Goal: Task Accomplishment & Management: Manage account settings

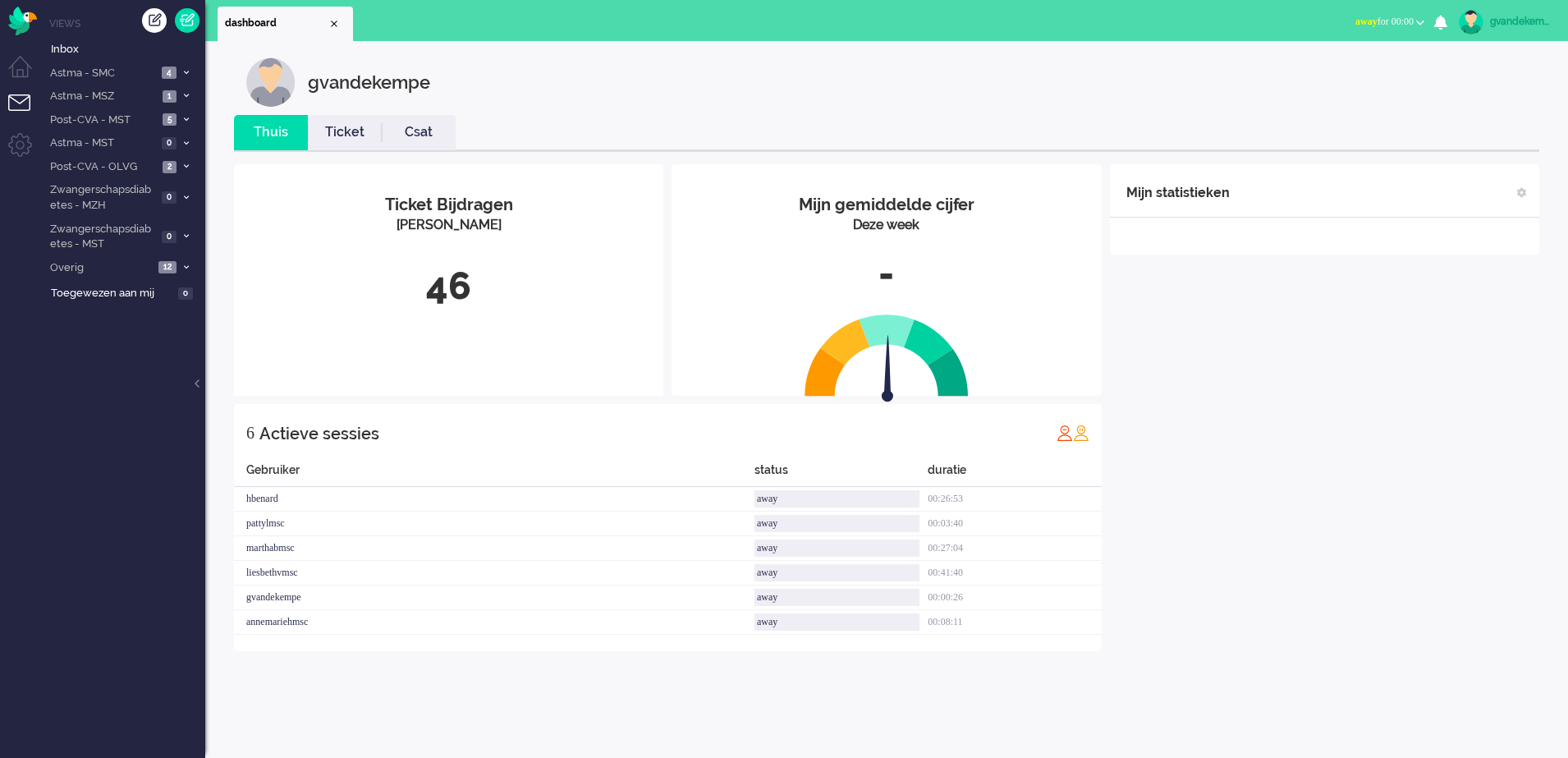
click at [1420, 22] on b "button" at bounding box center [1421, 22] width 8 height 6
click at [1312, 72] on label "Online" at bounding box center [1357, 73] width 130 height 14
click at [186, 166] on icon at bounding box center [186, 166] width 5 height 6
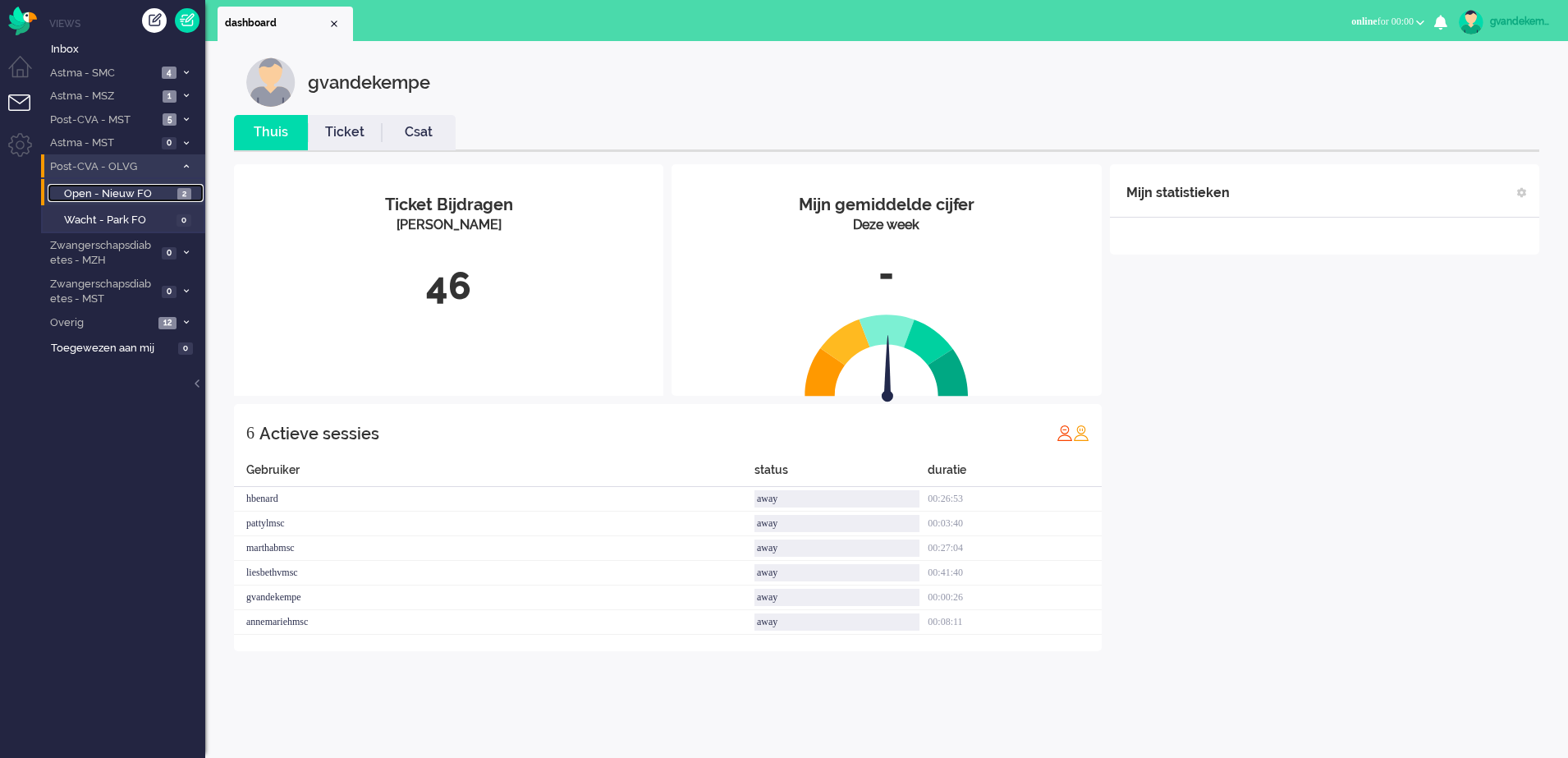
click at [143, 194] on span "Open - Nieuw FO" at bounding box center [119, 194] width 109 height 16
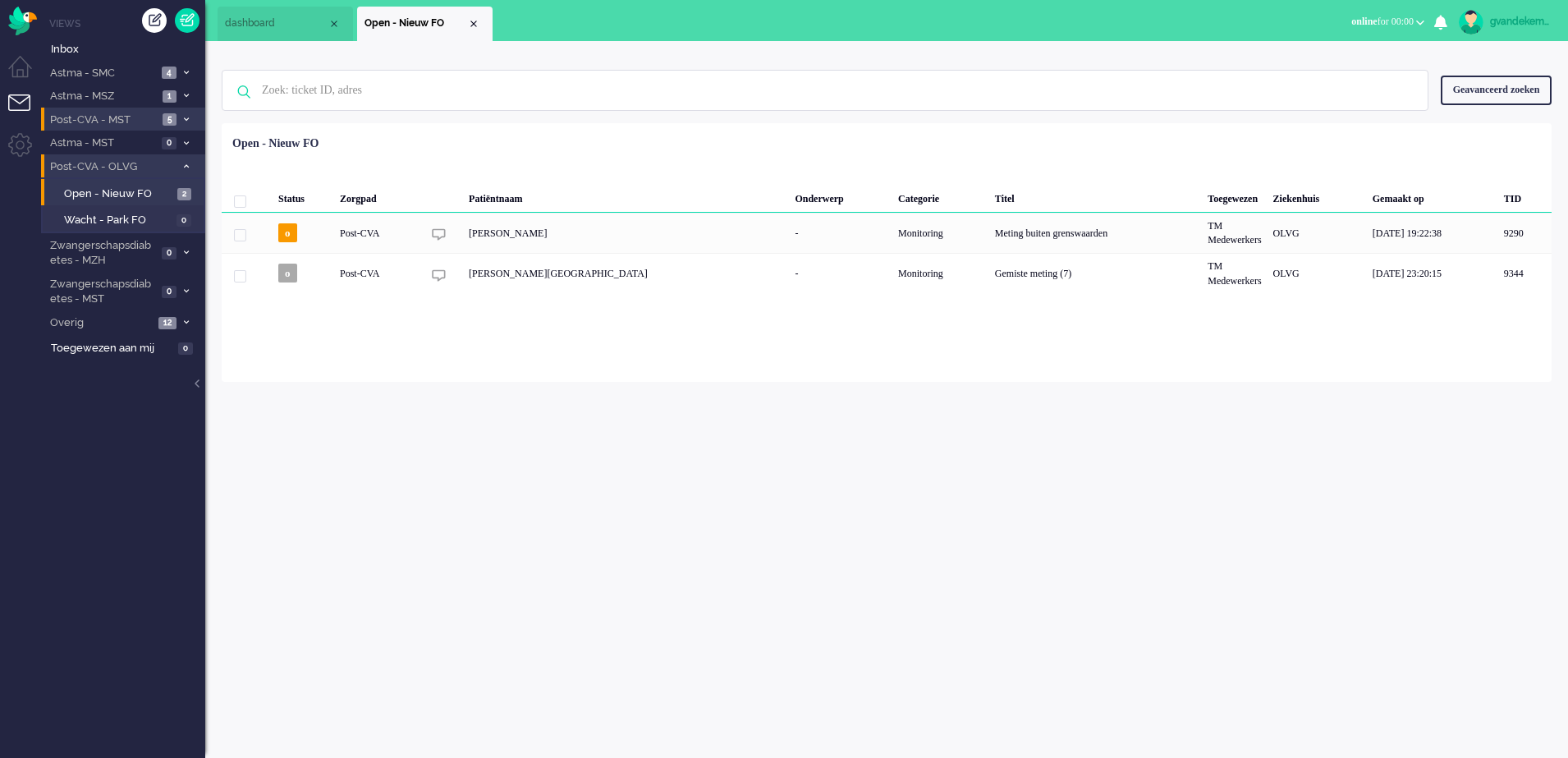
click at [179, 120] on li "Post-CVA - MST 5" at bounding box center [123, 120] width 164 height 24
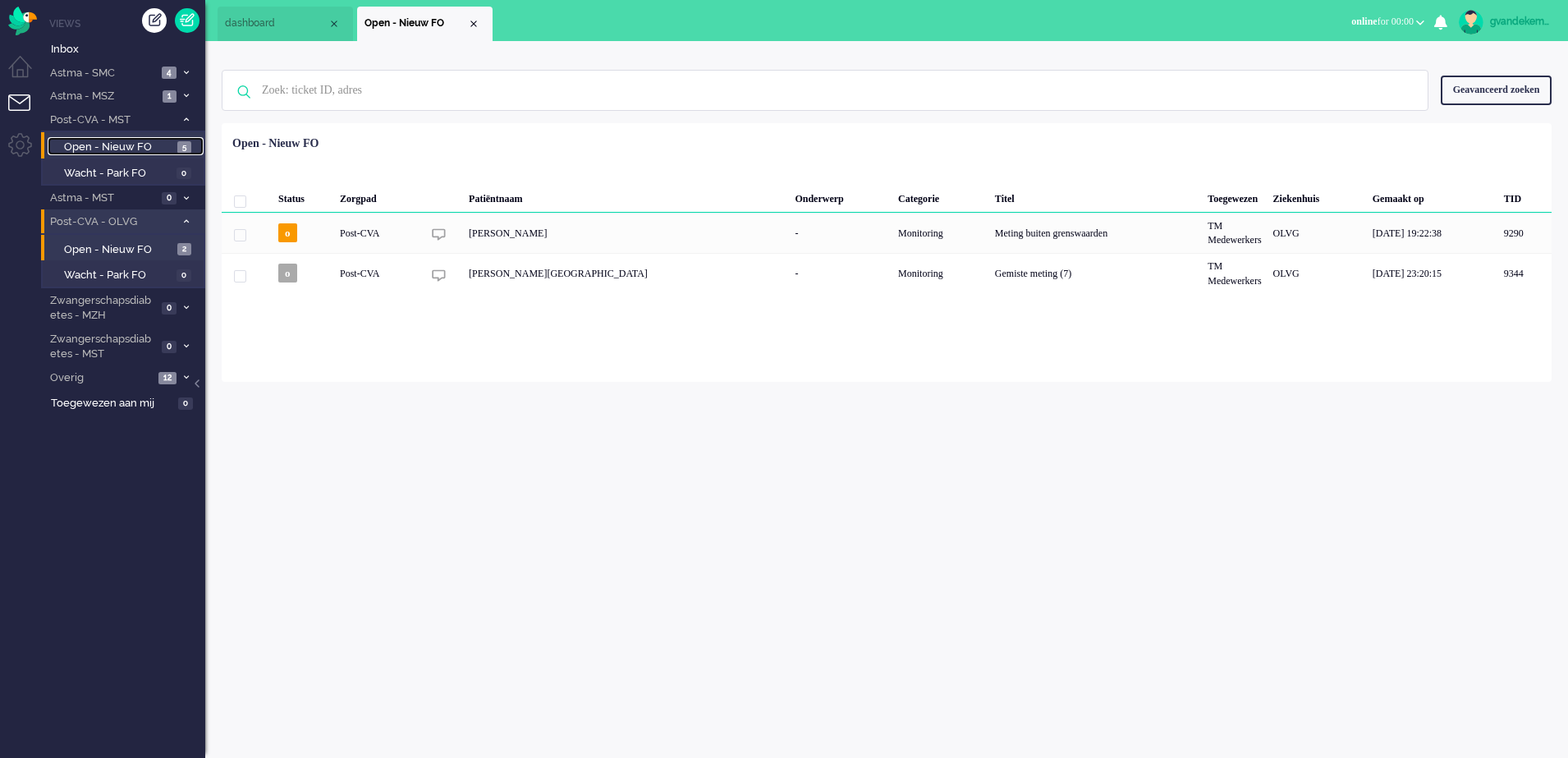
click at [122, 144] on span "Open - Nieuw FO" at bounding box center [119, 147] width 109 height 16
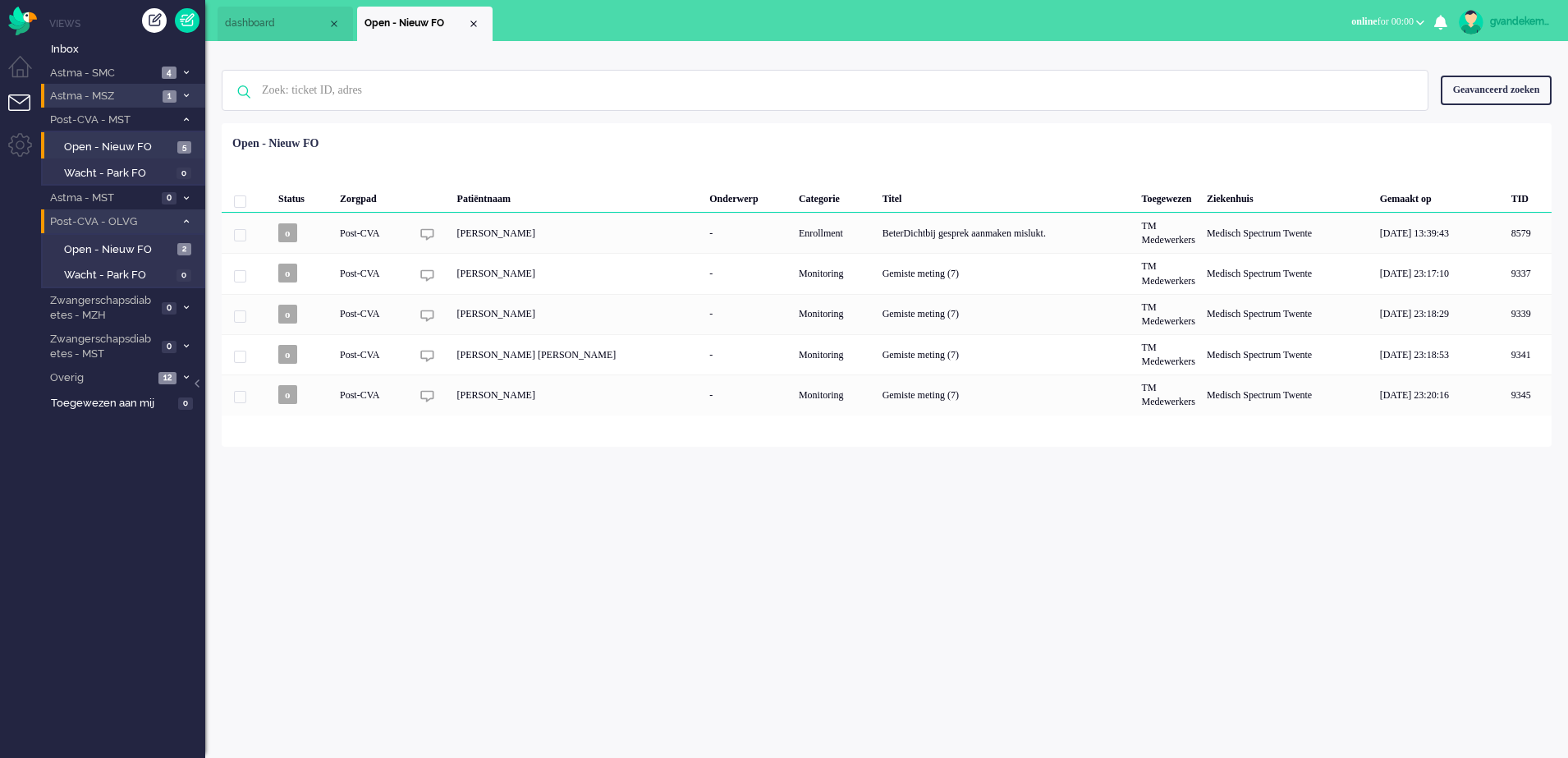
click at [184, 93] on icon at bounding box center [186, 95] width 5 height 6
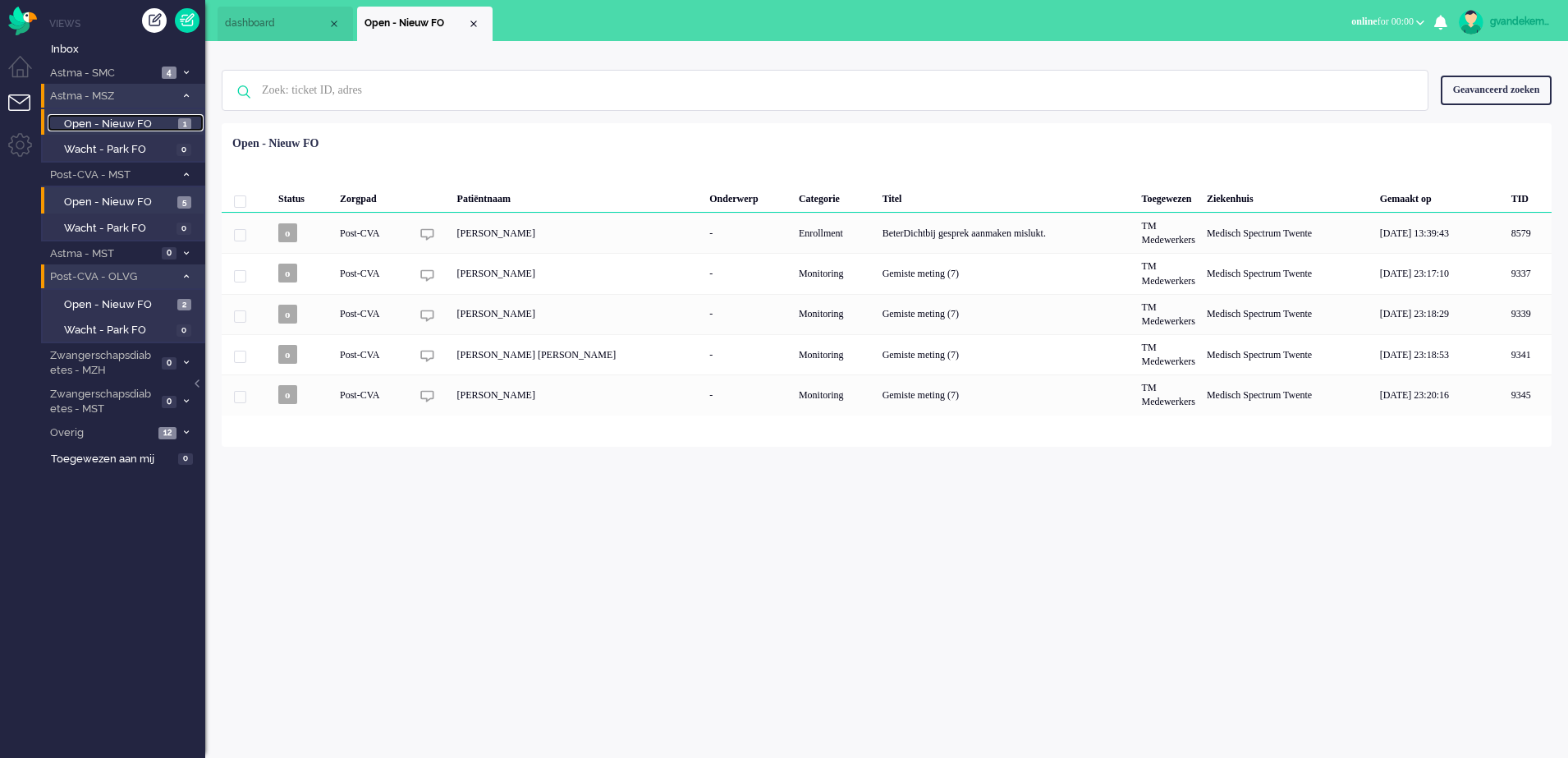
click at [148, 119] on span "Open - Nieuw FO" at bounding box center [119, 124] width 110 height 16
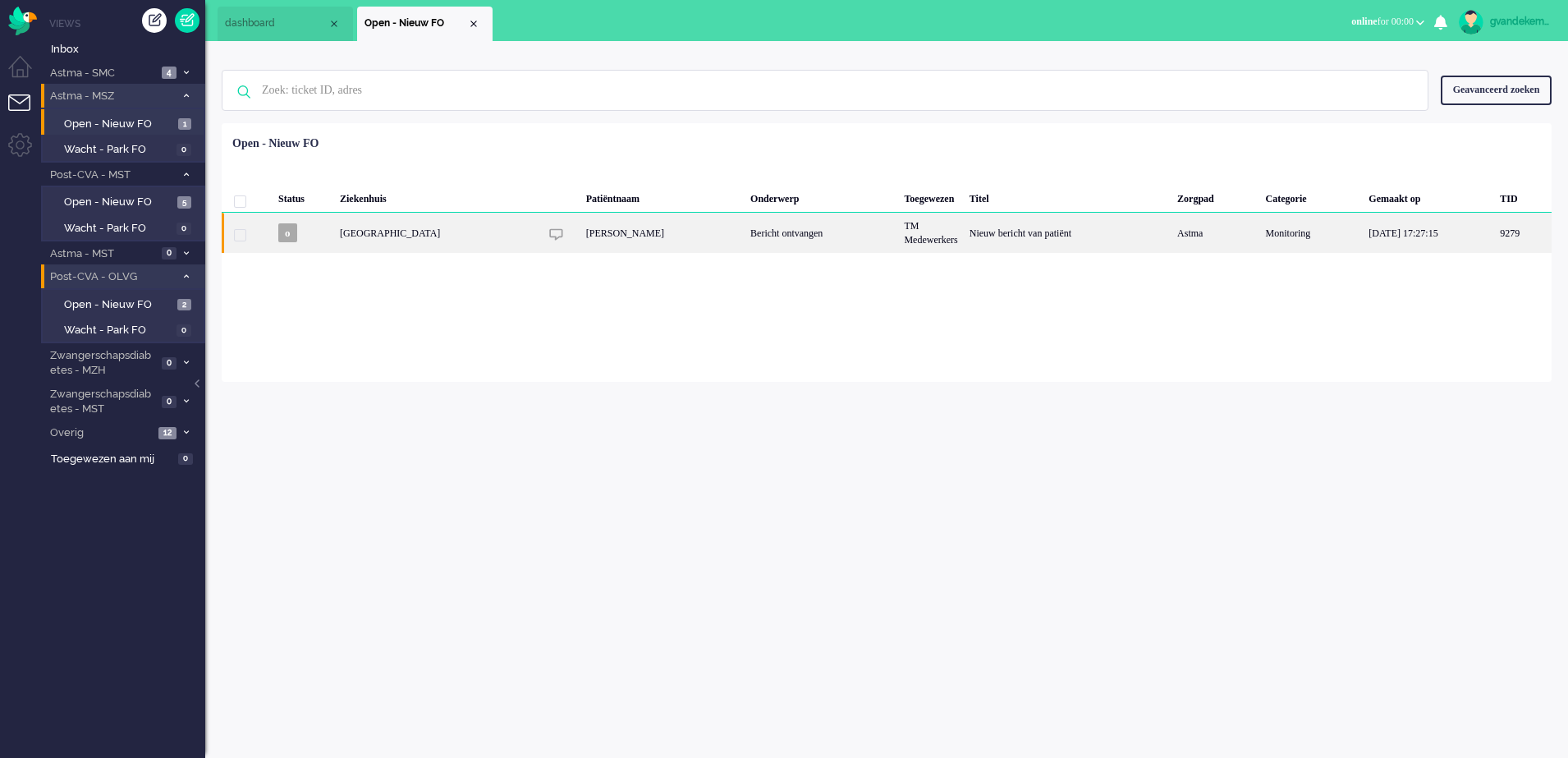
click at [830, 243] on div "Bericht ontvangen" at bounding box center [821, 233] width 153 height 40
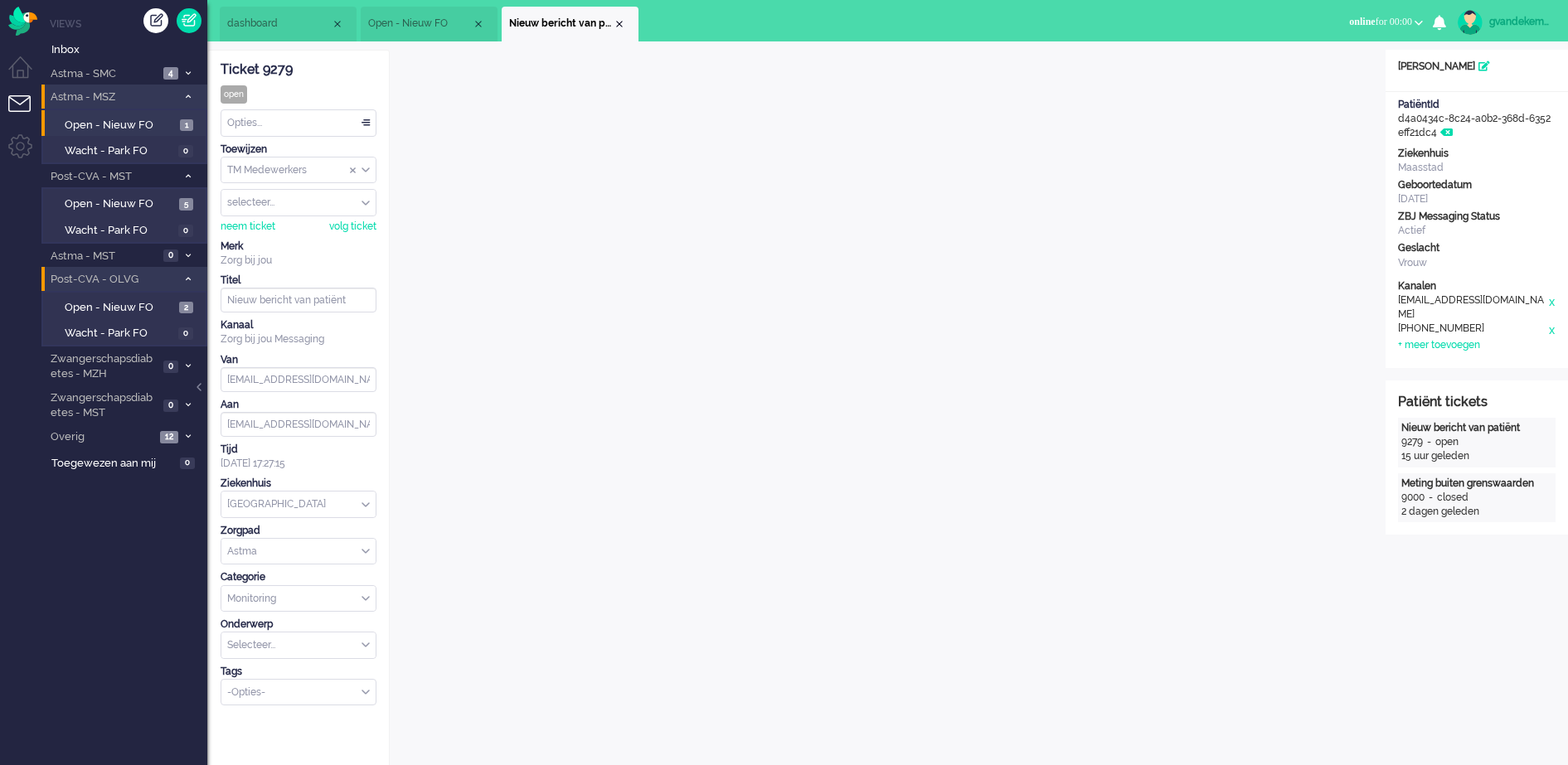
click at [366, 122] on div "Opties..." at bounding box center [298, 123] width 154 height 26
click at [258, 238] on span "Opgelost" at bounding box center [249, 241] width 42 height 14
click at [620, 21] on div "Close tab" at bounding box center [620, 24] width 14 height 14
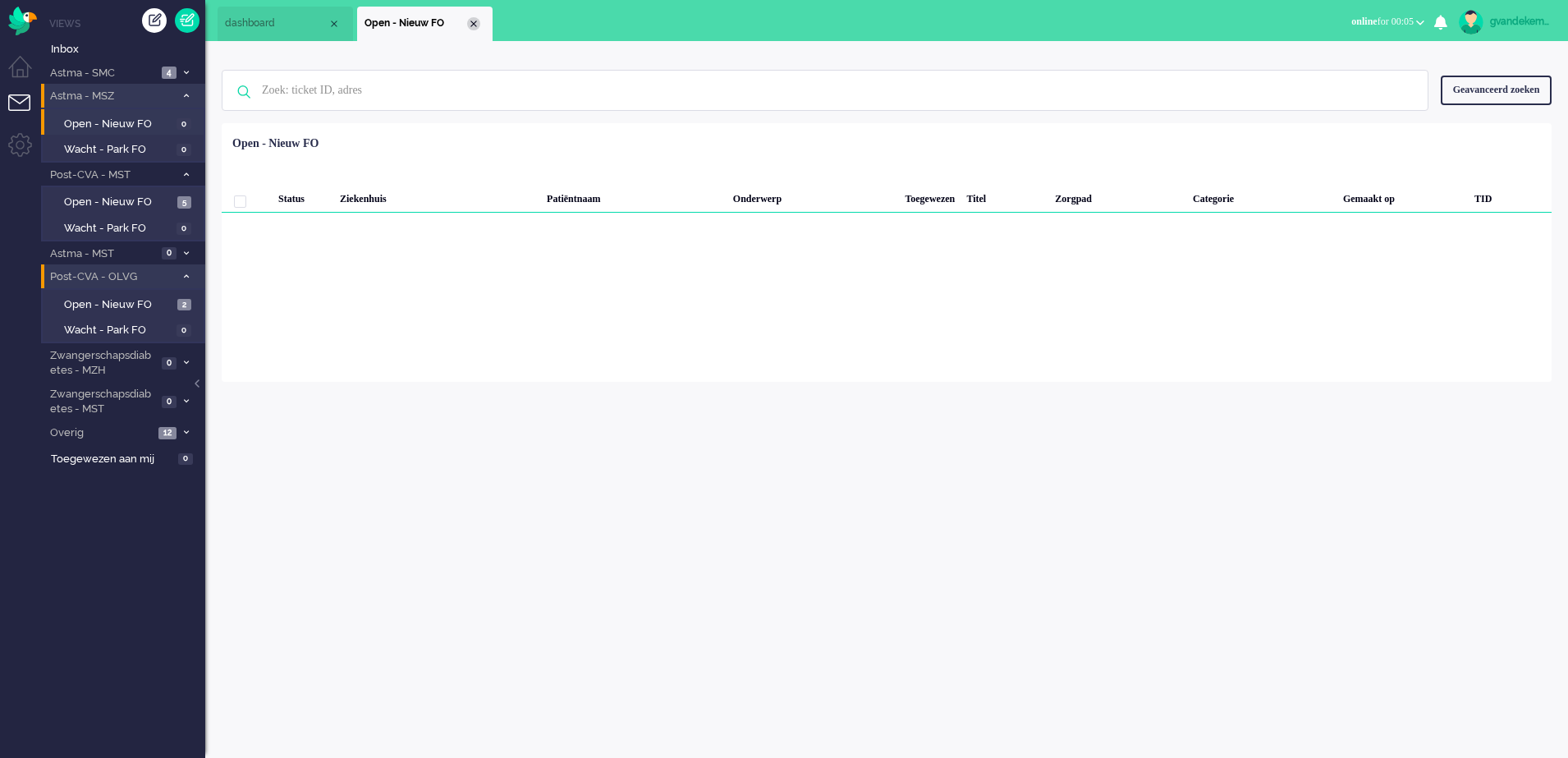
click at [478, 23] on div "Close tab" at bounding box center [474, 24] width 13 height 13
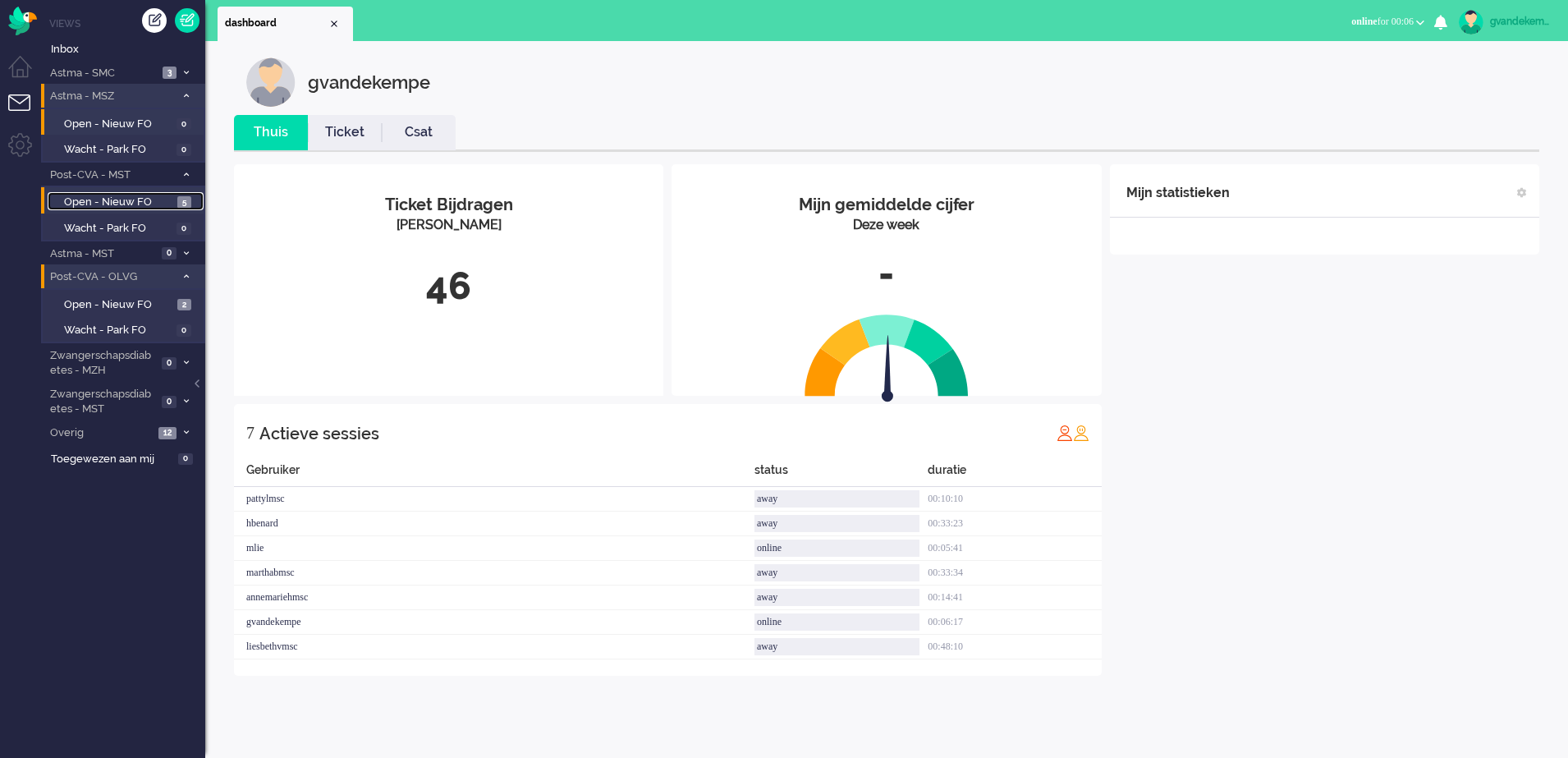
click at [169, 203] on span "Open - Nieuw FO" at bounding box center [119, 202] width 109 height 16
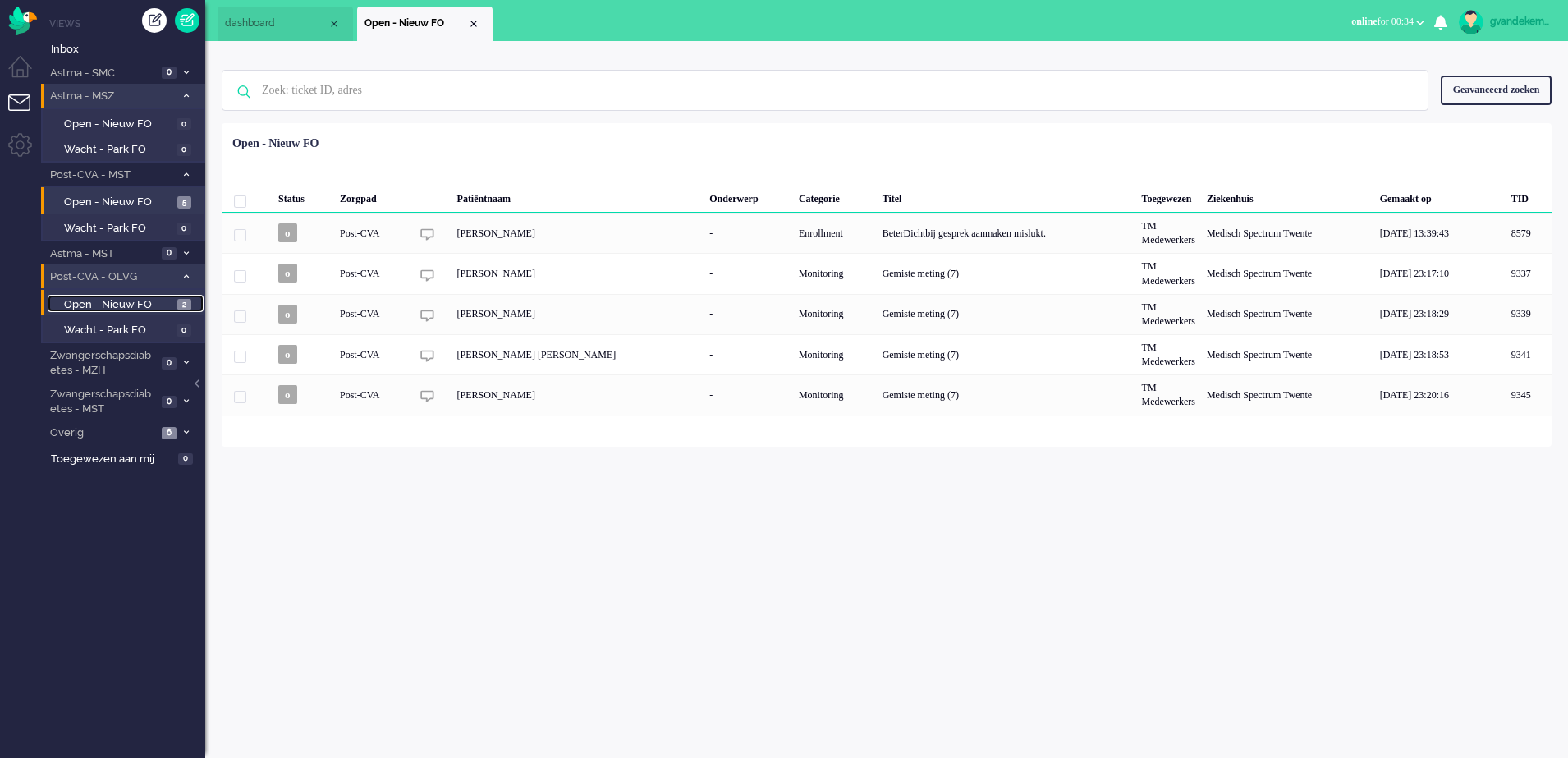
click at [147, 300] on span "Open - Nieuw FO" at bounding box center [119, 305] width 109 height 16
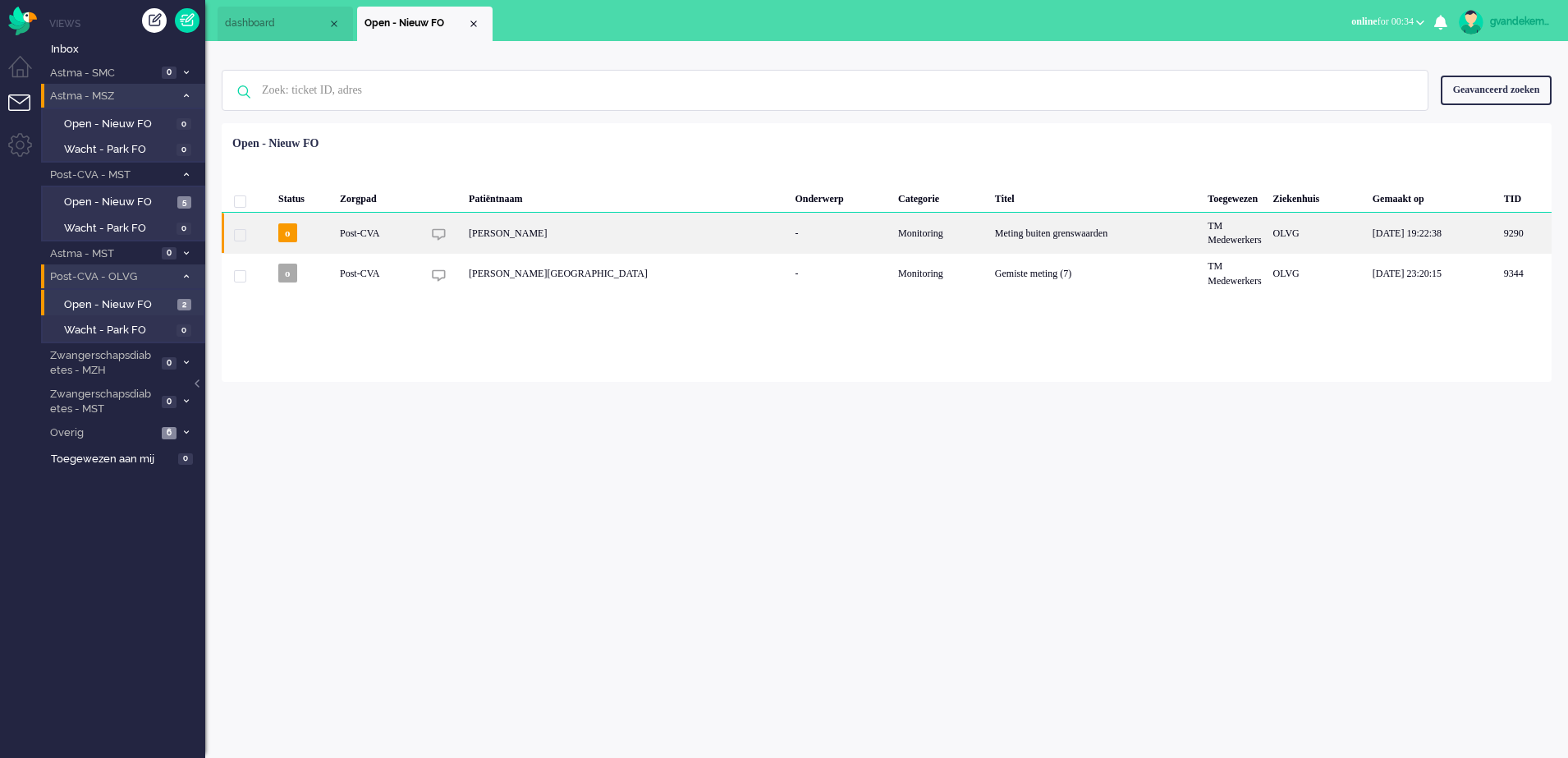
click at [789, 225] on div "-" at bounding box center [840, 233] width 104 height 40
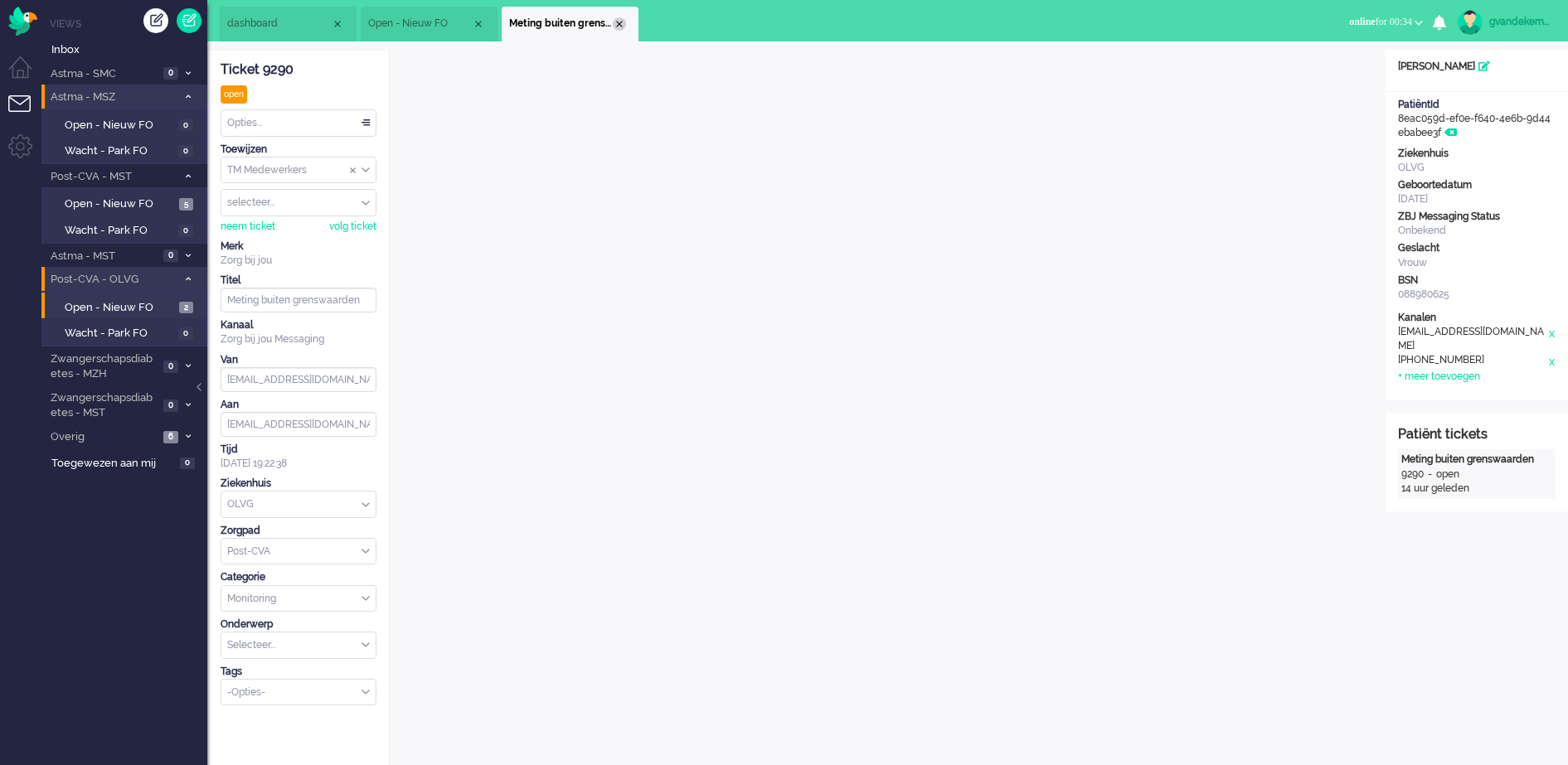
click at [617, 22] on div "Close tab" at bounding box center [620, 24] width 14 height 14
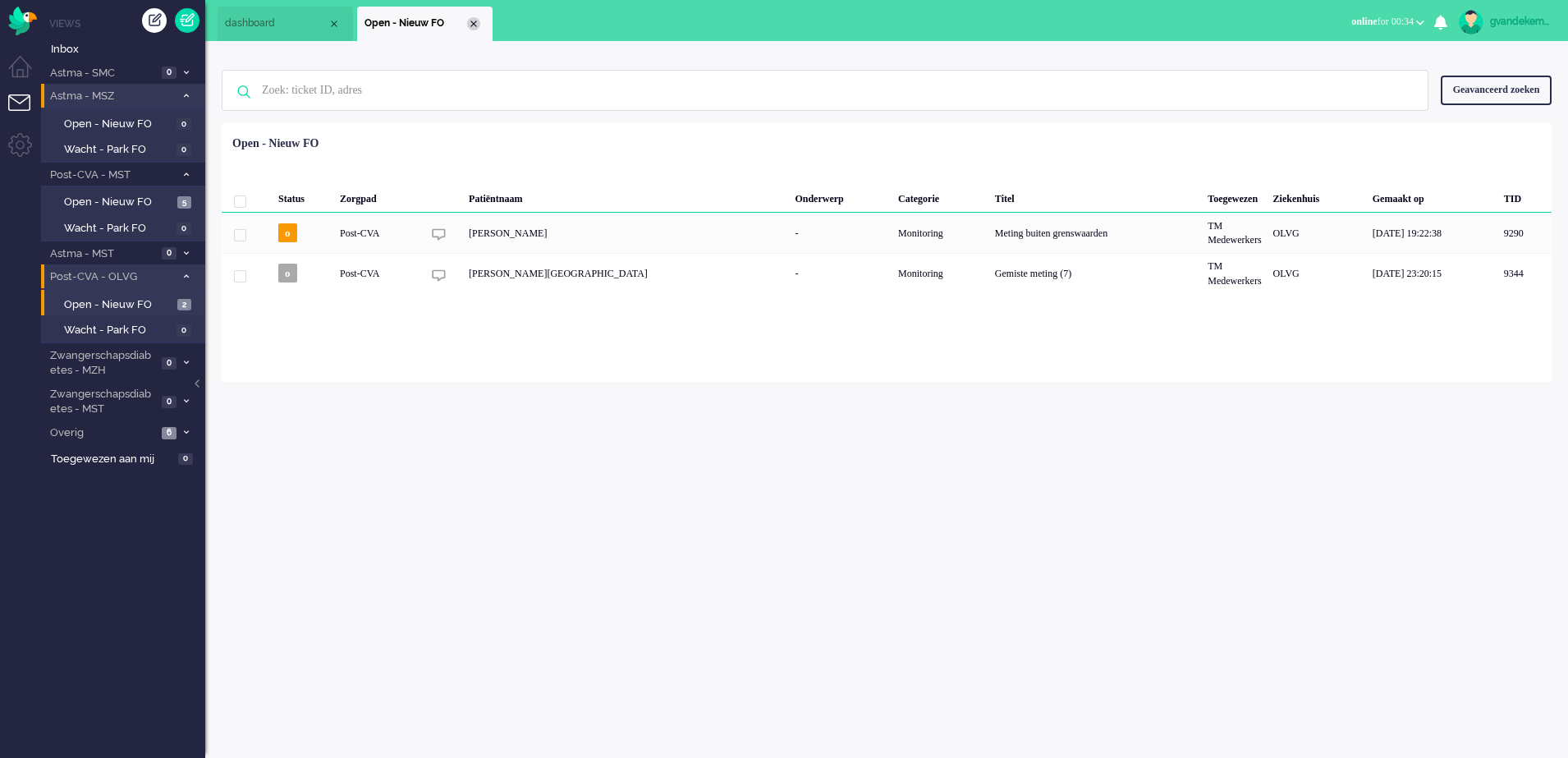
click at [475, 22] on div "Close tab" at bounding box center [474, 24] width 13 height 13
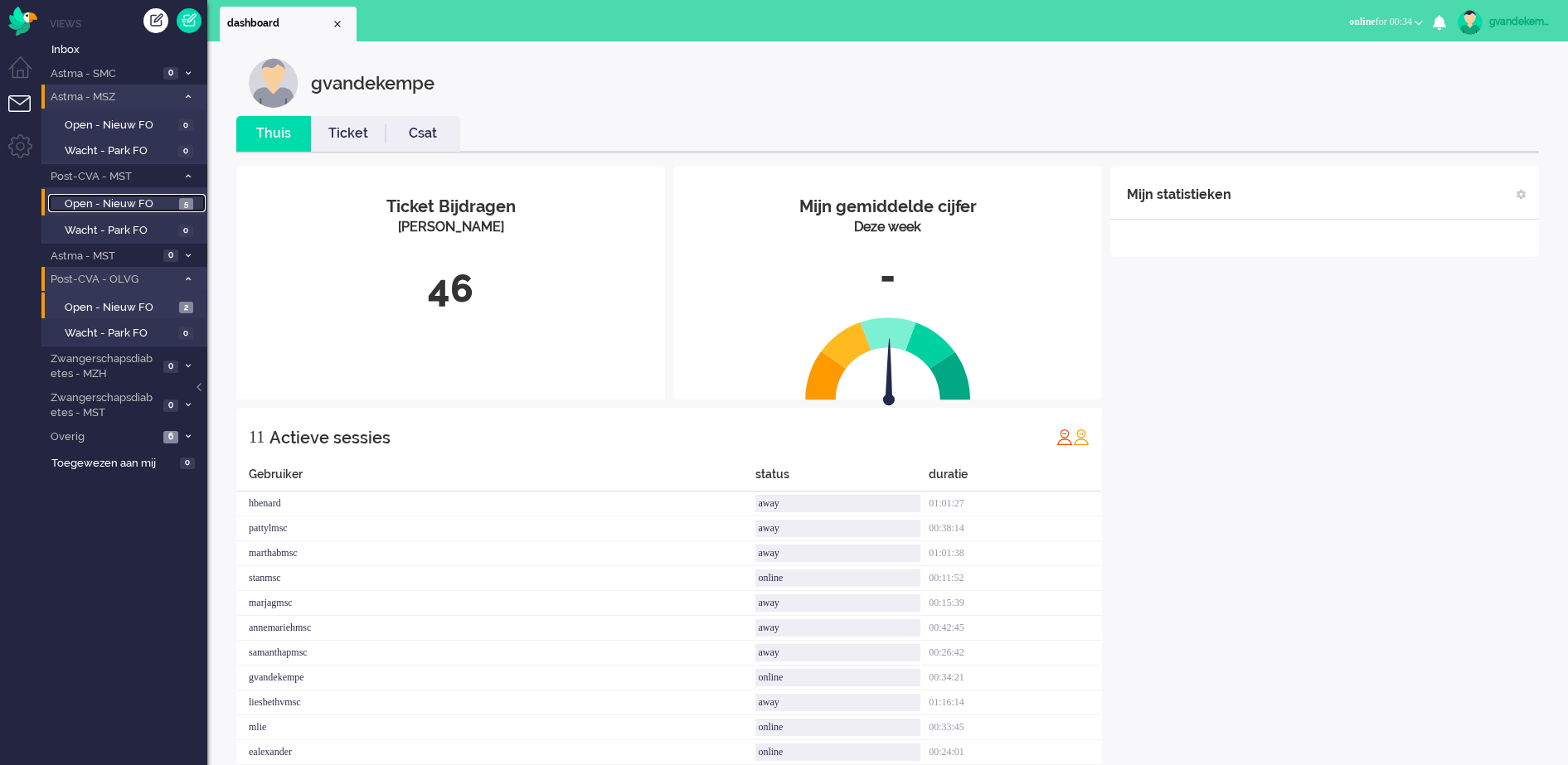
click at [143, 204] on span "Open - Nieuw FO" at bounding box center [120, 204] width 111 height 16
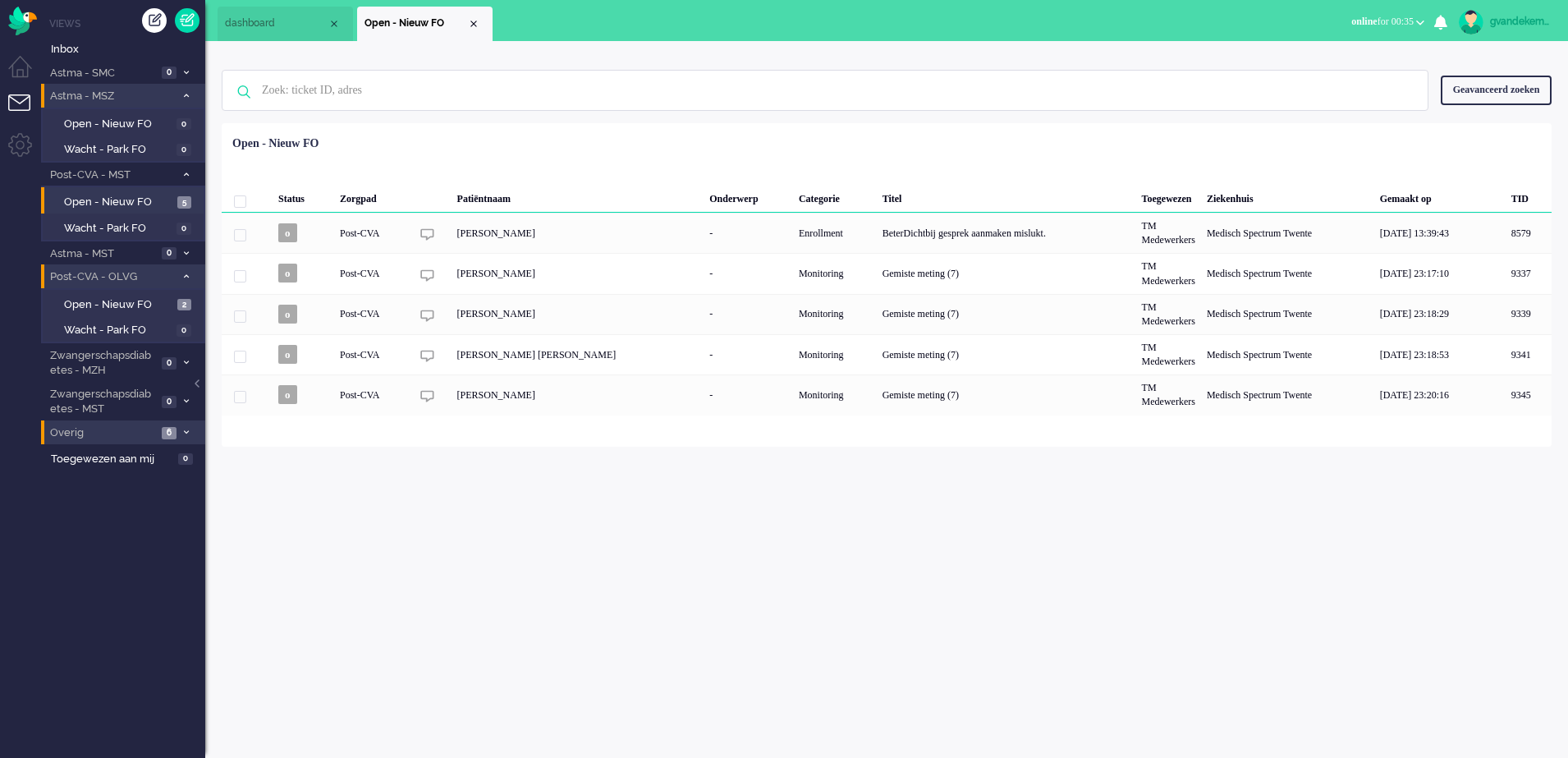
click at [184, 433] on icon at bounding box center [186, 432] width 5 height 6
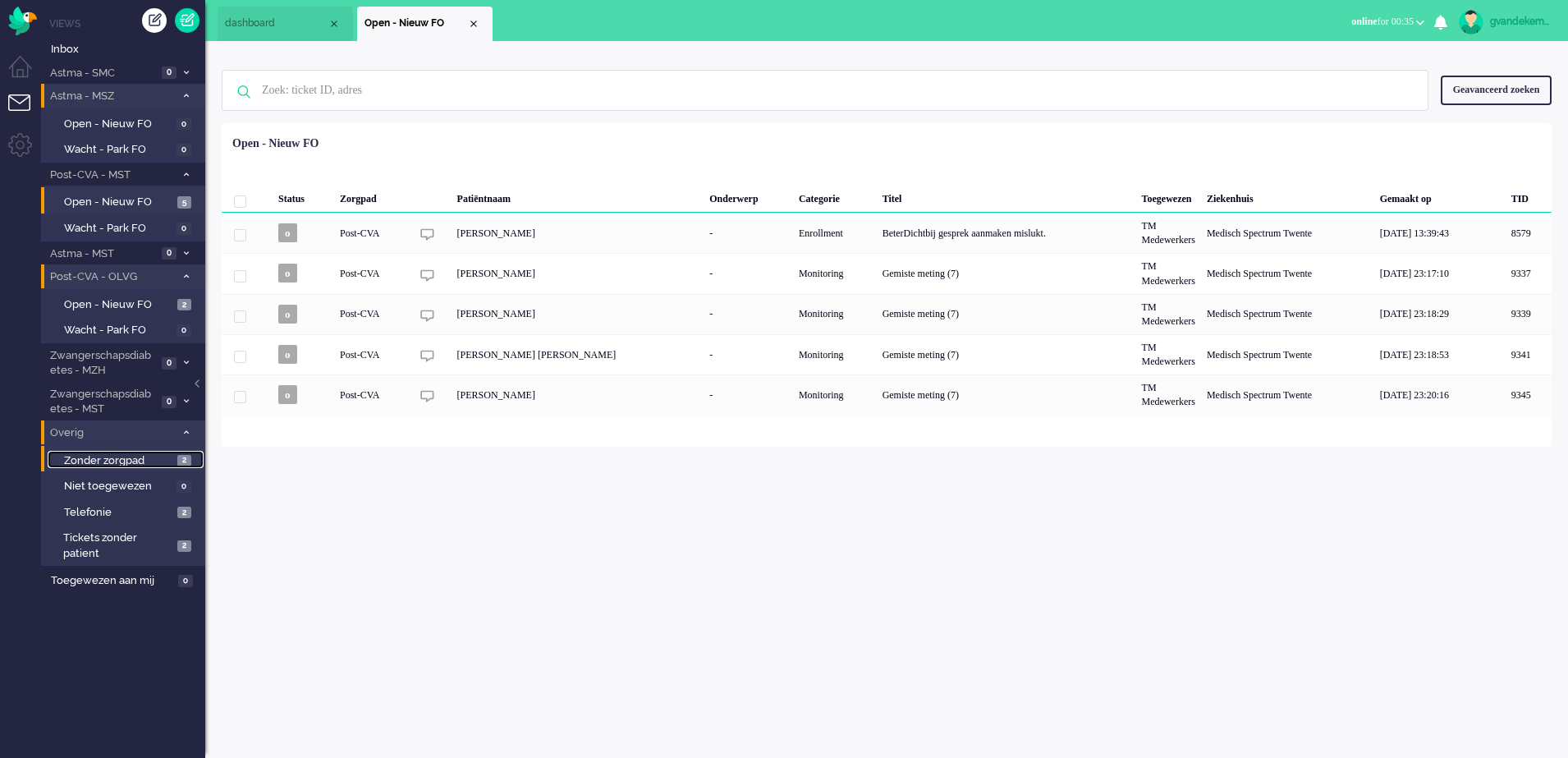
click at [170, 458] on span "Zonder zorgpad" at bounding box center [119, 461] width 109 height 16
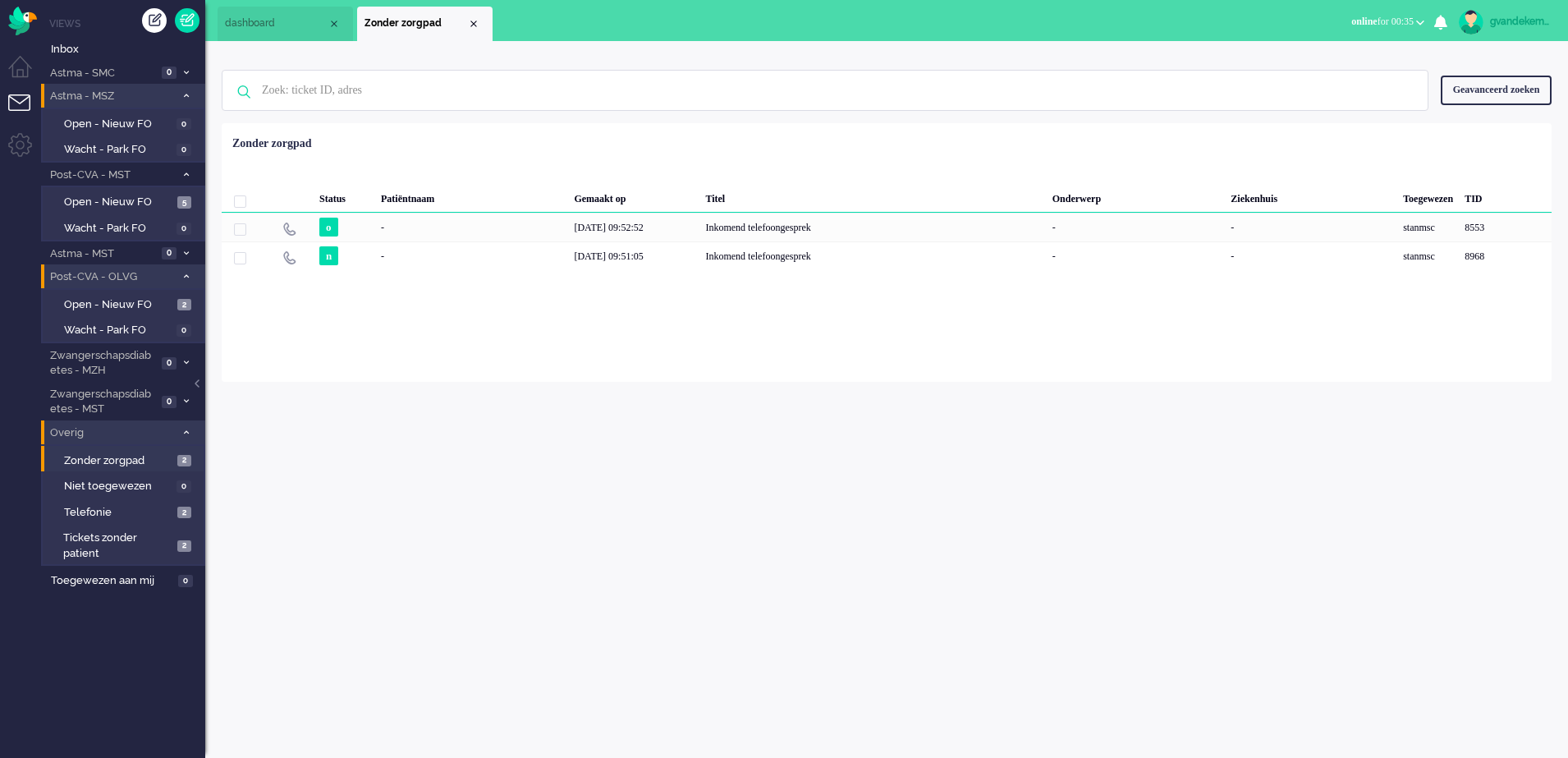
click at [184, 430] on icon at bounding box center [186, 432] width 5 height 6
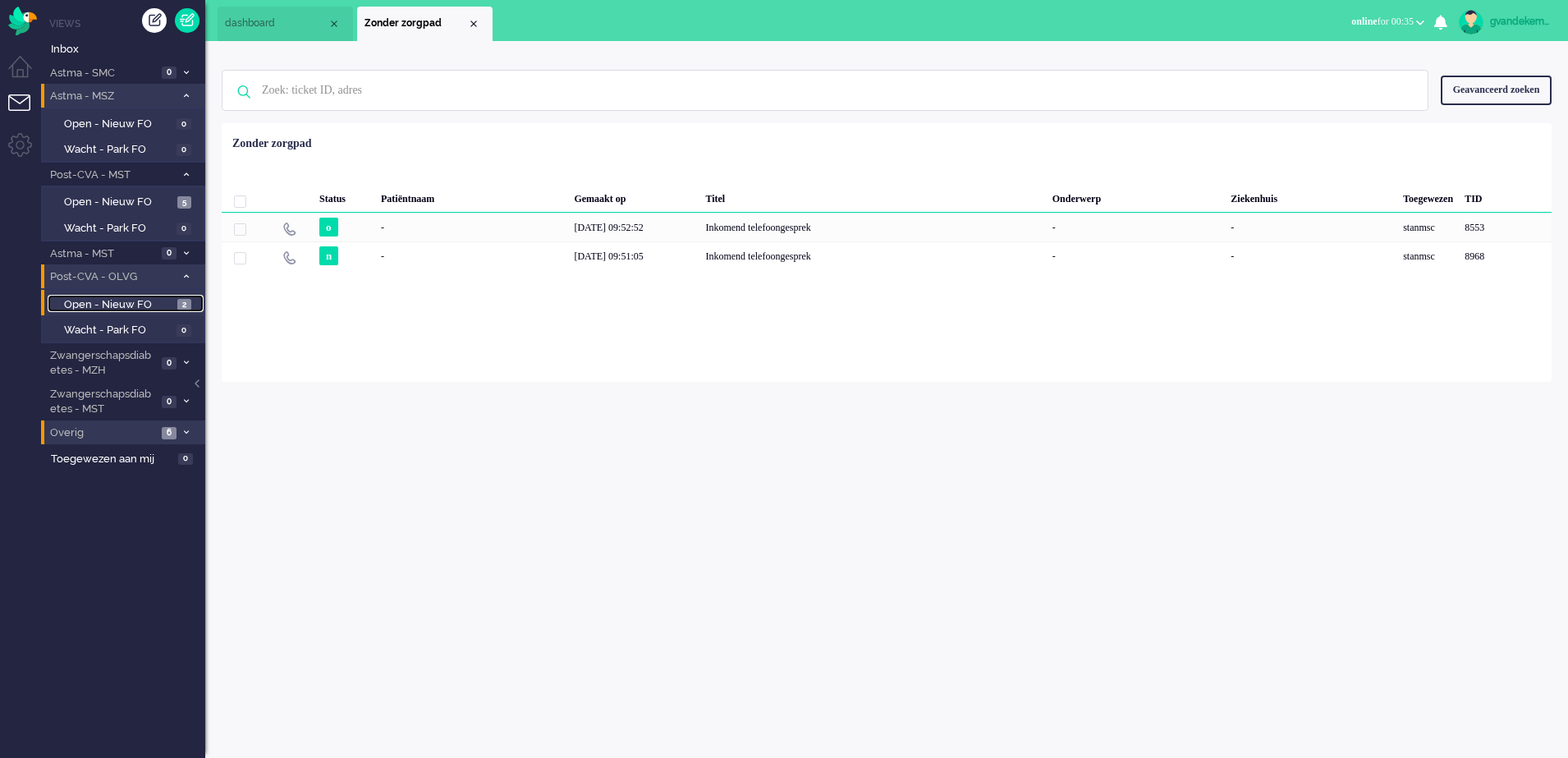
click at [179, 302] on span "2" at bounding box center [184, 305] width 14 height 13
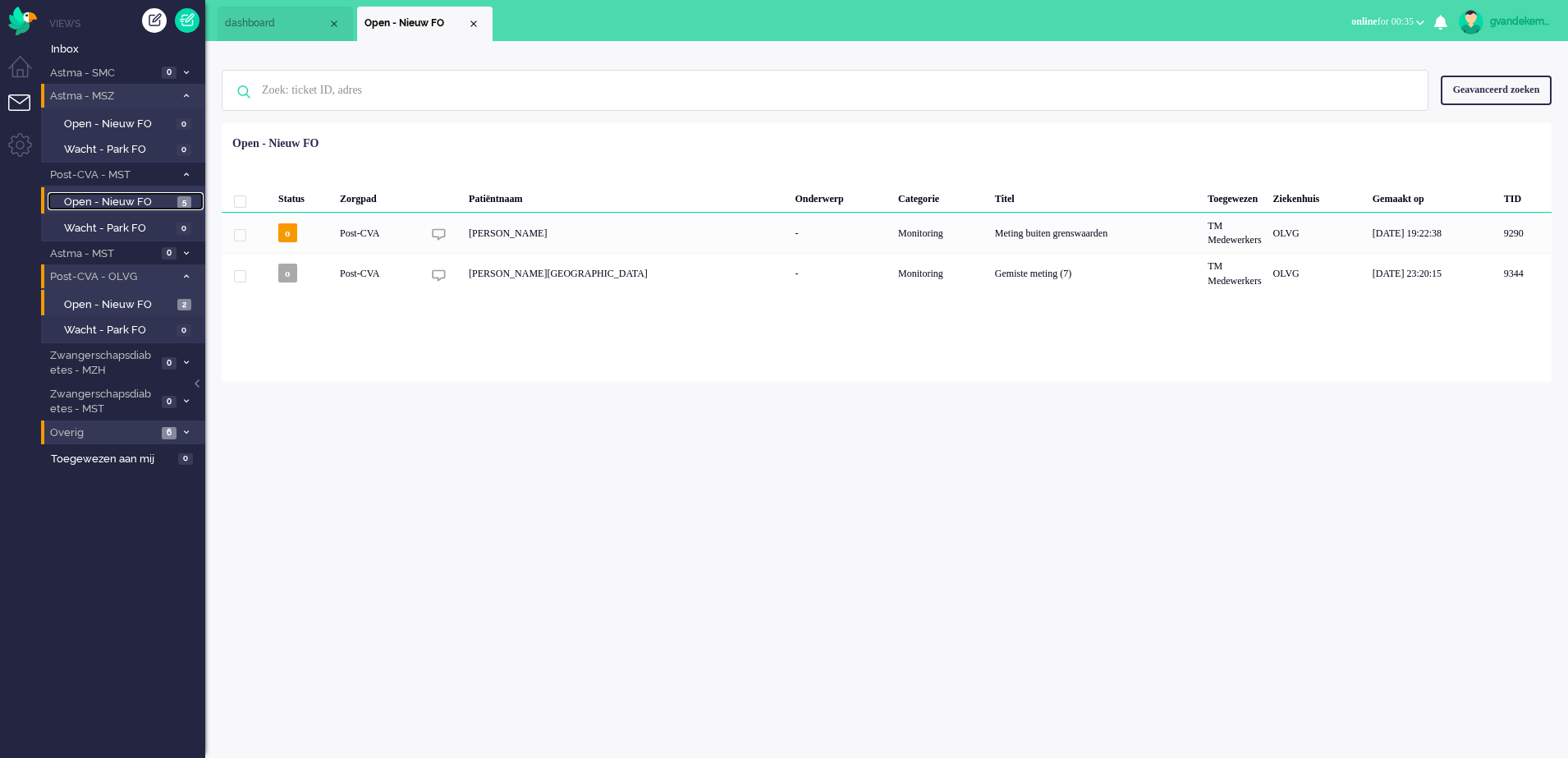
click at [180, 201] on span "5" at bounding box center [184, 202] width 14 height 13
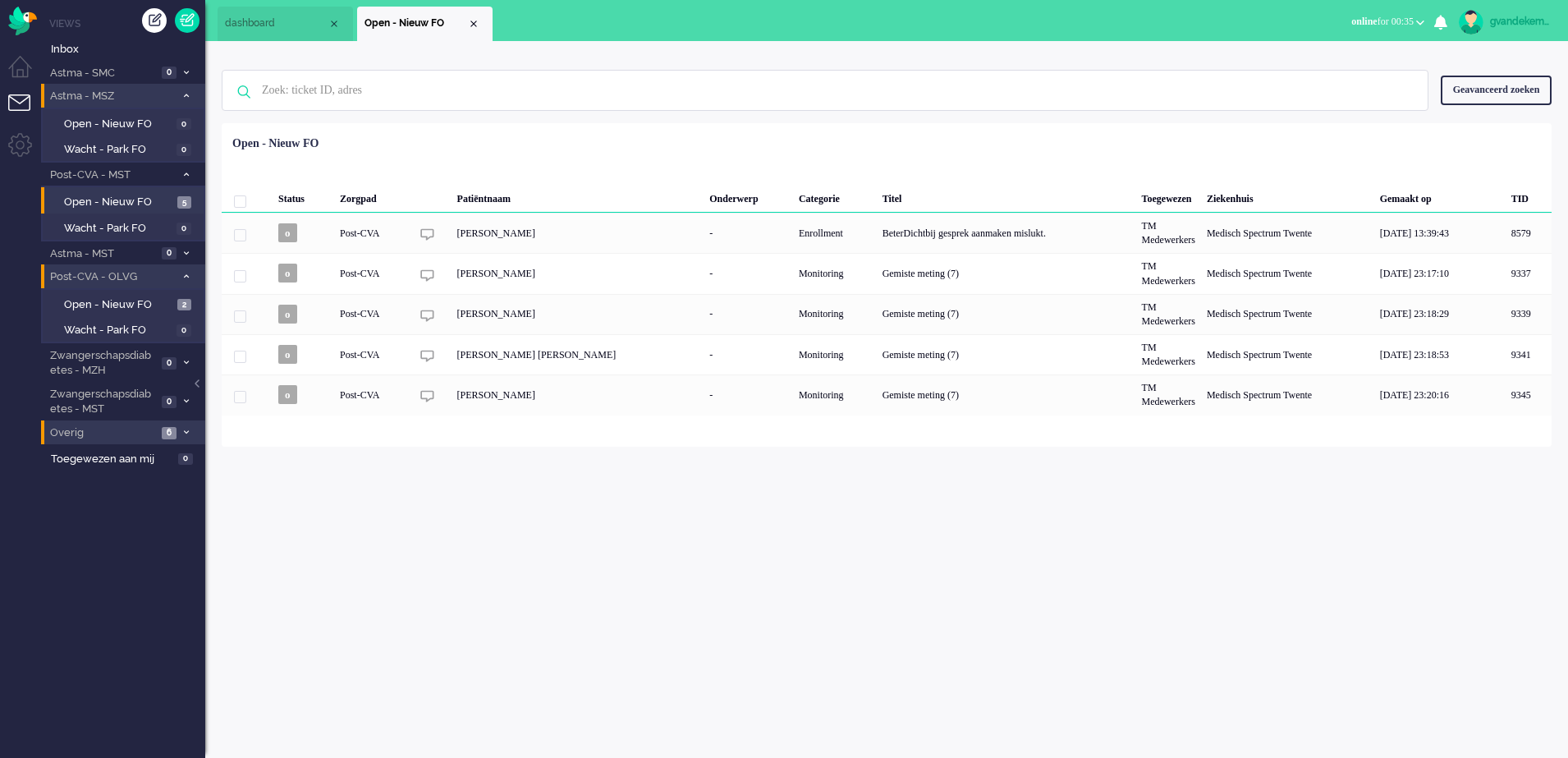
click at [186, 93] on icon at bounding box center [186, 95] width 5 height 6
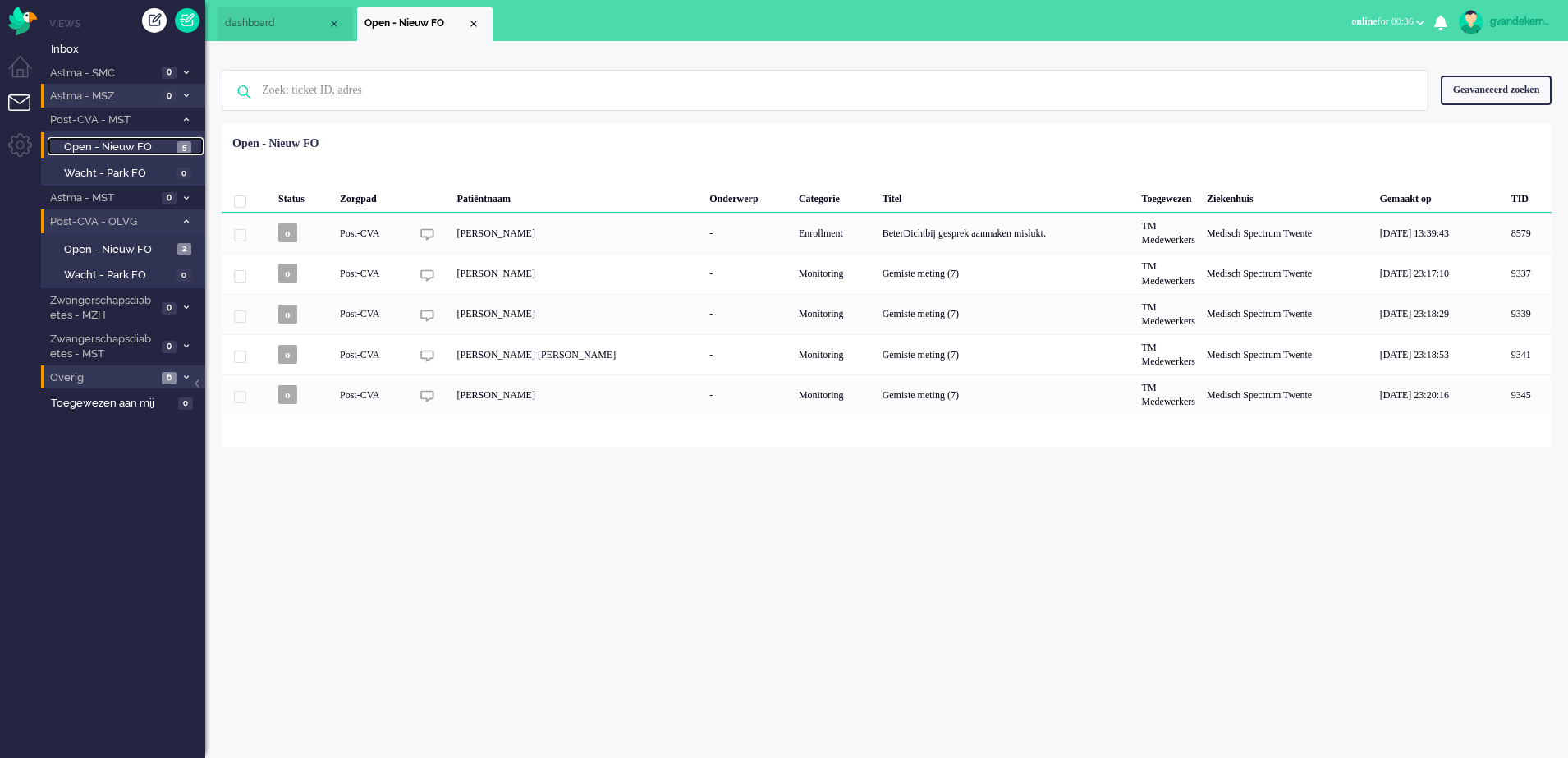
click at [145, 143] on span "Open - Nieuw FO" at bounding box center [119, 147] width 109 height 16
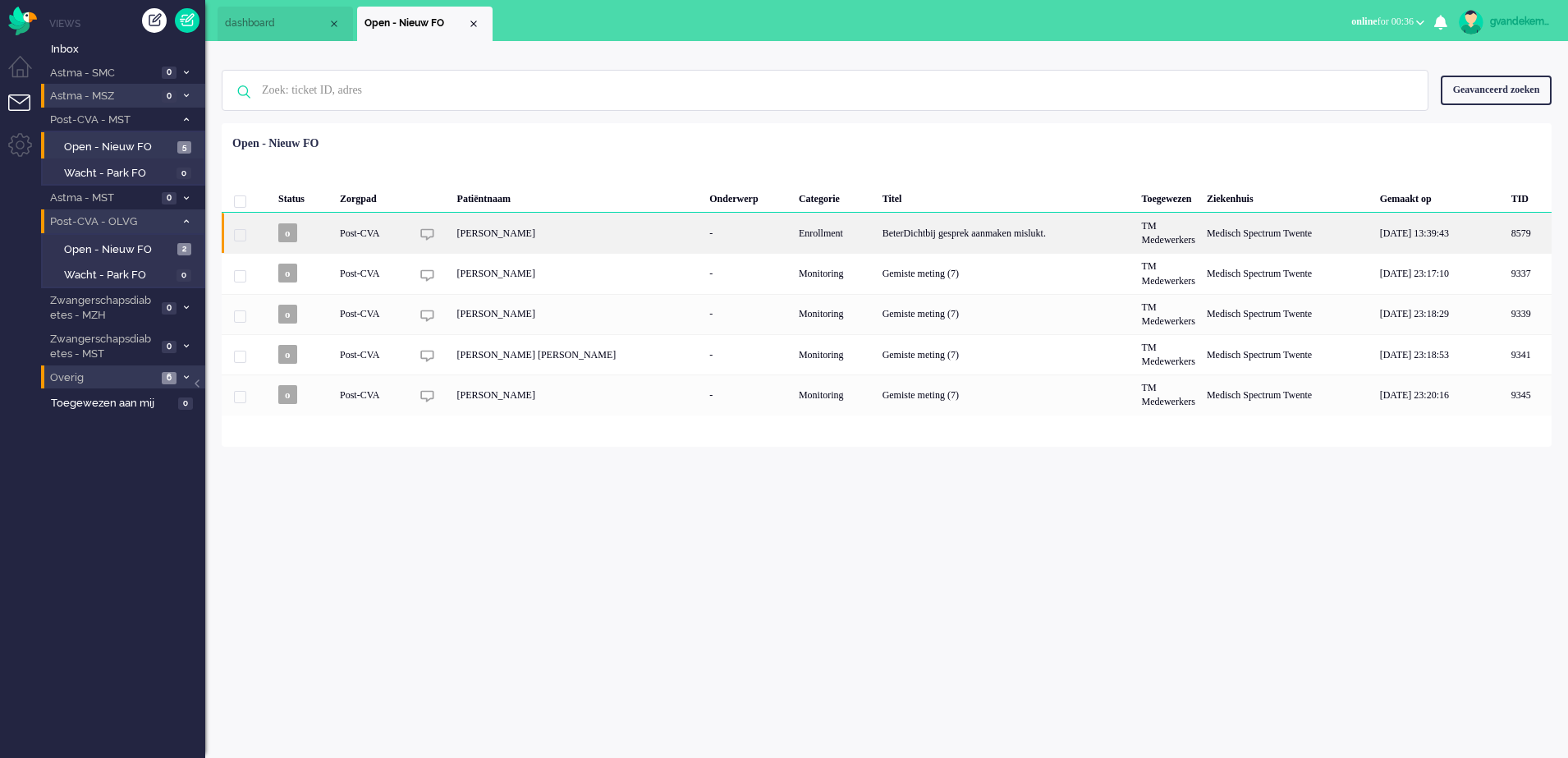
click at [904, 238] on div "BeterDichtbij gesprek aanmaken mislukt." at bounding box center [1006, 233] width 259 height 40
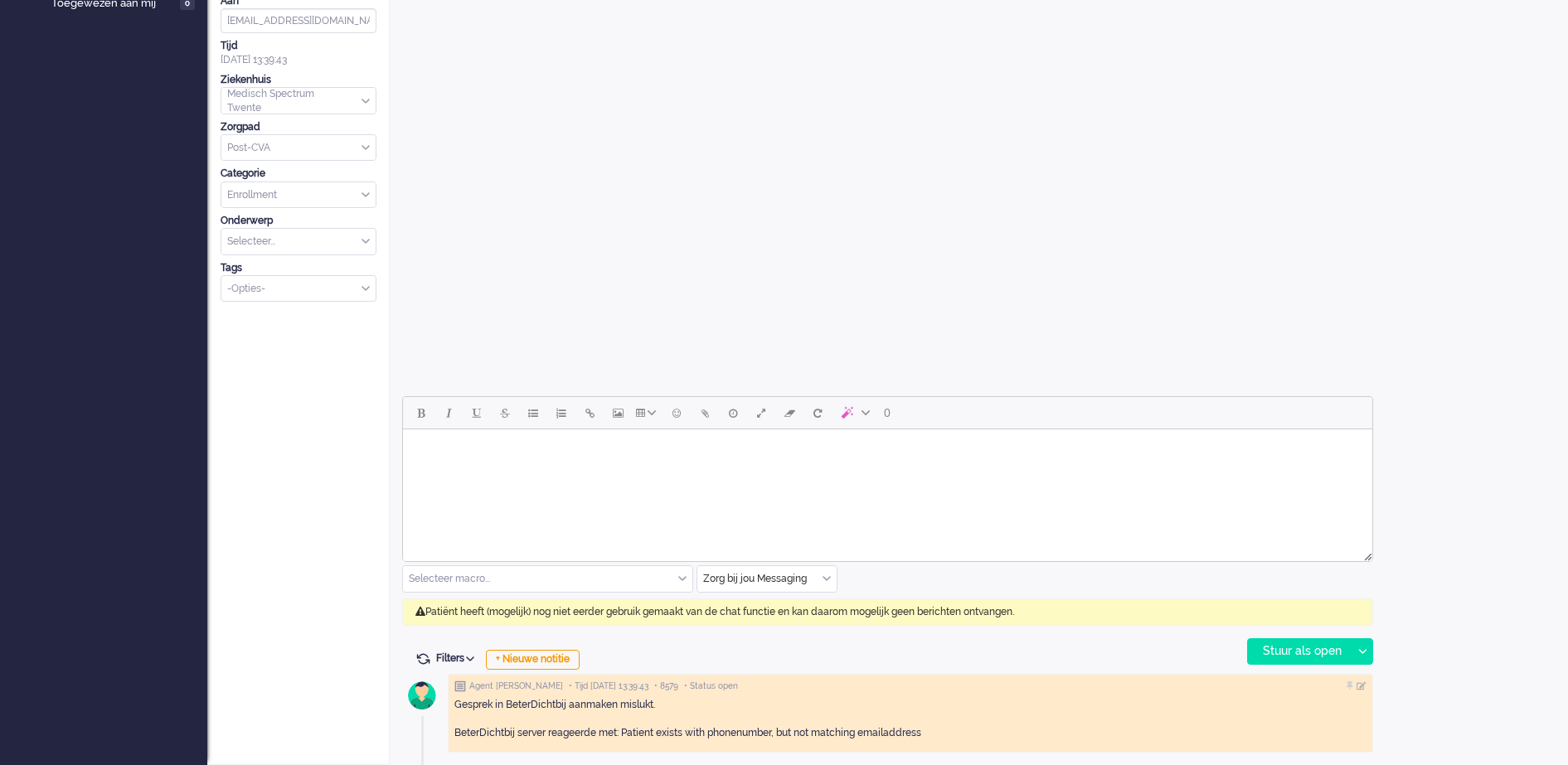
scroll to position [50, 0]
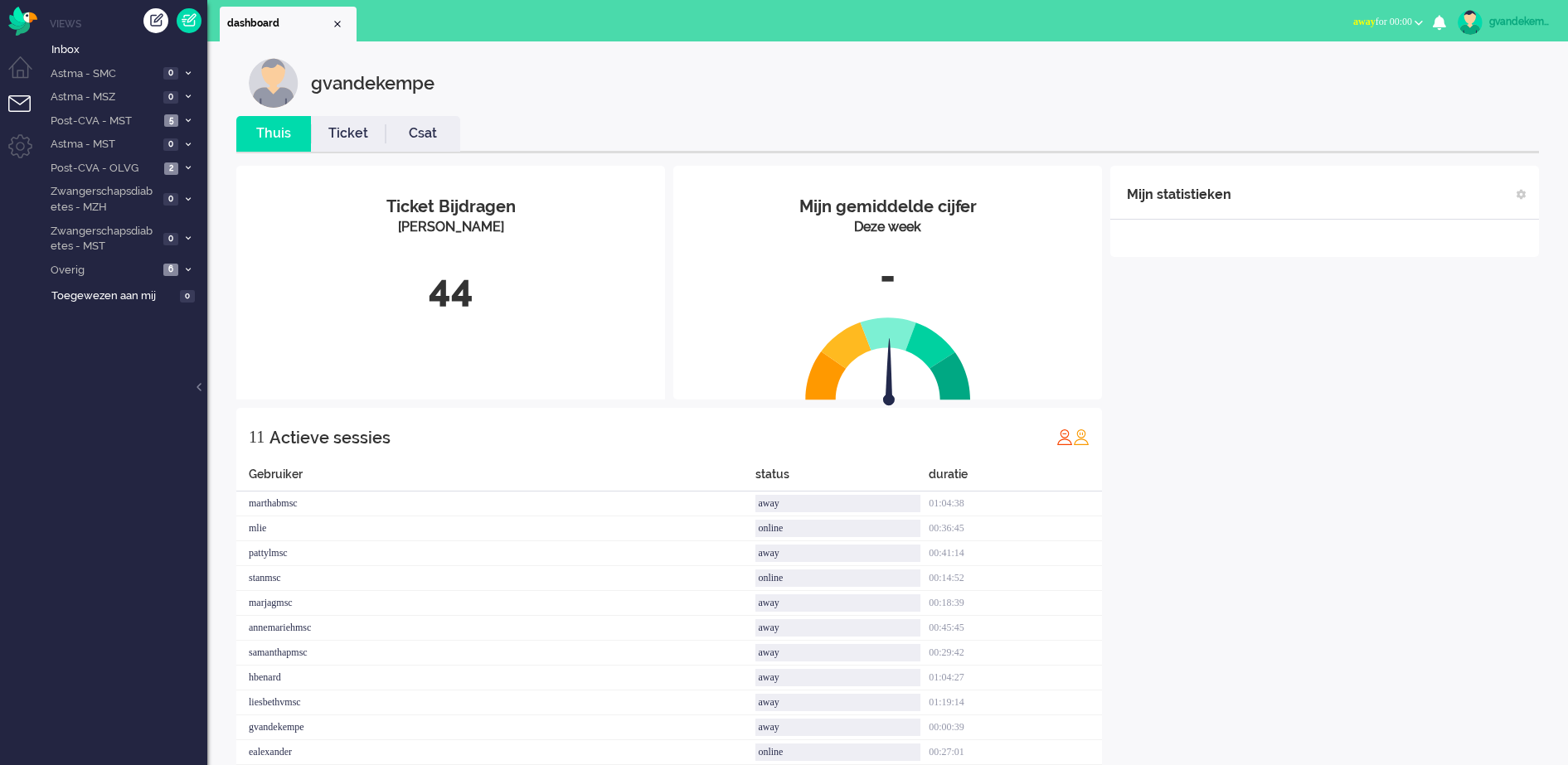
click at [1416, 20] on b "button" at bounding box center [1419, 22] width 9 height 6
click at [1310, 70] on label "Online" at bounding box center [1354, 74] width 131 height 14
click at [1417, 20] on b "button" at bounding box center [1419, 22] width 9 height 6
click at [1297, 69] on label "Online" at bounding box center [1354, 74] width 131 height 14
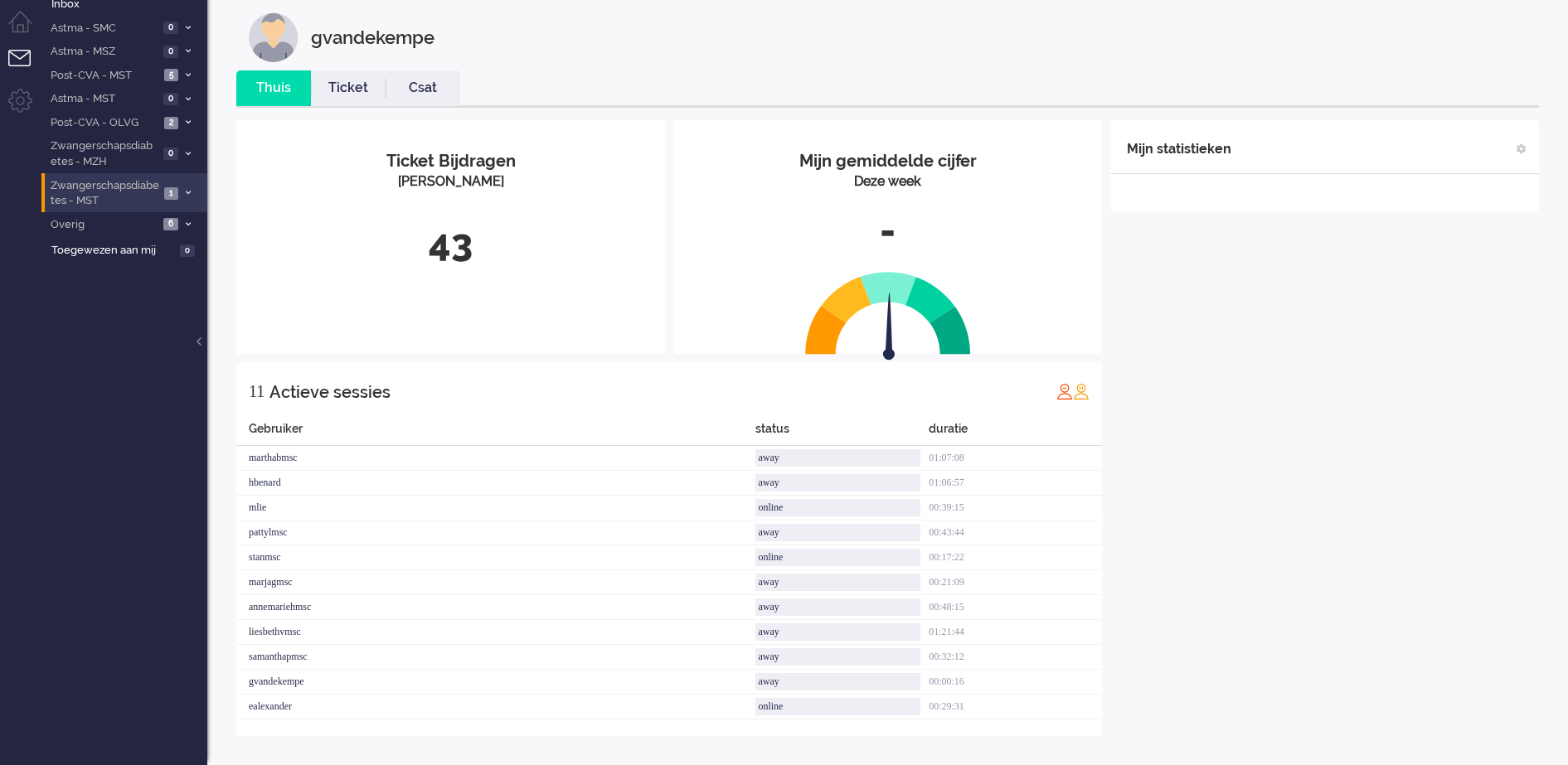
click at [168, 190] on span "1" at bounding box center [171, 193] width 14 height 13
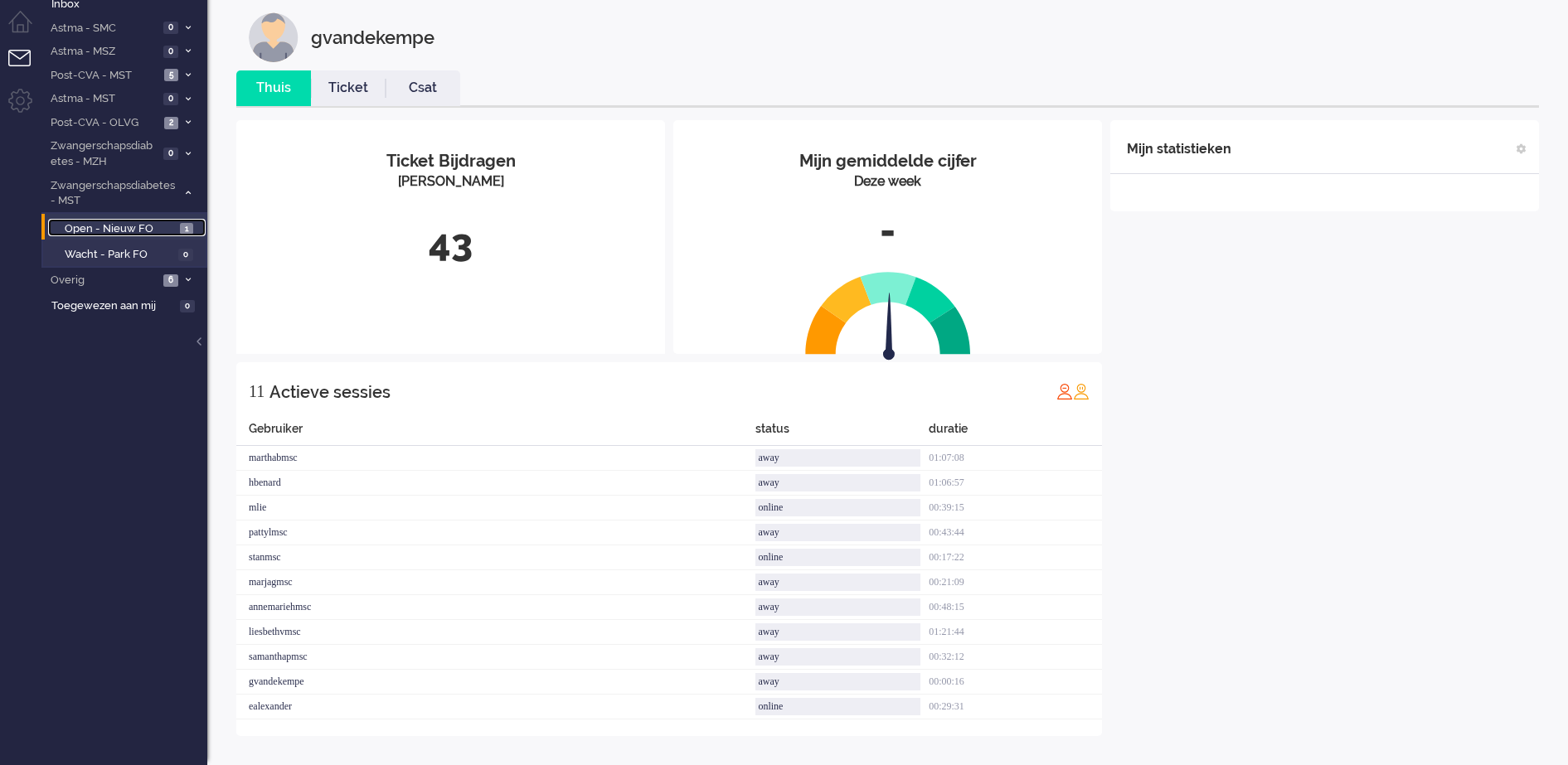
click at [149, 228] on span "Open - Nieuw FO" at bounding box center [120, 229] width 111 height 16
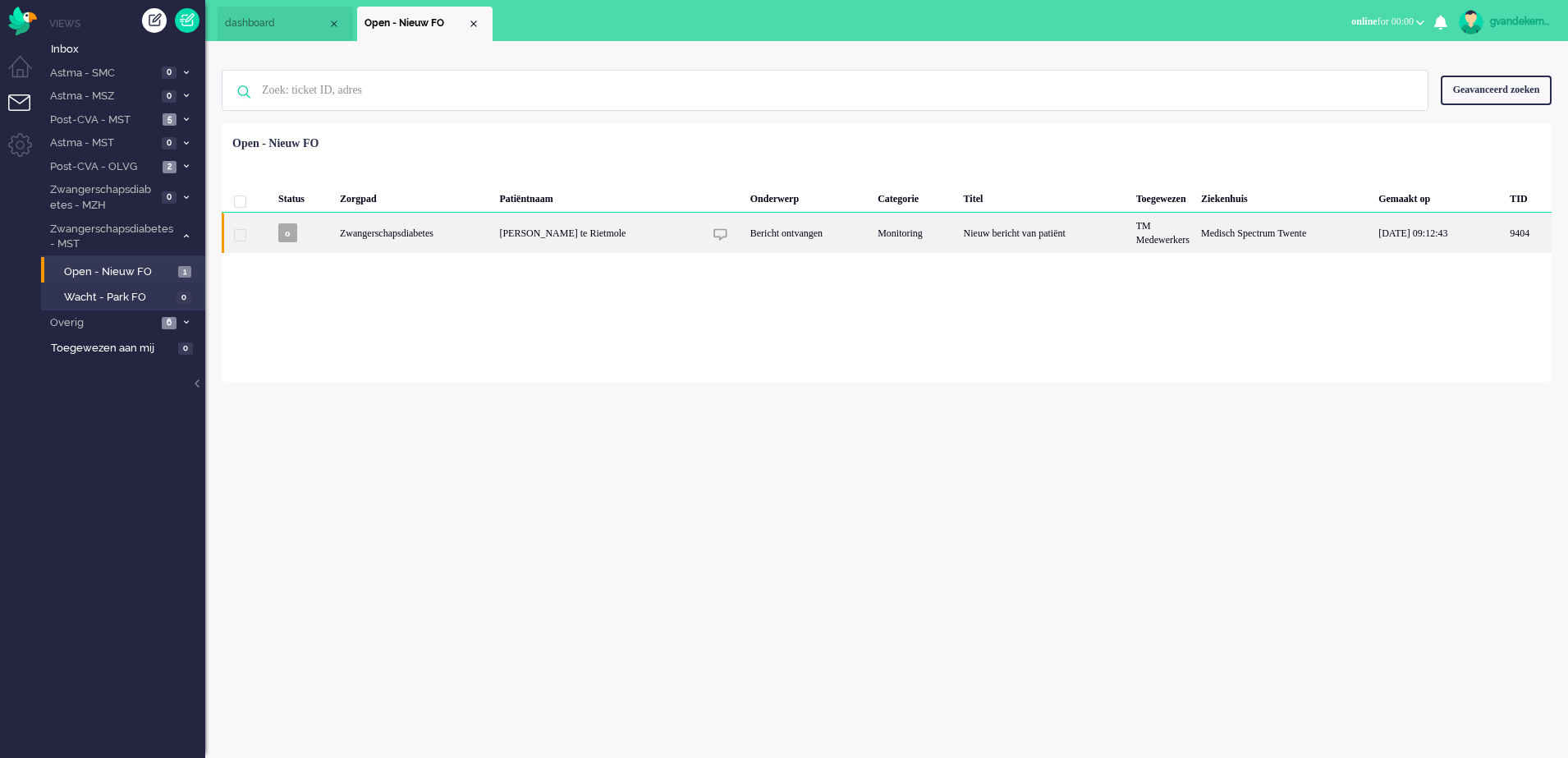
click at [958, 240] on div "Nieuw bericht van patiënt" at bounding box center [1044, 233] width 173 height 40
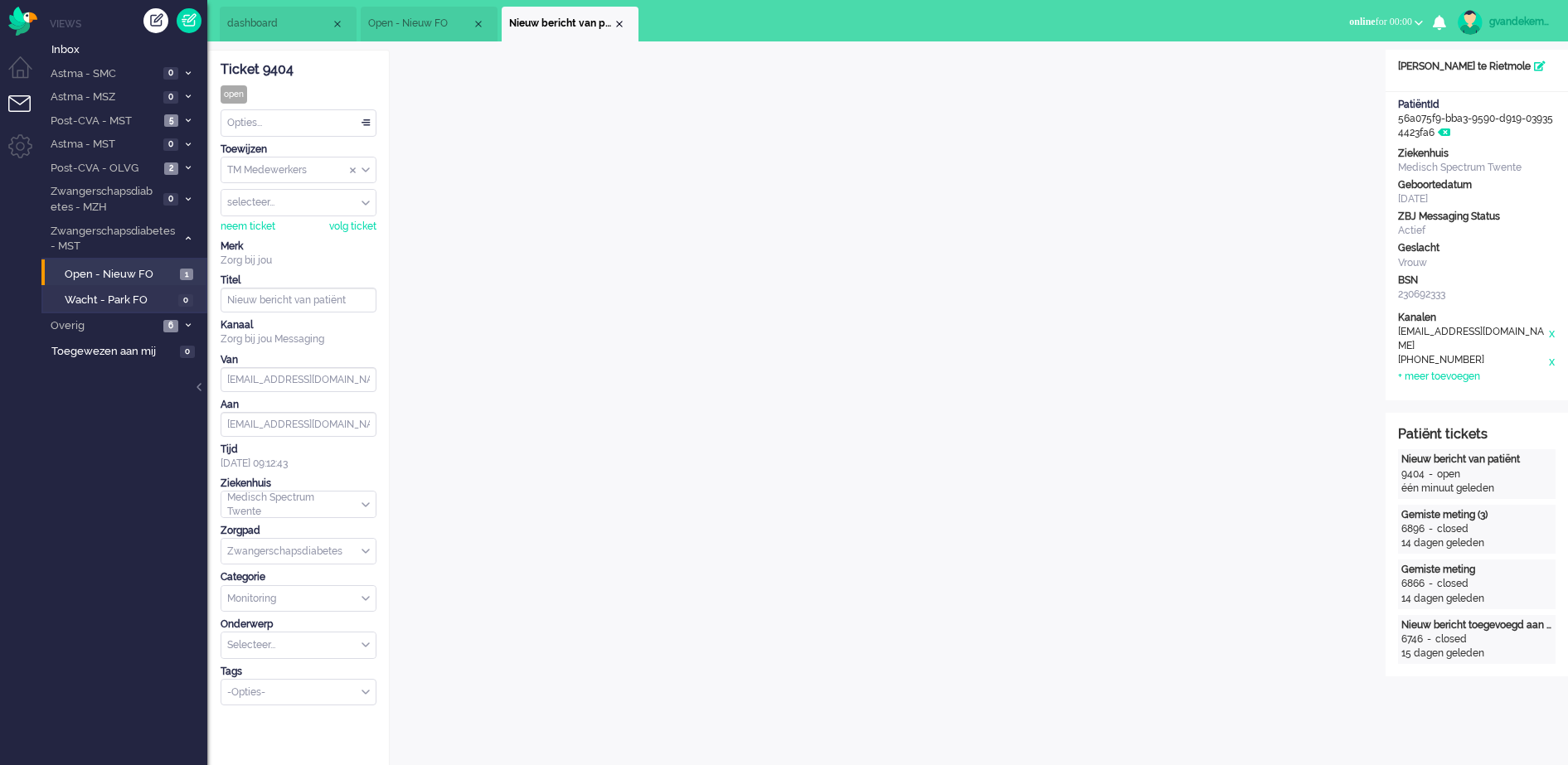
scroll to position [30, 0]
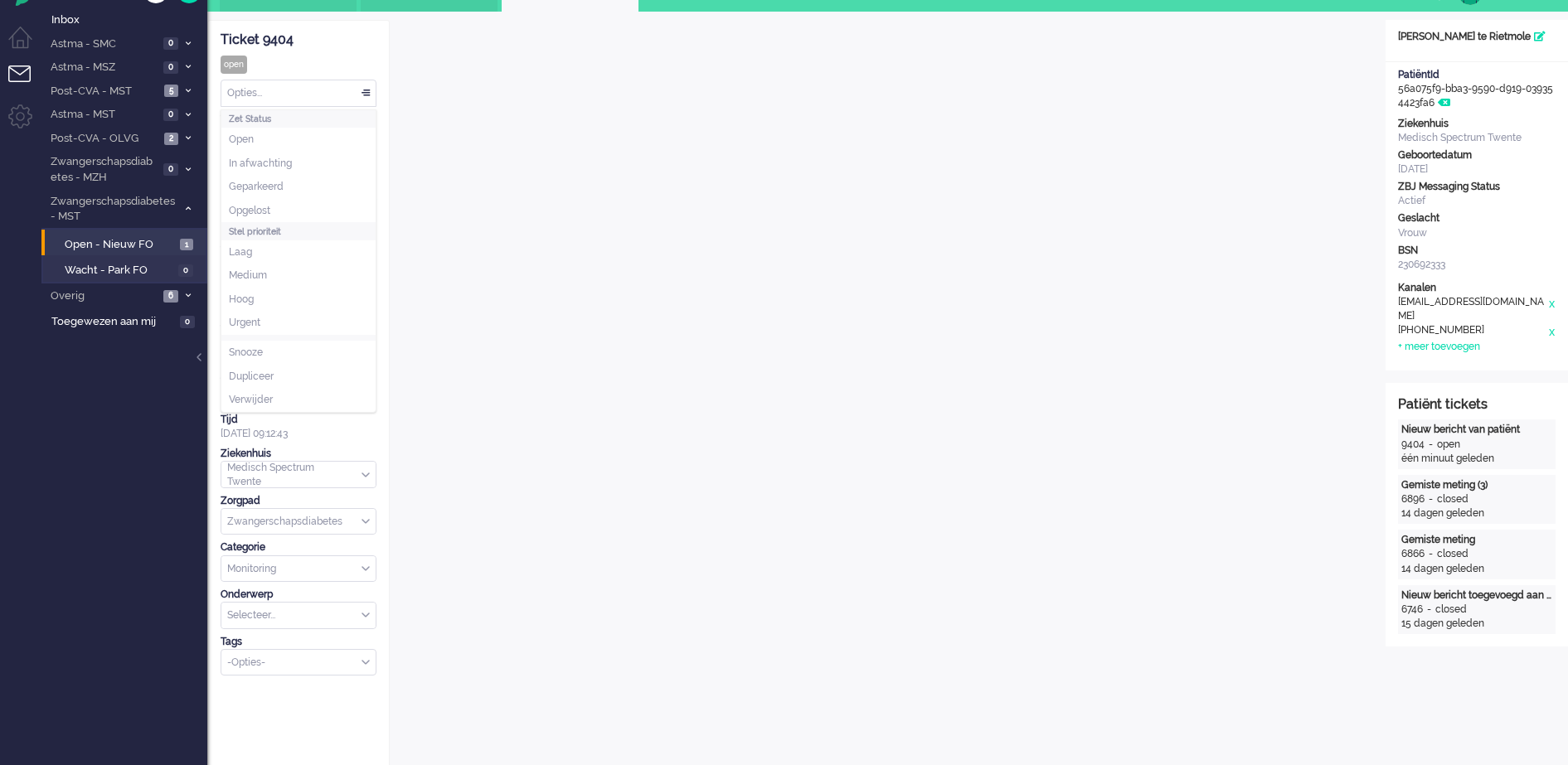
click at [362, 92] on div "Opties..." at bounding box center [298, 94] width 154 height 26
click at [270, 212] on span "Opgelost" at bounding box center [249, 211] width 42 height 14
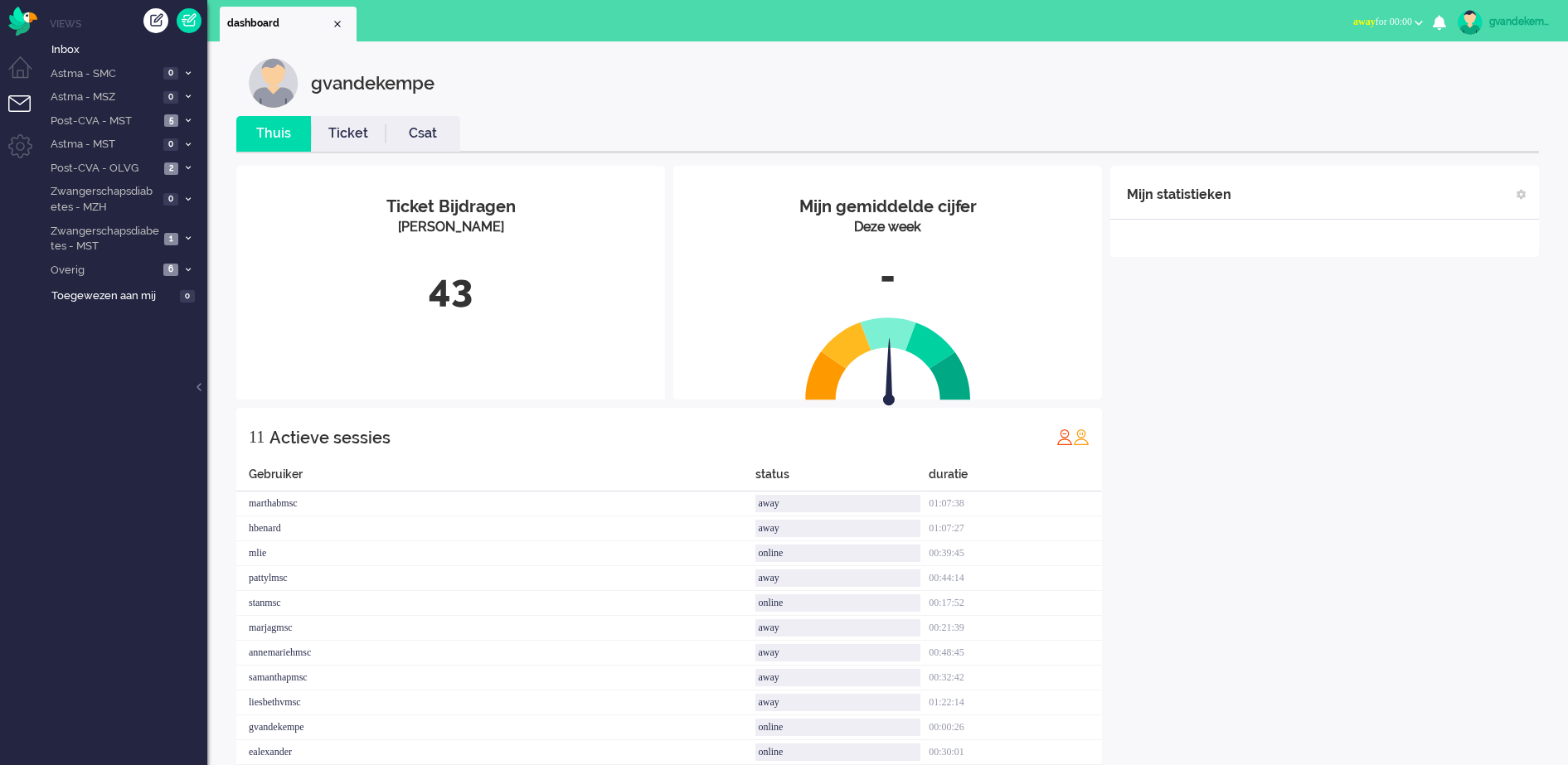
click at [1416, 18] on button "away for 00:00" at bounding box center [1388, 22] width 89 height 24
click at [1303, 75] on label "Online" at bounding box center [1354, 74] width 131 height 14
click at [1278, 435] on div "Mijn statistieken + Statistieken toevoegen Bel tijd (gemiddelde dag) Wrapup tij…" at bounding box center [1325, 473] width 429 height 616
click at [185, 164] on span at bounding box center [188, 168] width 13 height 9
click at [134, 191] on span "Open - Nieuw FO" at bounding box center [120, 196] width 111 height 16
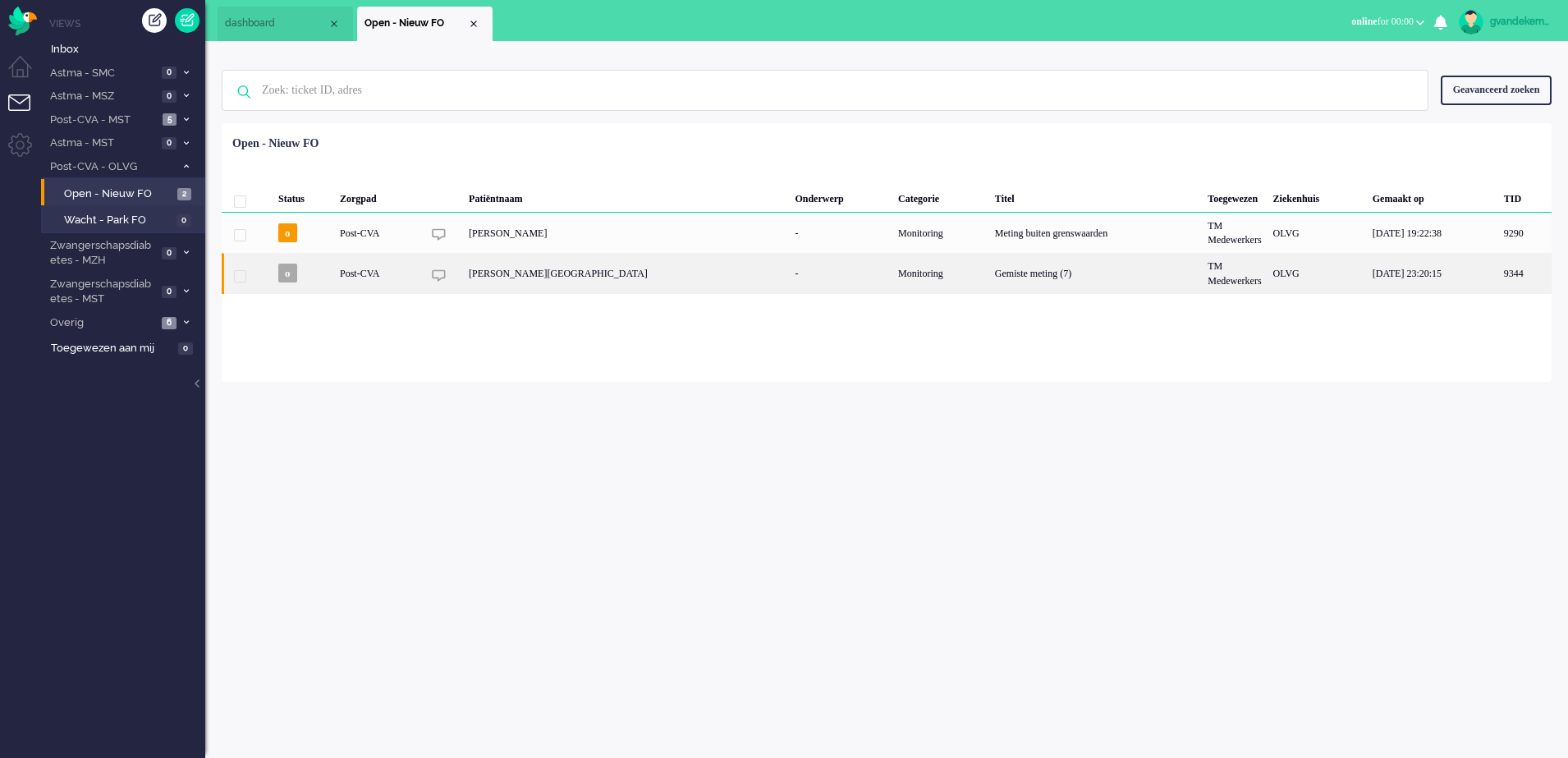
click at [989, 280] on div "Gemiste meting (7)" at bounding box center [1096, 273] width 213 height 40
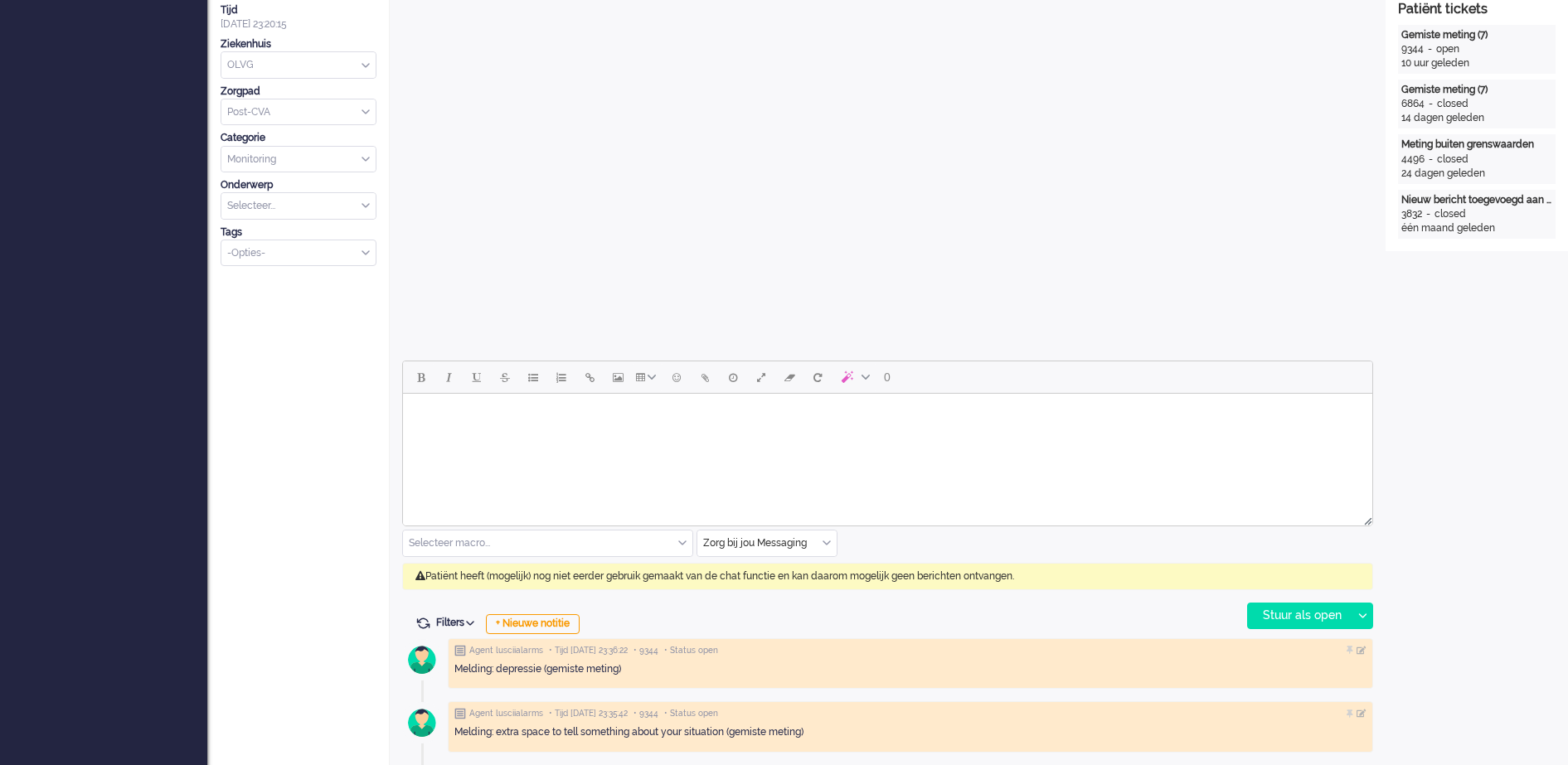
scroll to position [50, 0]
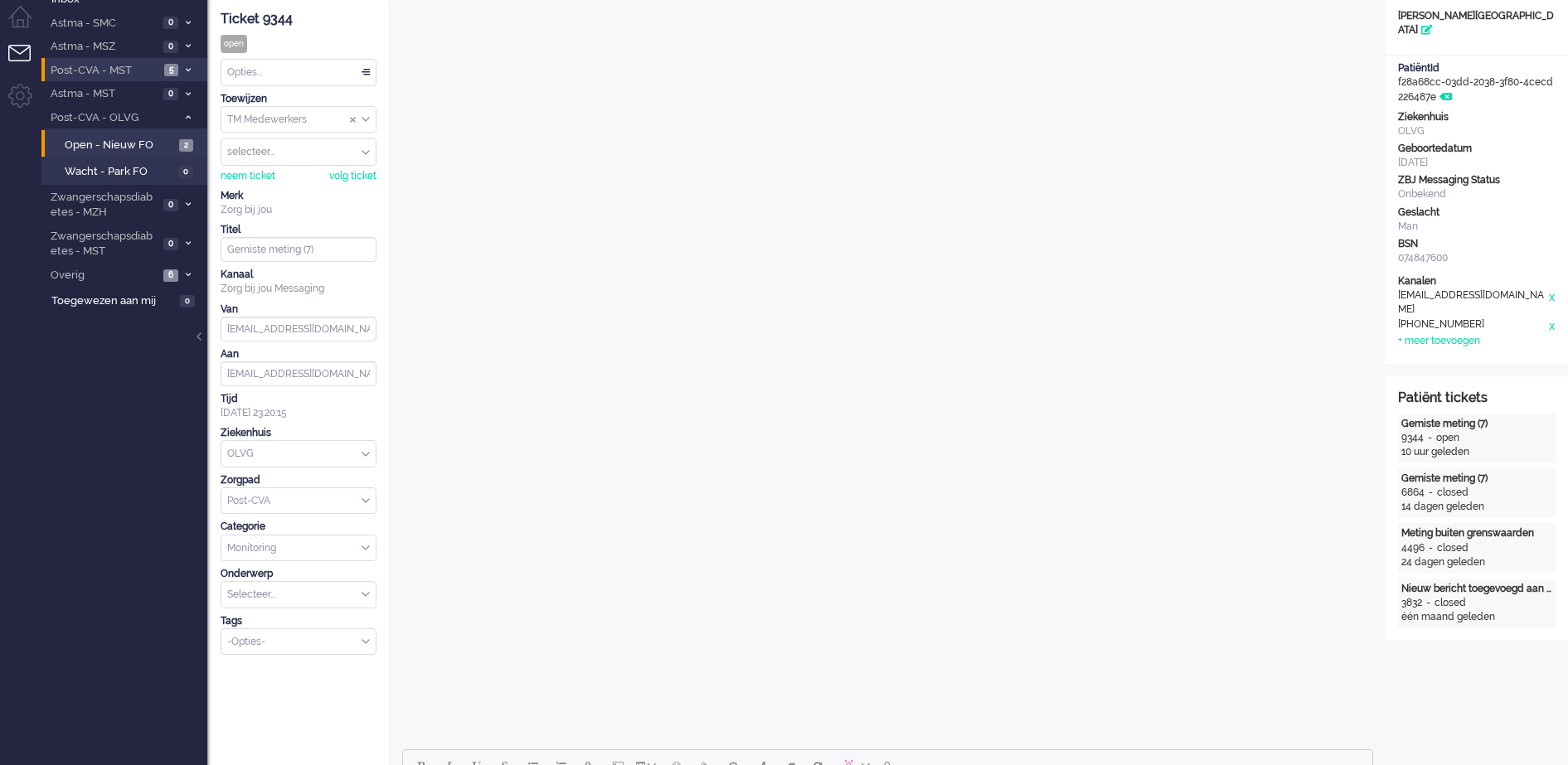
click at [183, 70] on span at bounding box center [188, 71] width 13 height 9
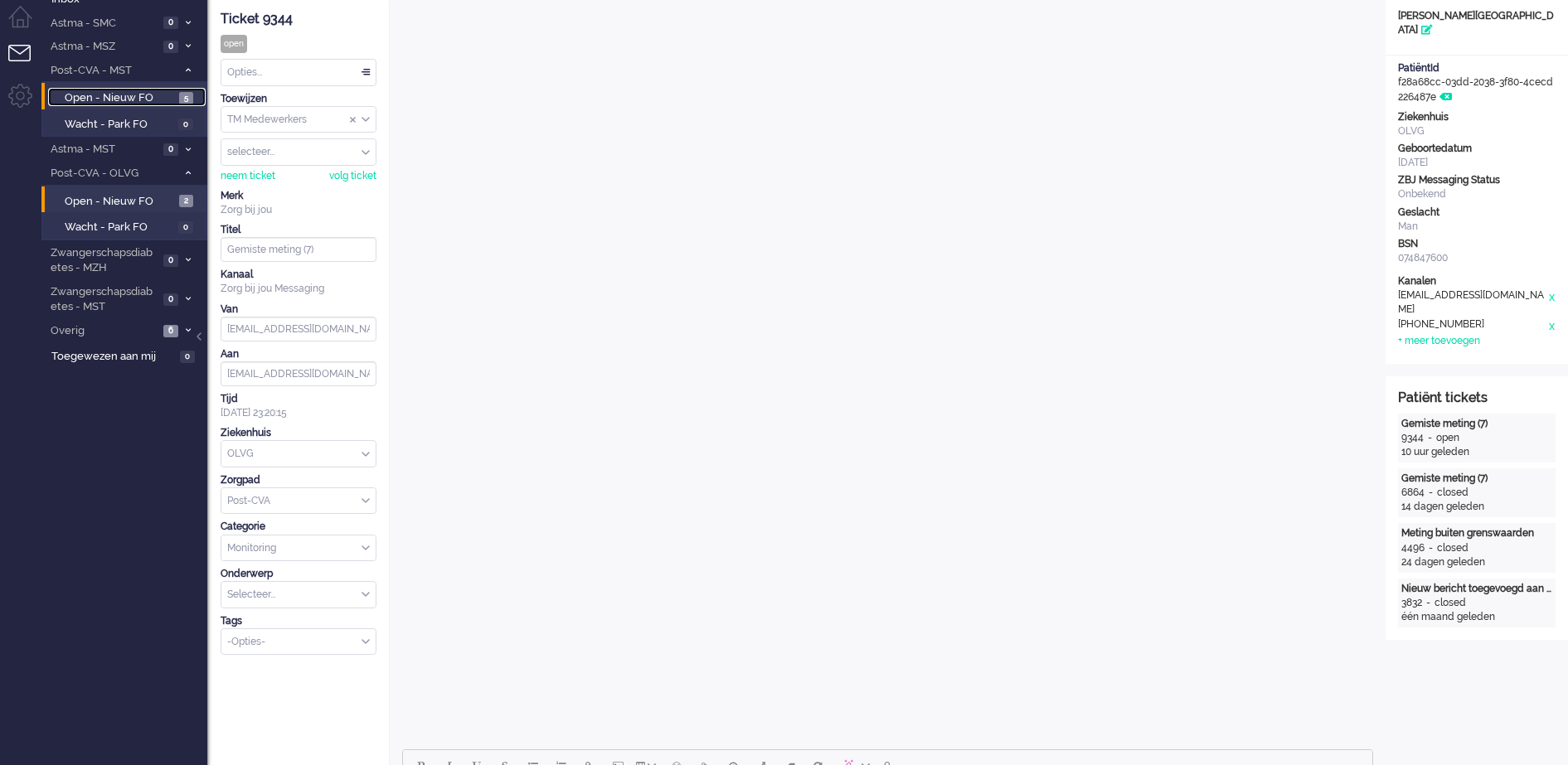
click at [122, 95] on span "Open - Nieuw FO" at bounding box center [120, 98] width 111 height 16
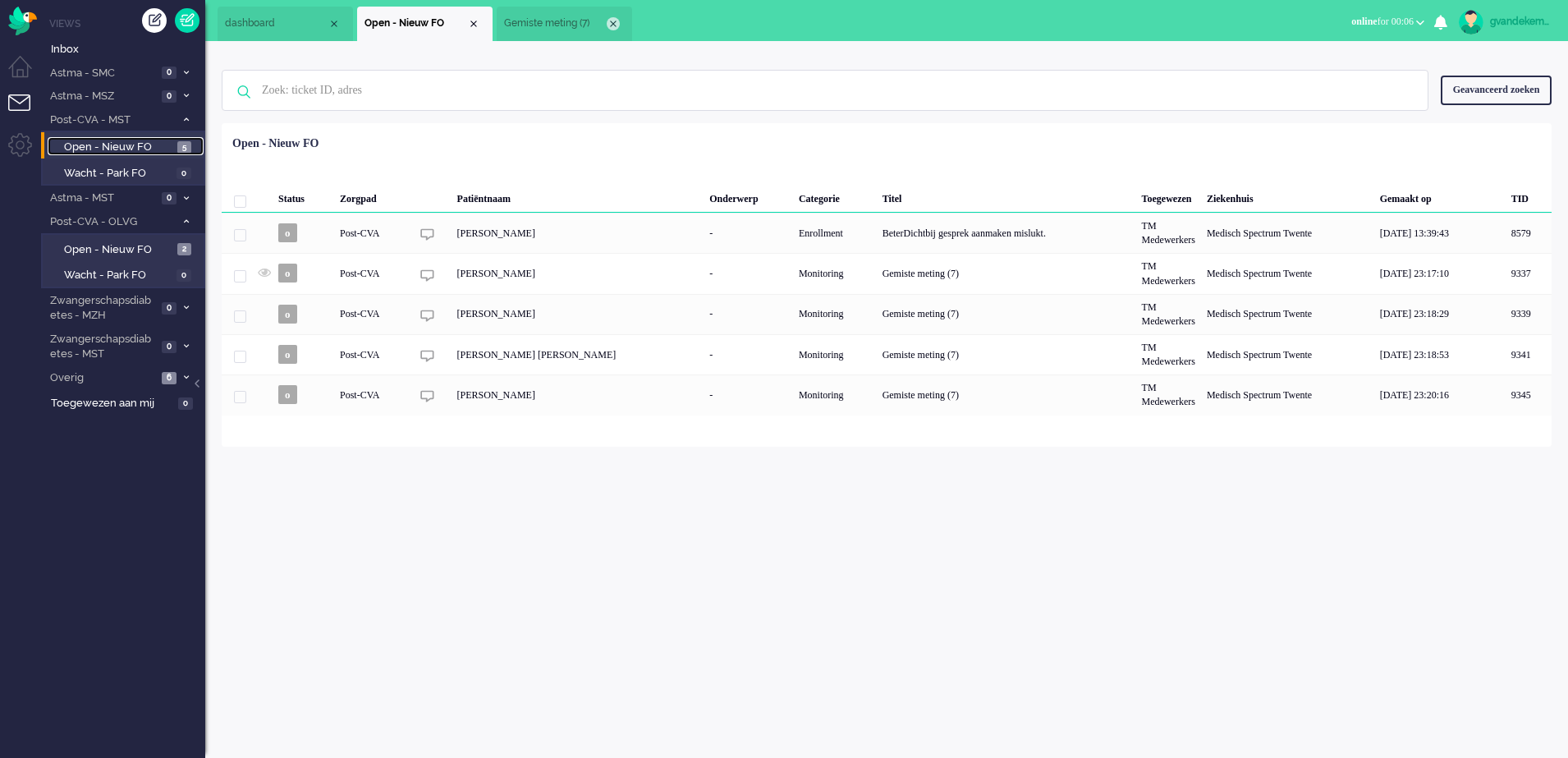
click at [613, 20] on div "Close tab" at bounding box center [614, 24] width 13 height 13
click at [472, 26] on div "Close tab" at bounding box center [474, 24] width 13 height 13
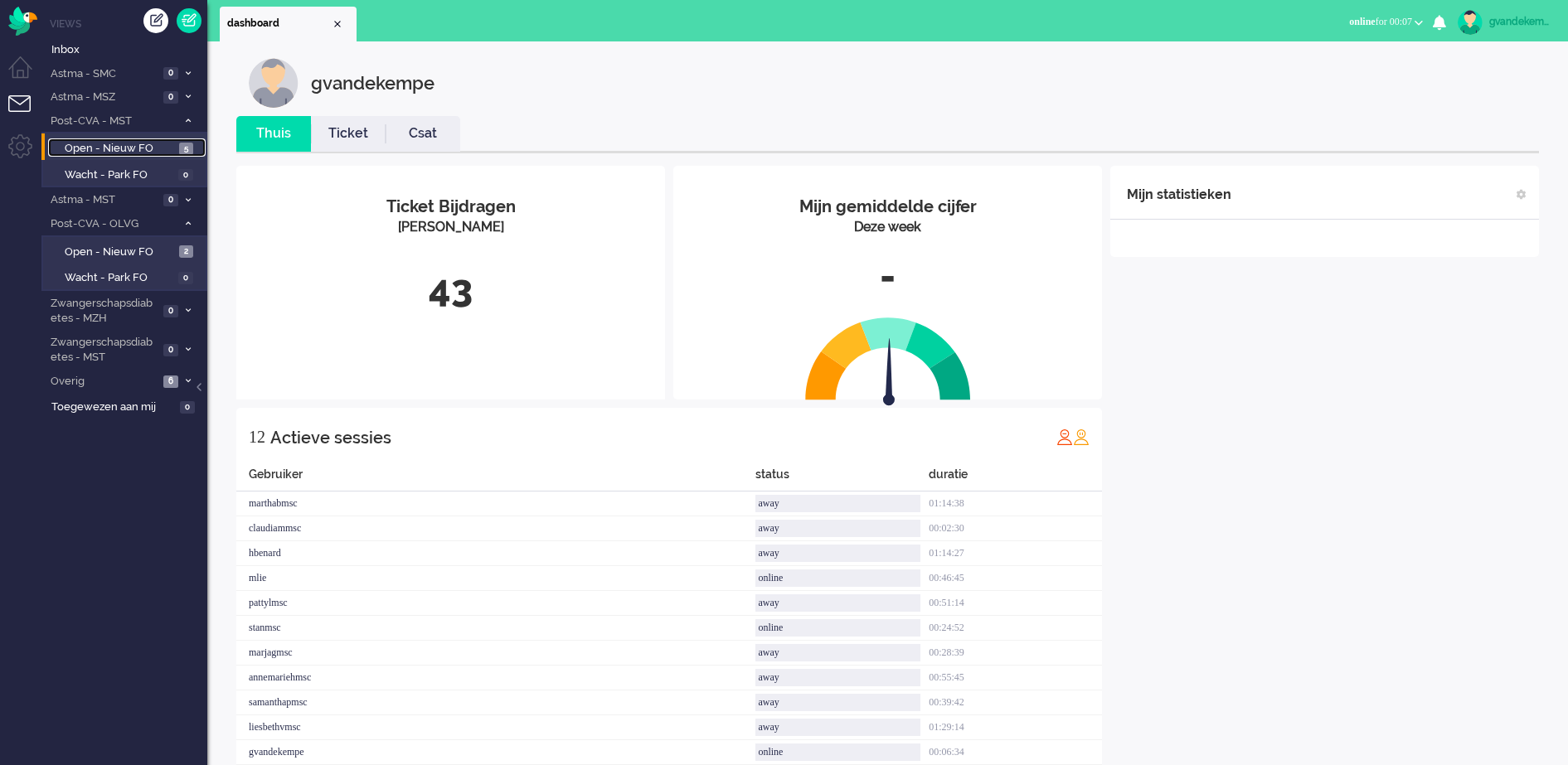
click at [122, 145] on span "Open - Nieuw FO" at bounding box center [120, 149] width 111 height 16
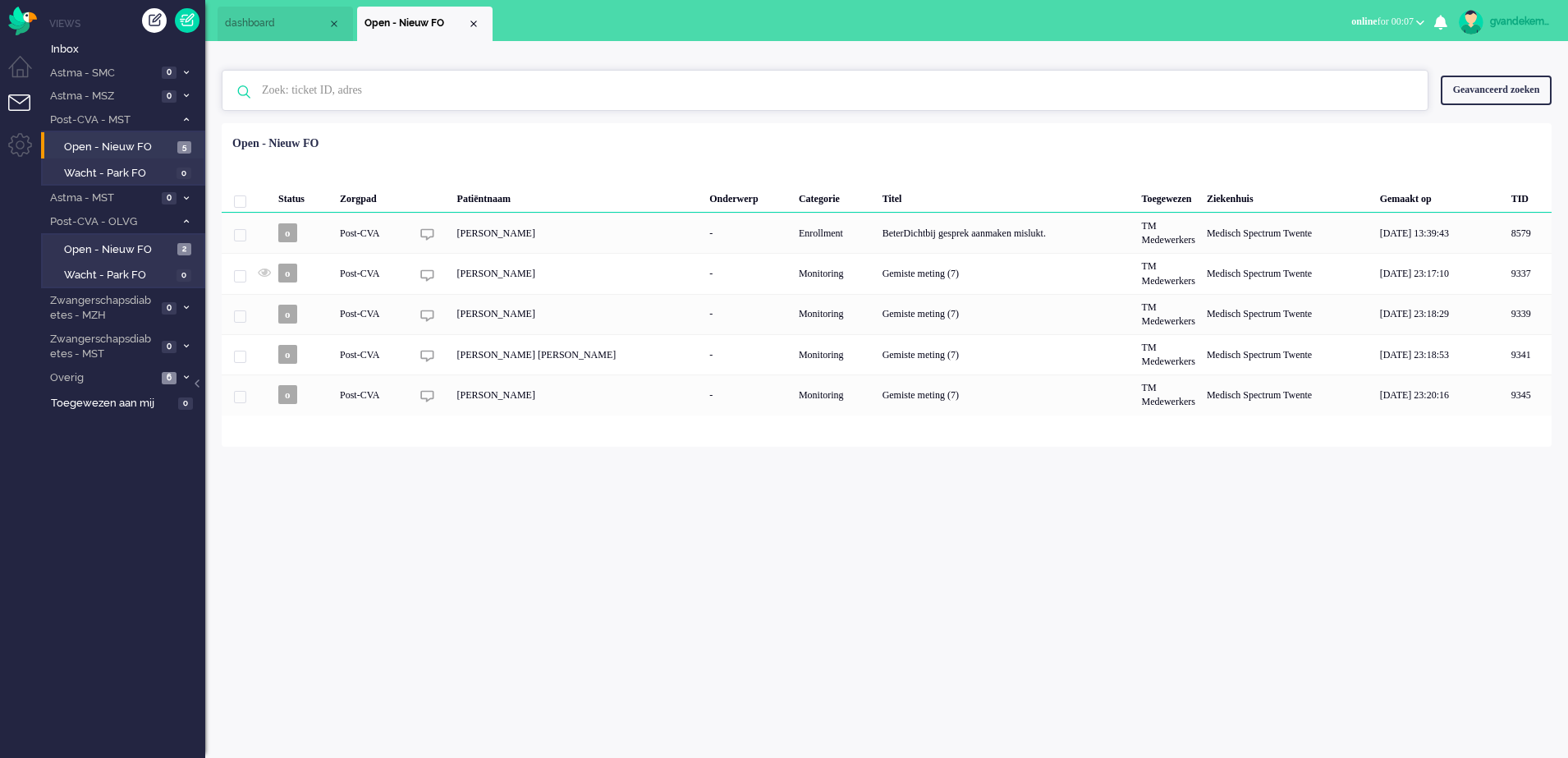
click at [374, 92] on input "text" at bounding box center [827, 90] width 1156 height 40
paste input "8937"
type input "8937"
click at [1485, 85] on div "Geavanceerd zoeken" at bounding box center [1496, 90] width 111 height 29
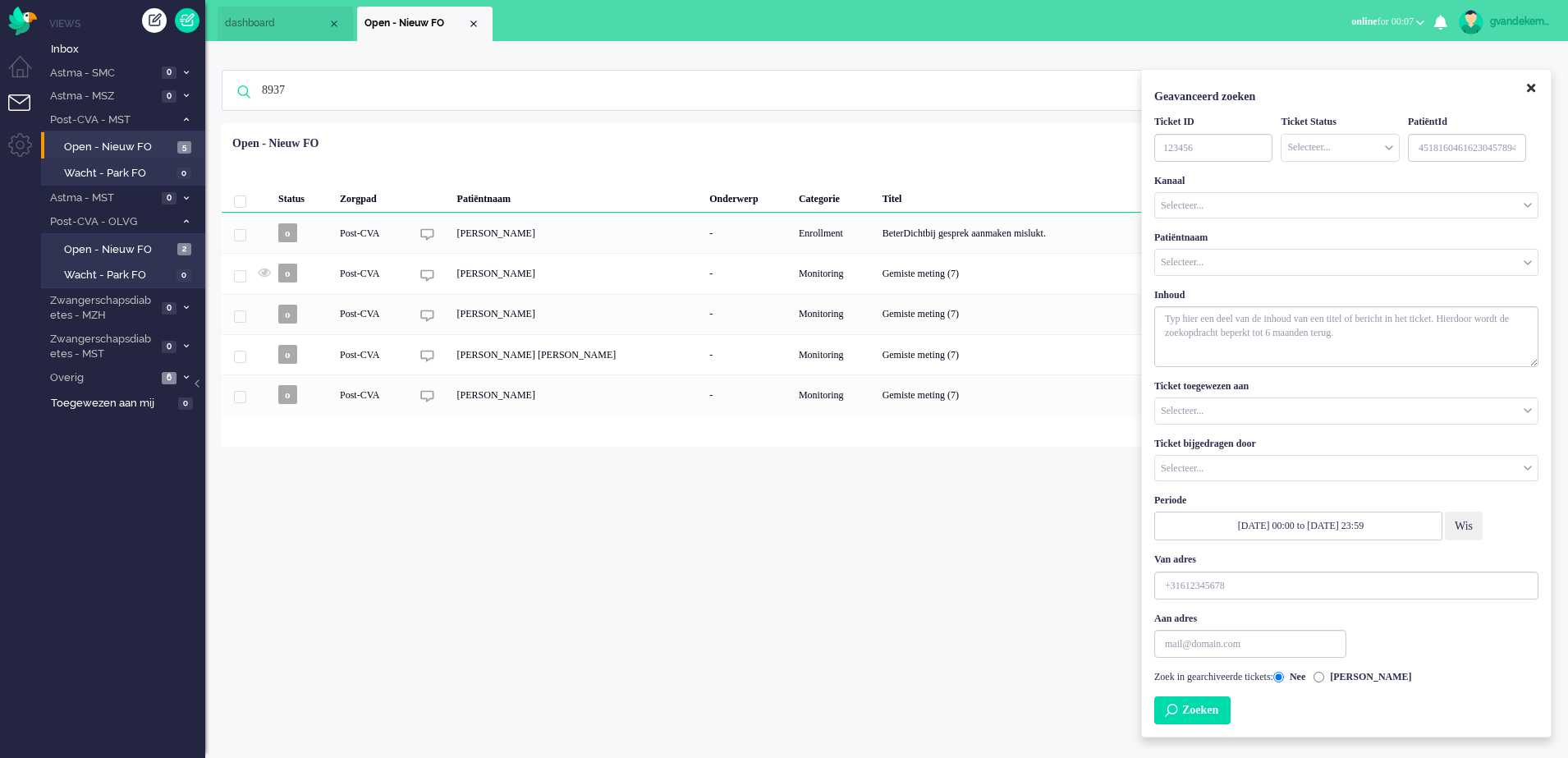
click at [1529, 88] on icon "Close" at bounding box center [1532, 88] width 8 height 13
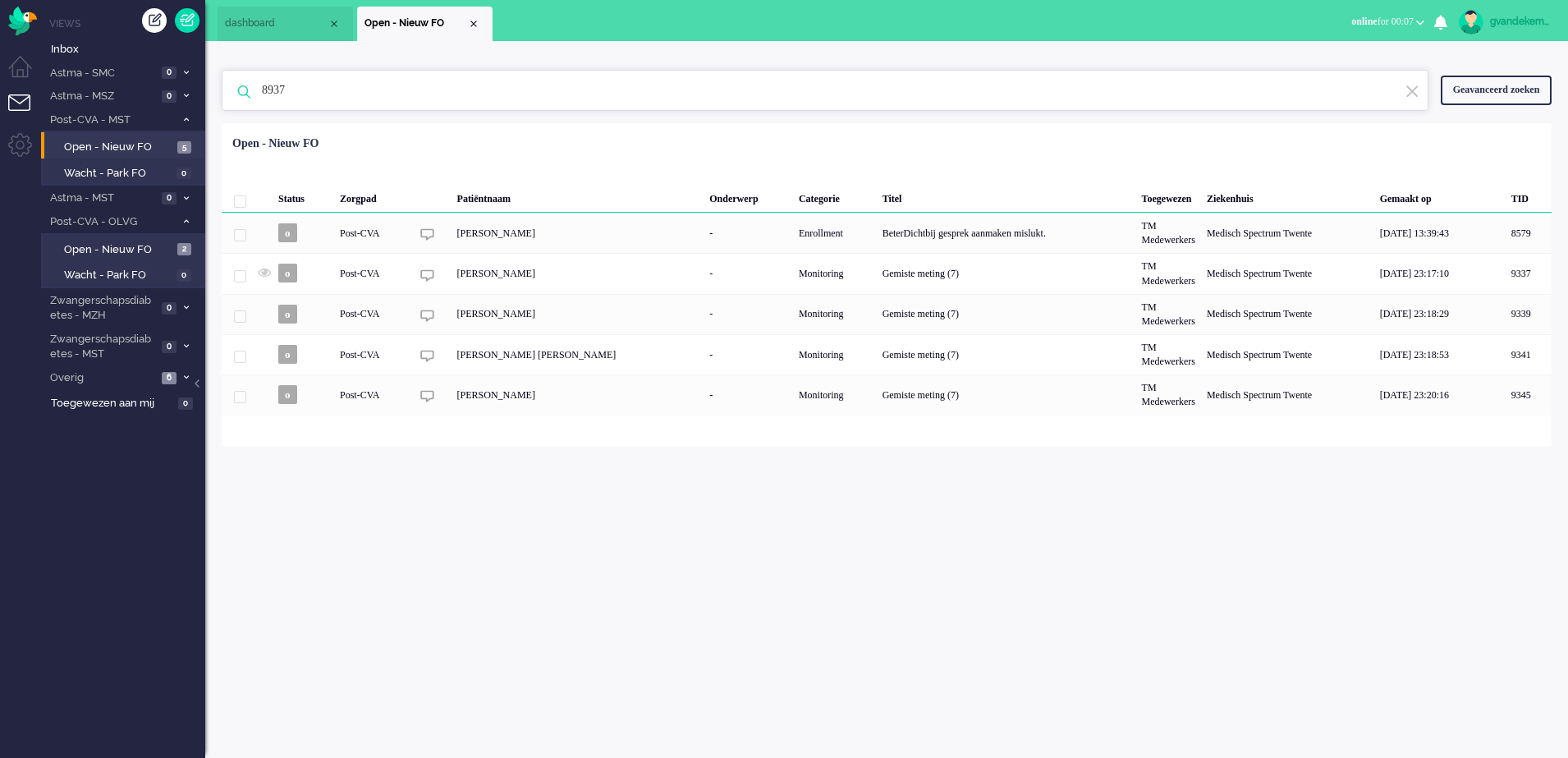
click at [277, 88] on input "8937" at bounding box center [827, 90] width 1156 height 40
click at [141, 245] on span "Open - Nieuw FO" at bounding box center [119, 250] width 109 height 16
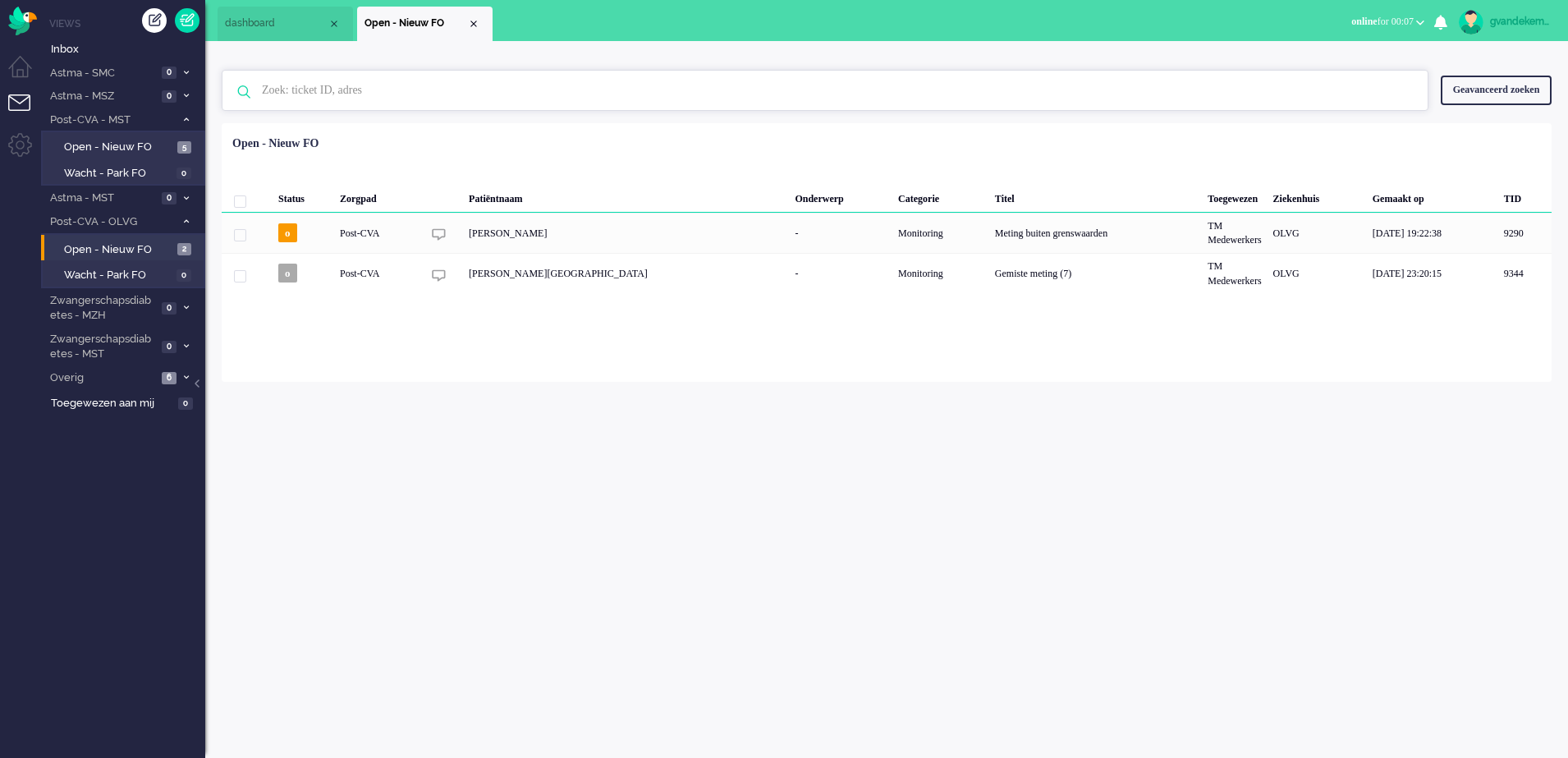
click at [321, 91] on input "text" at bounding box center [827, 90] width 1156 height 40
paste input "8937"
type input "8937"
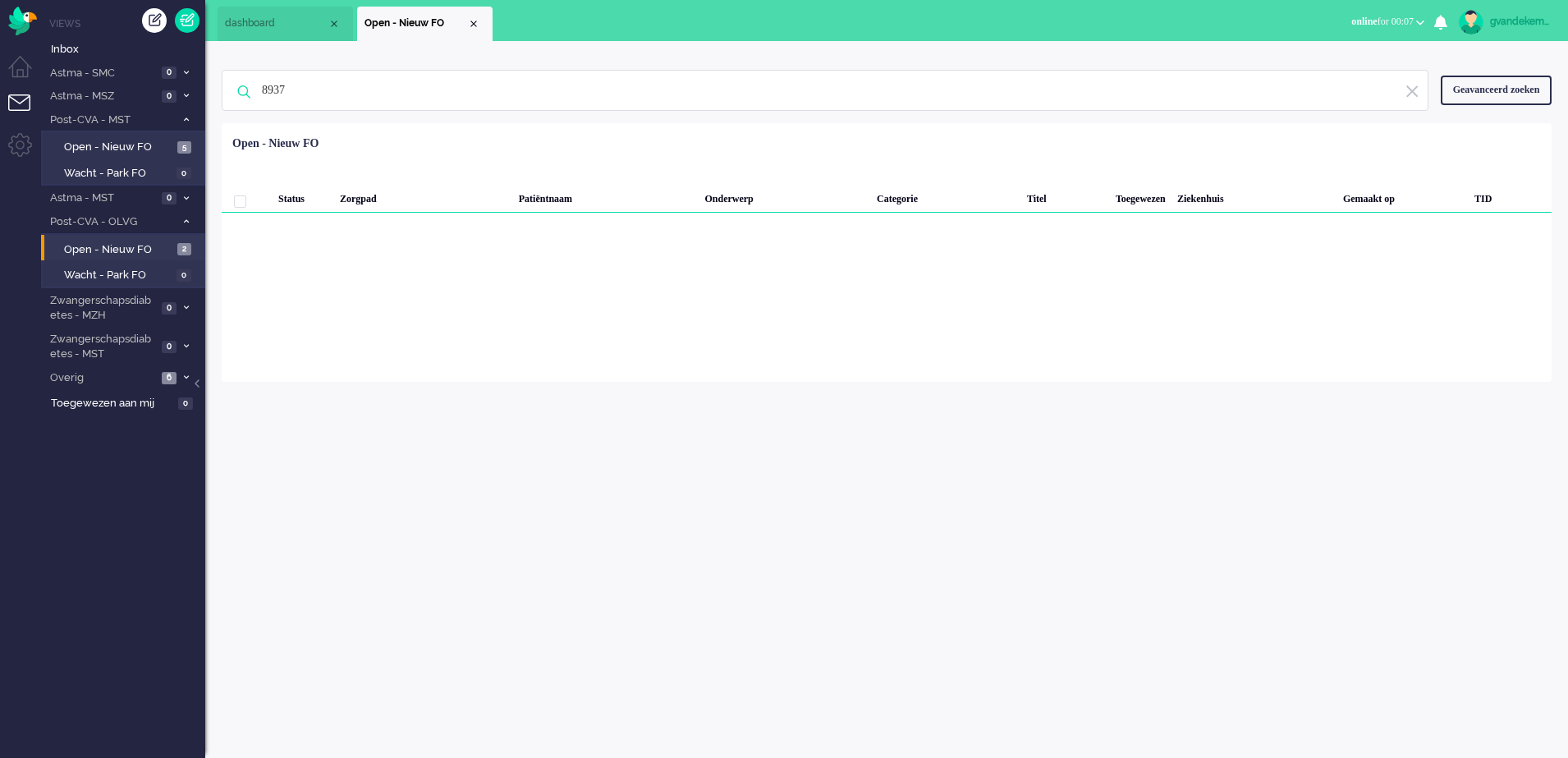
click at [1405, 94] on img at bounding box center [1412, 91] width 15 height 16
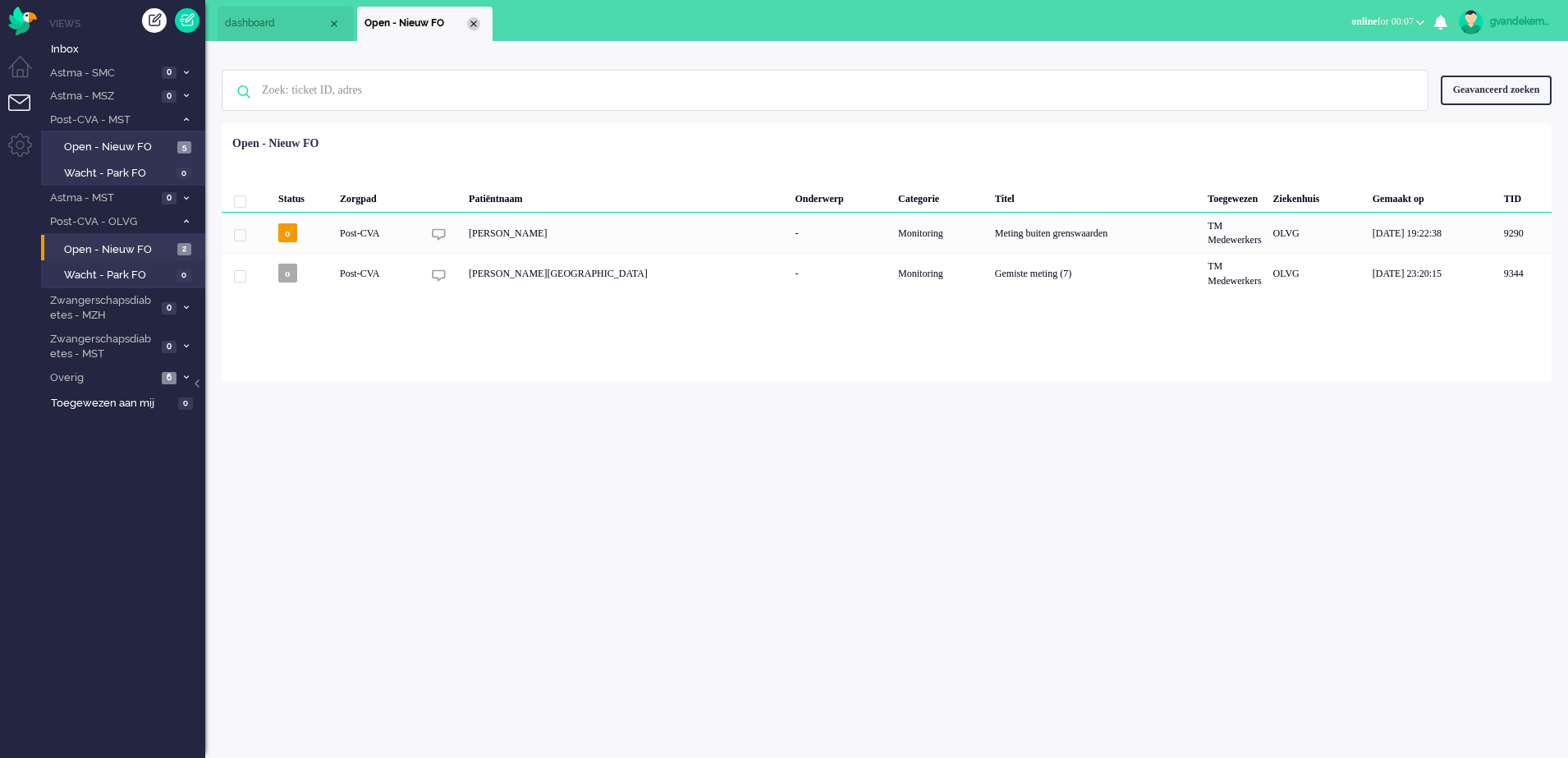
click at [471, 20] on div "Close tab" at bounding box center [474, 24] width 13 height 13
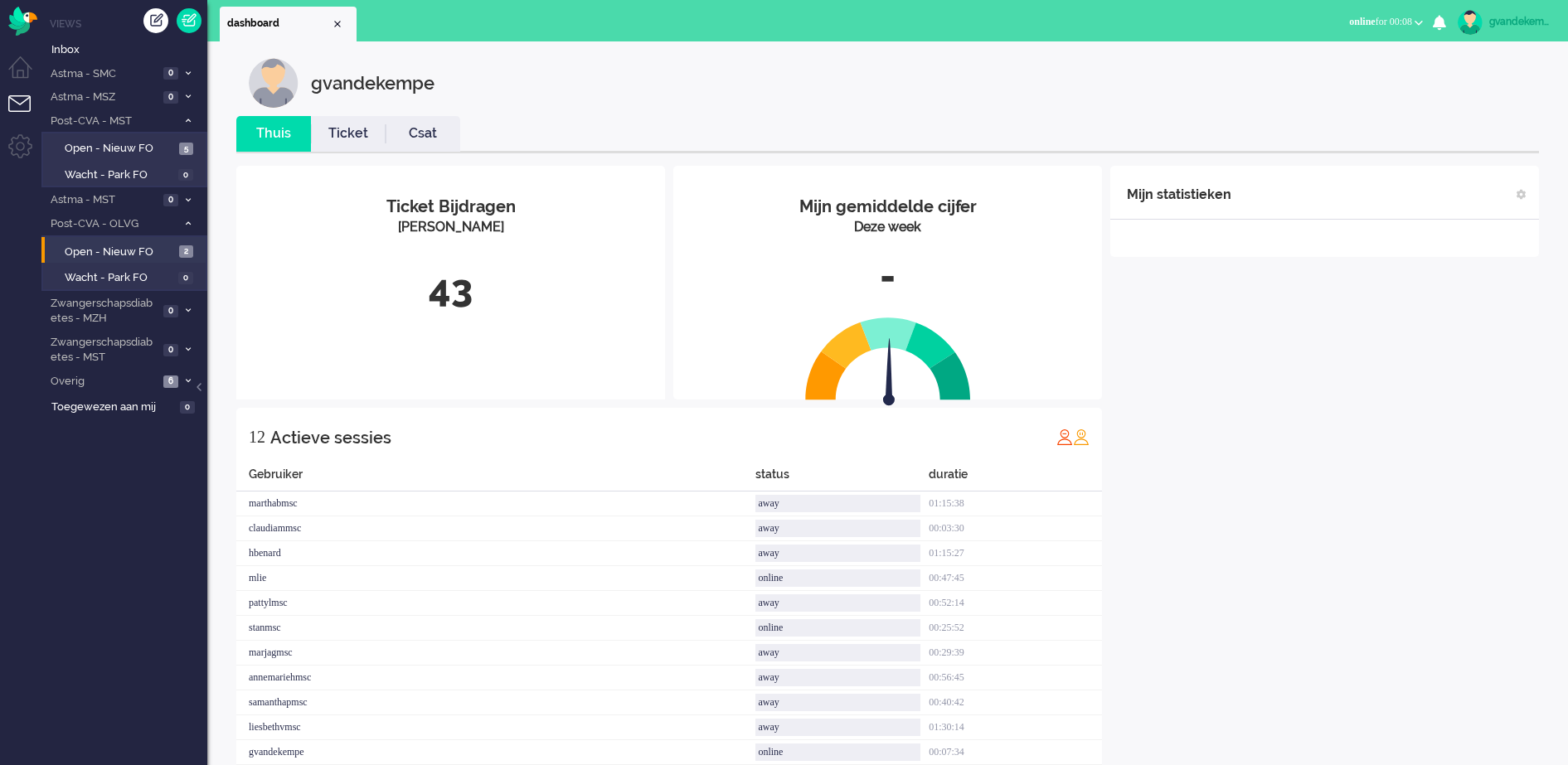
click at [357, 135] on link "Ticket" at bounding box center [349, 133] width 75 height 19
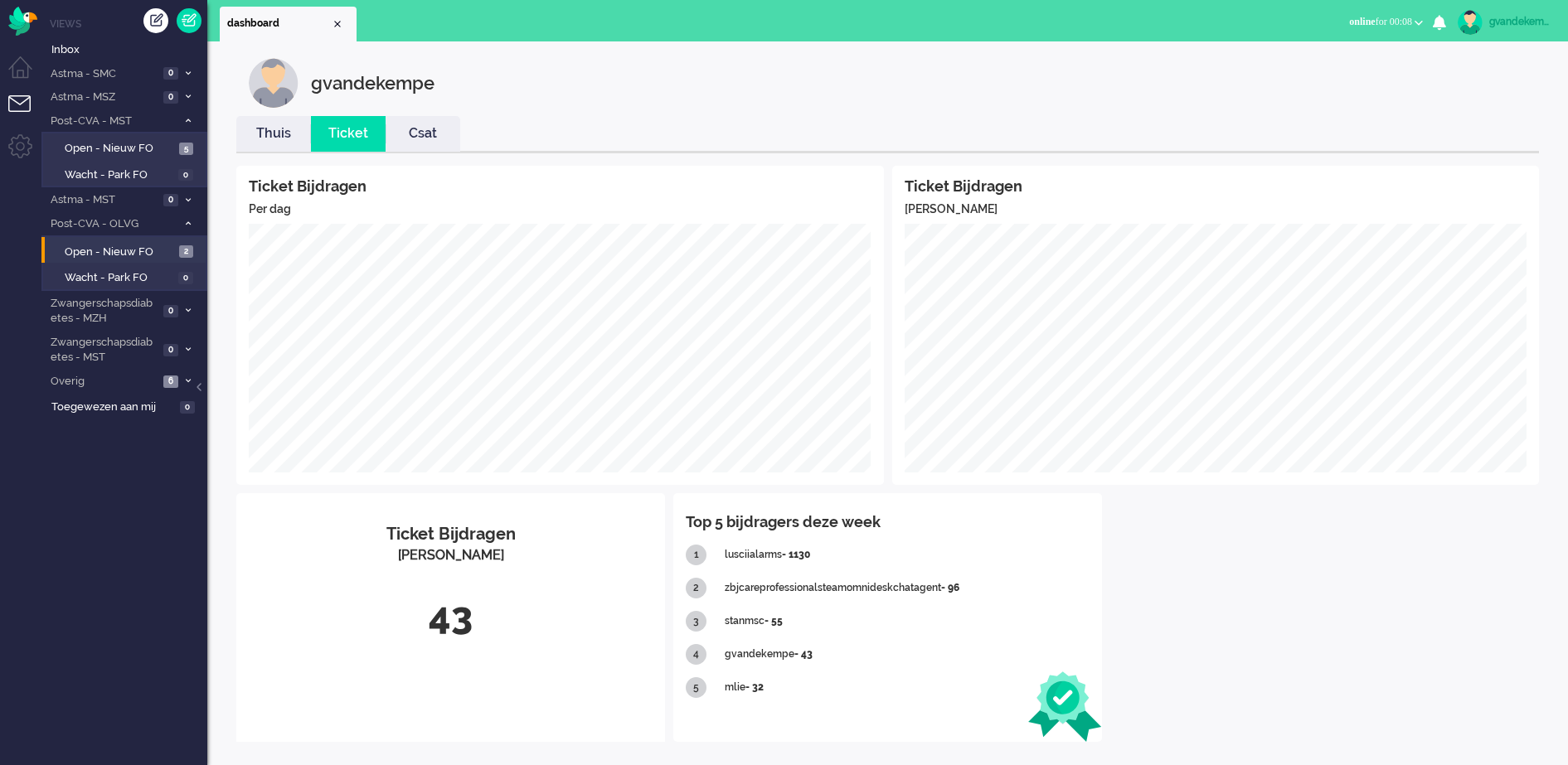
click at [265, 134] on link "Thuis" at bounding box center [274, 133] width 75 height 19
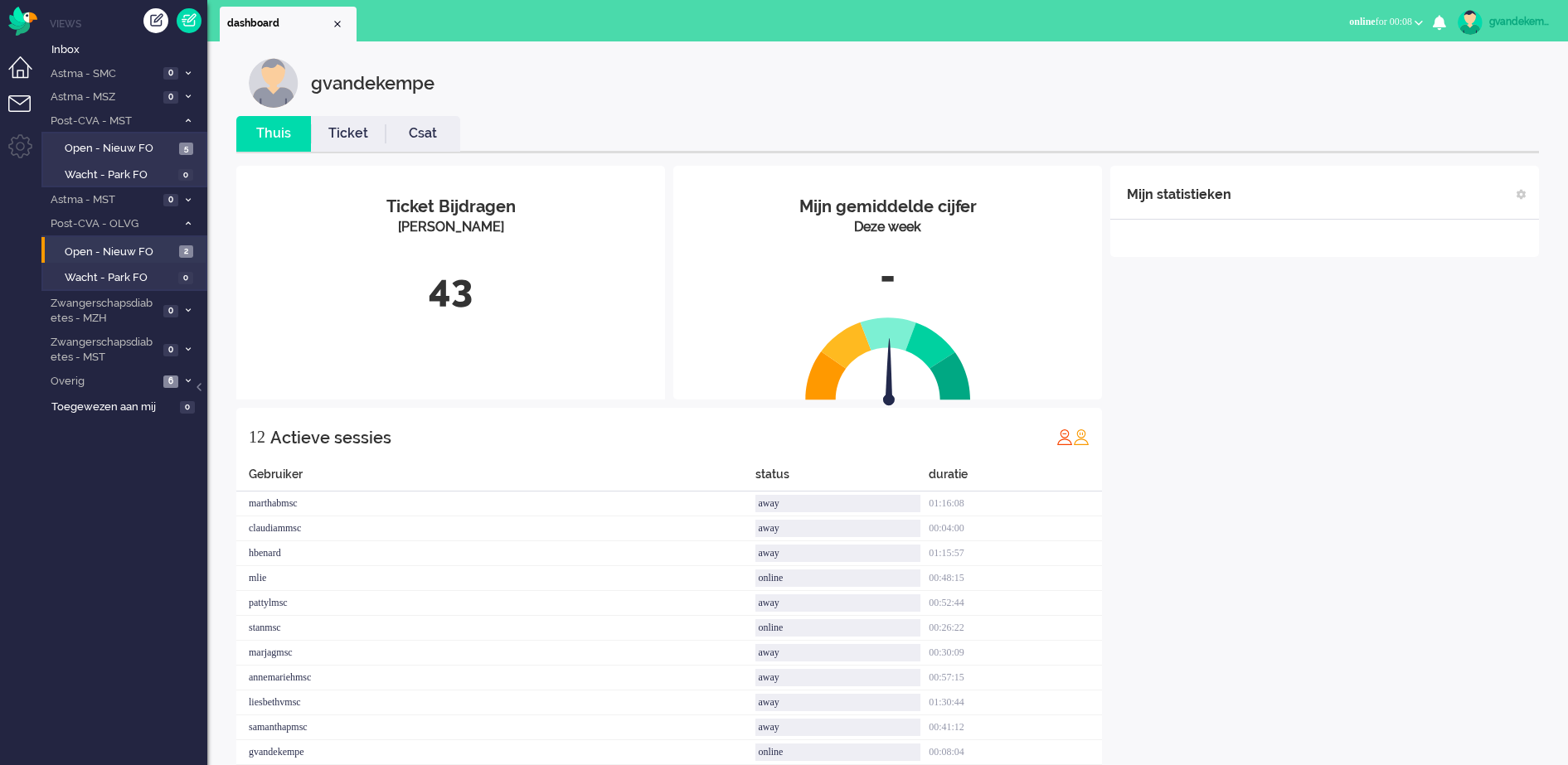
click at [21, 67] on li "Dashboard menu" at bounding box center [27, 75] width 37 height 37
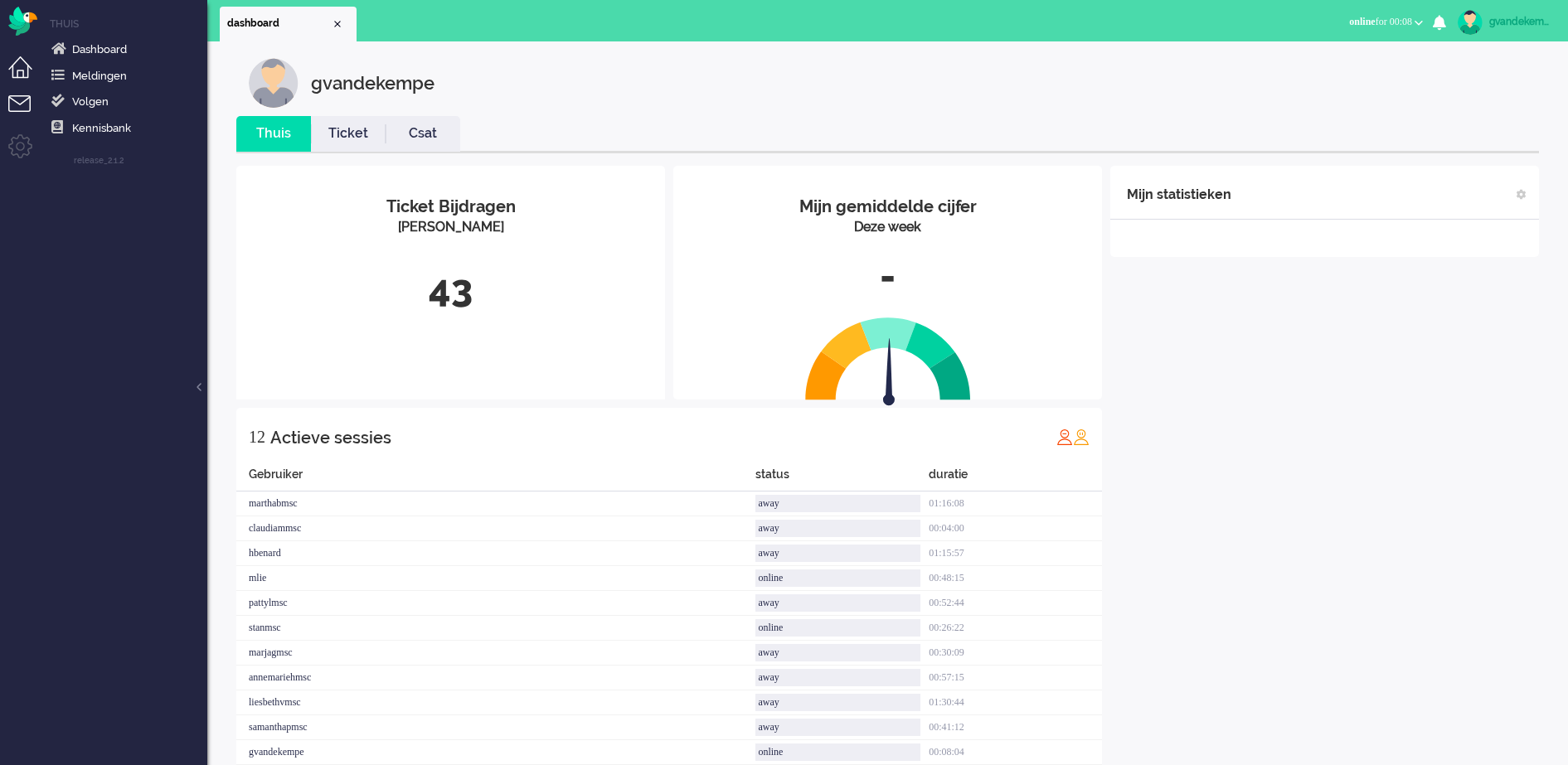
click at [24, 100] on li "Tickets menu" at bounding box center [27, 114] width 37 height 37
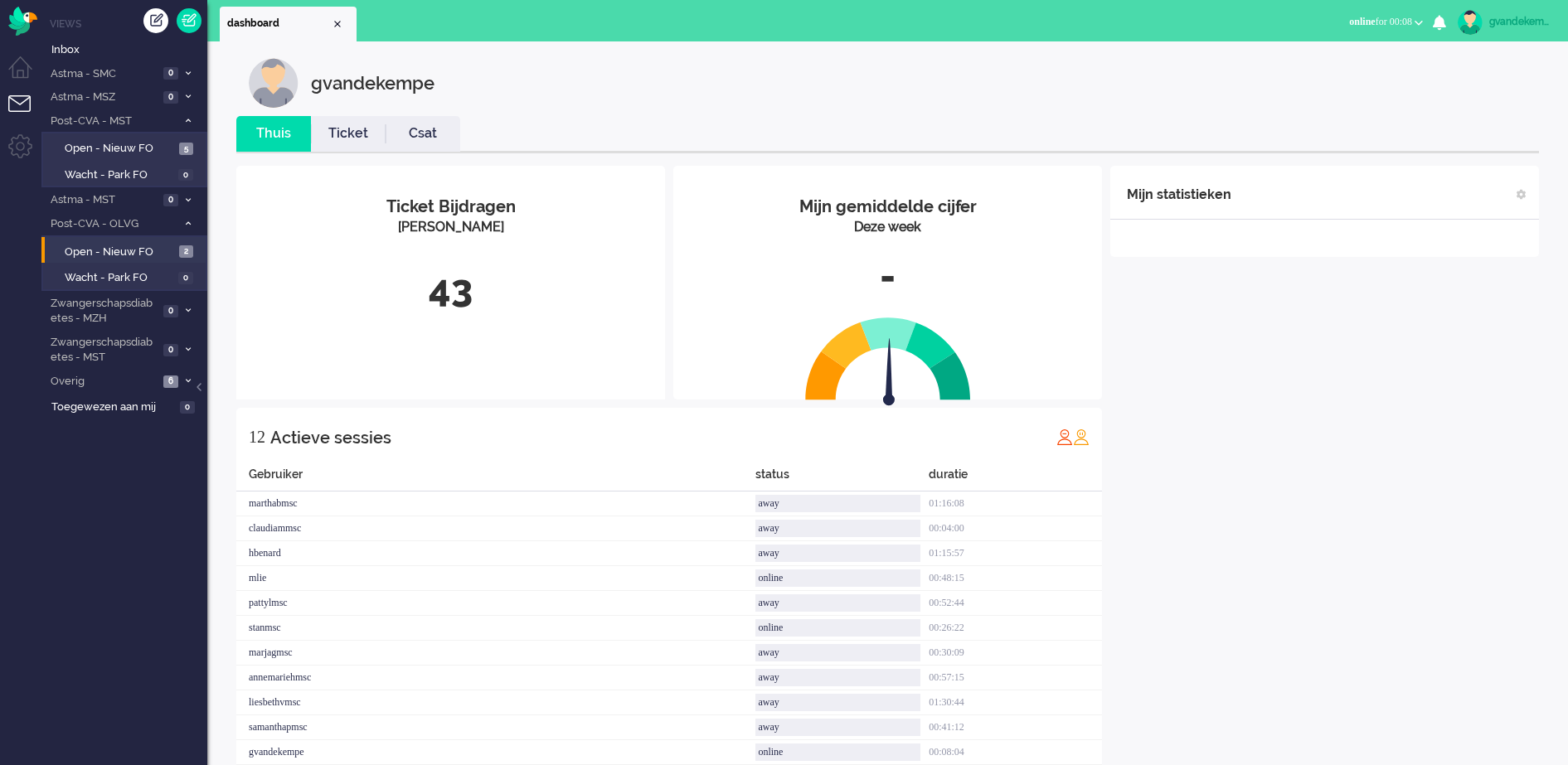
click at [24, 100] on li "Tickets menu" at bounding box center [27, 114] width 37 height 37
click at [150, 145] on span "Open - Nieuw FO" at bounding box center [120, 149] width 111 height 16
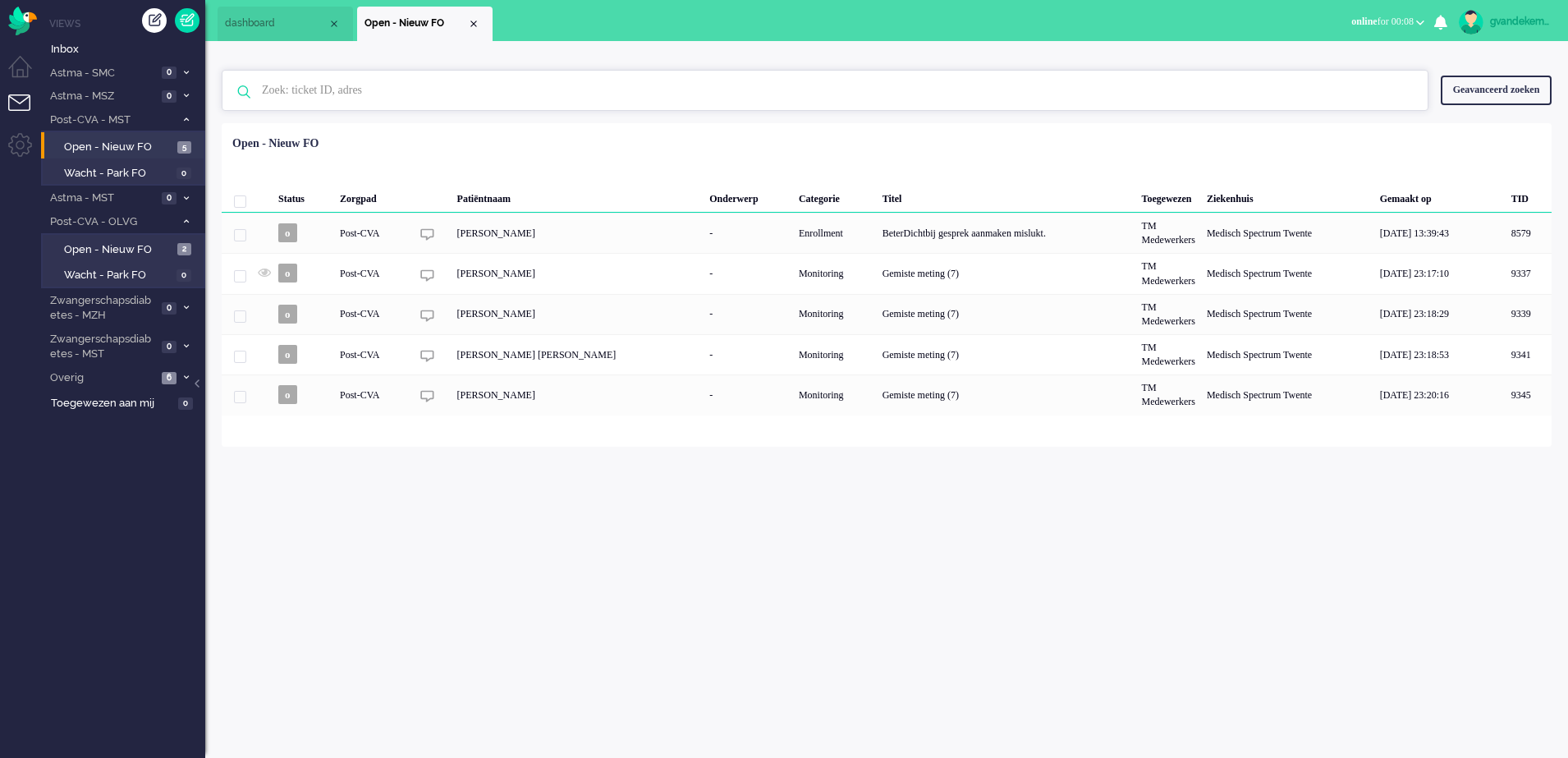
click at [399, 88] on input "text" at bounding box center [827, 90] width 1156 height 40
paste input "8937"
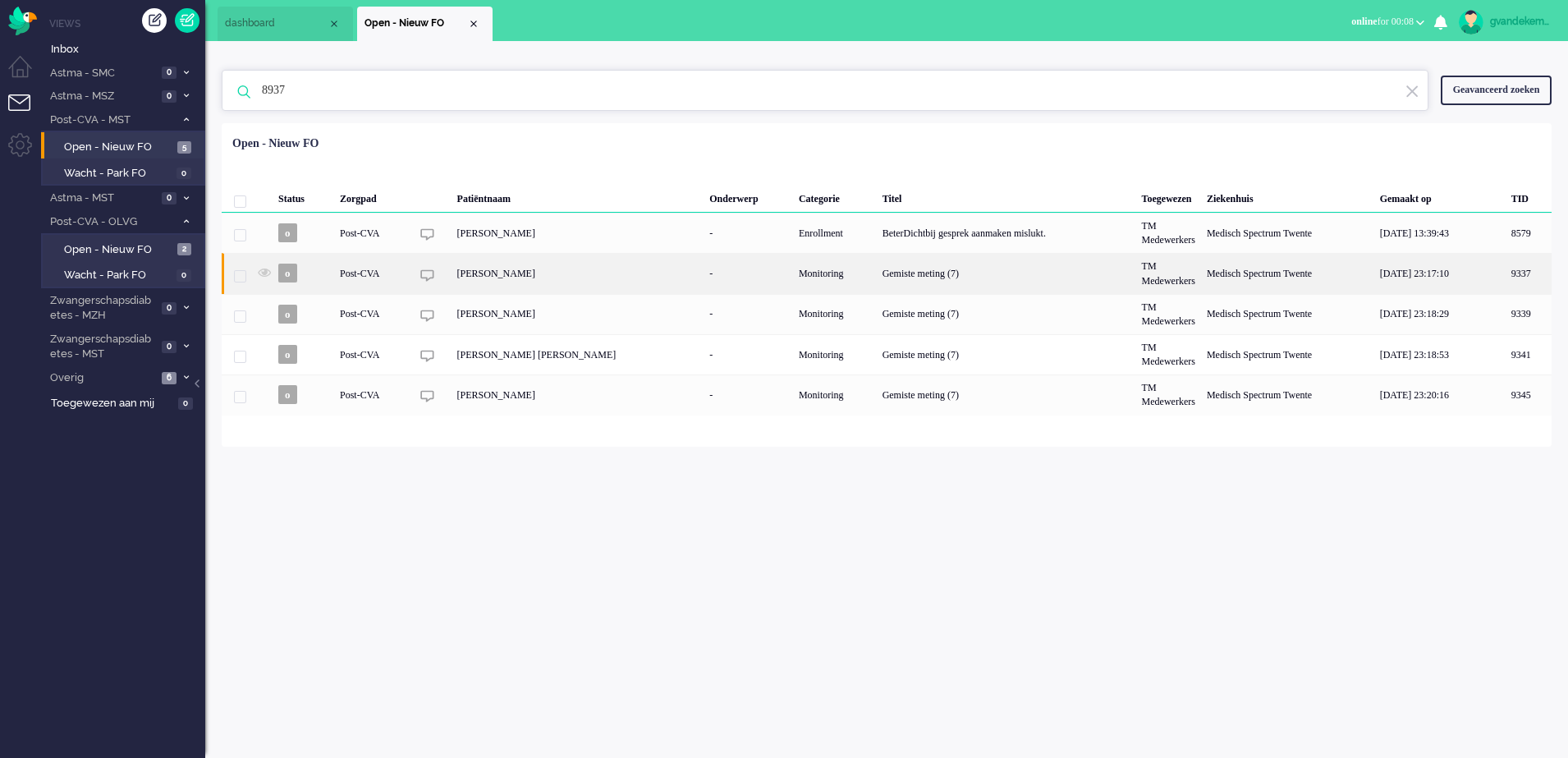
type input "8937"
click at [511, 268] on div "Gerhardus Johannes Horck" at bounding box center [578, 273] width 253 height 40
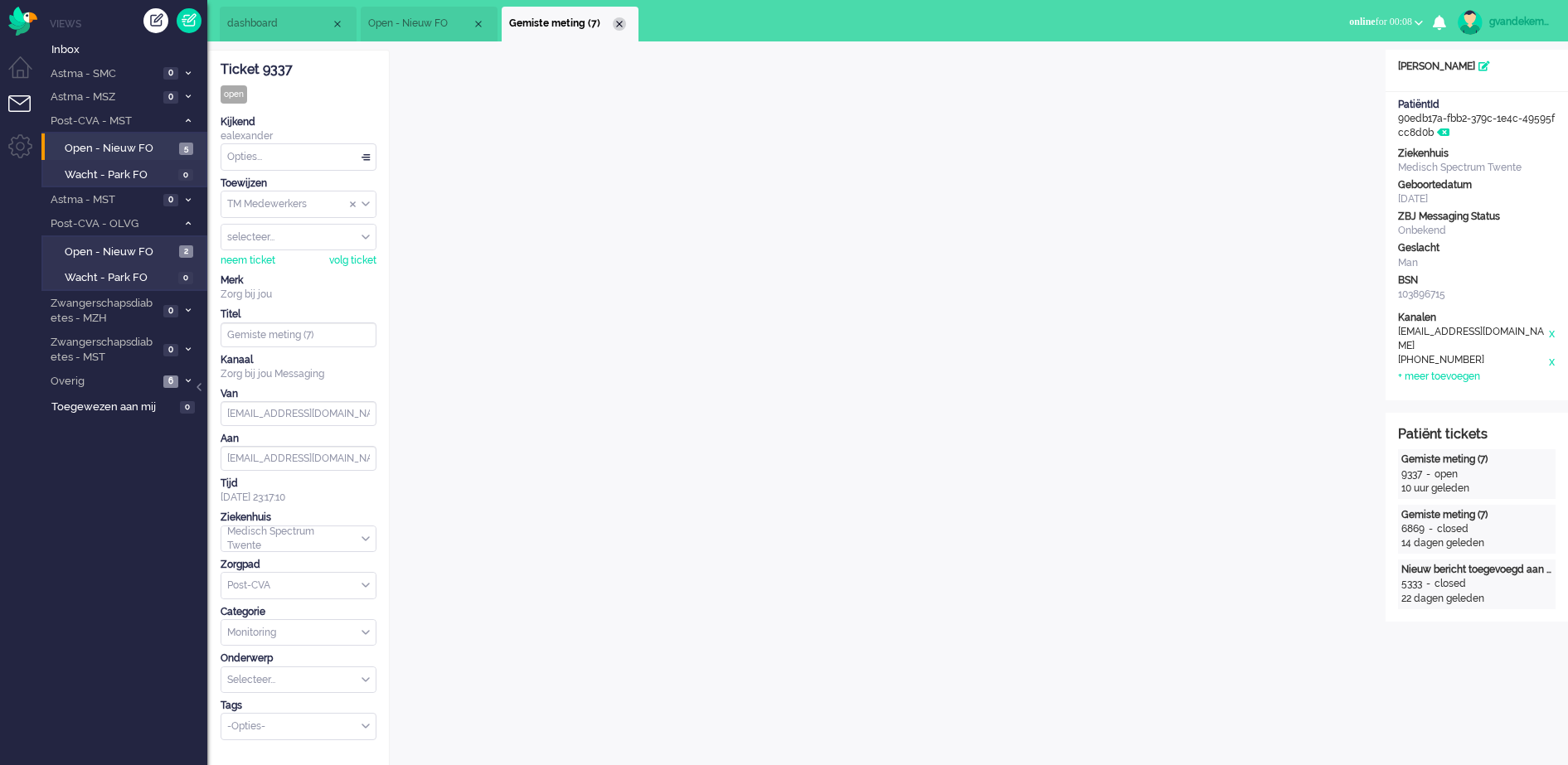
click at [618, 25] on div "Close tab" at bounding box center [620, 24] width 14 height 14
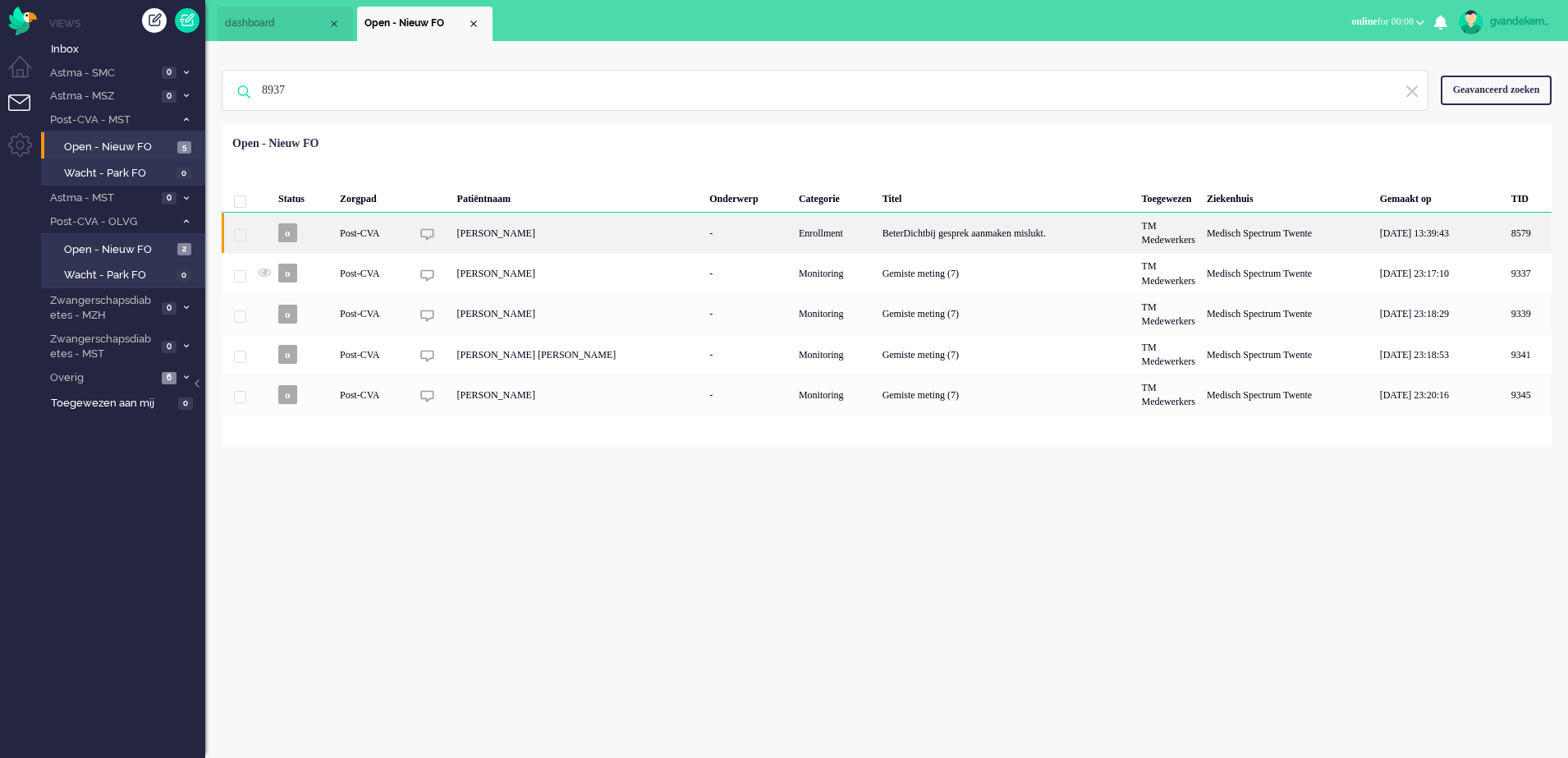
click at [927, 228] on div "BeterDichtbij gesprek aanmaken mislukt." at bounding box center [1006, 233] width 259 height 40
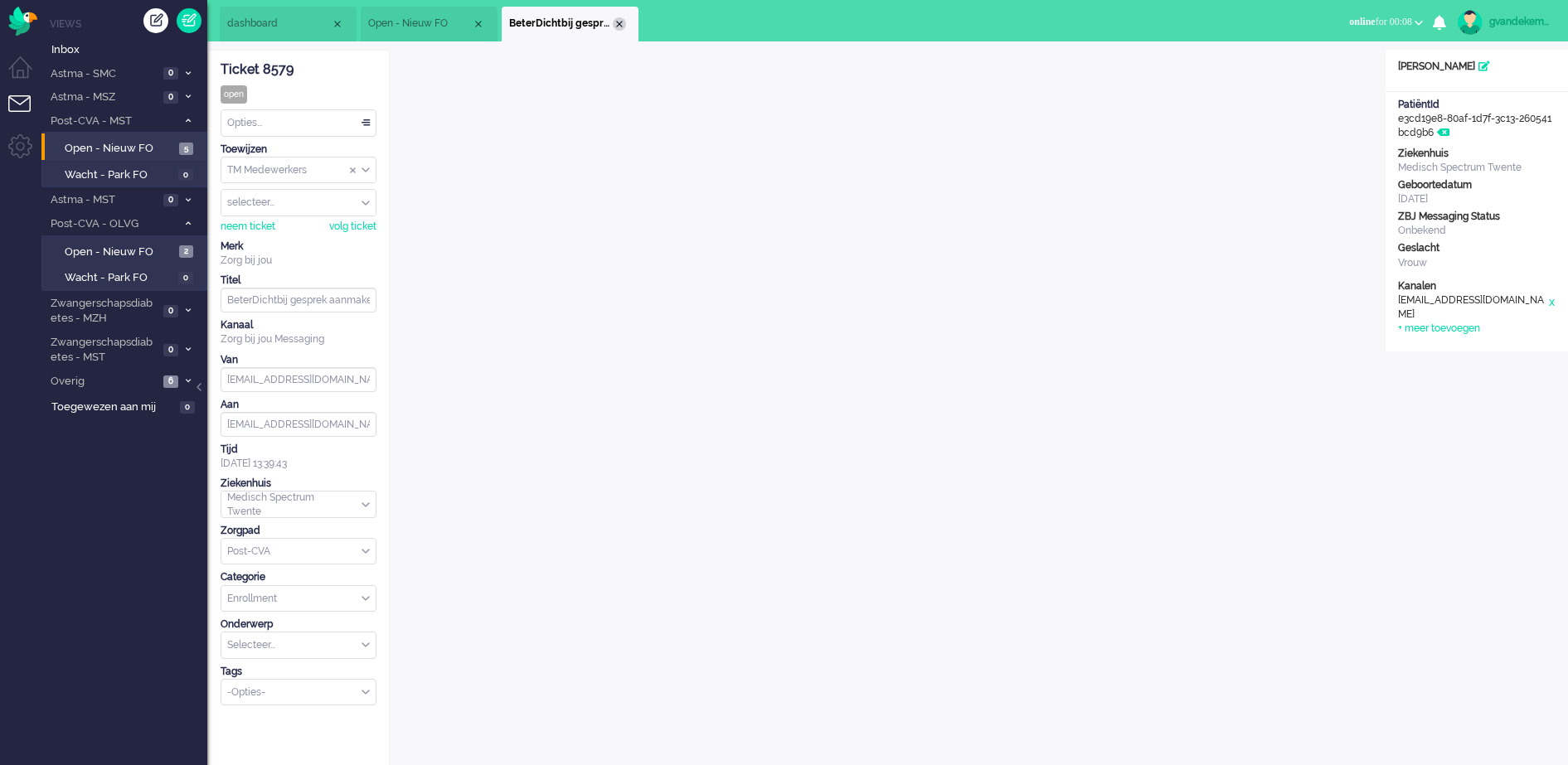
click at [616, 19] on div "Close tab" at bounding box center [620, 24] width 14 height 14
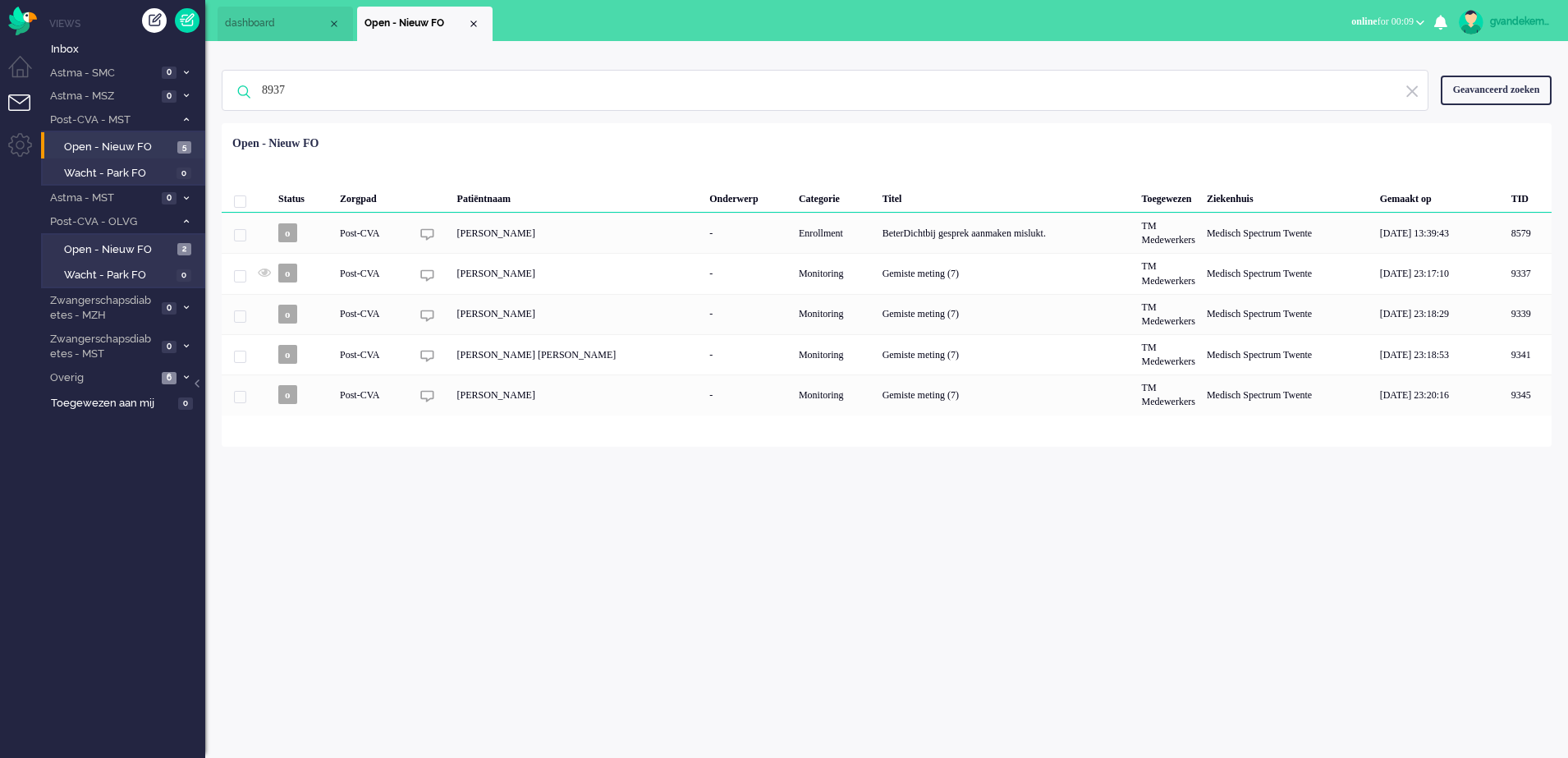
click at [1475, 93] on div "Geavanceerd zoeken" at bounding box center [1496, 90] width 111 height 29
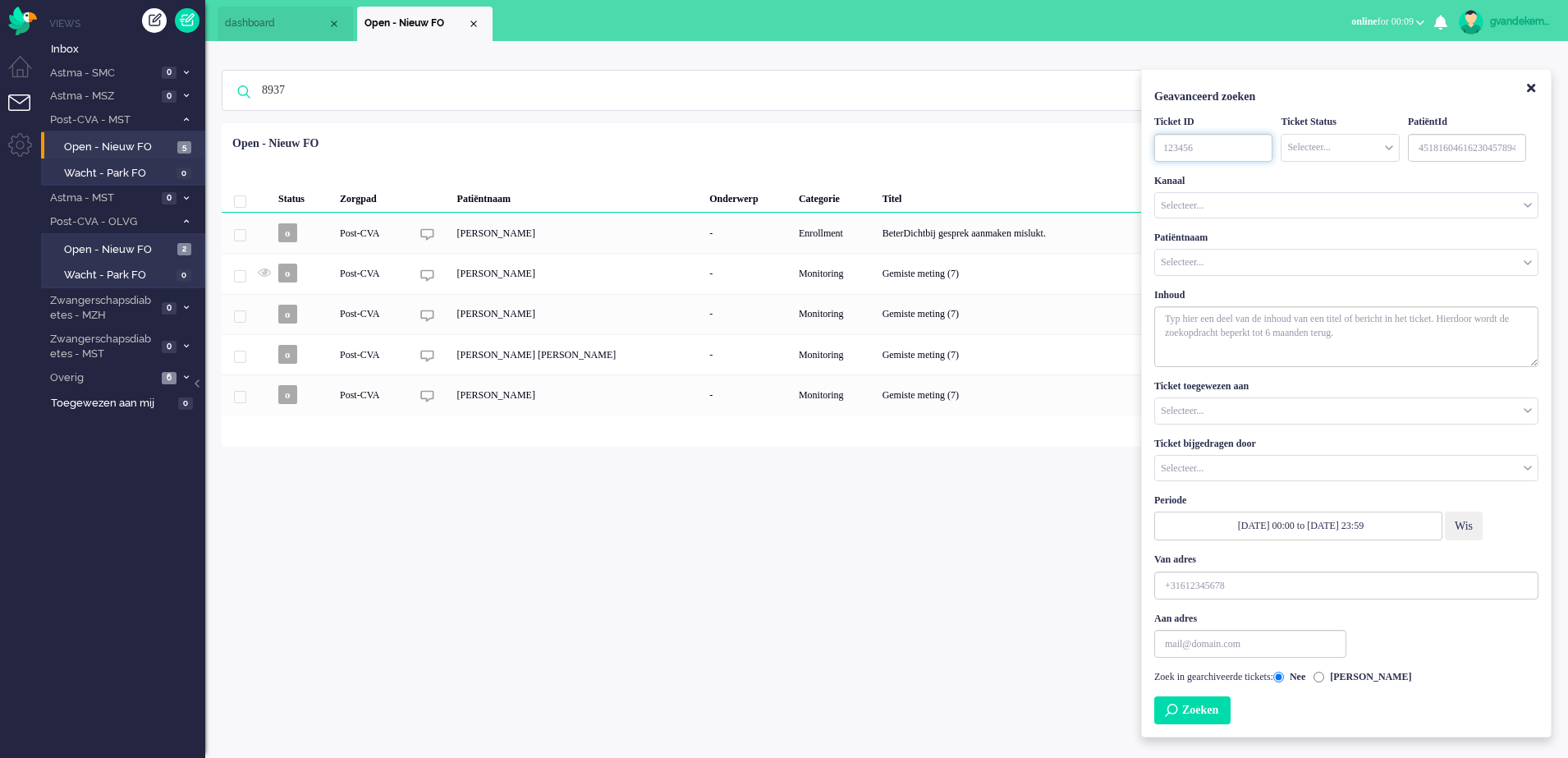
click at [1243, 141] on input "TicketID" at bounding box center [1213, 147] width 118 height 28
type input "8973"
click at [1210, 710] on button "Zoeken" at bounding box center [1192, 710] width 77 height 28
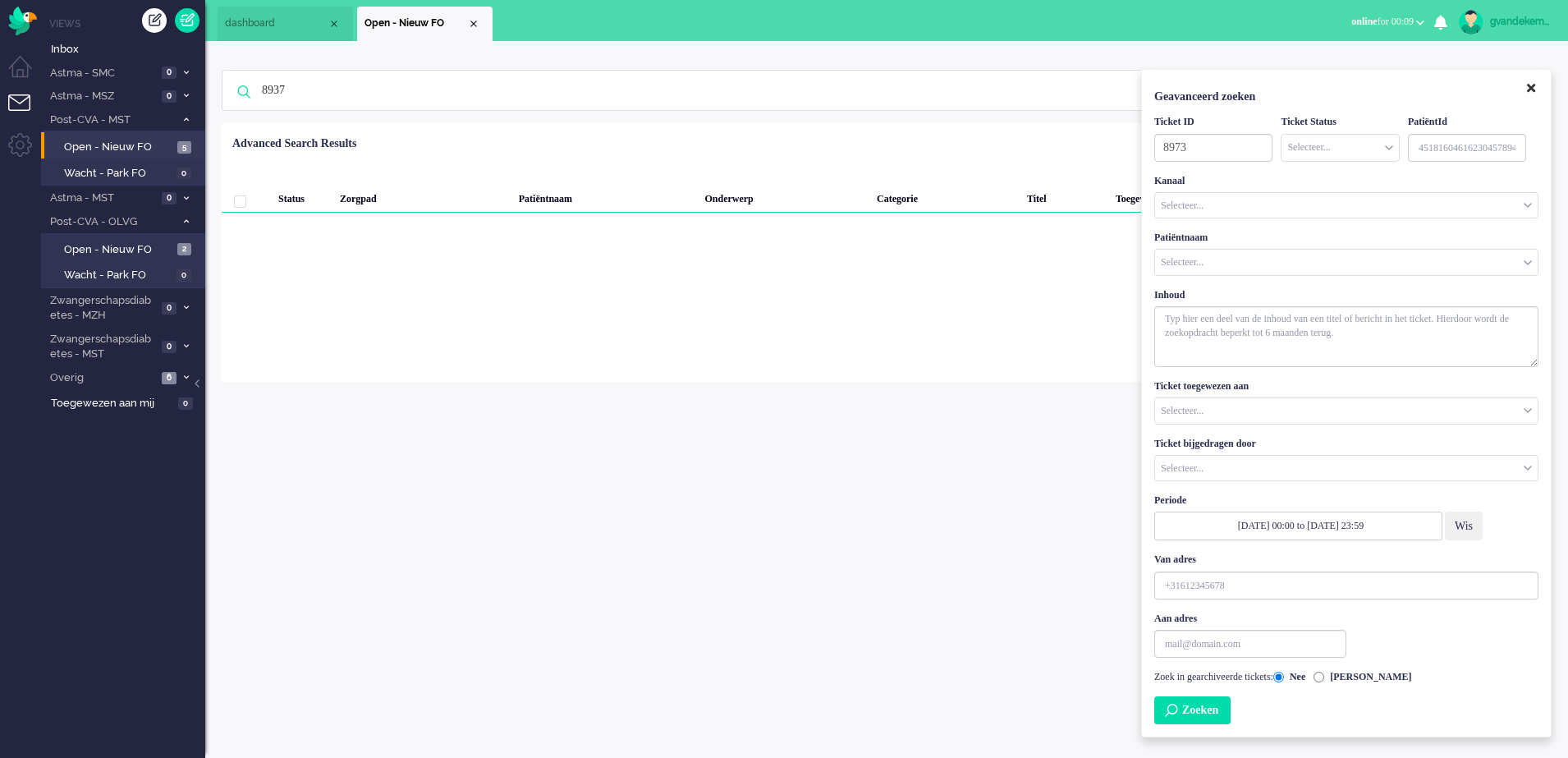
click at [1533, 87] on icon "Close" at bounding box center [1532, 88] width 8 height 13
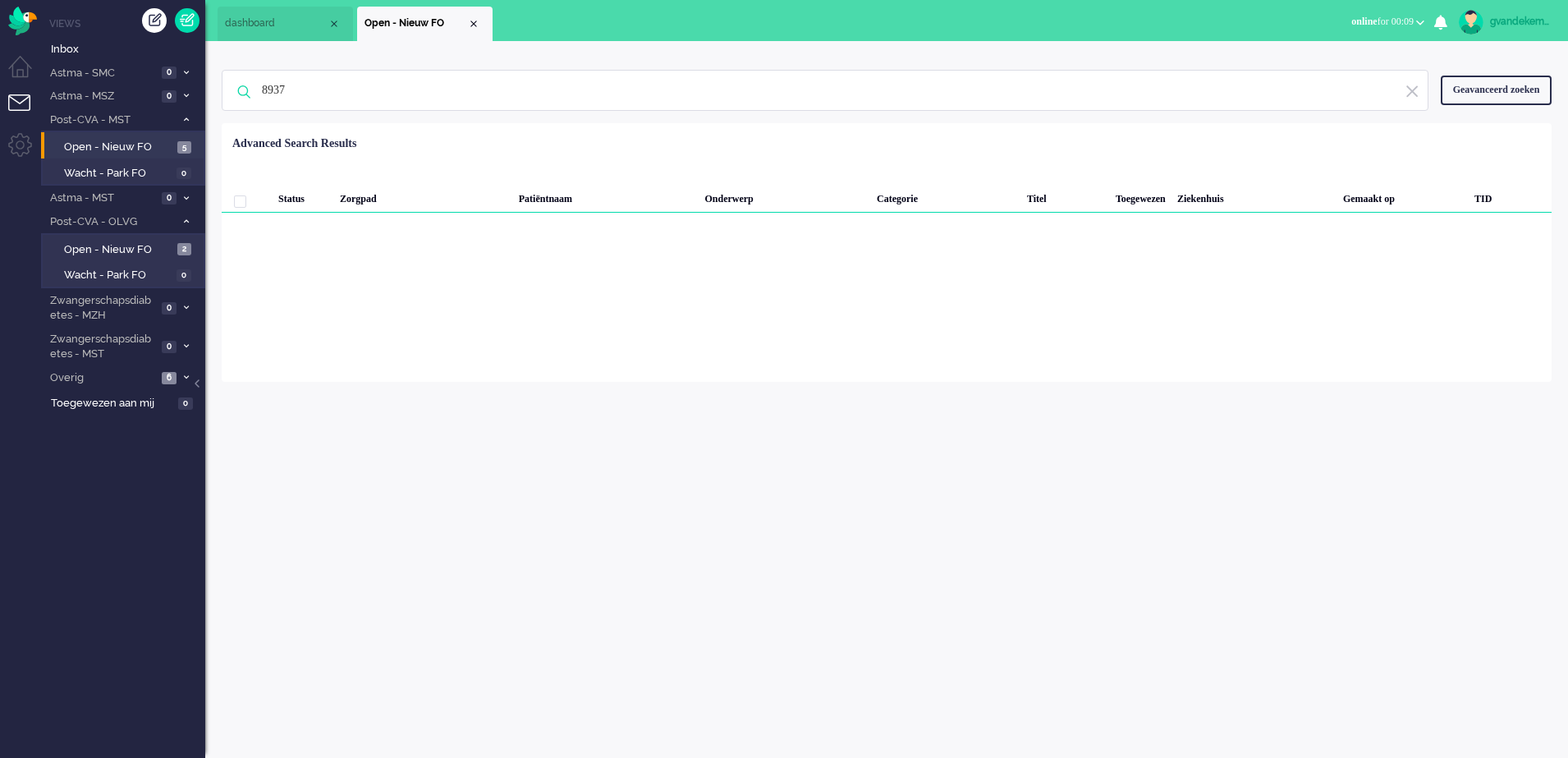
click at [1413, 92] on img at bounding box center [1412, 91] width 15 height 16
click at [476, 23] on div "Close tab" at bounding box center [474, 24] width 13 height 13
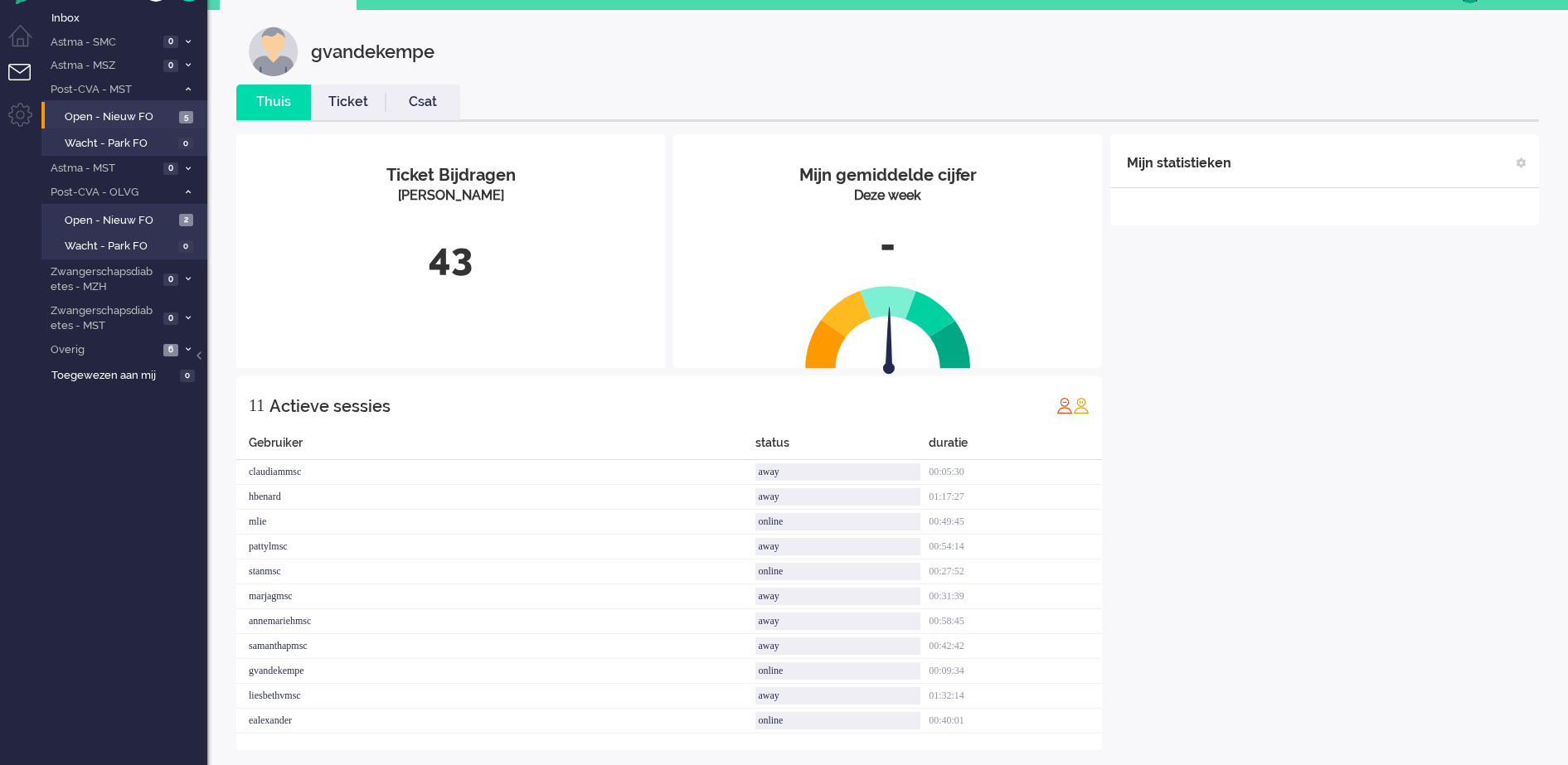
scroll to position [46, 0]
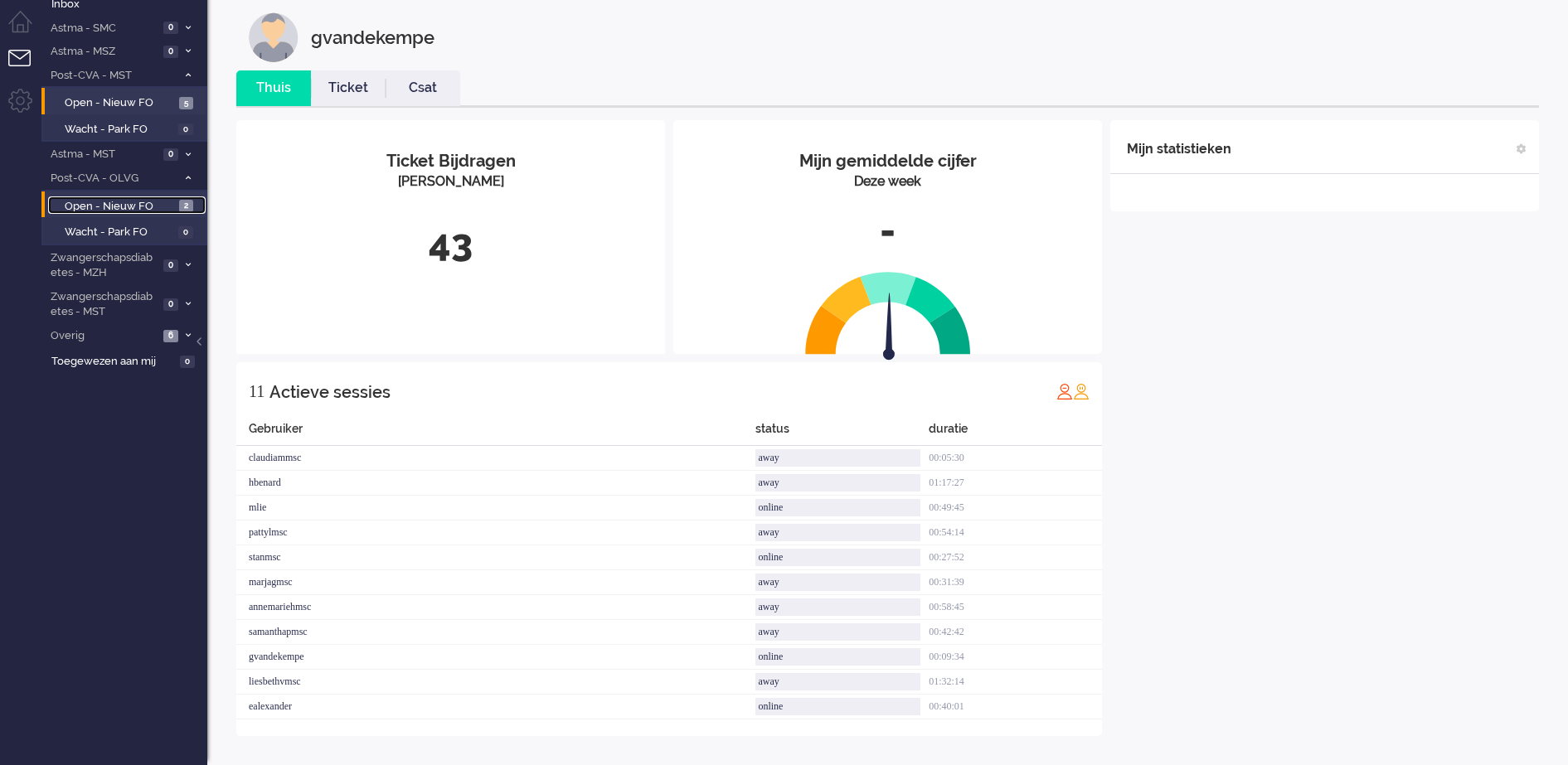
click at [133, 199] on span "Open - Nieuw FO" at bounding box center [120, 207] width 111 height 16
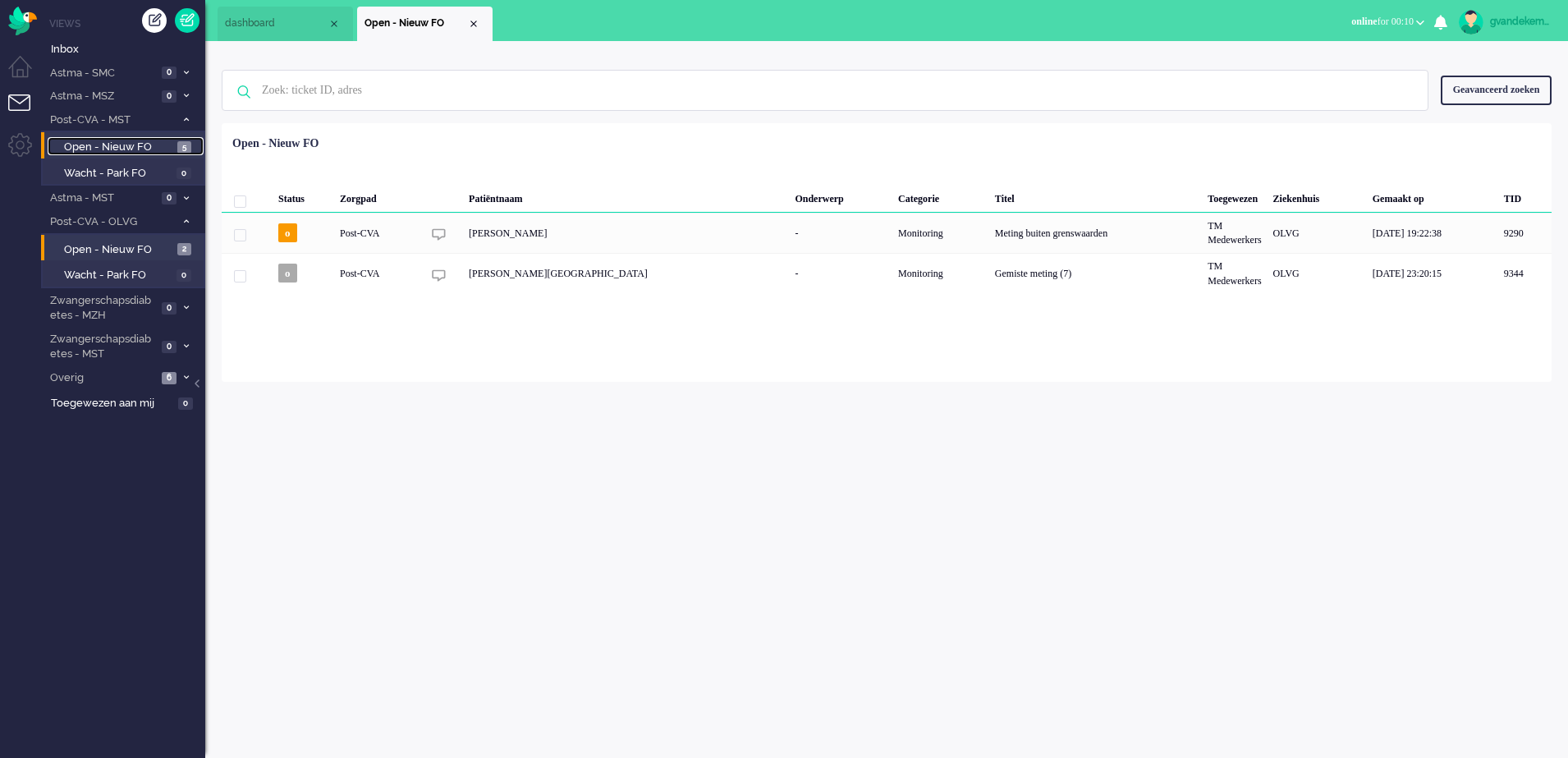
click at [132, 137] on link "Open - Nieuw FO 5" at bounding box center [125, 146] width 156 height 18
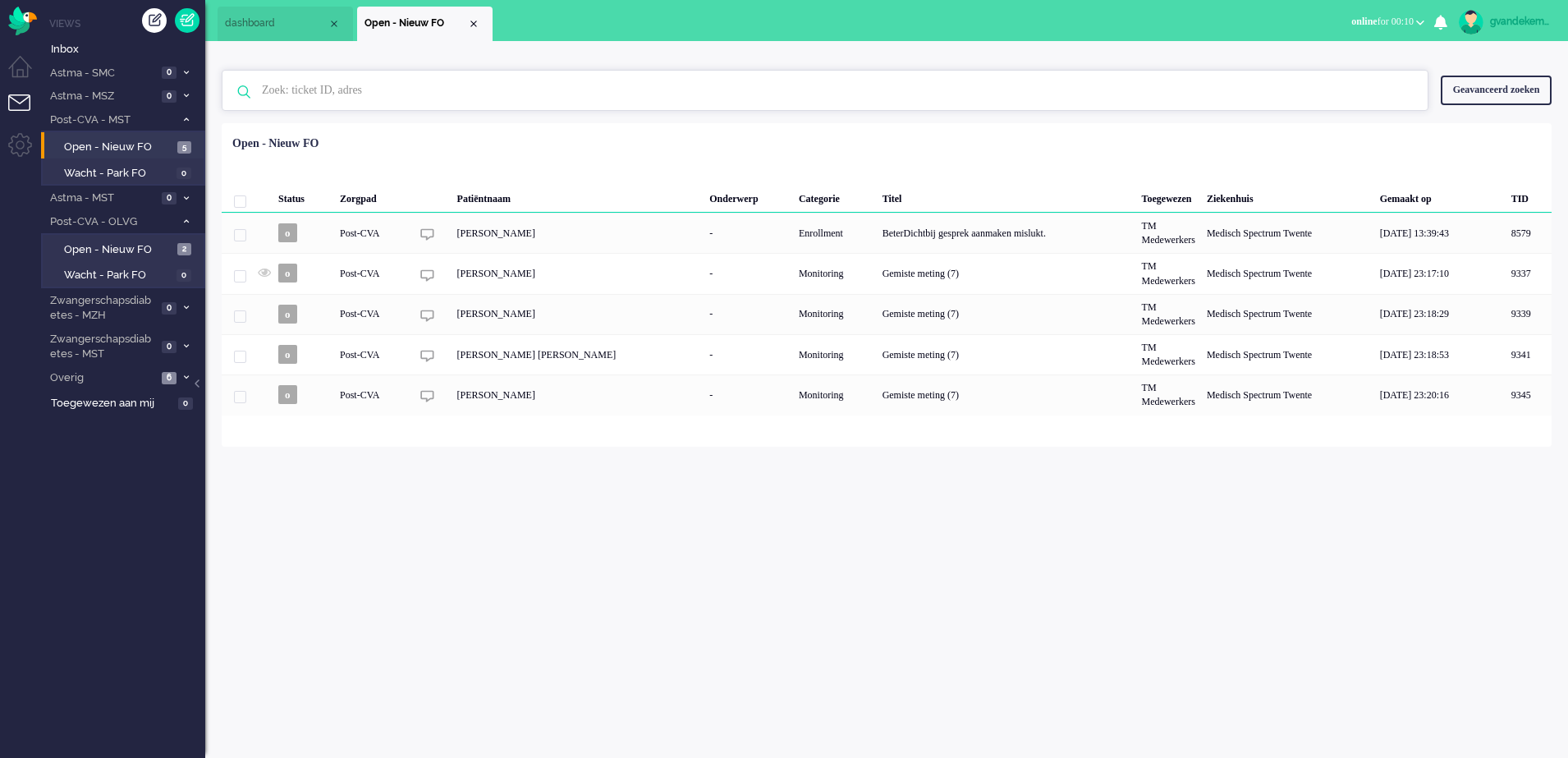
click at [378, 90] on input "text" at bounding box center [827, 90] width 1156 height 40
type input "8973"
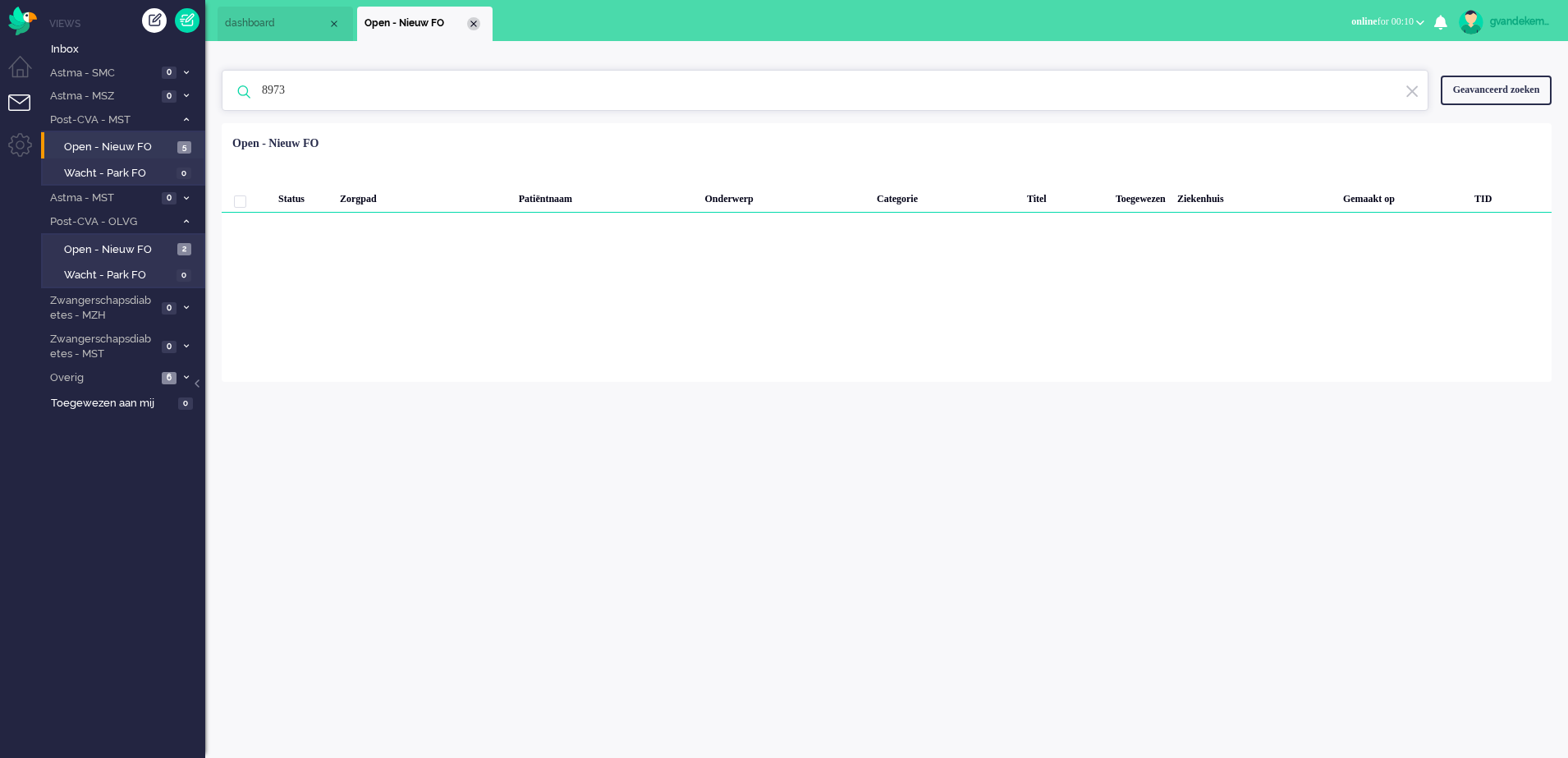
click at [477, 20] on div "Close tab" at bounding box center [474, 24] width 13 height 13
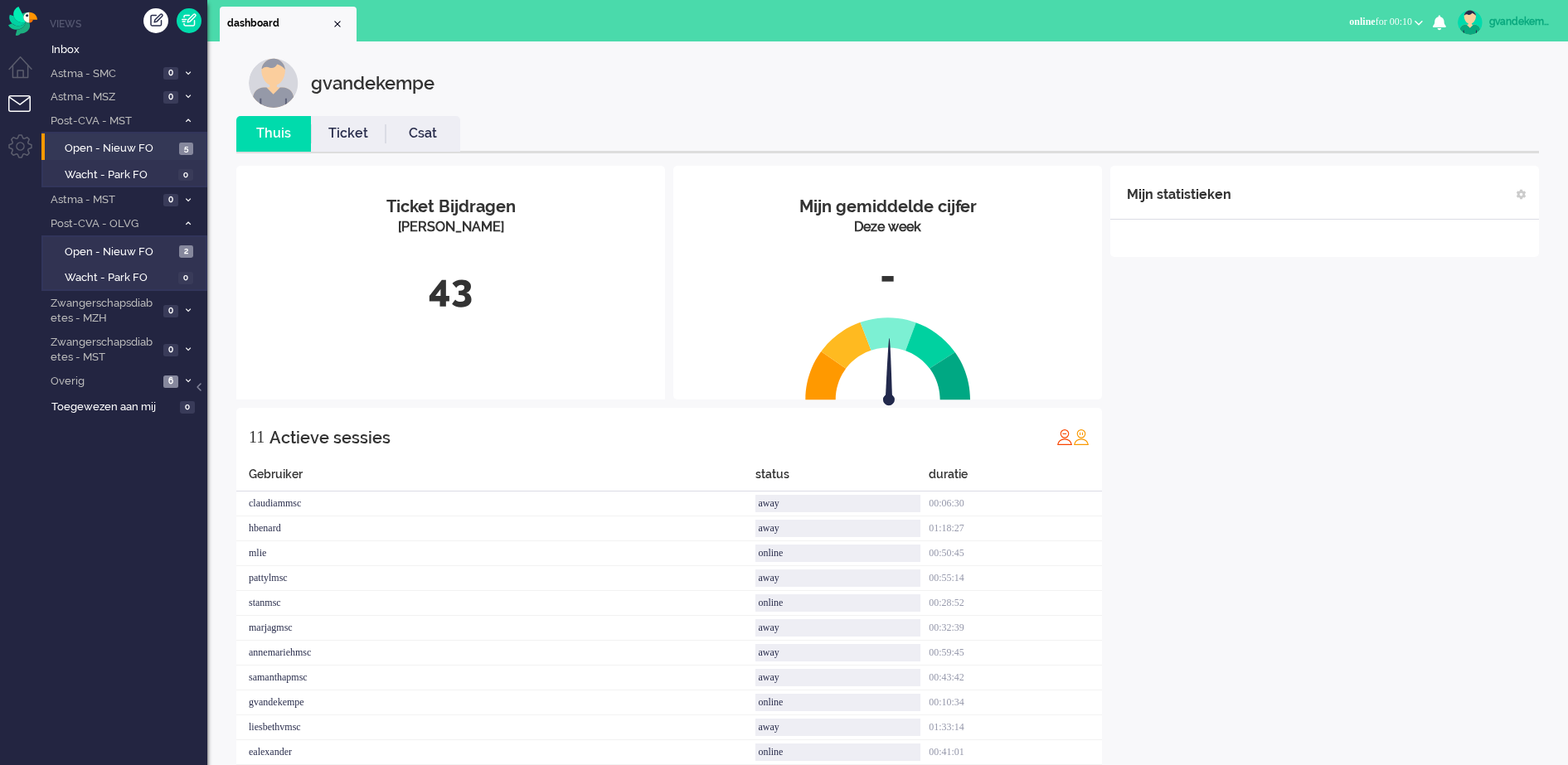
click at [18, 99] on li "Tickets menu" at bounding box center [27, 114] width 37 height 37
click at [22, 69] on li "Dashboard menu" at bounding box center [27, 75] width 37 height 37
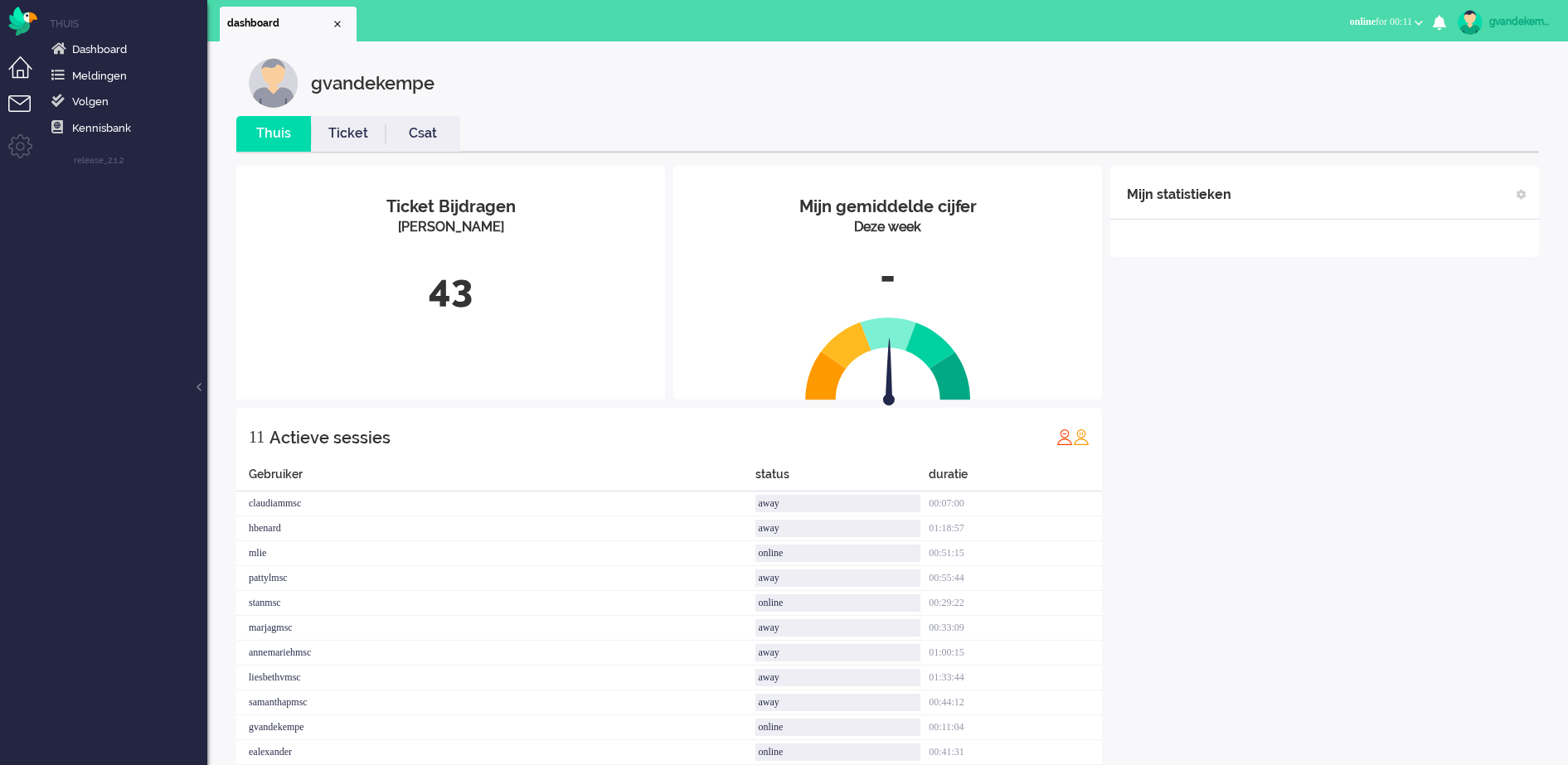
click at [17, 101] on li "Tickets menu" at bounding box center [27, 114] width 37 height 37
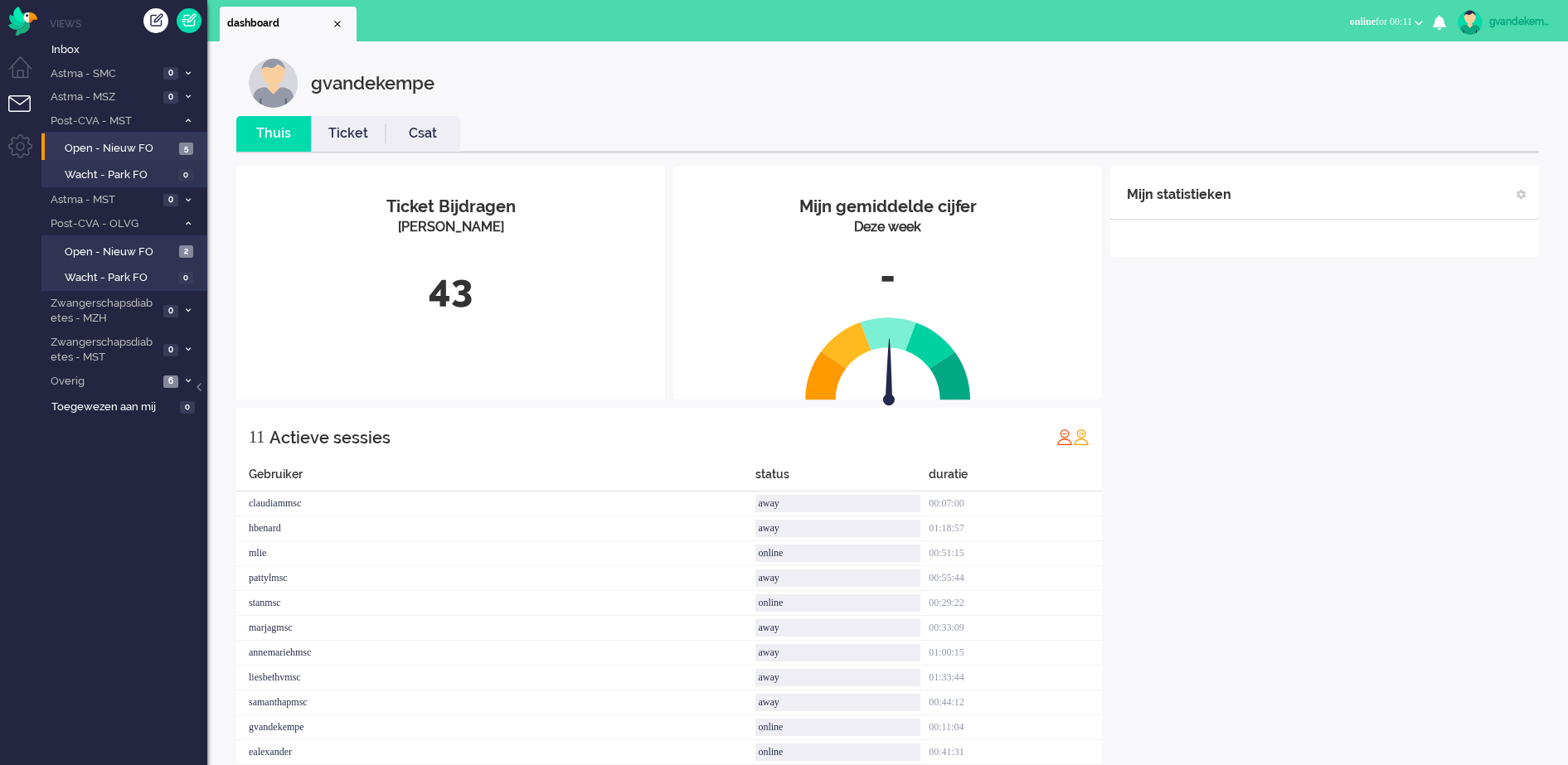
click at [346, 139] on link "Ticket" at bounding box center [349, 133] width 75 height 19
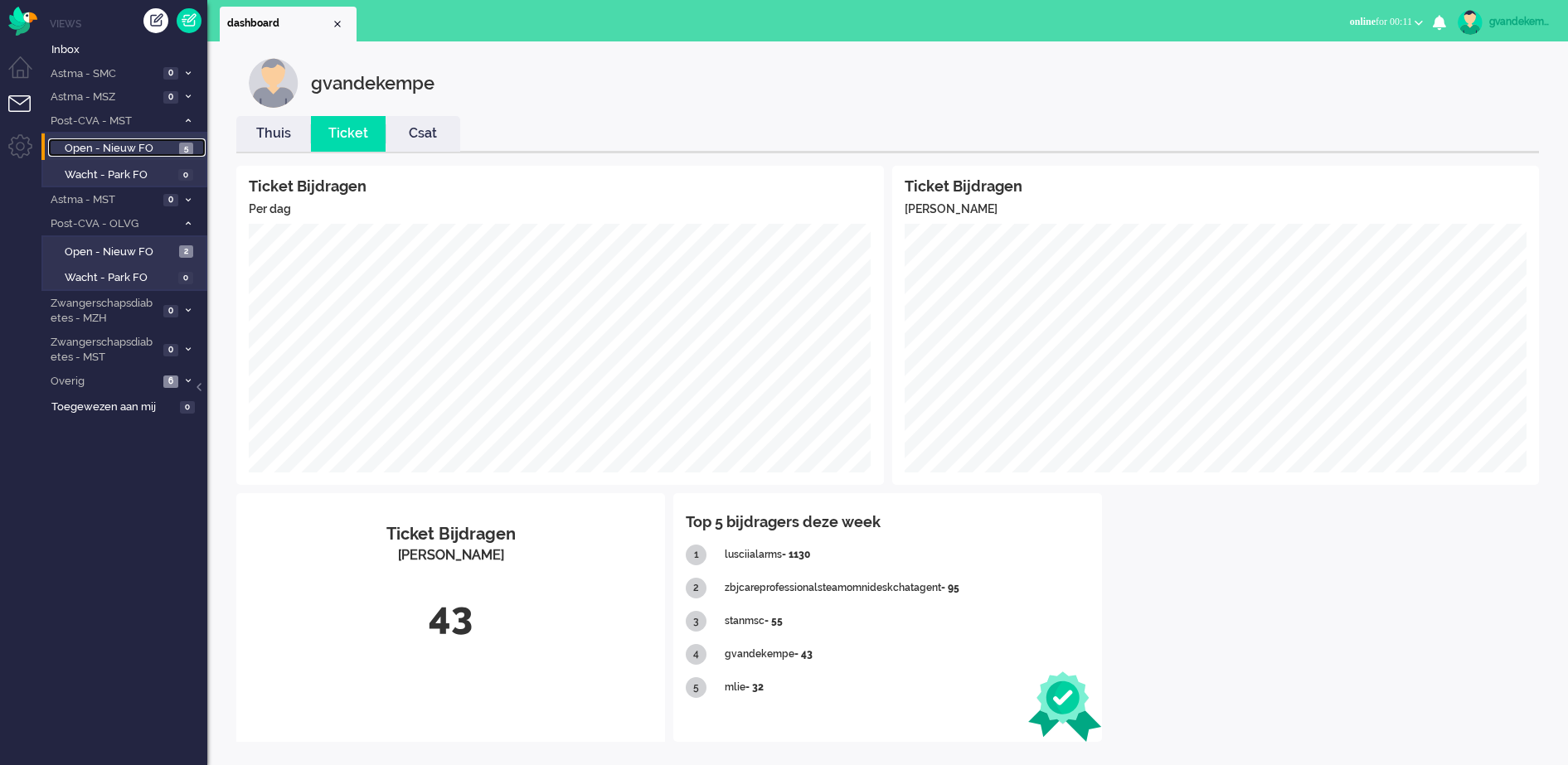
click at [155, 148] on span "Open - Nieuw FO" at bounding box center [120, 149] width 111 height 16
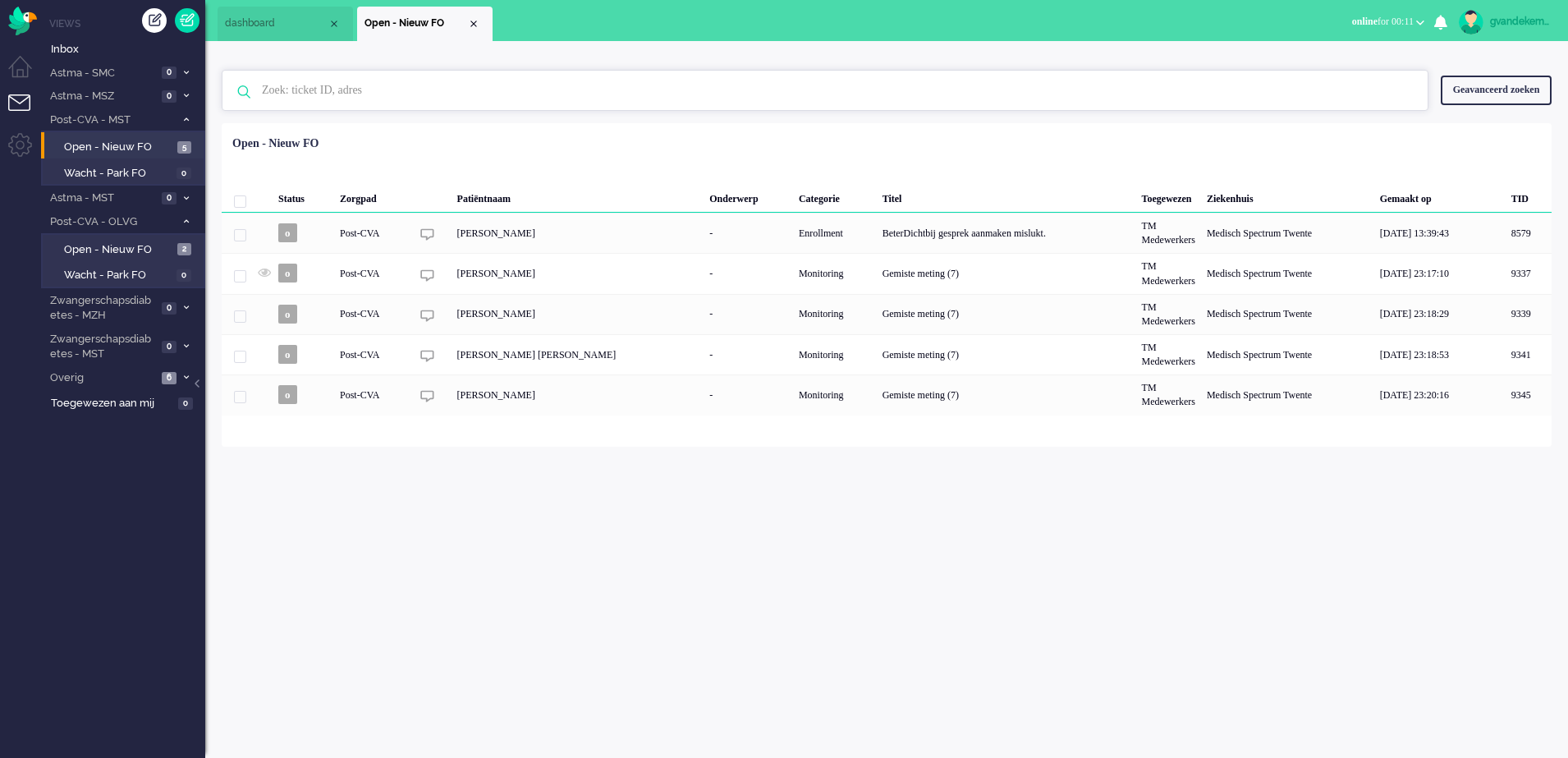
click at [392, 99] on input "text" at bounding box center [827, 90] width 1156 height 40
type input "8937"
click at [245, 91] on img at bounding box center [243, 92] width 43 height 43
click at [276, 91] on input "8937" at bounding box center [827, 90] width 1156 height 40
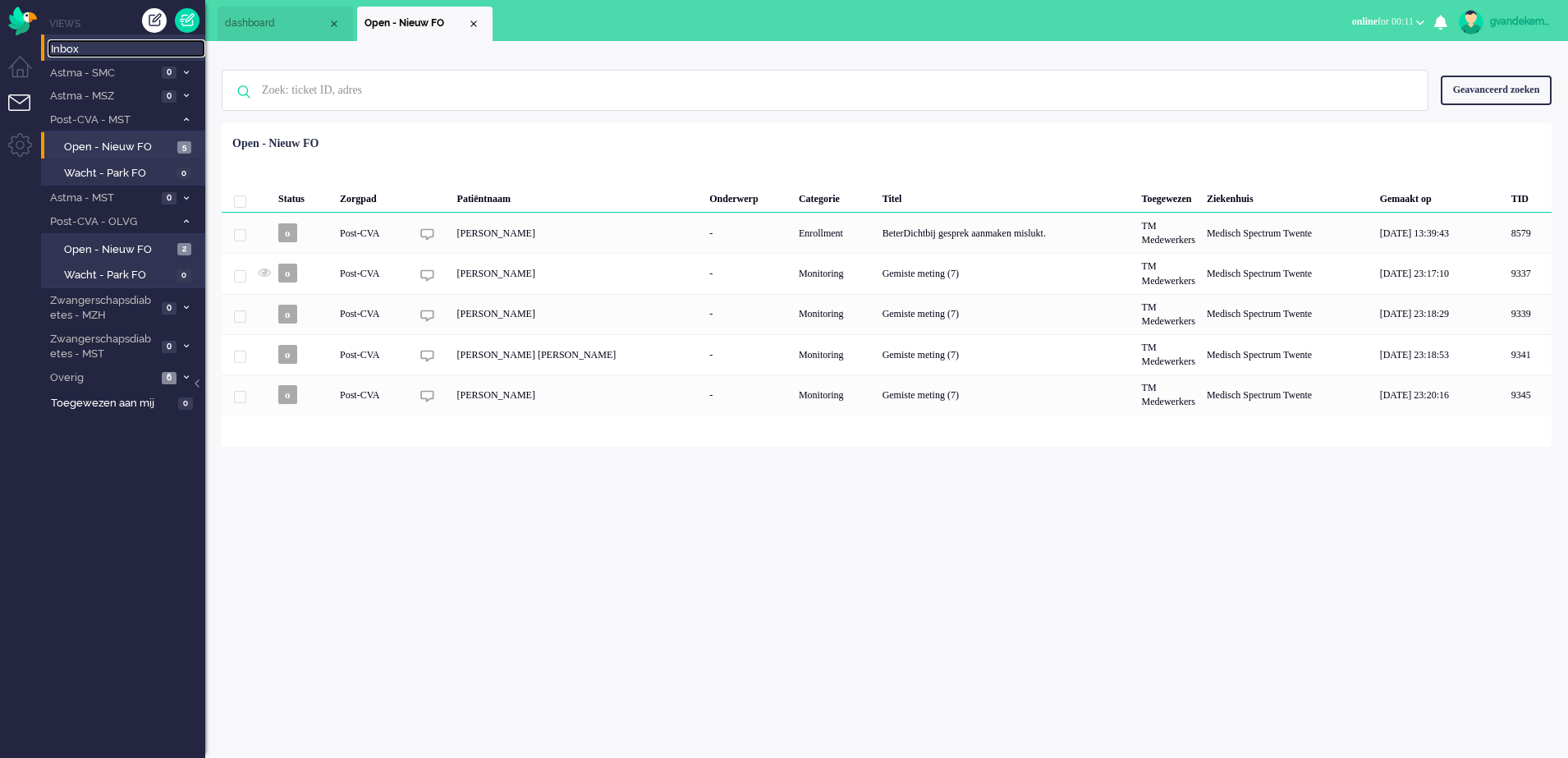
click at [79, 48] on span "Inbox" at bounding box center [127, 50] width 154 height 16
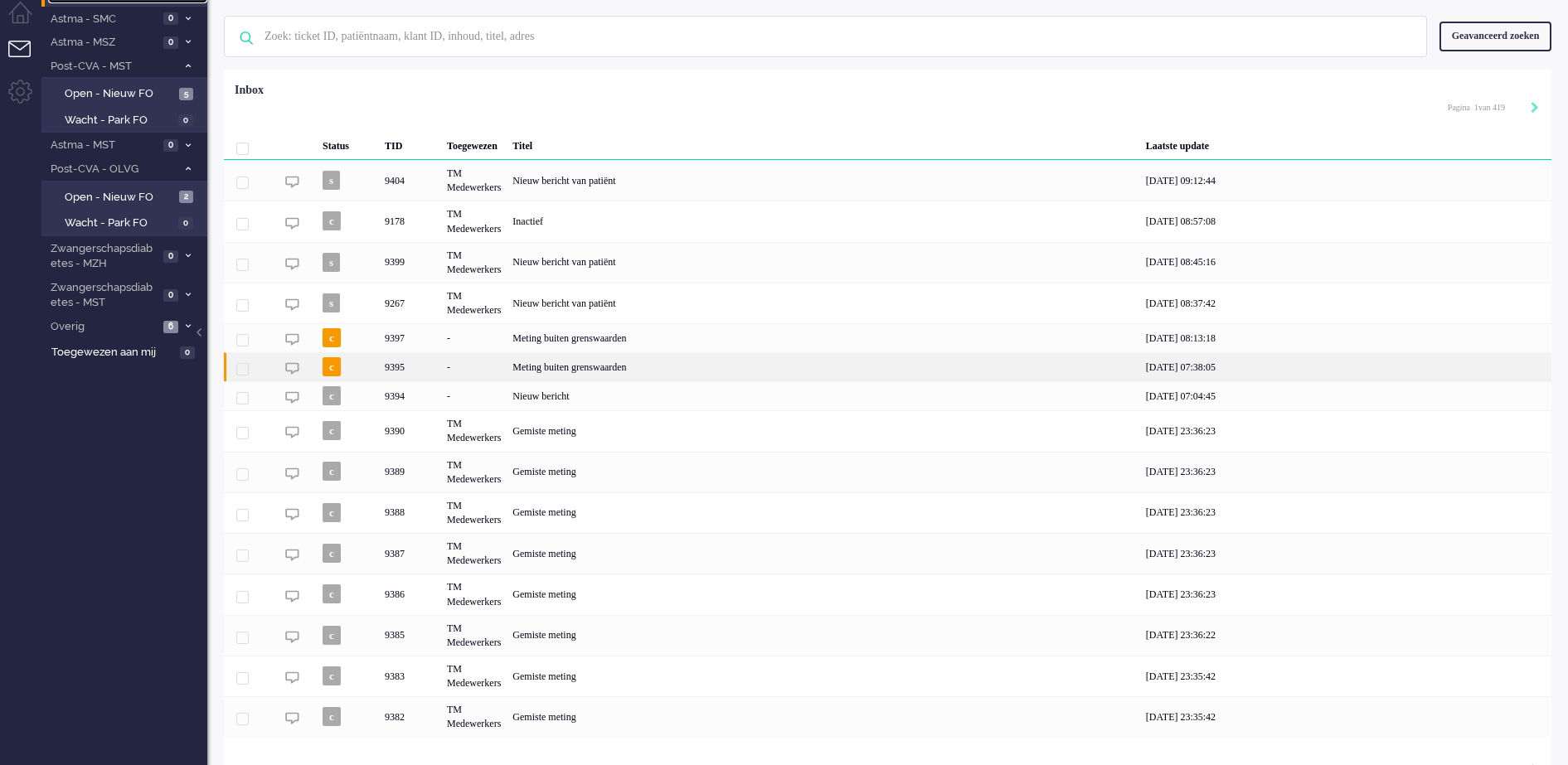
scroll to position [85, 0]
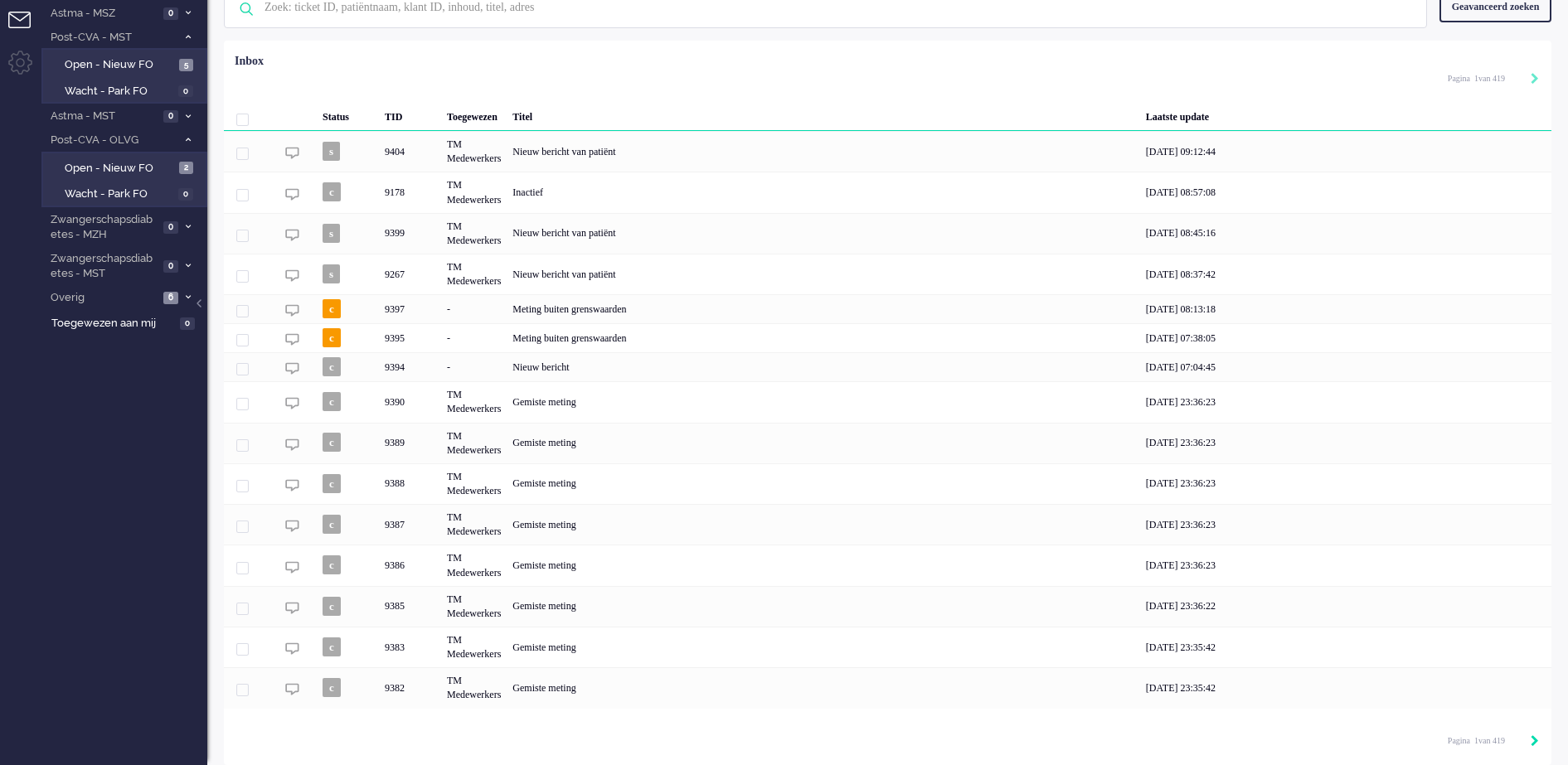
click at [1537, 743] on icon "Next" at bounding box center [1535, 741] width 9 height 12
type input "2"
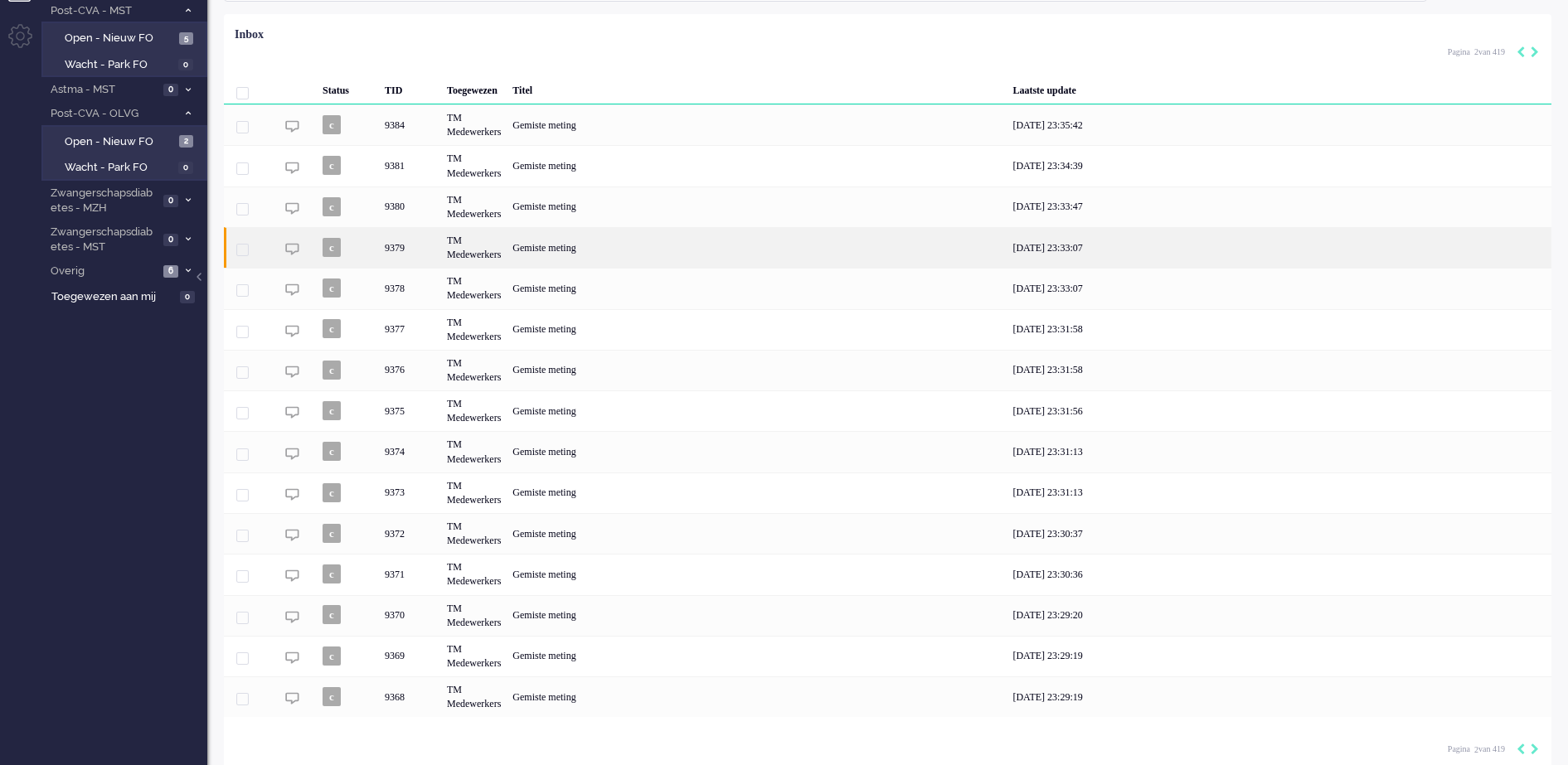
scroll to position [121, 0]
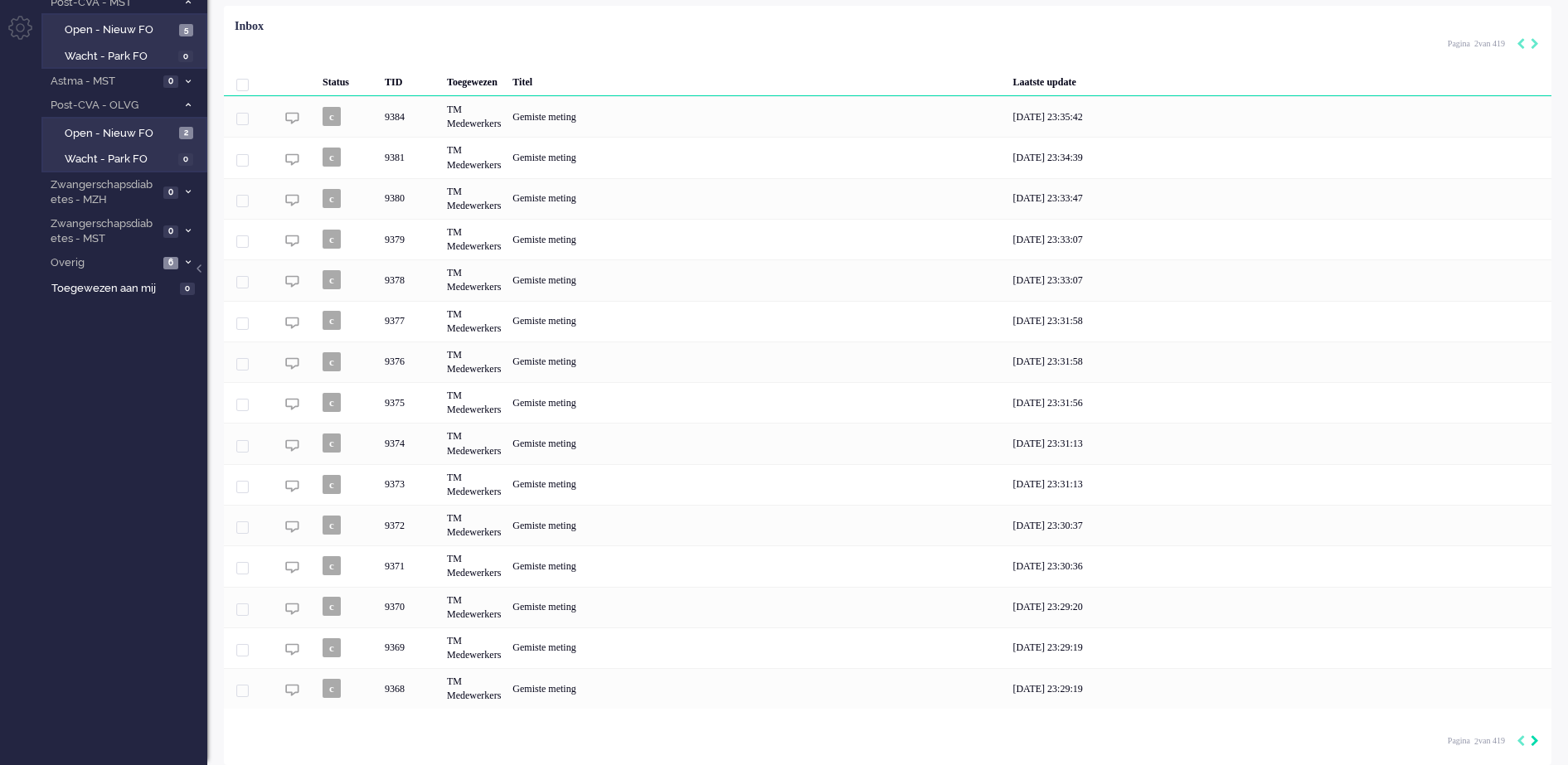
click at [1534, 741] on icon "Next" at bounding box center [1535, 741] width 9 height 12
type input "3"
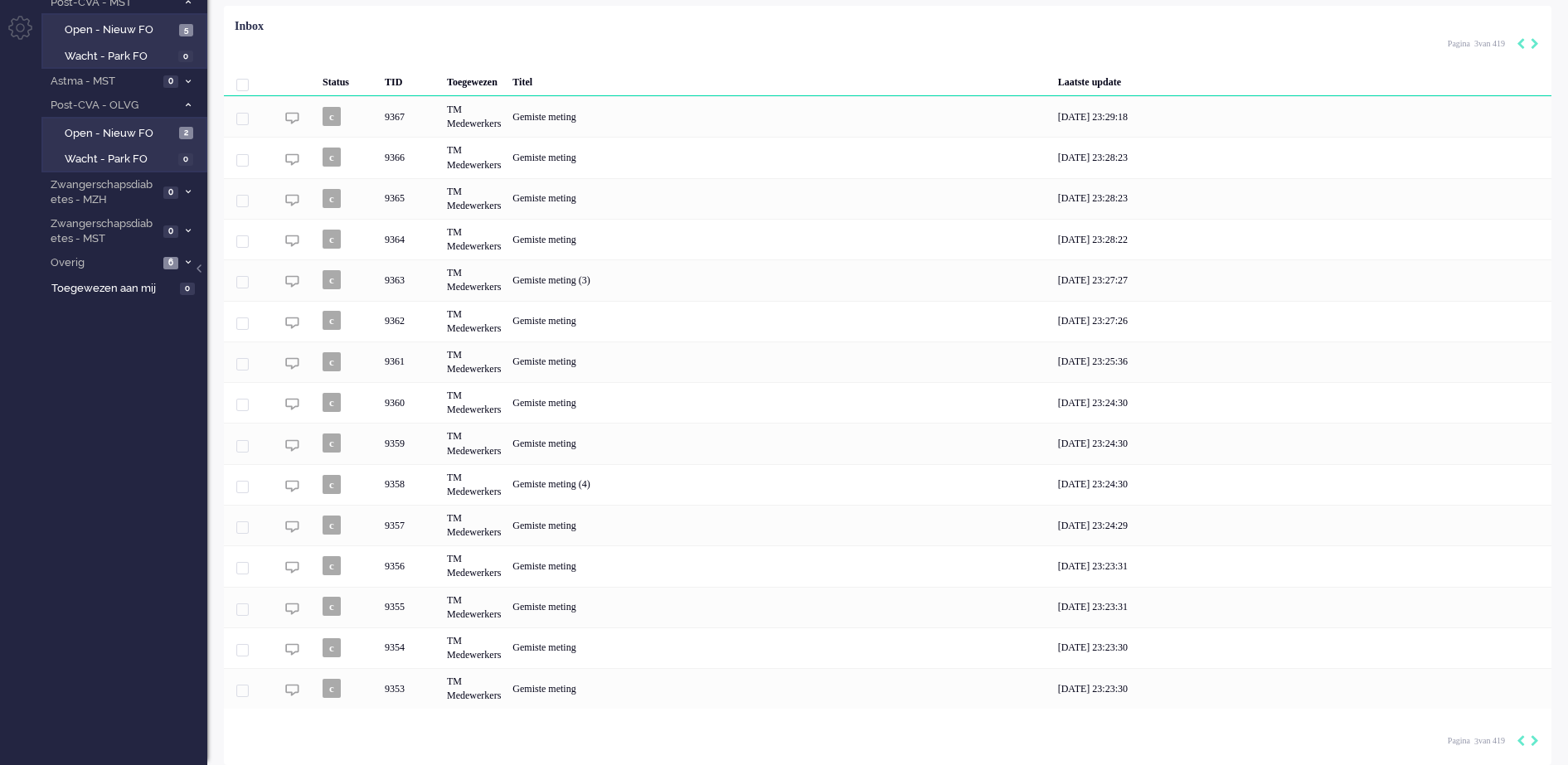
click at [1526, 741] on div "Pagination" at bounding box center [1525, 742] width 28 height 17
click at [1531, 737] on icon "Next" at bounding box center [1535, 741] width 9 height 12
type input "4"
click at [1531, 738] on icon "Next" at bounding box center [1535, 741] width 9 height 12
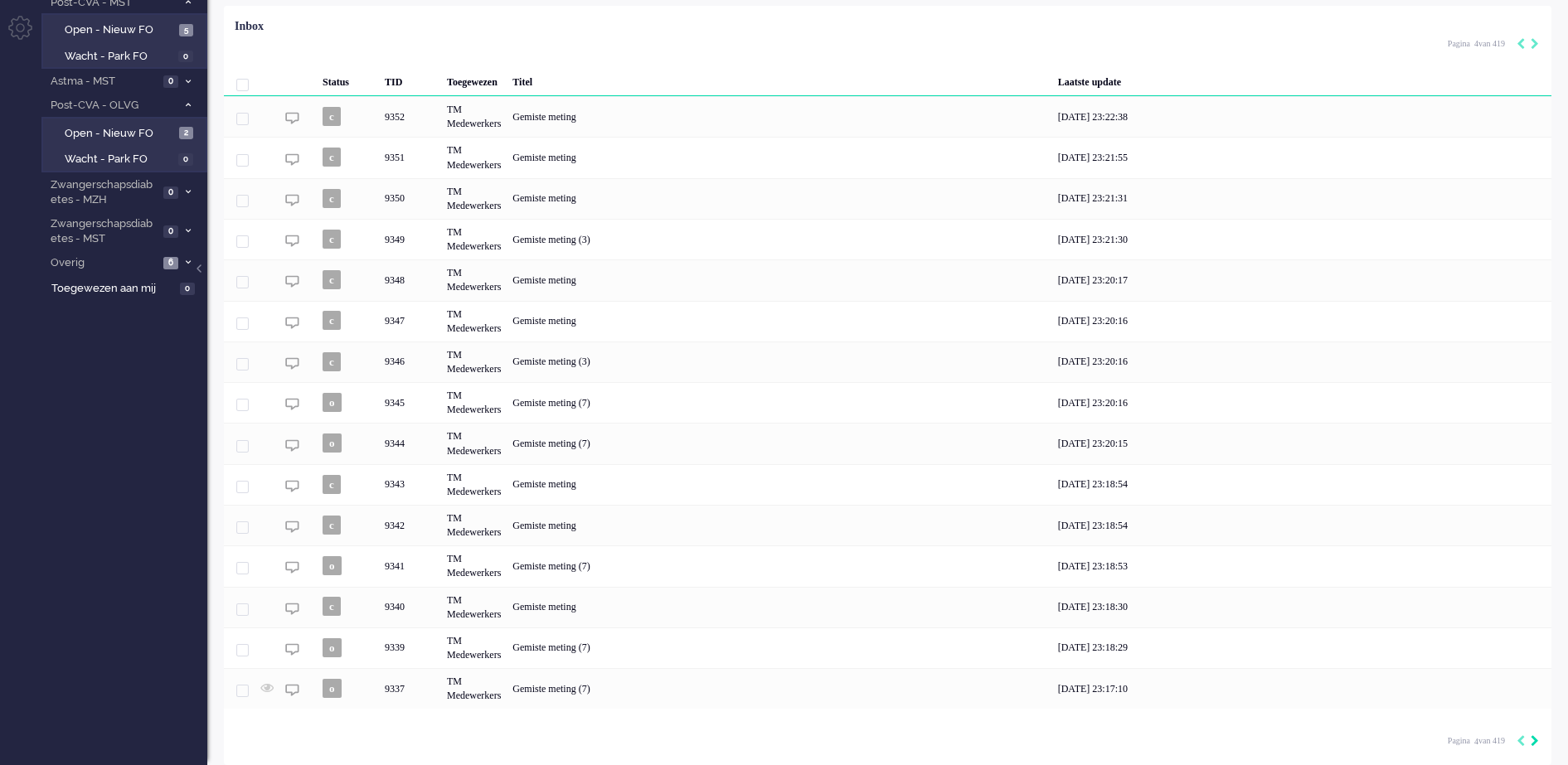
type input "5"
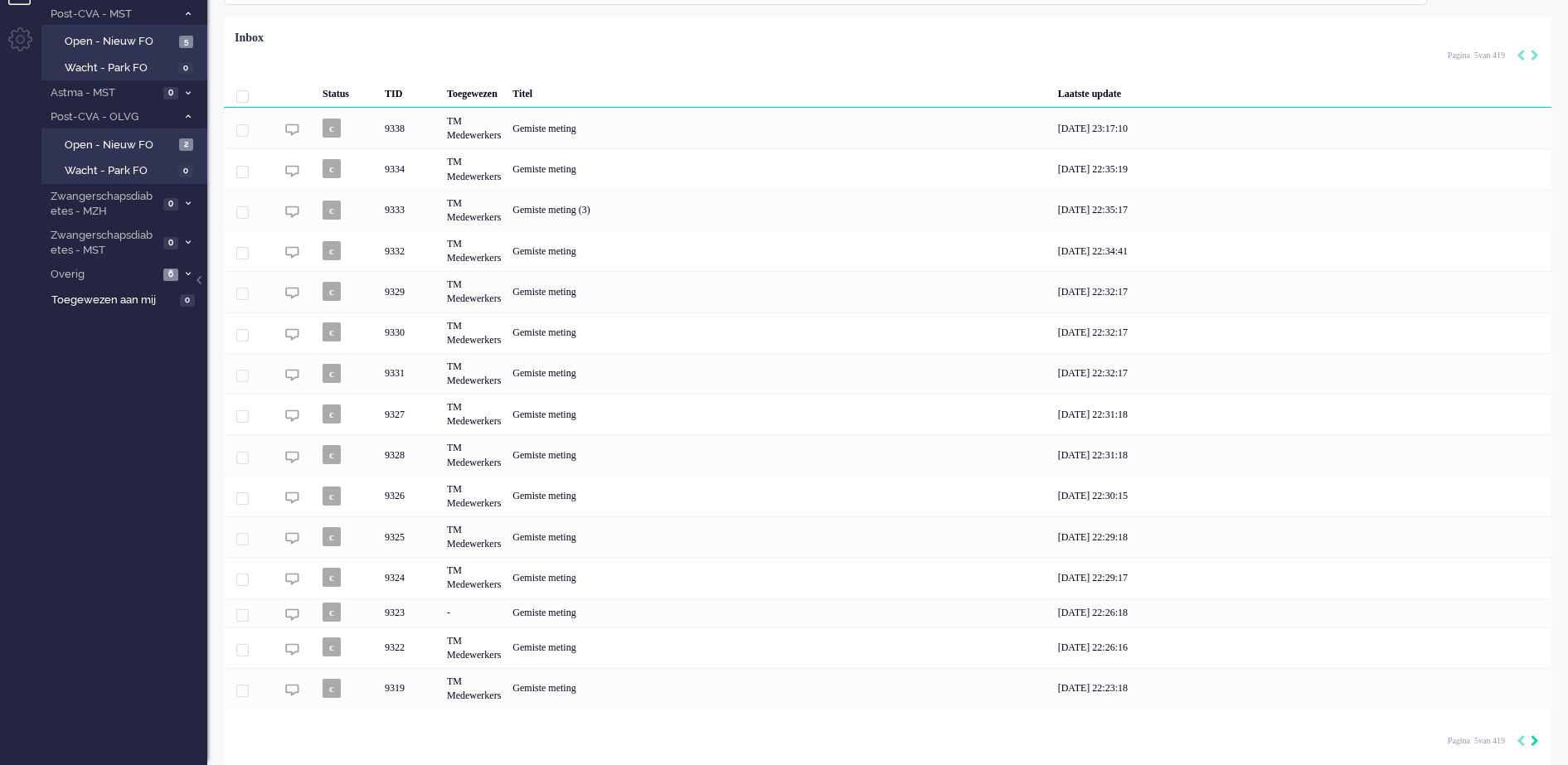
scroll to position [109, 0]
click at [1531, 738] on icon "Next" at bounding box center [1535, 741] width 9 height 12
type input "6"
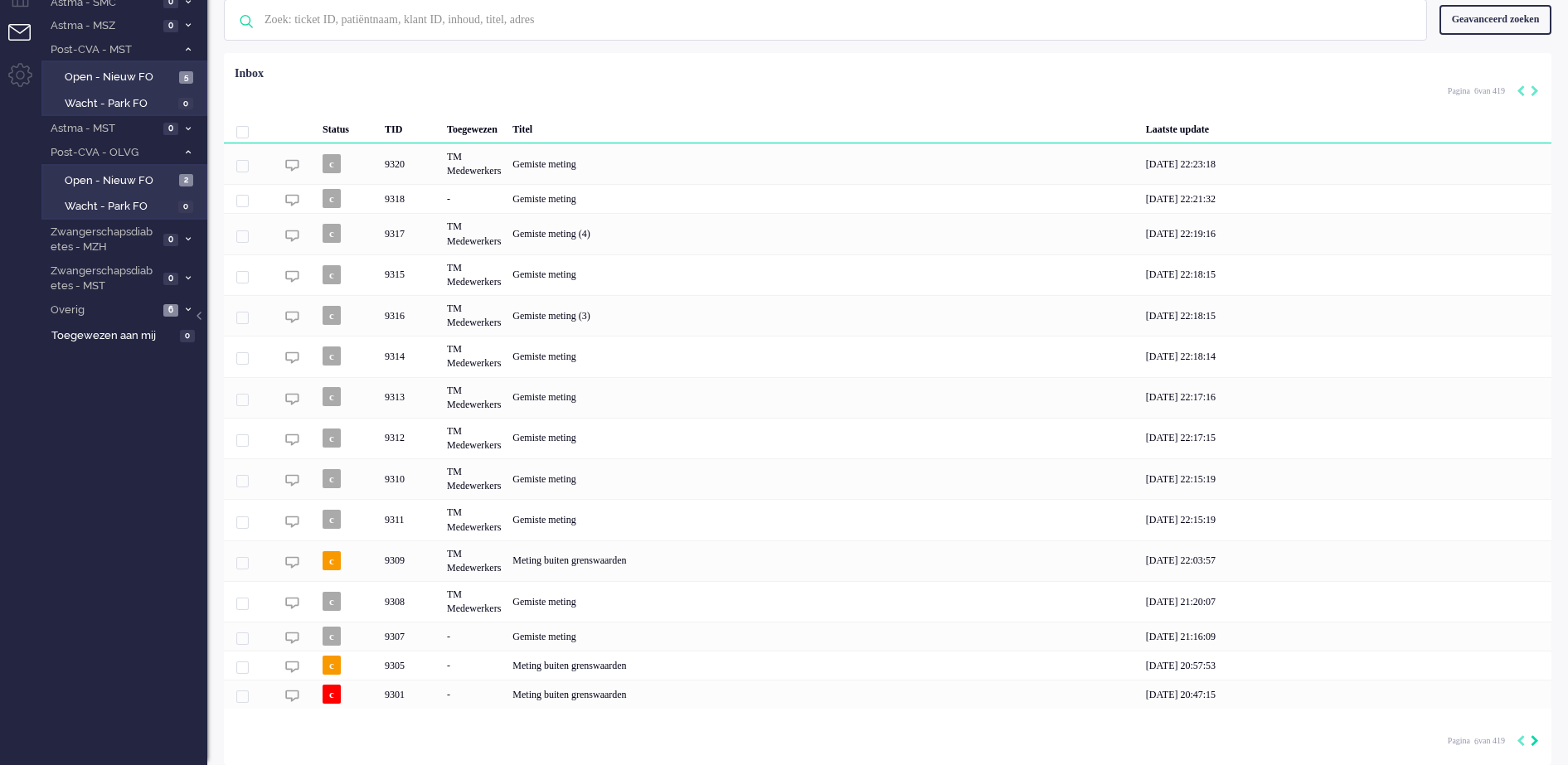
click at [1531, 738] on icon "Next" at bounding box center [1535, 741] width 9 height 12
type input "7"
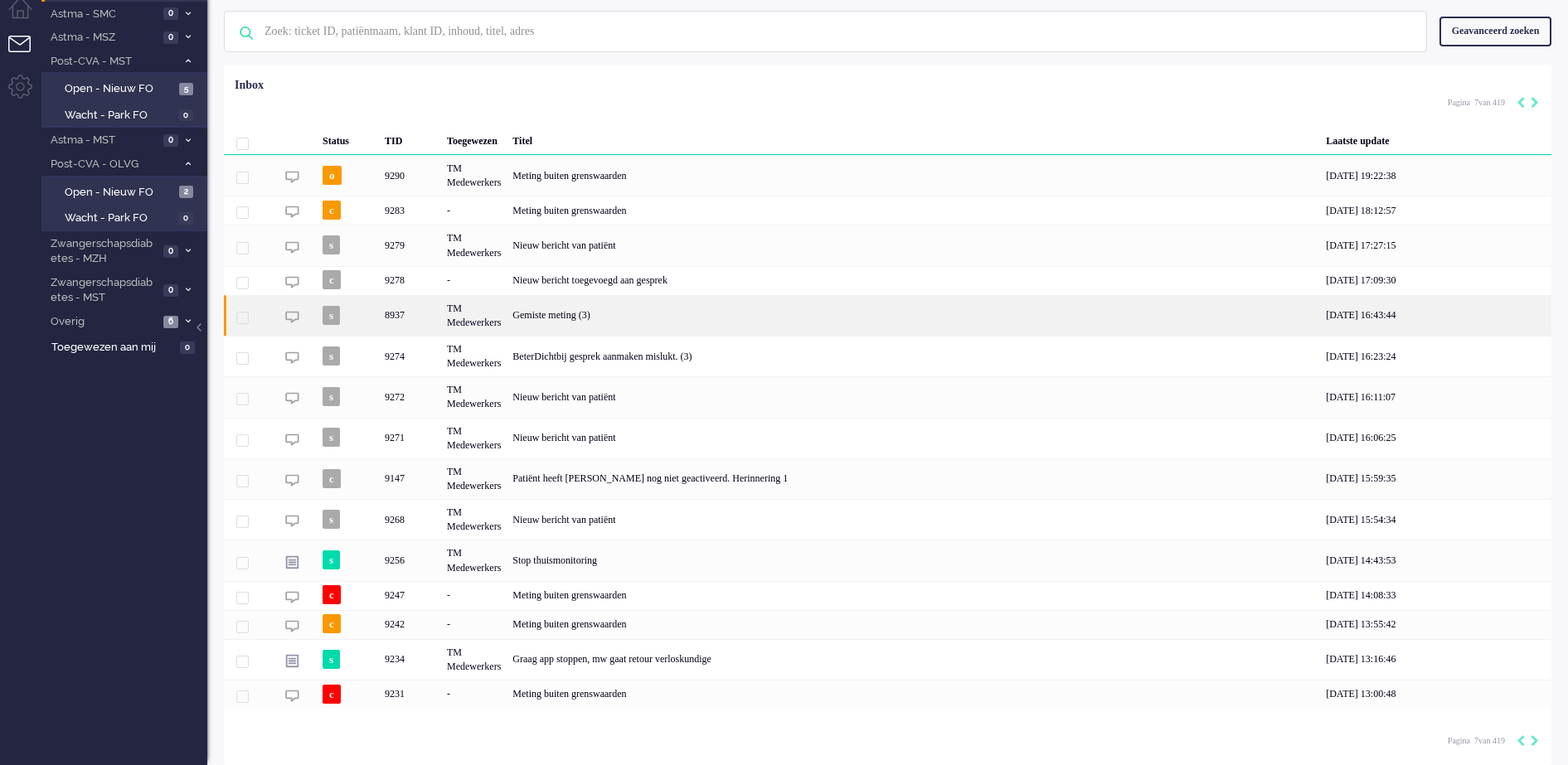
click at [523, 313] on div "Gemiste meting (3)" at bounding box center [913, 315] width 814 height 41
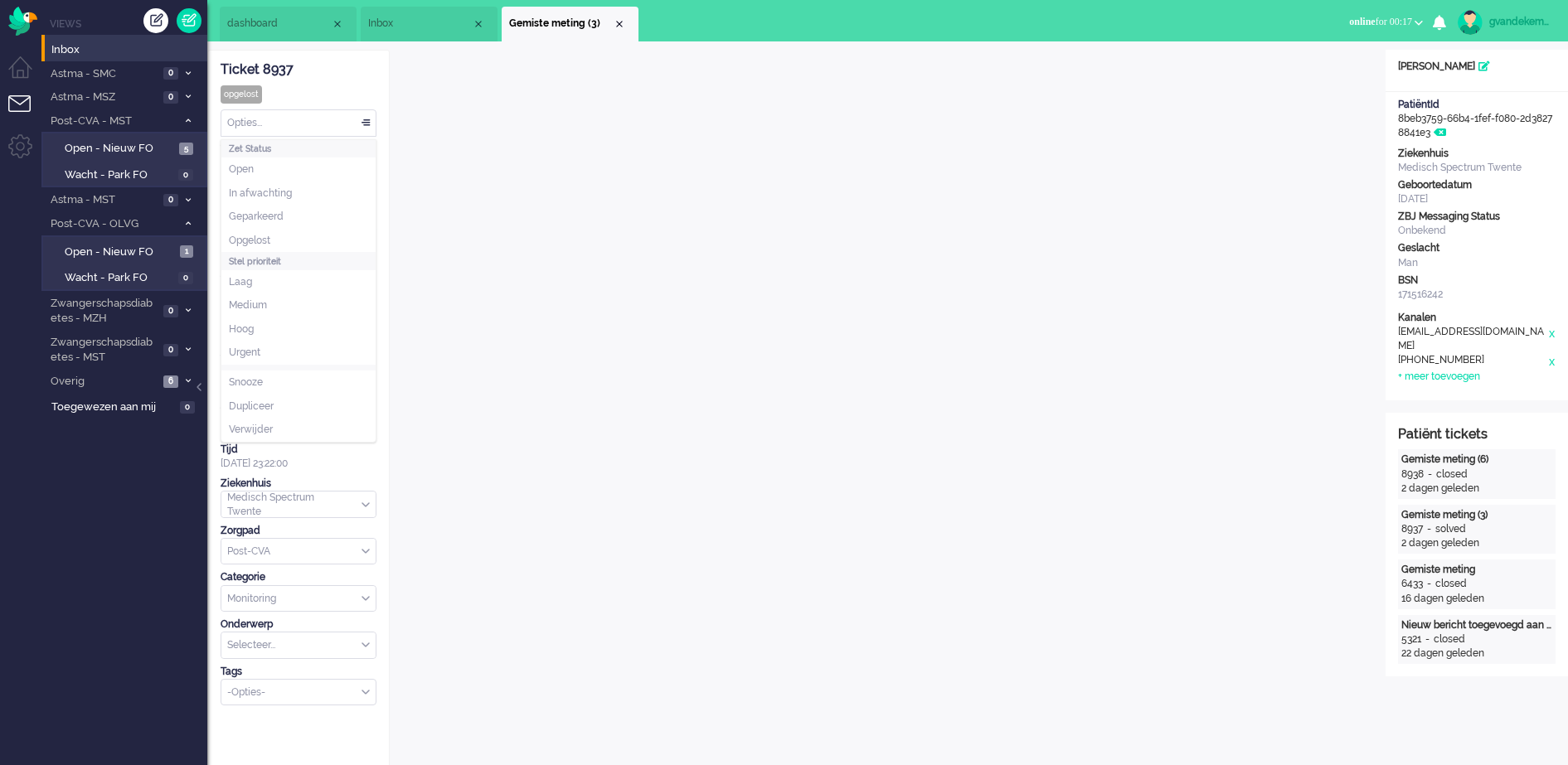
click at [364, 122] on div "Opties..." at bounding box center [298, 123] width 154 height 26
click at [368, 121] on span at bounding box center [366, 123] width 17 height 12
click at [618, 19] on div "Close tab" at bounding box center [620, 24] width 14 height 14
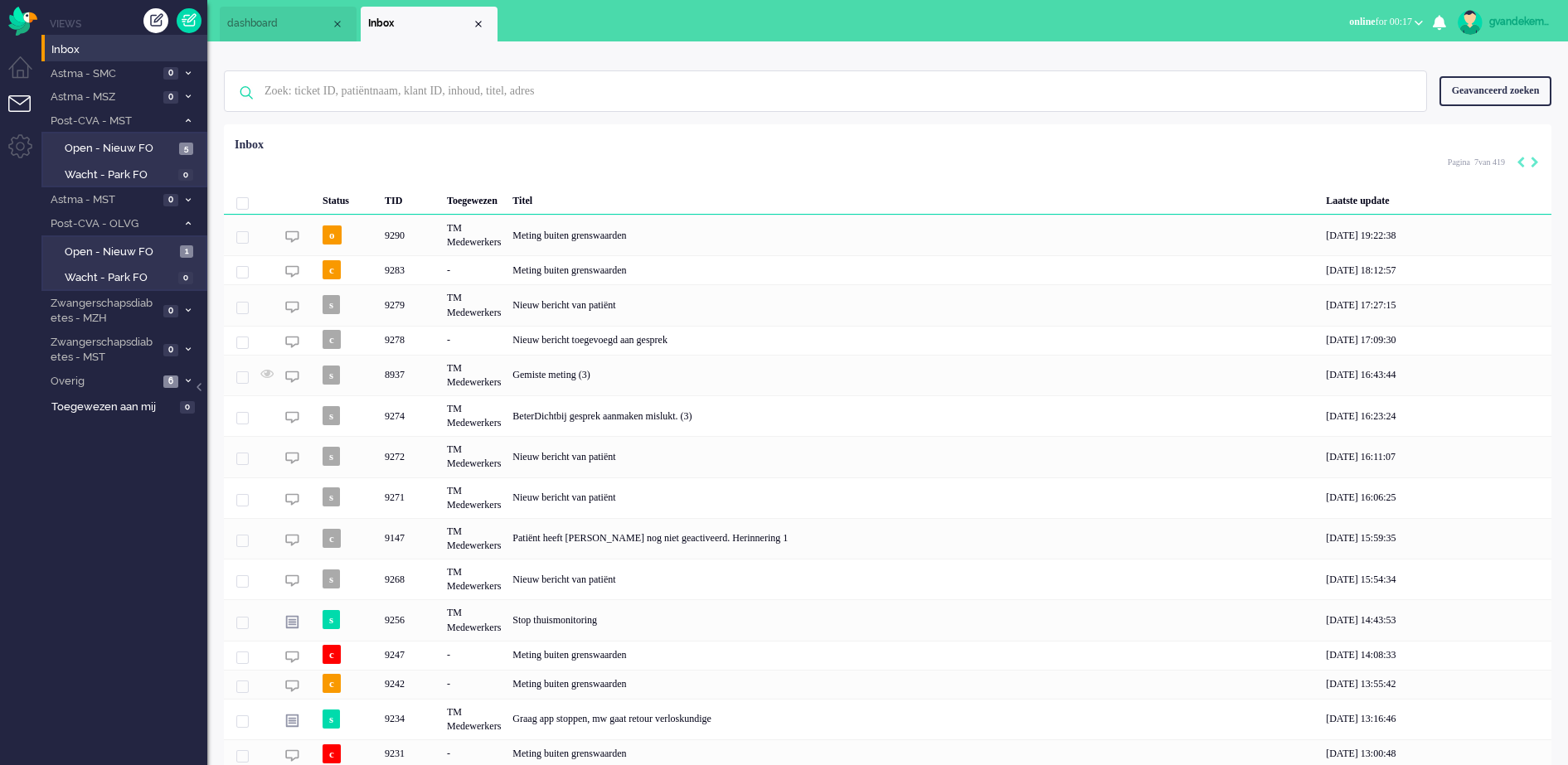
click at [465, 21] on span "Inbox" at bounding box center [420, 24] width 104 height 14
click at [474, 26] on div "Close tab" at bounding box center [479, 24] width 14 height 14
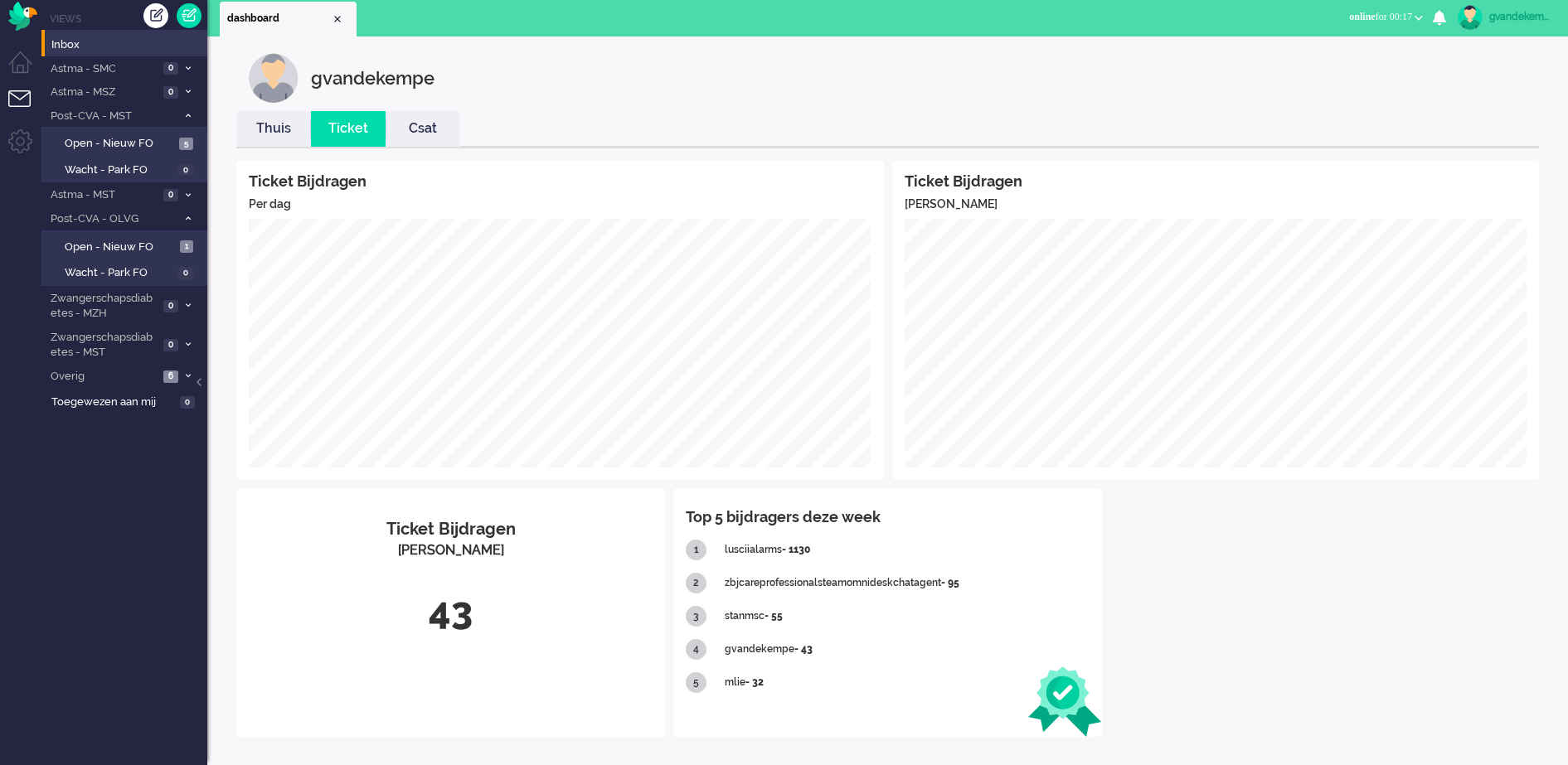
scroll to position [6, 0]
click at [344, 18] on li "dashboard" at bounding box center [287, 18] width 137 height 35
click at [338, 19] on div "Close tab" at bounding box center [338, 19] width 14 height 14
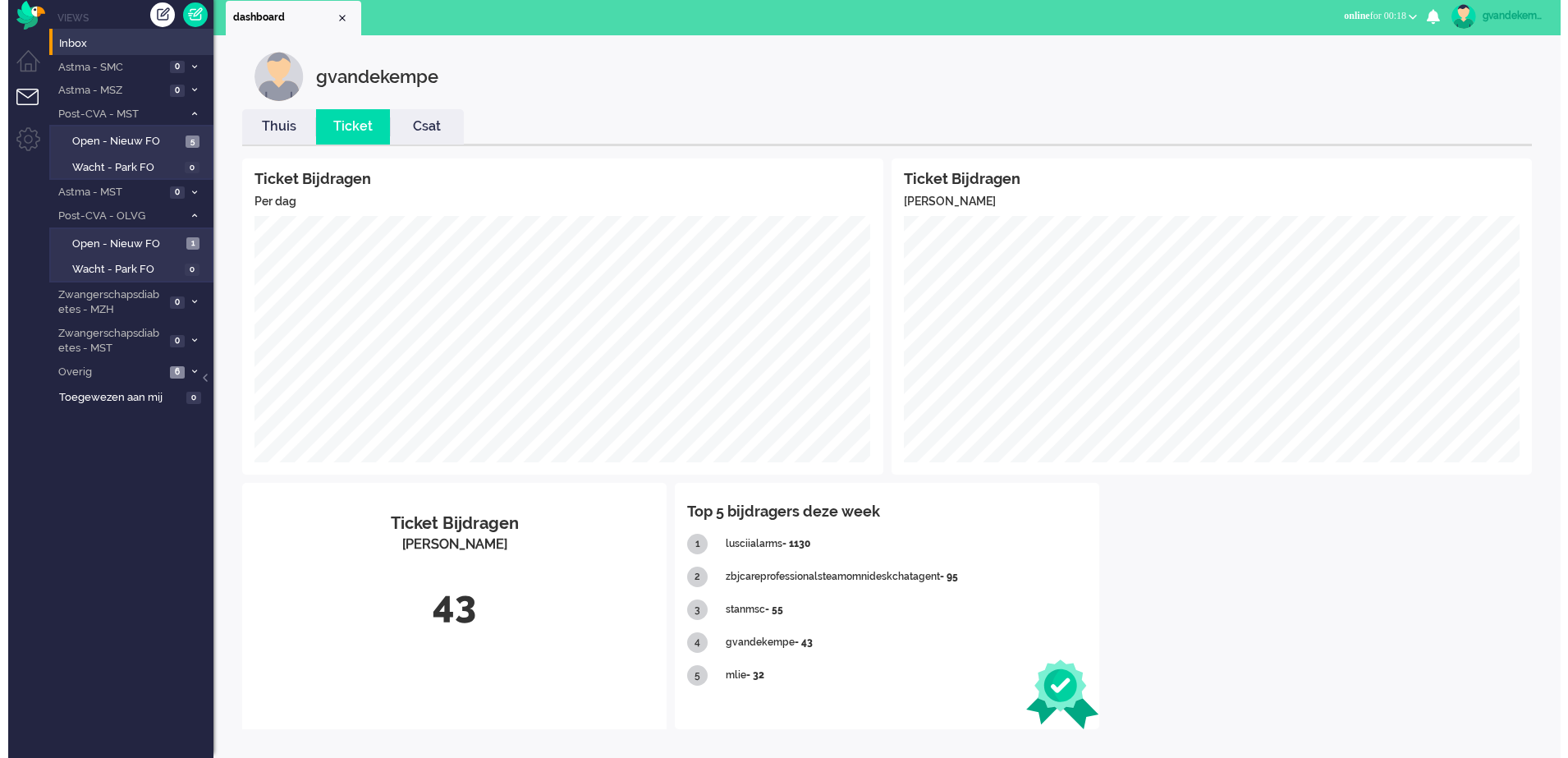
scroll to position [0, 0]
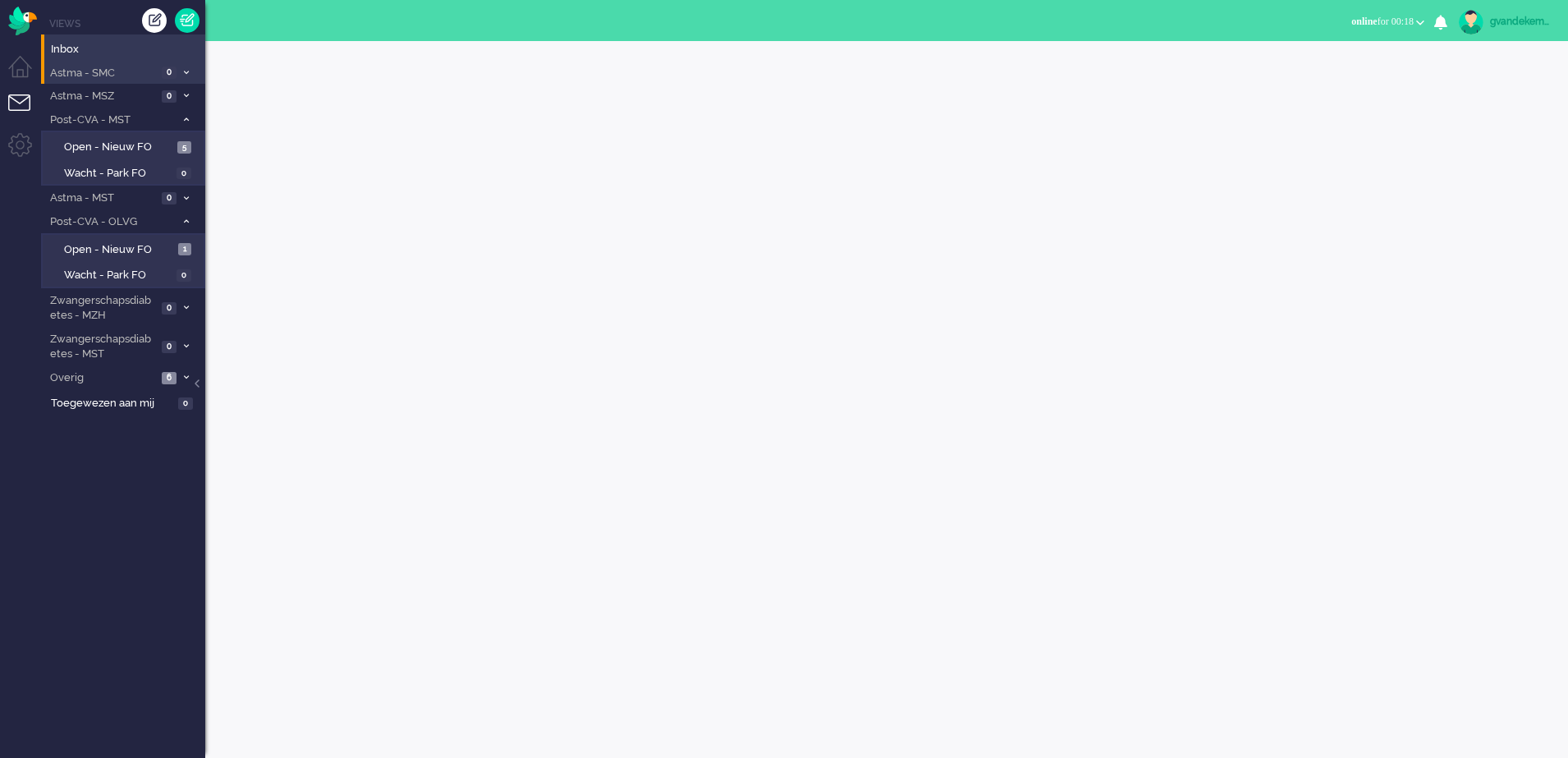
click at [109, 73] on span "Astma - SMC" at bounding box center [103, 73] width 109 height 16
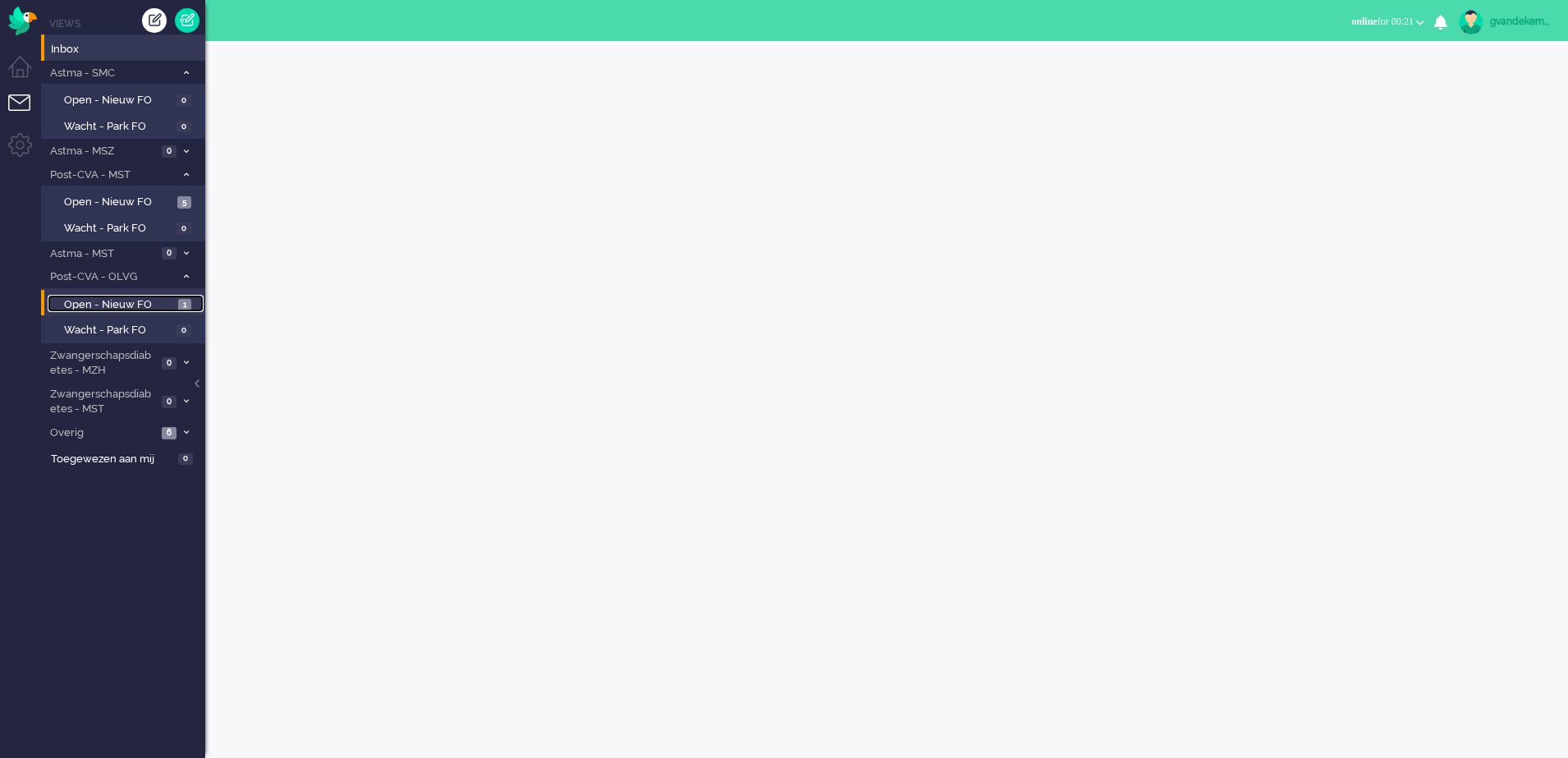
click at [185, 303] on span "1" at bounding box center [185, 305] width 13 height 13
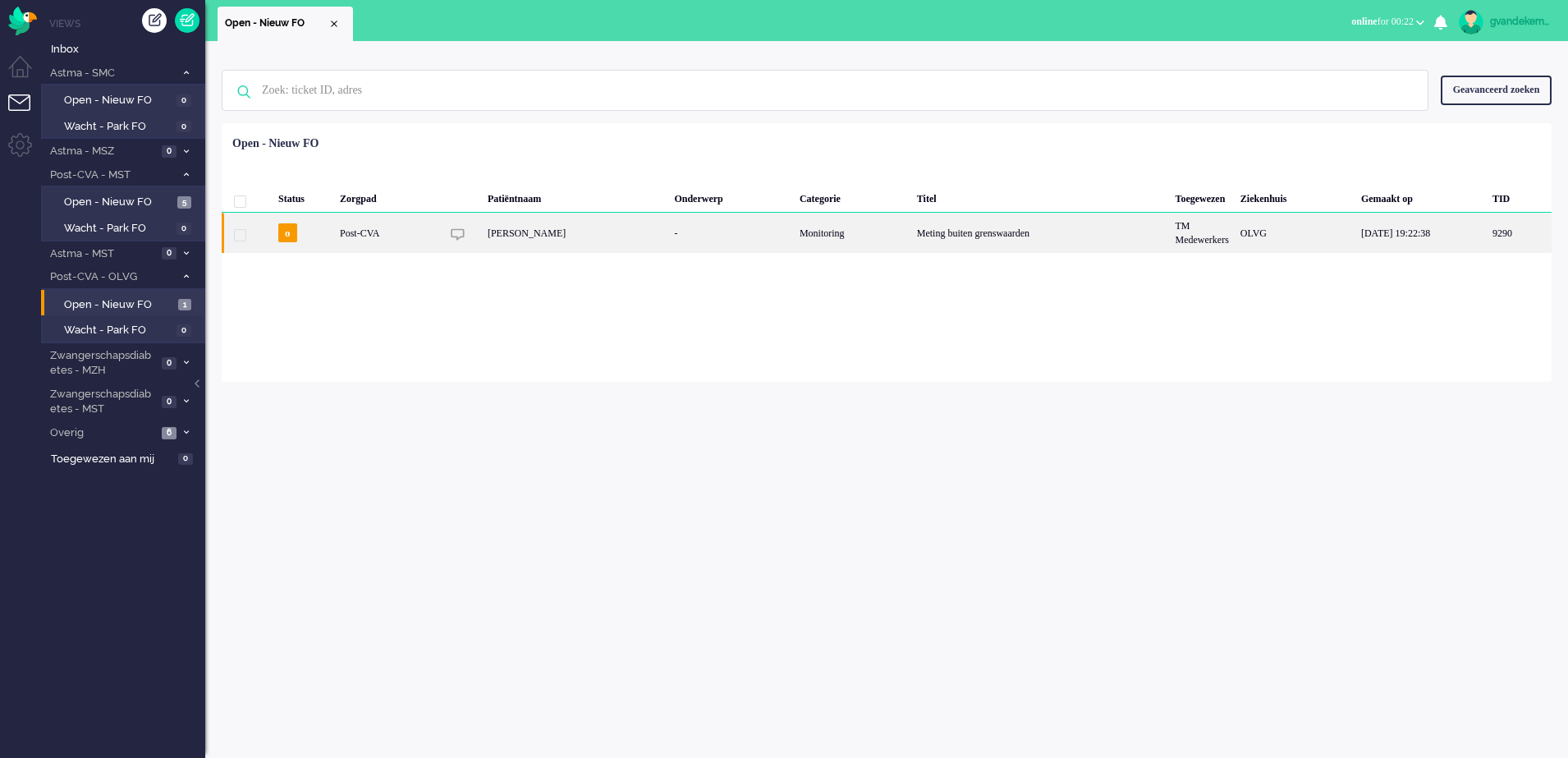
click at [1215, 233] on div "TM Medewerkers" at bounding box center [1203, 233] width 65 height 40
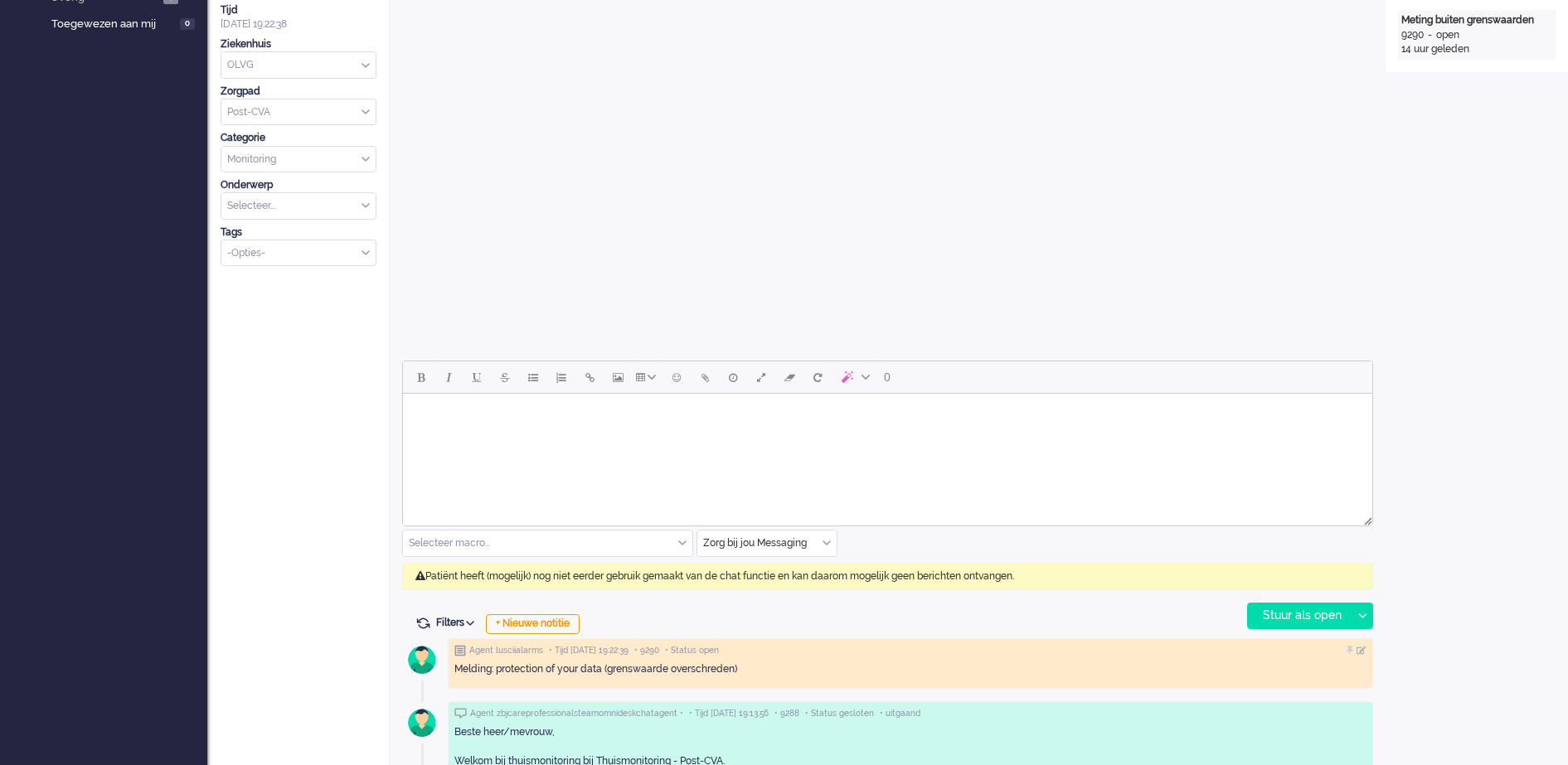
scroll to position [50, 0]
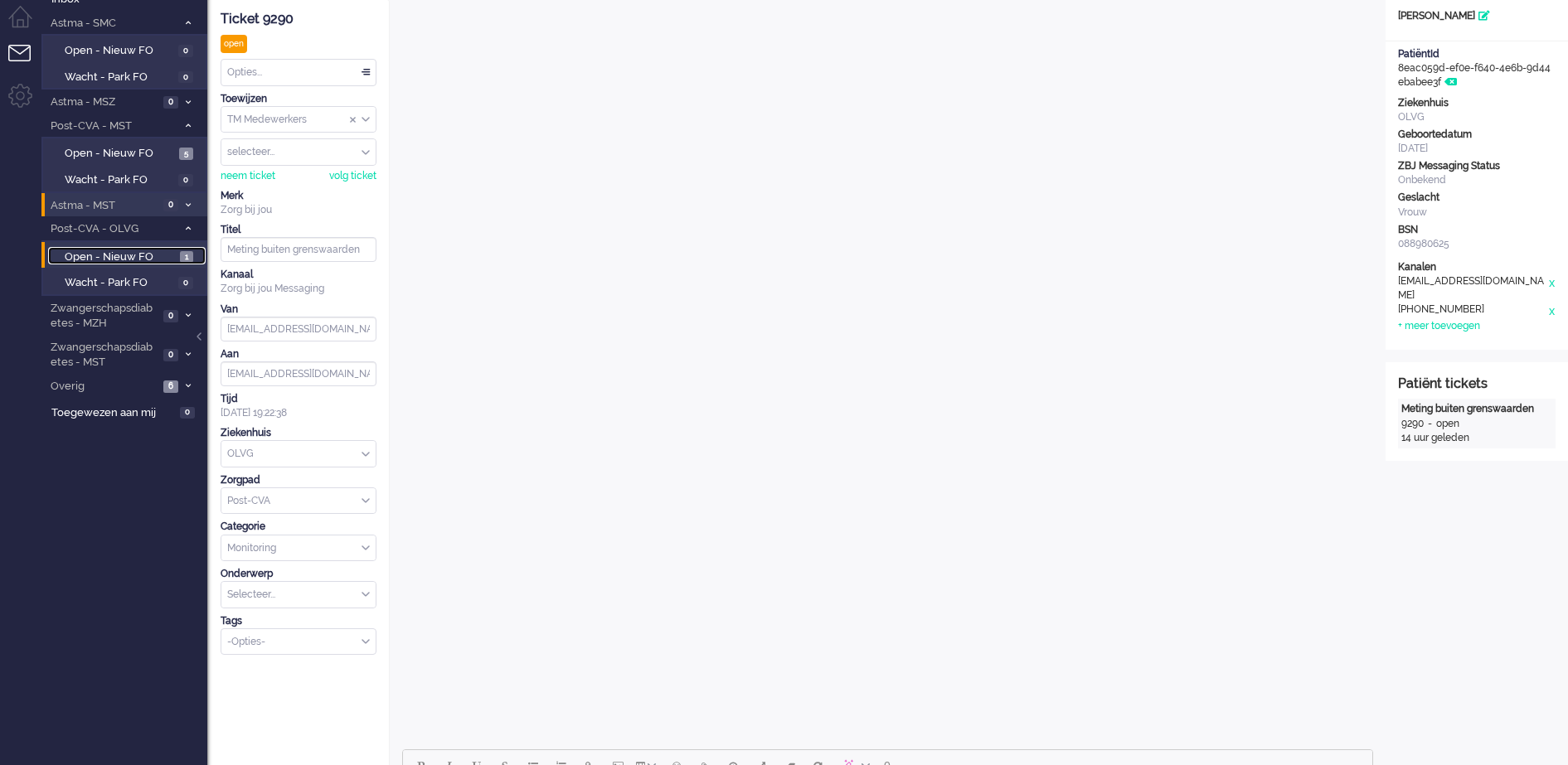
click at [131, 253] on span "Open - Nieuw FO" at bounding box center [120, 258] width 111 height 16
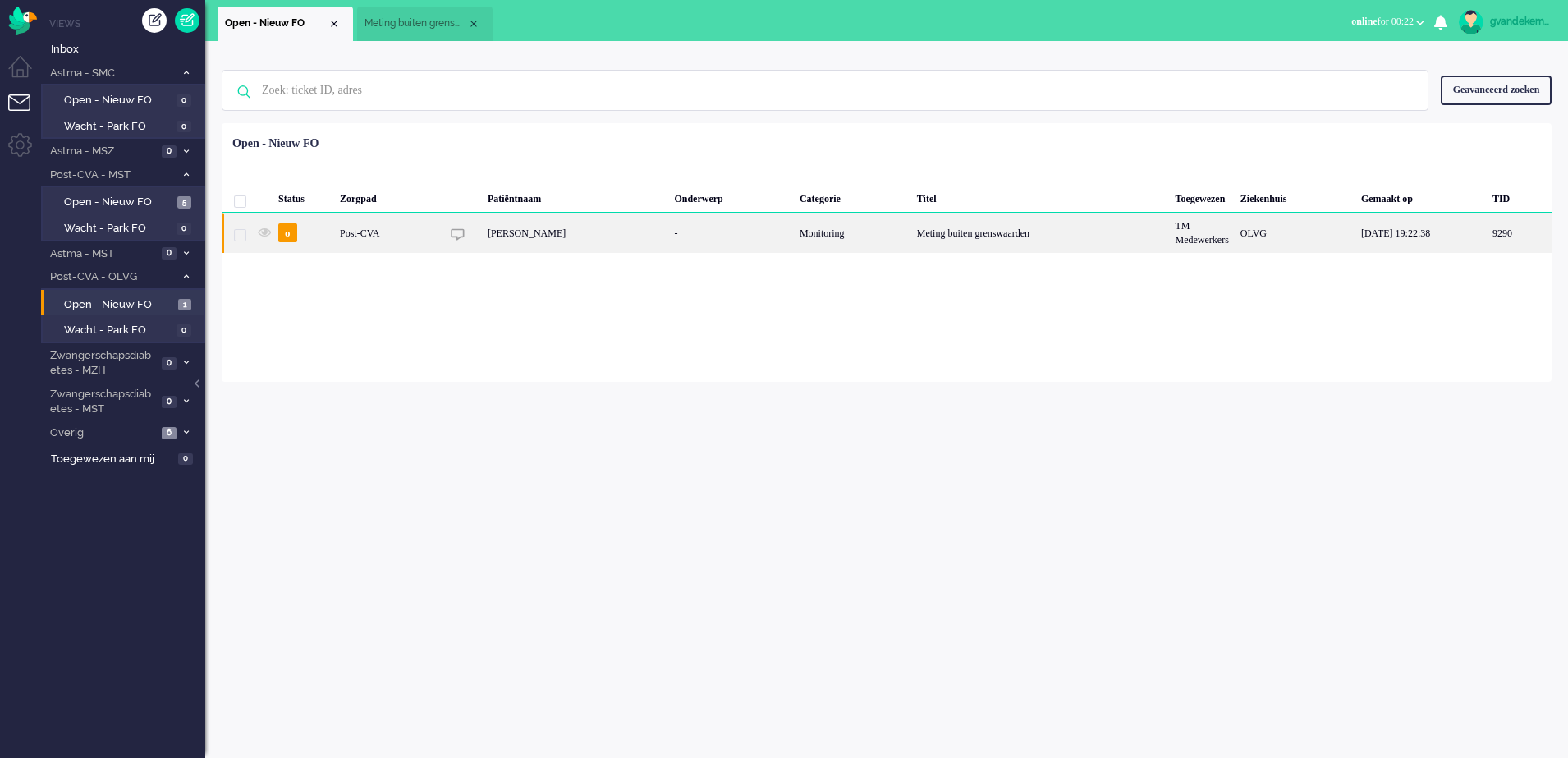
click at [608, 227] on div "J.W. Holtslag" at bounding box center [574, 233] width 186 height 40
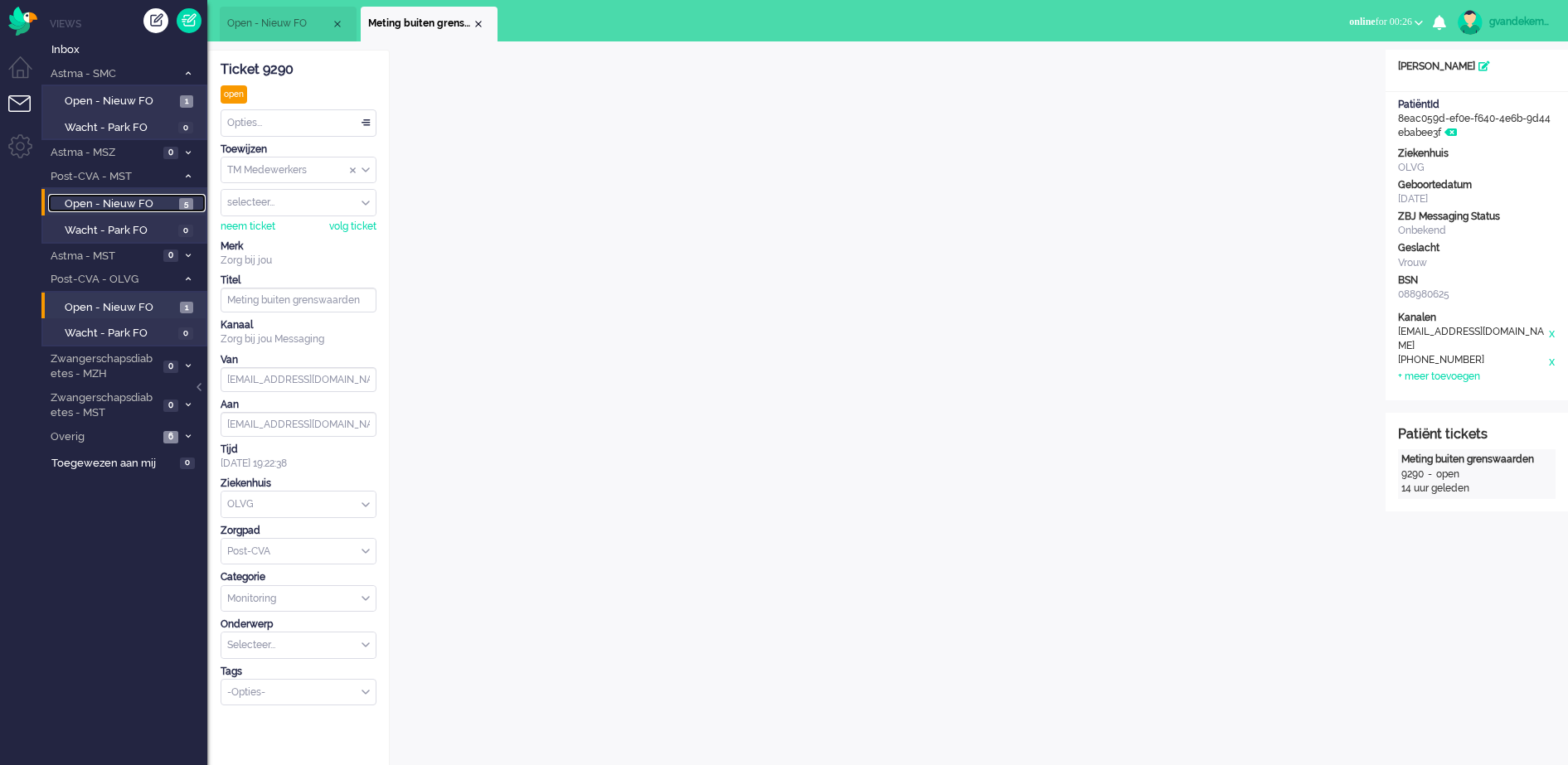
click at [169, 204] on span "Open - Nieuw FO" at bounding box center [120, 204] width 111 height 16
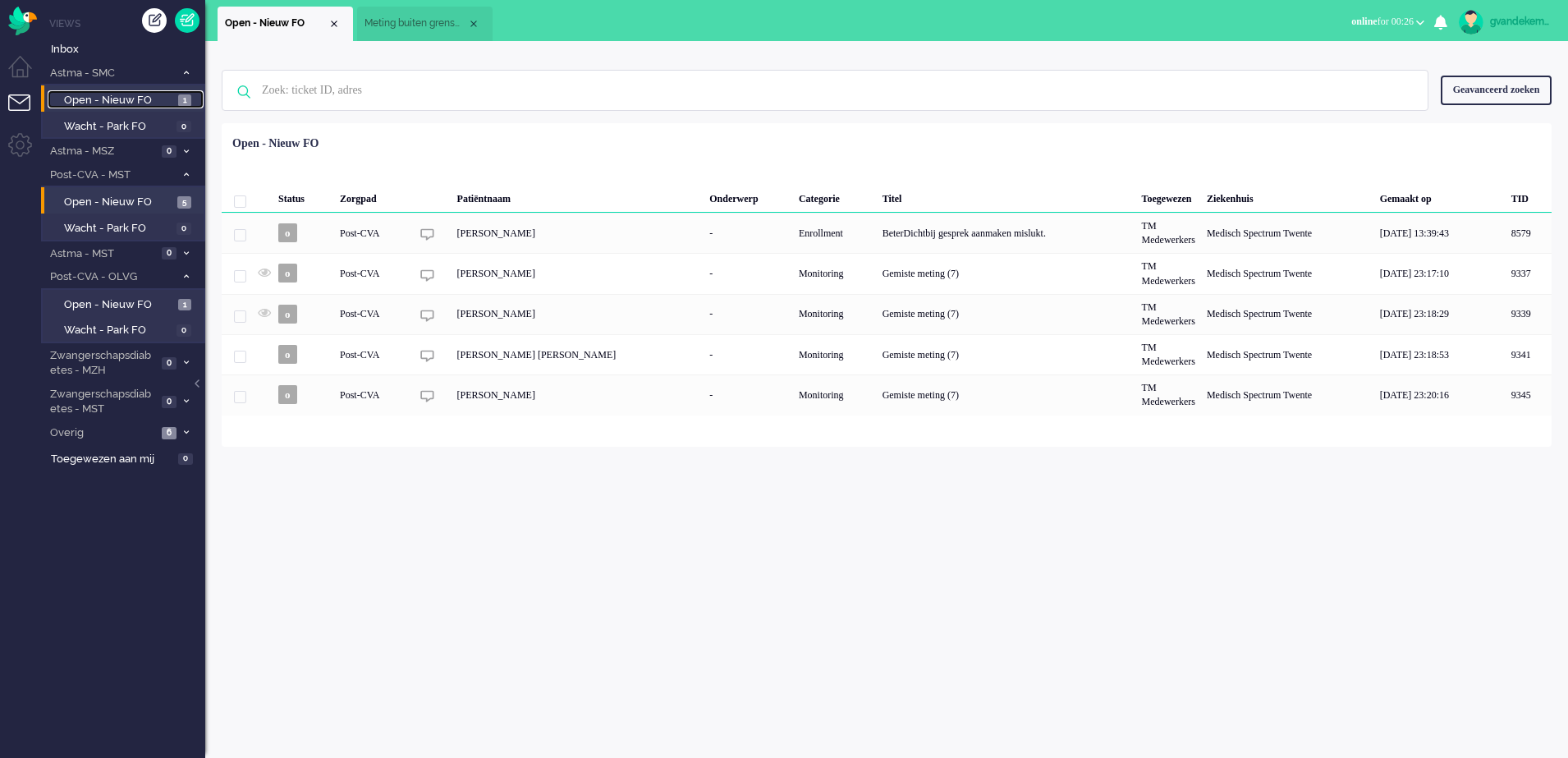
click at [151, 99] on span "Open - Nieuw FO" at bounding box center [119, 100] width 110 height 16
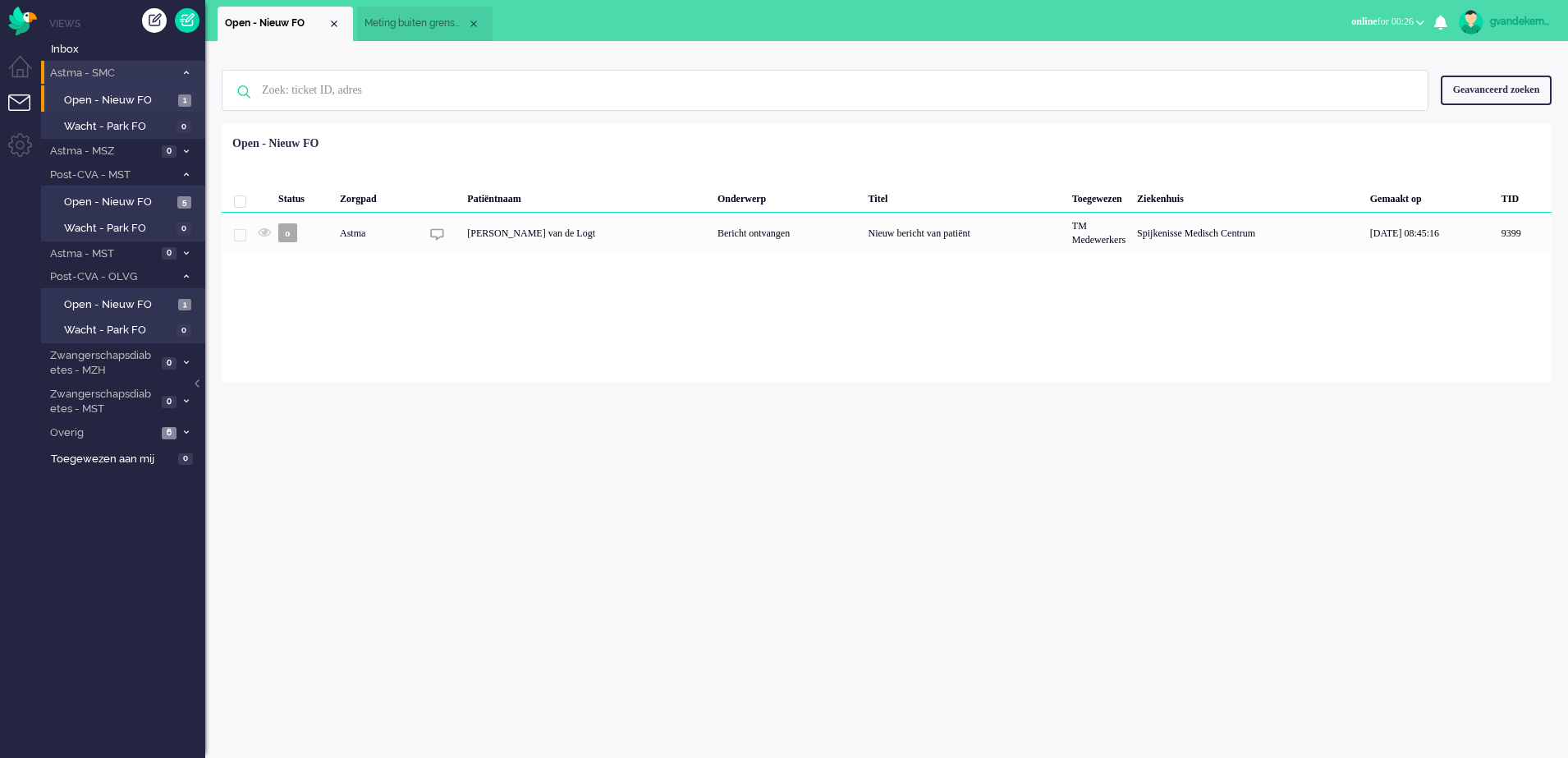
click at [187, 71] on icon at bounding box center [186, 72] width 5 height 6
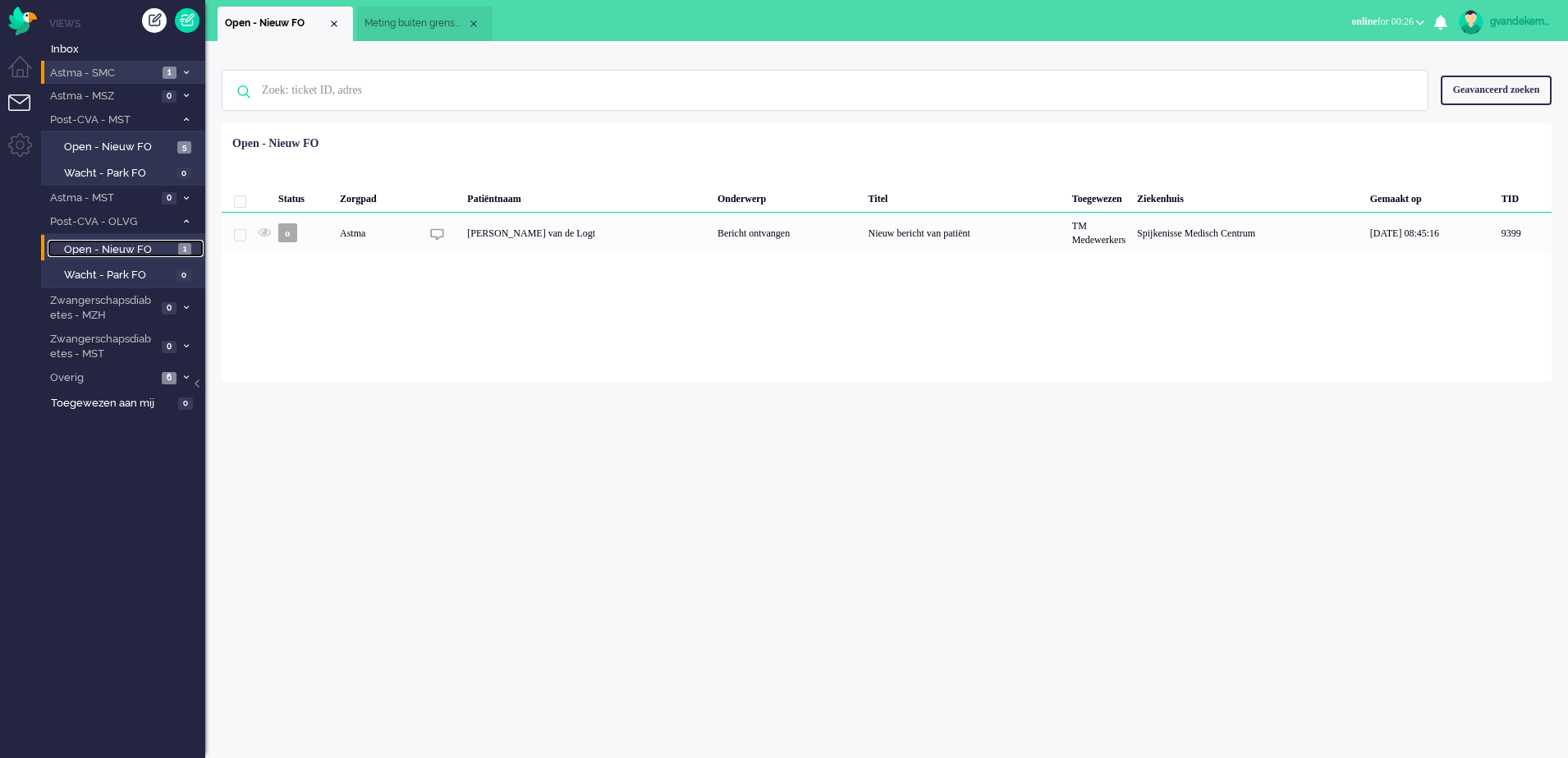
click at [131, 247] on span "Open - Nieuw FO" at bounding box center [119, 250] width 110 height 16
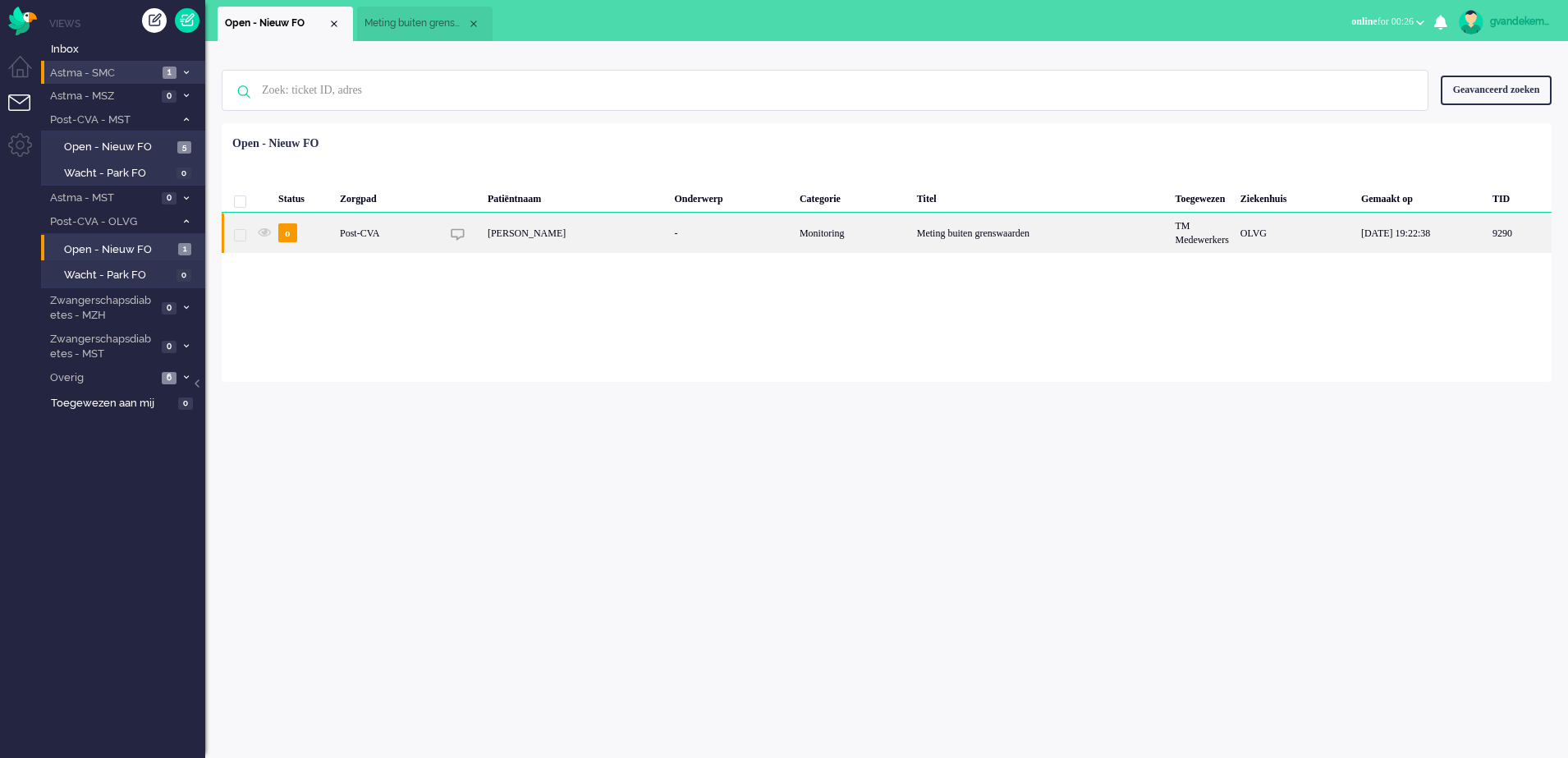
click at [1059, 238] on div "Meting buiten grenswaarden" at bounding box center [1040, 233] width 259 height 40
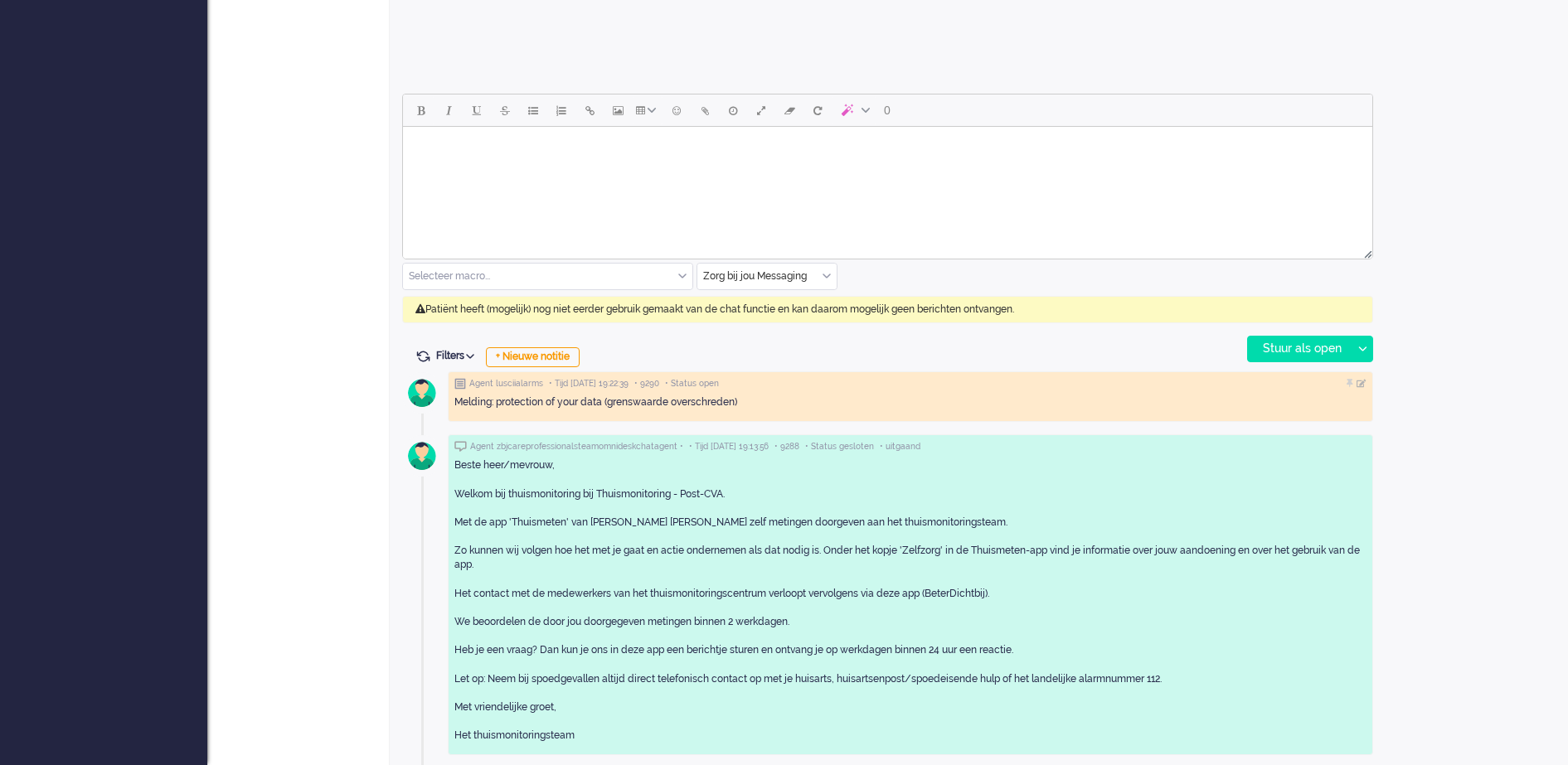
scroll to position [709, 0]
click at [827, 271] on div "Zorg bij jou Messaging" at bounding box center [767, 274] width 139 height 26
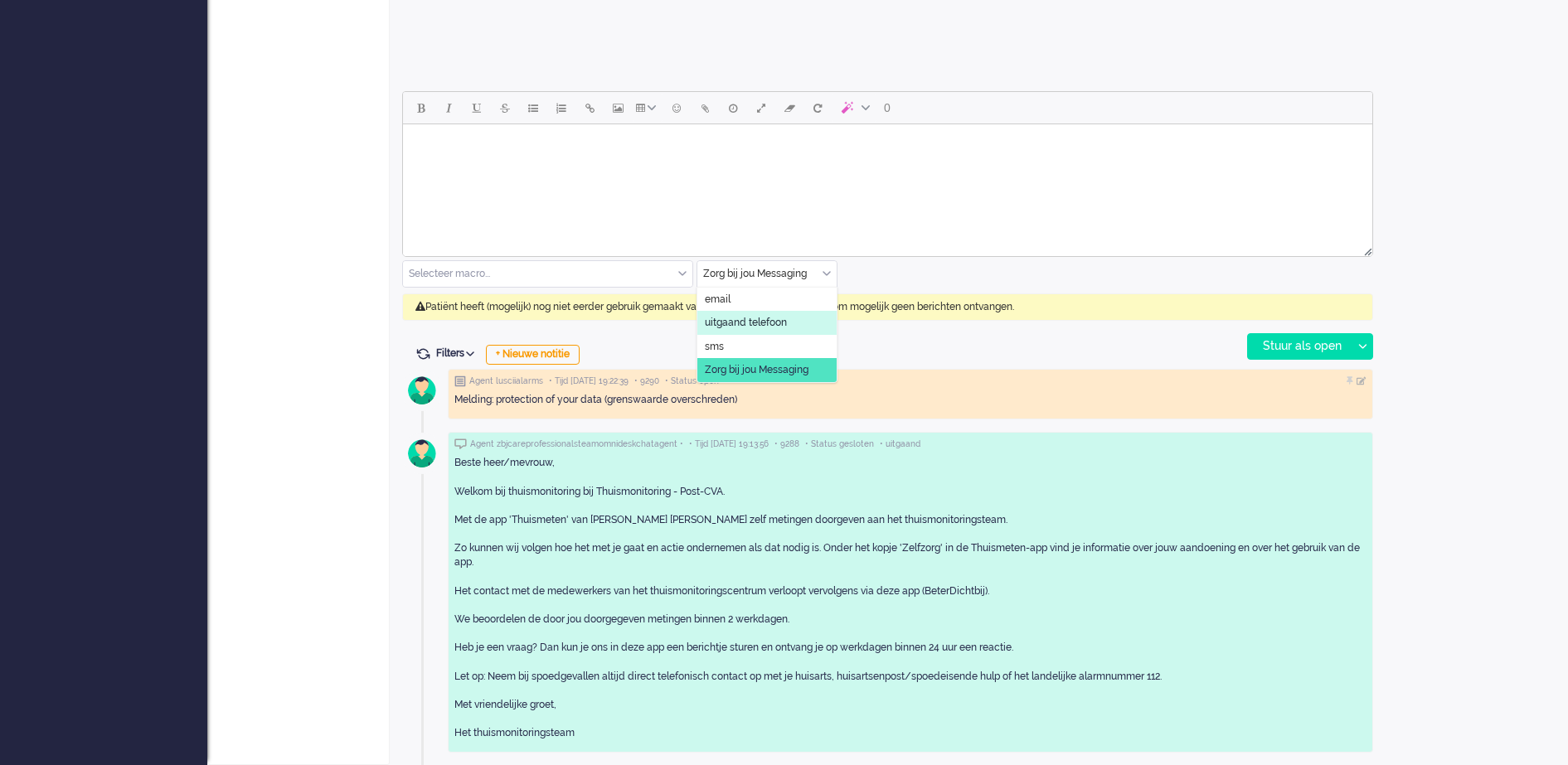
click at [768, 317] on span "uitgaand telefoon" at bounding box center [746, 323] width 82 height 14
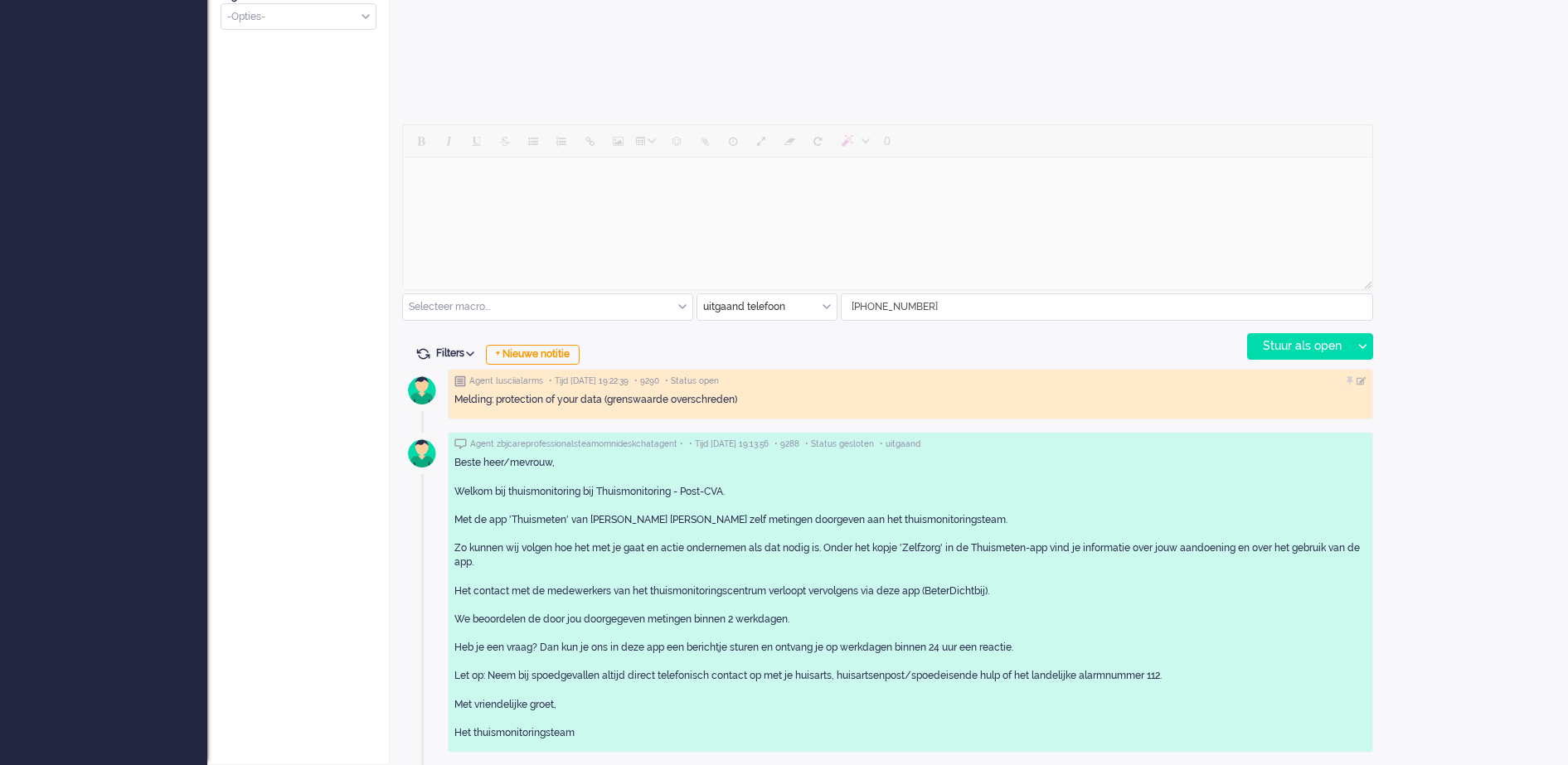
scroll to position [676, 0]
click at [1278, 347] on div "Stuur als open" at bounding box center [1300, 346] width 104 height 25
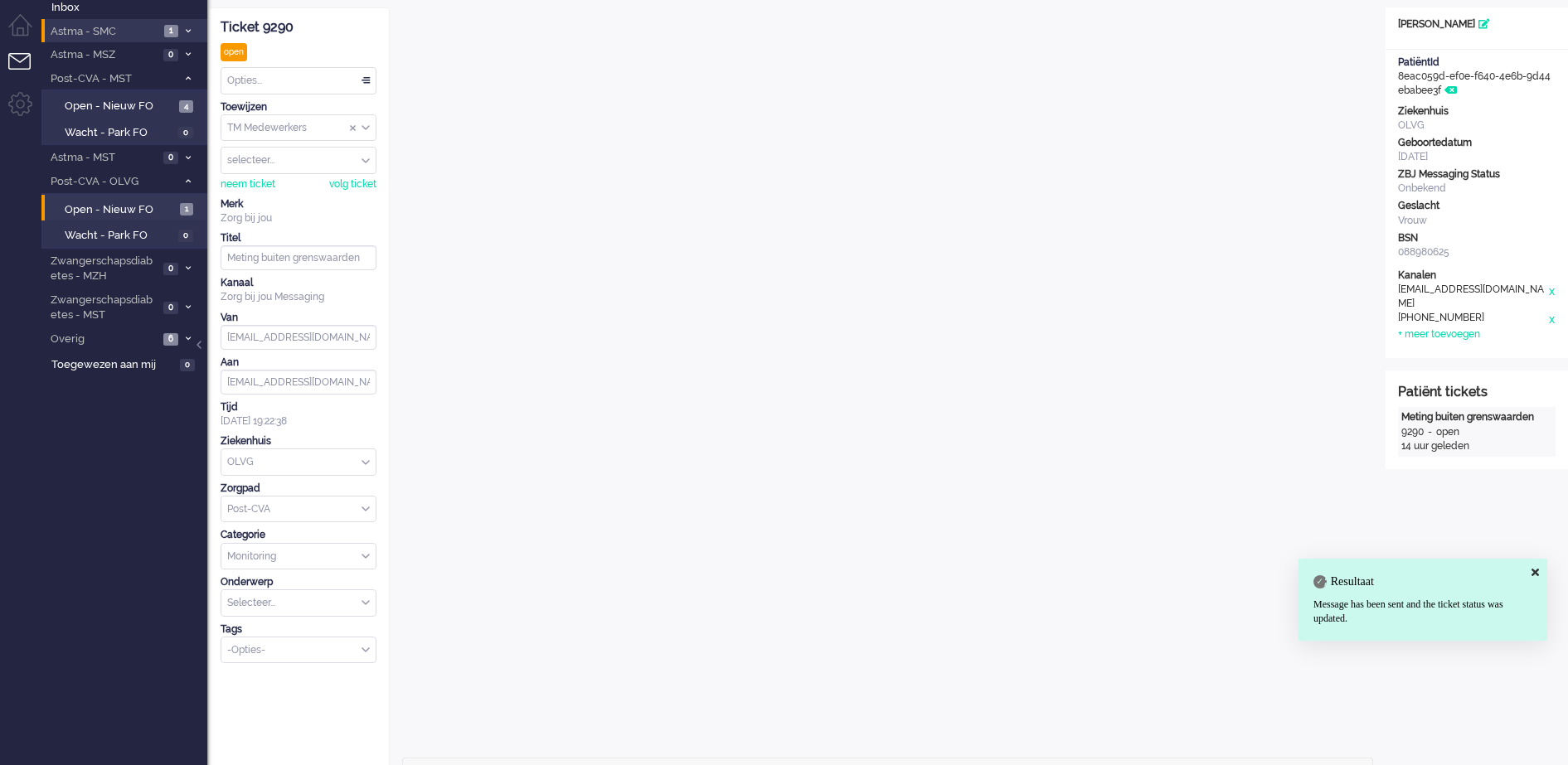
scroll to position [0, 0]
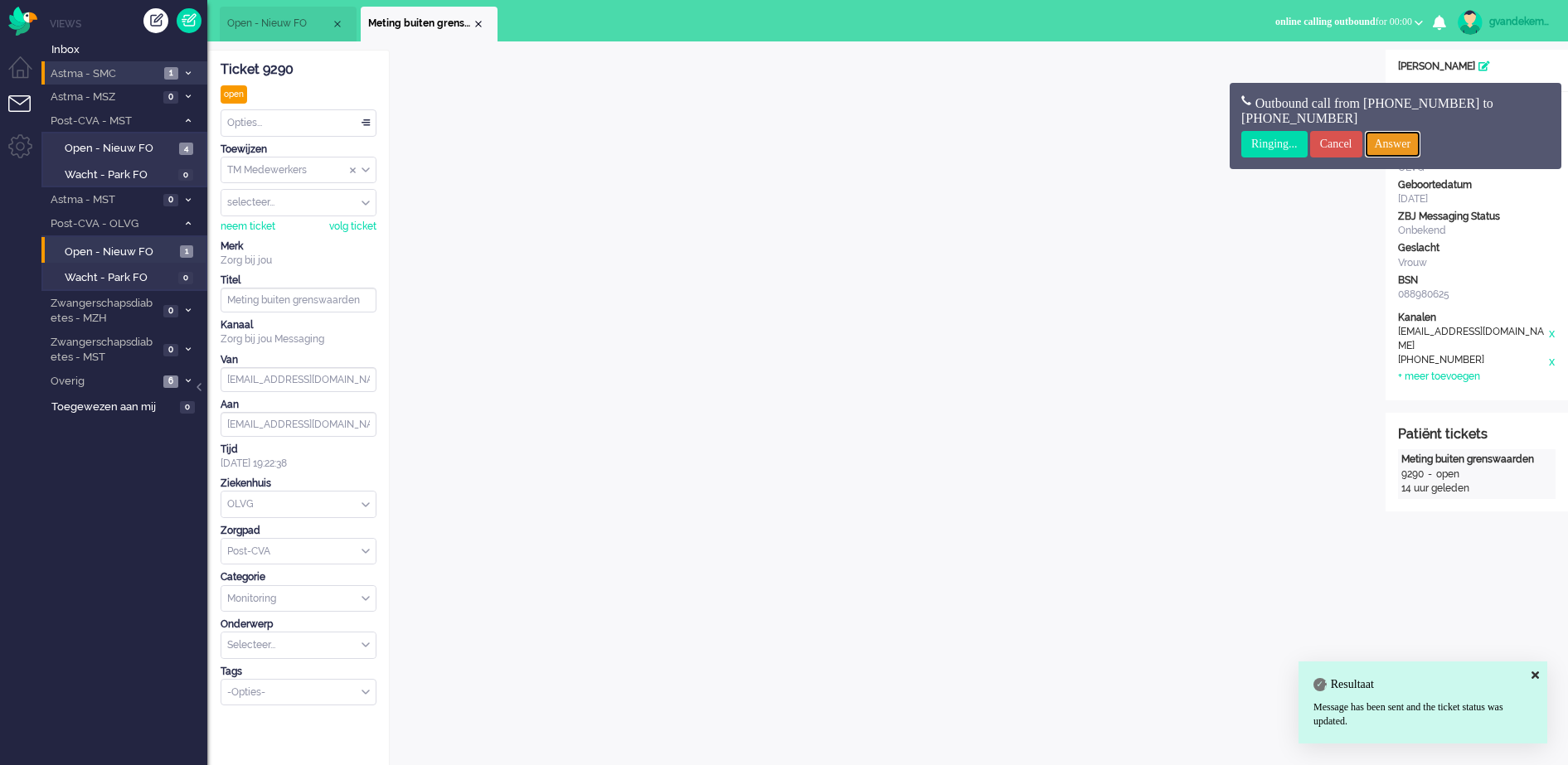
click at [1411, 141] on input "Answer" at bounding box center [1393, 144] width 56 height 26
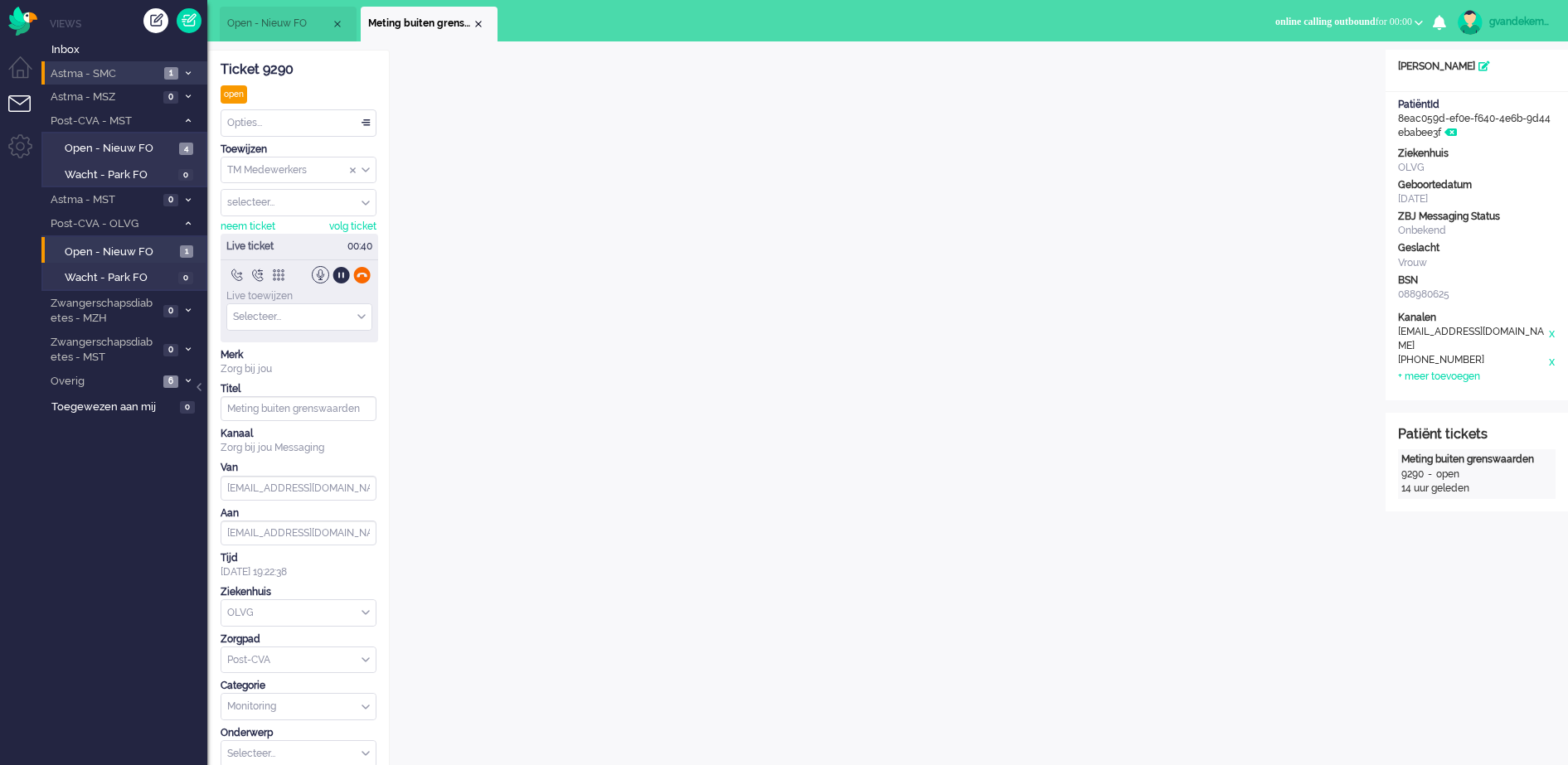
click at [358, 273] on div at bounding box center [361, 275] width 17 height 17
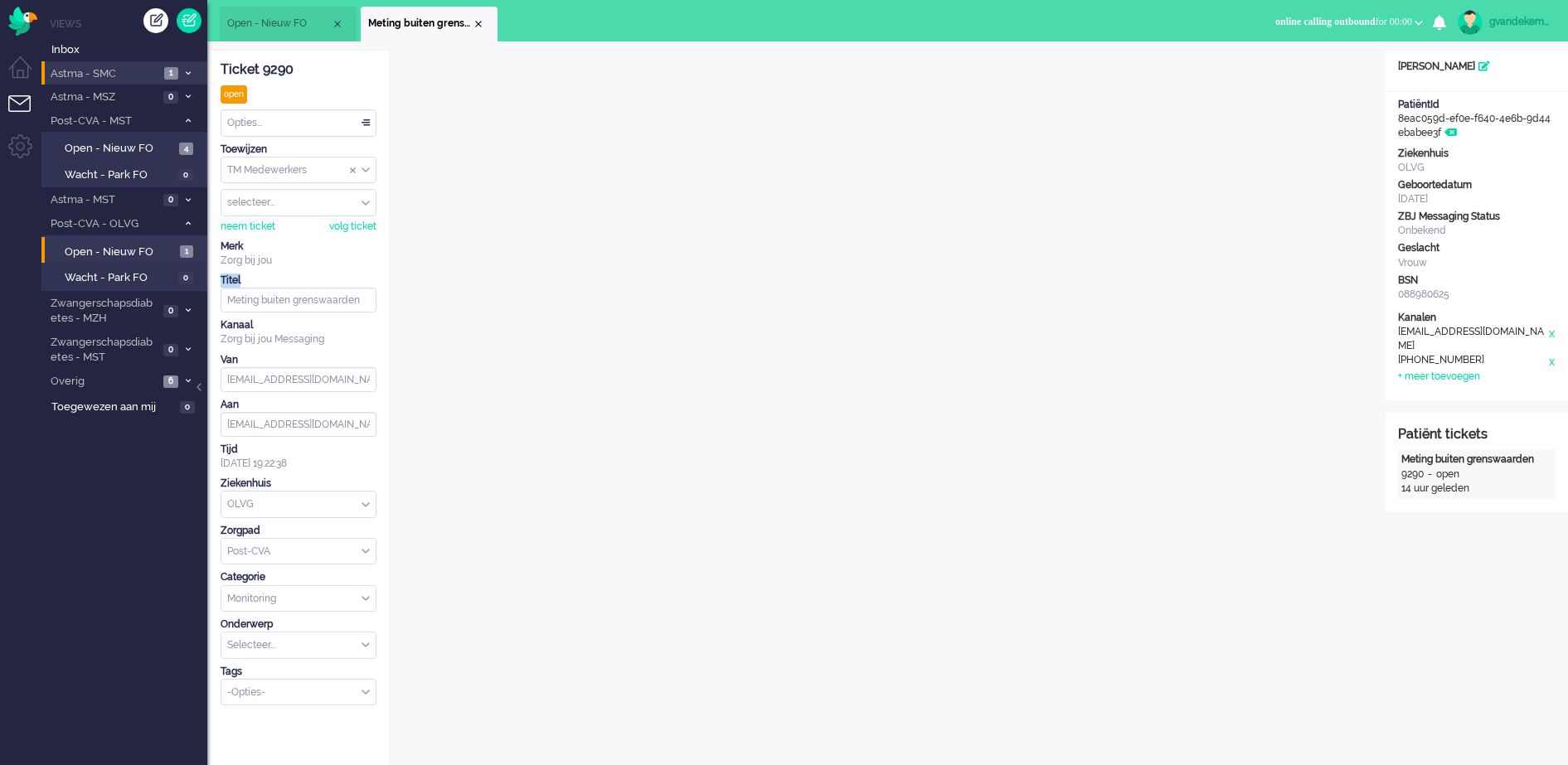
click at [359, 274] on div "Titel" at bounding box center [298, 280] width 156 height 14
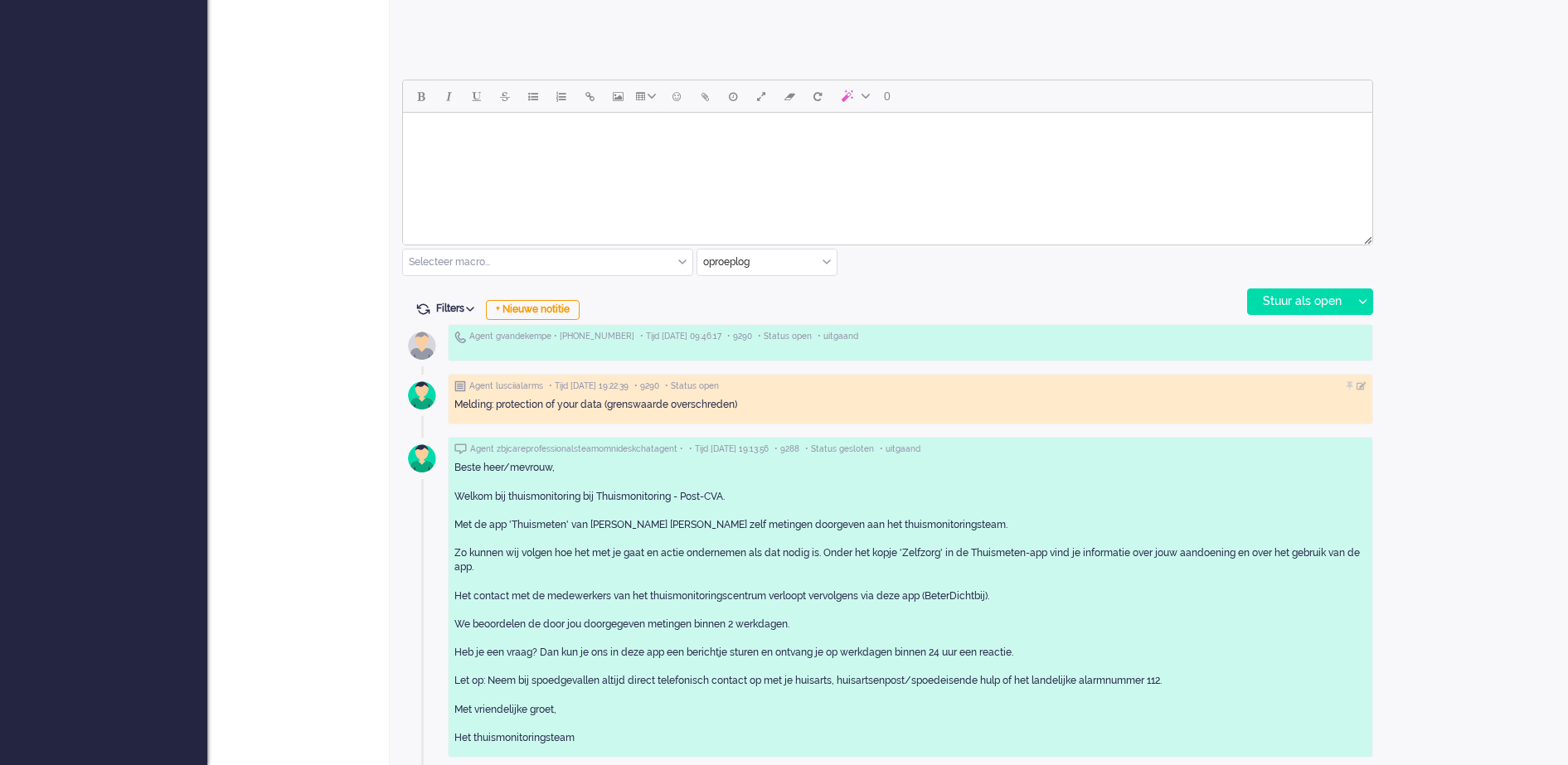
scroll to position [725, 0]
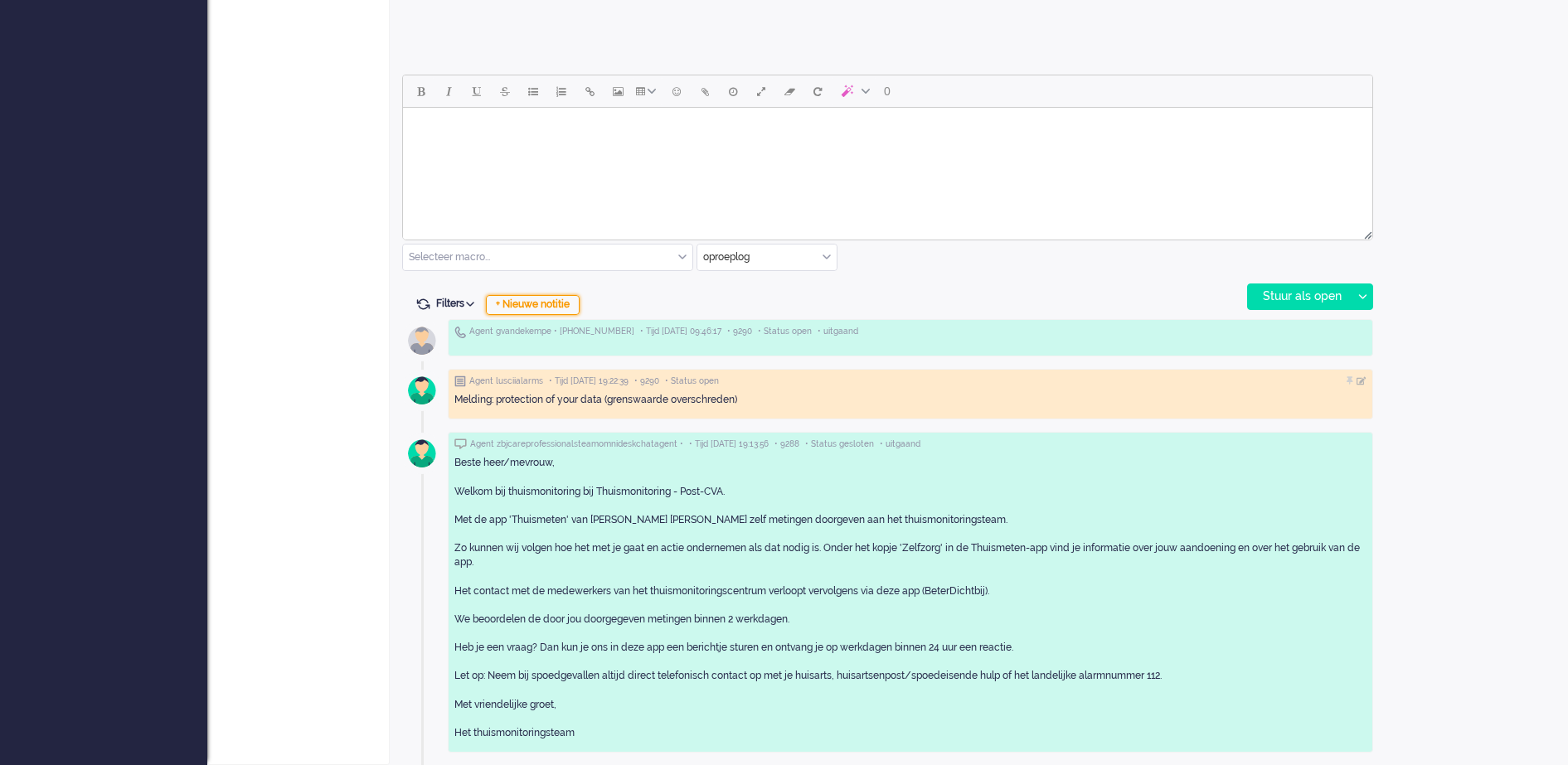
click at [539, 309] on div "+ Nieuwe notitie" at bounding box center [532, 304] width 94 height 20
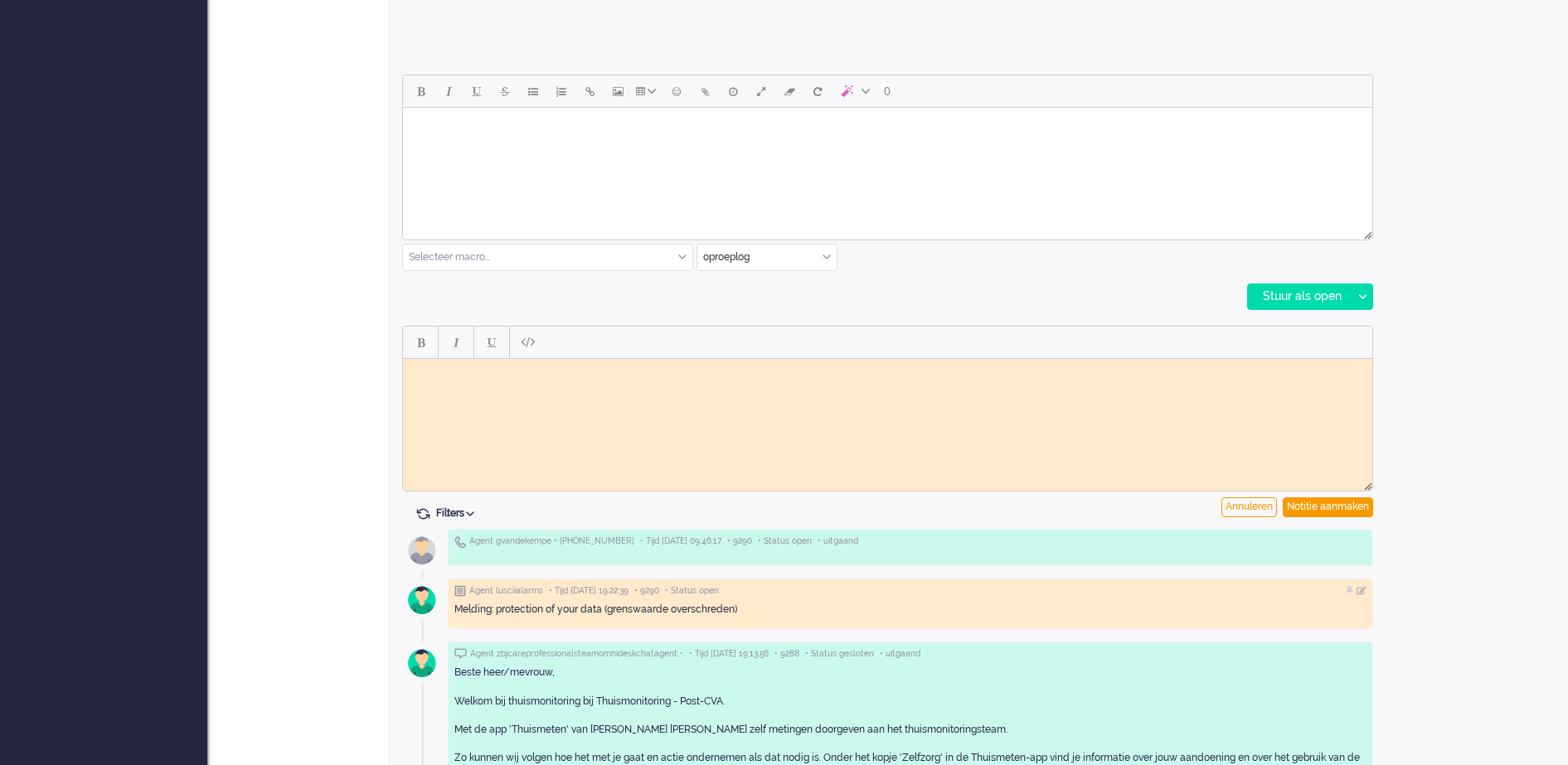
scroll to position [0, 0]
click at [718, 374] on body "Rich Text Area. Press ALT-0 for help." at bounding box center [888, 371] width 956 height 13
click at [1338, 508] on div "Notitie aanmaken" at bounding box center [1327, 507] width 90 height 20
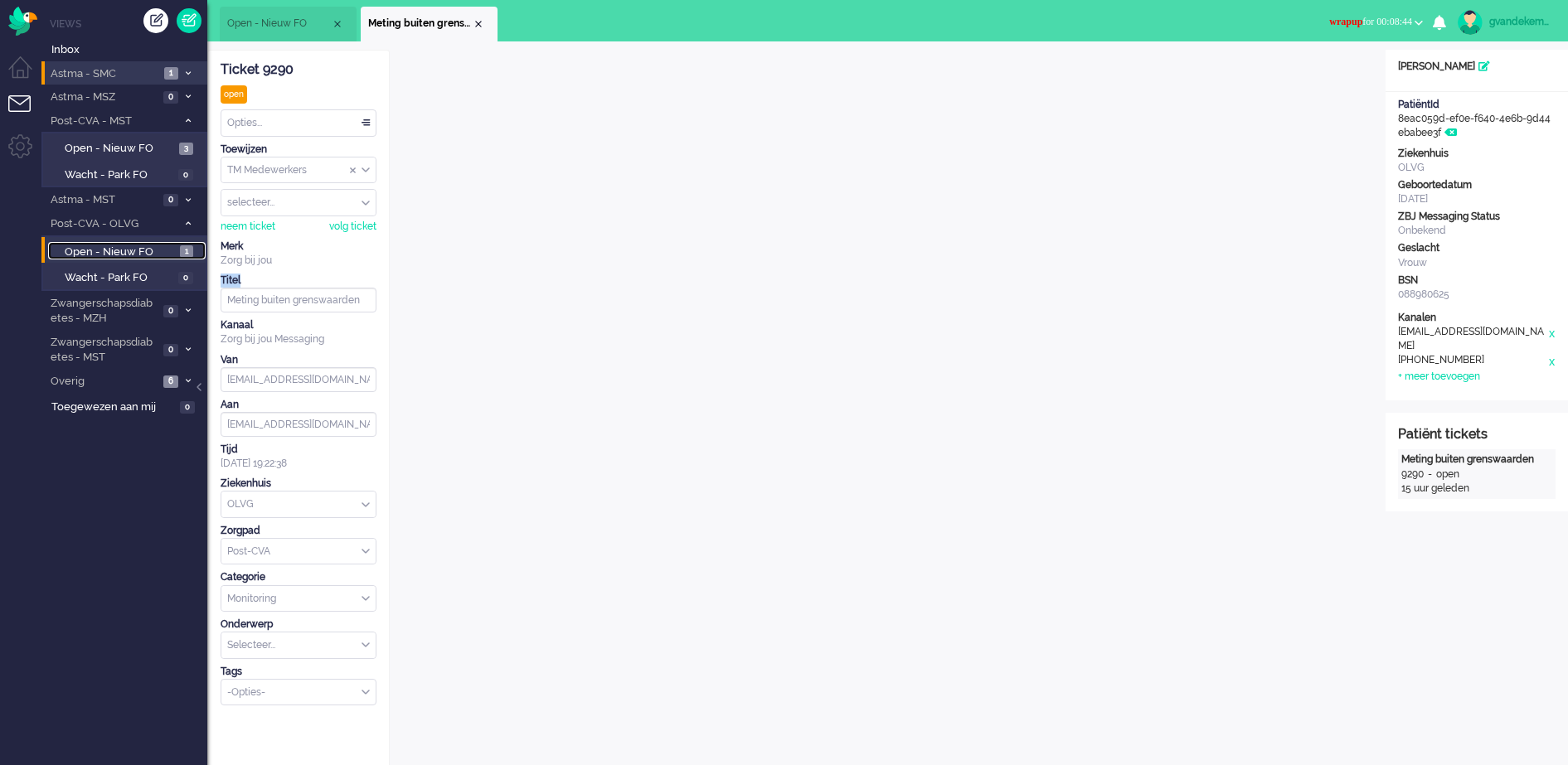
click at [182, 247] on span "1" at bounding box center [187, 252] width 14 height 13
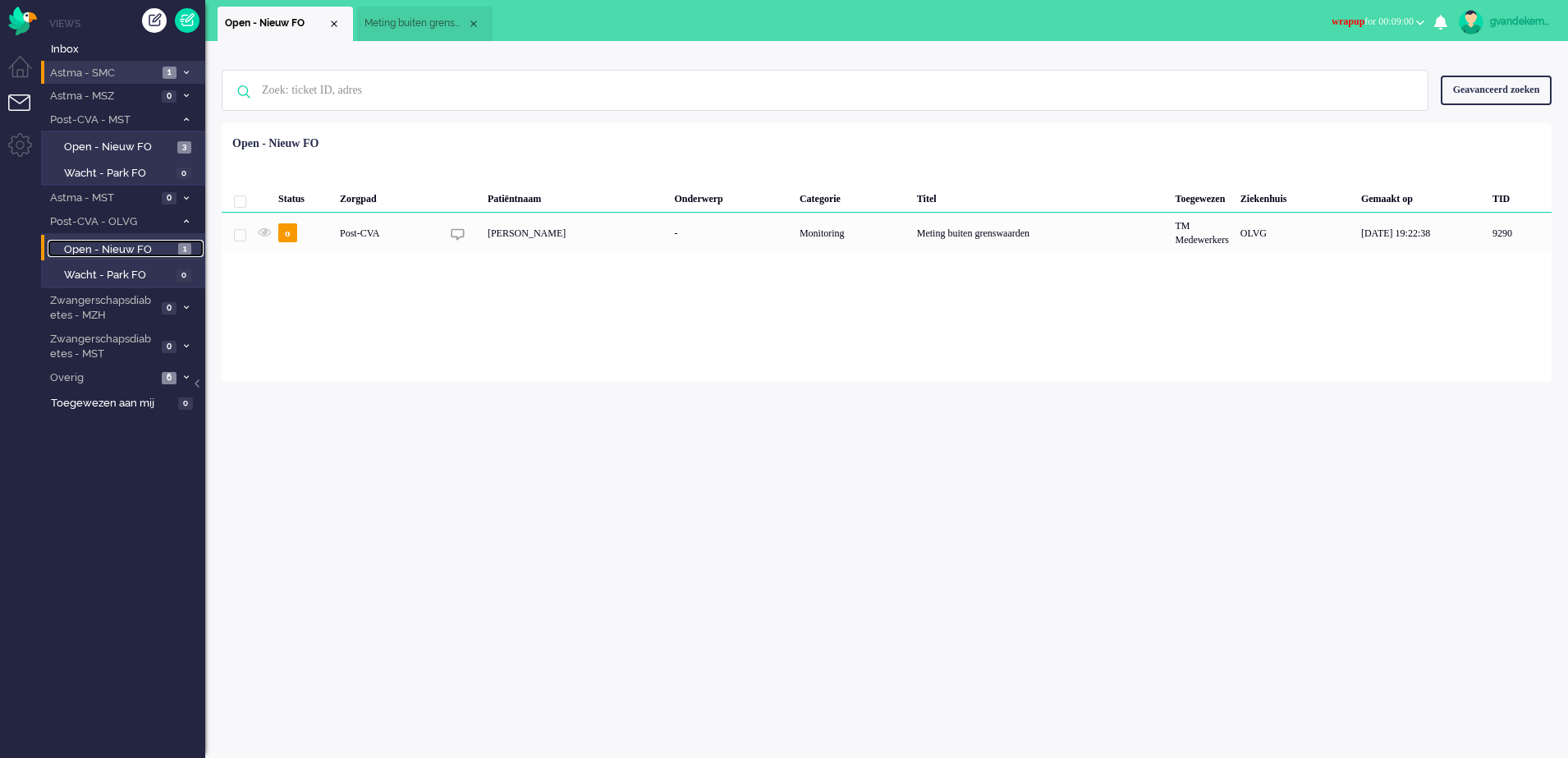
click at [436, 24] on span "Meting buiten grenswaarden" at bounding box center [416, 24] width 103 height 14
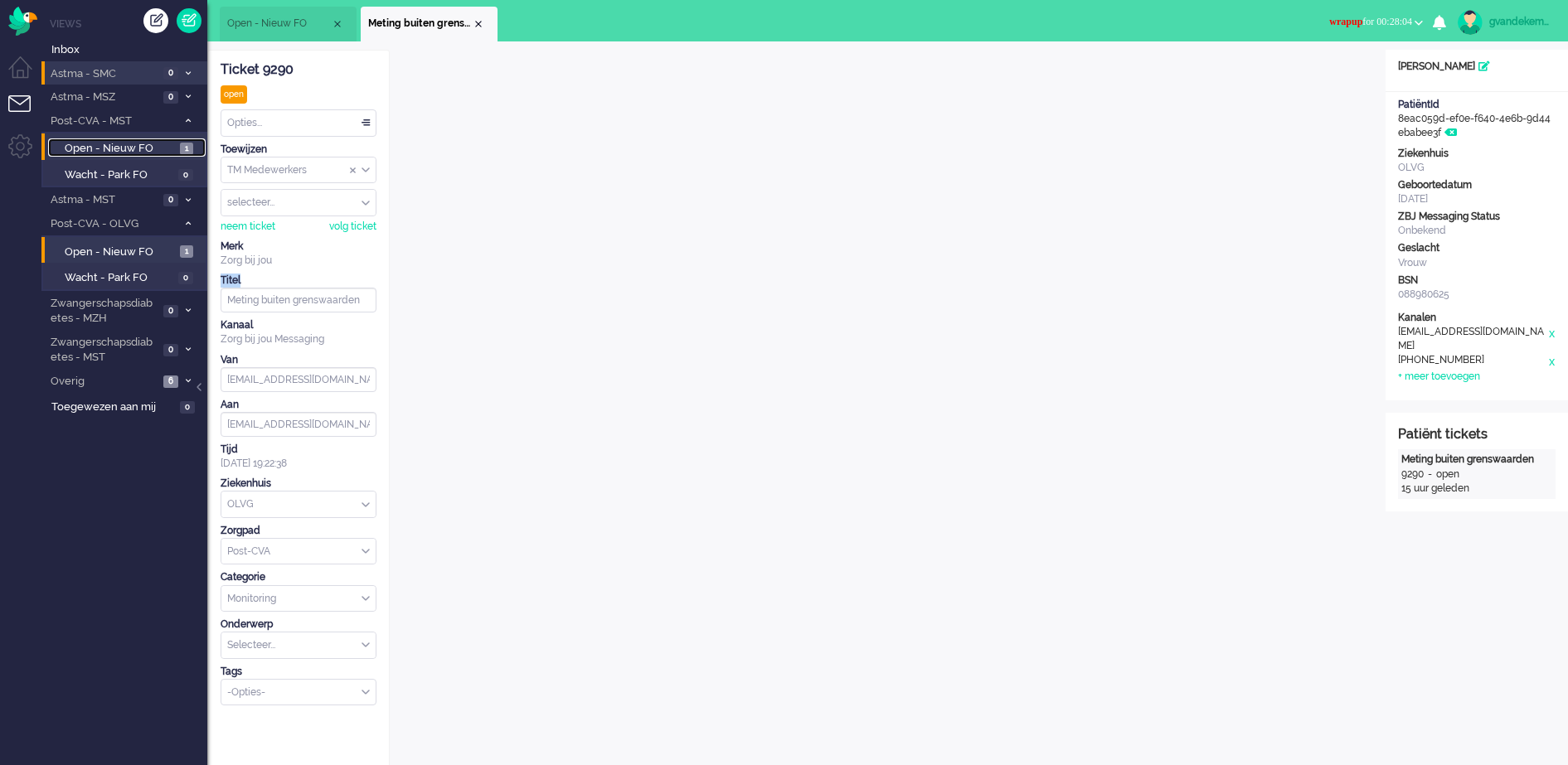
click at [140, 147] on span "Open - Nieuw FO" at bounding box center [120, 149] width 111 height 16
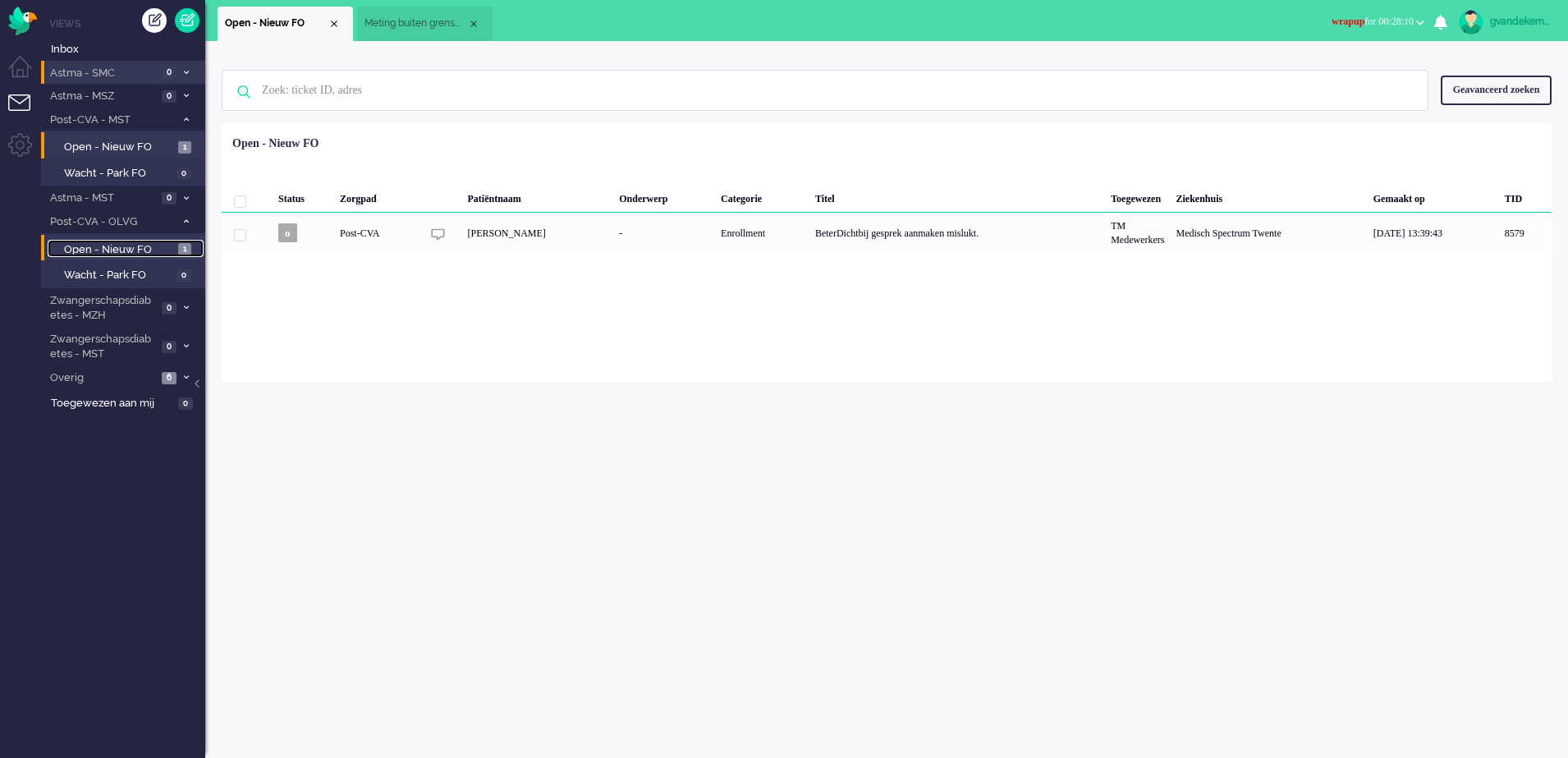
click at [135, 248] on span "Open - Nieuw FO" at bounding box center [119, 250] width 110 height 16
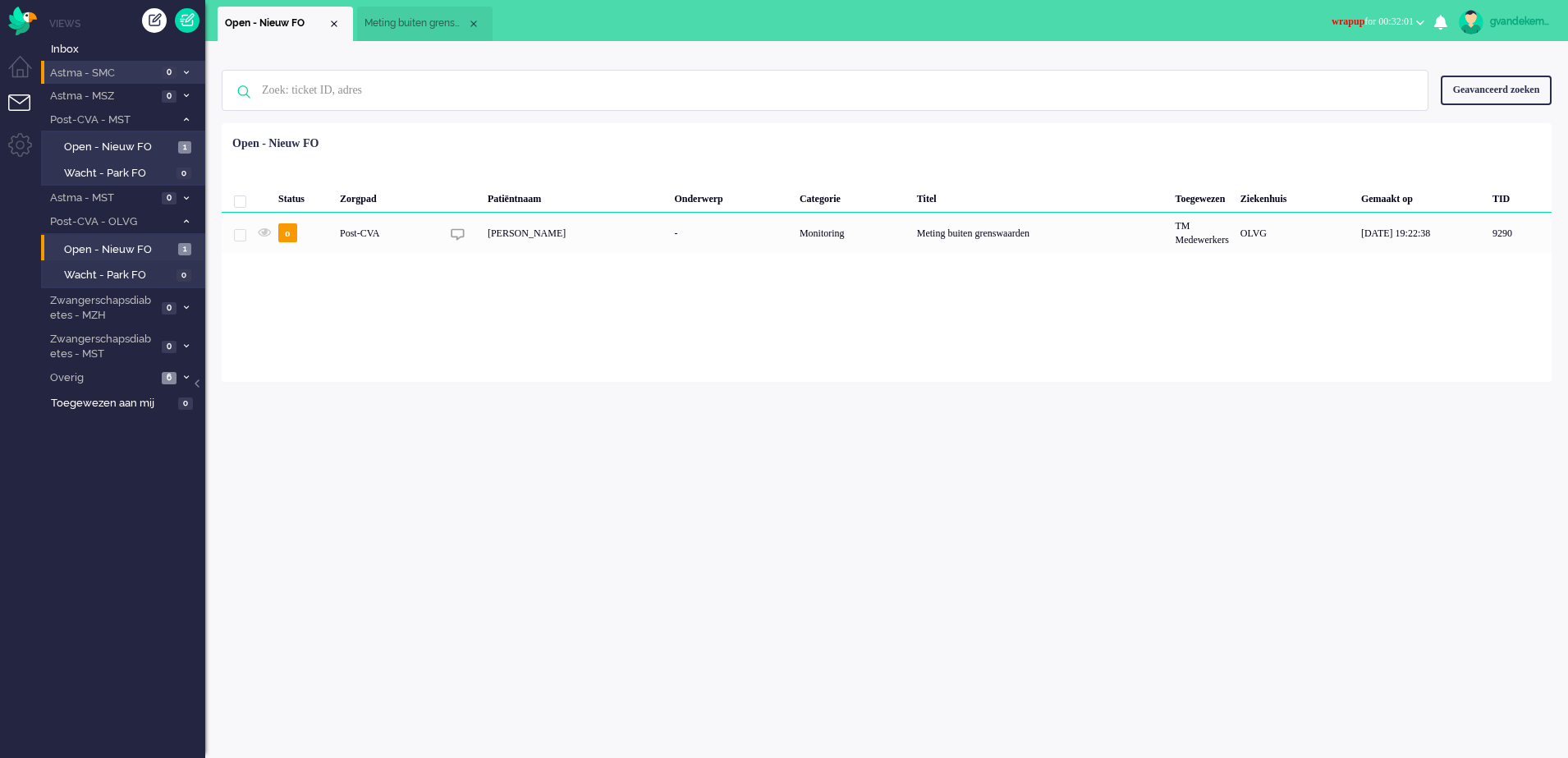
click at [1420, 21] on b "button" at bounding box center [1421, 22] width 8 height 6
click at [1304, 72] on label "Online" at bounding box center [1357, 73] width 130 height 14
click at [481, 451] on div "Geen zoekresultaten Probeer nog eens Geavanceerd zoeken Geavanceerd zoeken Tick…" at bounding box center [887, 399] width 1363 height 717
click at [182, 376] on span at bounding box center [186, 378] width 13 height 9
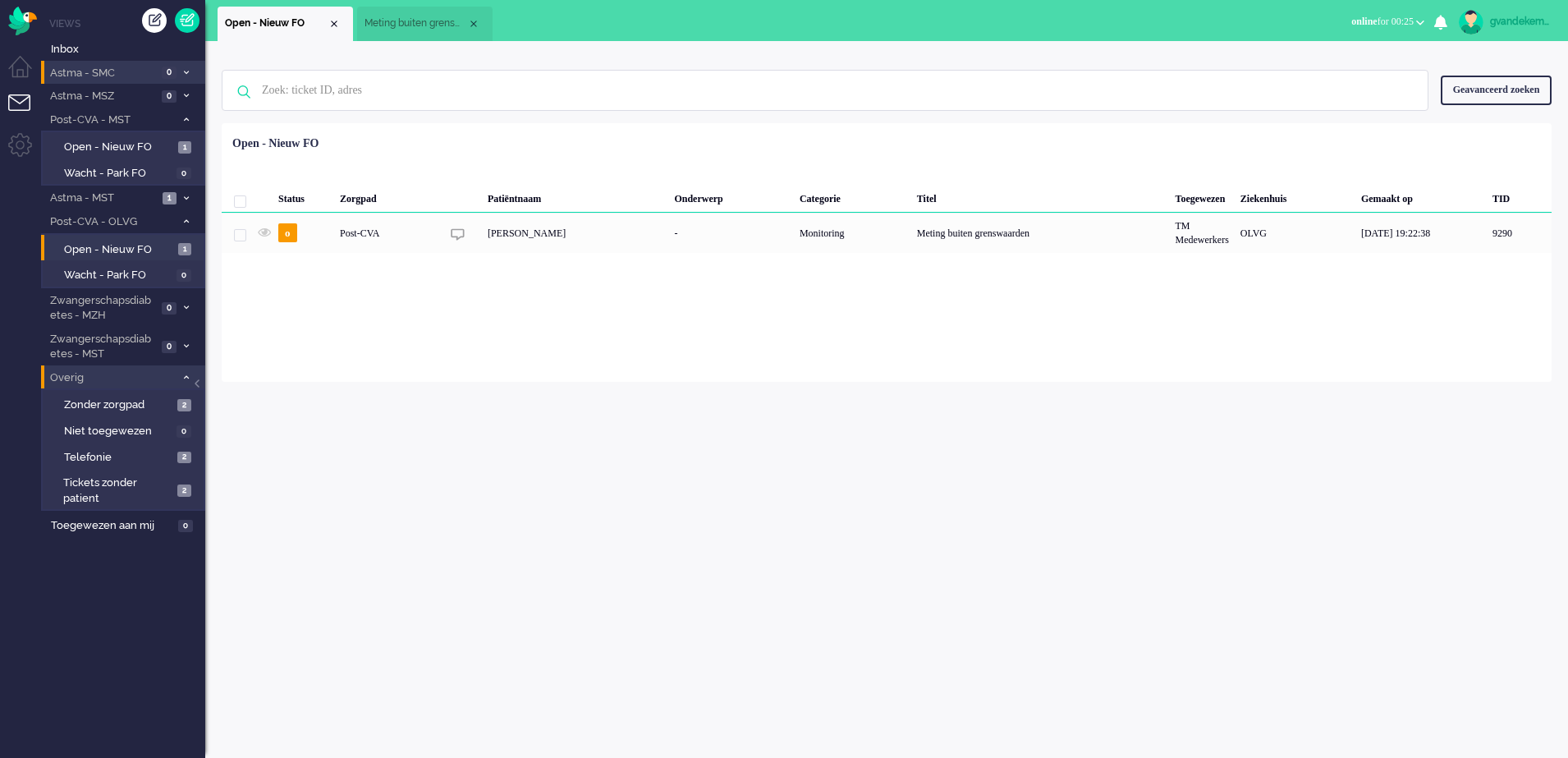
click at [185, 376] on icon at bounding box center [186, 377] width 5 height 6
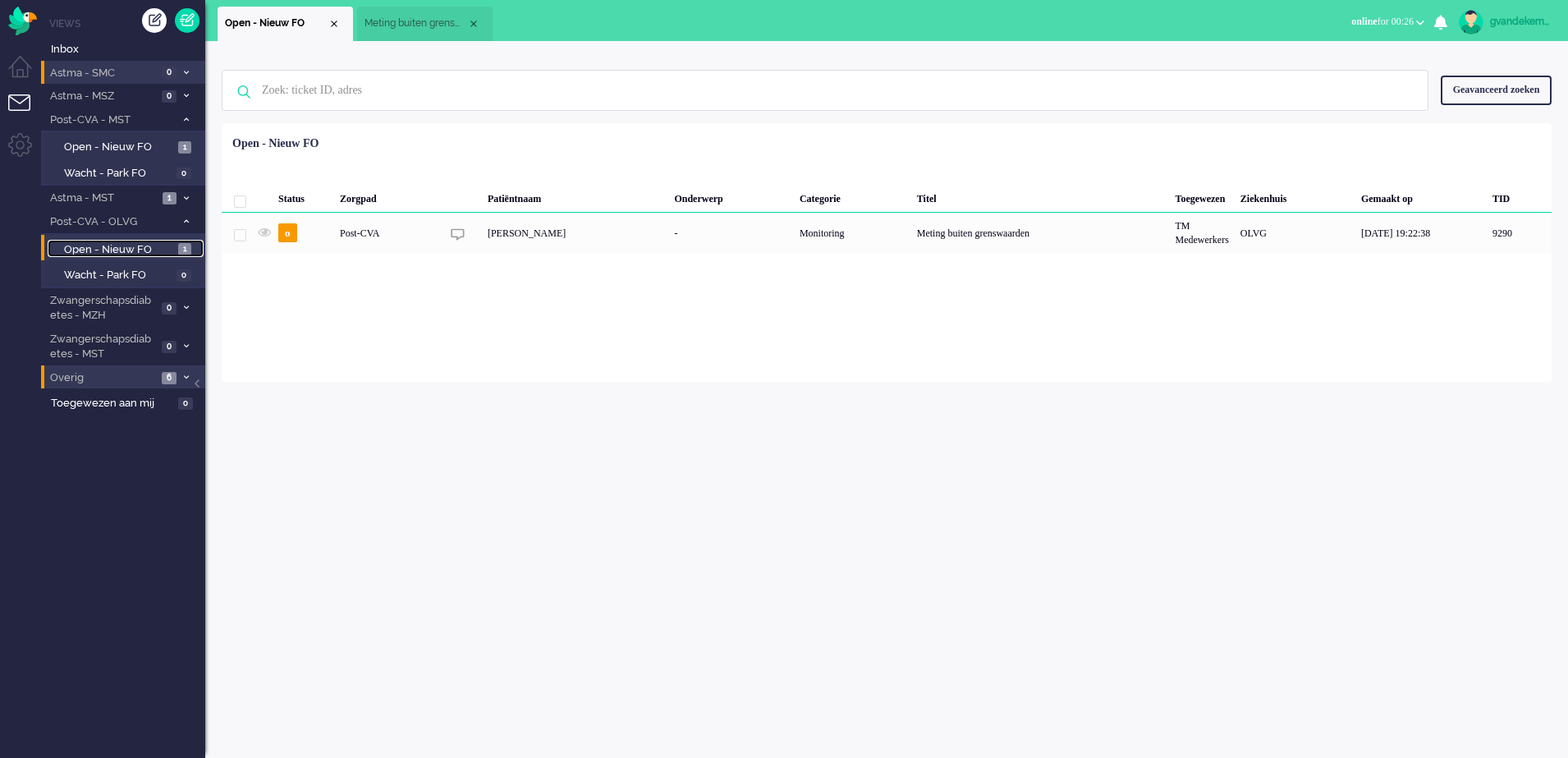
click at [167, 252] on span "Open - Nieuw FO" at bounding box center [119, 250] width 110 height 16
click at [163, 196] on span "1" at bounding box center [169, 198] width 14 height 13
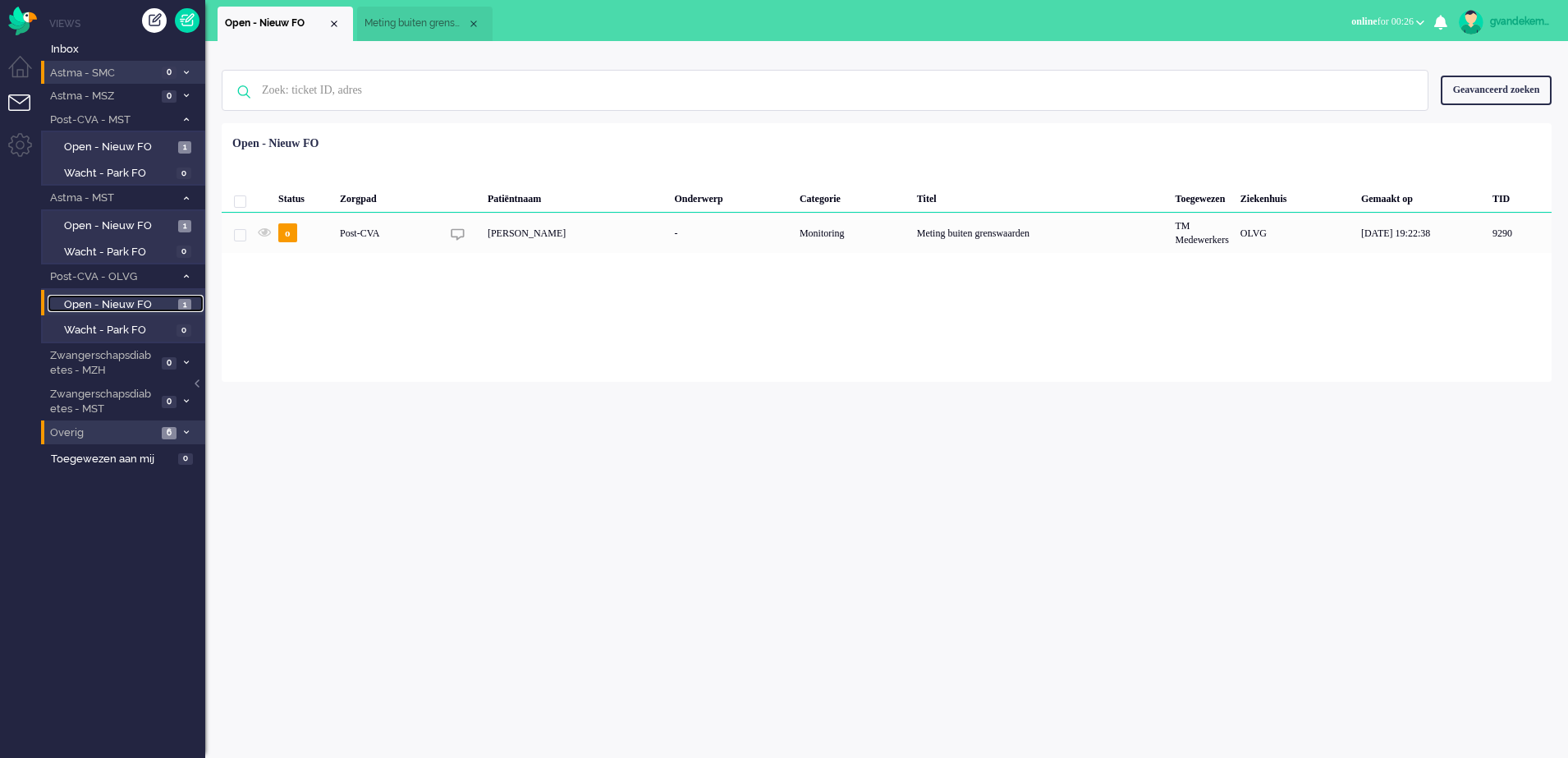
click at [163, 303] on span "Open - Nieuw FO" at bounding box center [119, 305] width 110 height 16
click at [158, 224] on span "Open - Nieuw FO" at bounding box center [119, 226] width 110 height 16
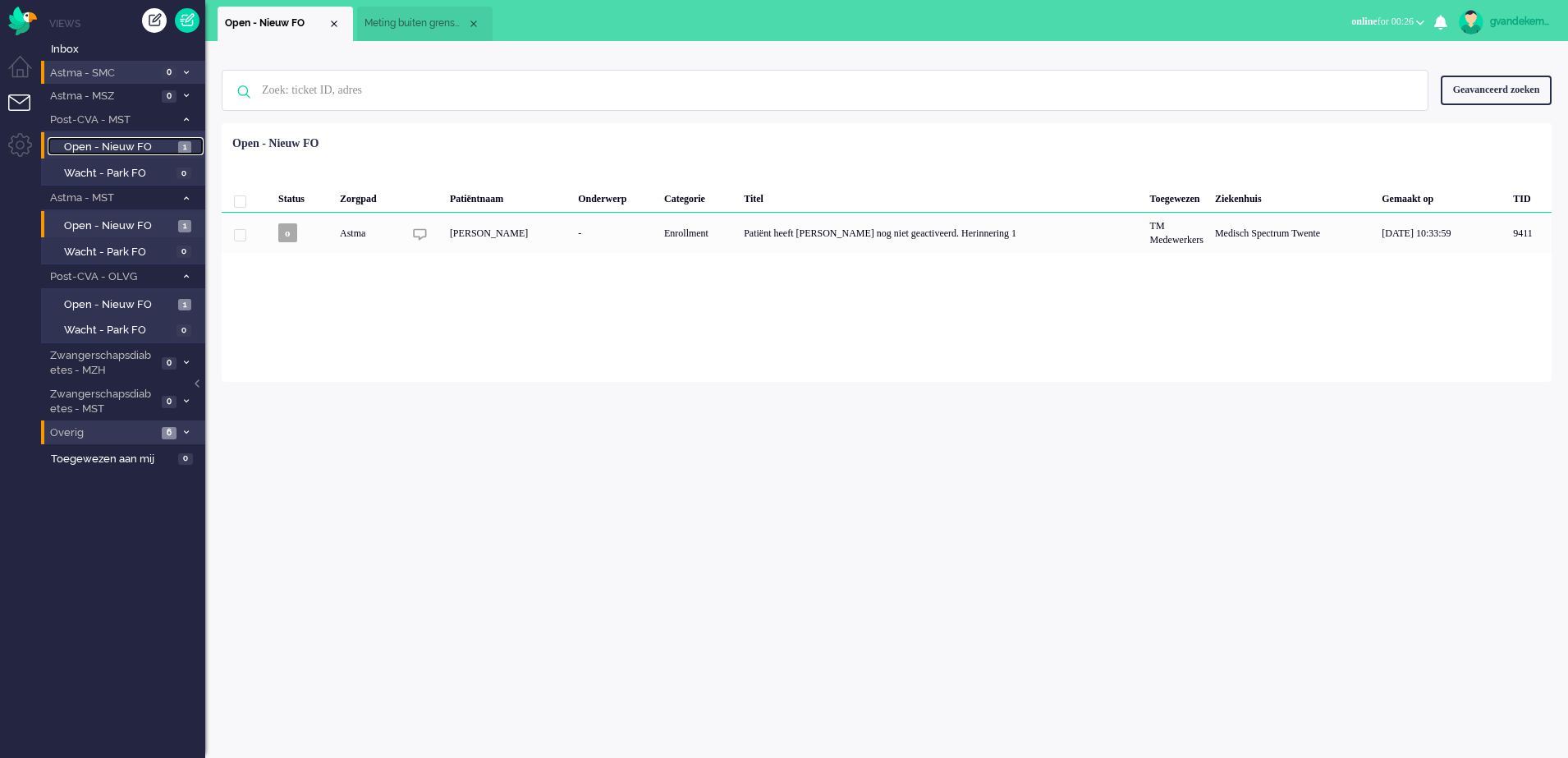
click at [159, 146] on span "Open - Nieuw FO" at bounding box center [119, 147] width 110 height 16
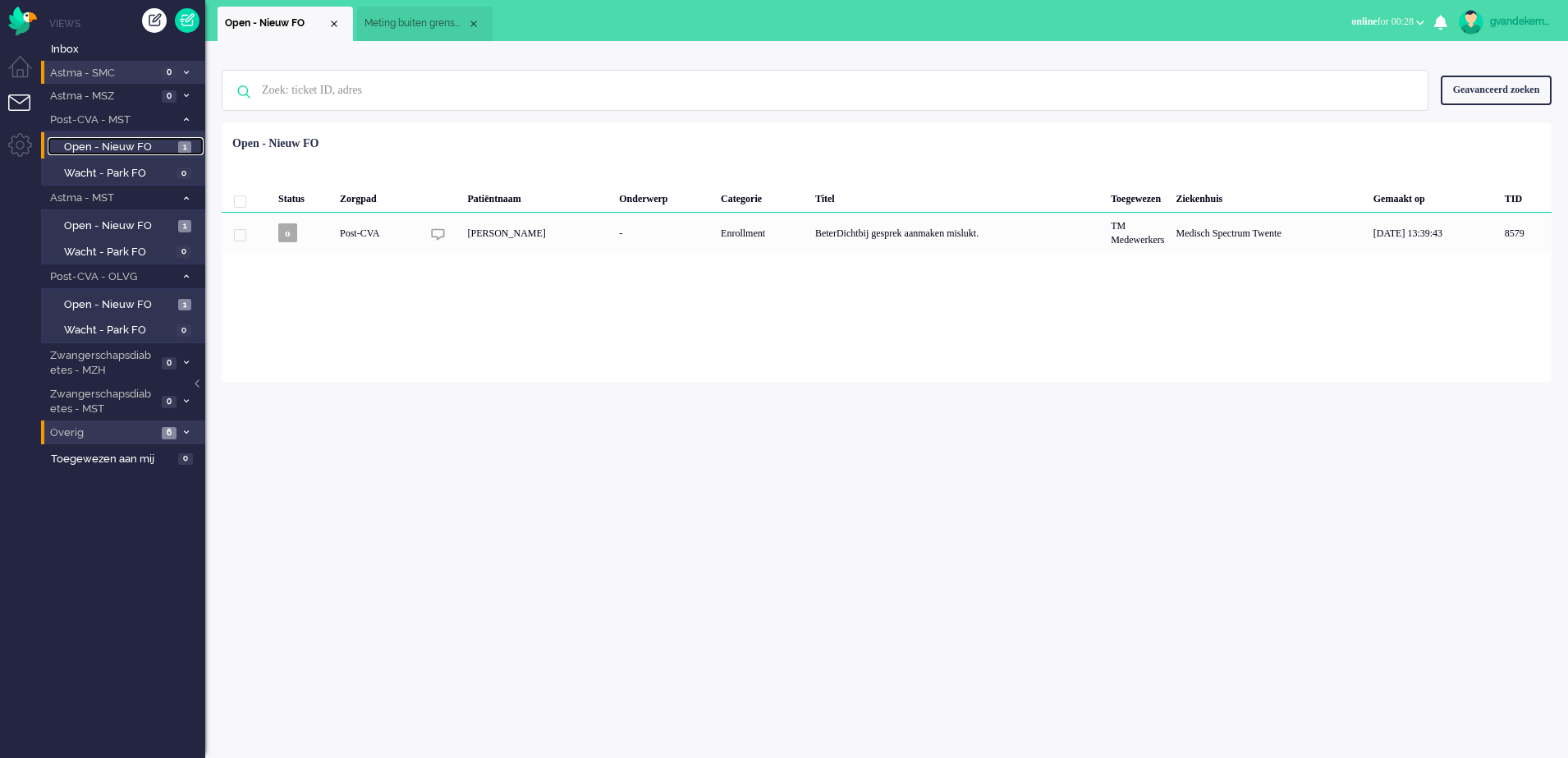
click at [430, 19] on span "Meting buiten grenswaarden" at bounding box center [416, 24] width 103 height 14
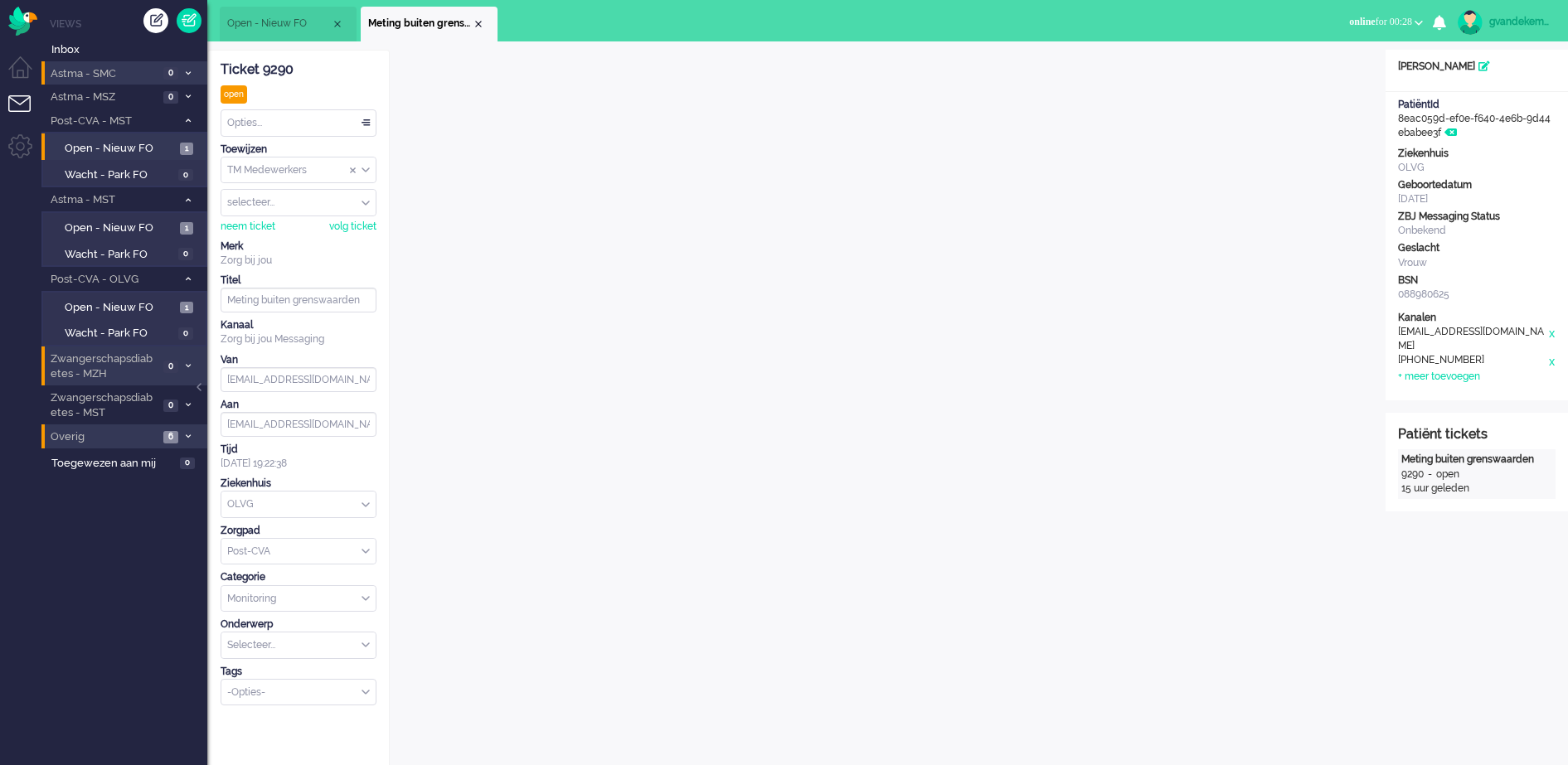
click at [186, 363] on icon at bounding box center [188, 366] width 5 height 6
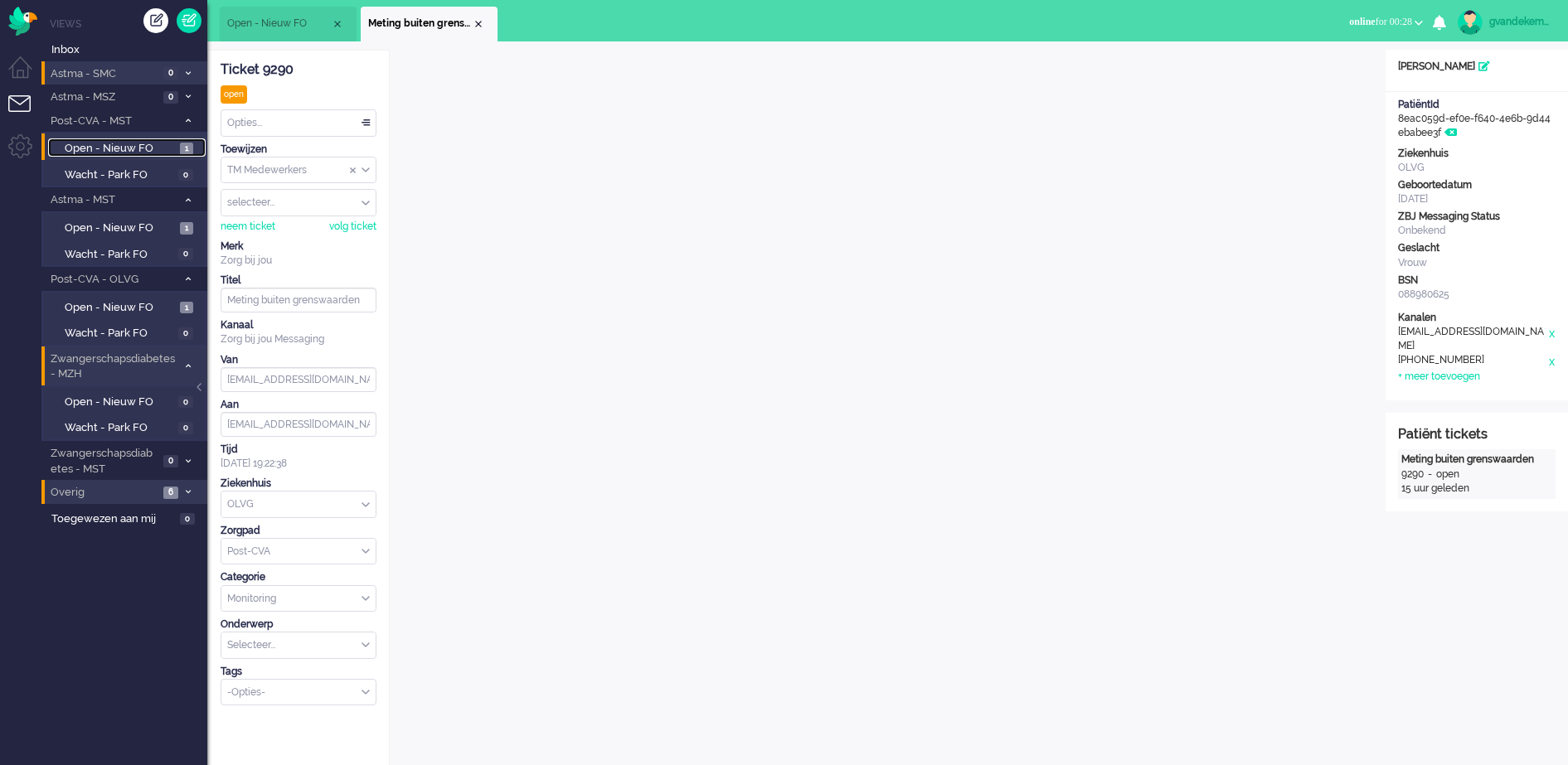
click at [138, 142] on span "Open - Nieuw FO" at bounding box center [120, 149] width 111 height 16
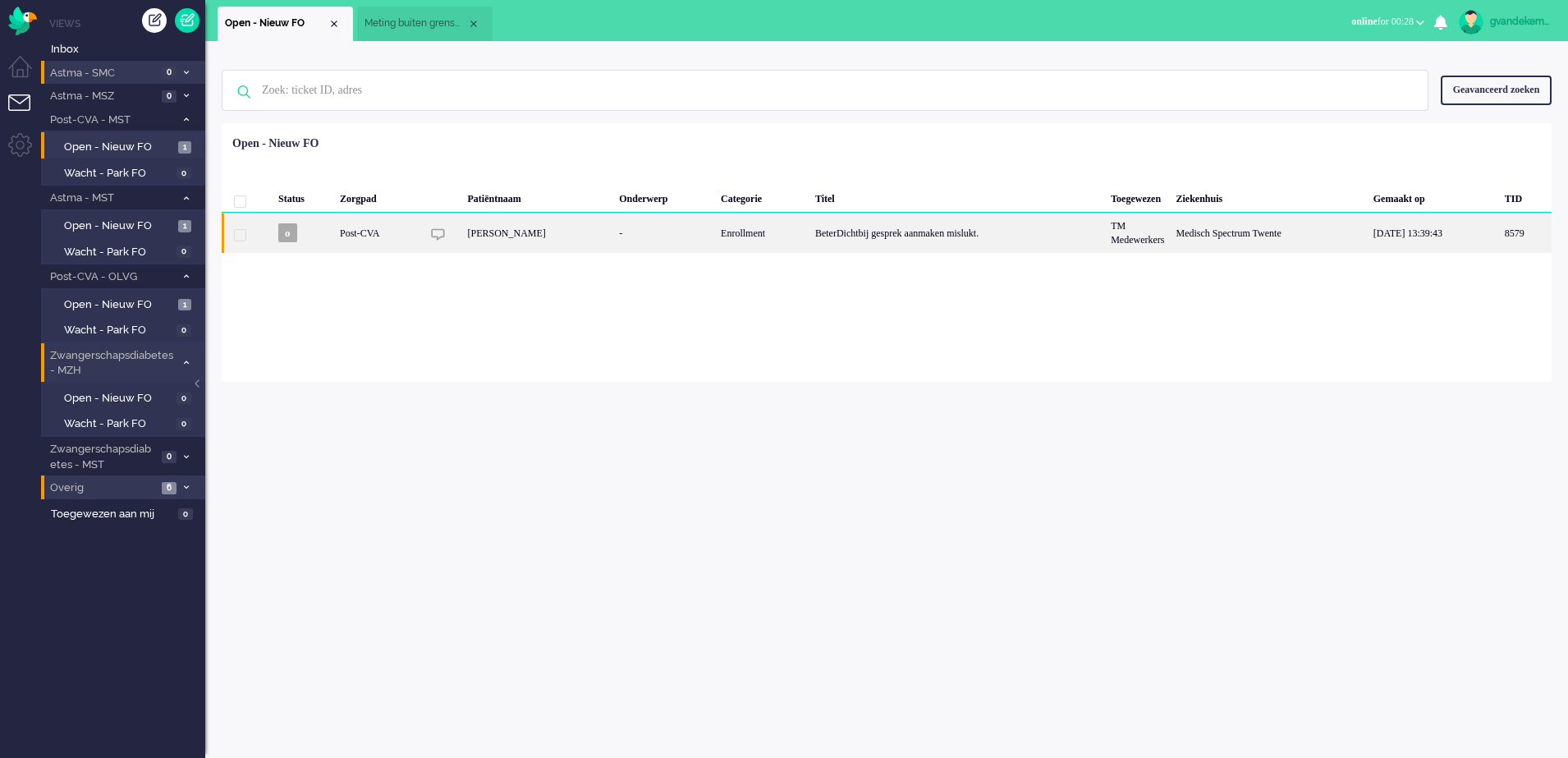
click at [1005, 243] on div "BeterDichtbij gesprek aanmaken mislukt." at bounding box center [957, 233] width 296 height 40
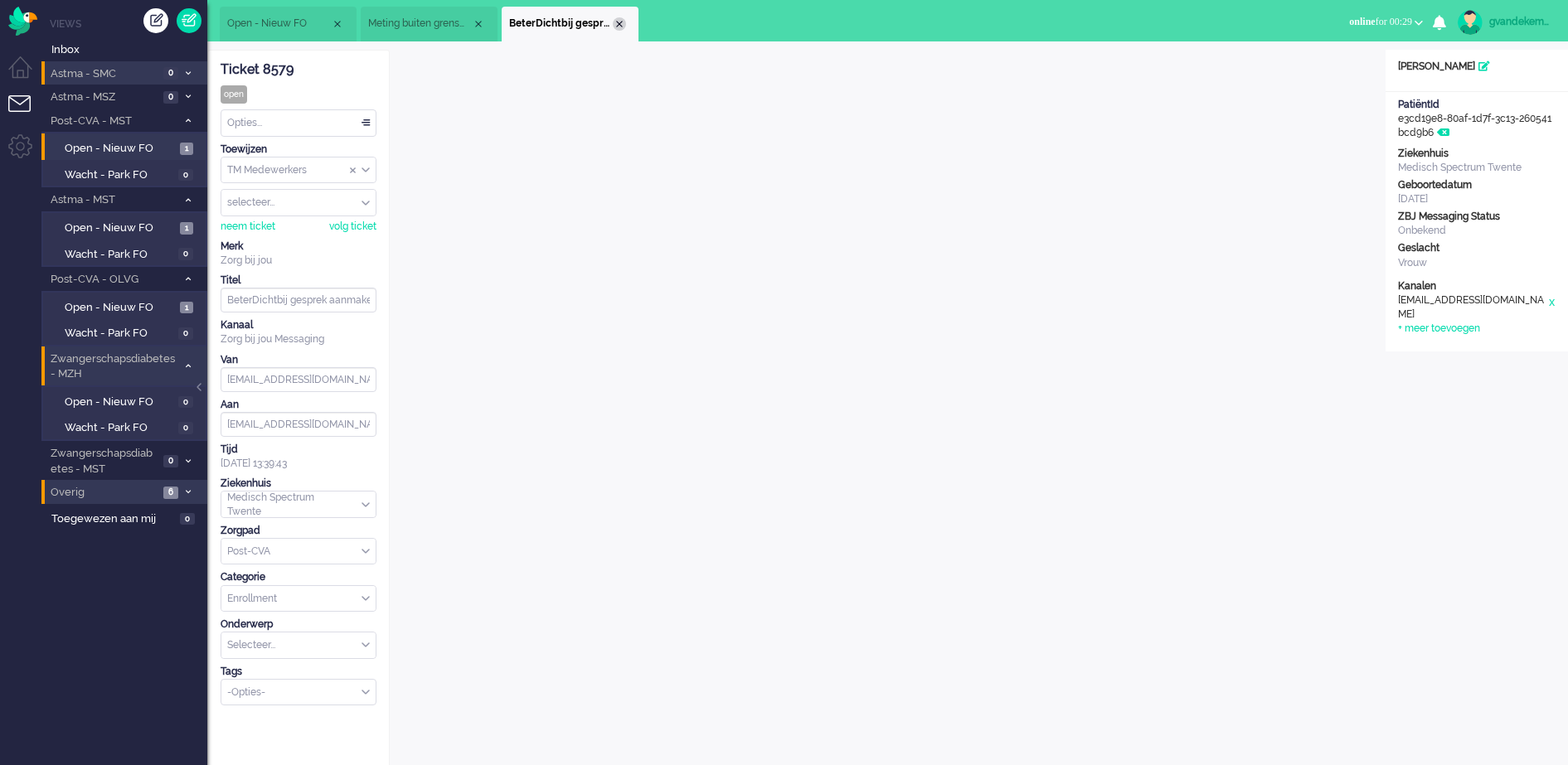
click at [621, 26] on div "Close tab" at bounding box center [620, 24] width 14 height 14
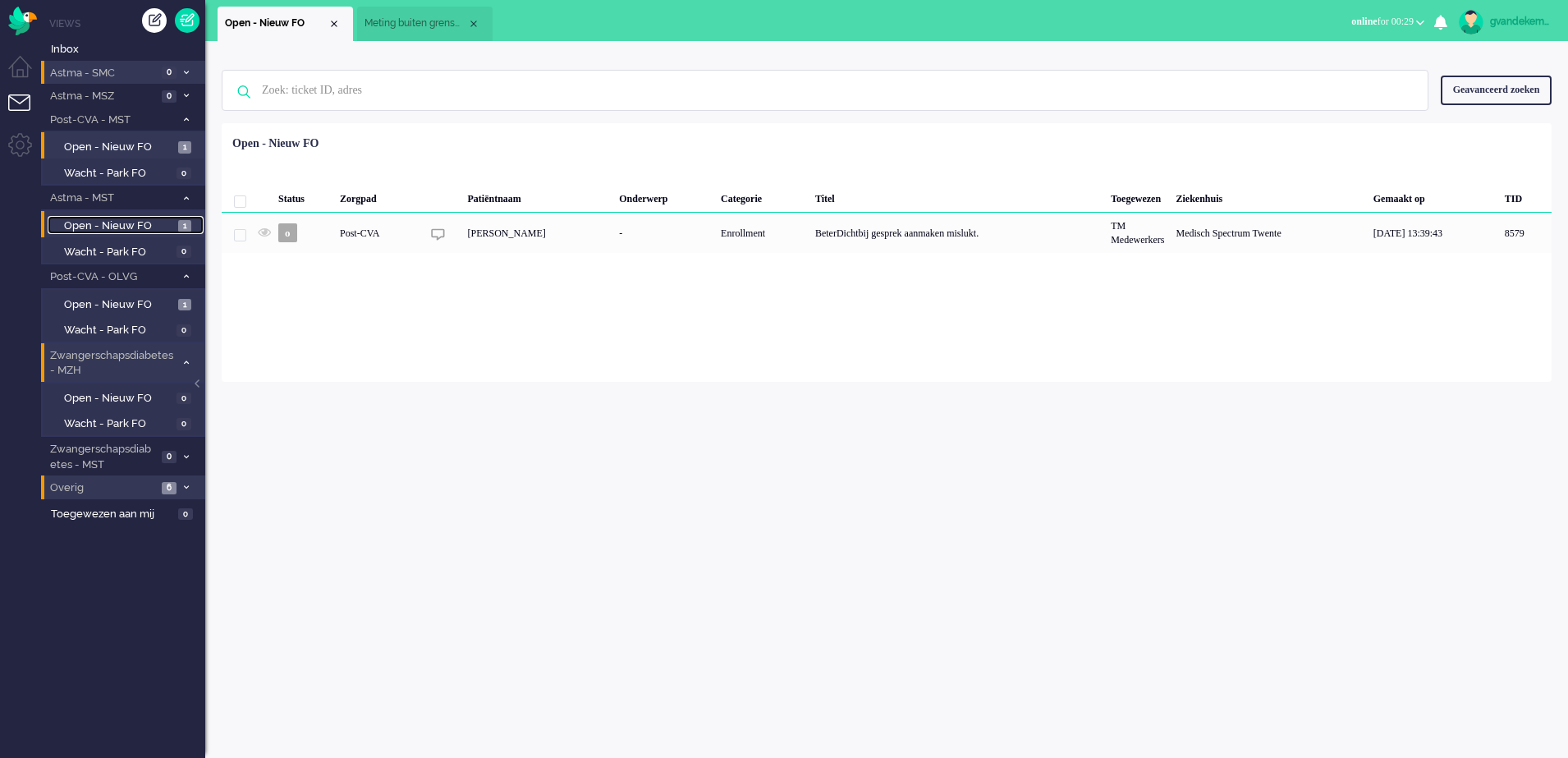
click at [122, 223] on span "Open - Nieuw FO" at bounding box center [119, 226] width 110 height 16
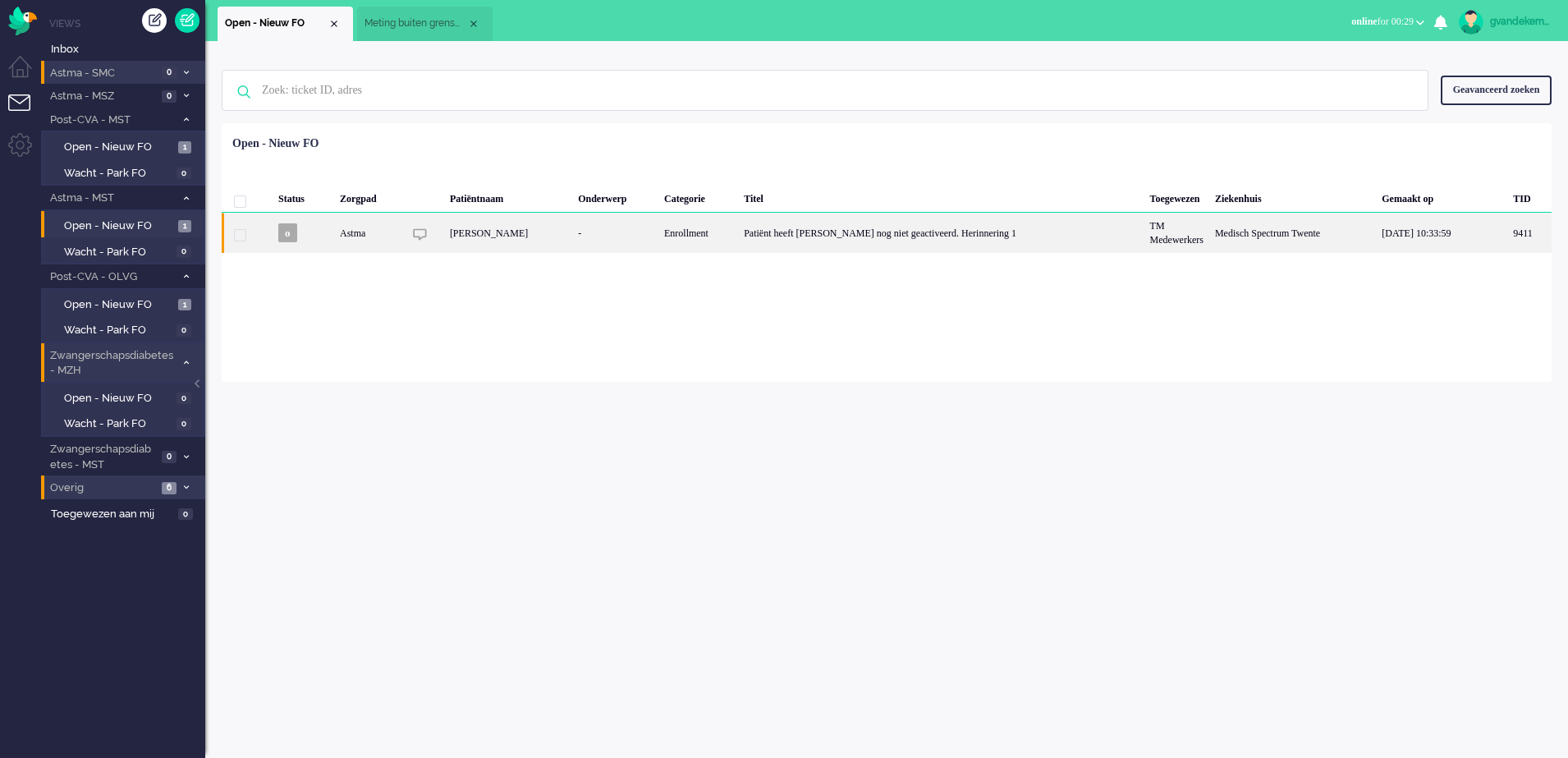
click at [1052, 241] on div "Patiënt heeft [PERSON_NAME] nog niet geactiveerd. Herinnering 1" at bounding box center [941, 233] width 406 height 40
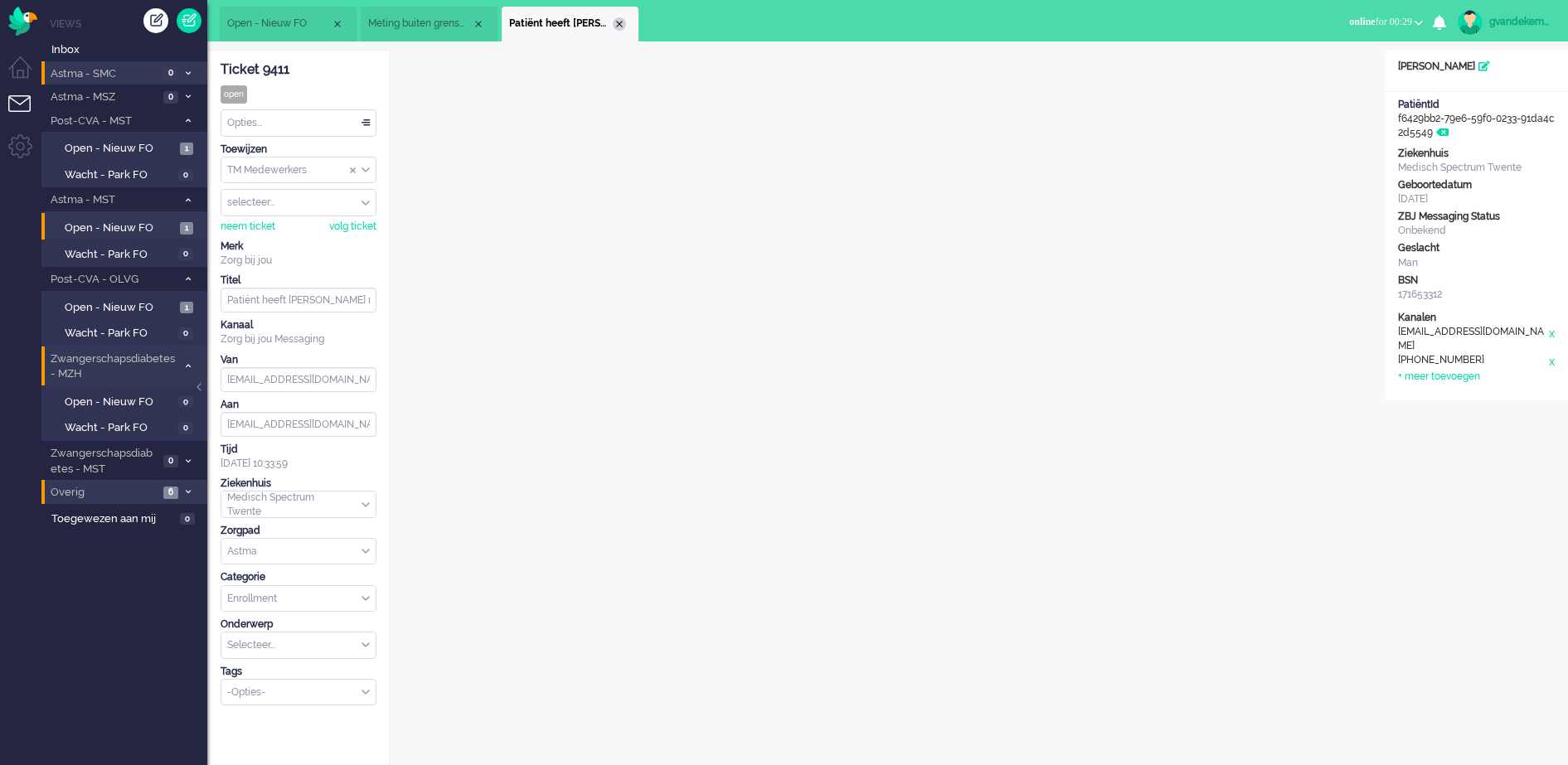
click at [619, 23] on div "Close tab" at bounding box center [620, 24] width 14 height 14
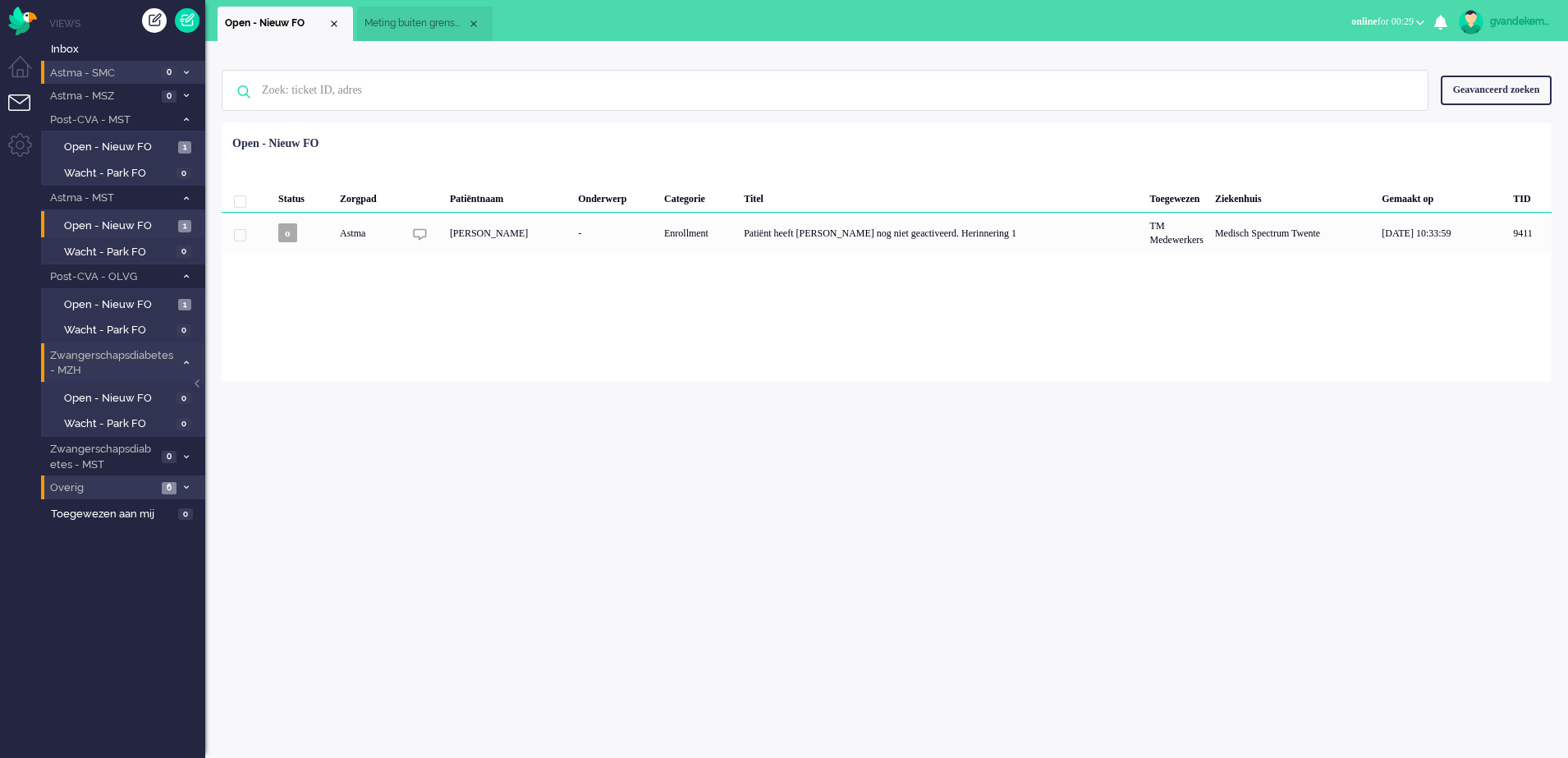
click at [423, 24] on span "Meting buiten grenswaarden" at bounding box center [416, 24] width 103 height 14
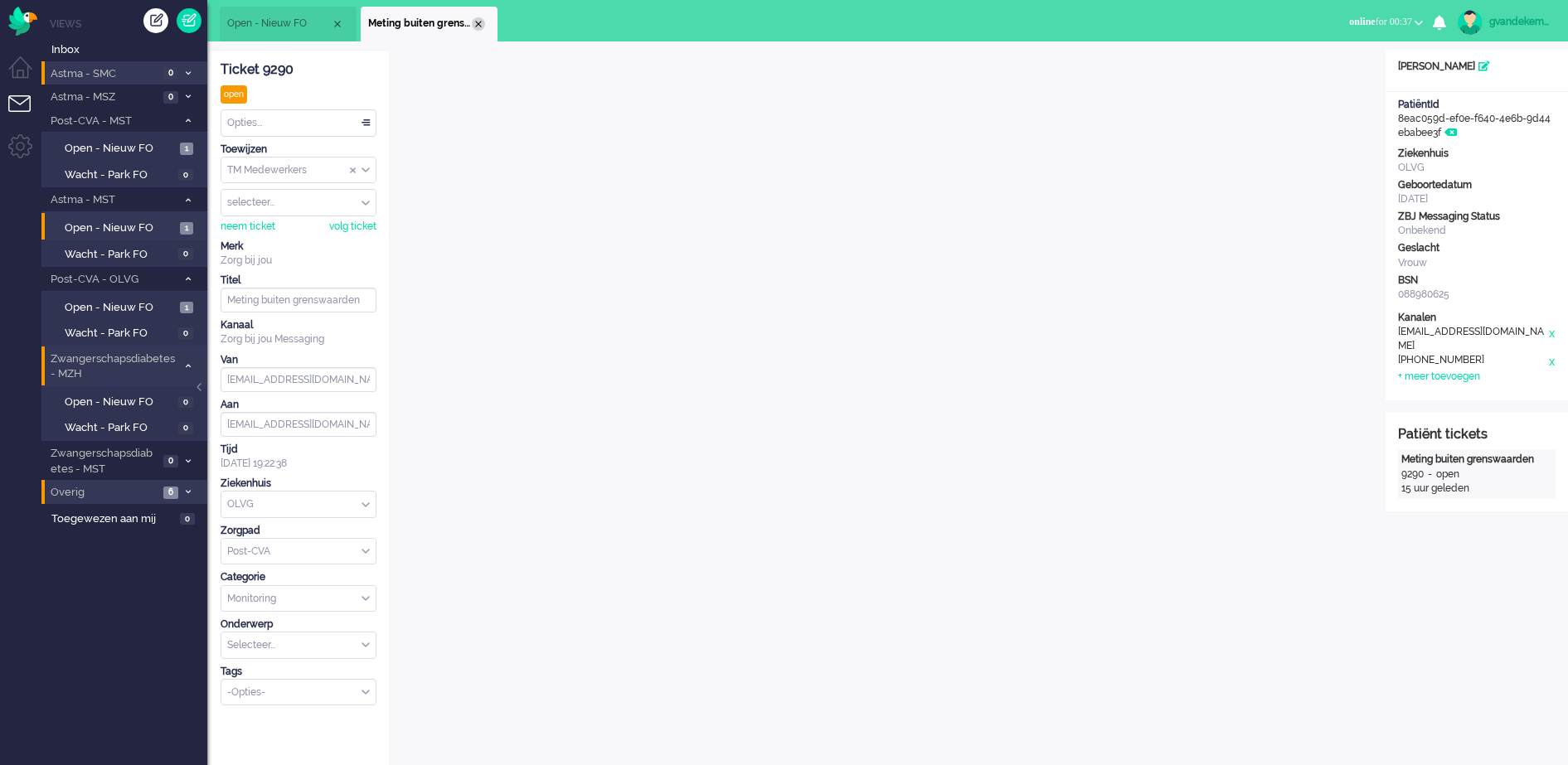
click at [479, 25] on div "Close tab" at bounding box center [479, 24] width 14 height 14
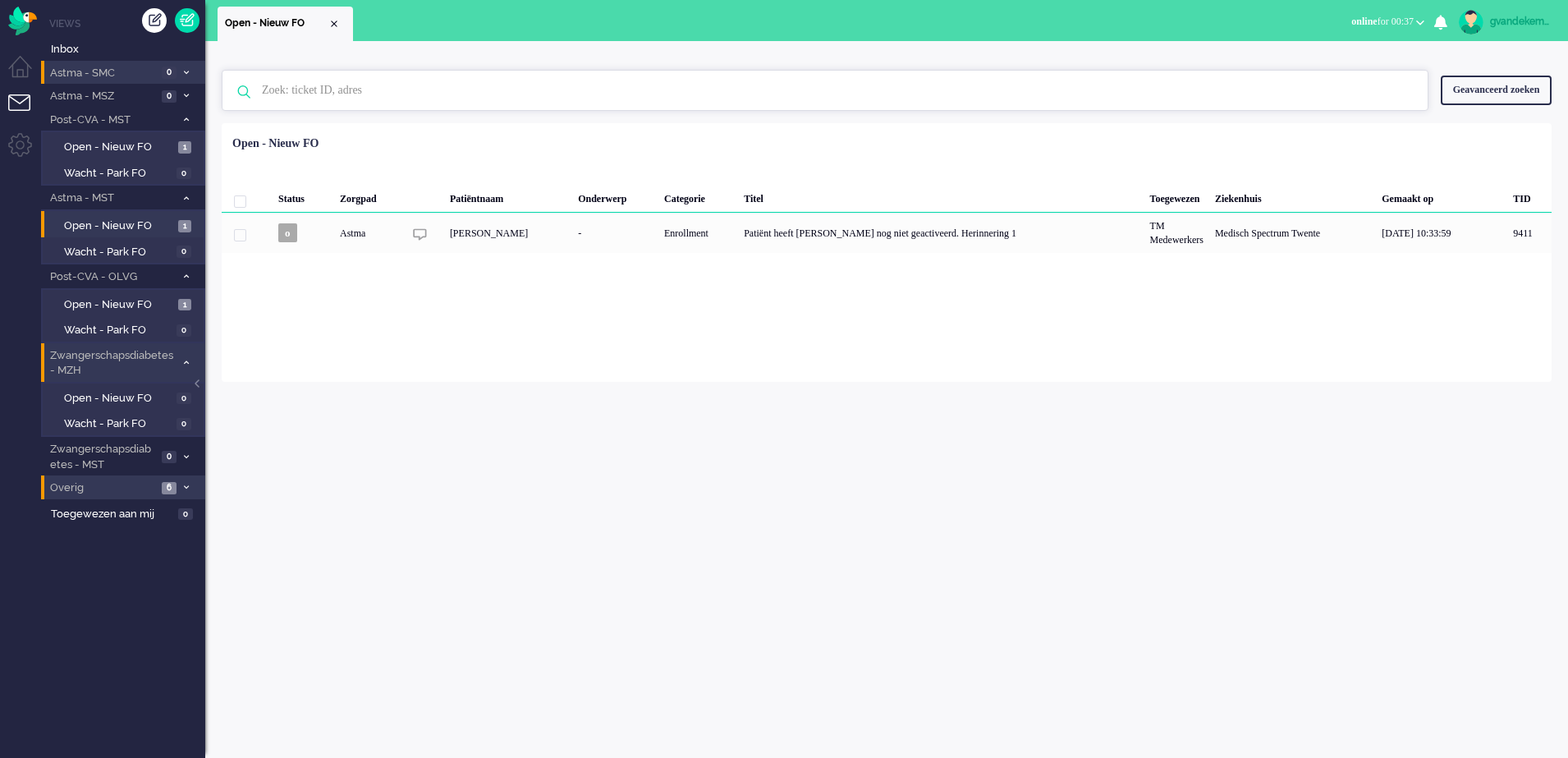
click at [457, 90] on input "text" at bounding box center [827, 90] width 1156 height 40
drag, startPoint x: 321, startPoint y: 96, endPoint x: 253, endPoint y: 89, distance: 68.4
click at [253, 89] on input "8729" at bounding box center [827, 90] width 1156 height 40
type input "8729"
click at [1411, 88] on img at bounding box center [1412, 91] width 15 height 16
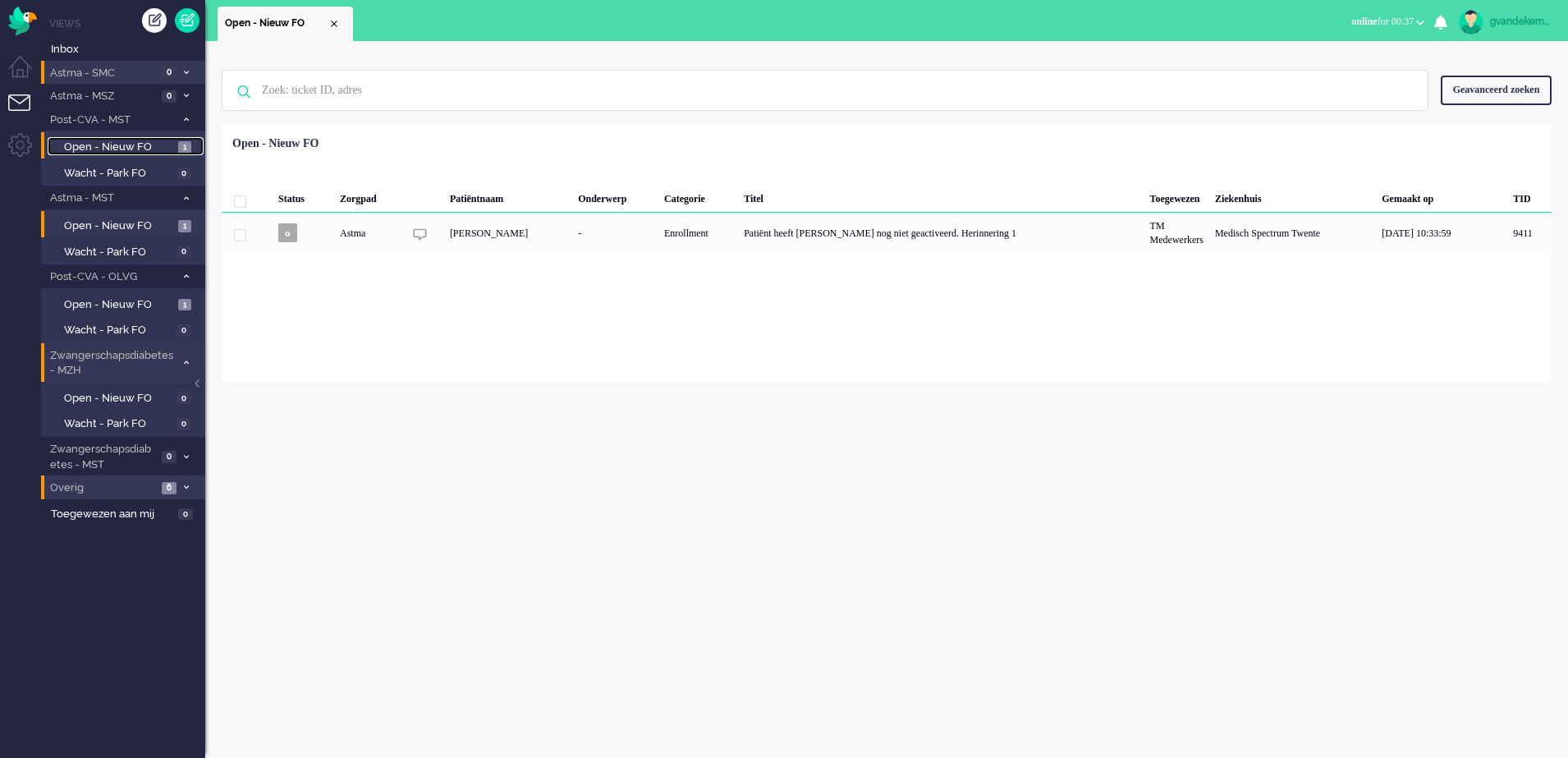
click at [163, 145] on span "Open - Nieuw FO" at bounding box center [119, 147] width 110 height 16
click at [117, 222] on span "Open - Nieuw FO" at bounding box center [119, 226] width 110 height 16
click at [143, 303] on span "Open - Nieuw FO" at bounding box center [119, 305] width 110 height 16
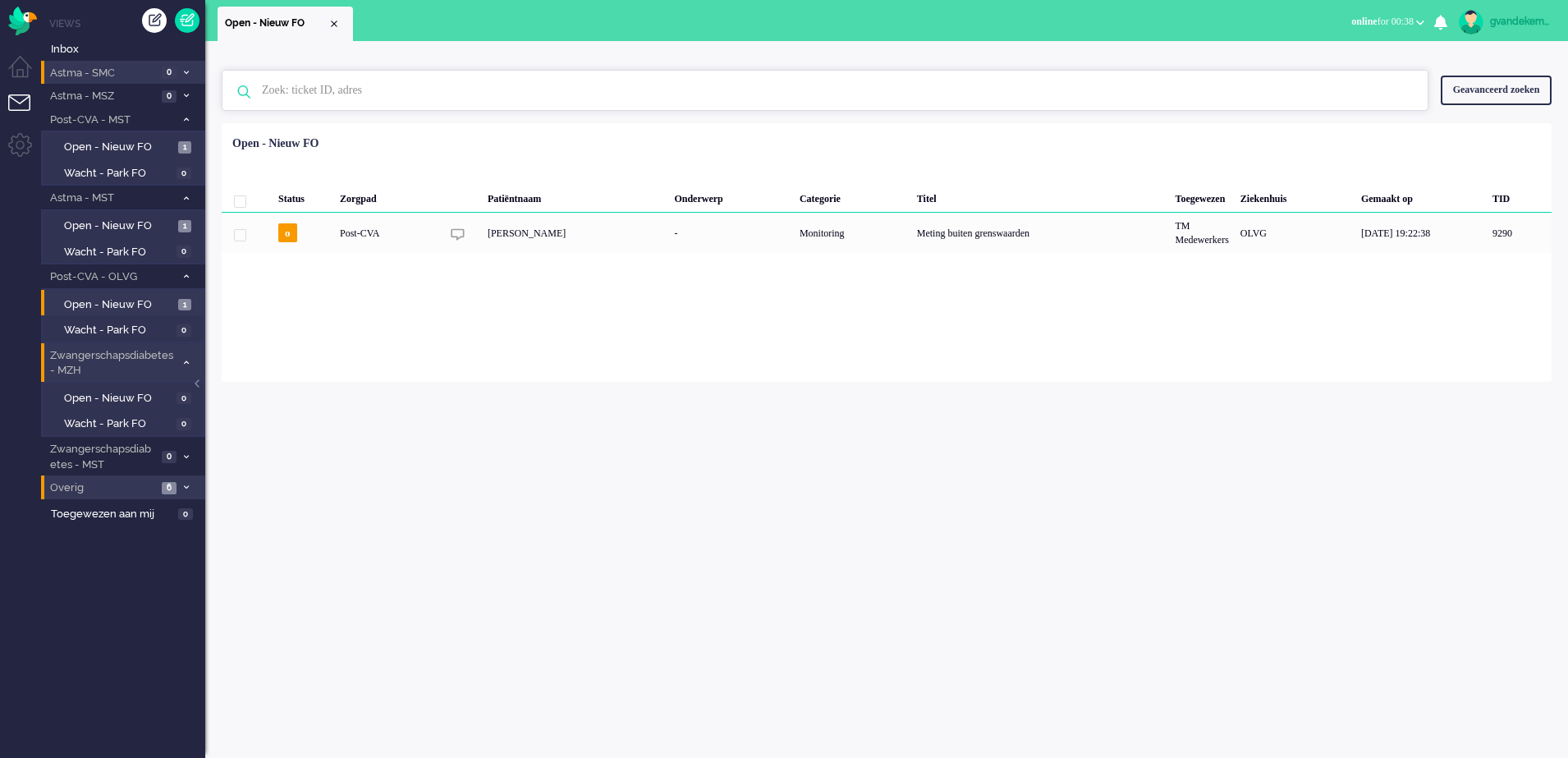
click at [504, 88] on input "text" at bounding box center [827, 90] width 1156 height 40
paste input "8729"
type input "8729"
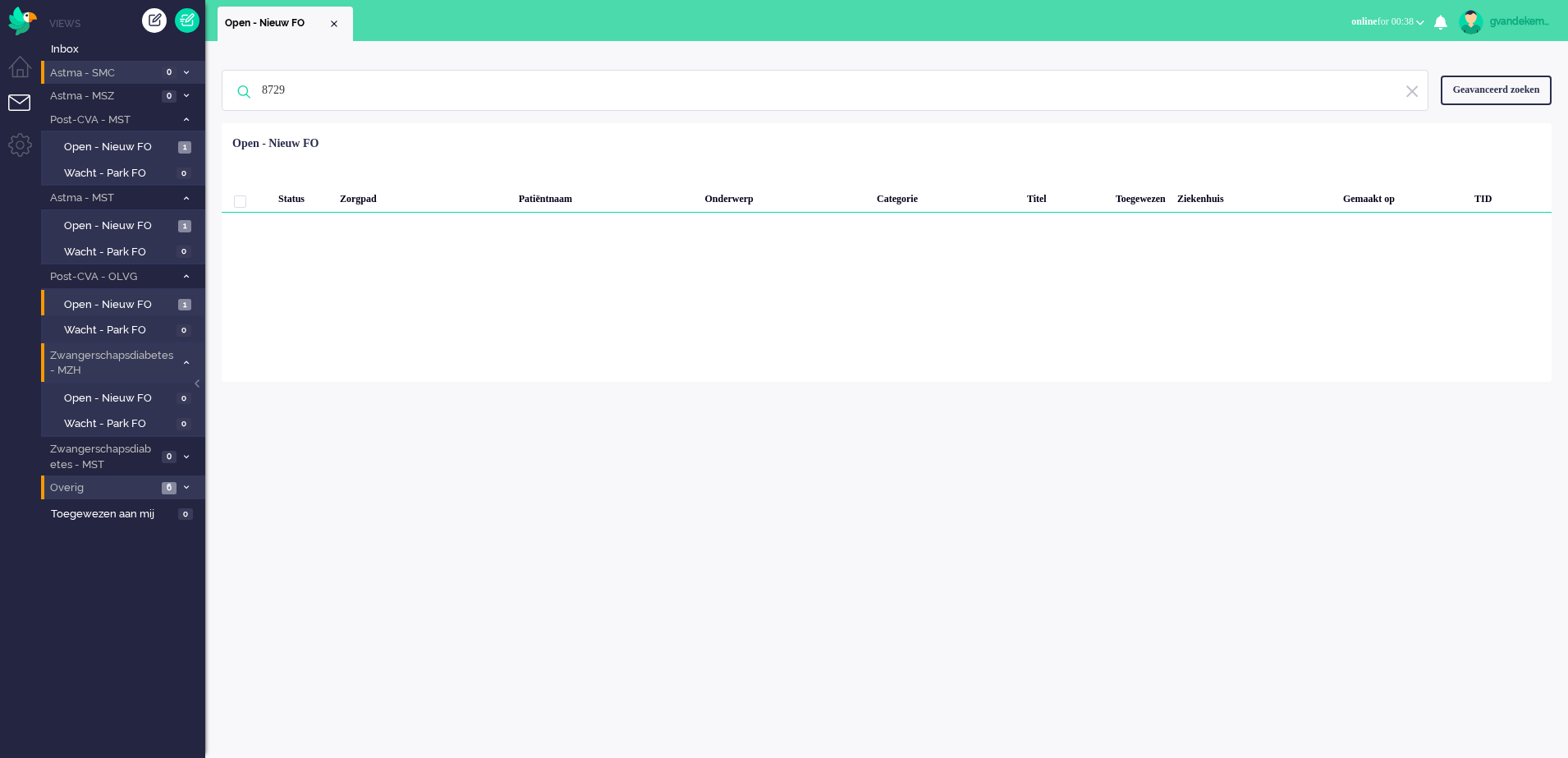
click at [1459, 91] on div "Geavanceerd zoeken" at bounding box center [1496, 90] width 111 height 29
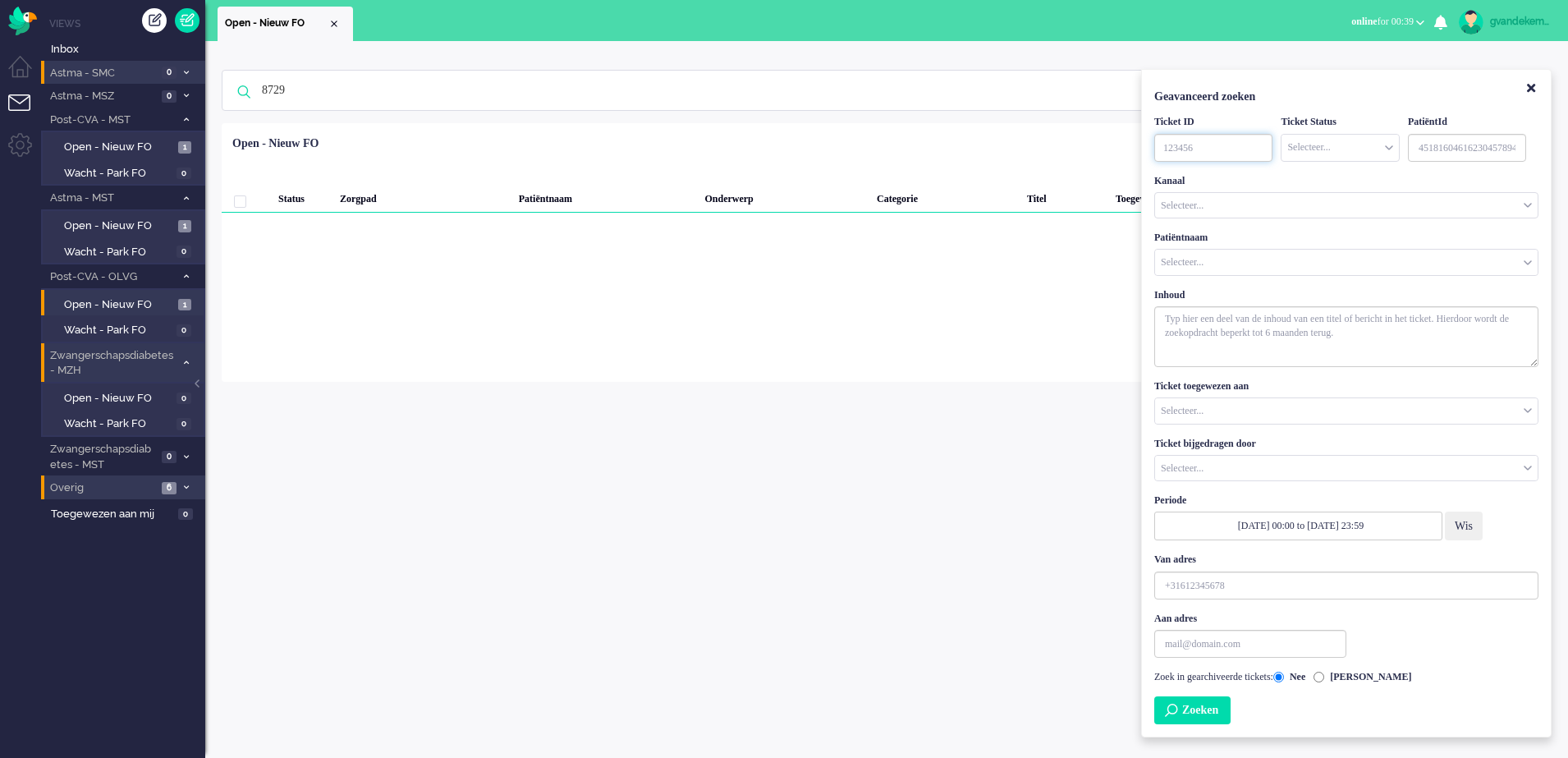
click at [1191, 136] on input "TicketID" at bounding box center [1213, 147] width 118 height 28
type input "8729"
click at [1219, 709] on button "Zoeken" at bounding box center [1192, 710] width 77 height 28
click at [1533, 87] on icon "Close" at bounding box center [1532, 88] width 8 height 13
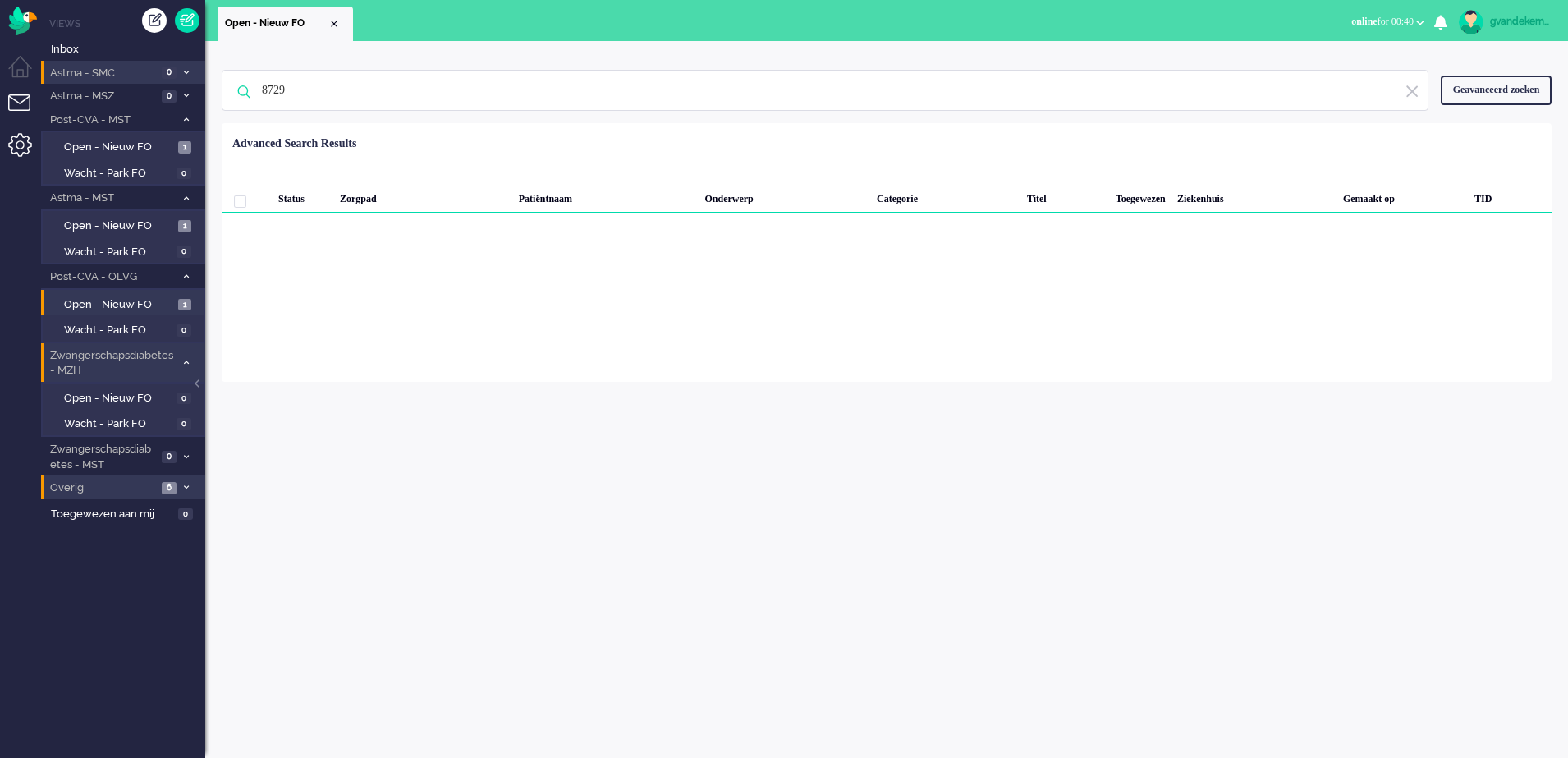
click at [17, 143] on li "Admin menu" at bounding box center [27, 152] width 37 height 37
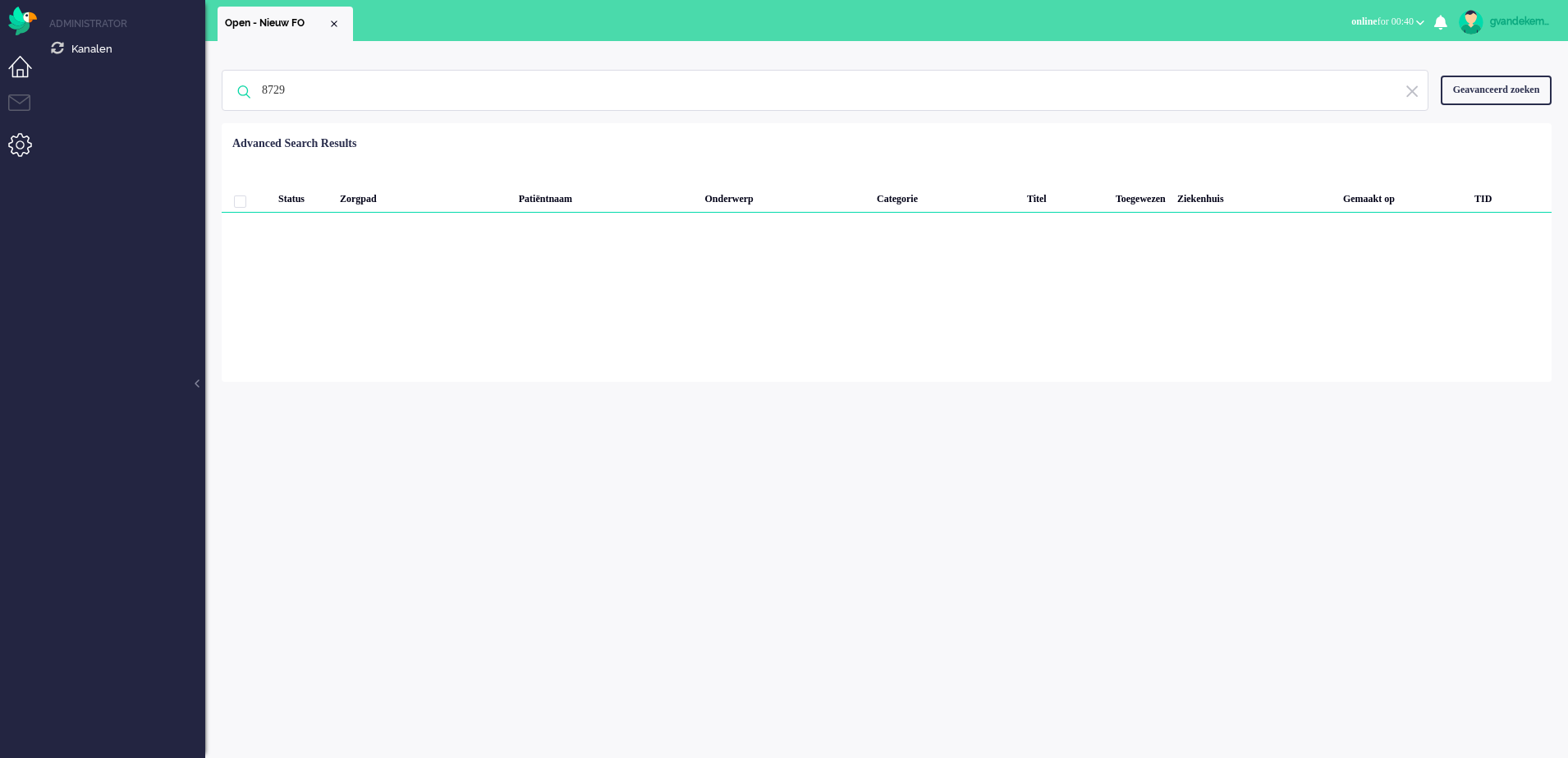
click at [19, 72] on li "Dashboard menu" at bounding box center [27, 74] width 37 height 37
click at [24, 104] on li "Tickets menu" at bounding box center [27, 113] width 37 height 37
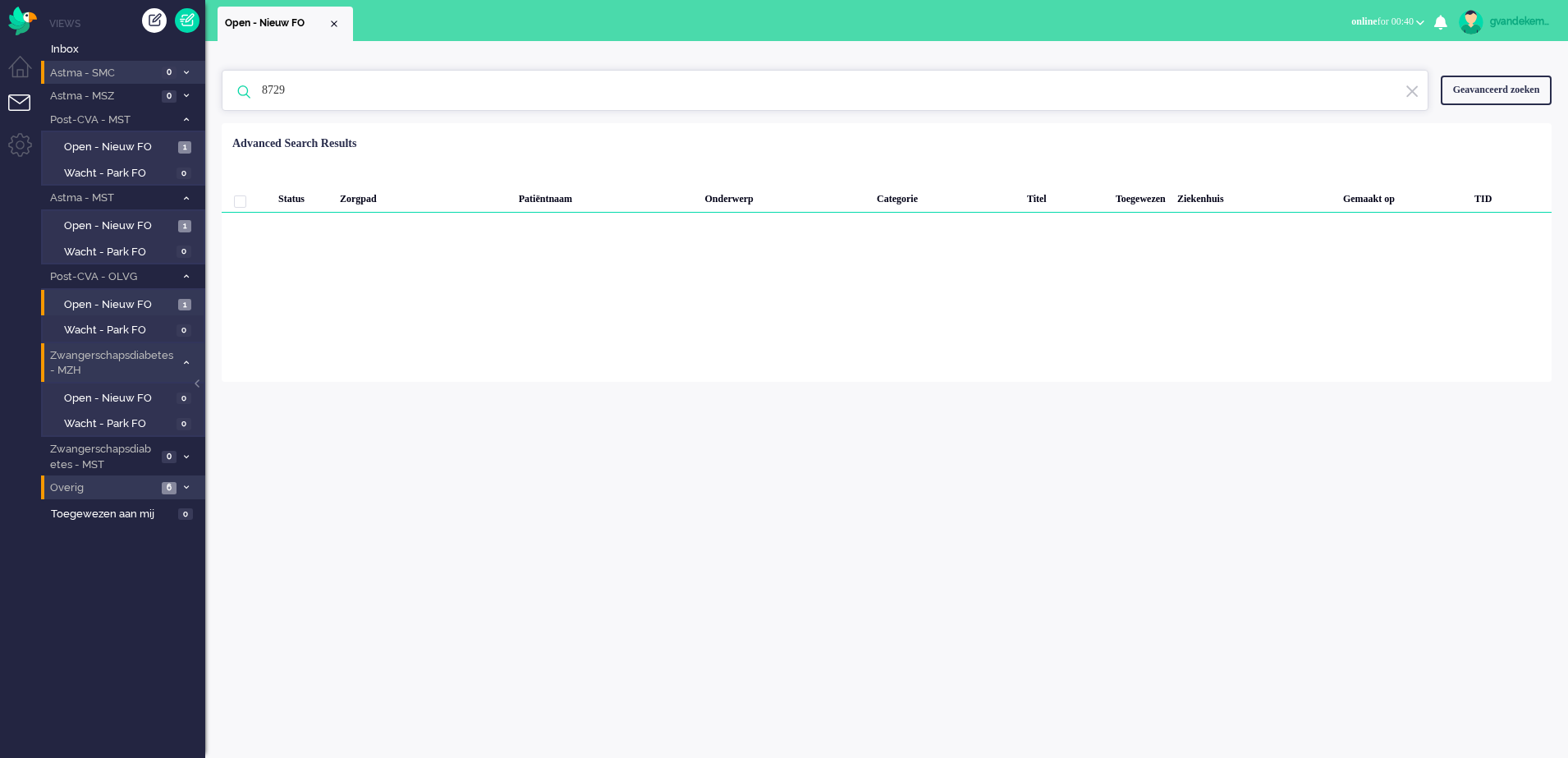
click at [280, 93] on input "8729" at bounding box center [827, 90] width 1156 height 40
click at [83, 45] on span "Inbox" at bounding box center [127, 50] width 154 height 16
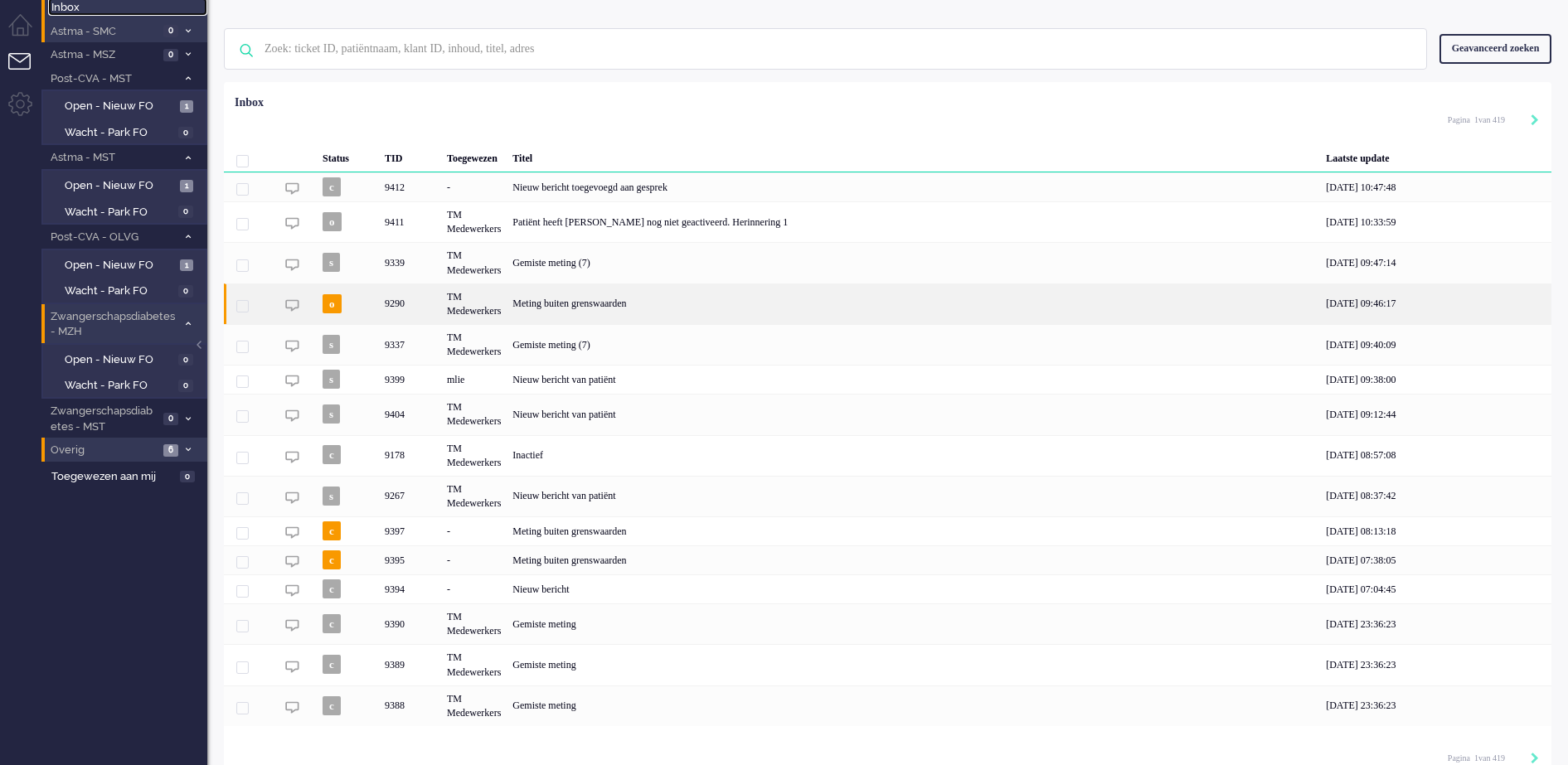
scroll to position [61, 0]
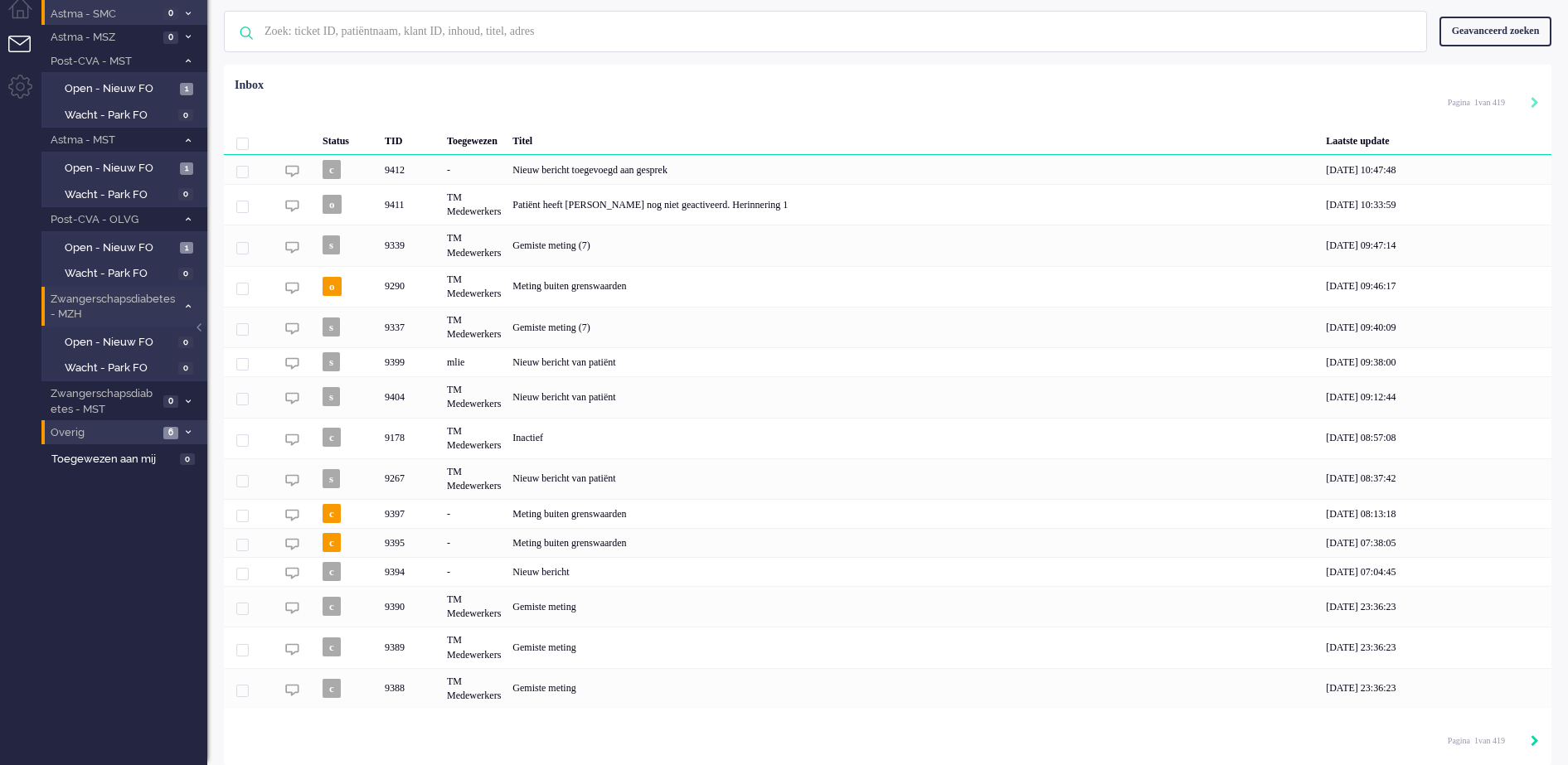
click at [1533, 744] on icon "Next" at bounding box center [1535, 741] width 9 height 12
type input "2"
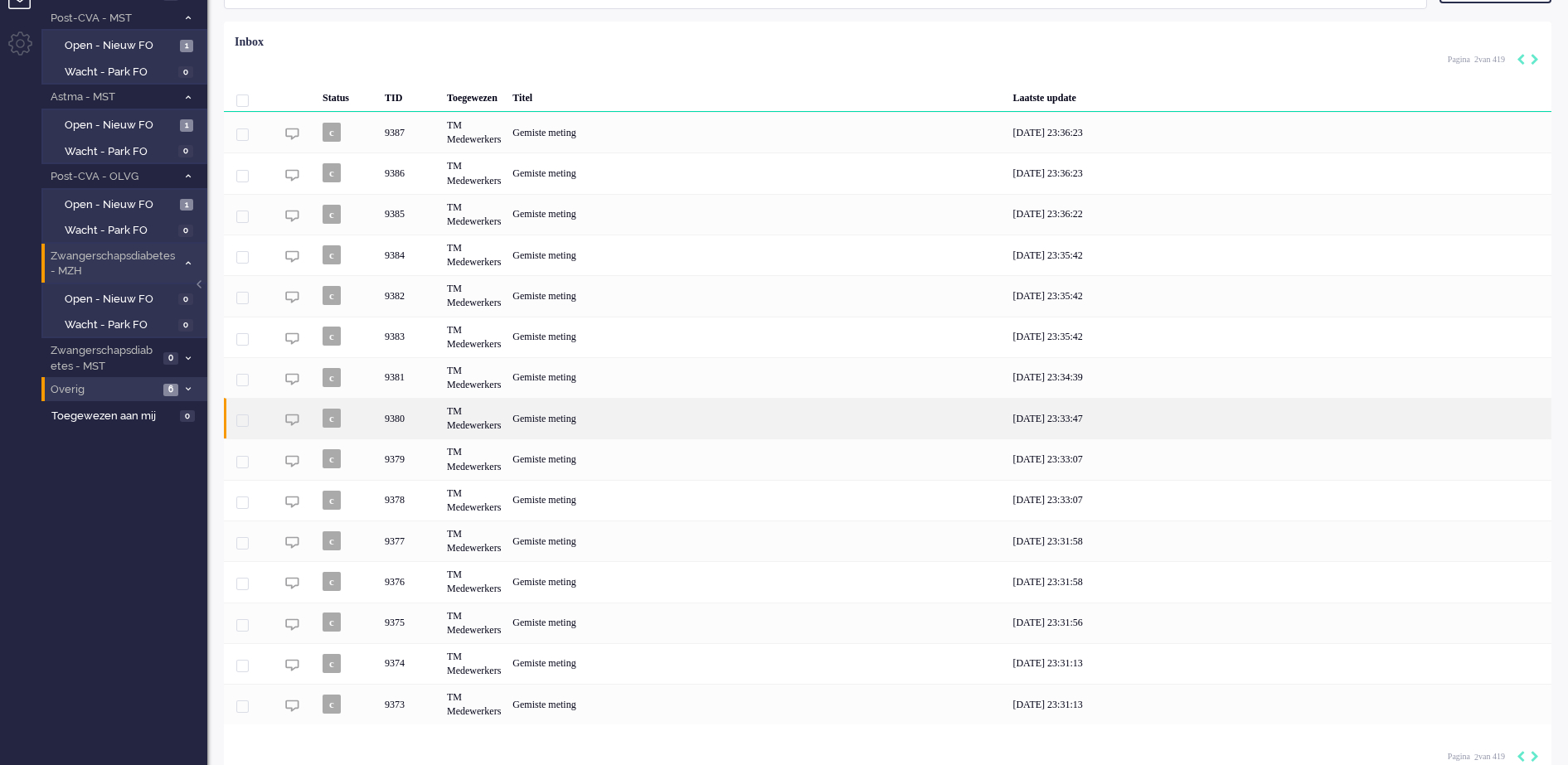
scroll to position [121, 0]
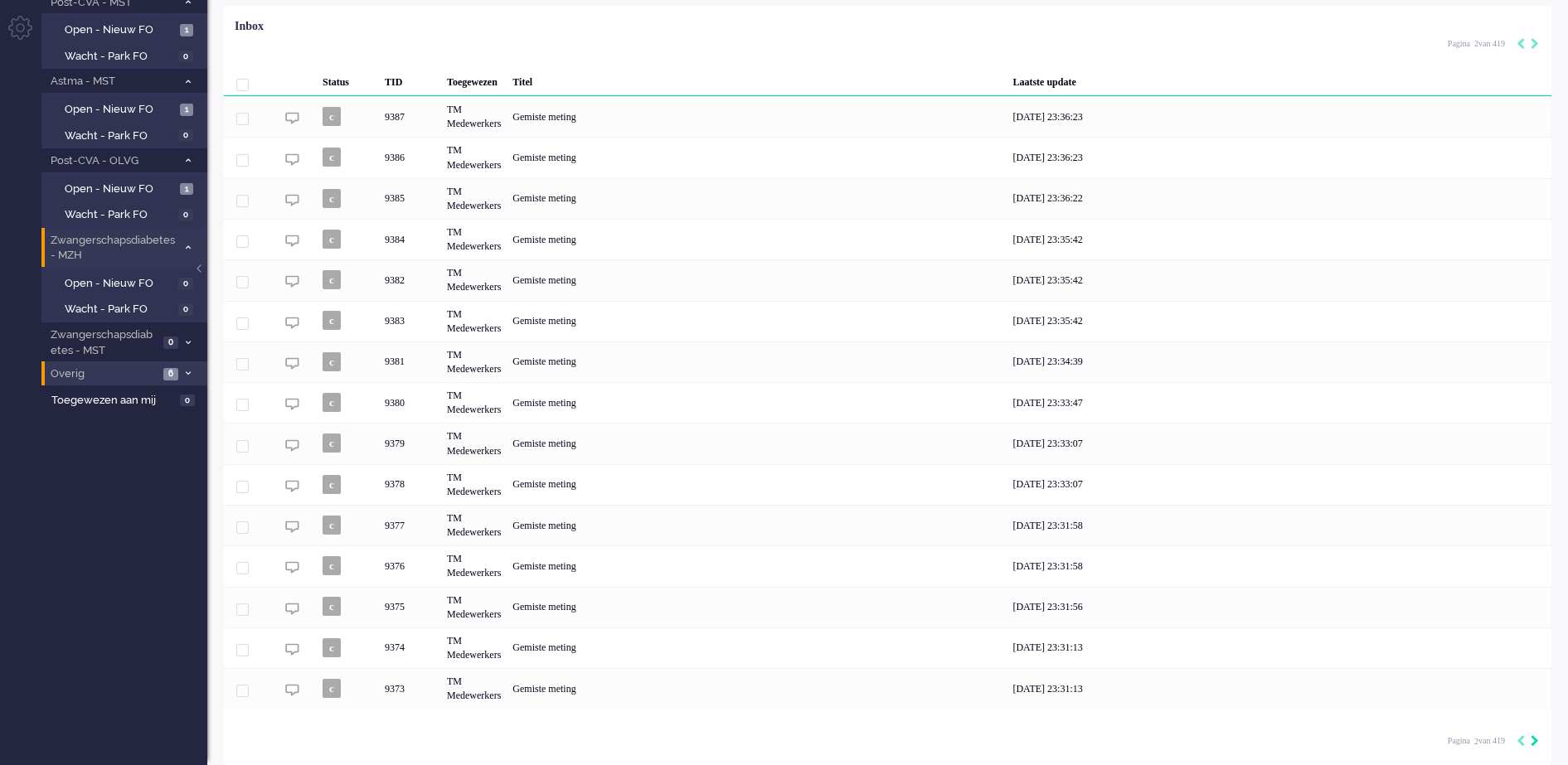
click at [1533, 743] on icon "Next" at bounding box center [1535, 741] width 9 height 12
type input "3"
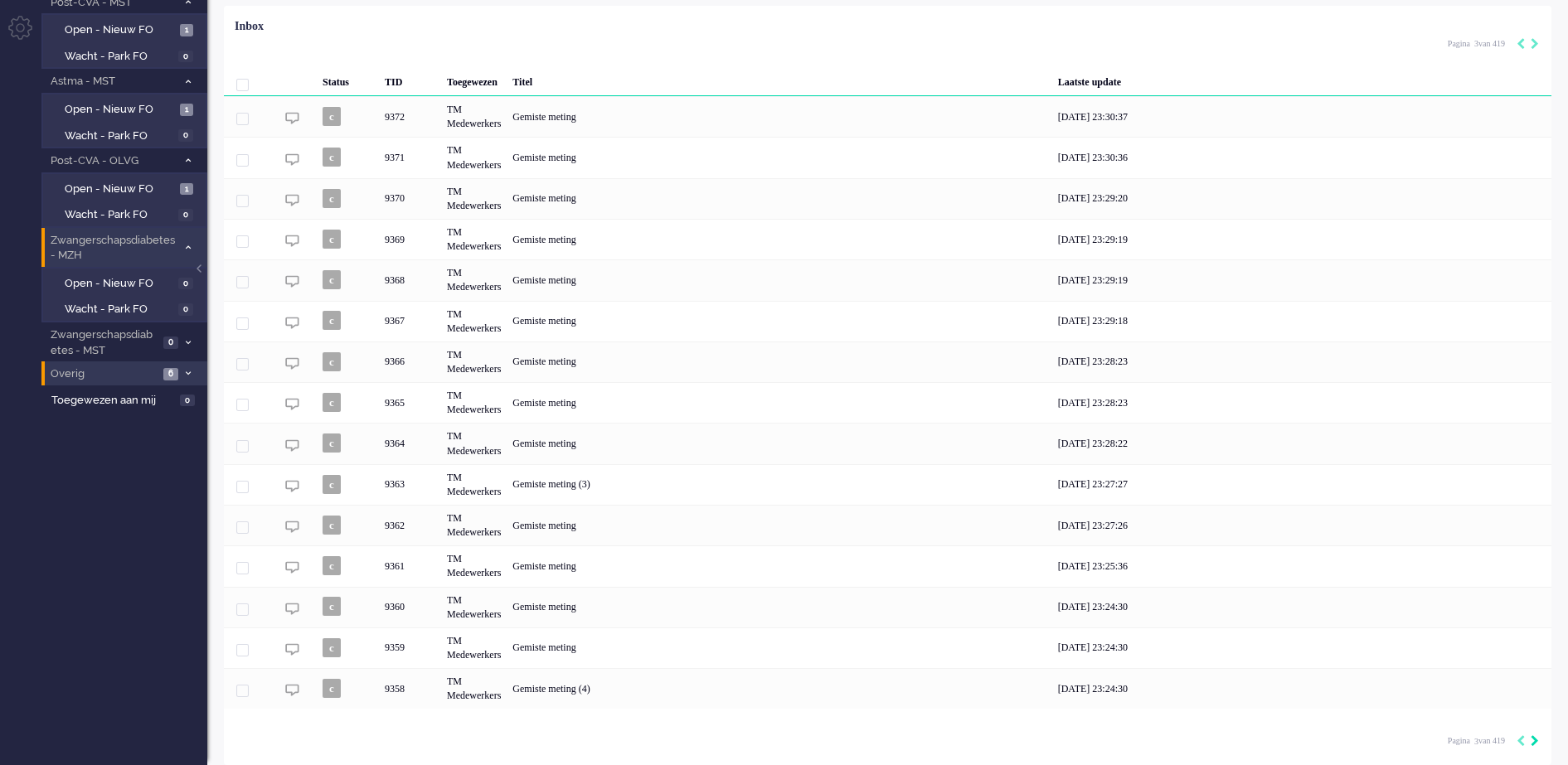
click at [1536, 741] on icon "Next" at bounding box center [1535, 741] width 9 height 12
type input "4"
click at [1528, 740] on div "Pagination" at bounding box center [1525, 742] width 28 height 17
click at [1532, 740] on icon "Next" at bounding box center [1535, 741] width 9 height 12
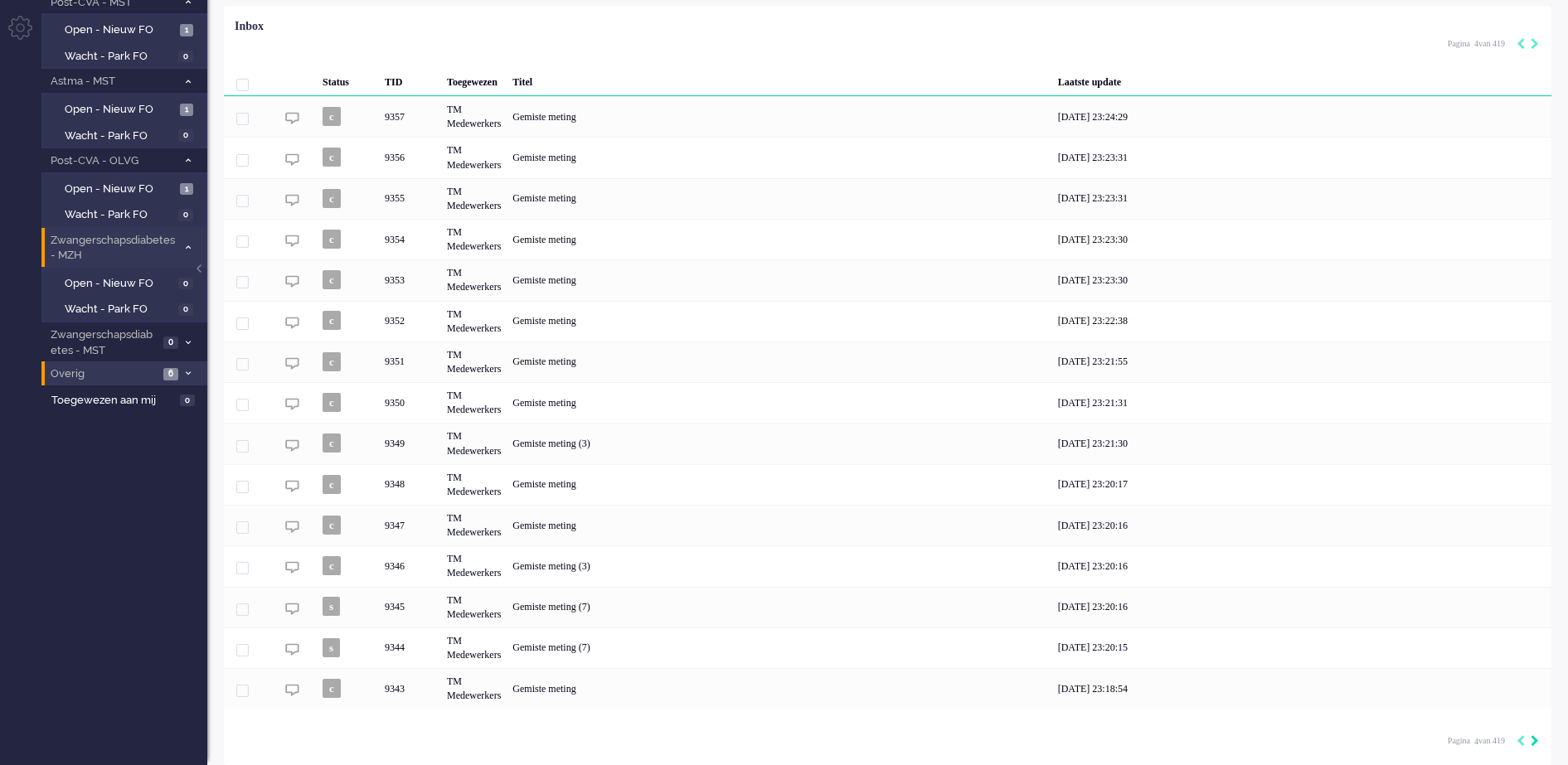
type input "5"
click at [1531, 740] on icon "Next" at bounding box center [1535, 741] width 9 height 12
type input "6"
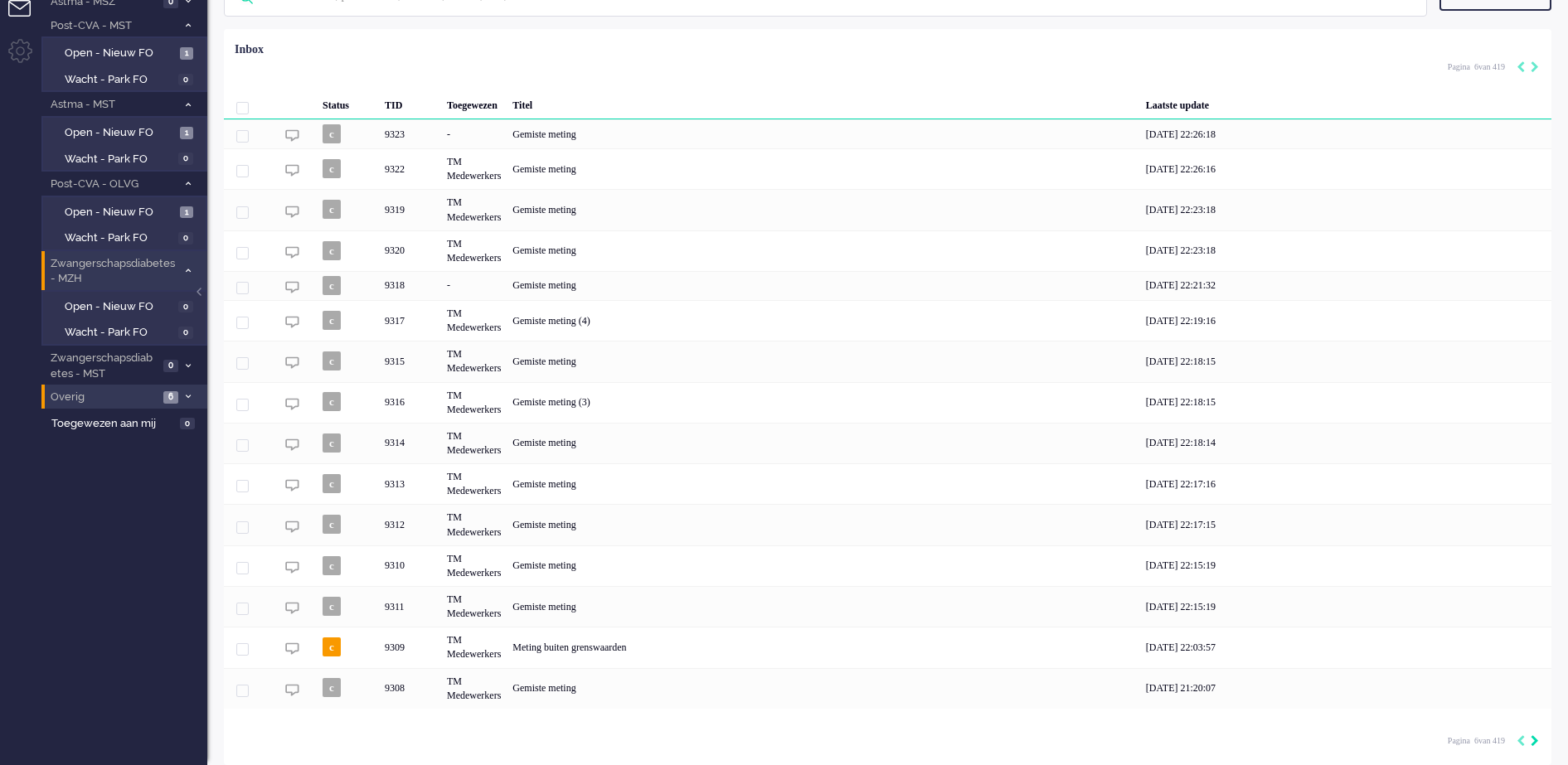
scroll to position [97, 0]
click at [1533, 740] on icon "Next" at bounding box center [1535, 741] width 9 height 12
type input "7"
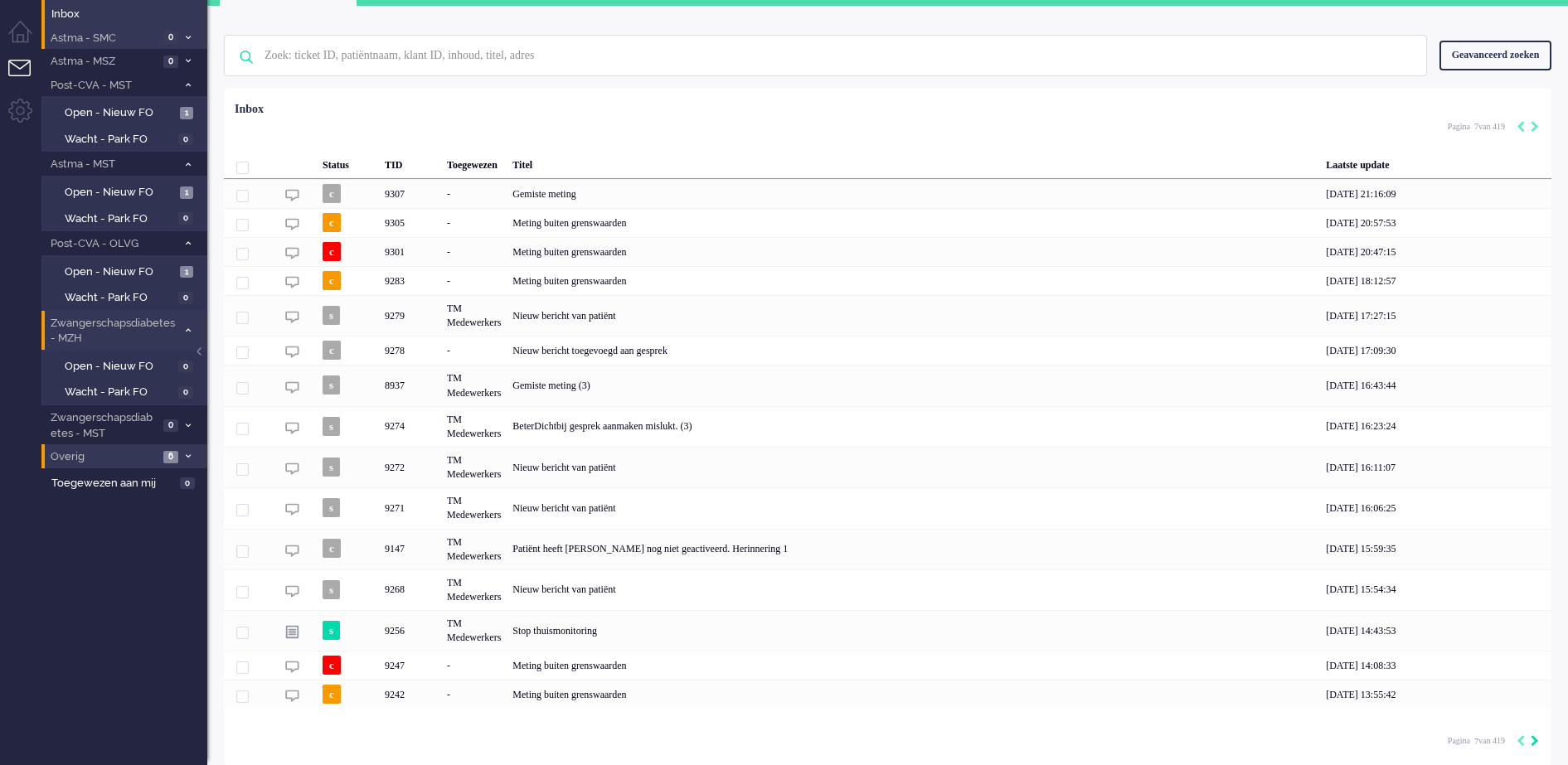
click at [1532, 741] on icon "Next" at bounding box center [1535, 741] width 9 height 12
type input "8"
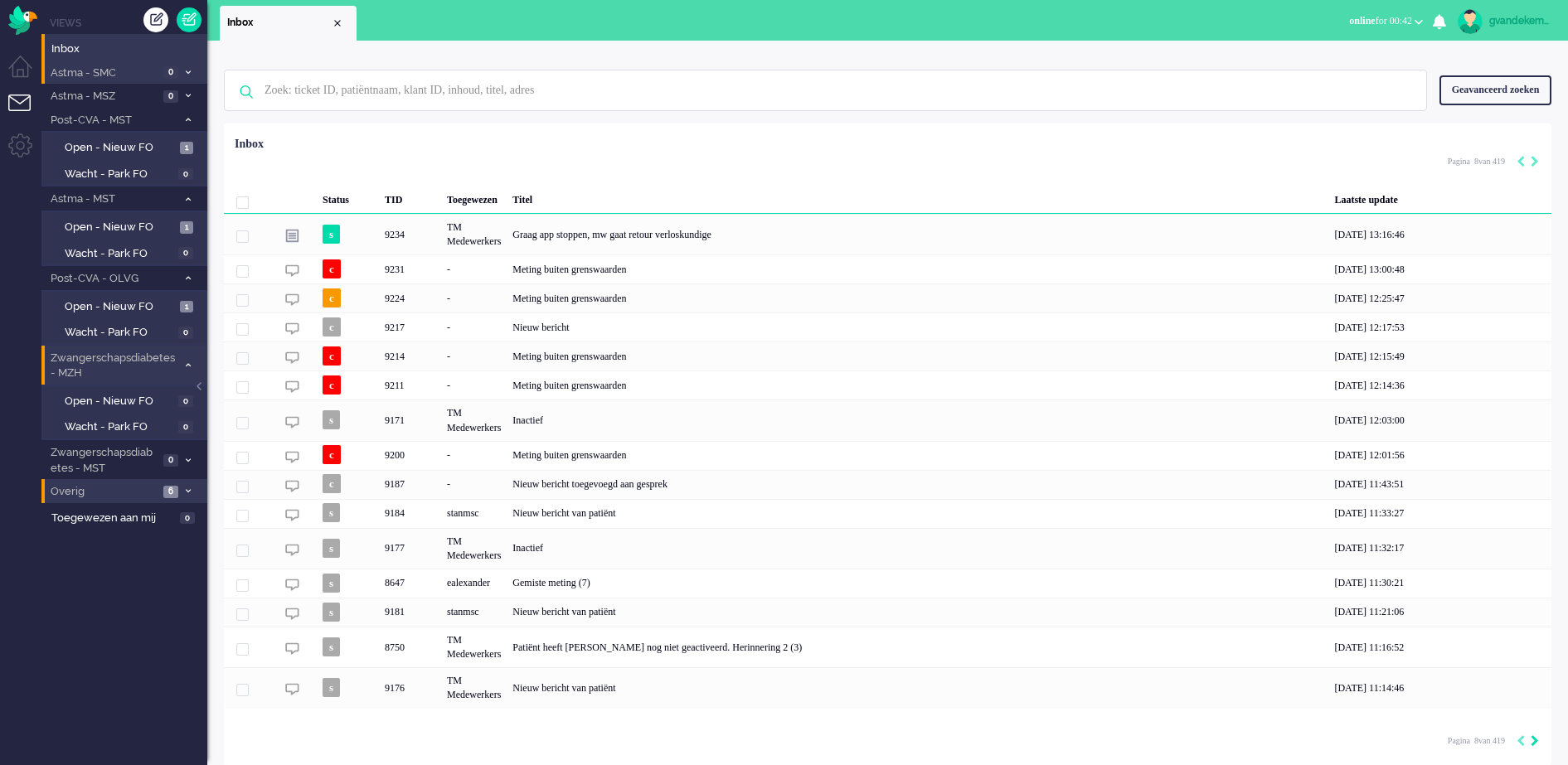
scroll to position [3, 0]
click at [1533, 747] on icon "Next" at bounding box center [1535, 741] width 9 height 12
type input "9"
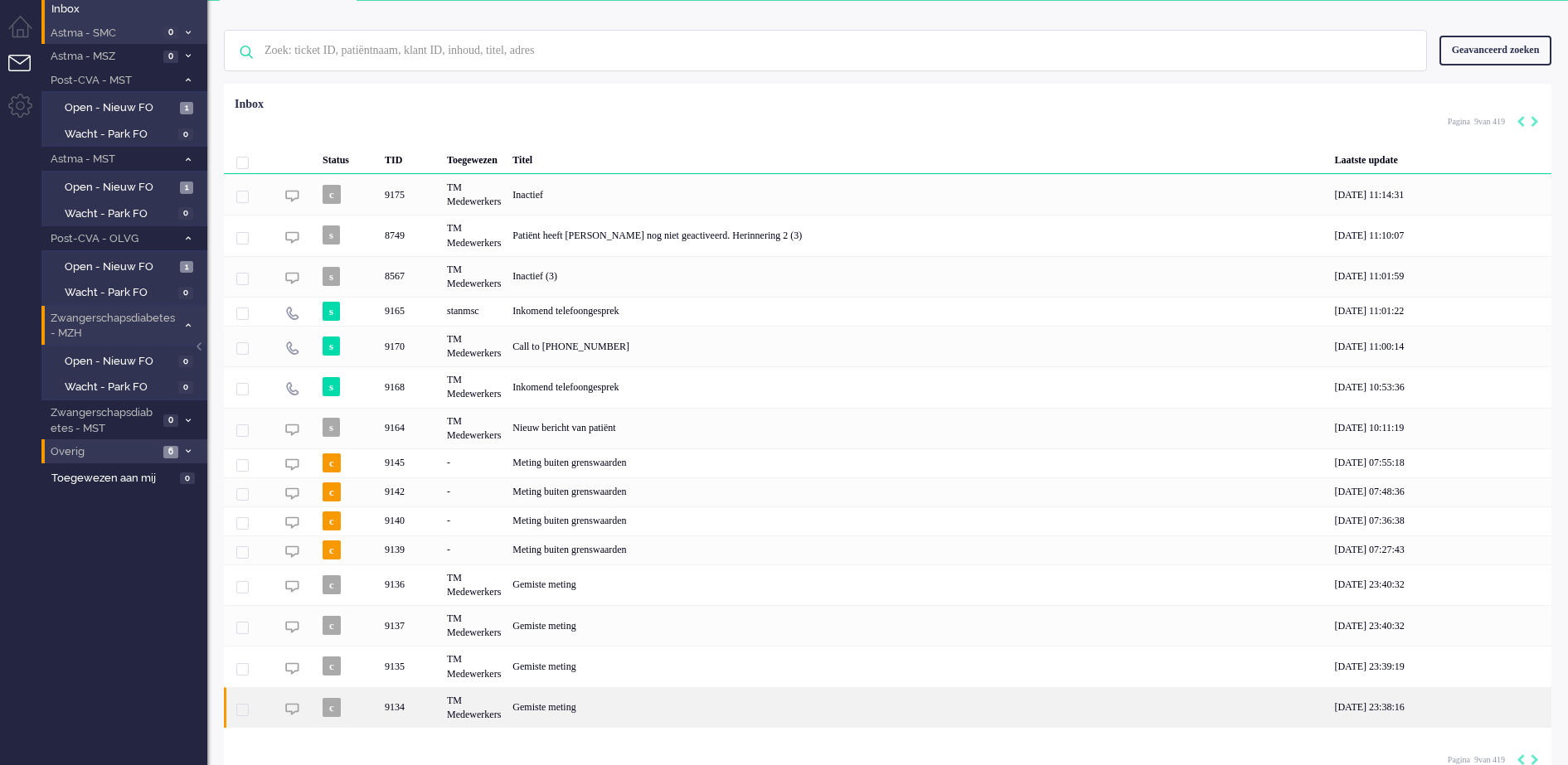
scroll to position [61, 0]
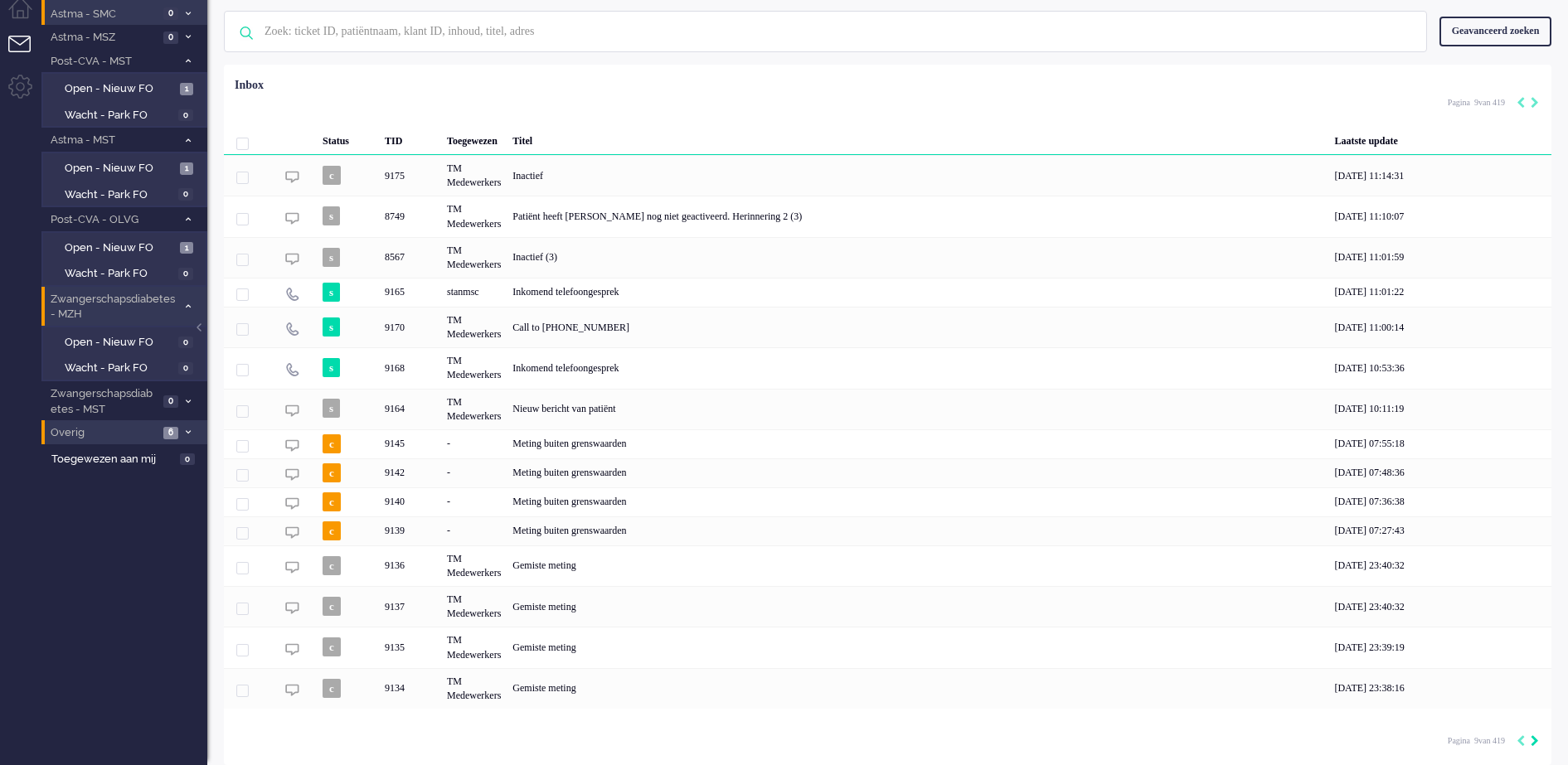
click at [1536, 741] on icon "Next" at bounding box center [1535, 741] width 9 height 12
type input "10"
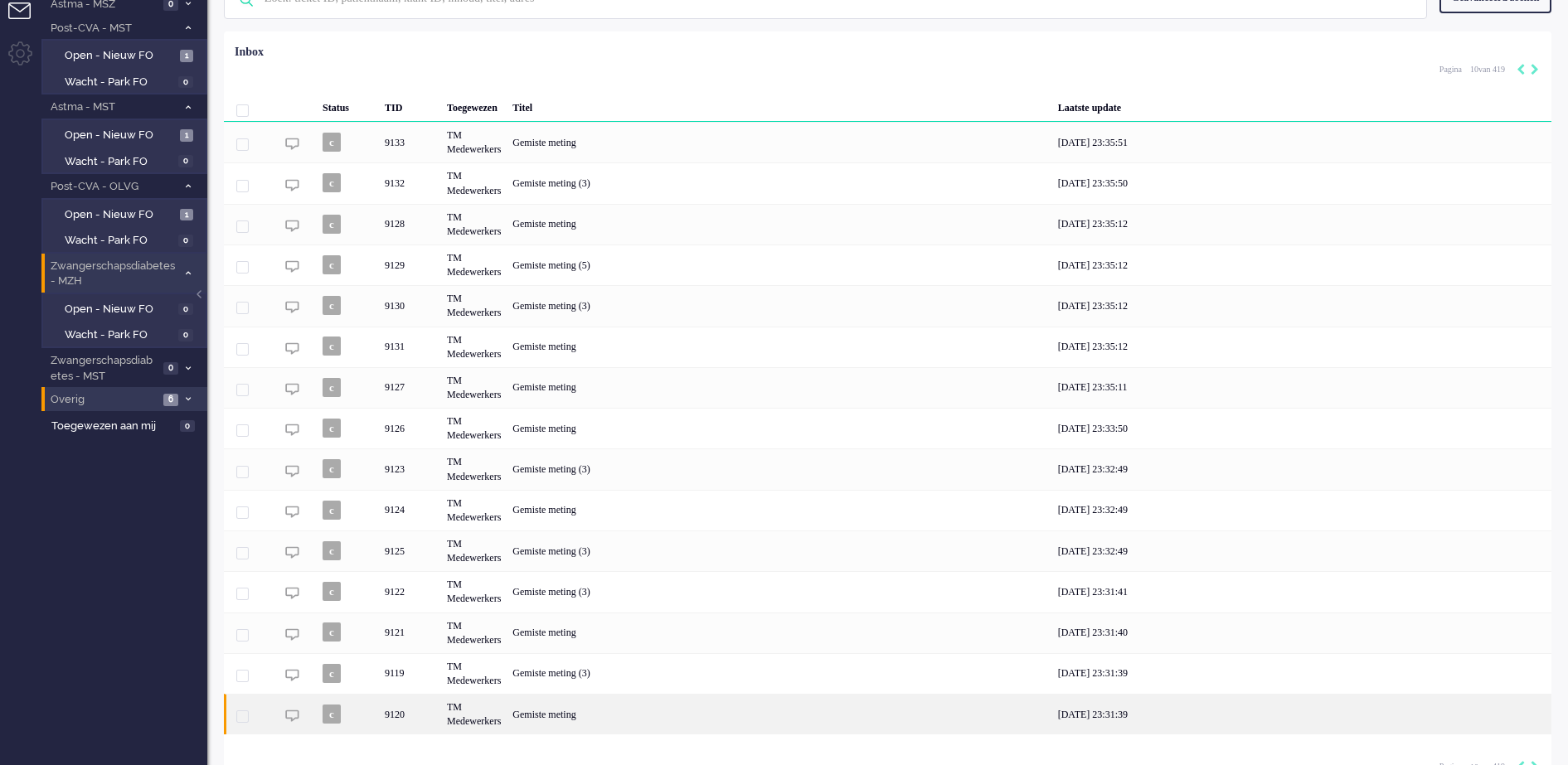
scroll to position [121, 0]
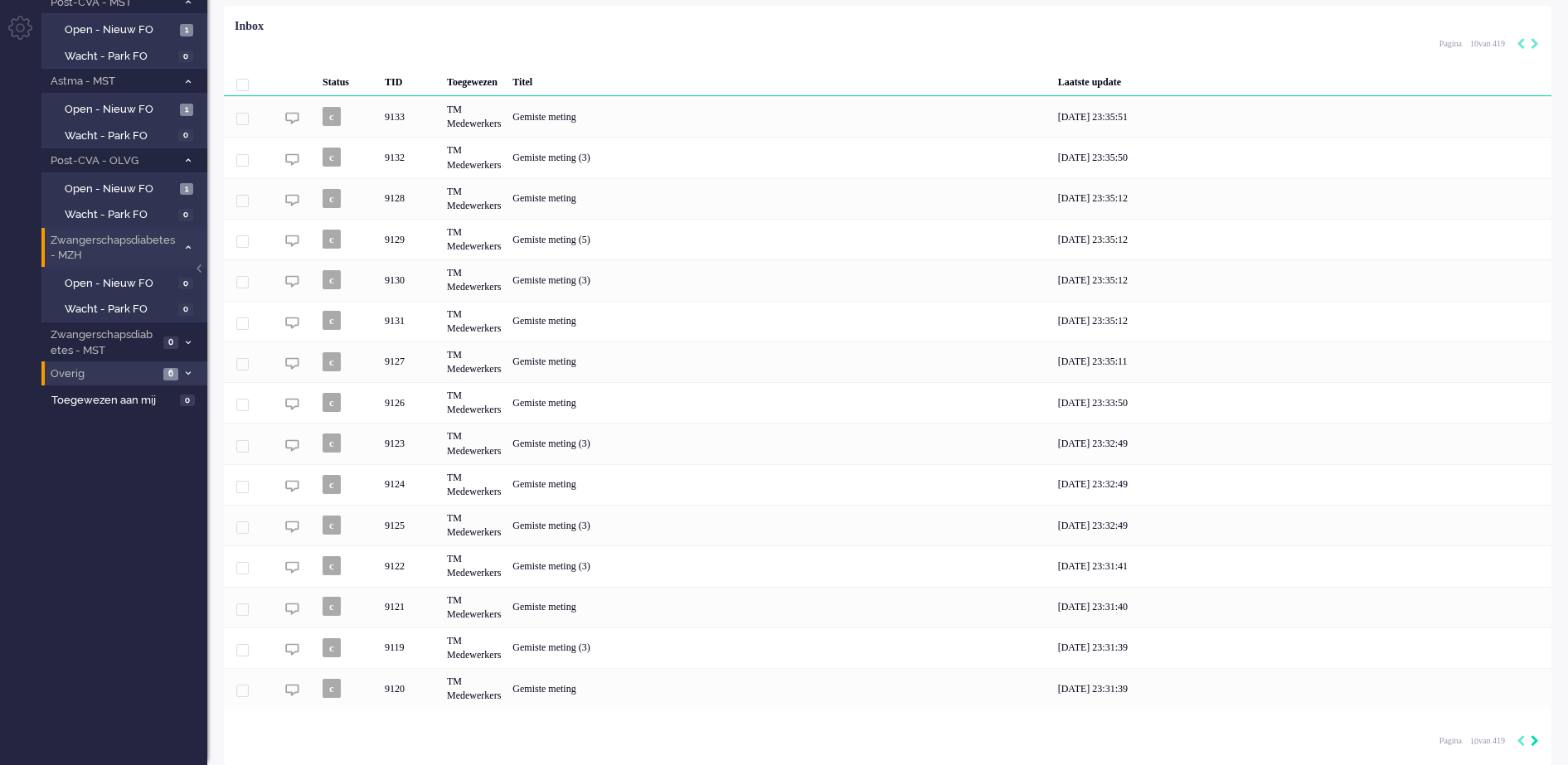
click at [1534, 742] on icon "Next" at bounding box center [1535, 741] width 9 height 12
type input "11"
click at [1534, 742] on icon "Next" at bounding box center [1535, 741] width 9 height 12
type input "12"
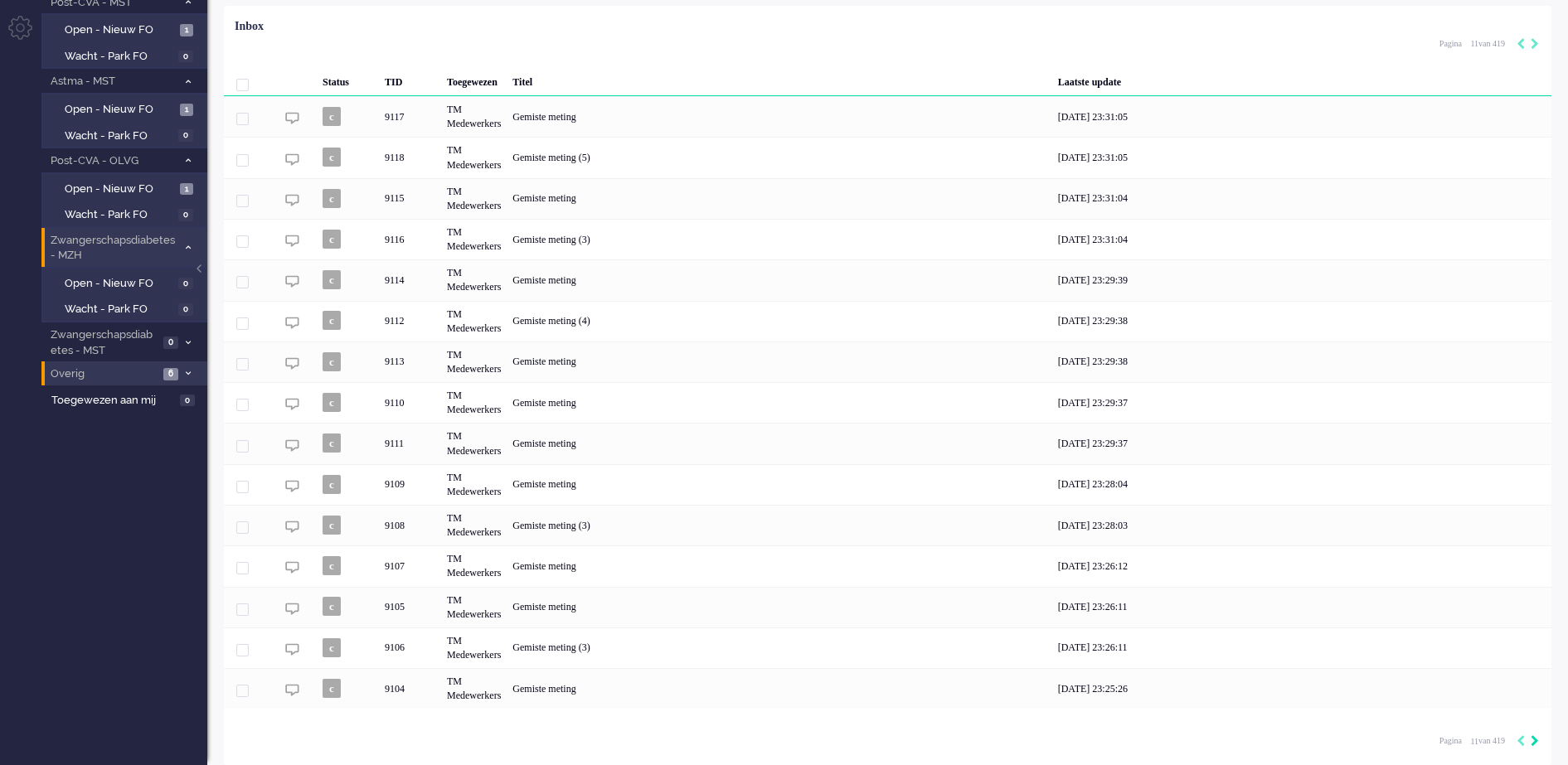
type input "12"
click at [1535, 741] on icon "Next" at bounding box center [1535, 741] width 9 height 12
type input "13"
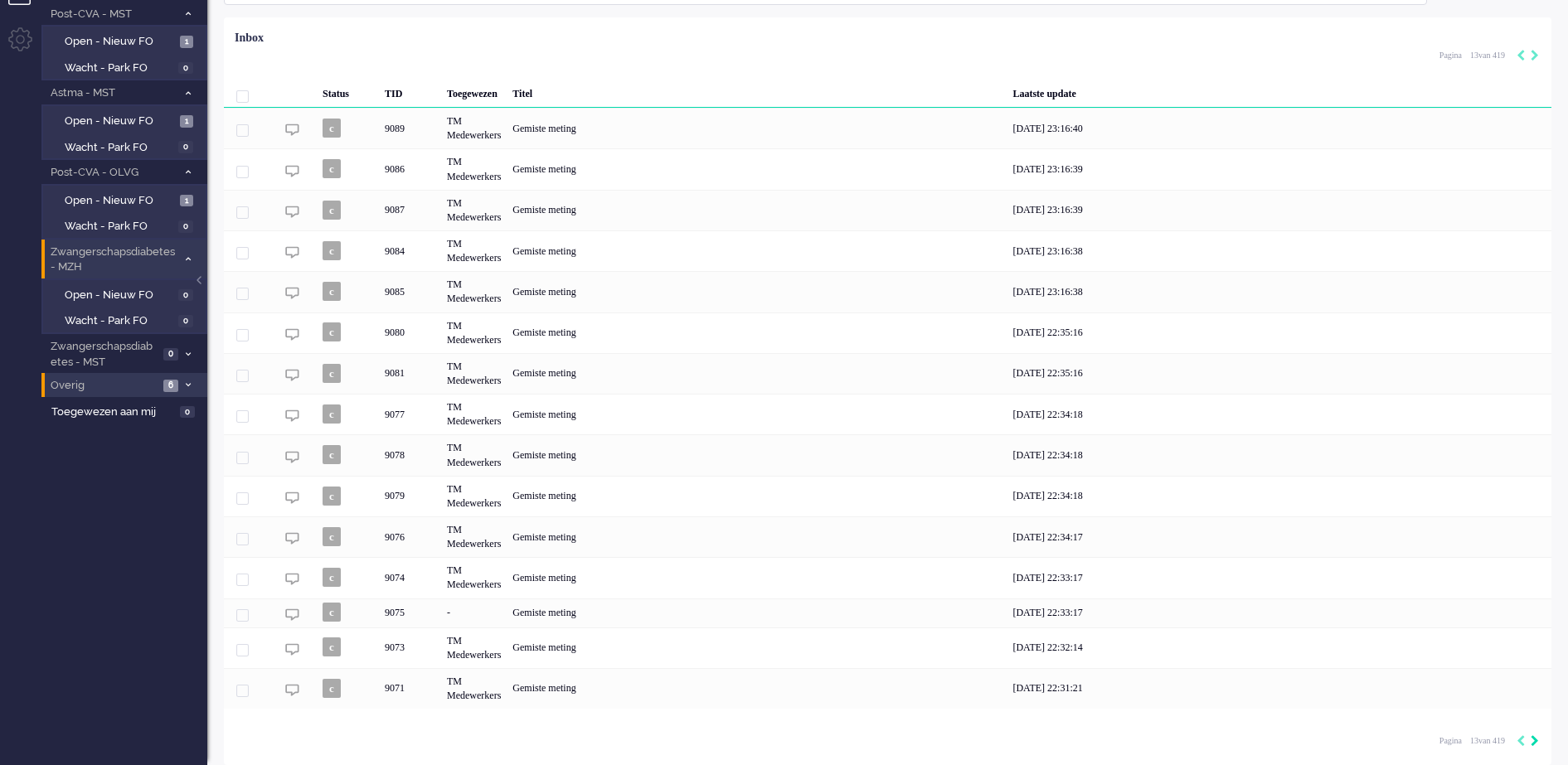
scroll to position [109, 0]
click at [1535, 741] on icon "Next" at bounding box center [1535, 741] width 9 height 12
type input "14"
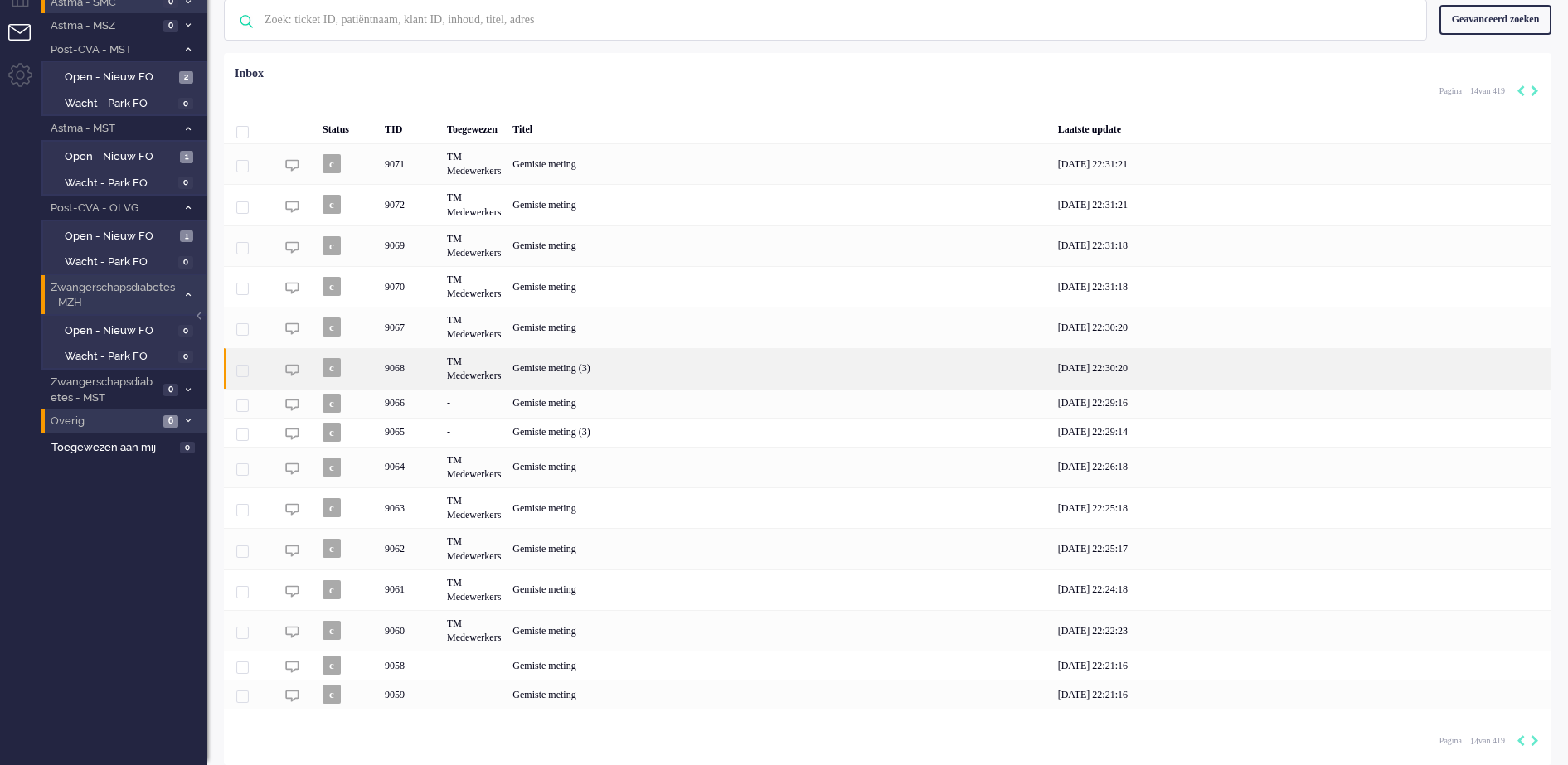
scroll to position [74, 0]
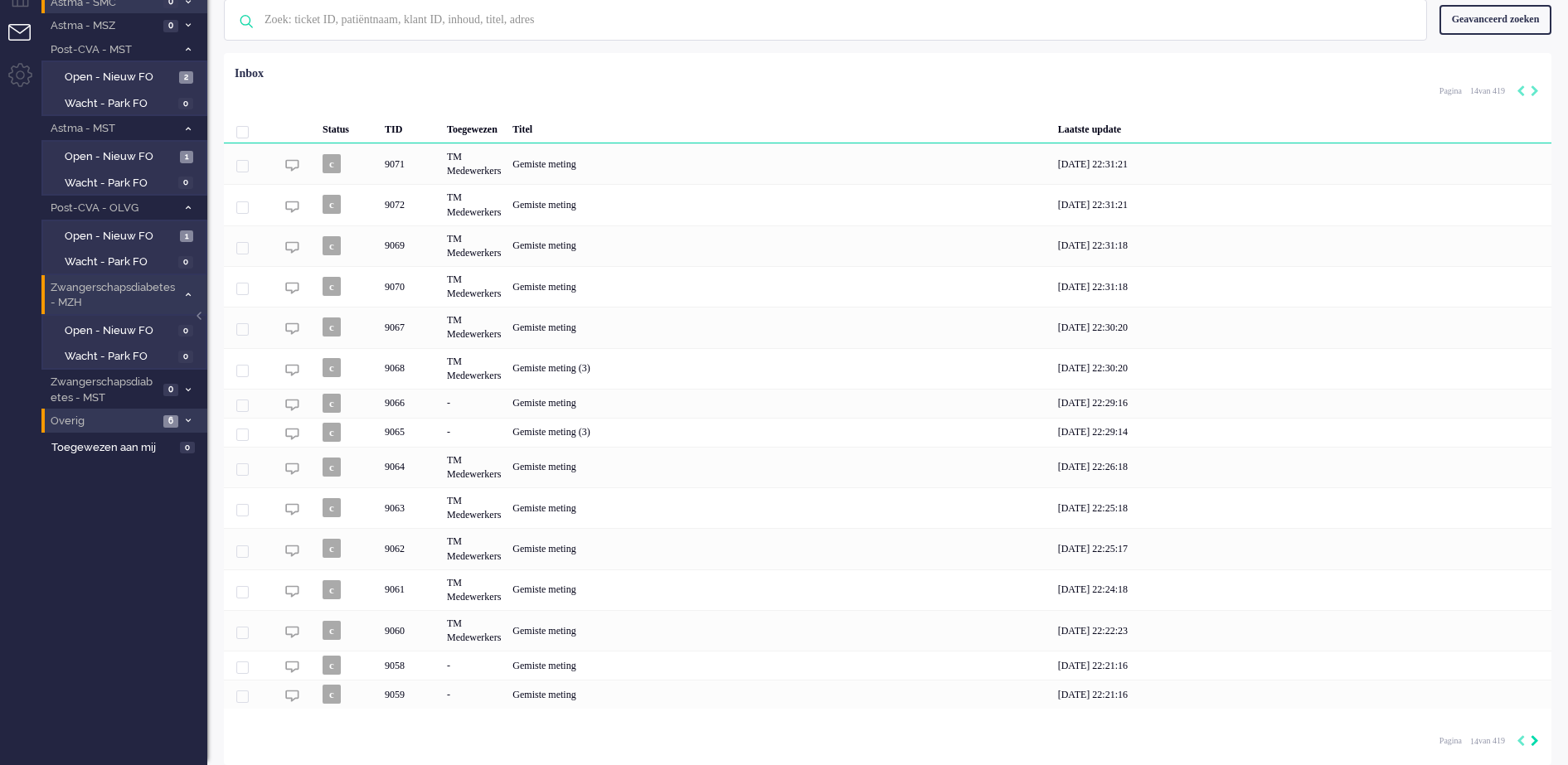
click at [1533, 736] on icon "Next" at bounding box center [1535, 741] width 9 height 12
type input "15"
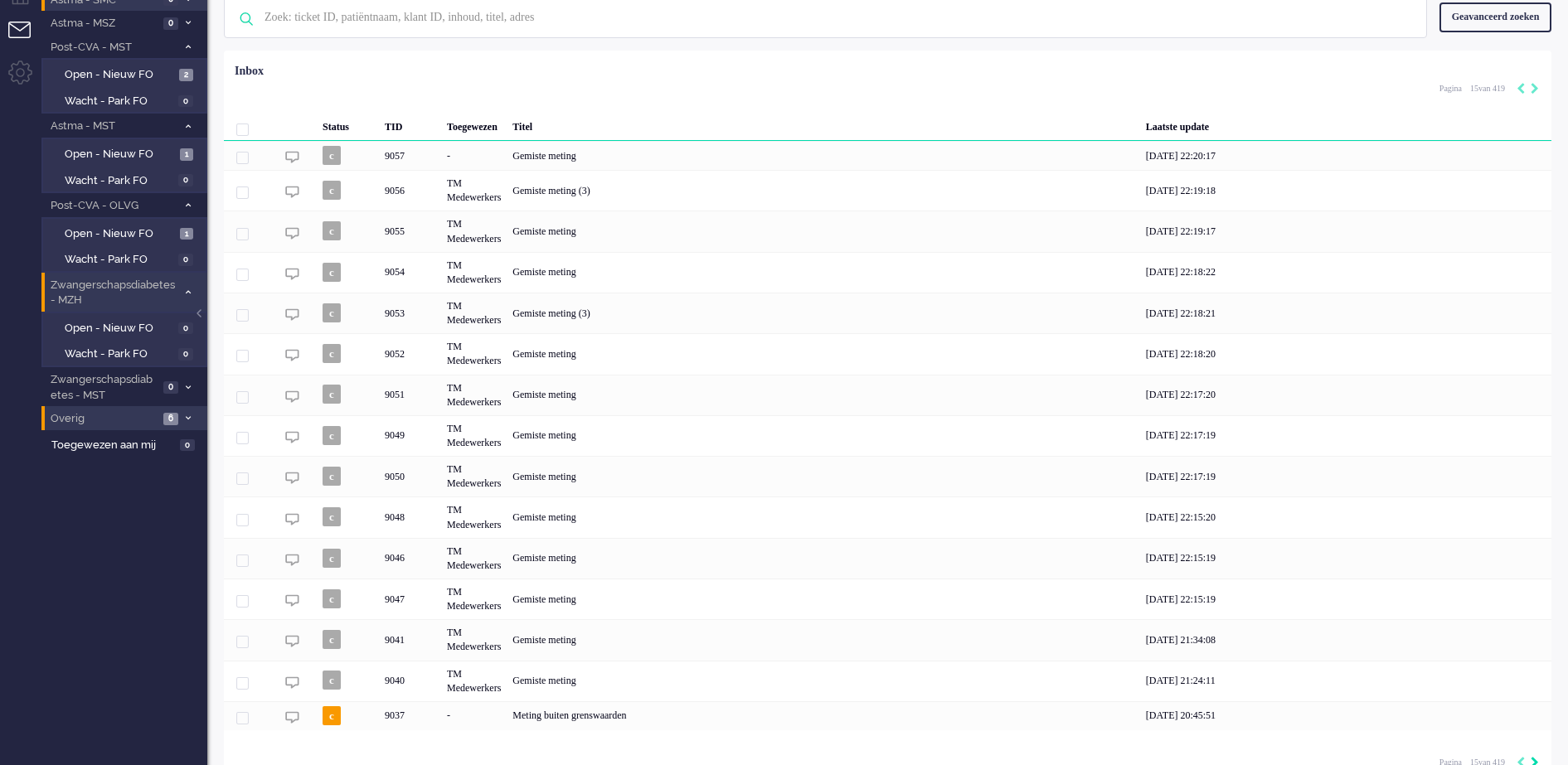
click at [1533, 736] on div "Loading... Status TID Toegewezen Titel Laatste update c 9057 - Gemiste meting 0…" at bounding box center [887, 418] width 1327 height 736
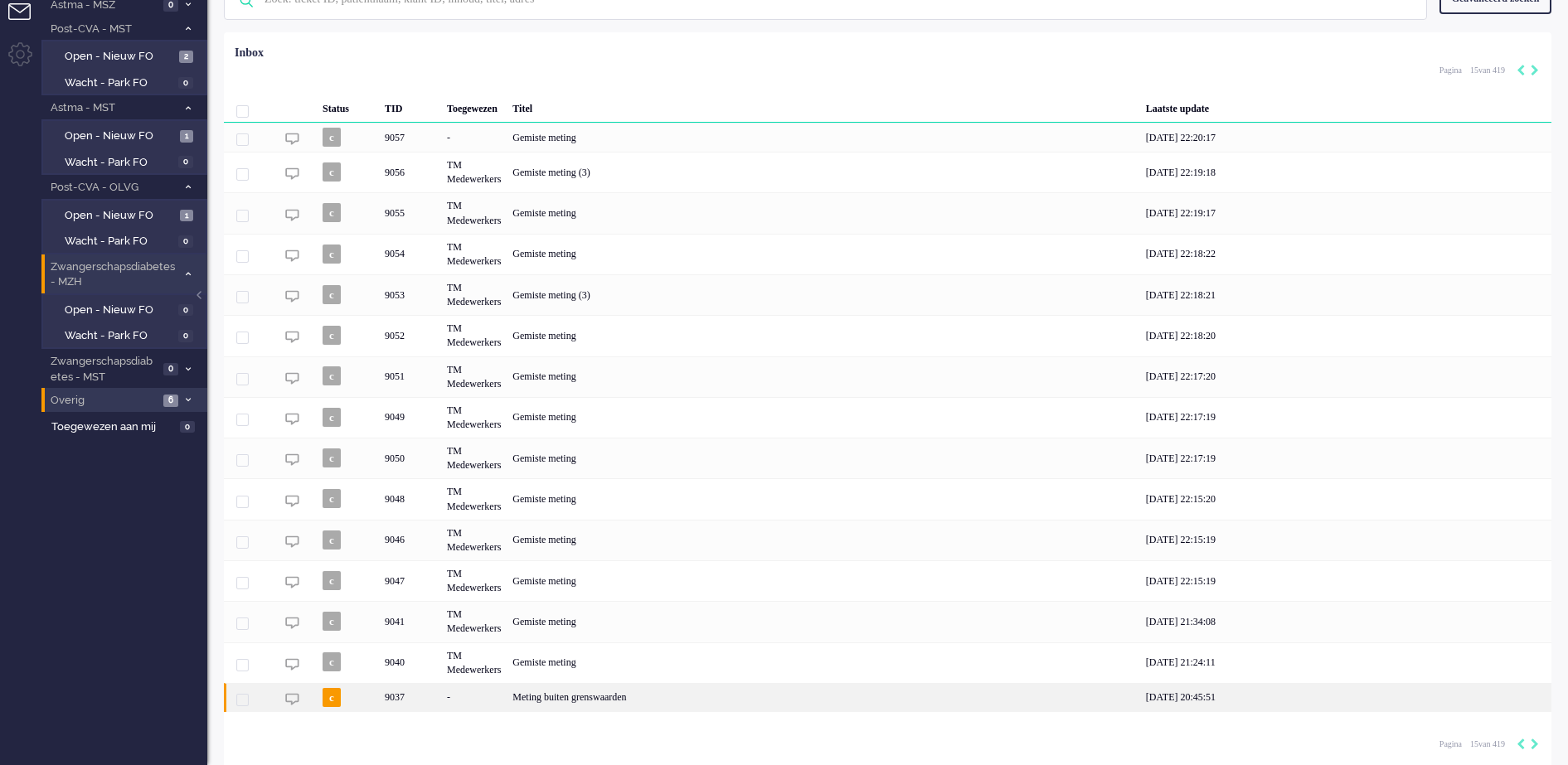
scroll to position [97, 0]
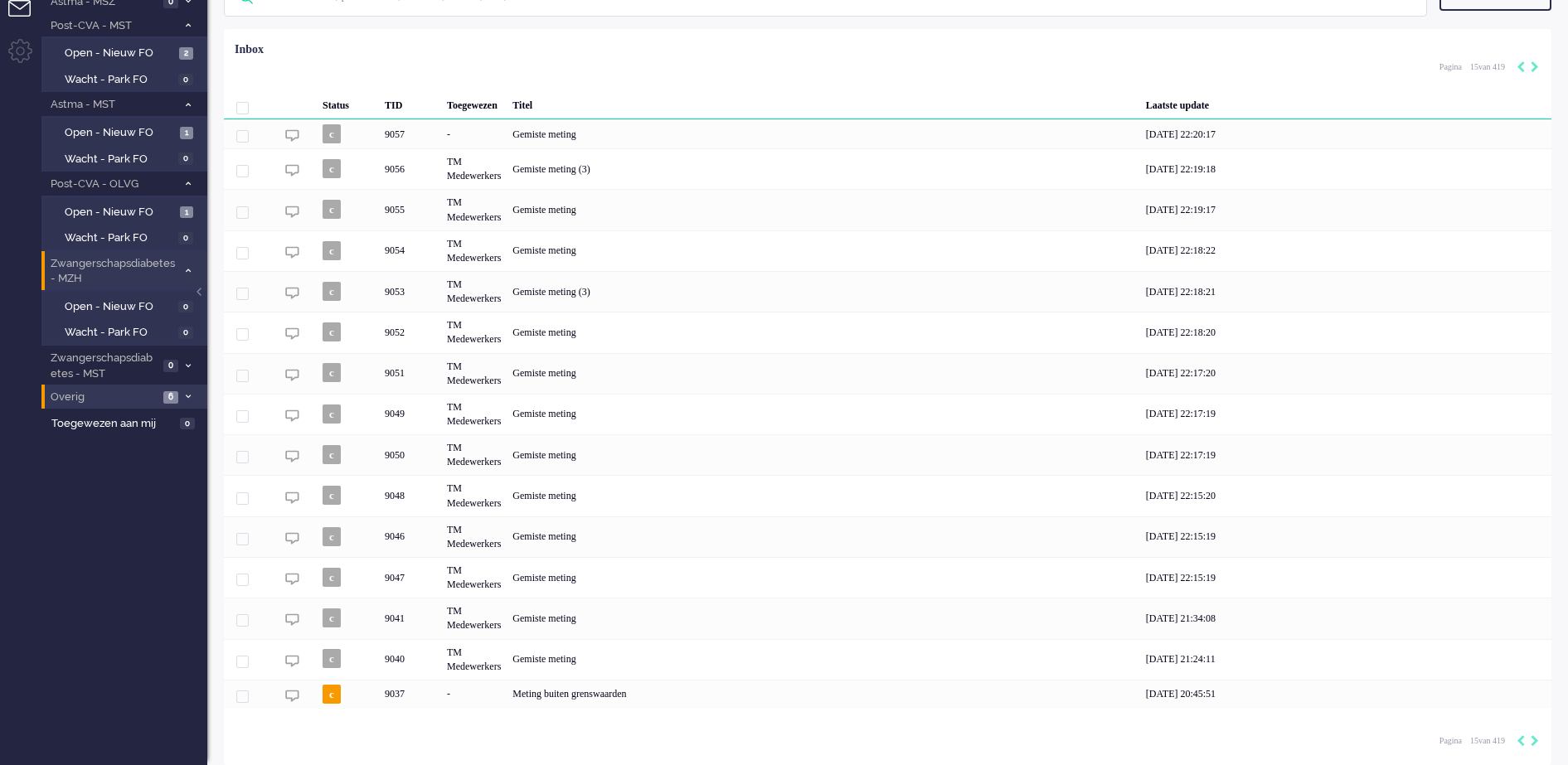
click at [1530, 741] on div "Pagination" at bounding box center [1525, 742] width 28 height 17
click at [1535, 741] on icon "Next" at bounding box center [1535, 741] width 9 height 12
type input "16"
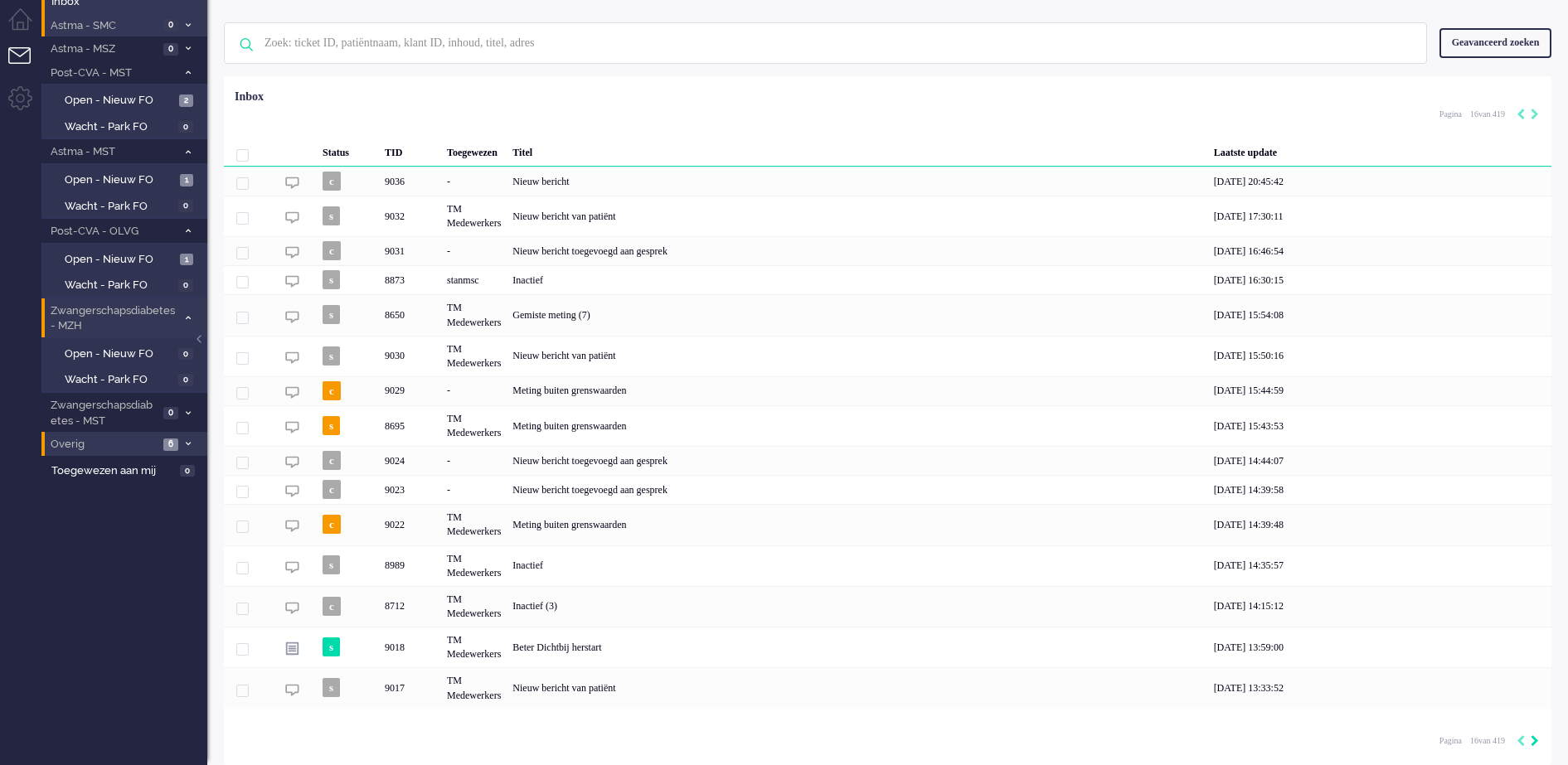
scroll to position [50, 0]
click at [1531, 743] on icon "Next" at bounding box center [1535, 741] width 9 height 12
type input "17"
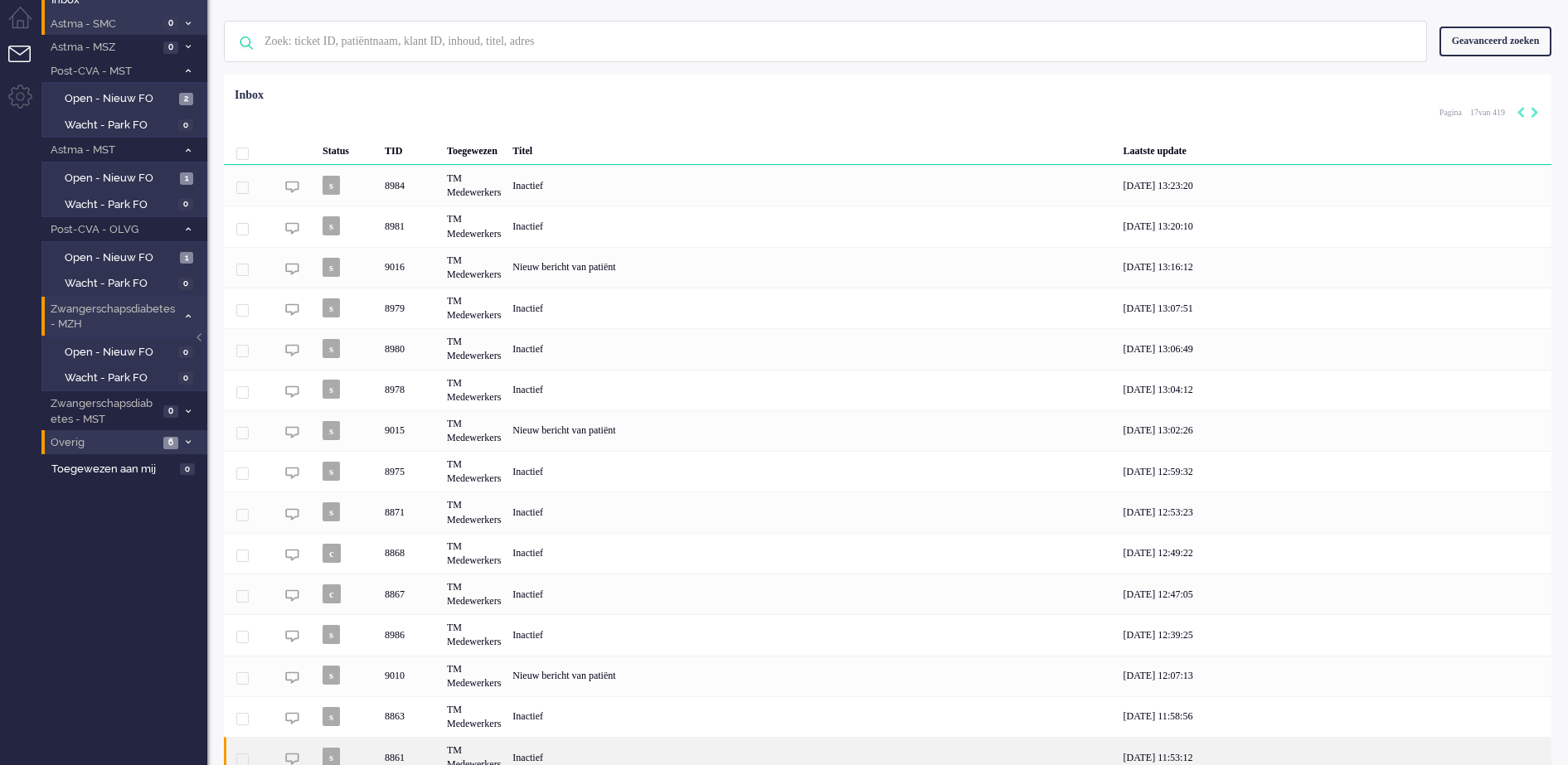
click at [1515, 743] on div "01/09/2025 11:53:12" at bounding box center [1334, 757] width 434 height 41
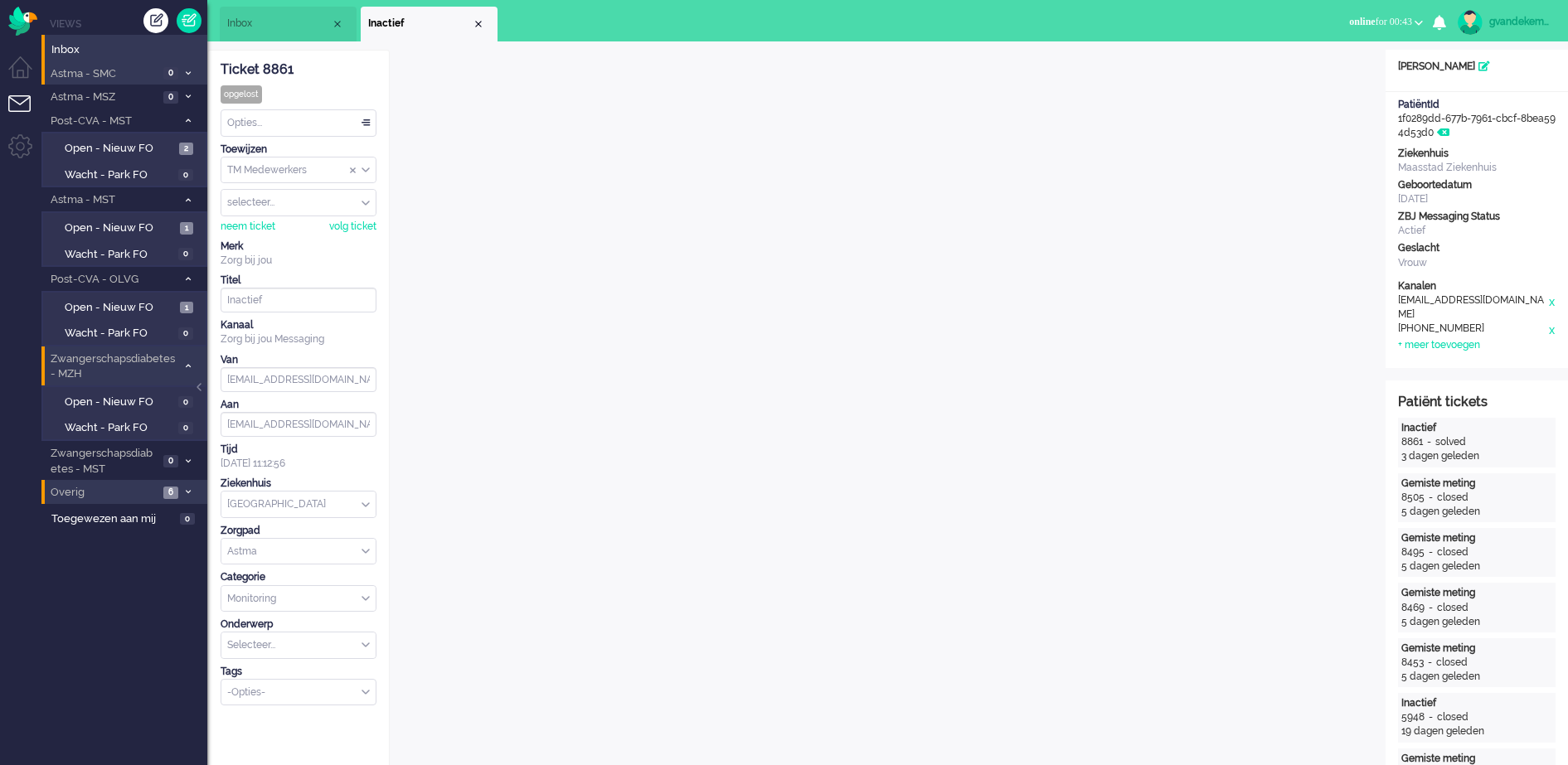
click at [479, 23] on div "Close tab" at bounding box center [479, 24] width 14 height 14
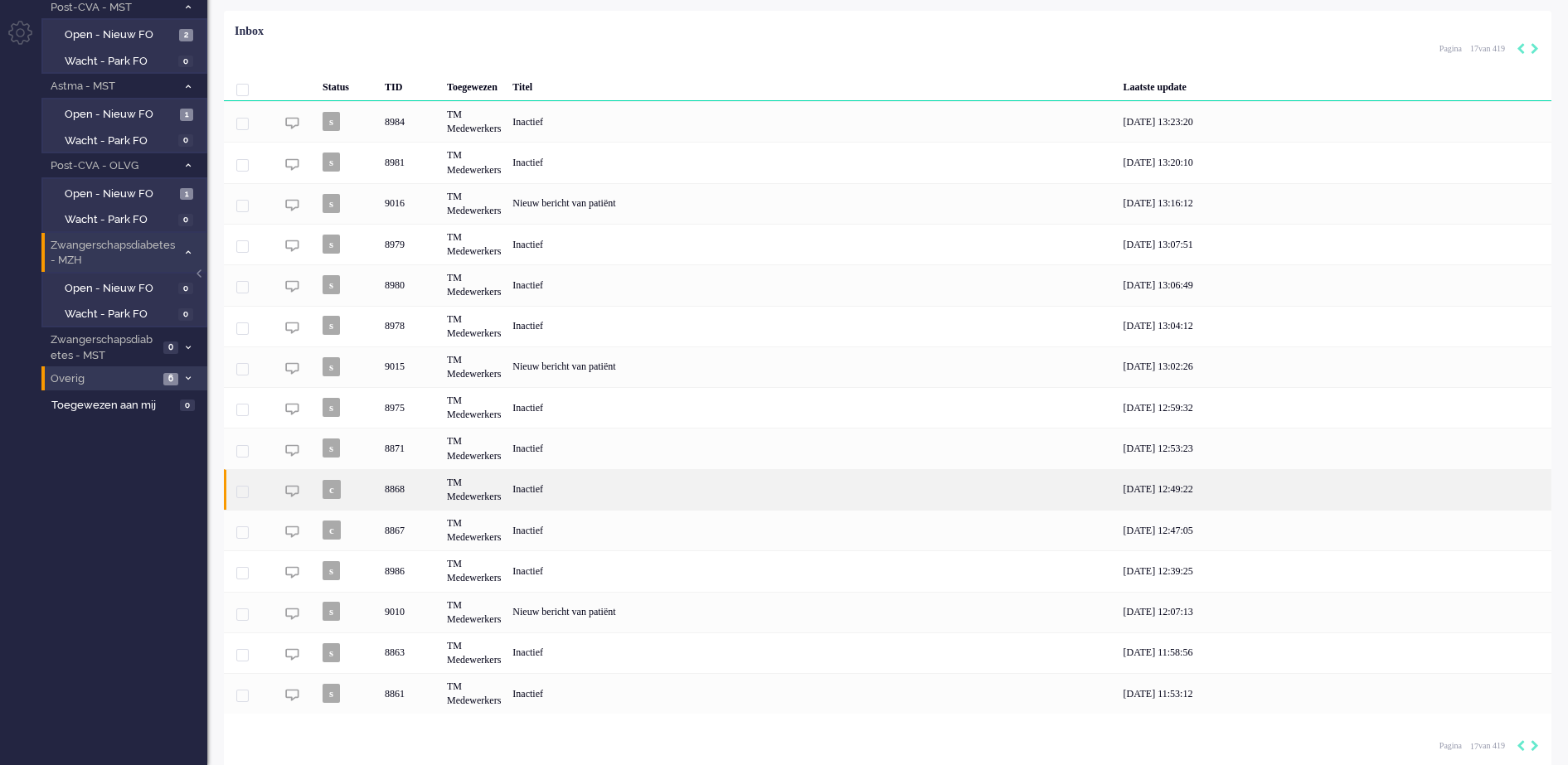
scroll to position [121, 0]
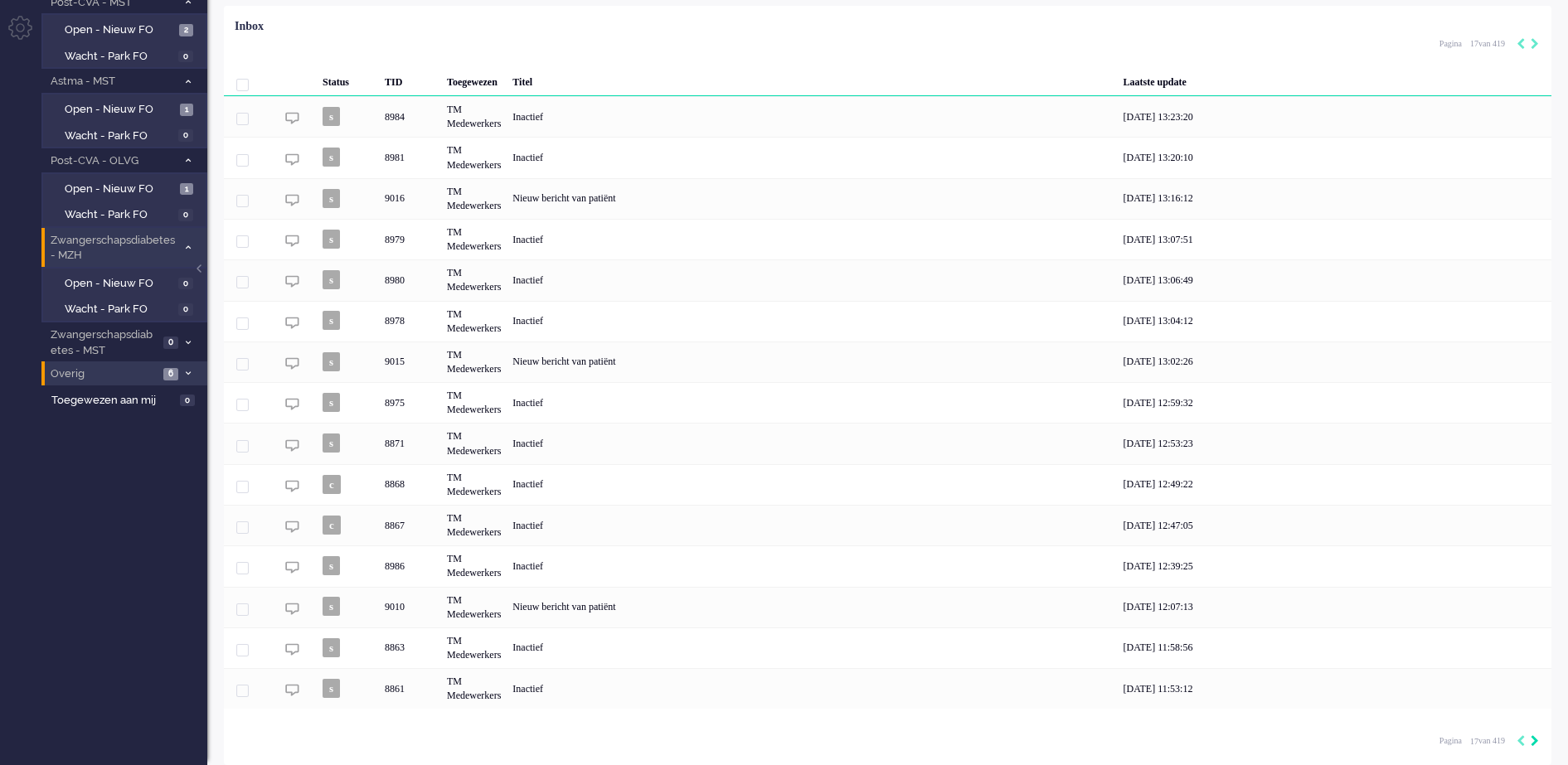
click at [1533, 742] on icon "Next" at bounding box center [1535, 741] width 9 height 12
type input "18"
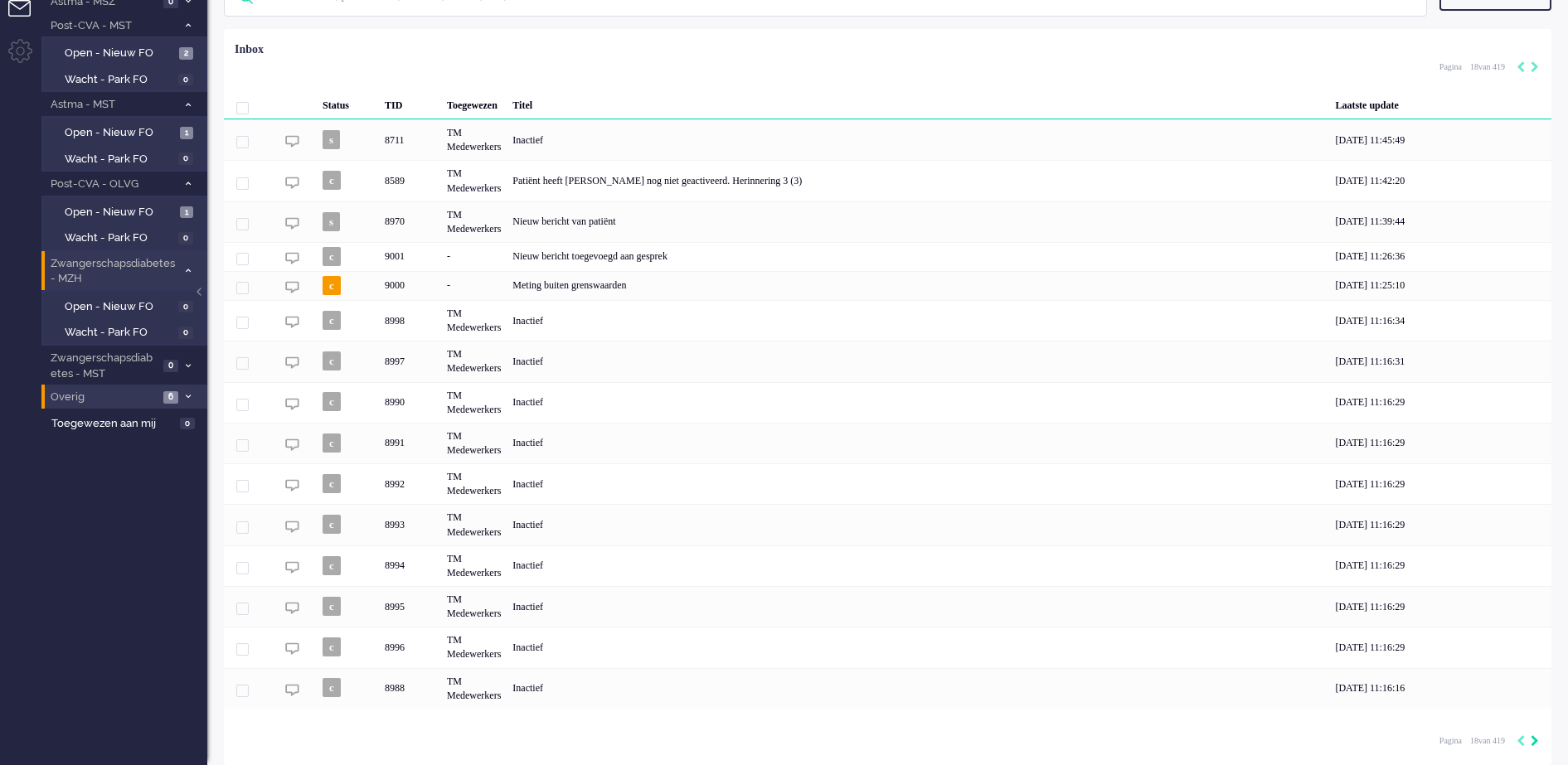
click at [1531, 740] on icon "Next" at bounding box center [1535, 741] width 9 height 12
type input "19"
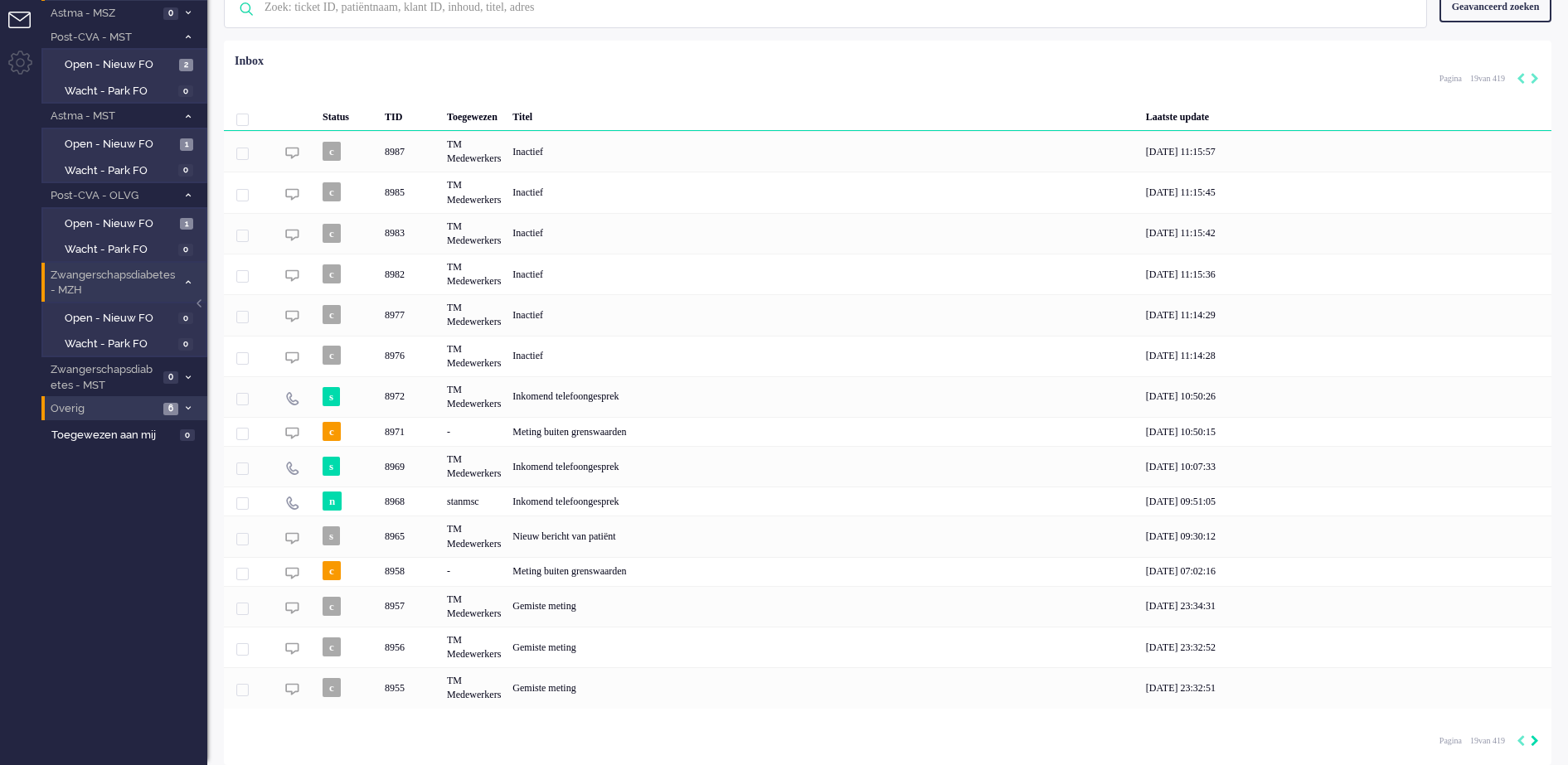
click at [1532, 738] on icon "Next" at bounding box center [1535, 741] width 9 height 12
type input "20"
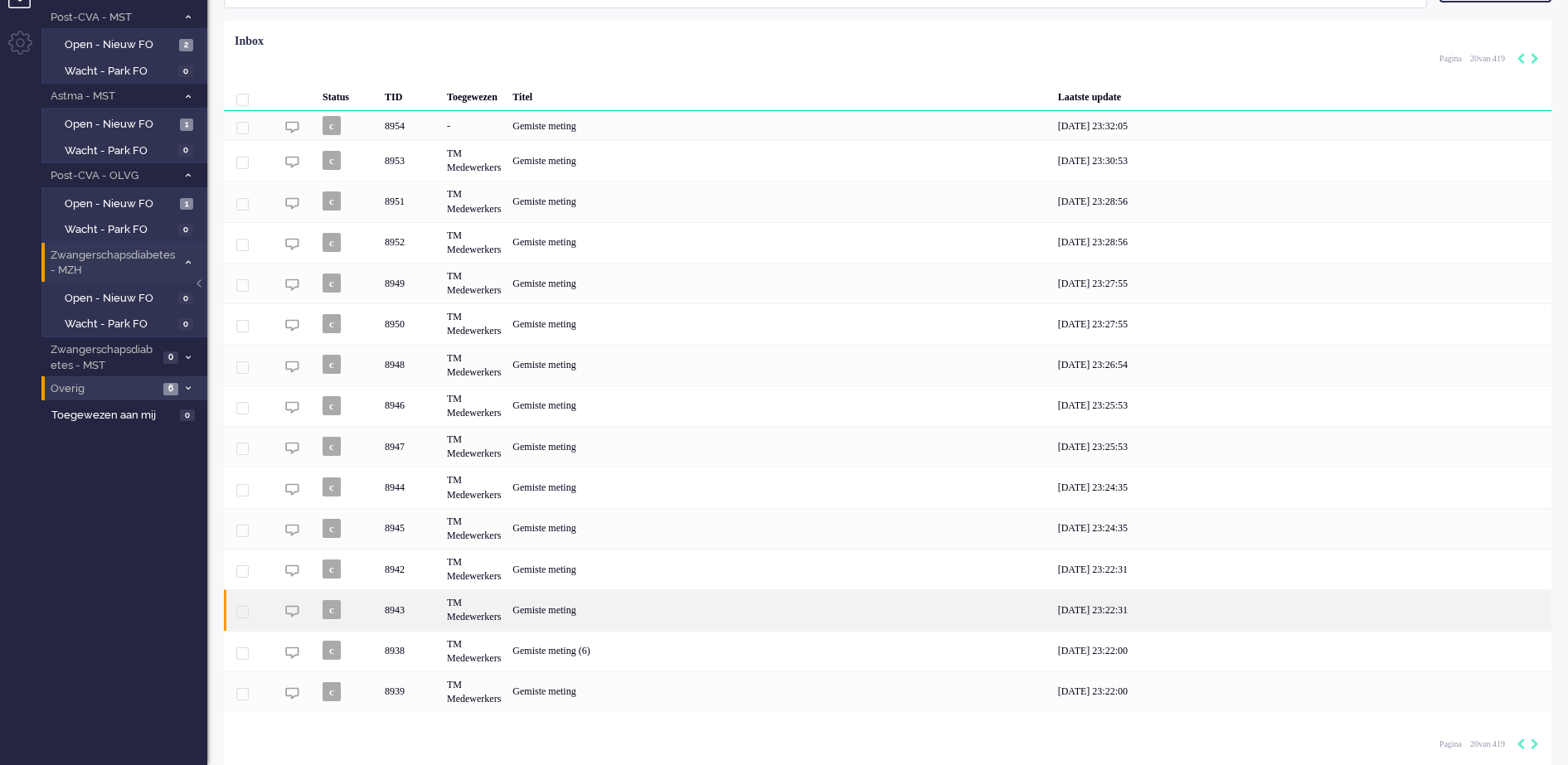
scroll to position [109, 0]
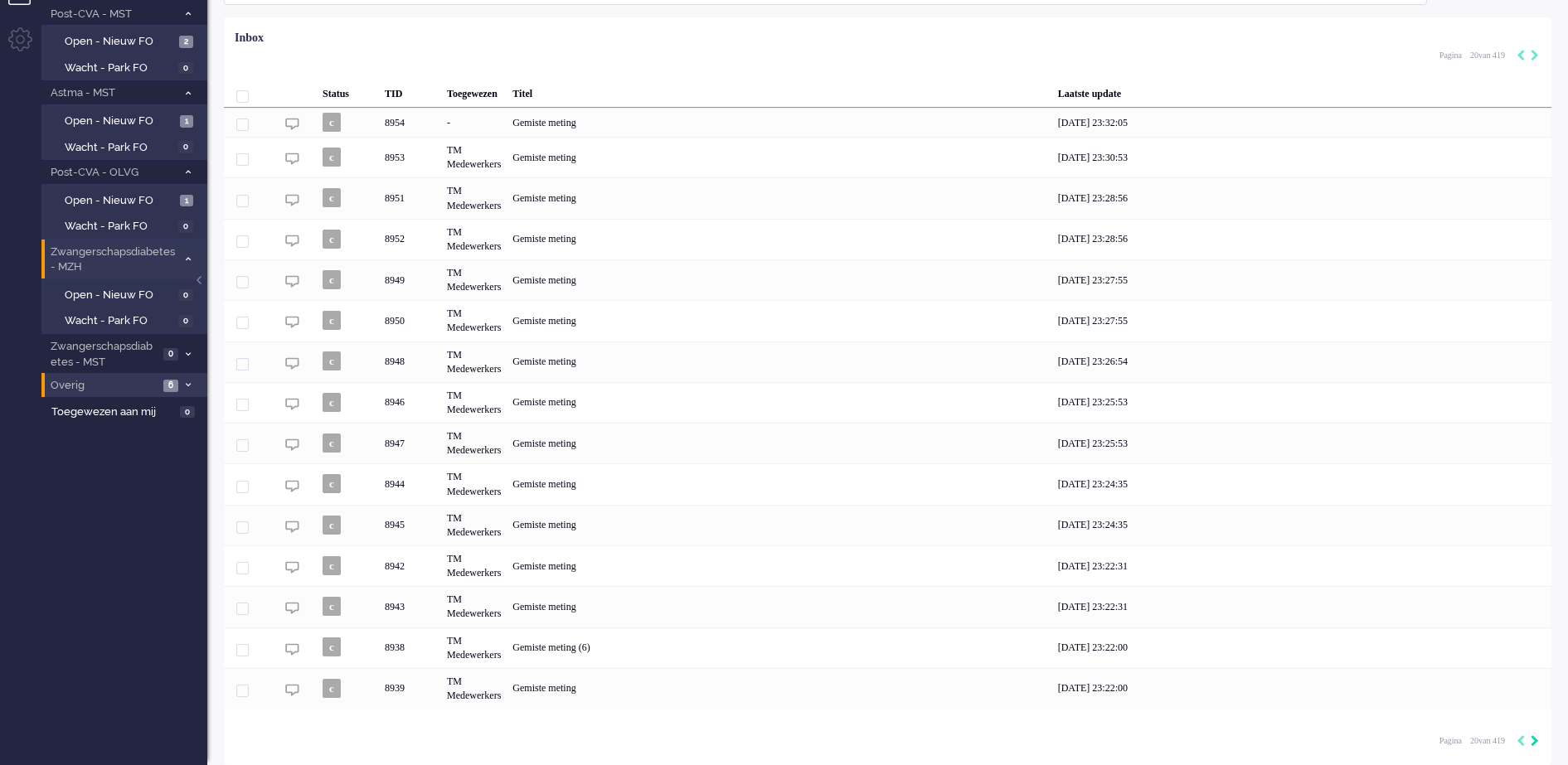
click at [1531, 736] on icon "Next" at bounding box center [1535, 741] width 9 height 12
type input "21"
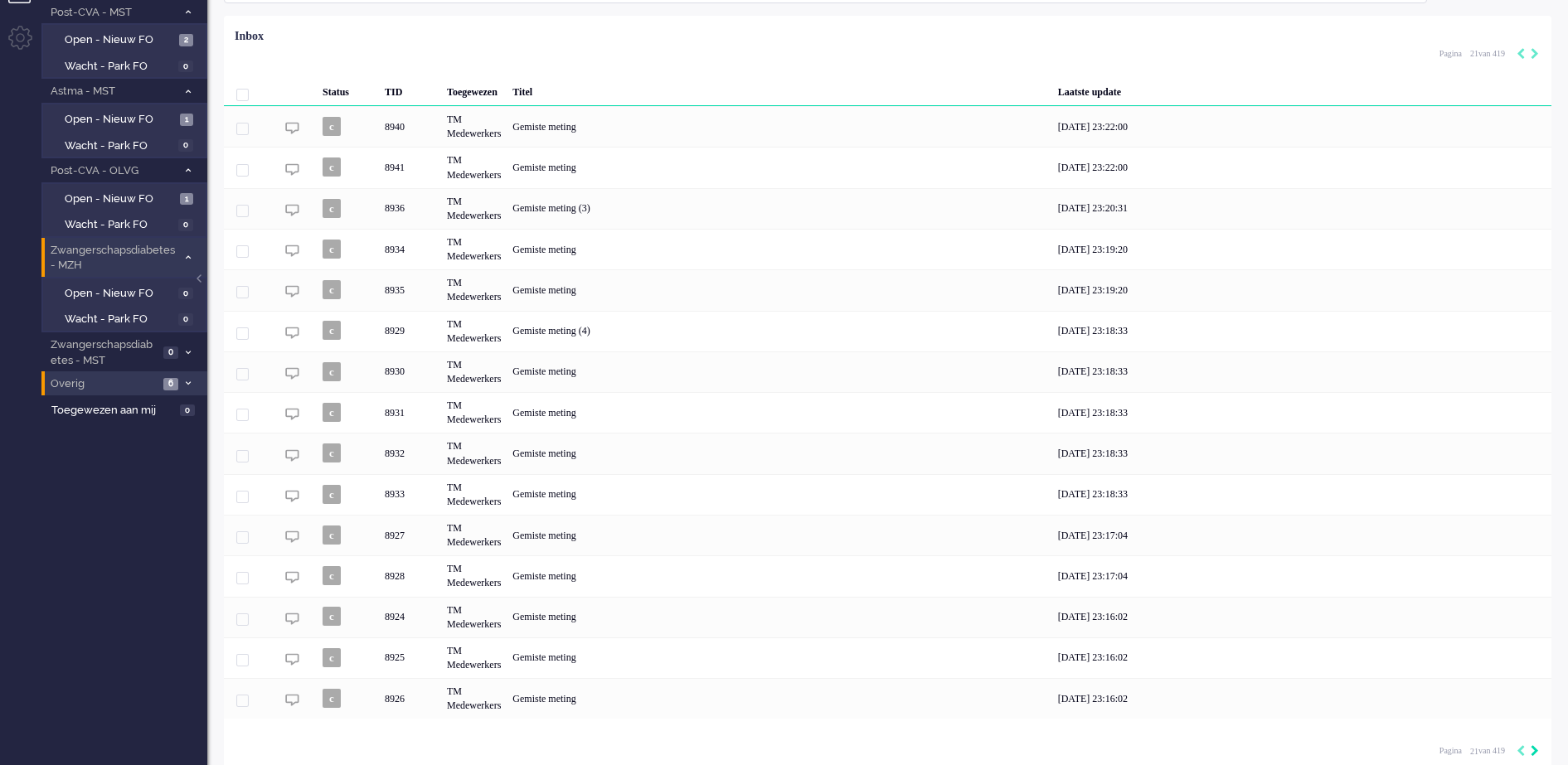
click at [1534, 751] on icon "Next" at bounding box center [1535, 751] width 9 height 12
type input "22"
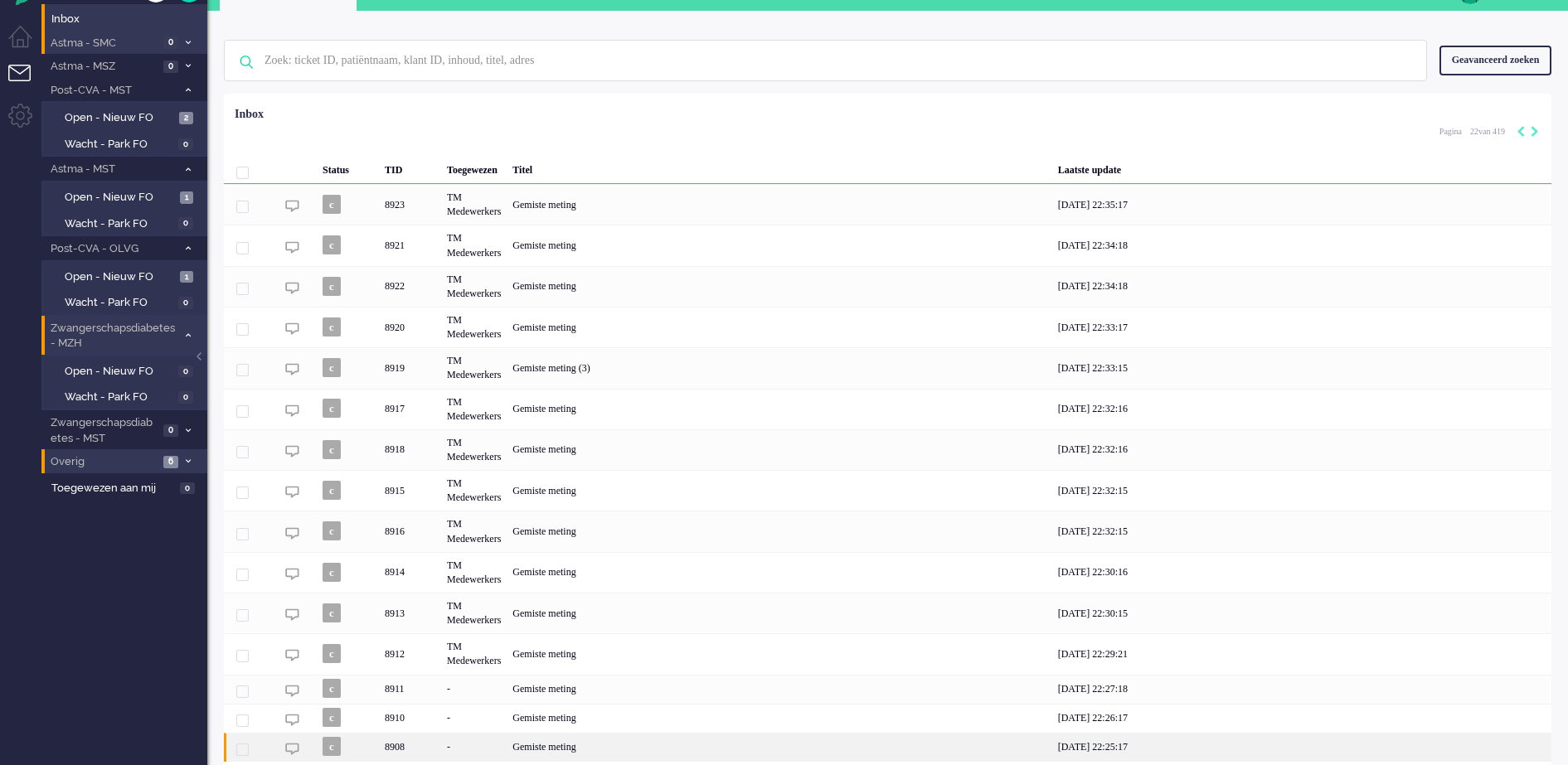
scroll to position [85, 0]
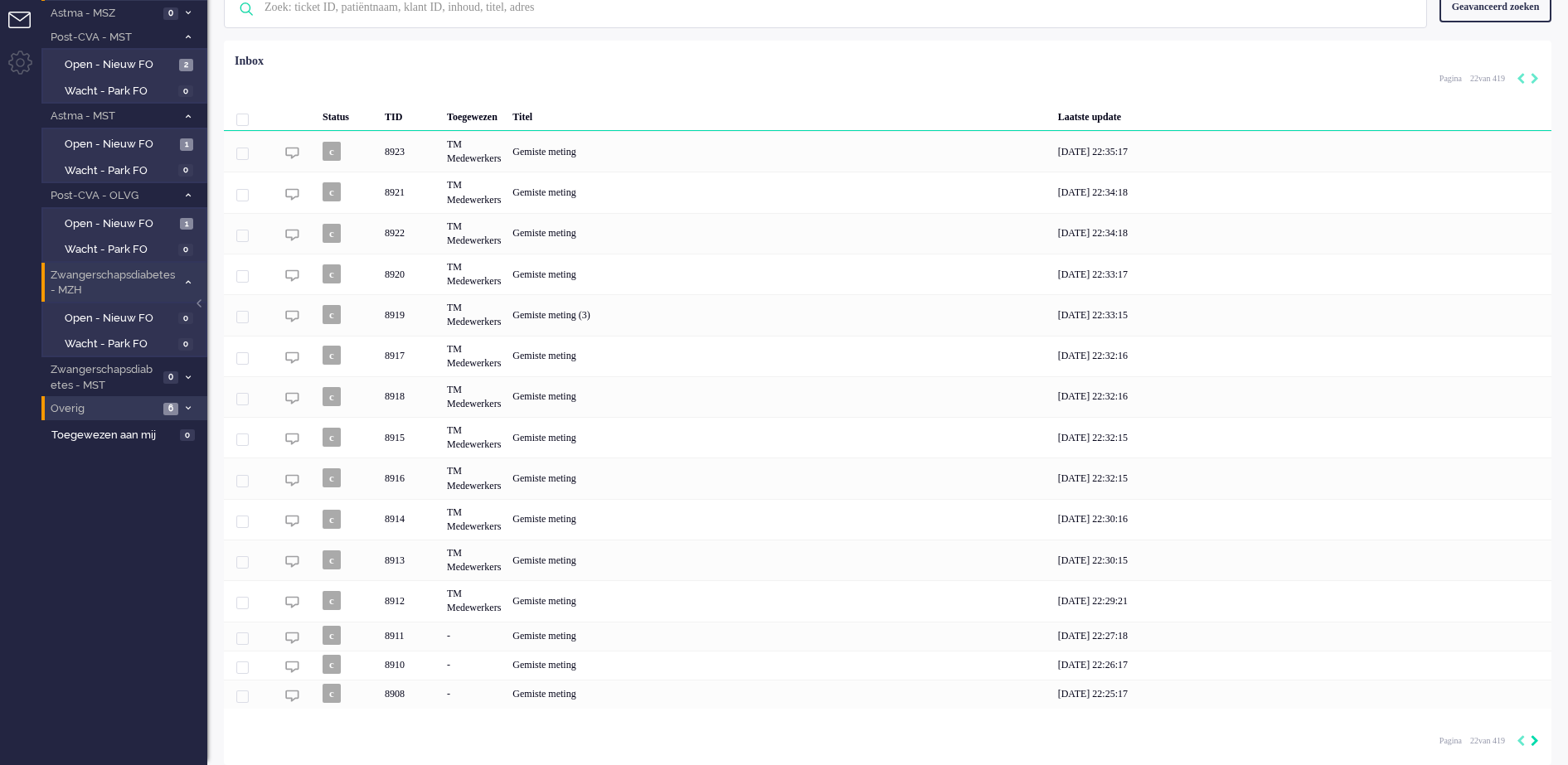
click at [1534, 742] on icon "Next" at bounding box center [1535, 741] width 9 height 12
type input "23"
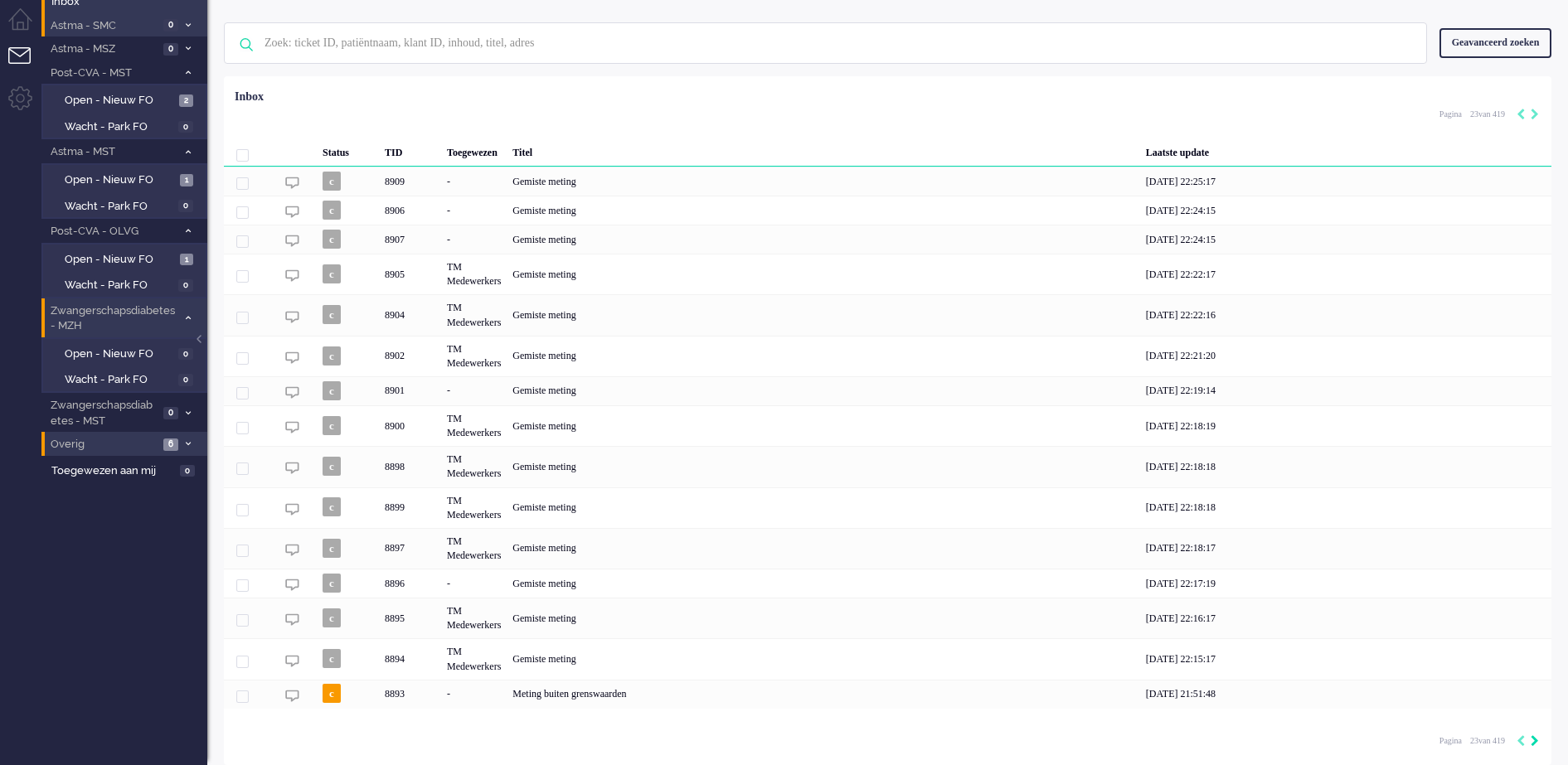
click at [1533, 739] on icon "Next" at bounding box center [1535, 741] width 9 height 12
type input "24"
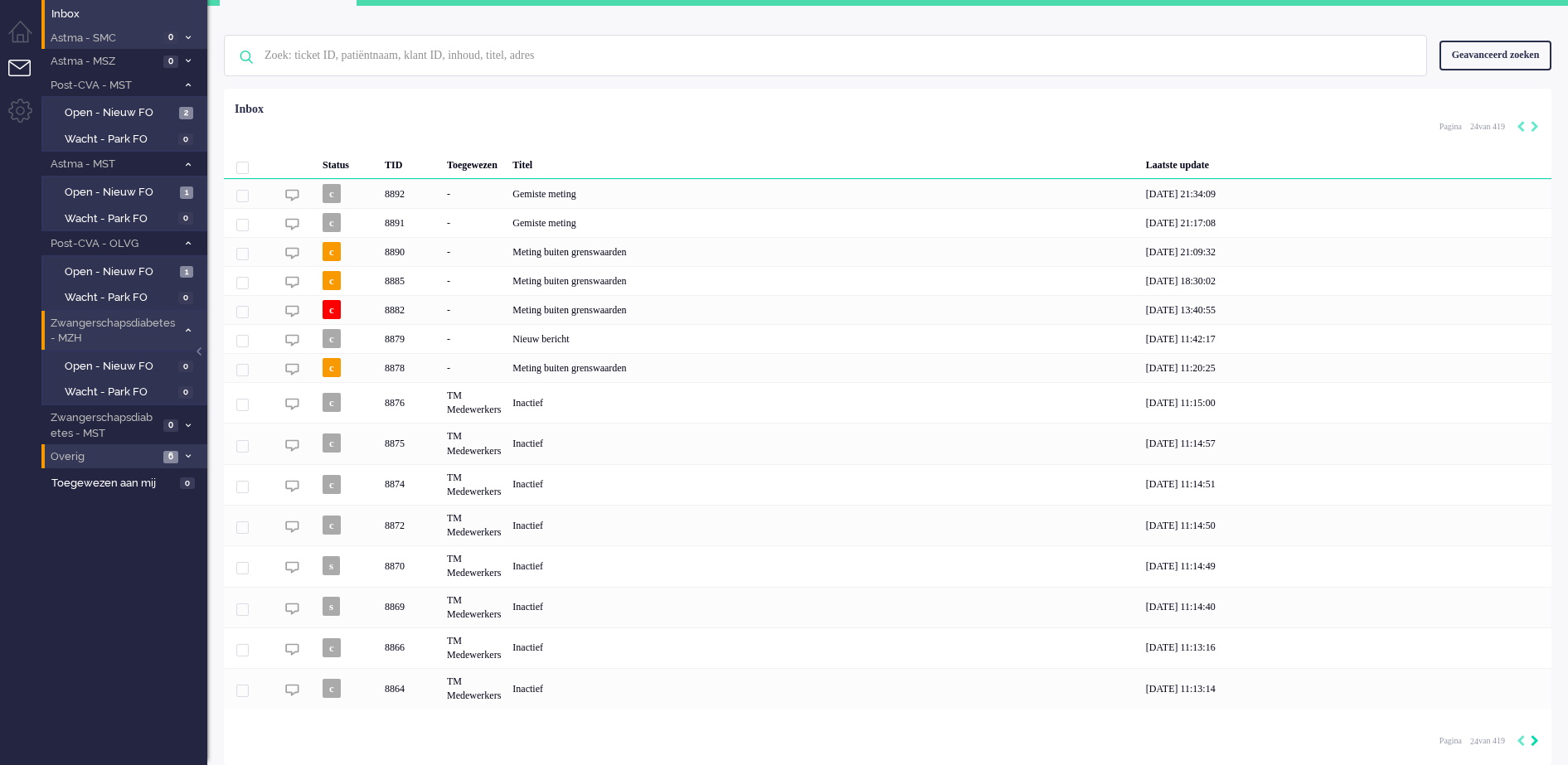
scroll to position [38, 0]
click at [1531, 740] on icon "Next" at bounding box center [1535, 741] width 9 height 12
type input "25"
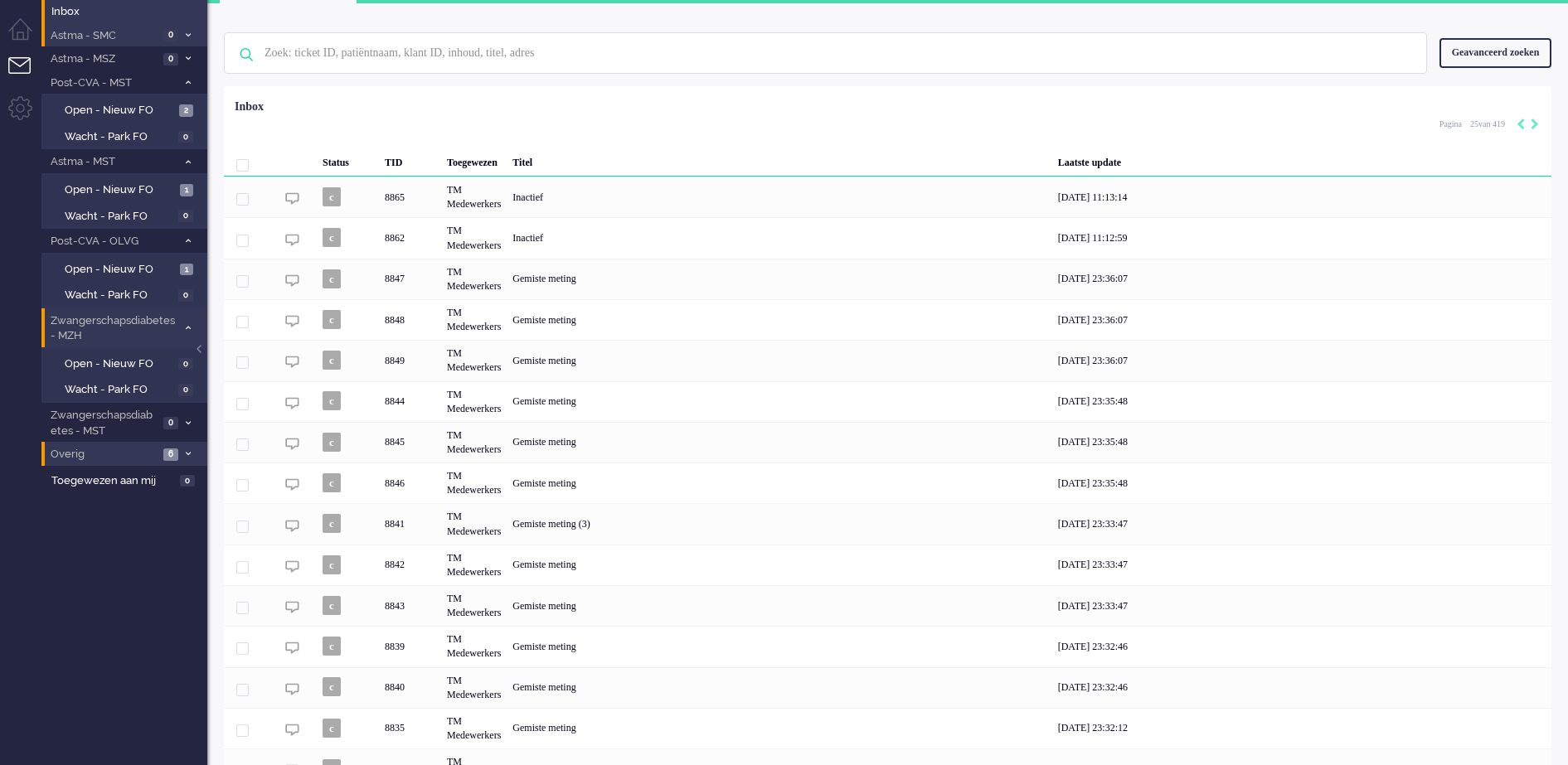
click at [1530, 740] on div "30/08/2025 23:32:12" at bounding box center [1301, 728] width 499 height 41
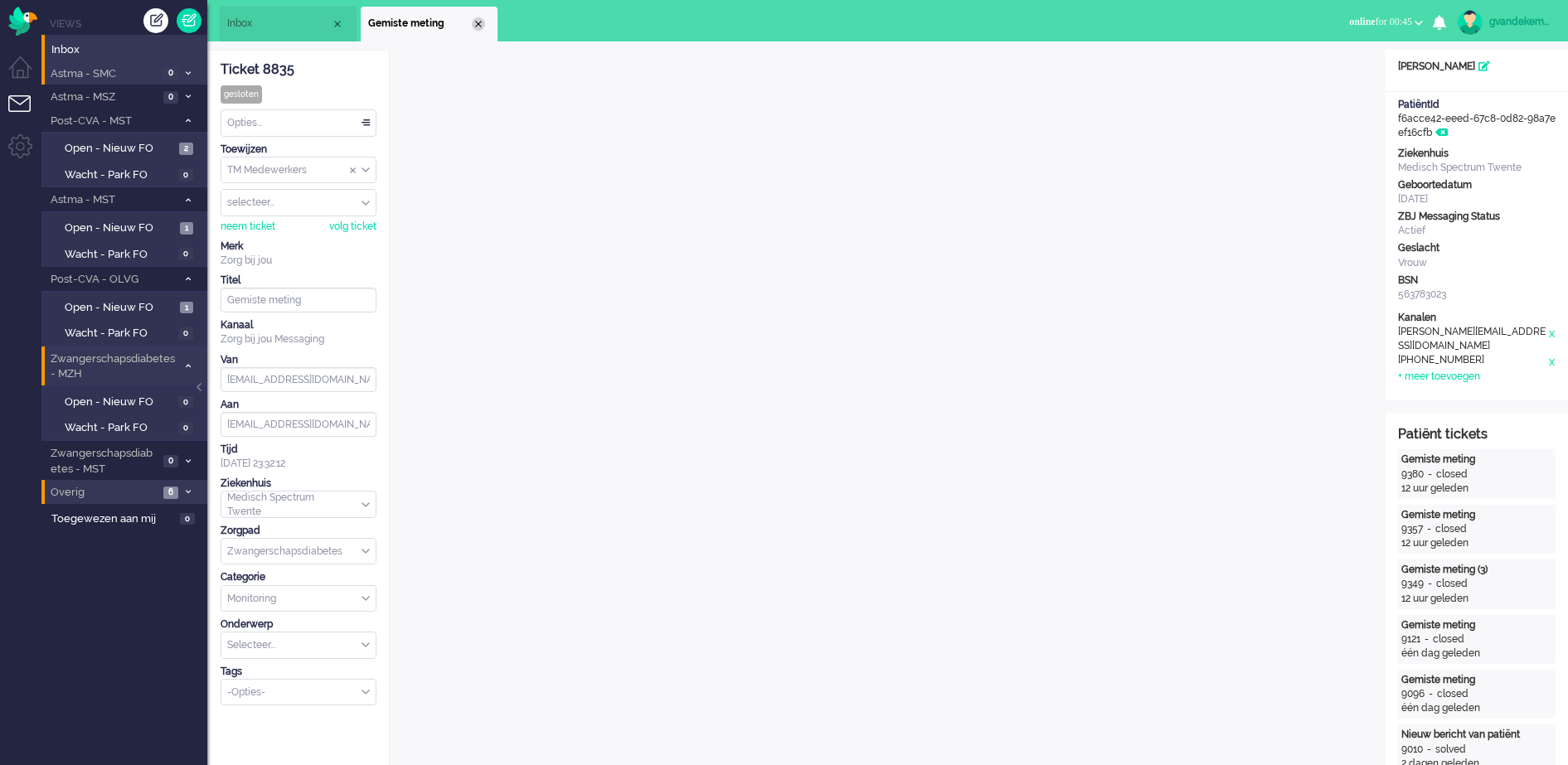
click at [478, 23] on div "Close tab" at bounding box center [479, 24] width 14 height 14
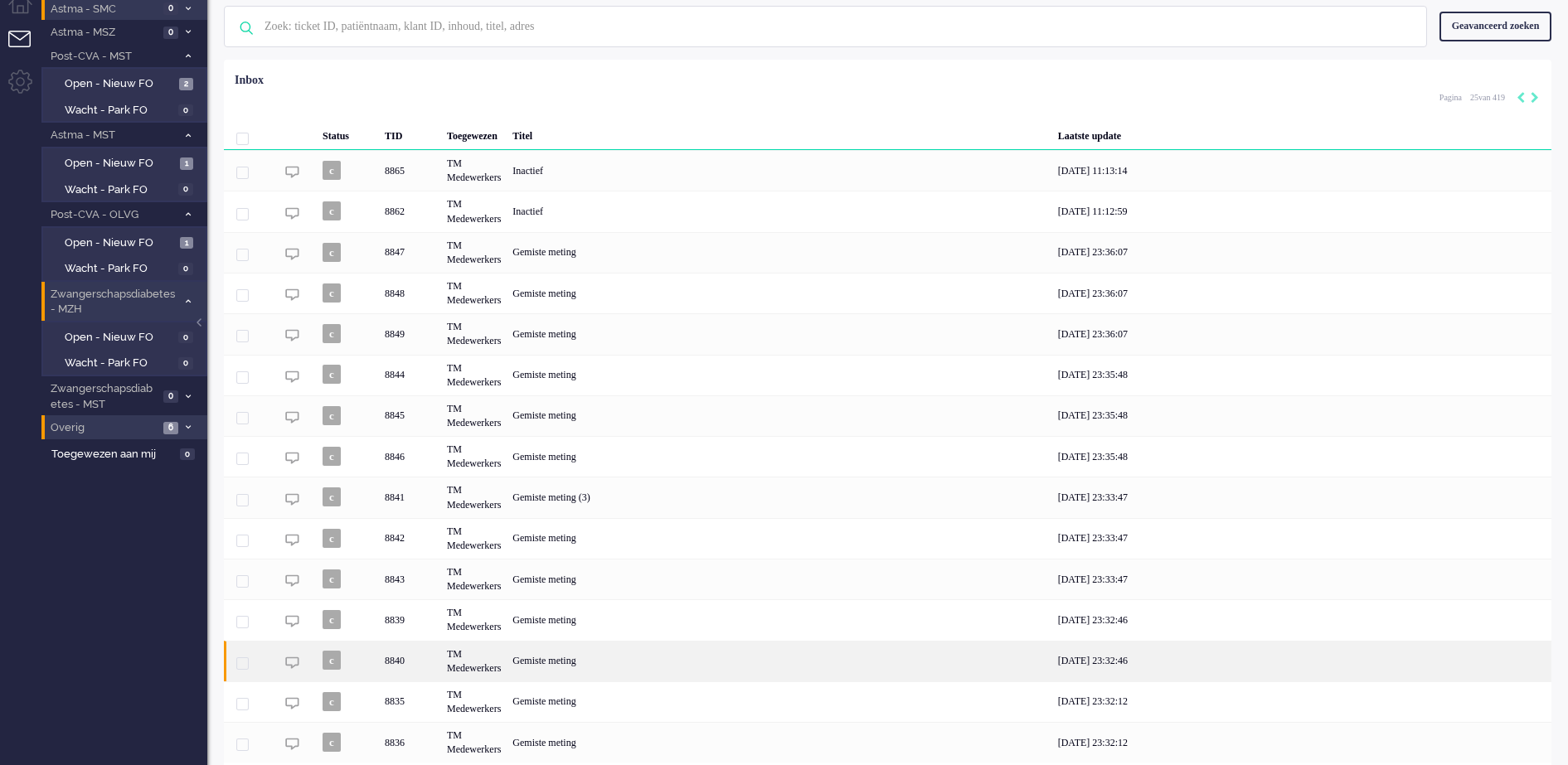
scroll to position [121, 0]
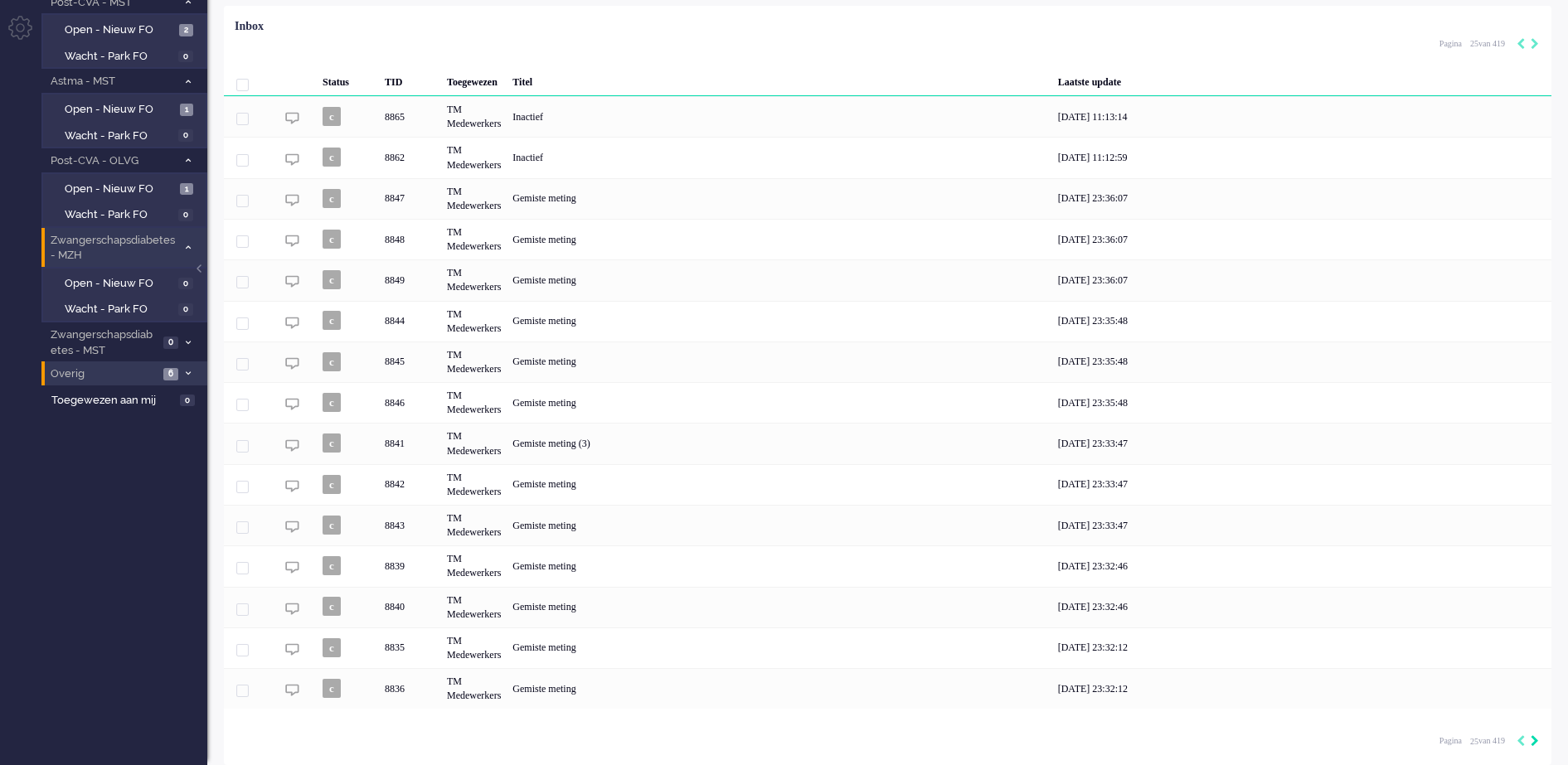
click at [1531, 739] on icon "Next" at bounding box center [1535, 741] width 9 height 12
type input "26"
click at [1522, 740] on icon "Previous" at bounding box center [1520, 741] width 9 height 12
type input "25"
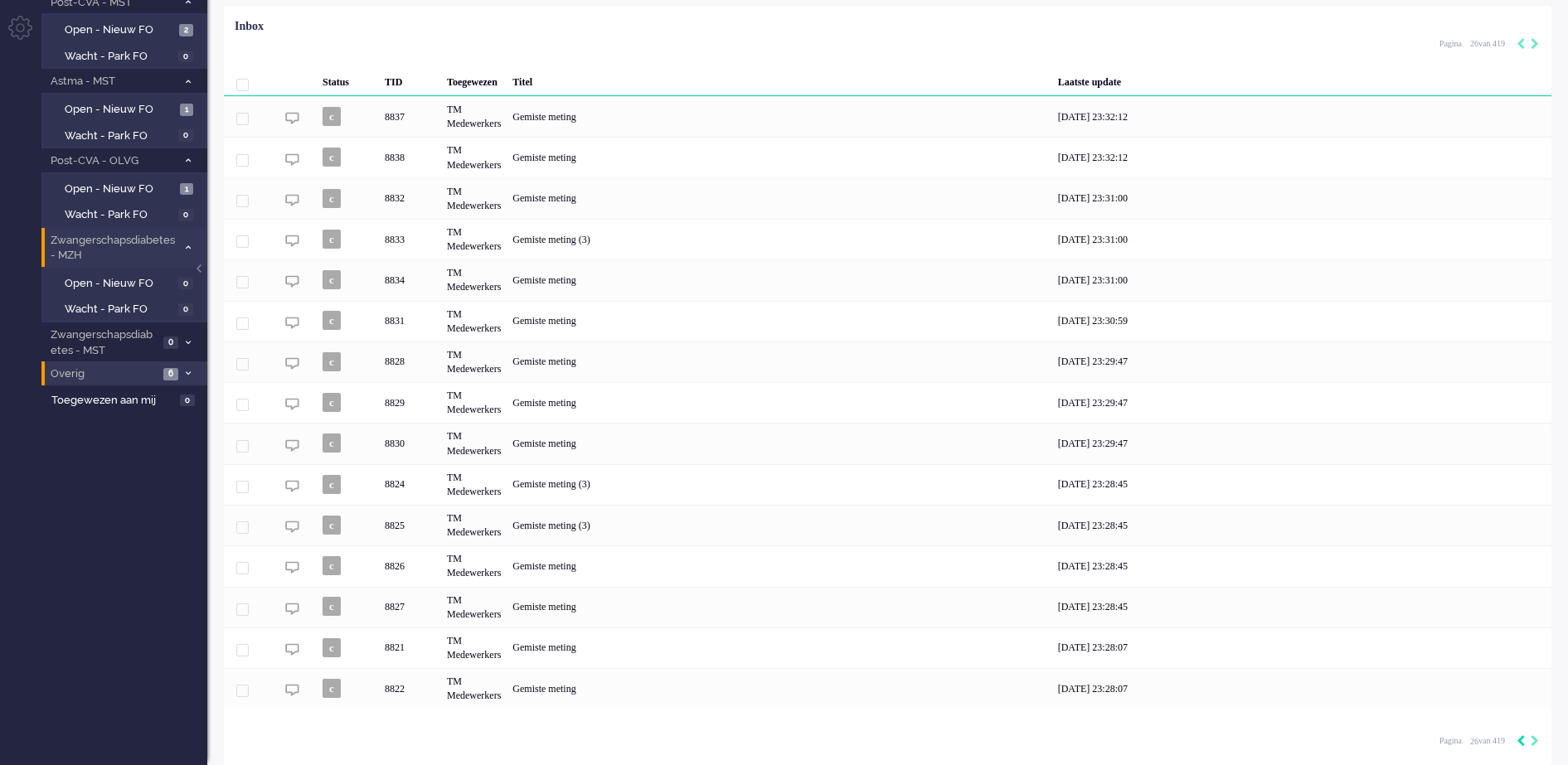
type input "25"
click at [1530, 740] on div "Pagination" at bounding box center [1525, 742] width 28 height 17
click at [1533, 740] on icon "Next" at bounding box center [1535, 741] width 9 height 12
type input "26"
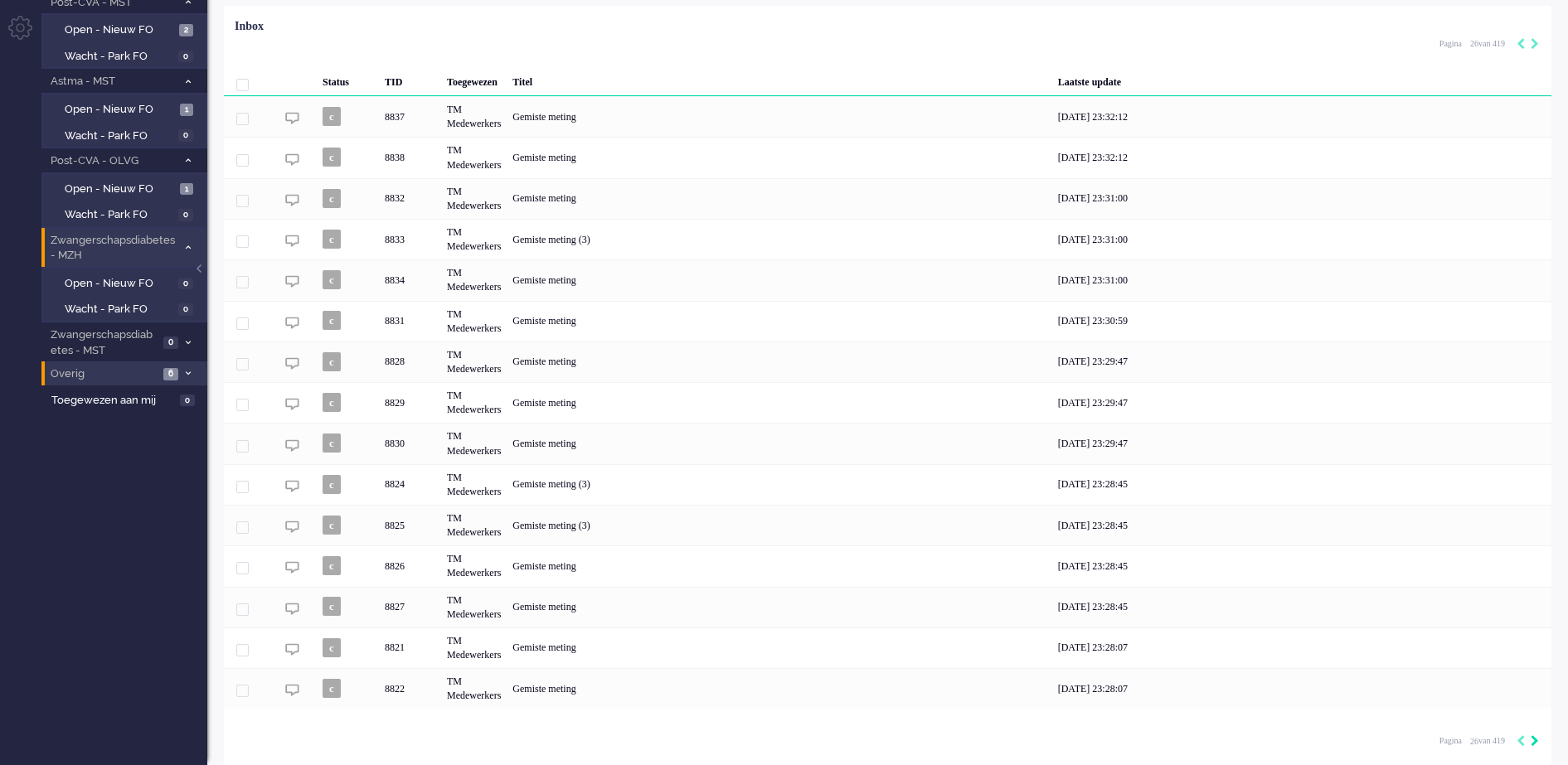
click at [1533, 740] on icon "Next" at bounding box center [1535, 741] width 9 height 12
type input "27"
click at [1533, 740] on icon "Next" at bounding box center [1535, 741] width 9 height 12
type input "28"
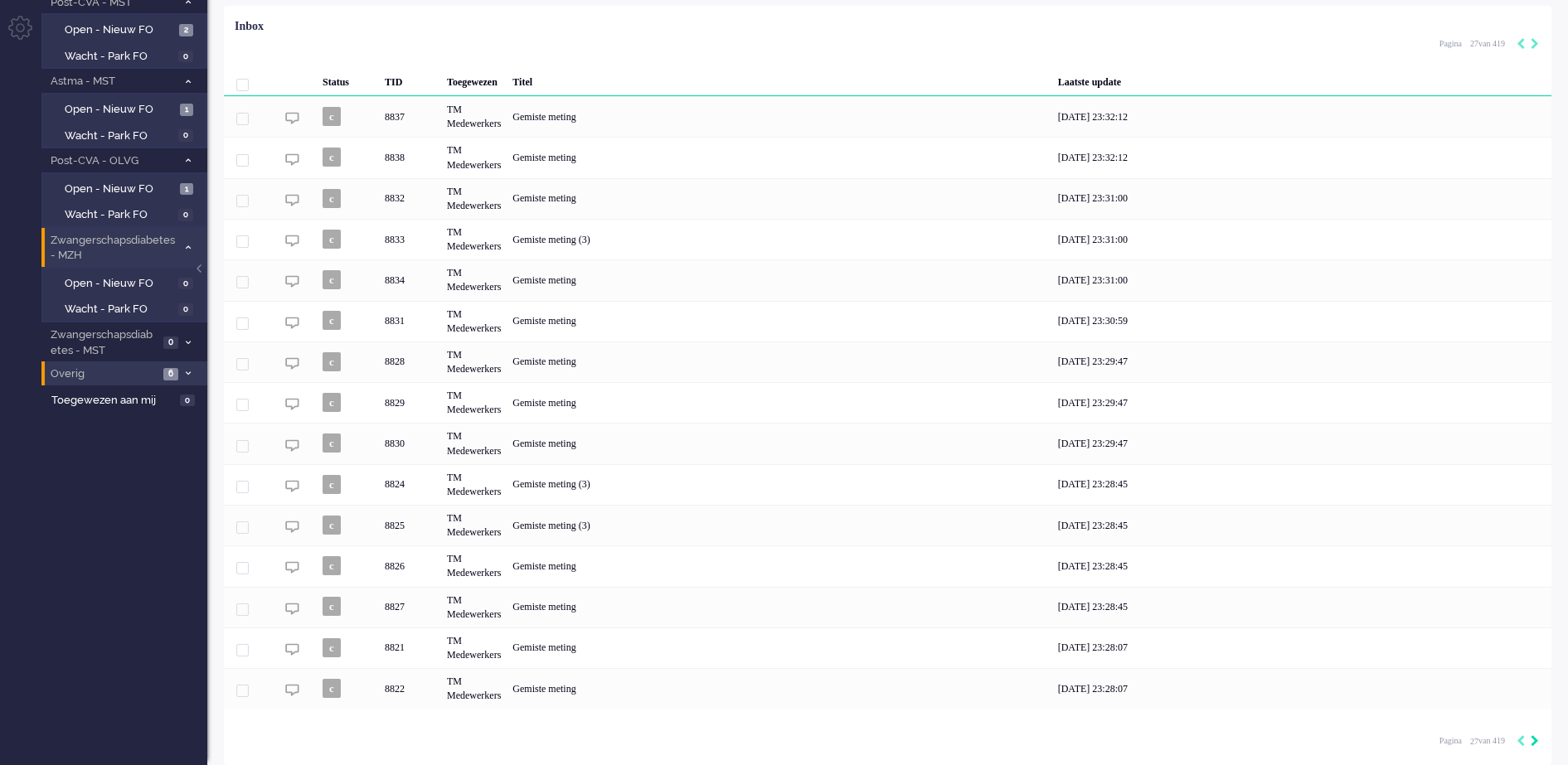
type input "28"
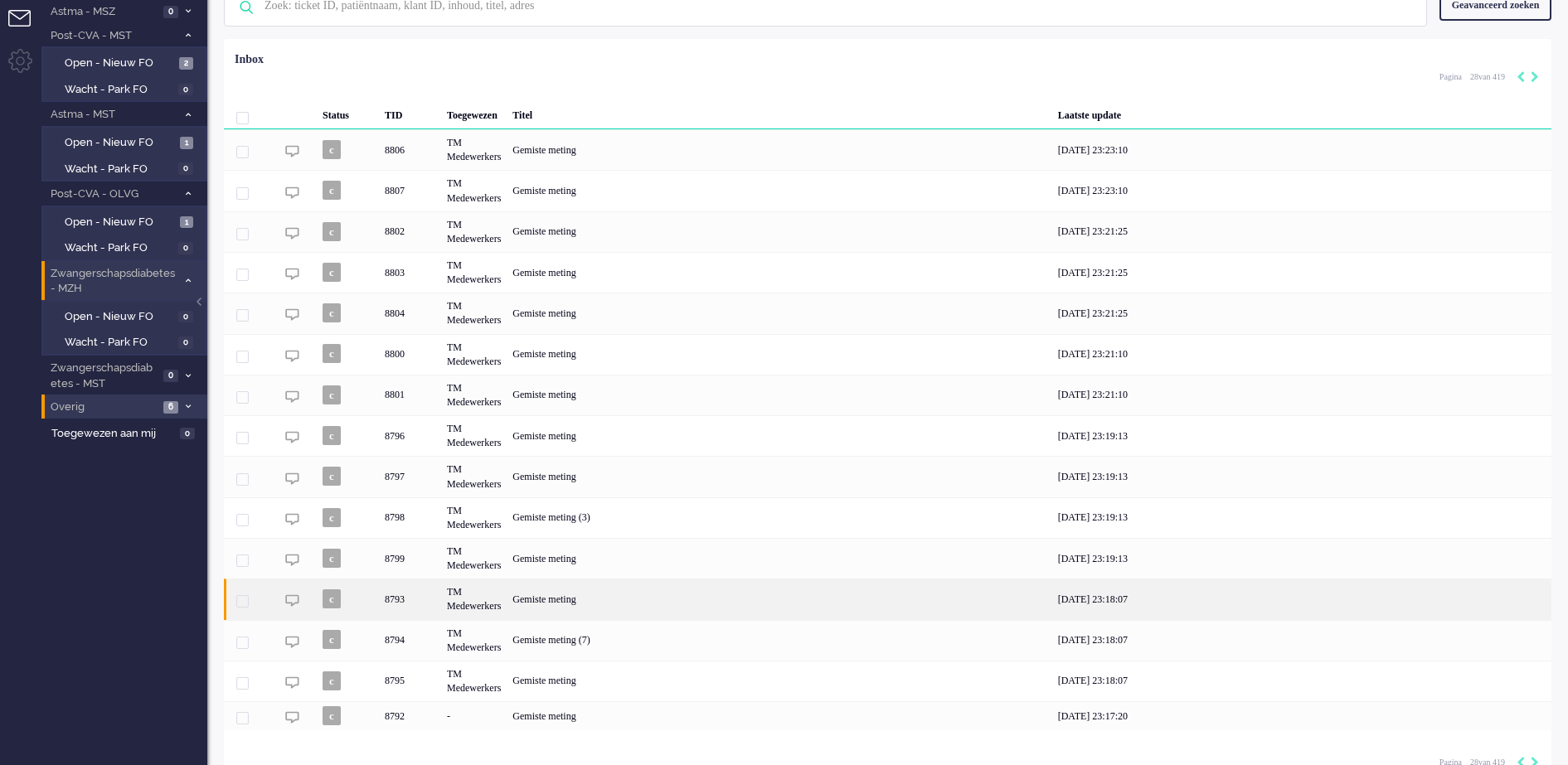
click at [459, 597] on div "TM Medewerkers" at bounding box center [474, 599] width 65 height 41
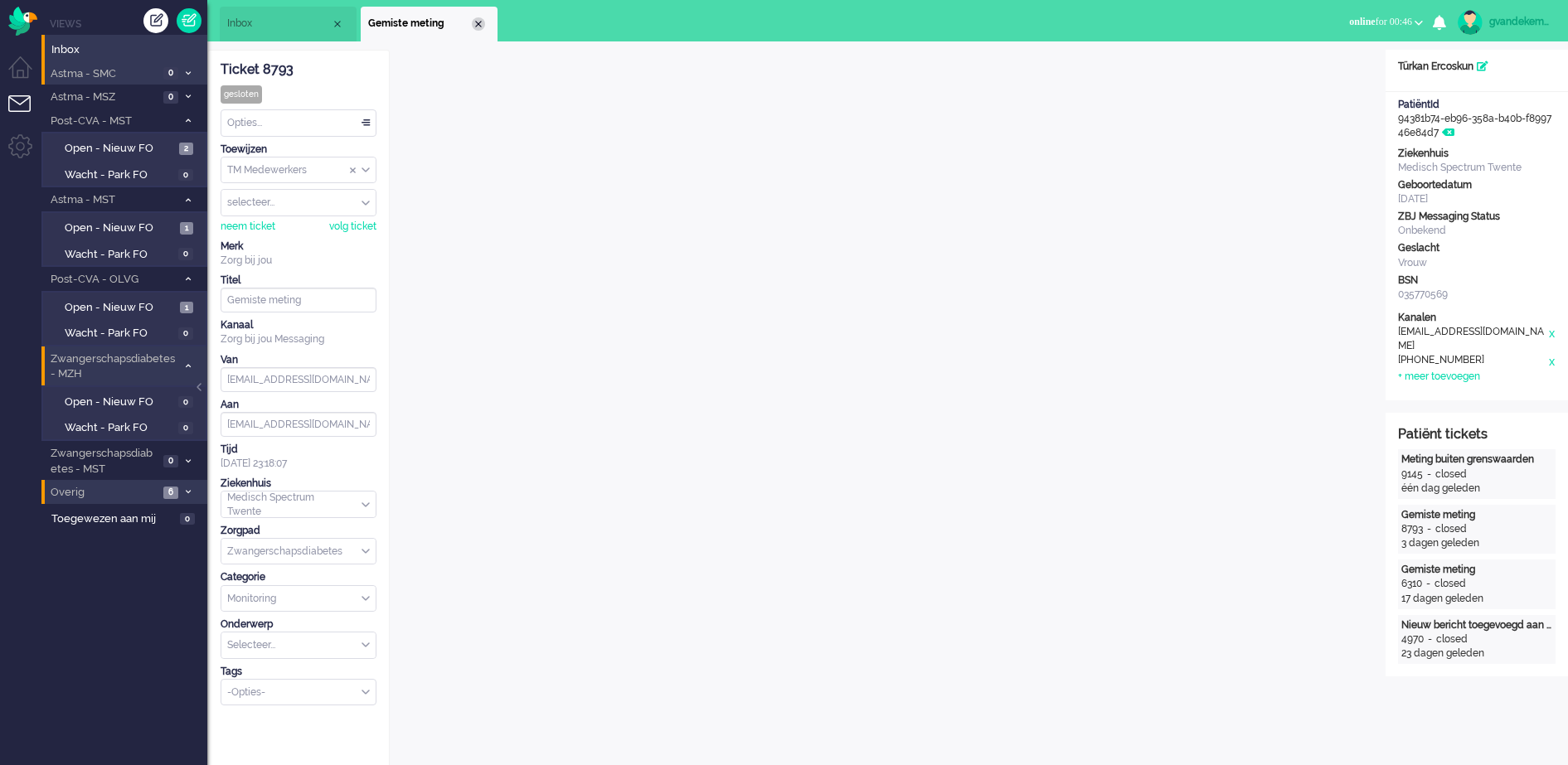
click at [477, 21] on div "Close tab" at bounding box center [479, 24] width 14 height 14
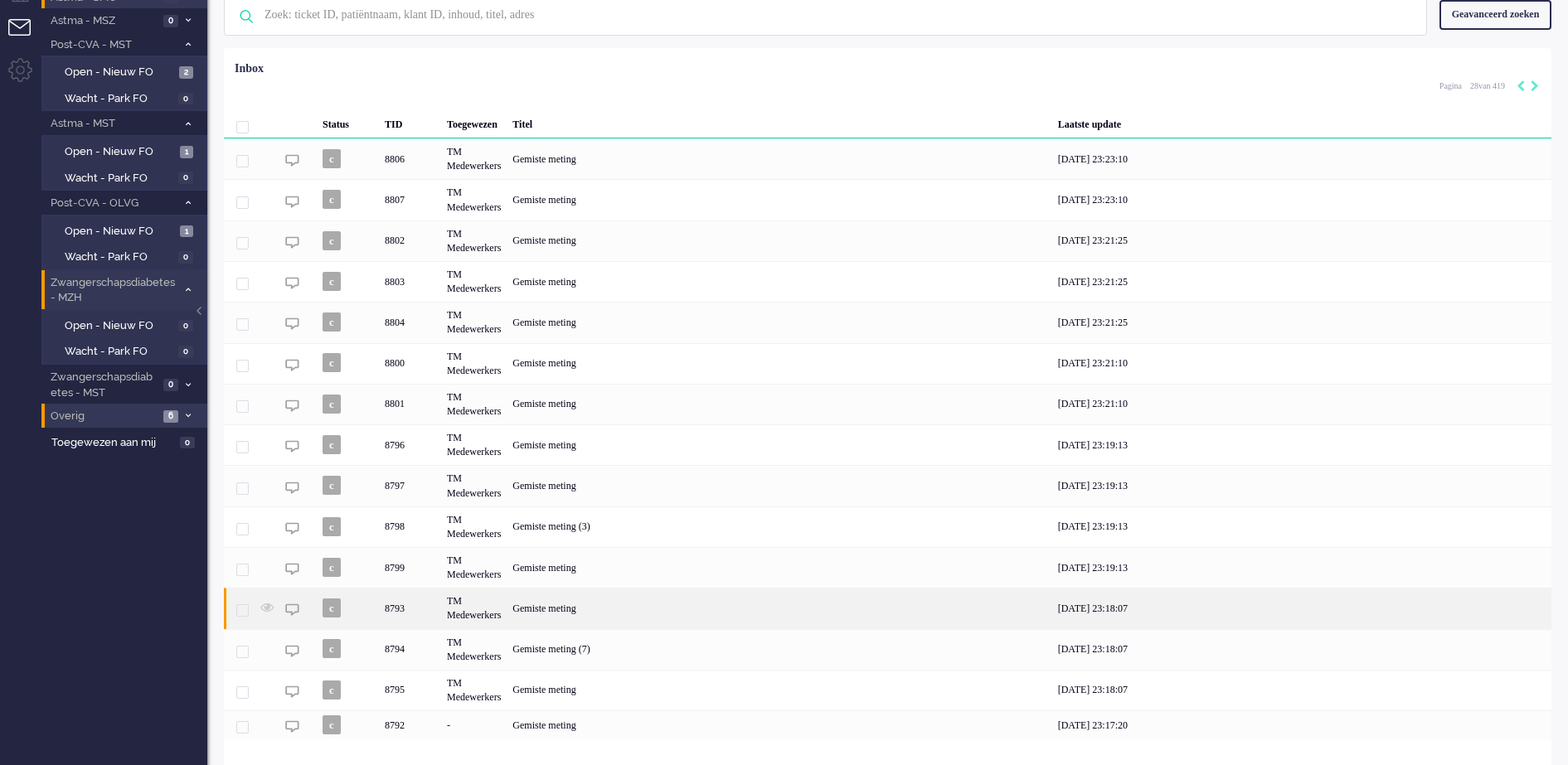
scroll to position [109, 0]
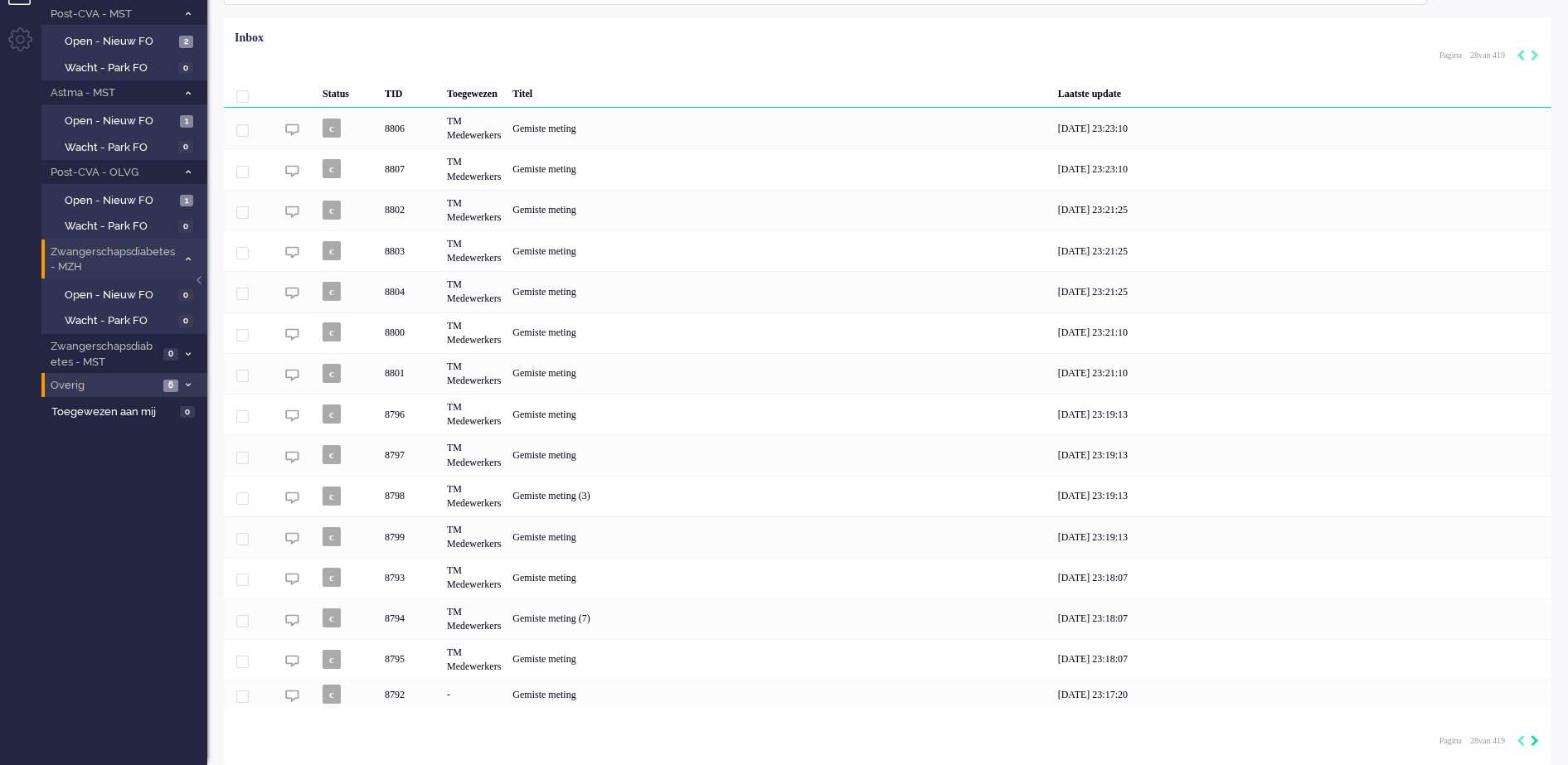
click at [1531, 740] on icon "Next" at bounding box center [1535, 741] width 9 height 12
type input "29"
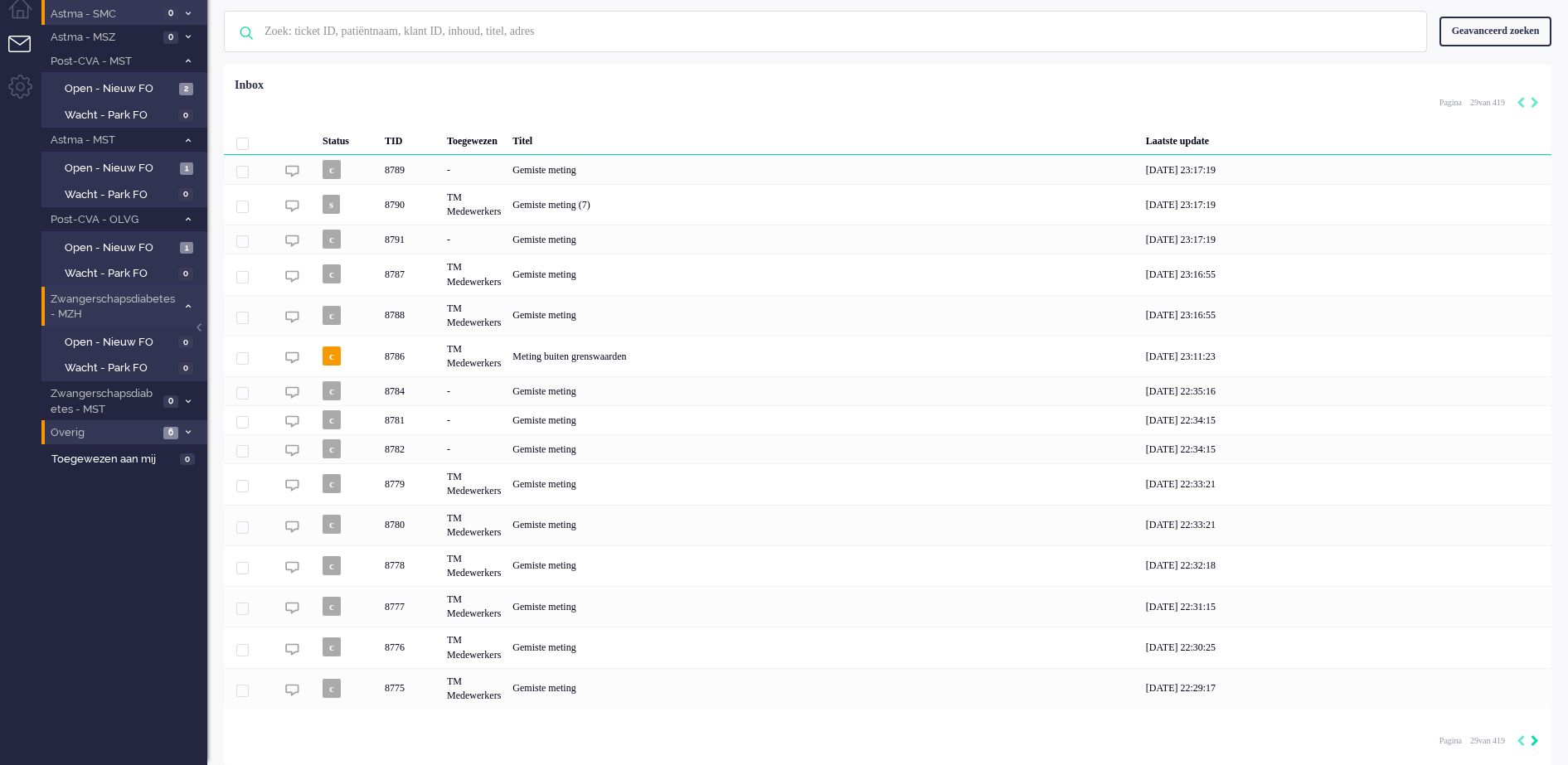
scroll to position [61, 0]
click at [1525, 741] on div "Pagination" at bounding box center [1525, 742] width 28 height 17
click at [1534, 740] on icon "Next" at bounding box center [1535, 741] width 9 height 12
type input "30"
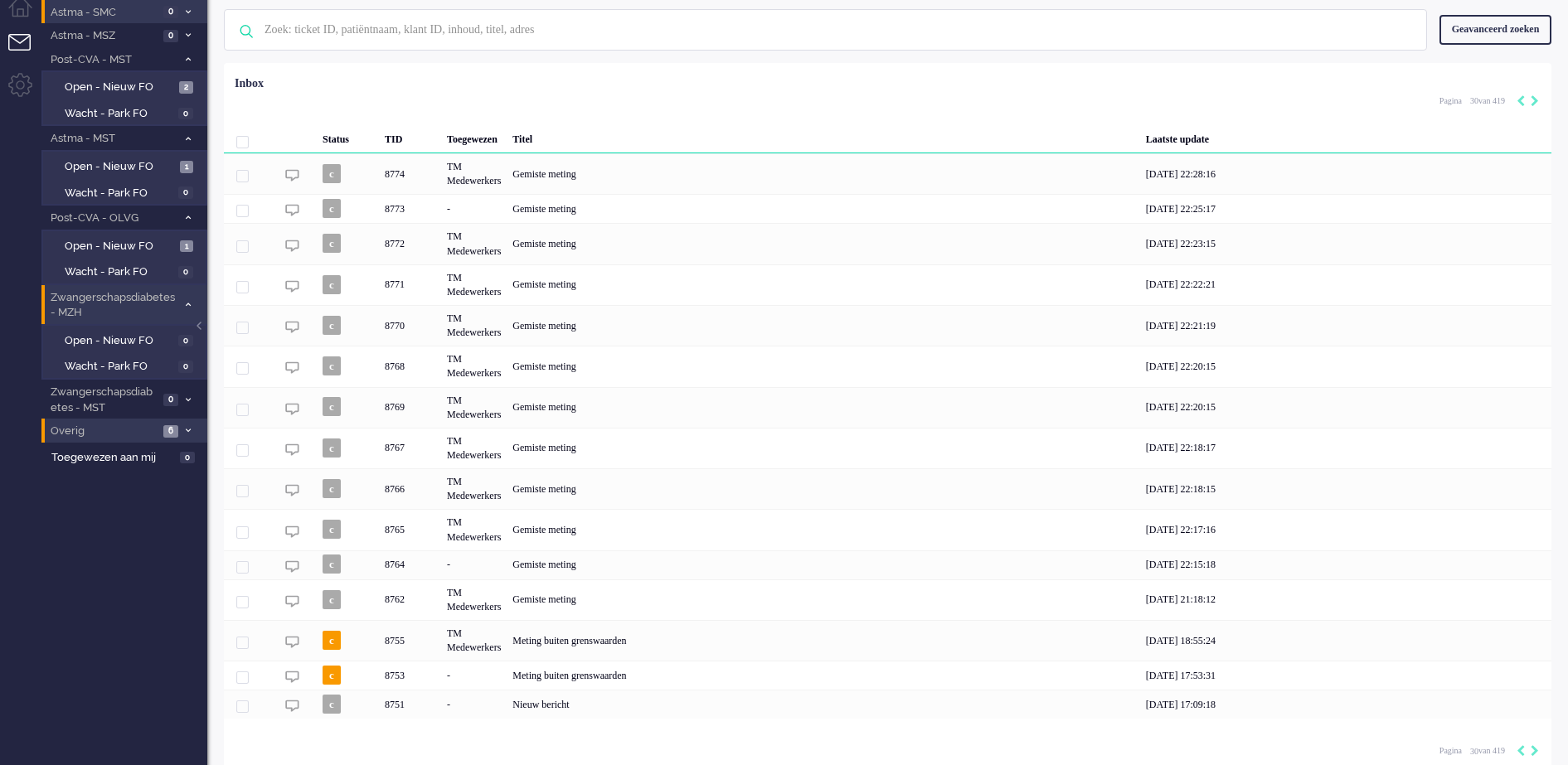
click at [1533, 740] on div "Pagina 30 van 419" at bounding box center [1489, 750] width 99 height 25
click at [1533, 752] on icon "Next" at bounding box center [1535, 751] width 9 height 12
type input "31"
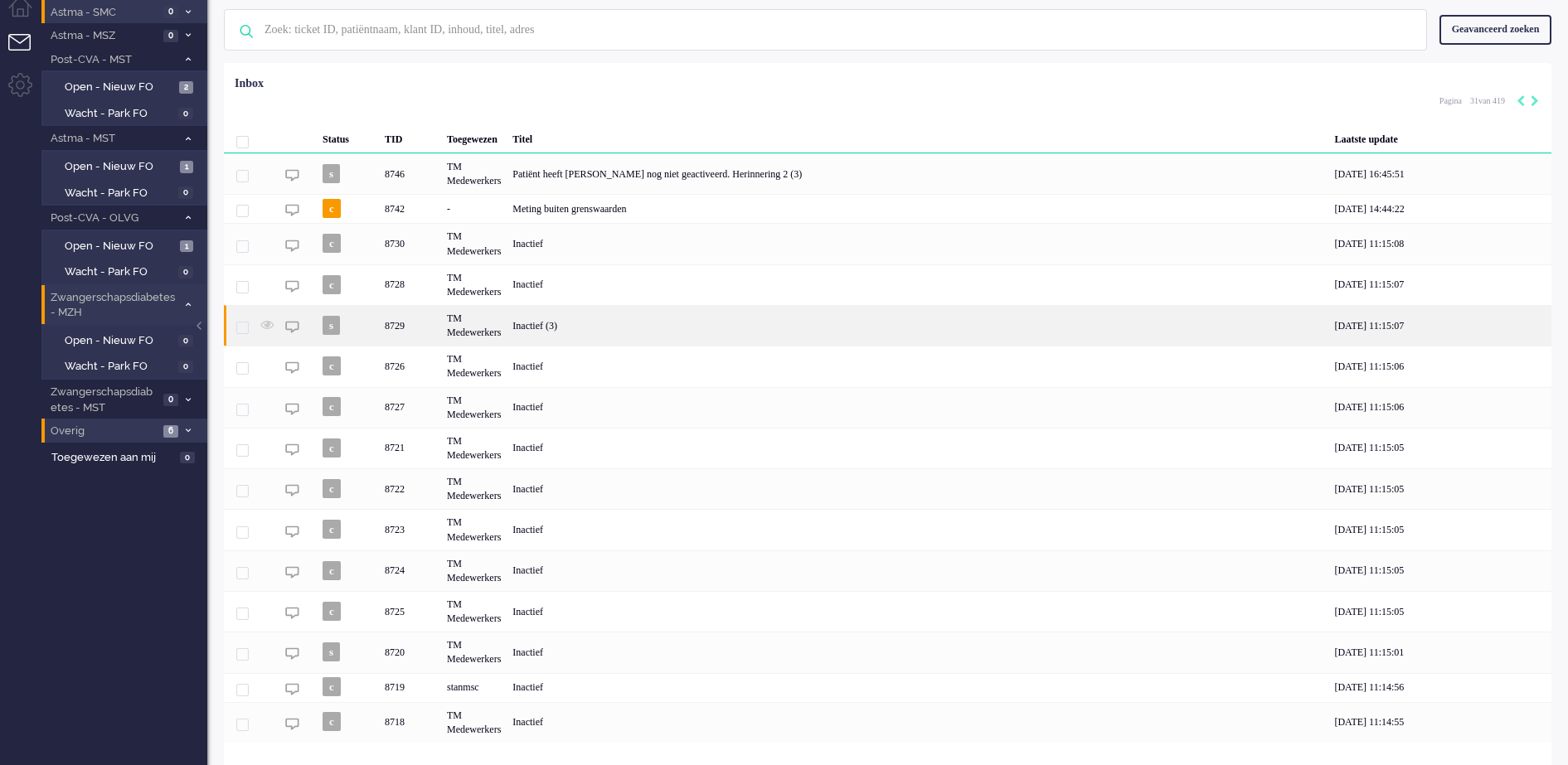
click at [524, 325] on div "Inactief (3)" at bounding box center [918, 326] width 821 height 41
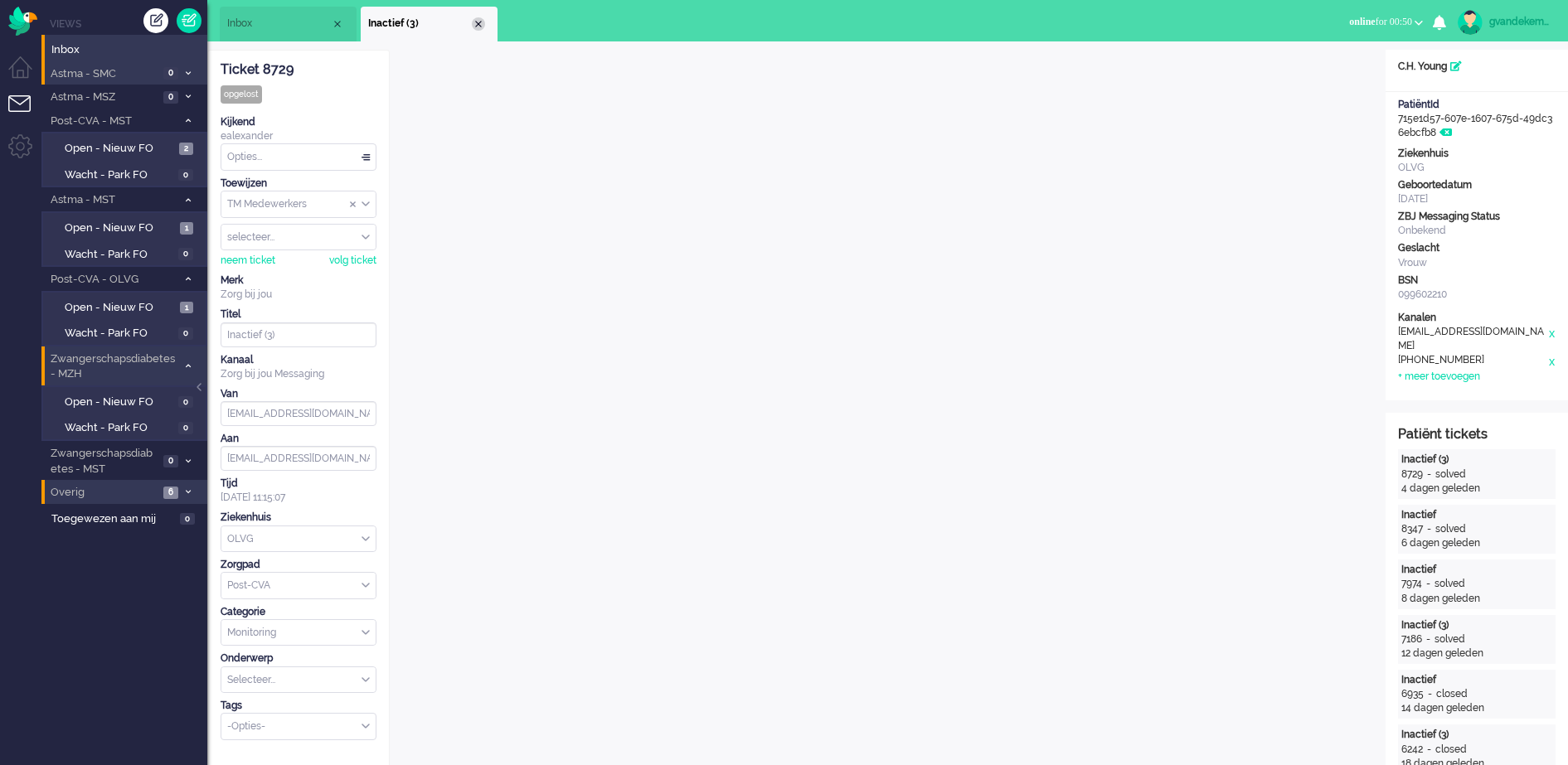
click at [474, 21] on div "Close tab" at bounding box center [479, 24] width 14 height 14
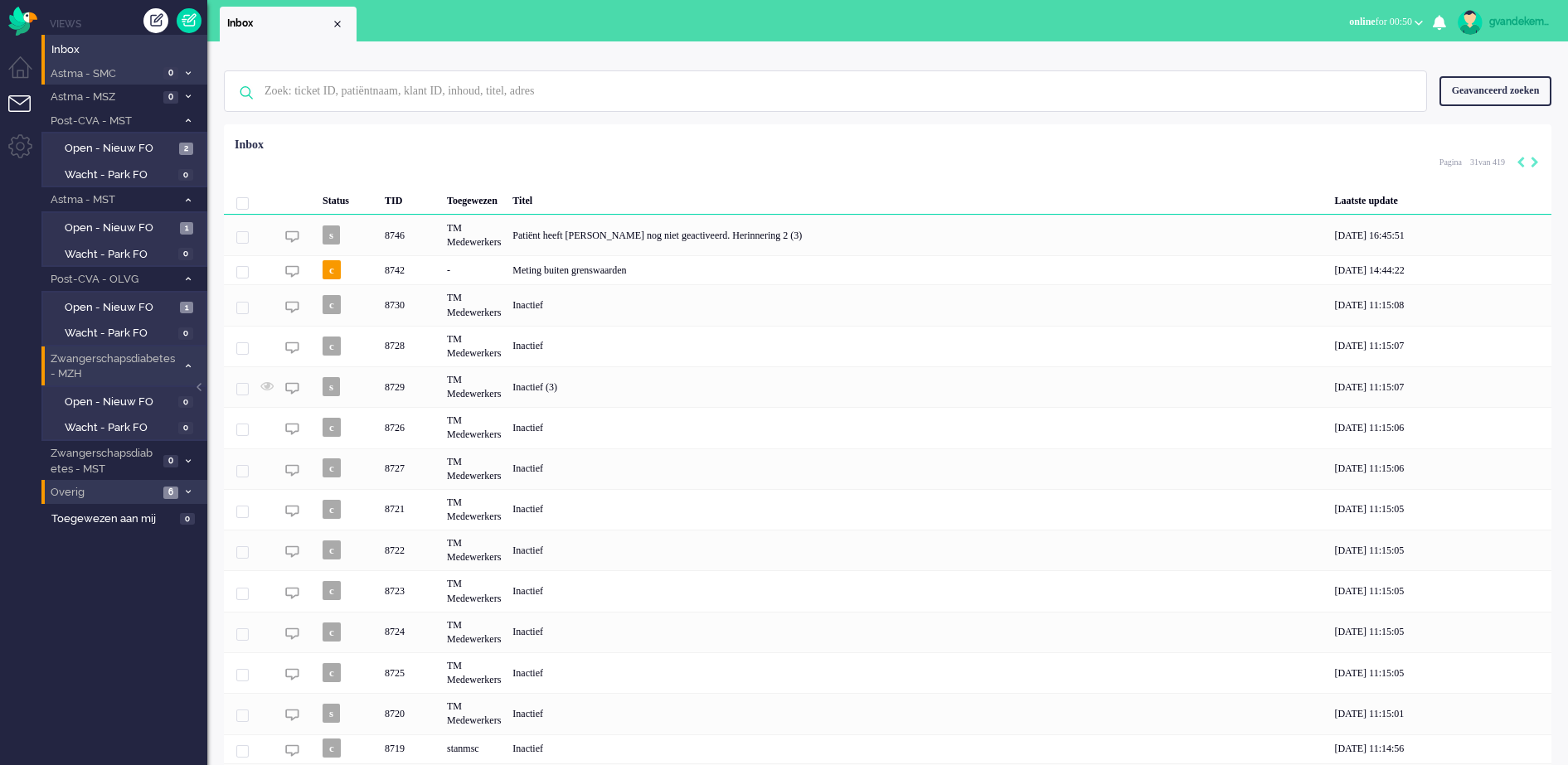
click at [336, 24] on div "Close tab" at bounding box center [338, 24] width 14 height 14
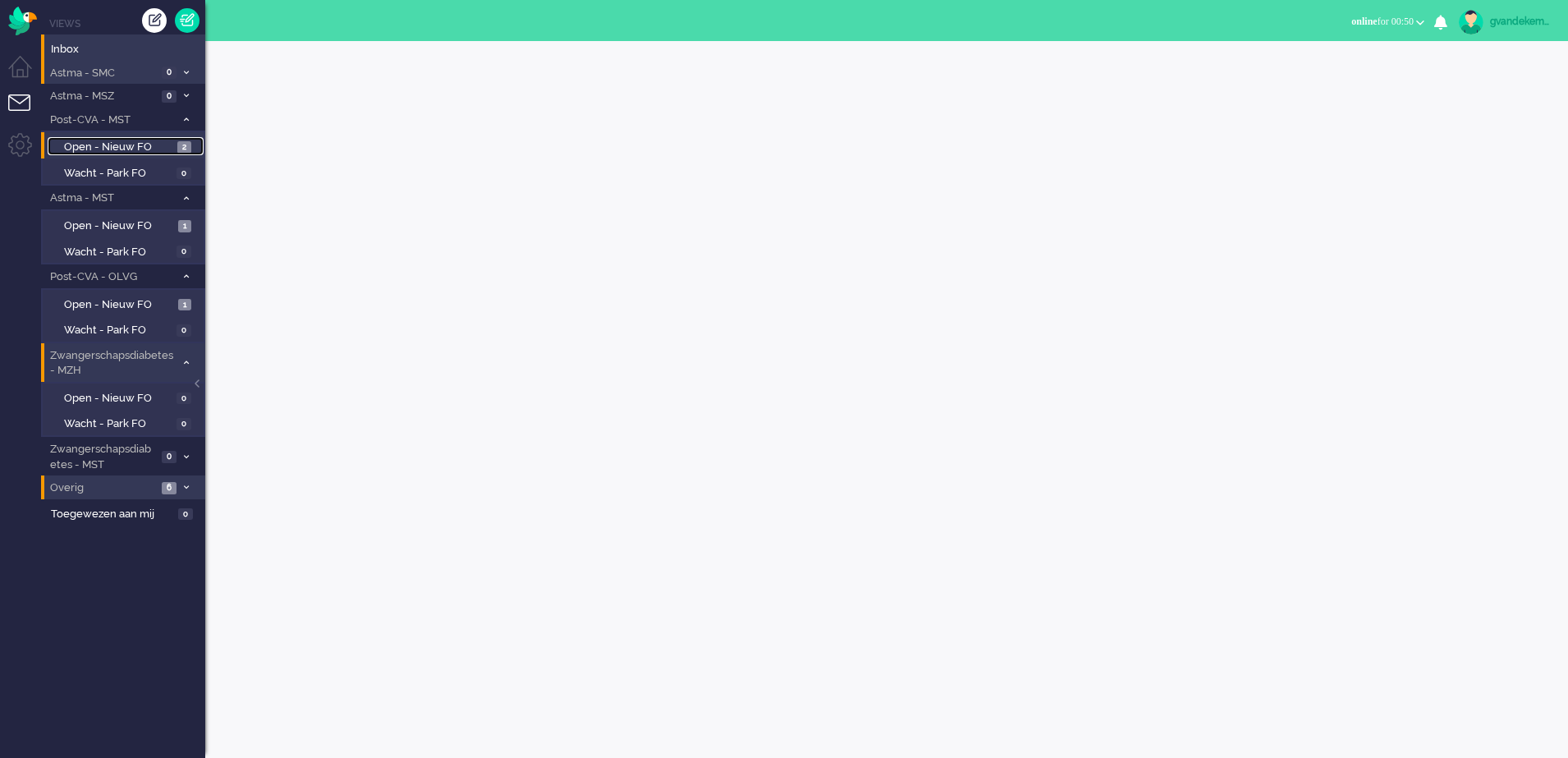
click at [137, 147] on span "Open - Nieuw FO" at bounding box center [119, 147] width 109 height 16
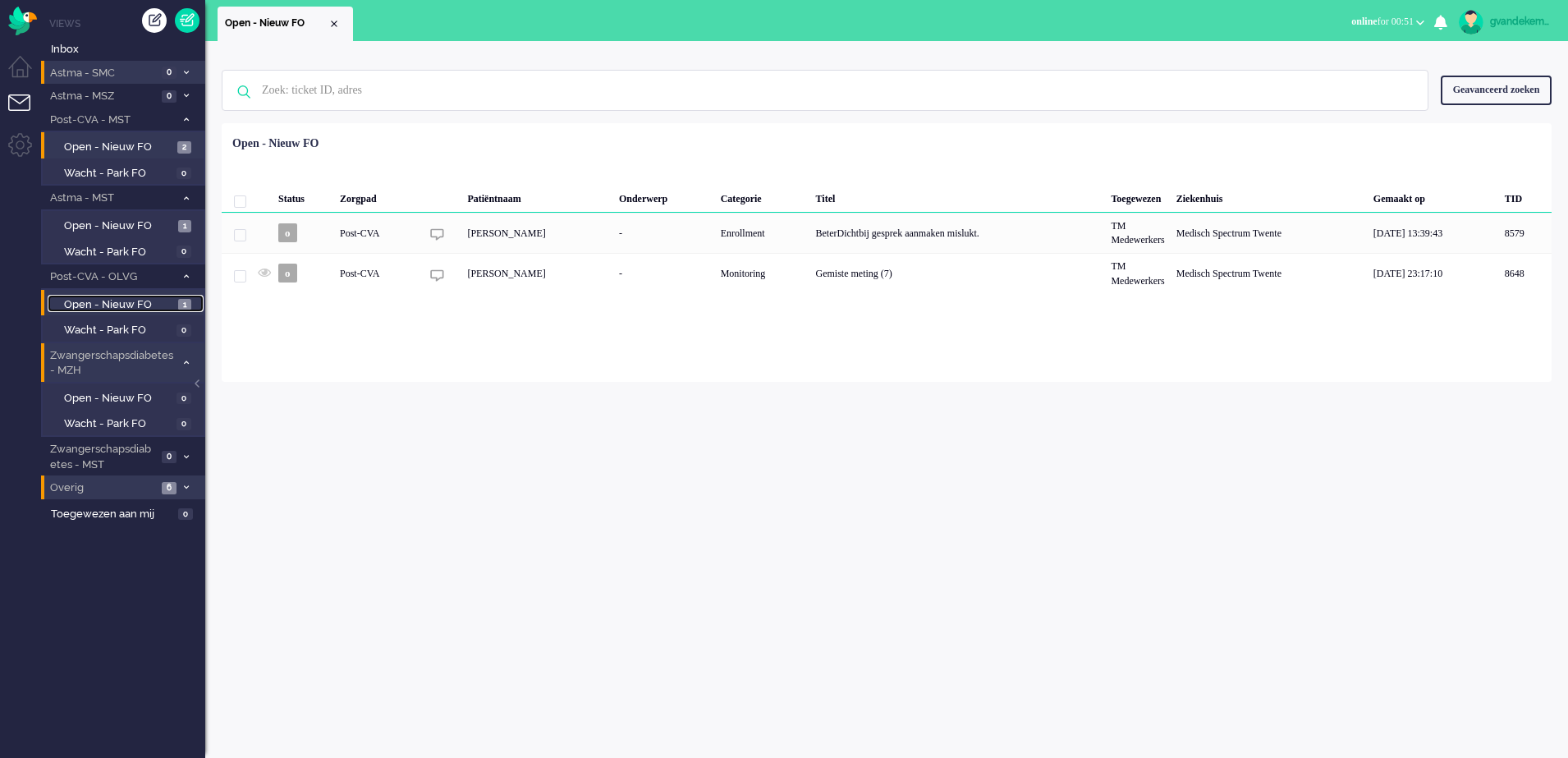
click at [145, 298] on span "Open - Nieuw FO" at bounding box center [119, 305] width 110 height 16
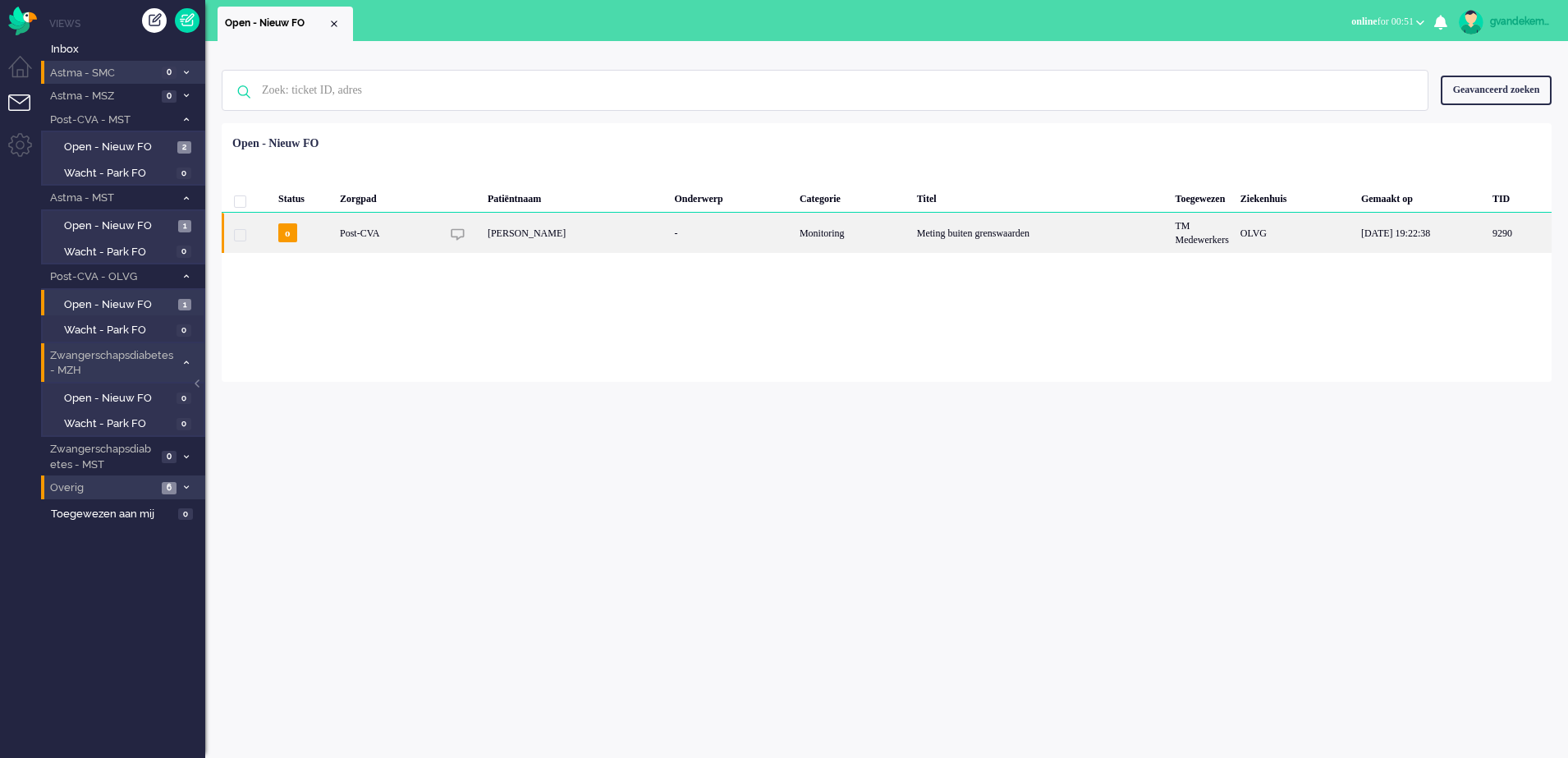
click at [1039, 240] on div "Meting buiten grenswaarden" at bounding box center [1040, 233] width 259 height 40
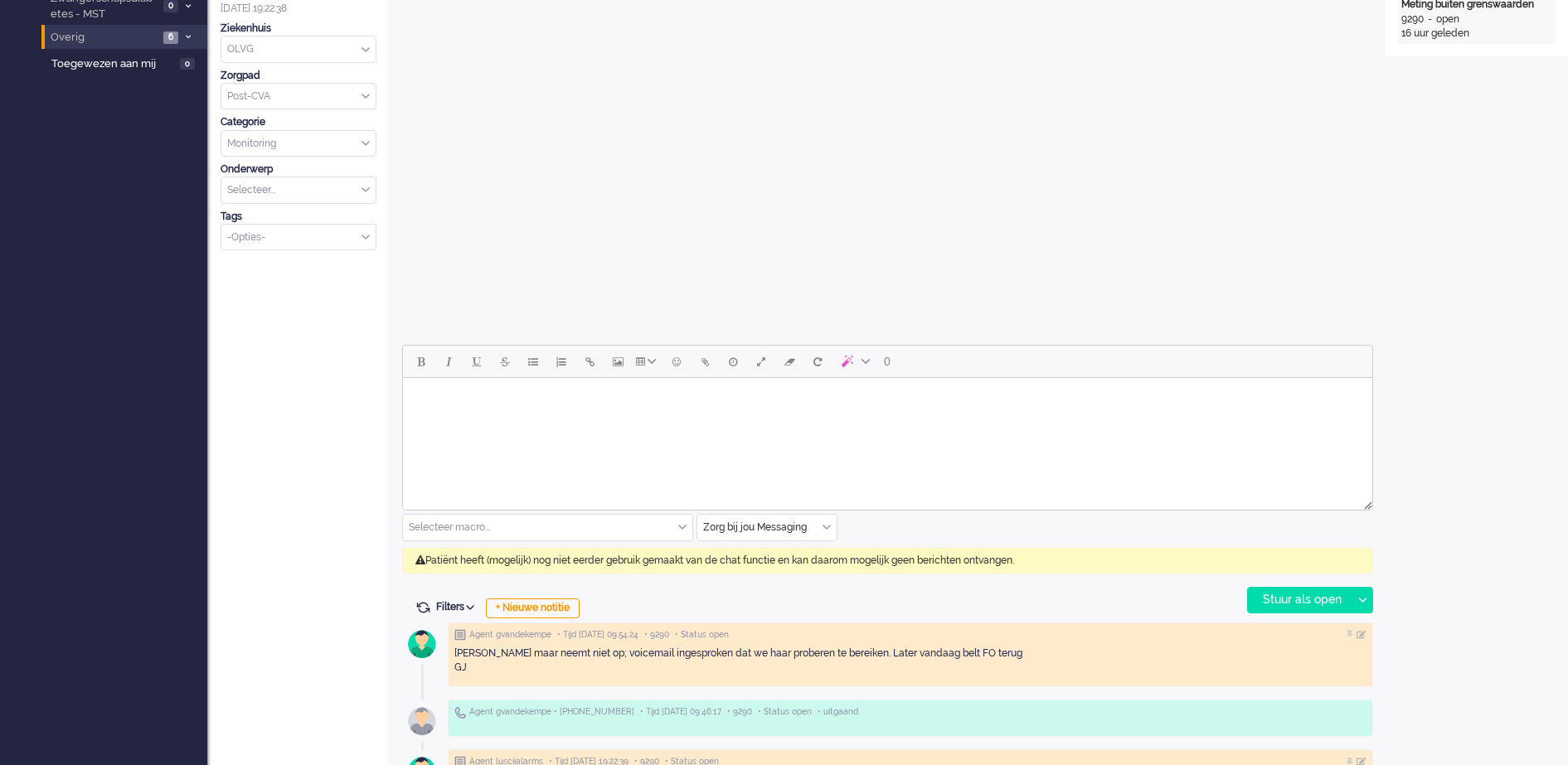
scroll to position [489, 0]
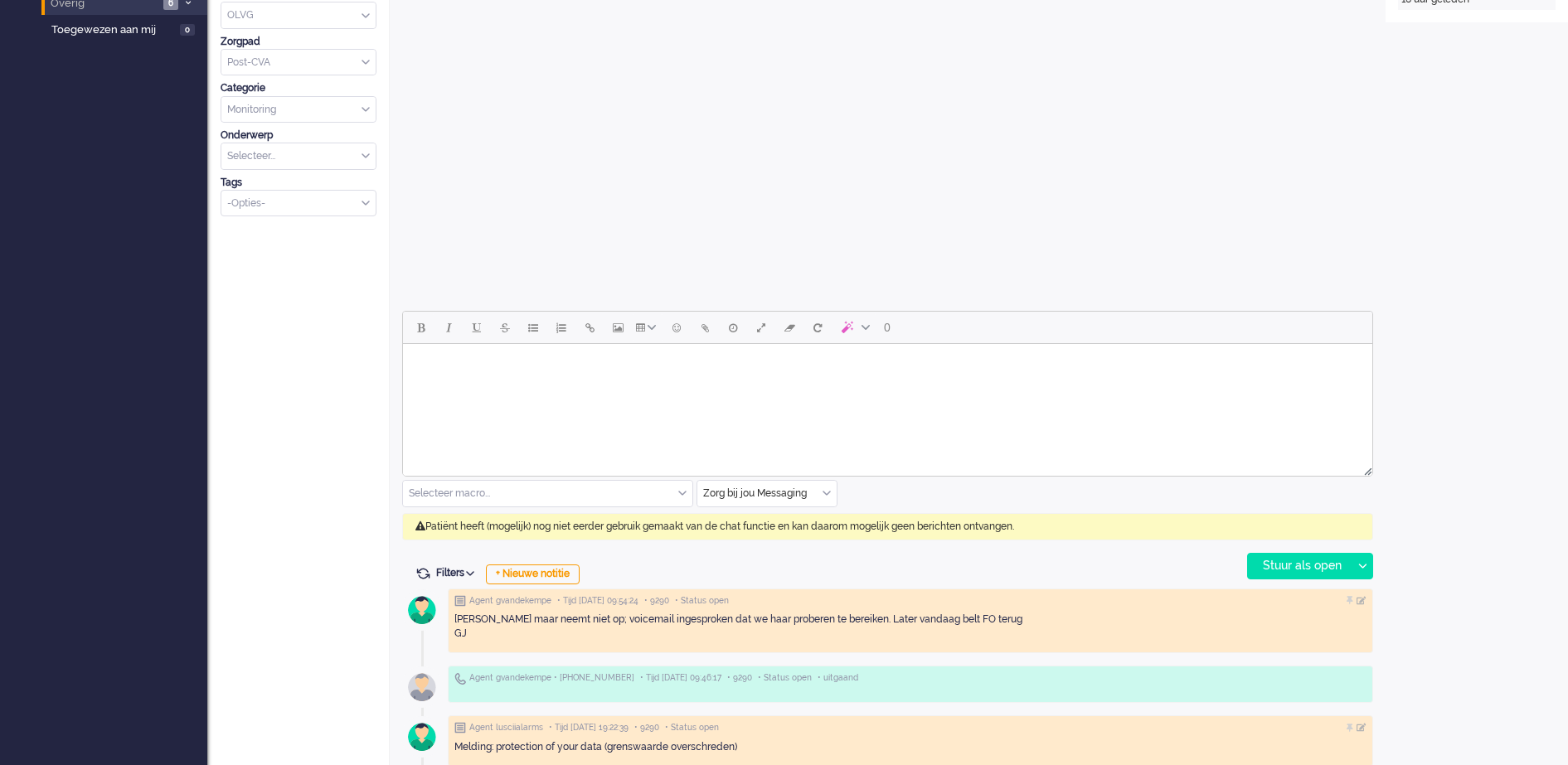
click at [825, 494] on div "Zorg bij jou Messaging" at bounding box center [767, 494] width 139 height 26
click at [748, 540] on span "uitgaand telefoon" at bounding box center [746, 542] width 82 height 14
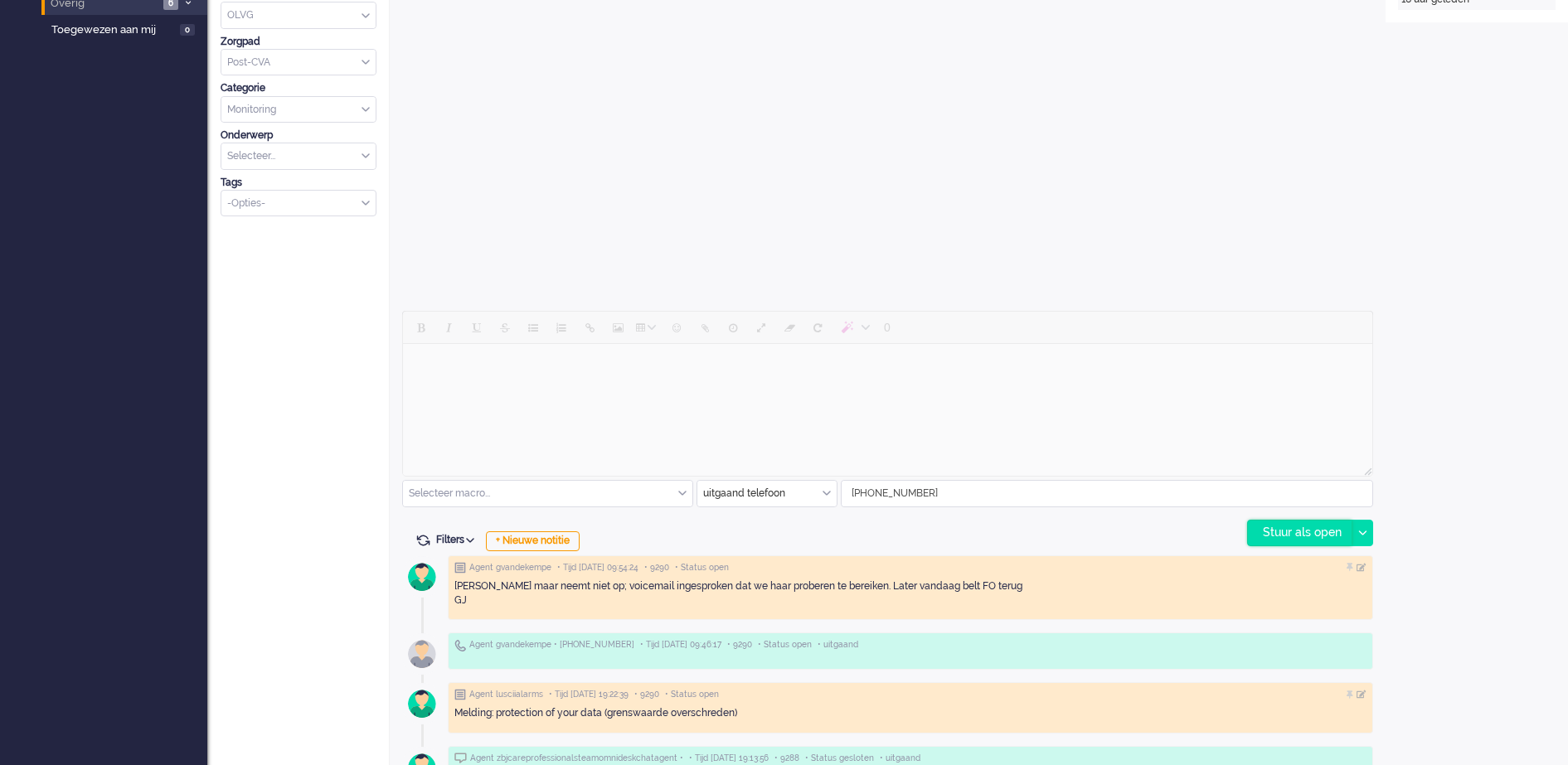
click at [1321, 537] on div "Stuur als open" at bounding box center [1300, 532] width 104 height 25
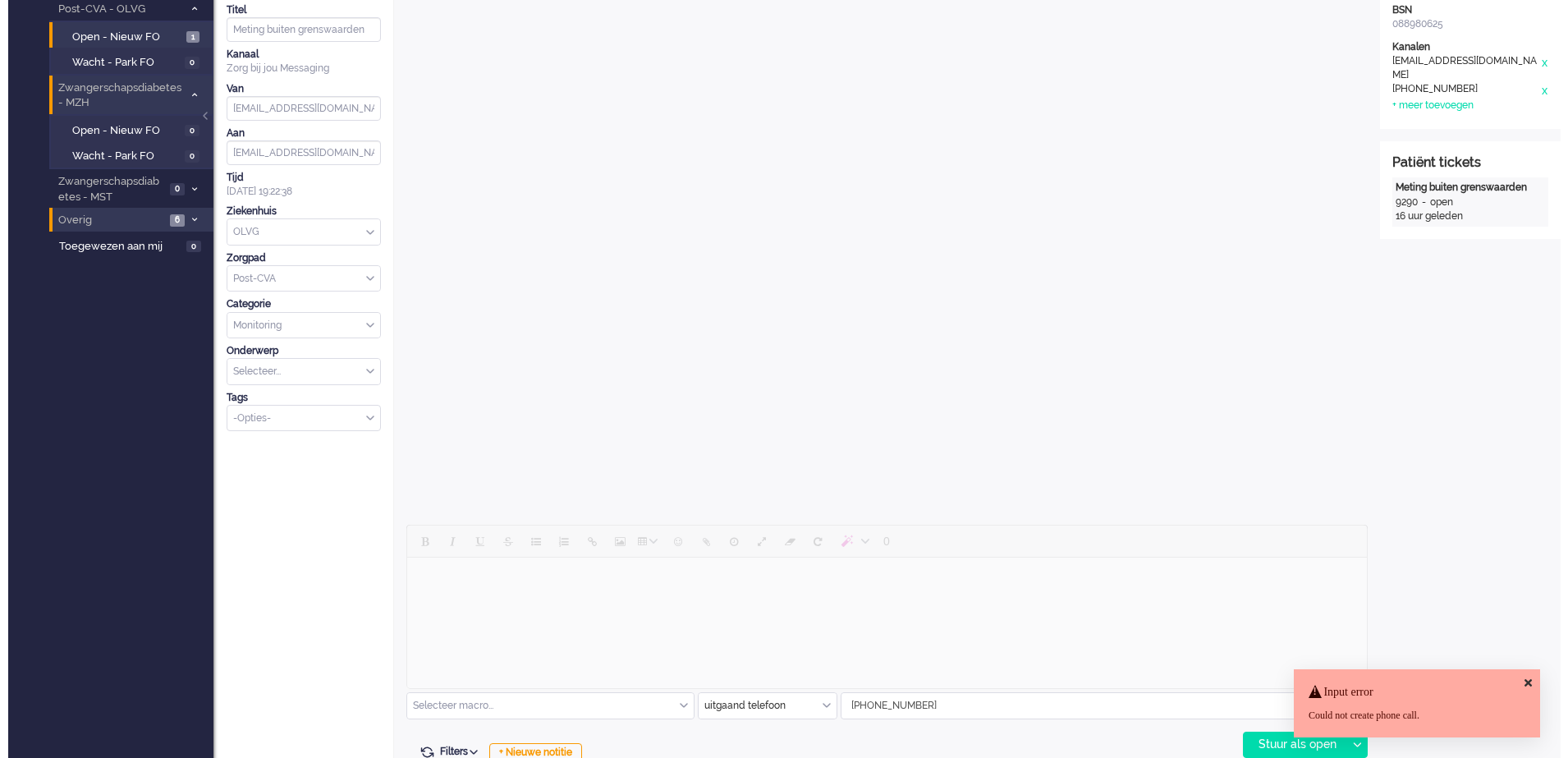
scroll to position [0, 0]
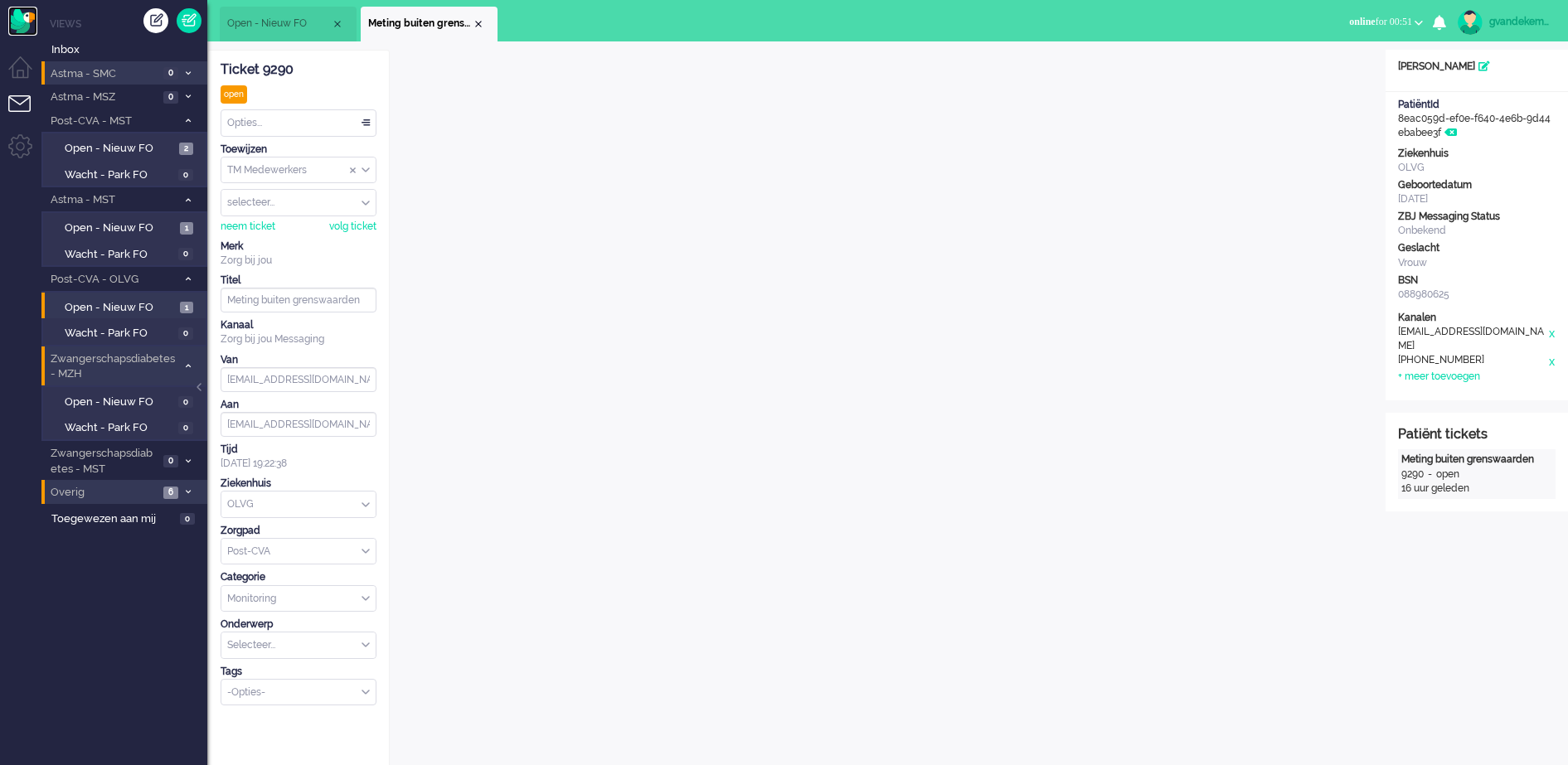
click at [17, 20] on img "Omnidesk" at bounding box center [23, 21] width 29 height 29
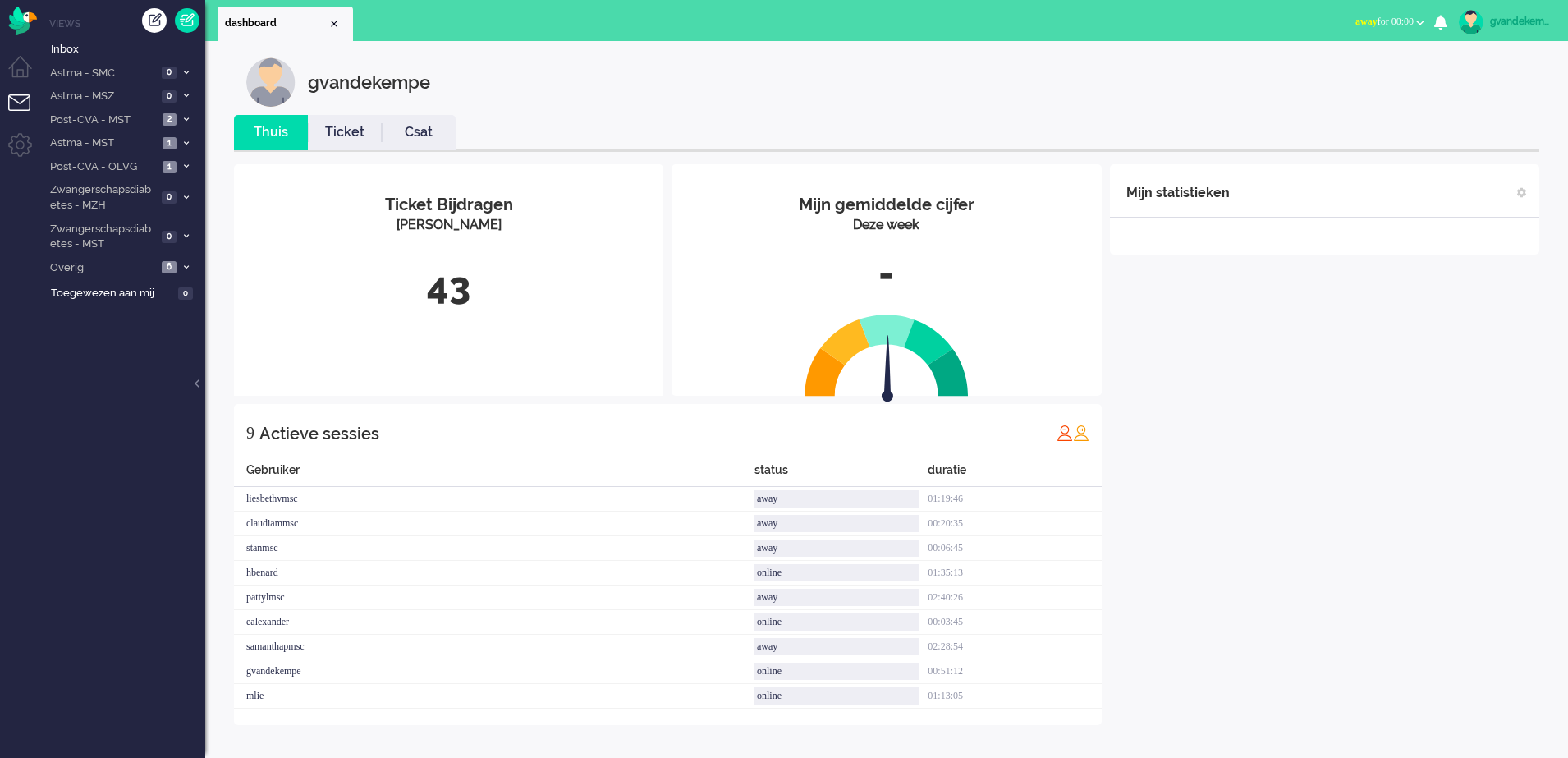
click at [1421, 19] on b "button" at bounding box center [1421, 22] width 8 height 6
click at [1316, 72] on label "Online" at bounding box center [1357, 73] width 130 height 14
click at [107, 165] on span "Post-CVA - OLVG" at bounding box center [103, 167] width 110 height 16
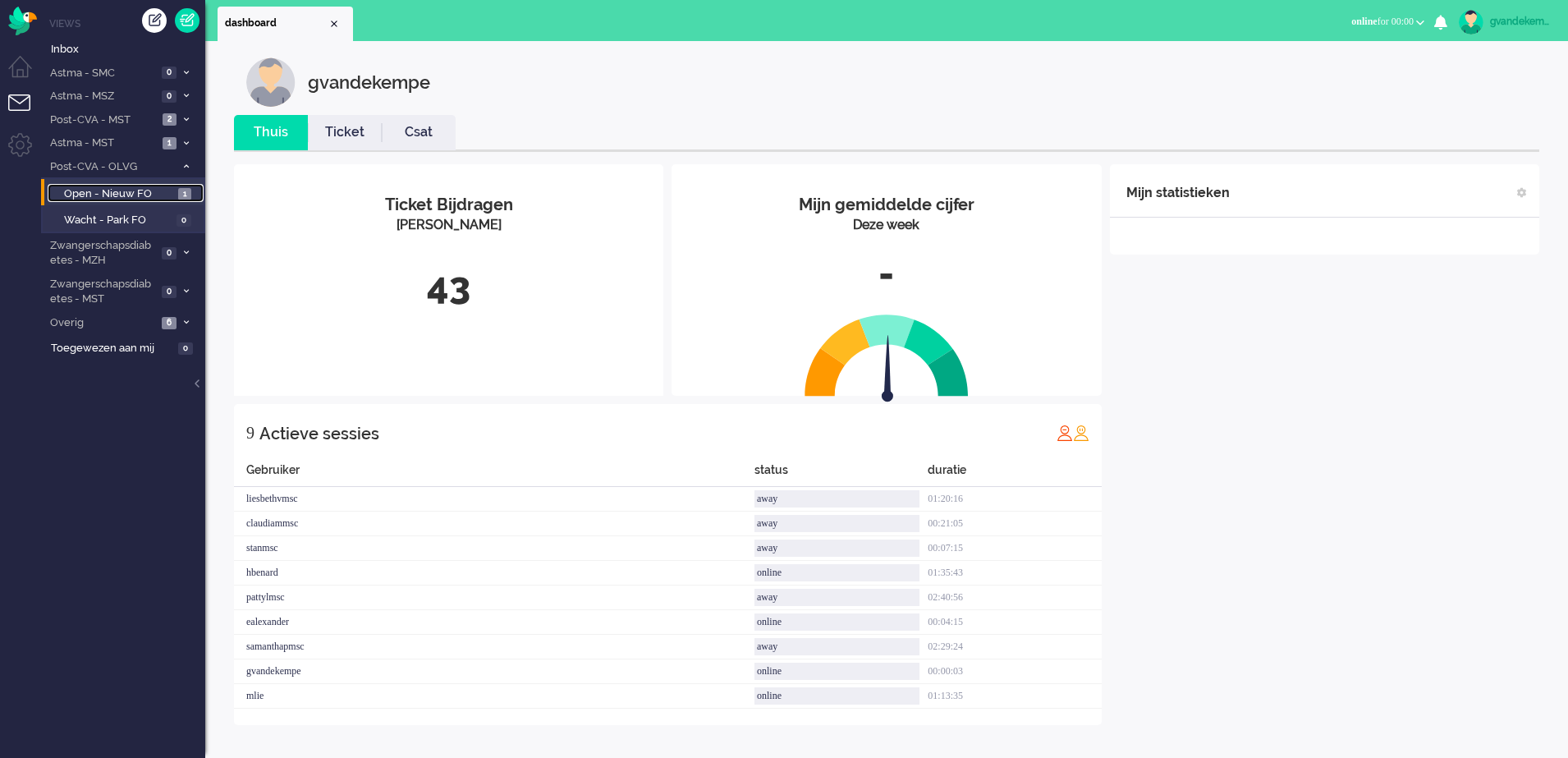
click at [134, 193] on span "Open - Nieuw FO" at bounding box center [119, 194] width 110 height 16
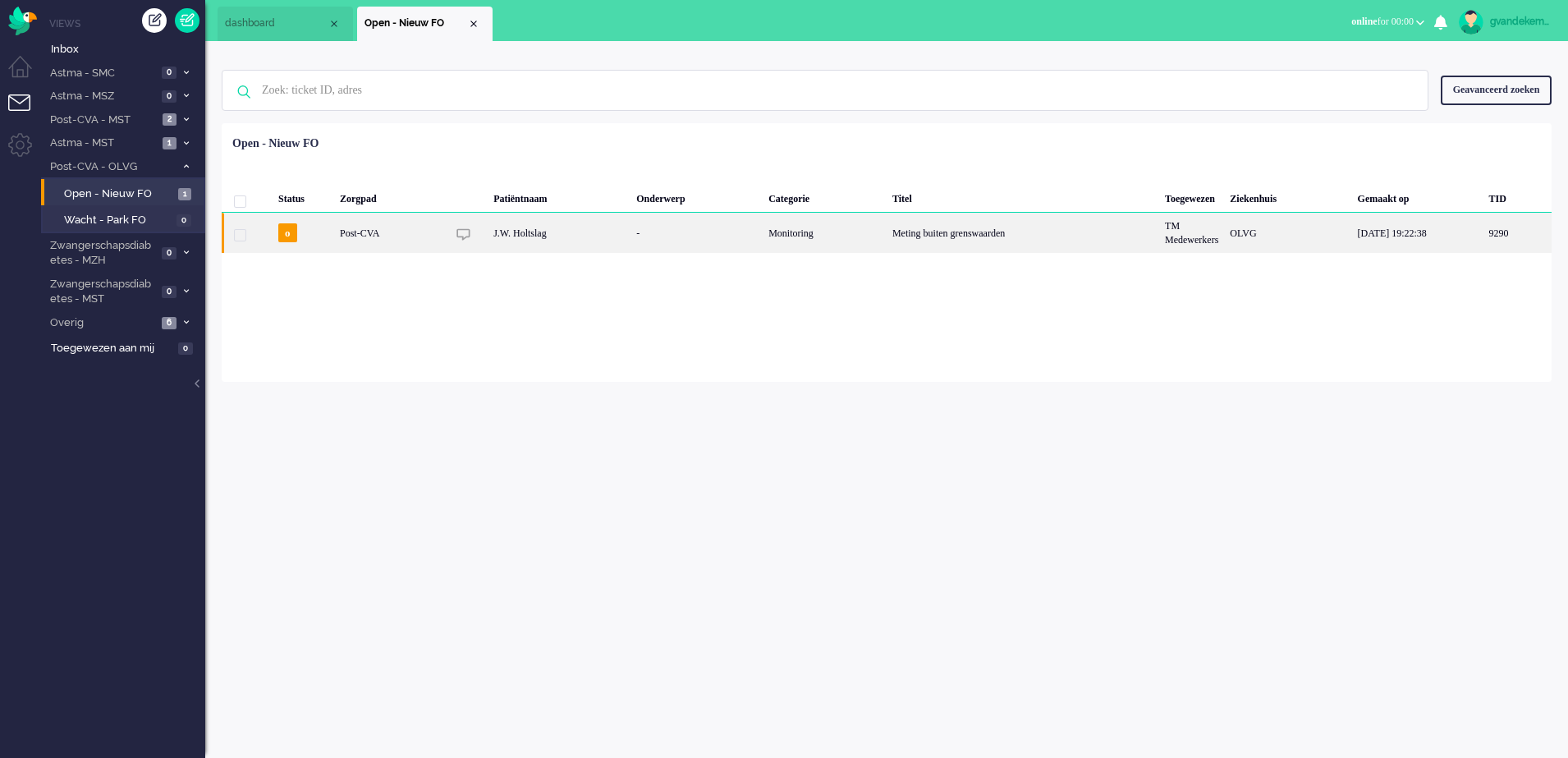
click at [952, 239] on div "Meting buiten grenswaarden" at bounding box center [1023, 233] width 273 height 40
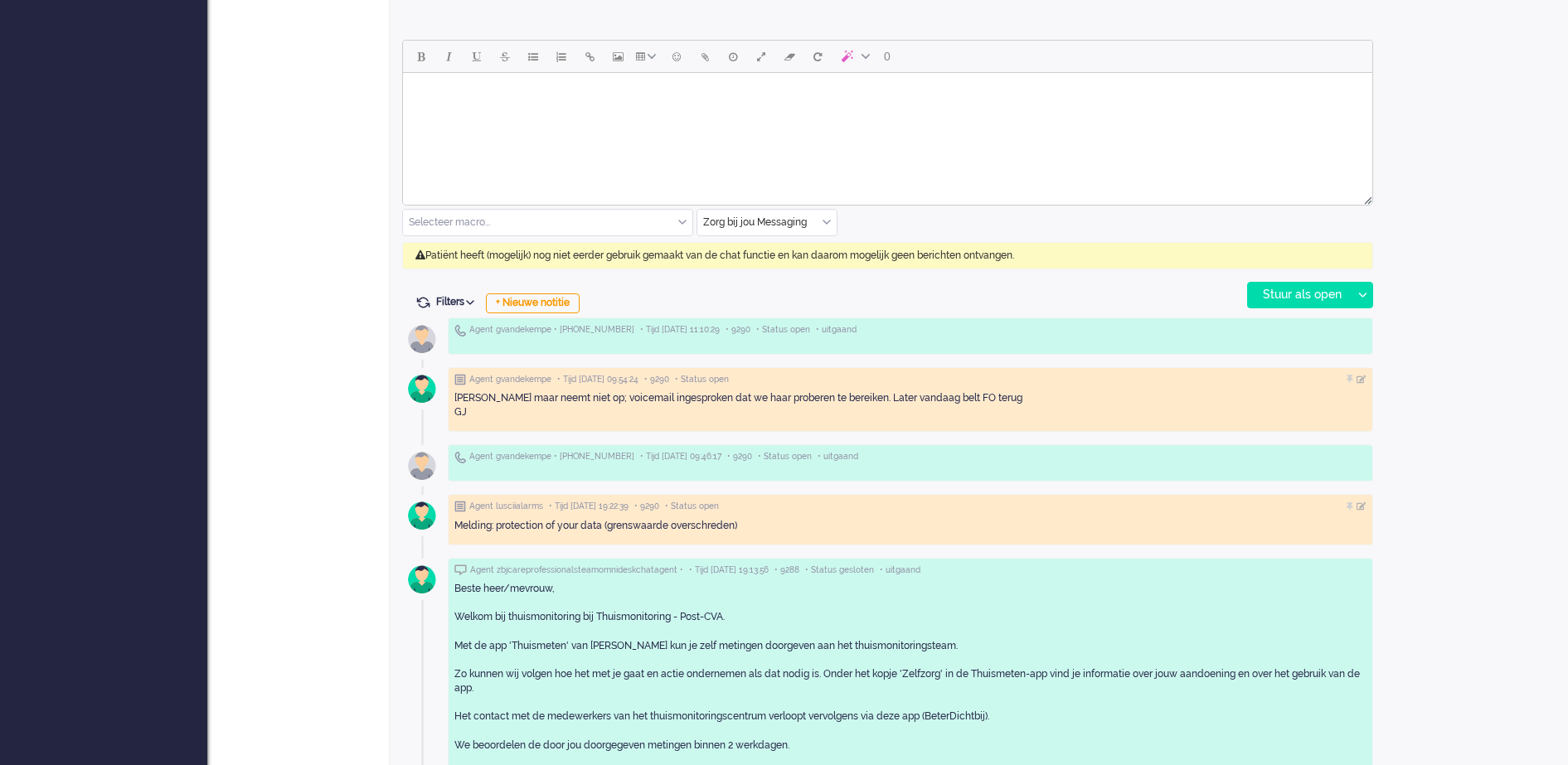
scroll to position [776, 0]
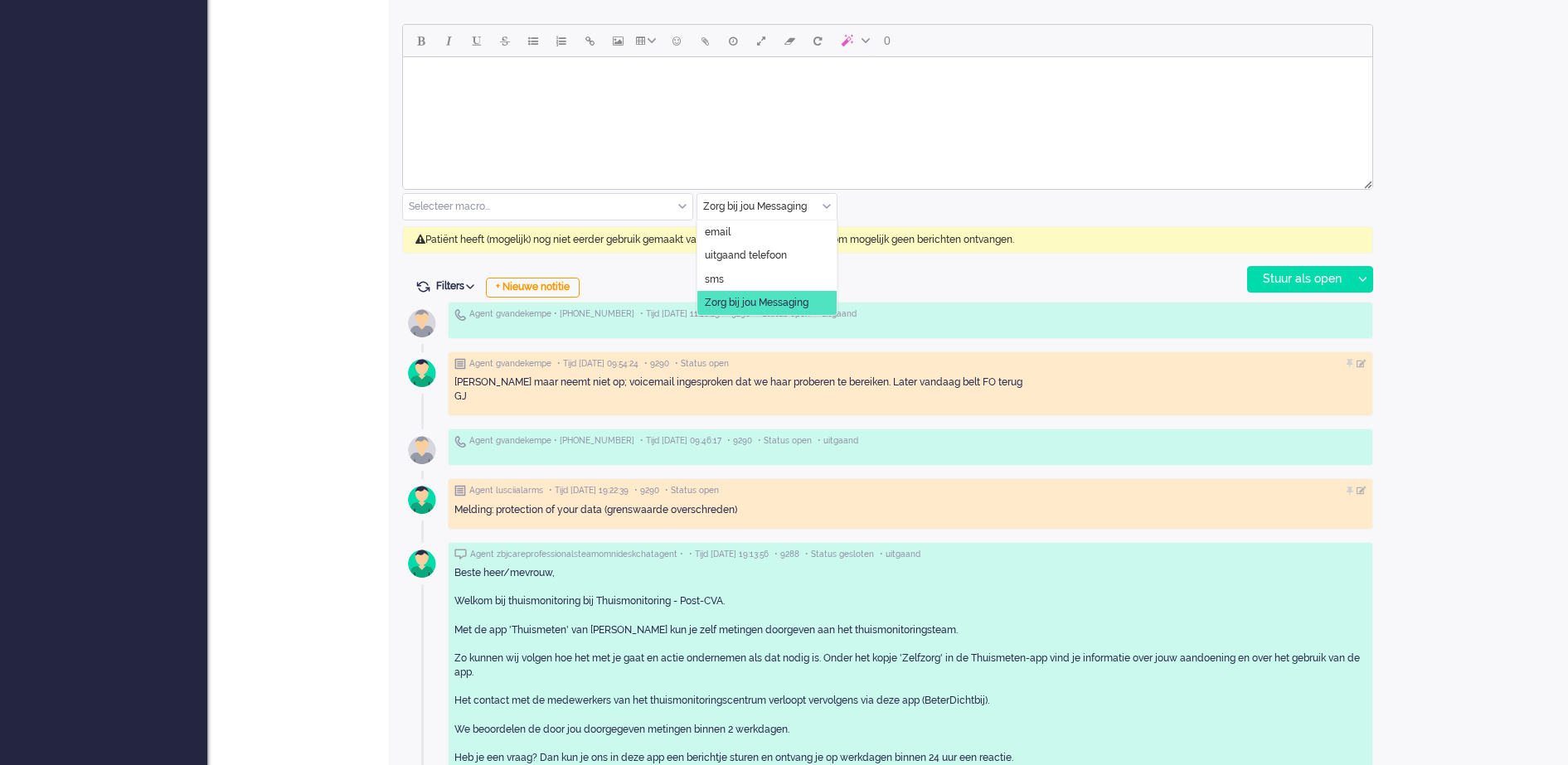
click at [825, 205] on div "Zorg bij jou Messaging" at bounding box center [767, 207] width 139 height 26
click at [749, 251] on span "uitgaand telefoon" at bounding box center [746, 256] width 82 height 14
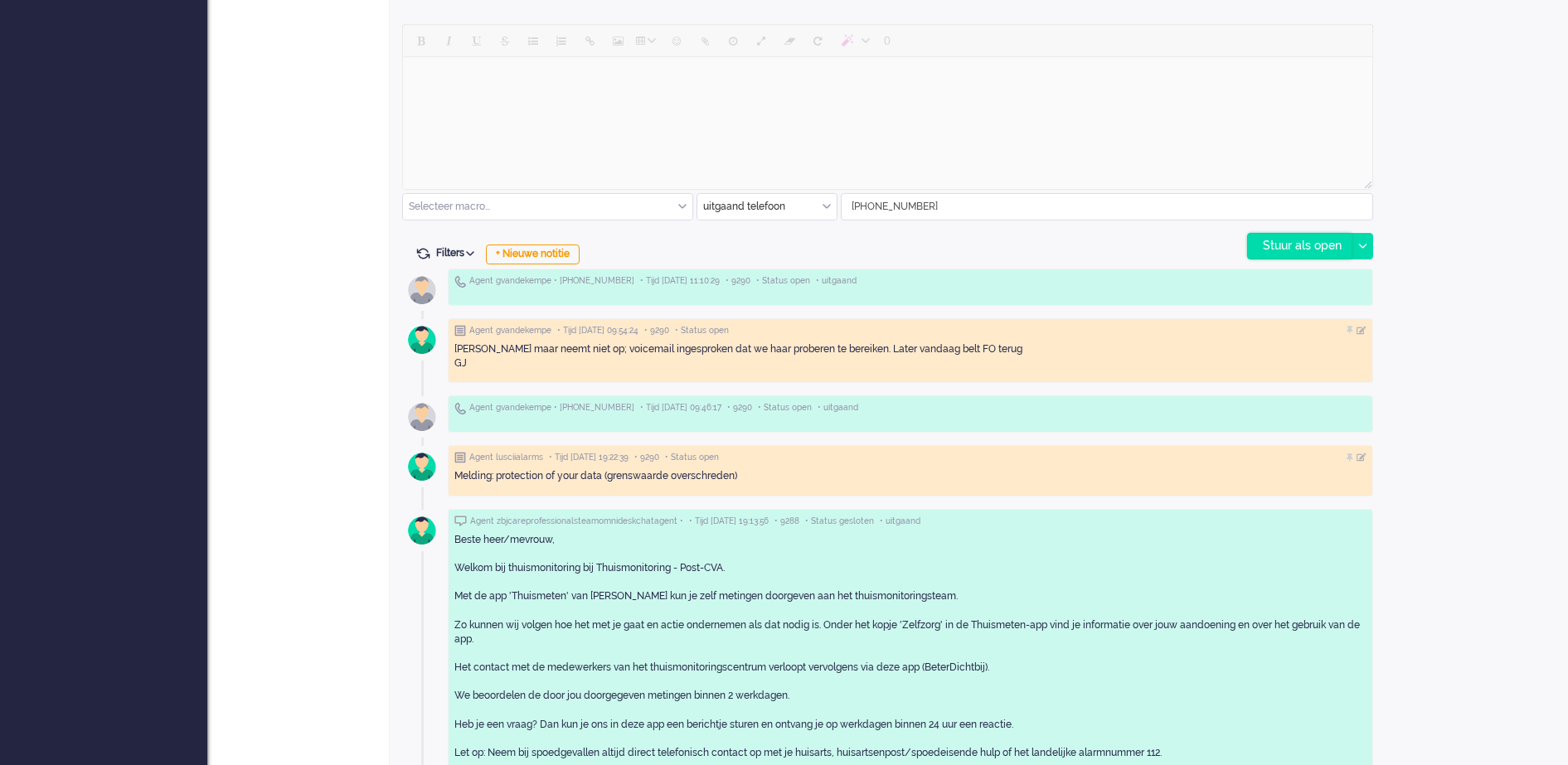
click at [1312, 243] on div "Stuur als open" at bounding box center [1300, 246] width 104 height 25
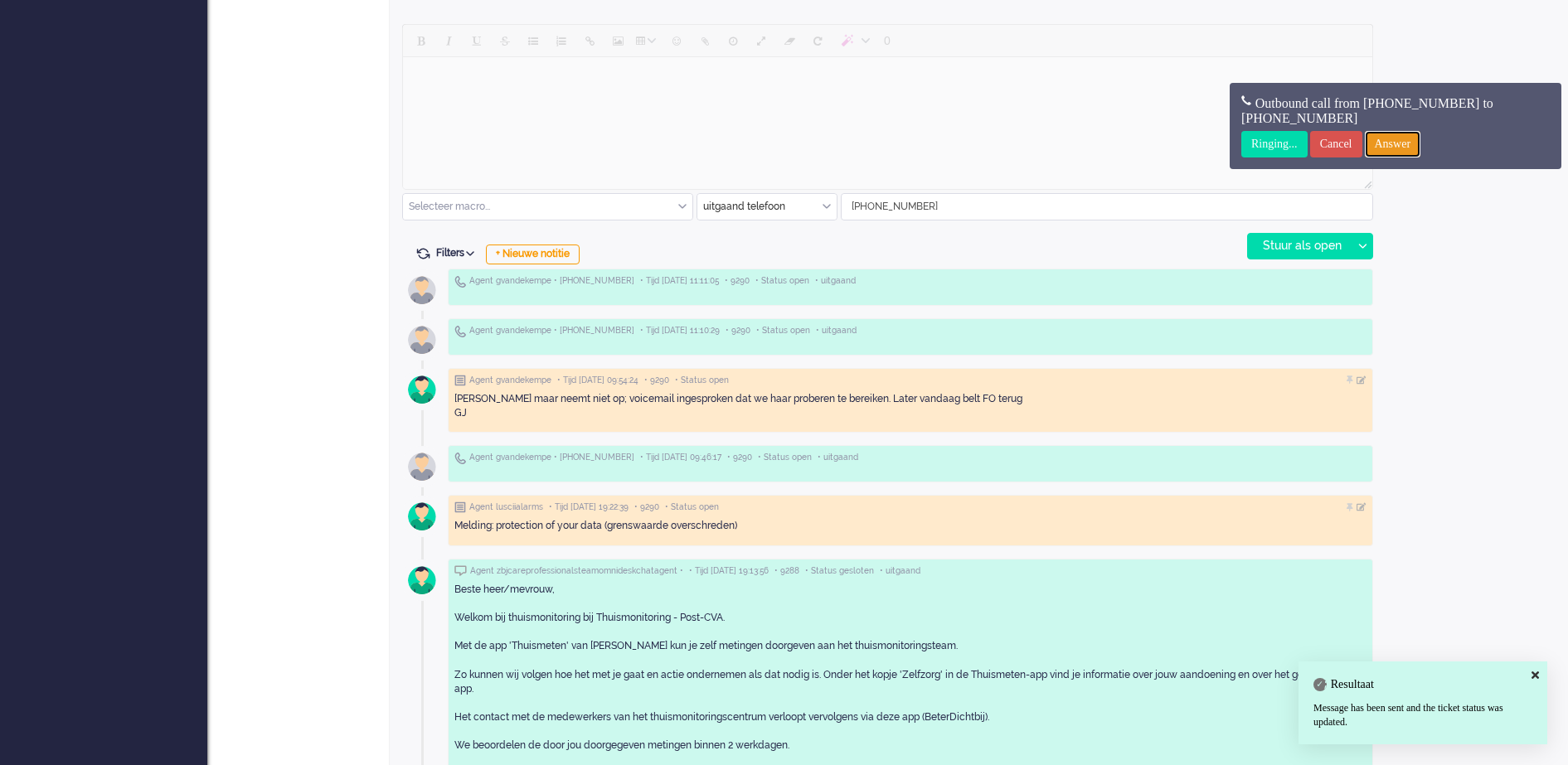
click at [1421, 139] on input "Answer" at bounding box center [1393, 144] width 56 height 26
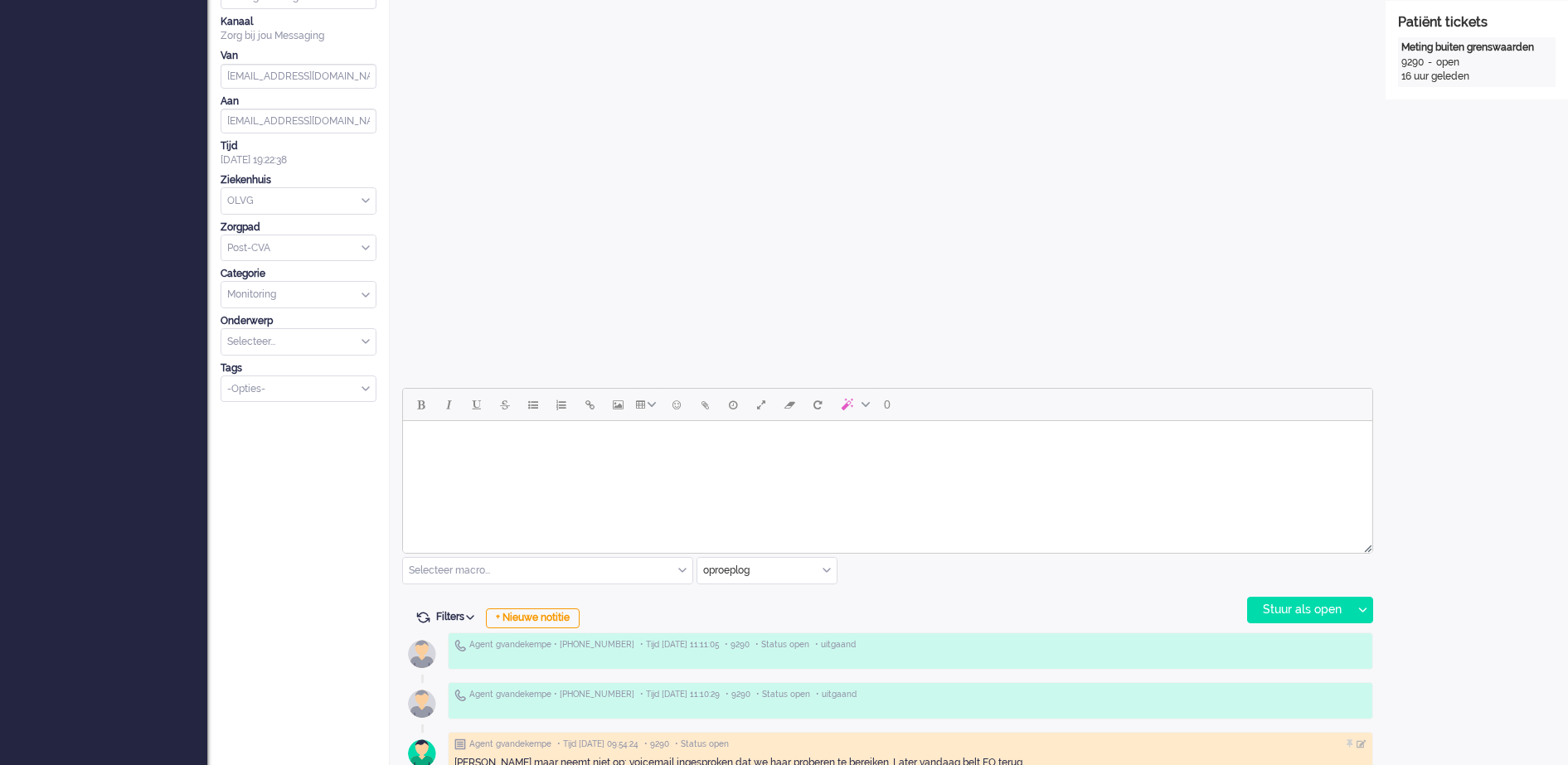
scroll to position [0, 0]
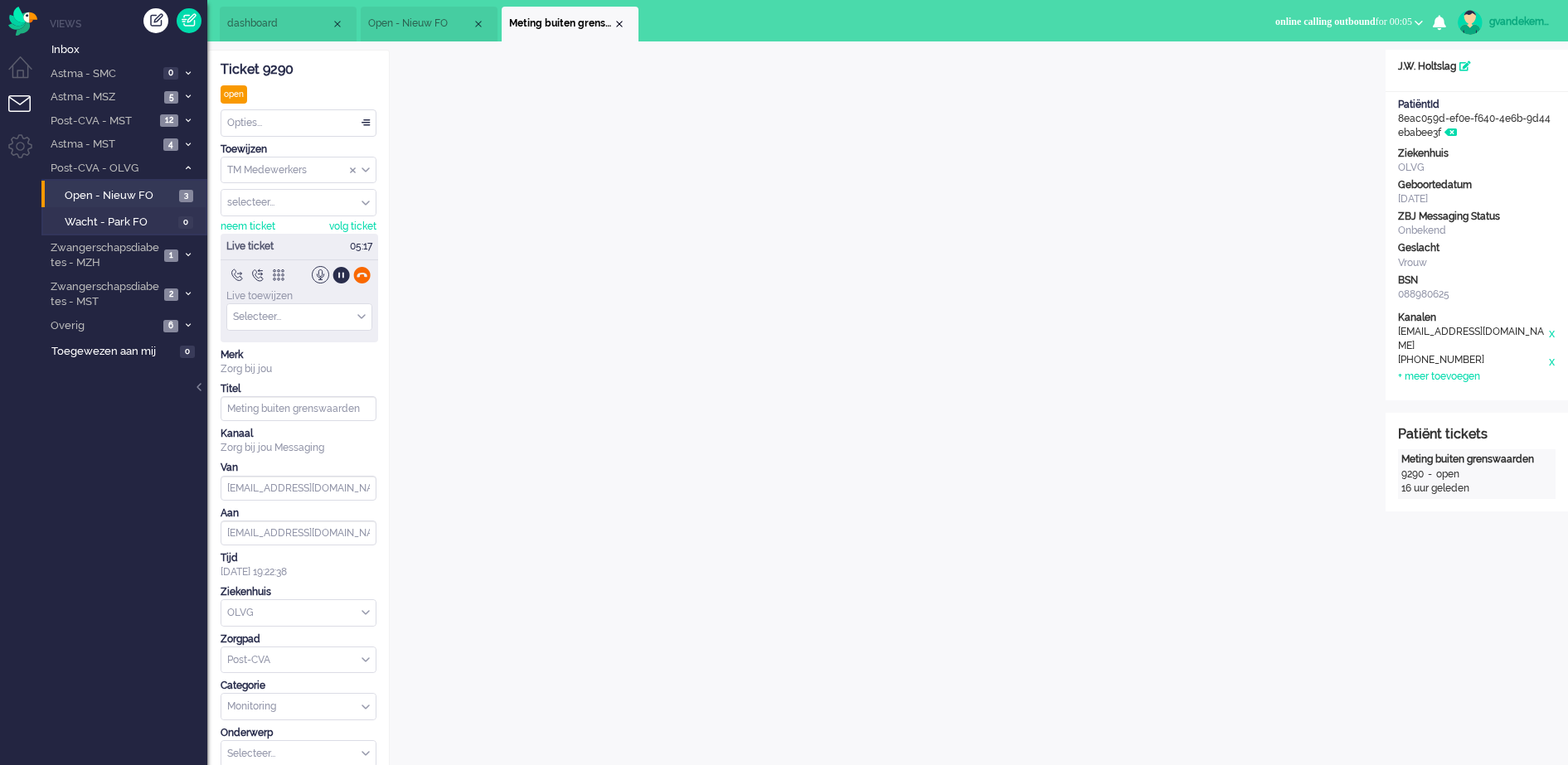
click at [361, 277] on div at bounding box center [361, 275] width 17 height 17
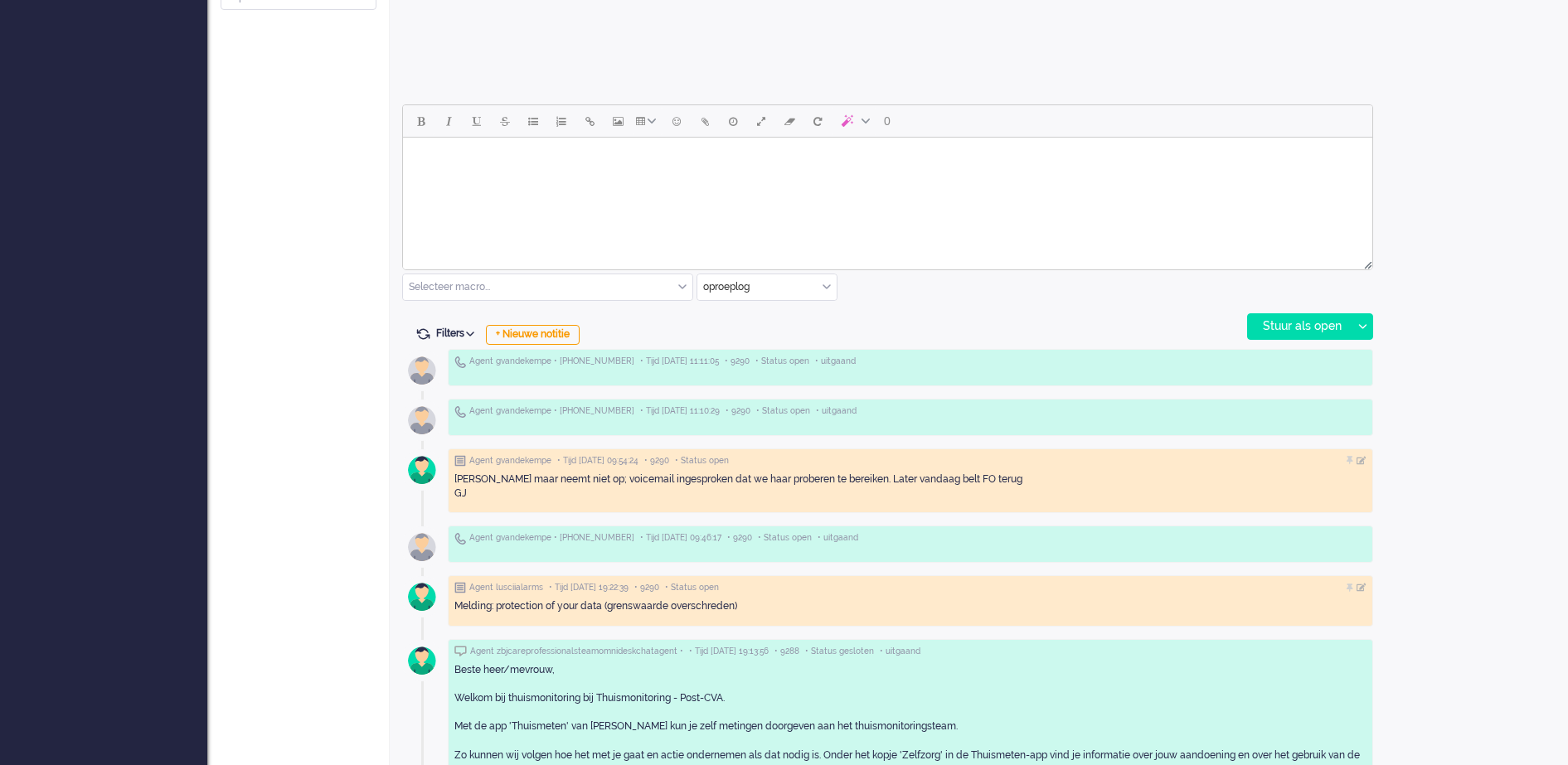
scroll to position [592, 0]
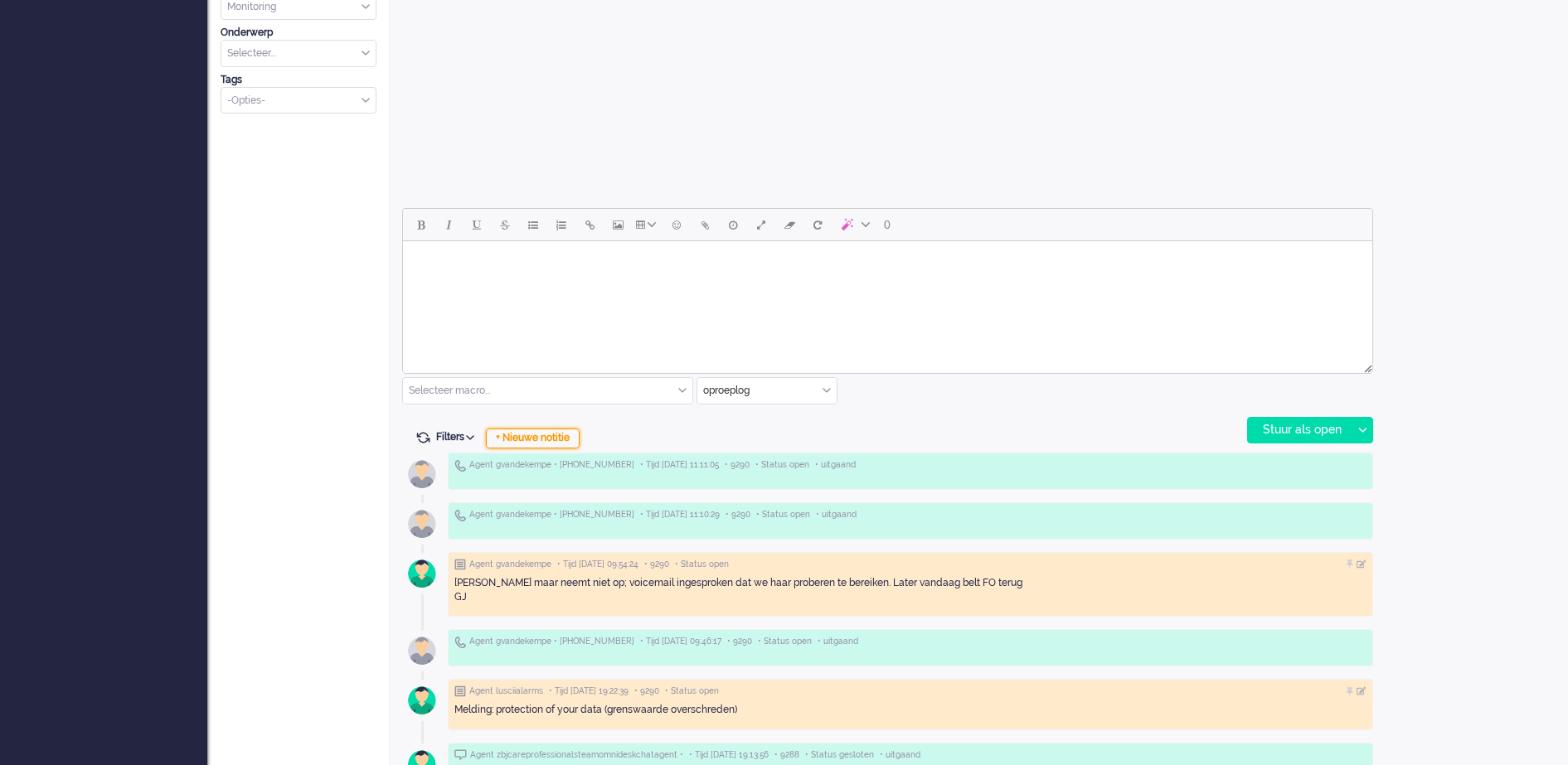
click at [548, 440] on div "+ Nieuwe notitie" at bounding box center [532, 438] width 94 height 20
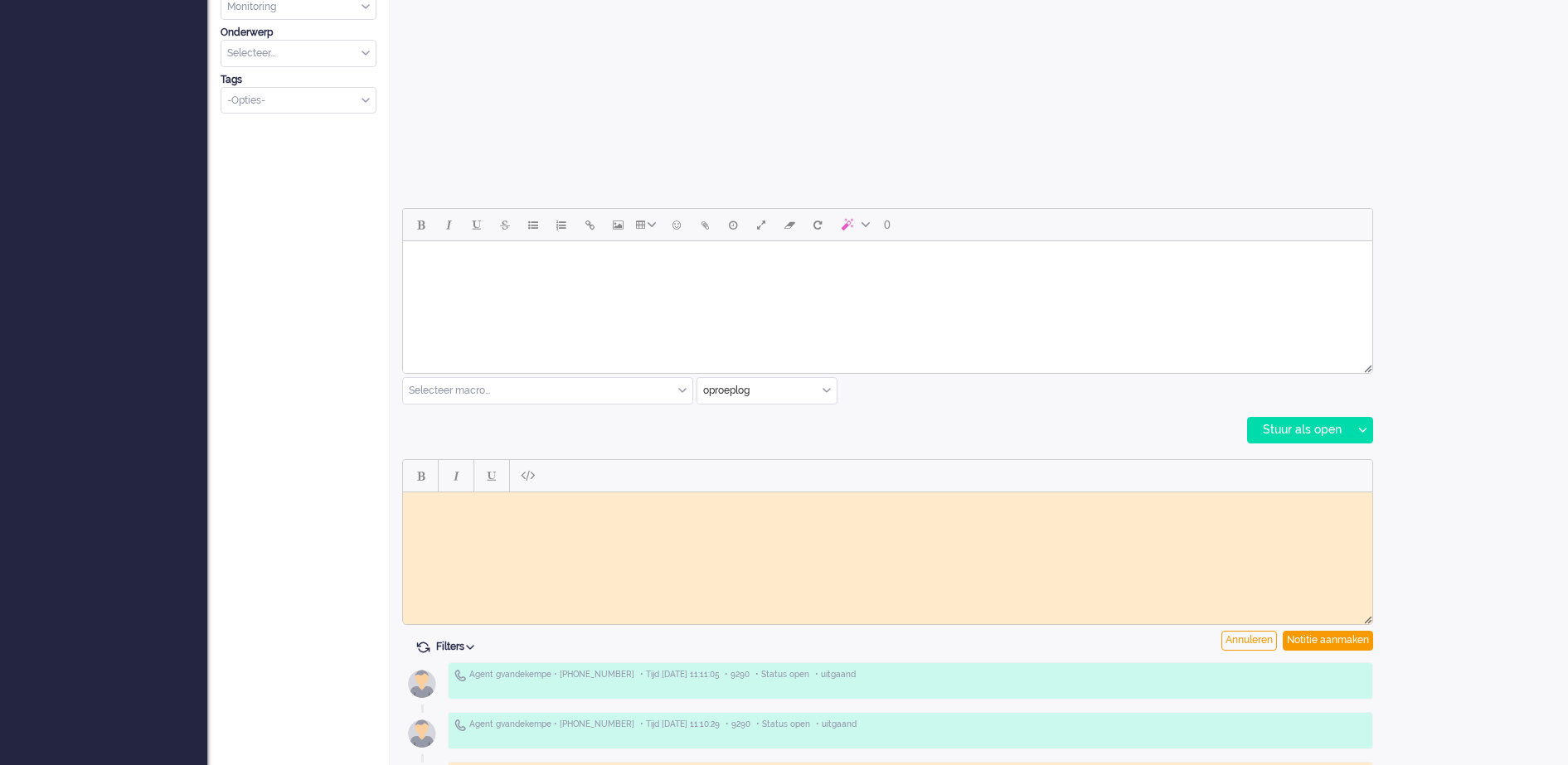
scroll to position [0, 0]
click at [599, 511] on html at bounding box center [888, 504] width 969 height 26
paste body "Rich Text Area. Press ALT-0 for help."
click at [1354, 645] on div "Notitie aanmaken" at bounding box center [1327, 640] width 90 height 20
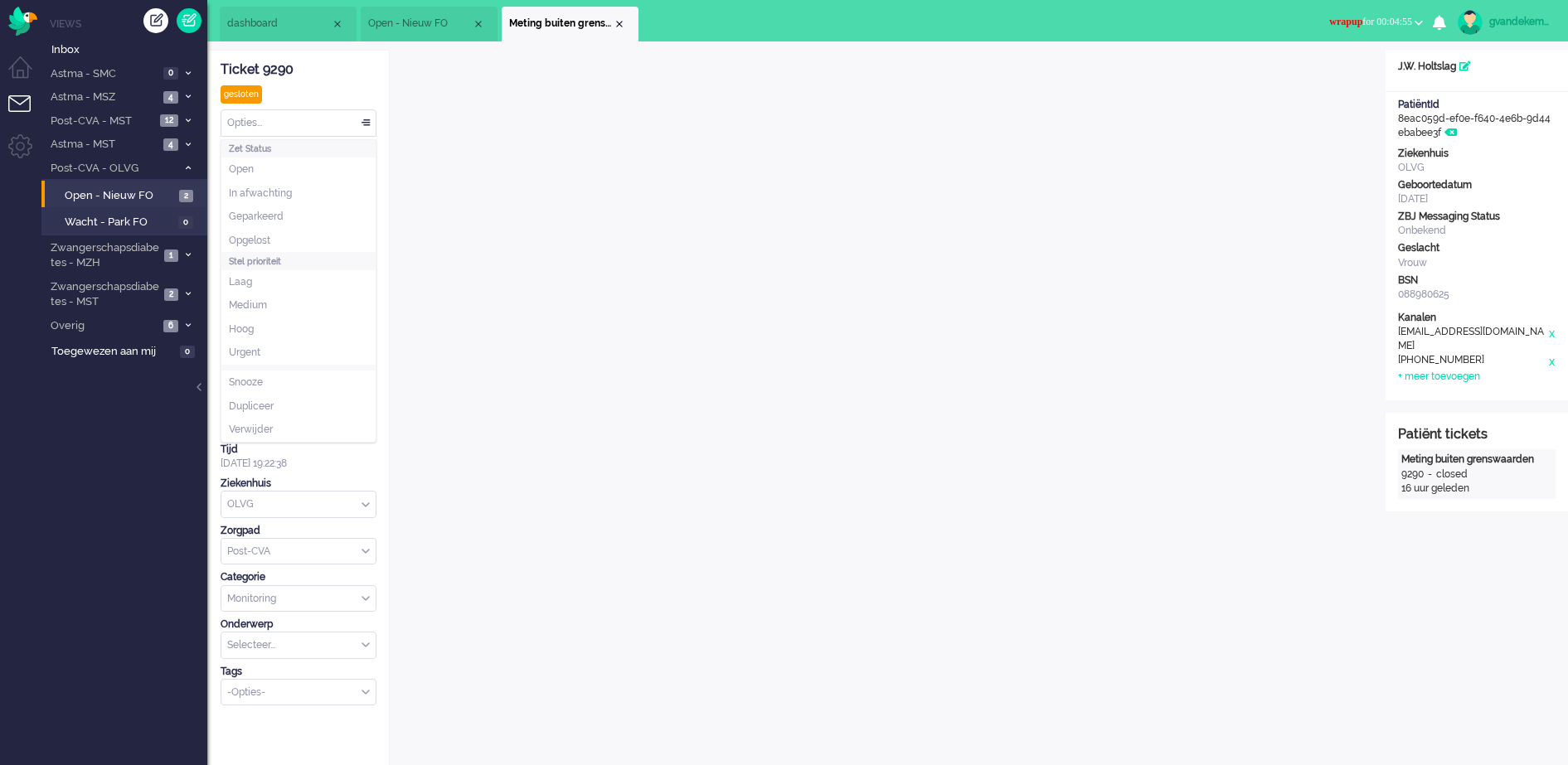
click at [365, 121] on div "Opties..." at bounding box center [298, 123] width 154 height 26
click at [270, 241] on span "Opgelost" at bounding box center [249, 241] width 42 height 14
click at [366, 120] on div "Opties..." at bounding box center [298, 123] width 154 height 26
click at [366, 120] on span at bounding box center [366, 123] width 17 height 12
click at [1415, 20] on b "button" at bounding box center [1419, 22] width 9 height 6
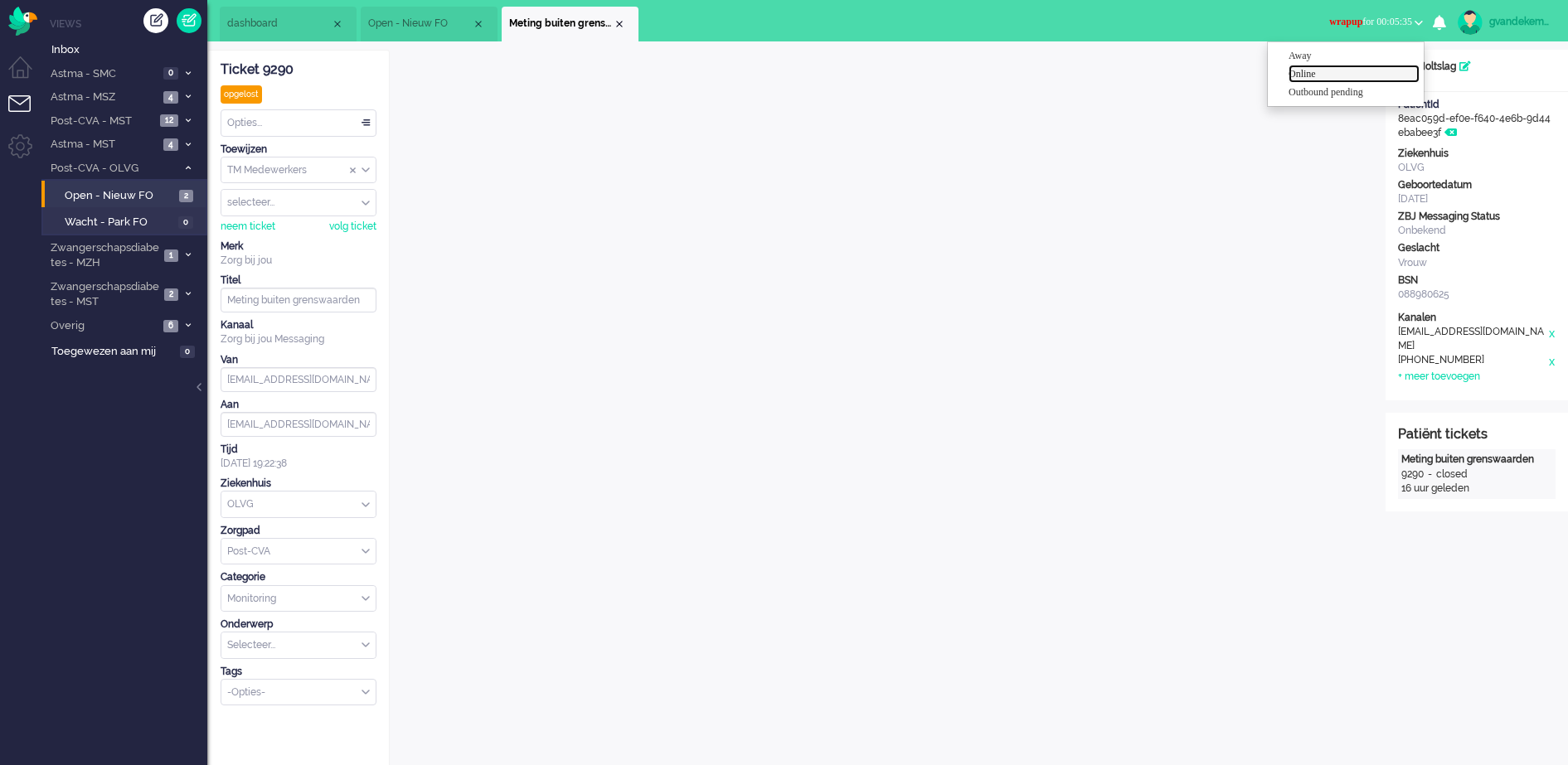
click at [1298, 75] on label "Online" at bounding box center [1354, 74] width 131 height 14
click at [621, 24] on div "Close tab" at bounding box center [620, 24] width 14 height 14
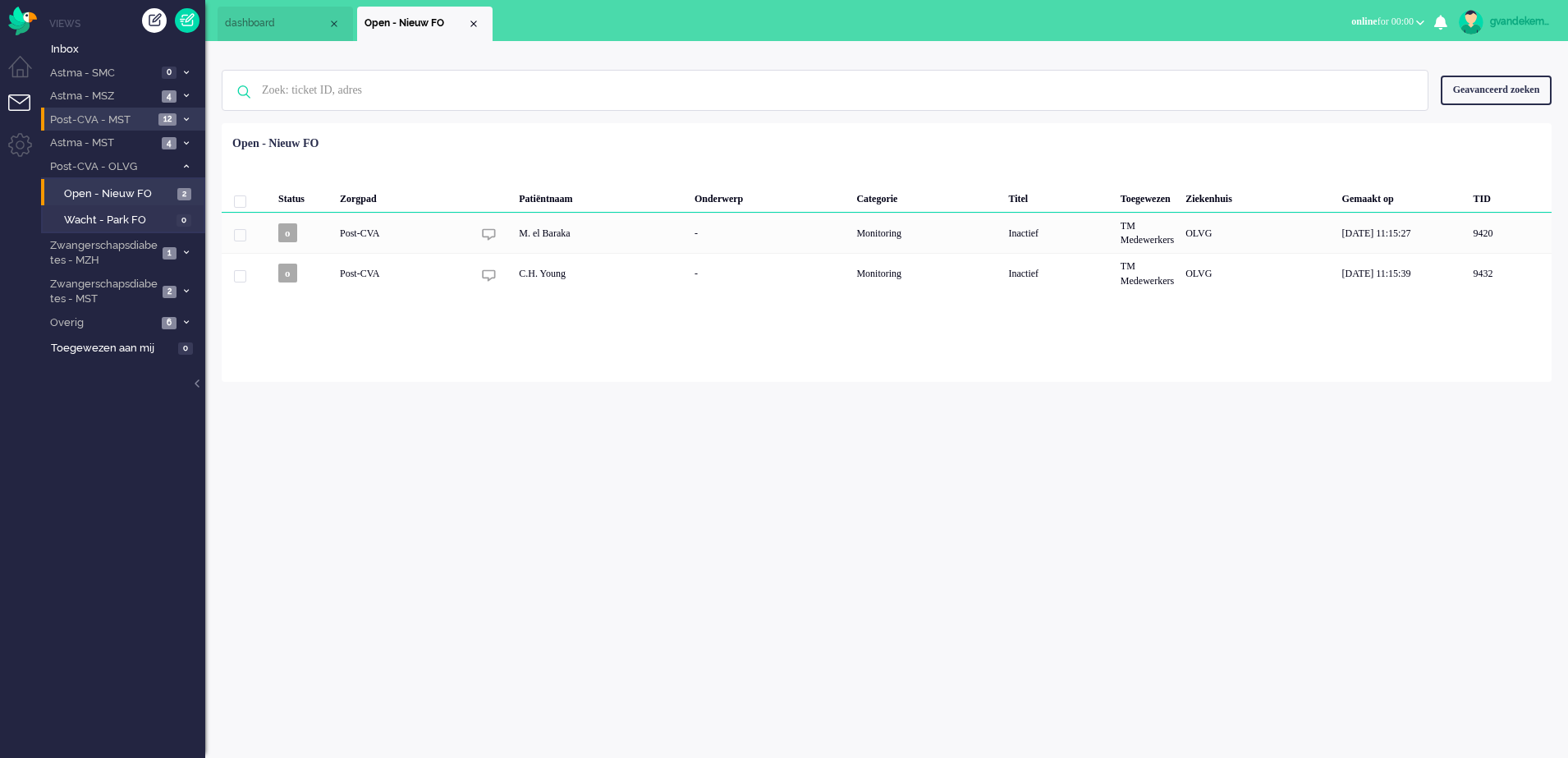
click at [184, 116] on icon at bounding box center [186, 119] width 5 height 6
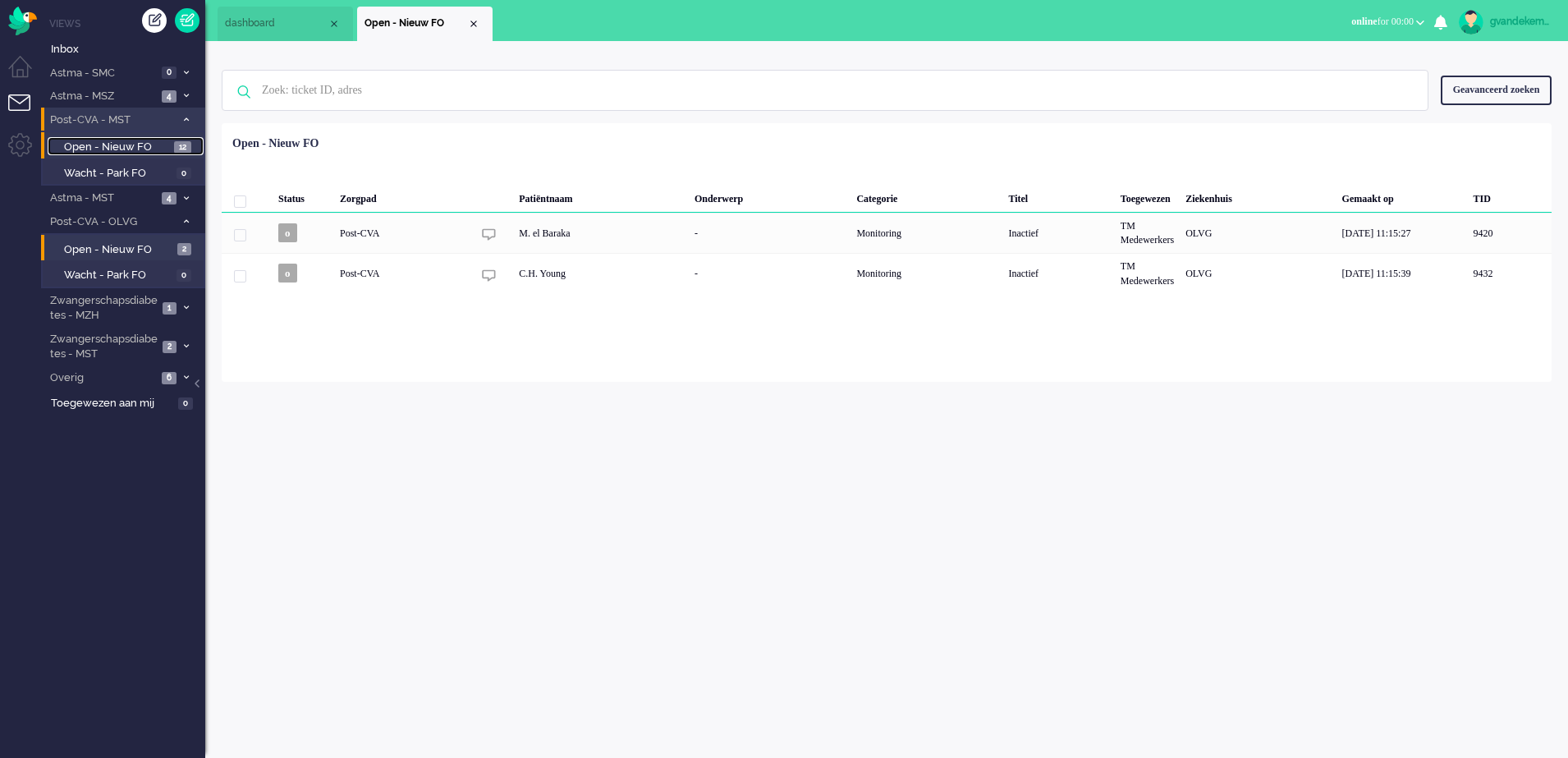
click at [148, 146] on span "Open - Nieuw FO" at bounding box center [117, 147] width 106 height 16
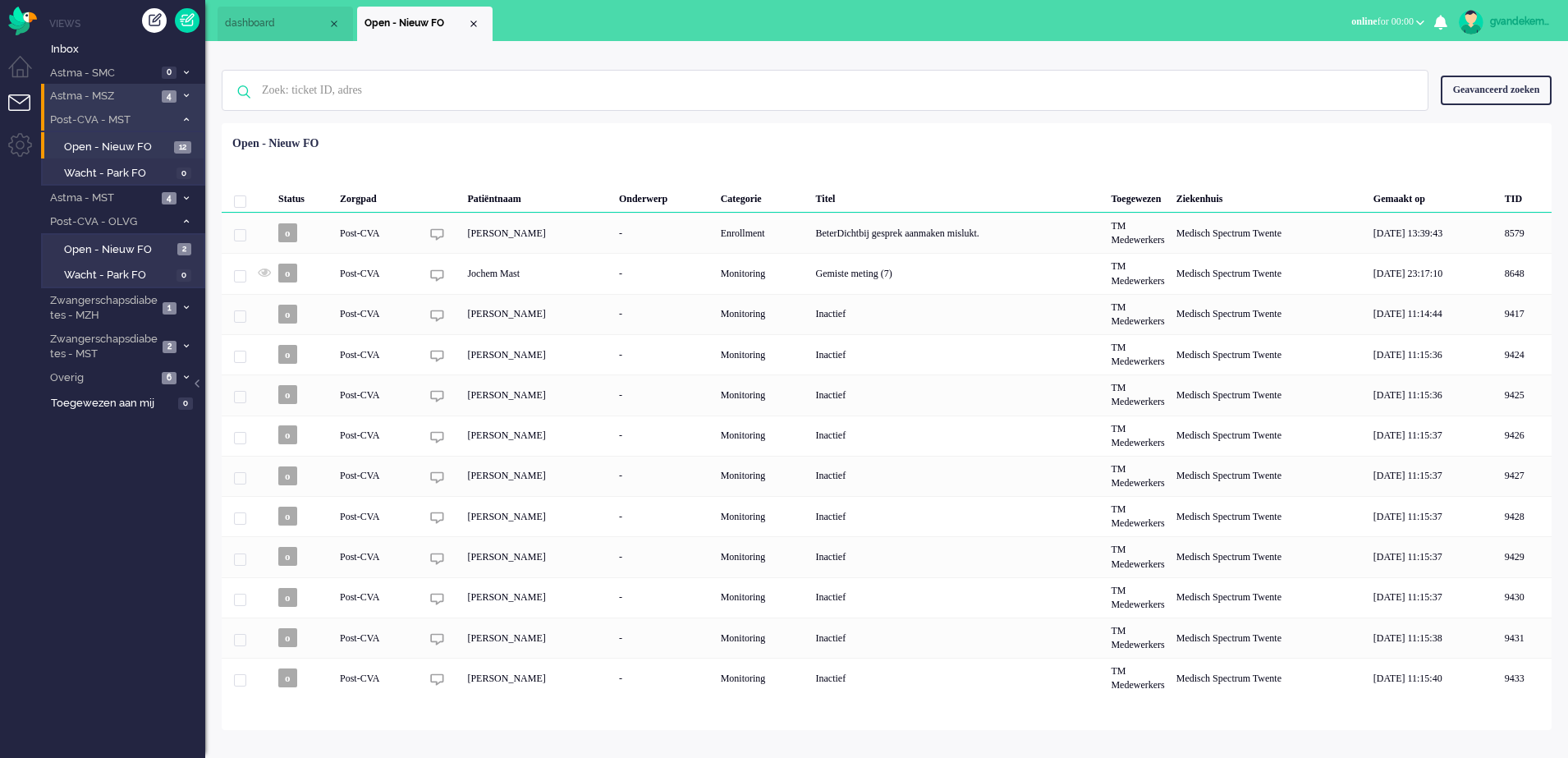
click at [186, 93] on icon at bounding box center [186, 95] width 5 height 6
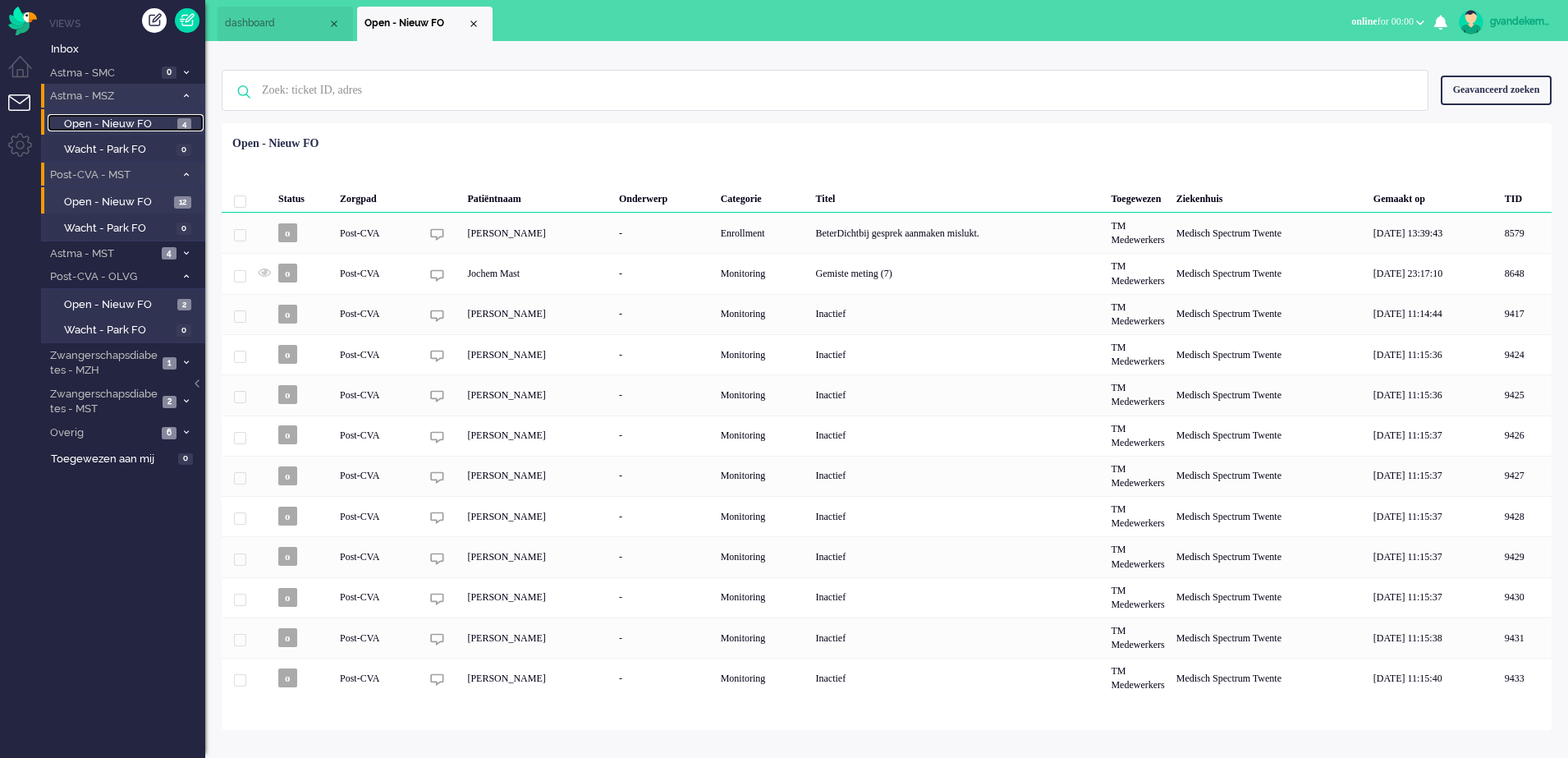
click at [143, 118] on span "Open - Nieuw FO" at bounding box center [119, 124] width 109 height 16
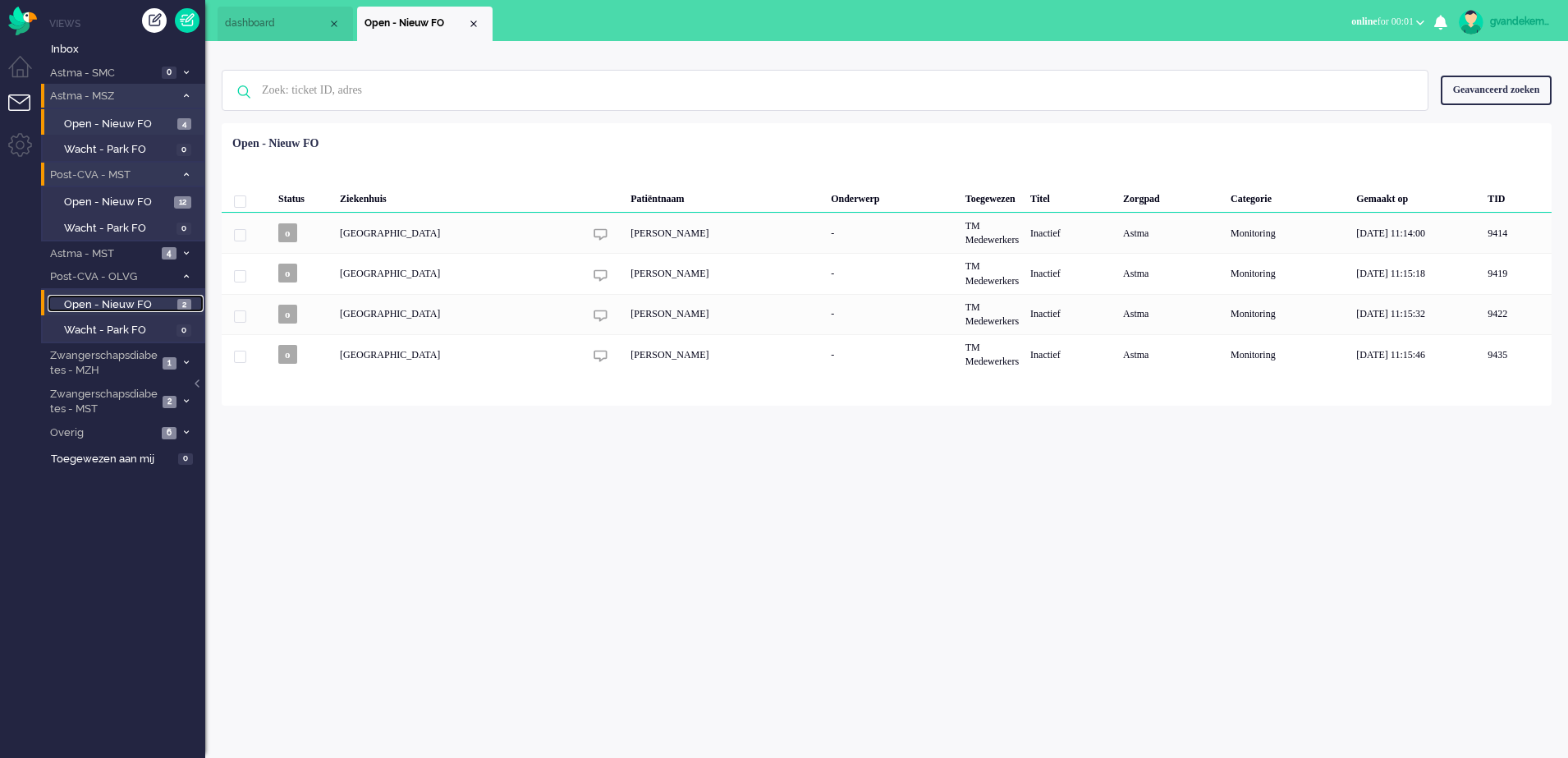
click at [167, 302] on span "Open - Nieuw FO" at bounding box center [119, 305] width 109 height 16
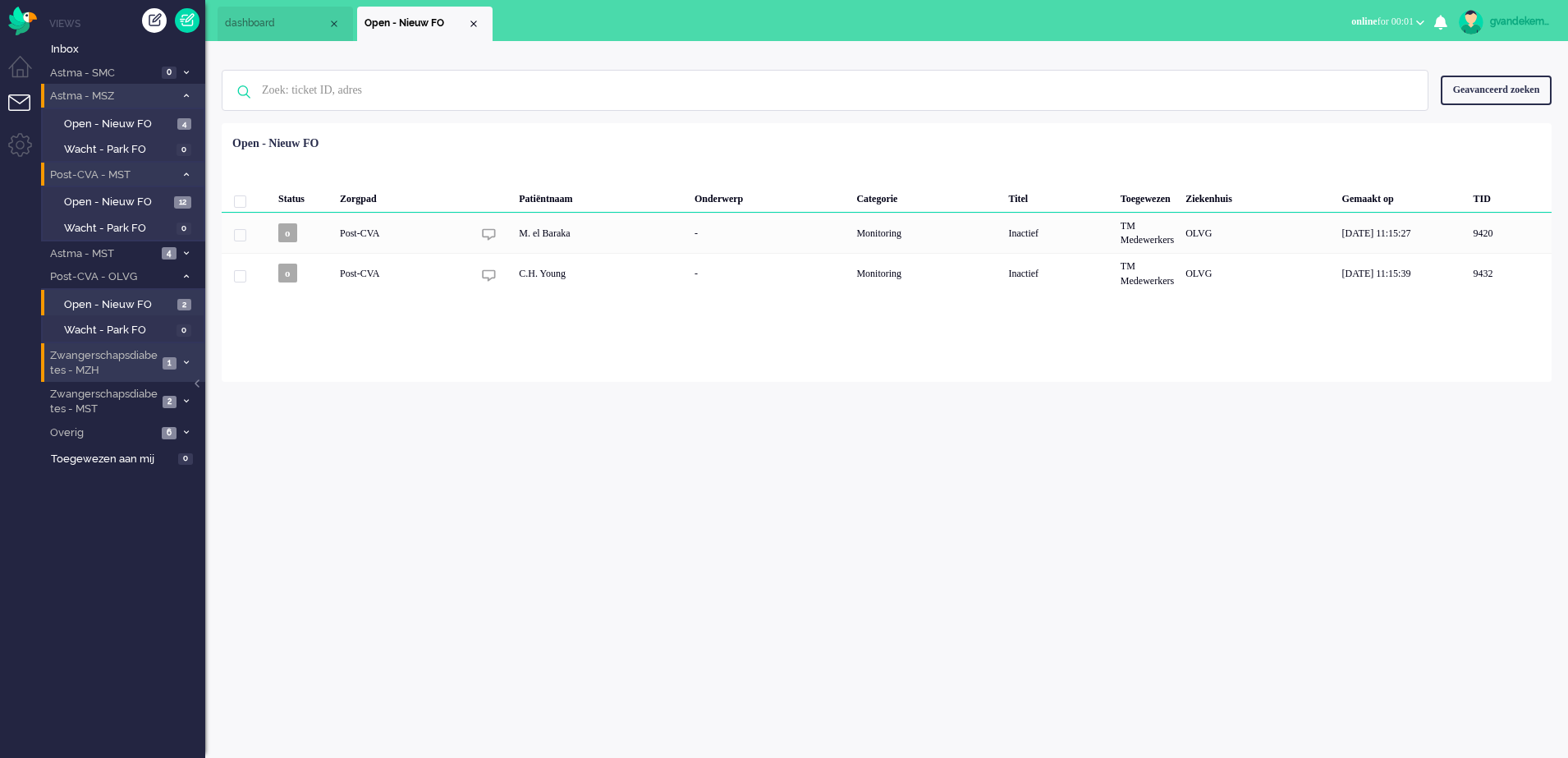
click at [182, 359] on span at bounding box center [186, 363] width 13 height 9
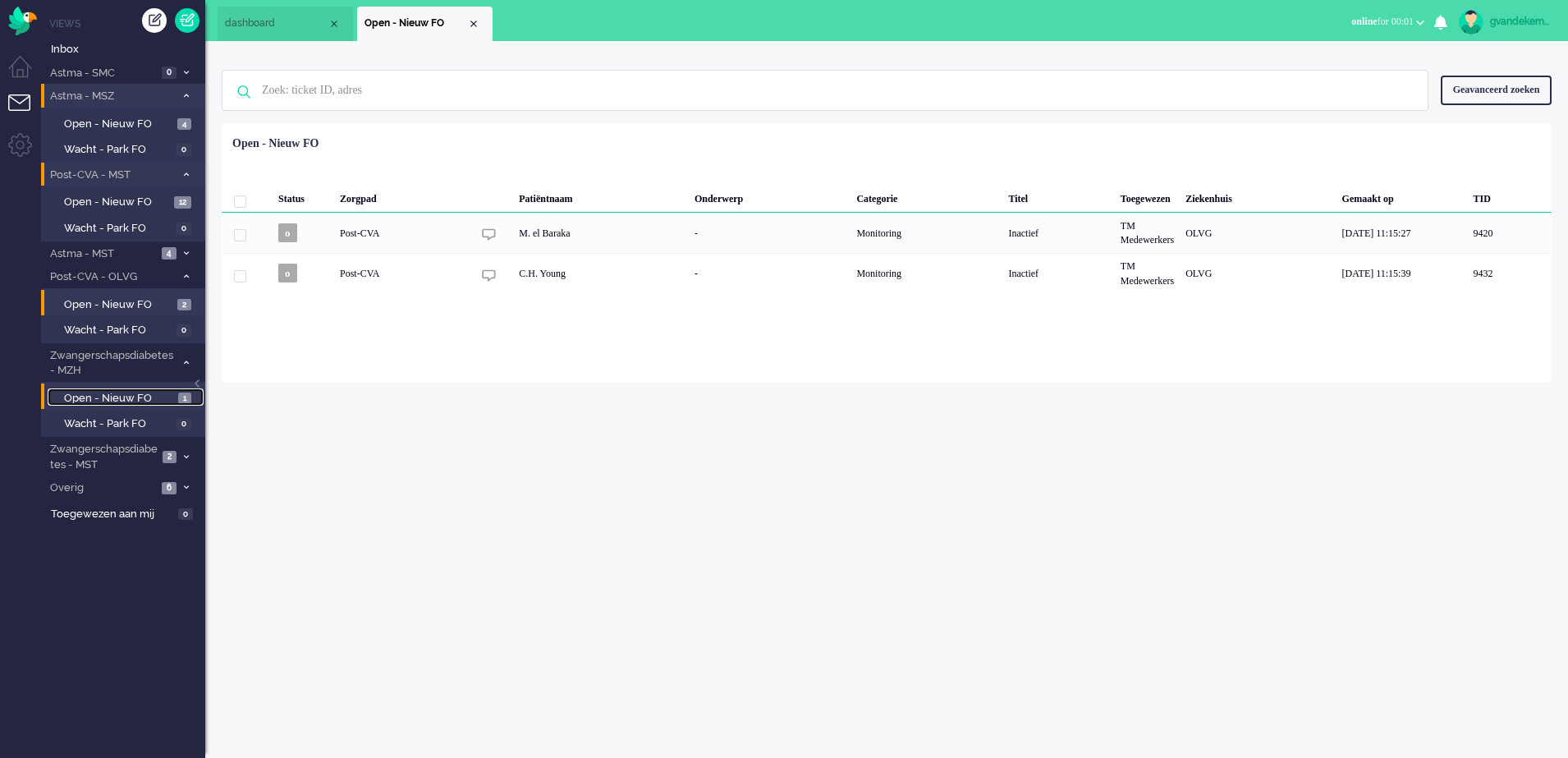
click at [143, 398] on span "Open - Nieuw FO" at bounding box center [119, 398] width 110 height 16
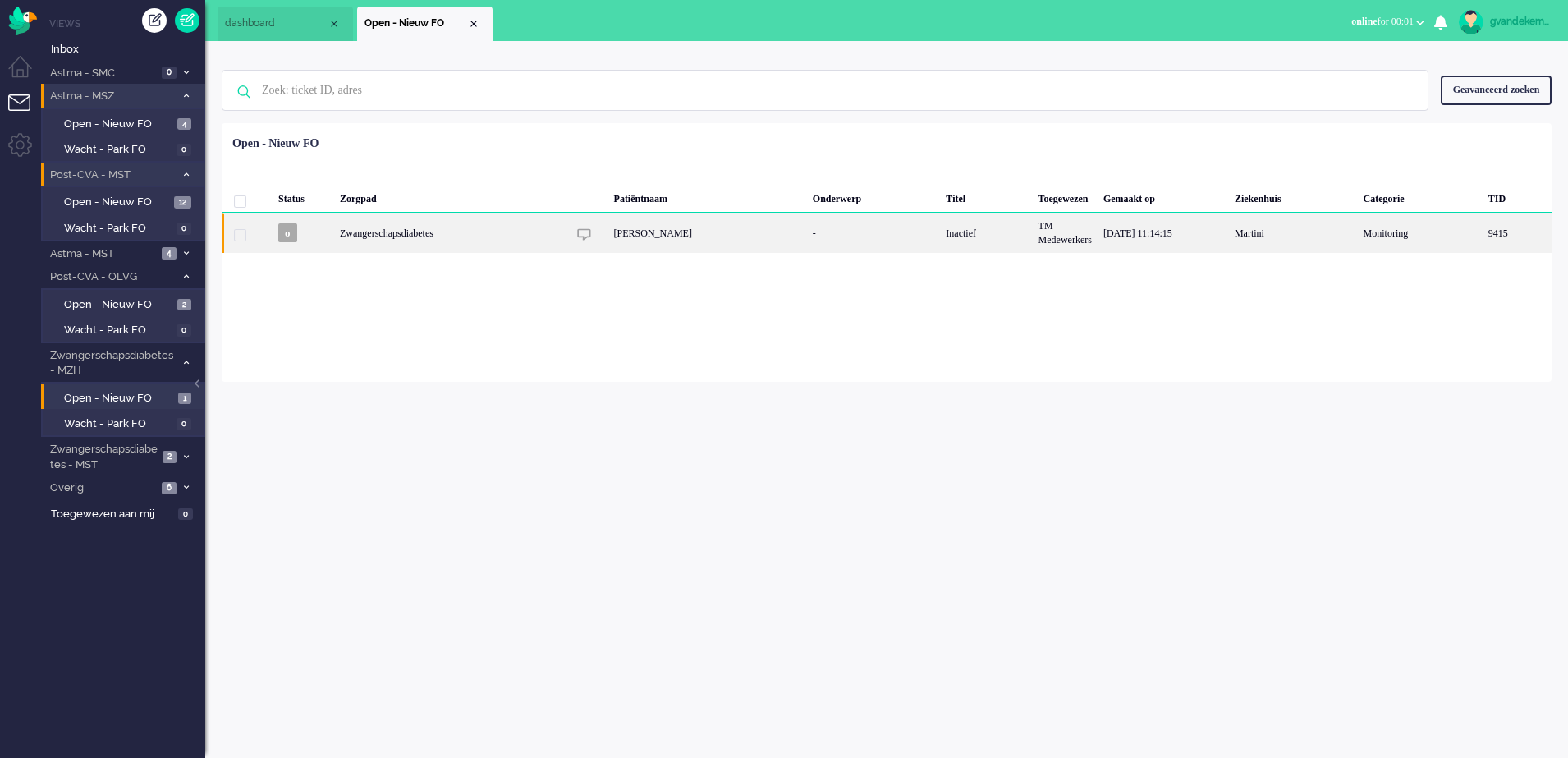
click at [1132, 230] on div "03/09/2025 11:14:15" at bounding box center [1164, 233] width 131 height 40
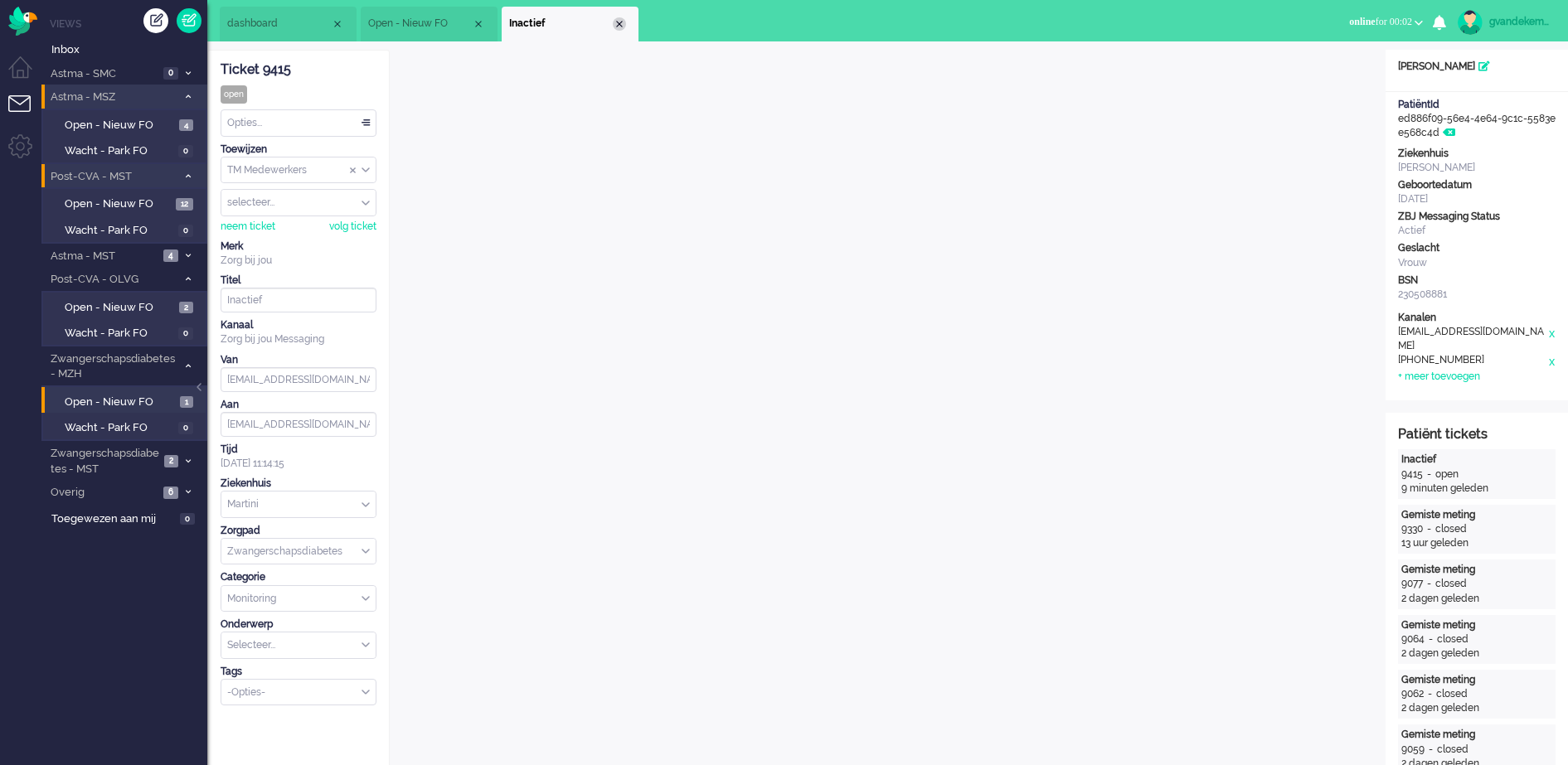
click at [616, 20] on div "Close tab" at bounding box center [620, 24] width 14 height 14
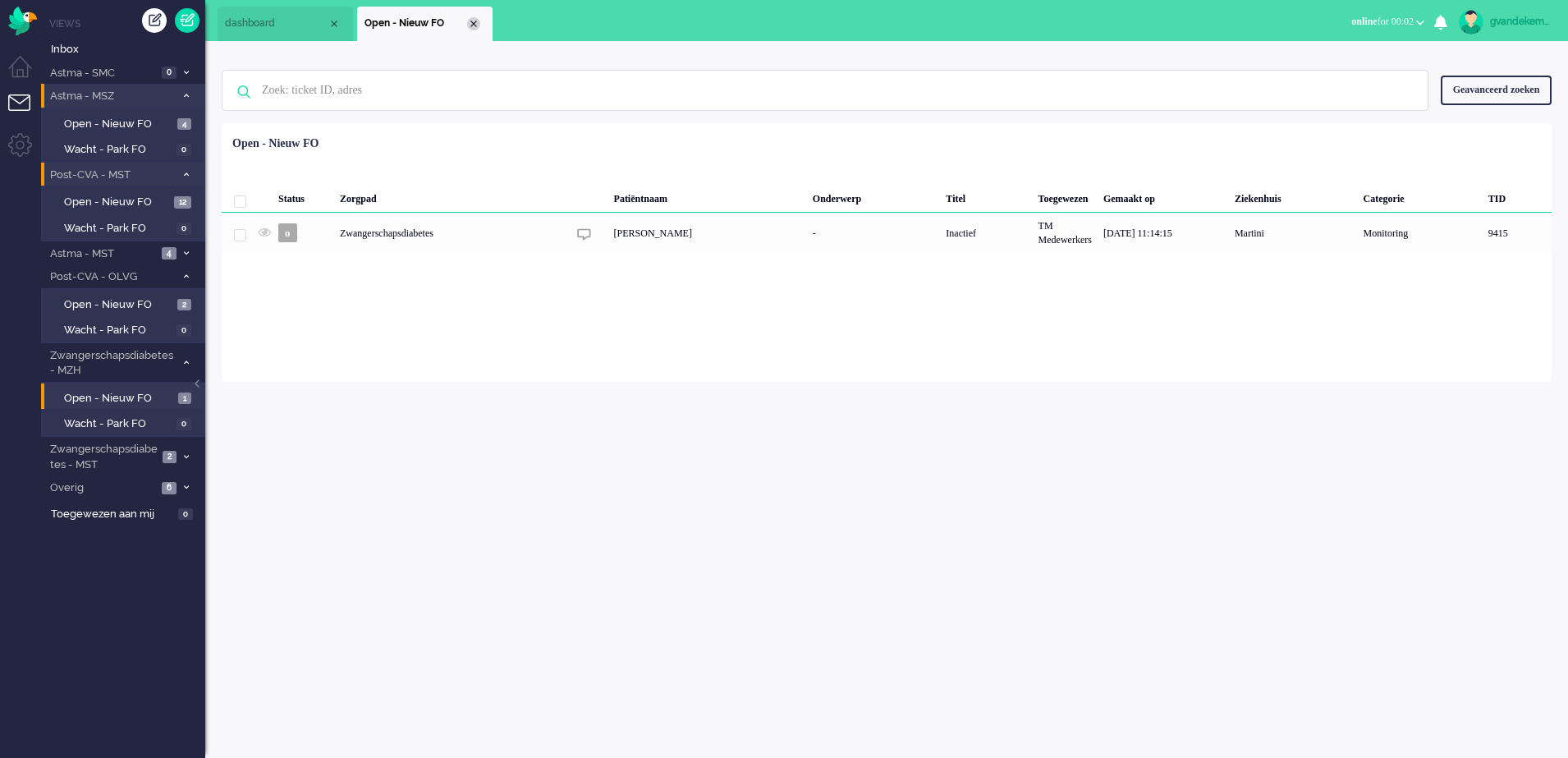
click at [473, 21] on div "Close tab" at bounding box center [474, 24] width 13 height 13
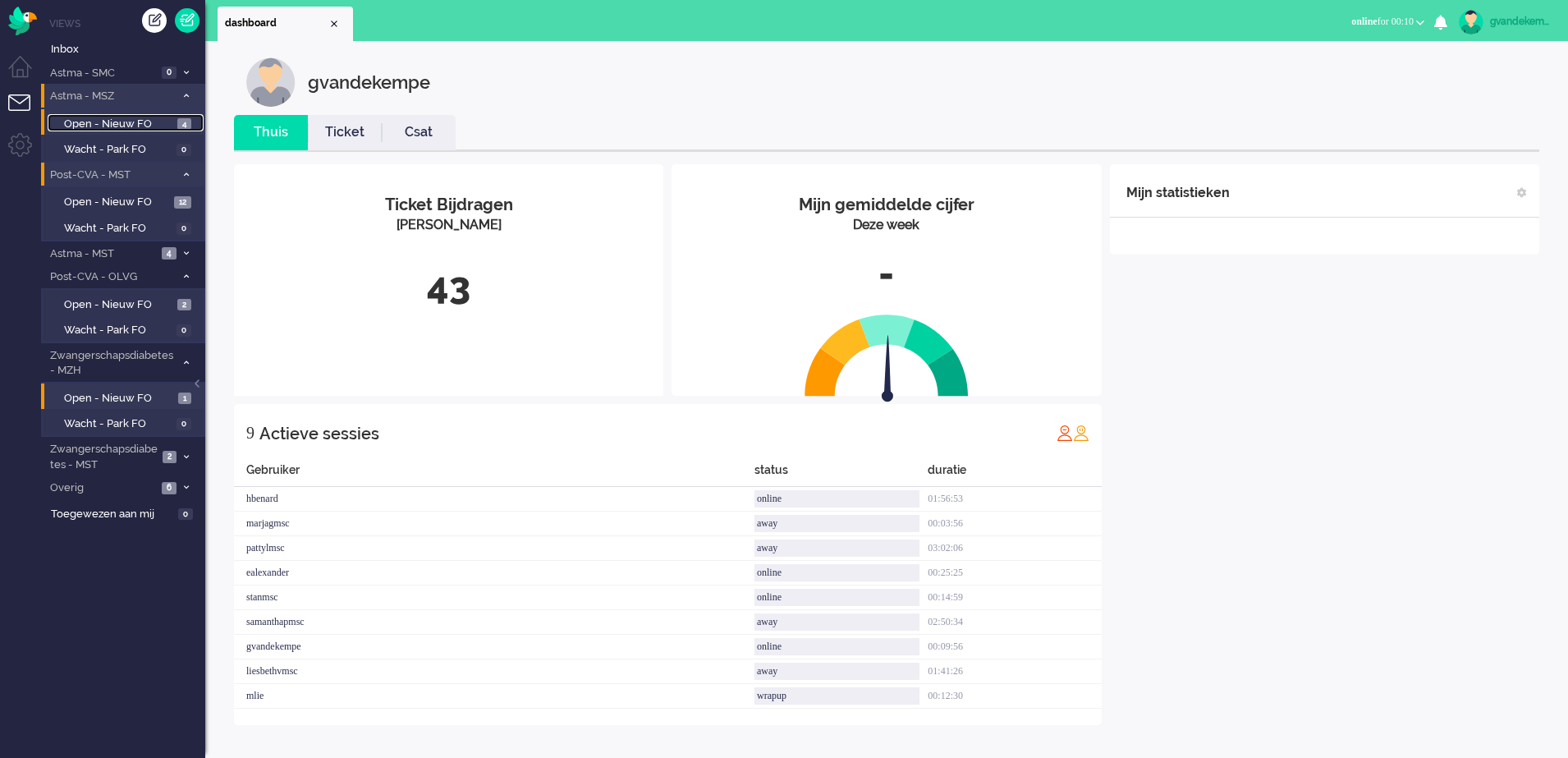
click at [159, 120] on span "Open - Nieuw FO" at bounding box center [119, 124] width 109 height 16
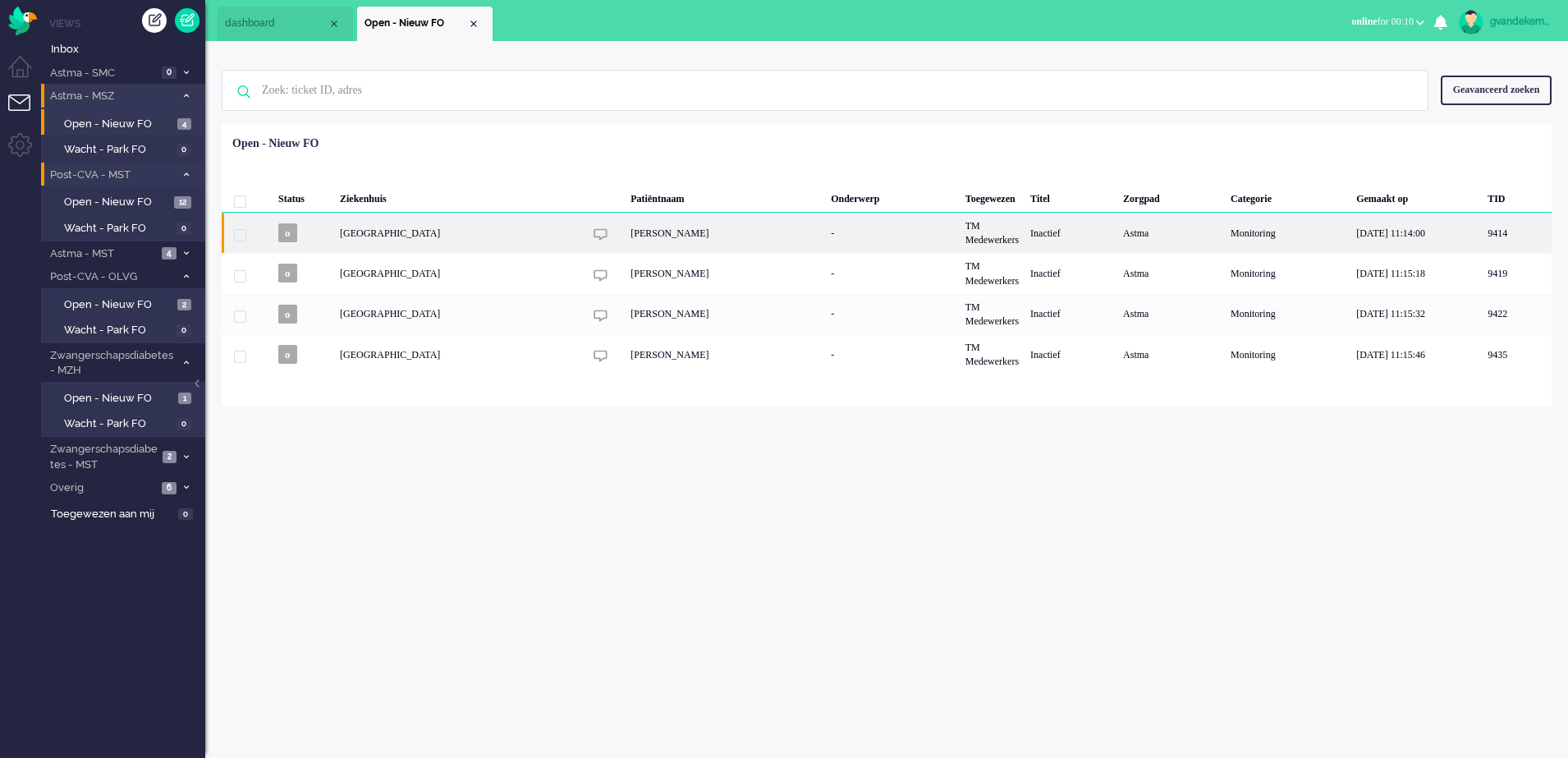
click at [742, 237] on div "Sander Wim Rietveld" at bounding box center [725, 233] width 200 height 40
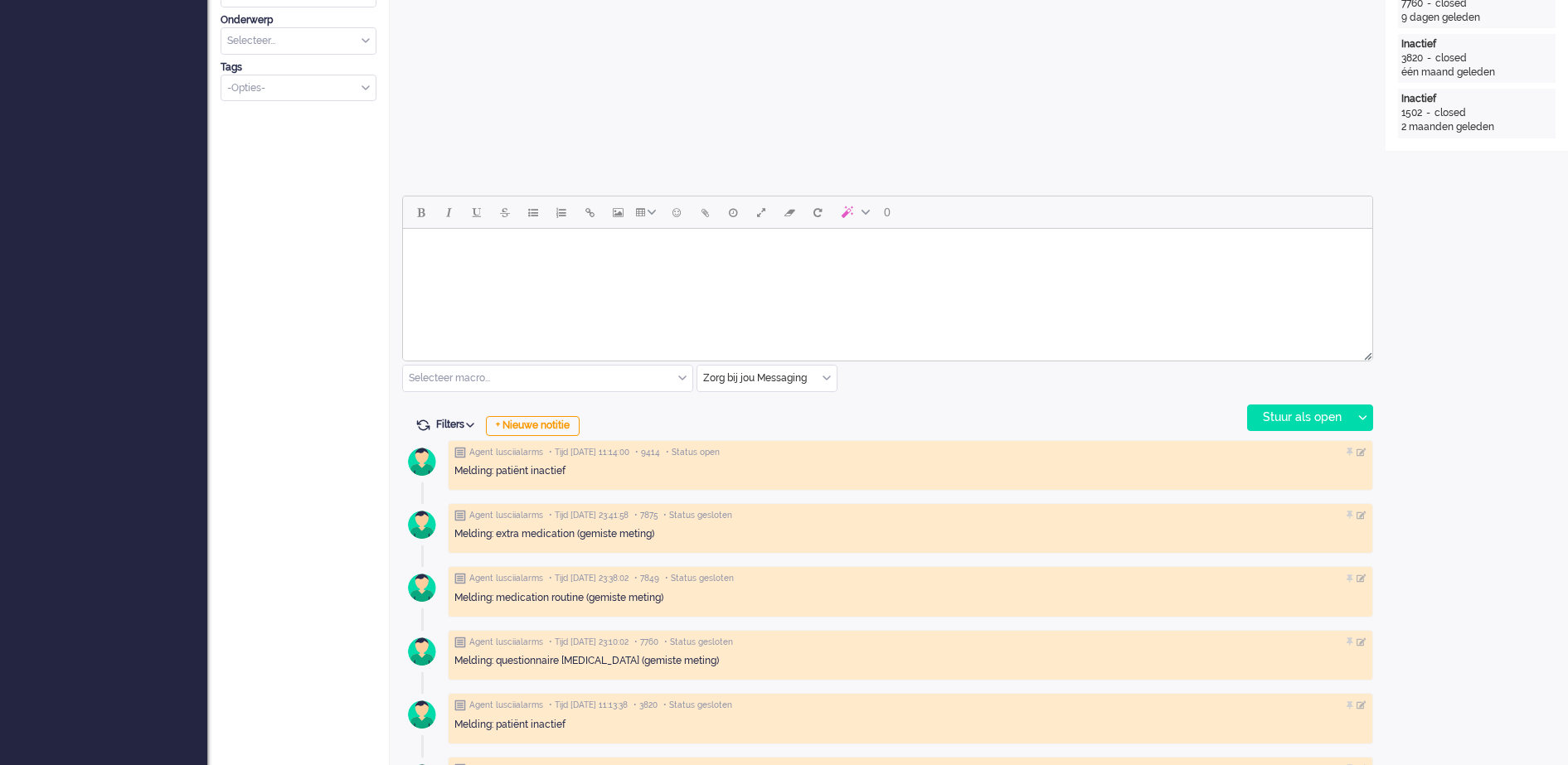
scroll to position [659, 0]
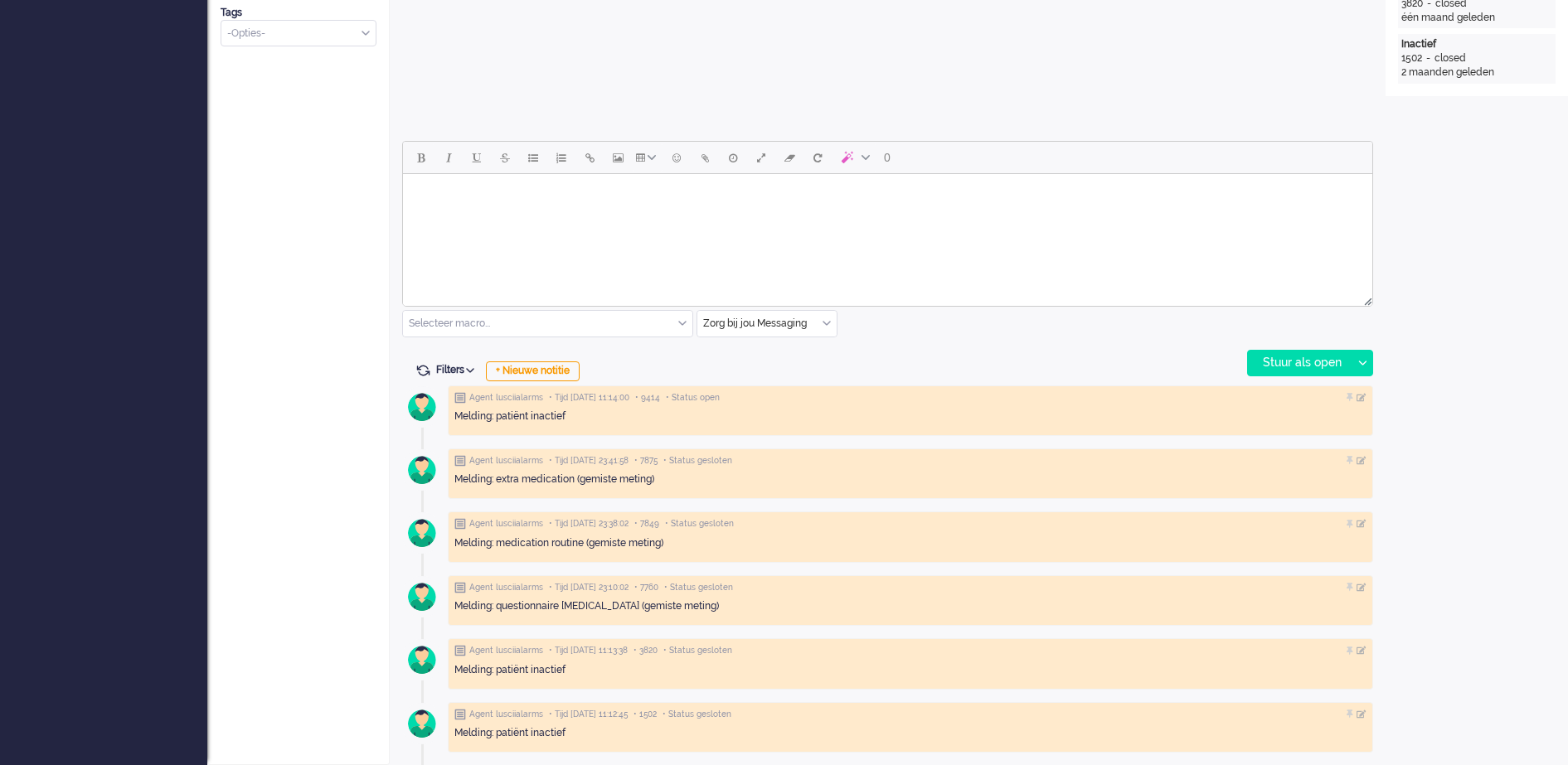
click at [699, 202] on body "Rich Text Area. Press ALT-0 for help." at bounding box center [888, 196] width 956 height 29
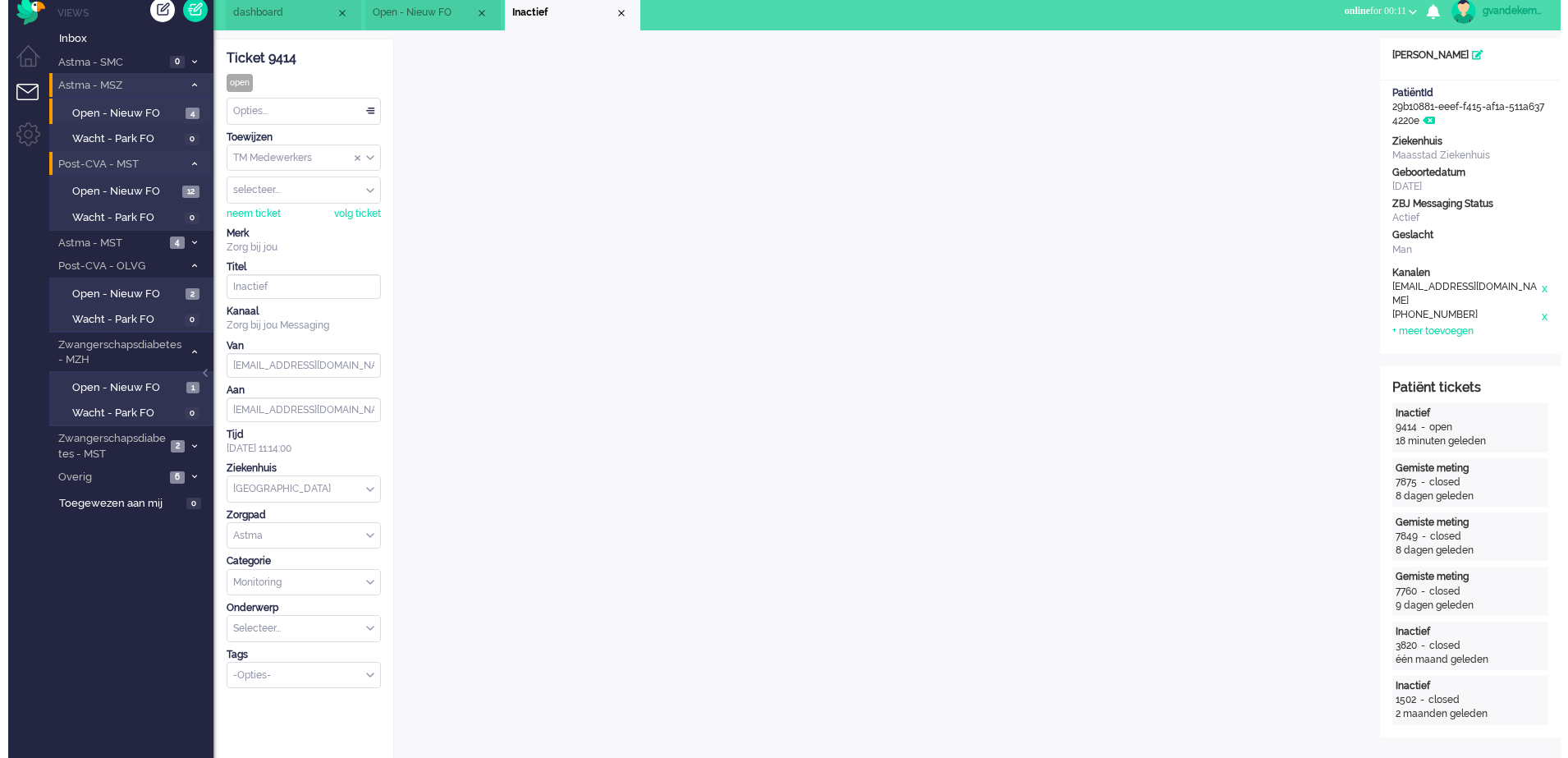
scroll to position [0, 0]
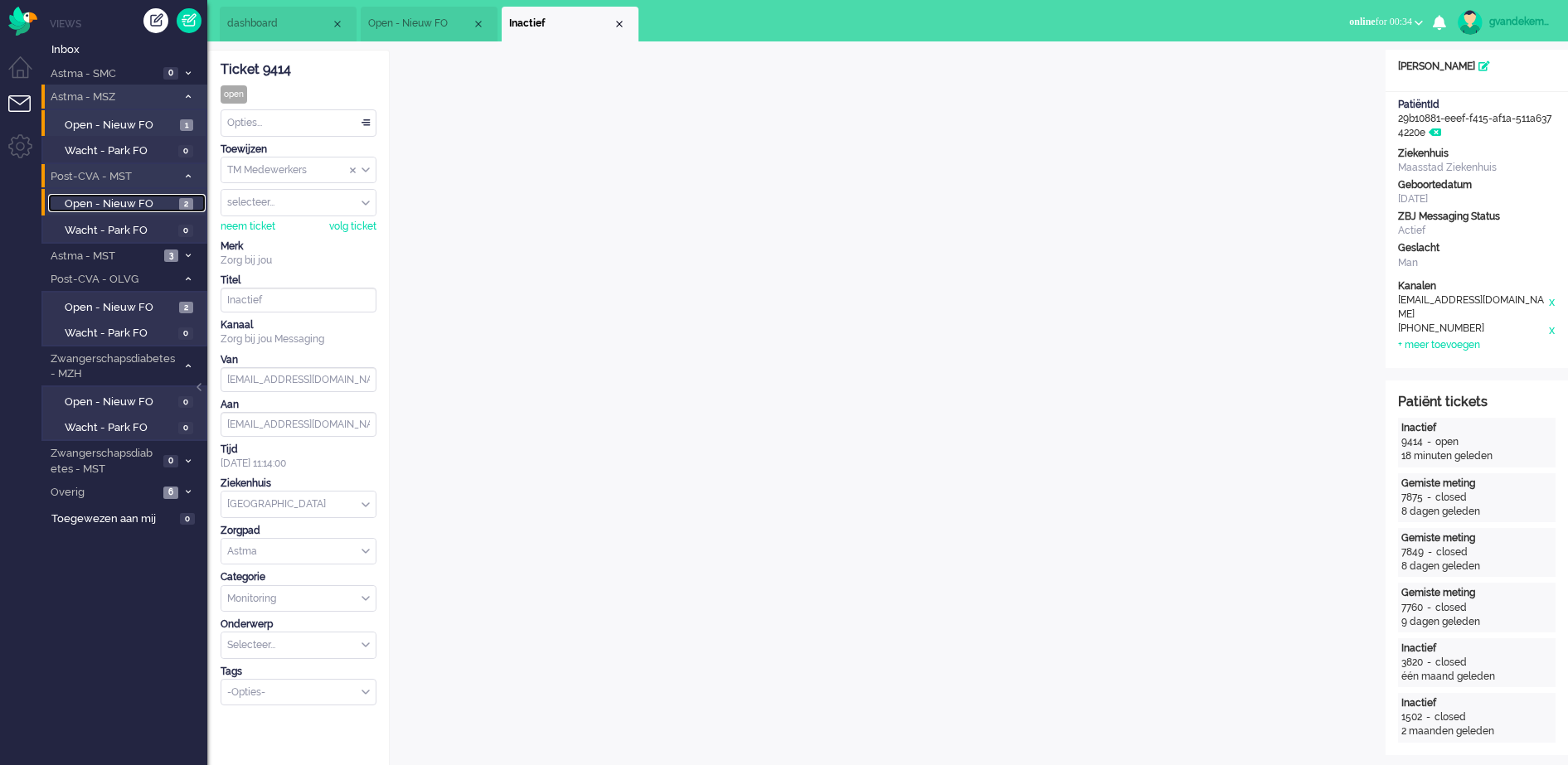
click at [145, 199] on span "Open - Nieuw FO" at bounding box center [120, 204] width 111 height 16
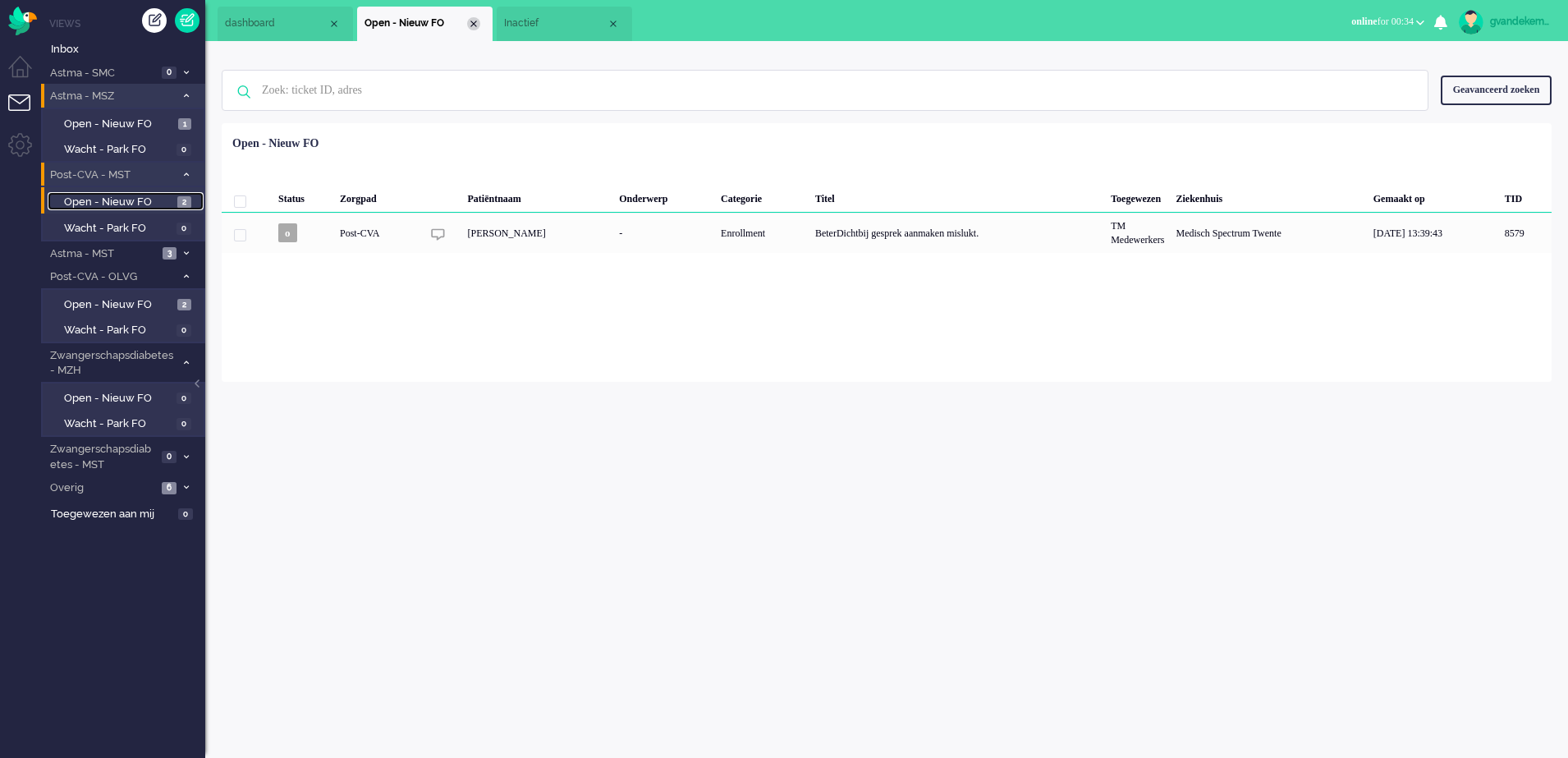
click at [472, 20] on div "Close tab" at bounding box center [474, 24] width 13 height 13
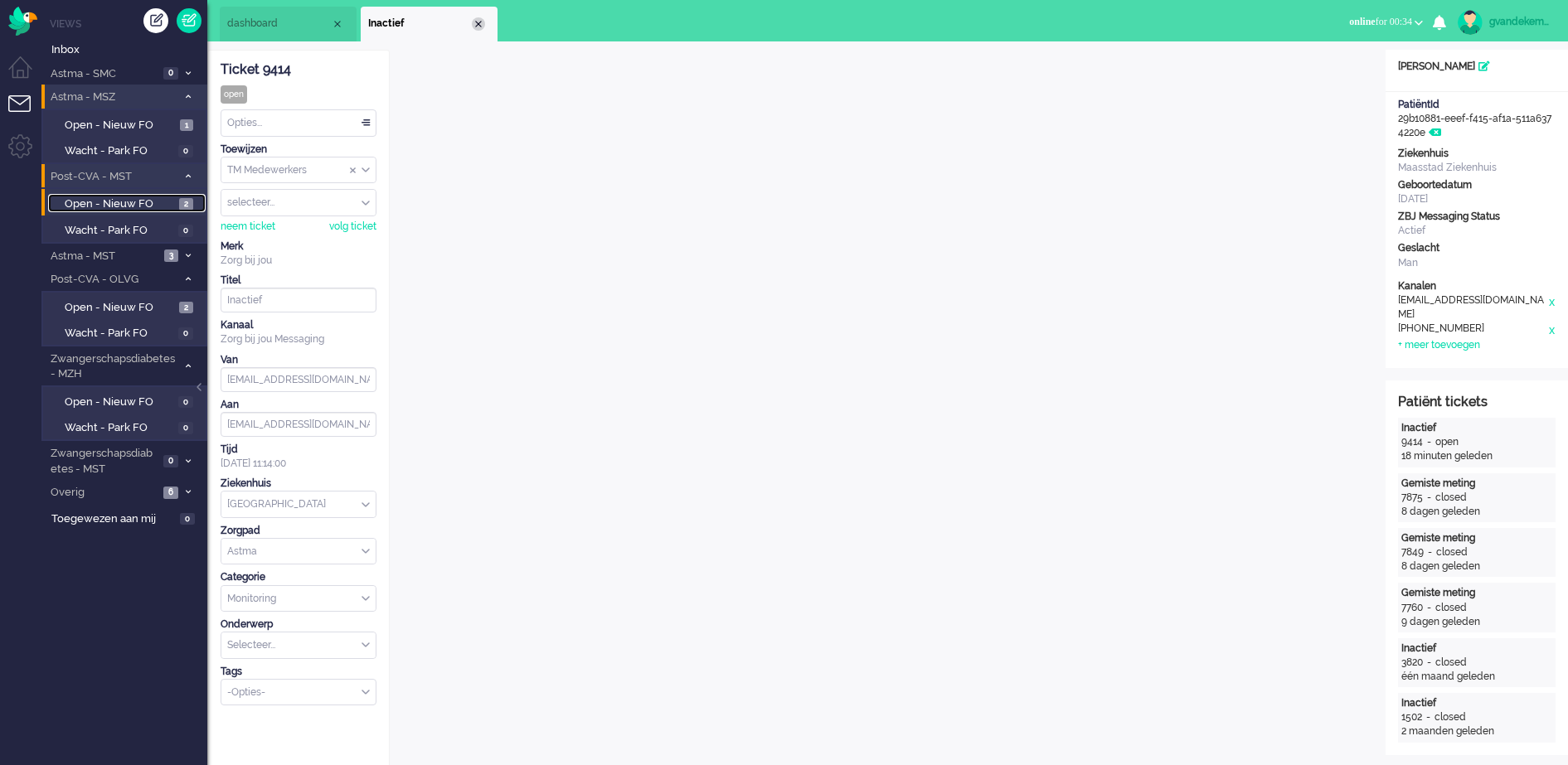
click at [480, 21] on div "Close tab" at bounding box center [479, 24] width 14 height 14
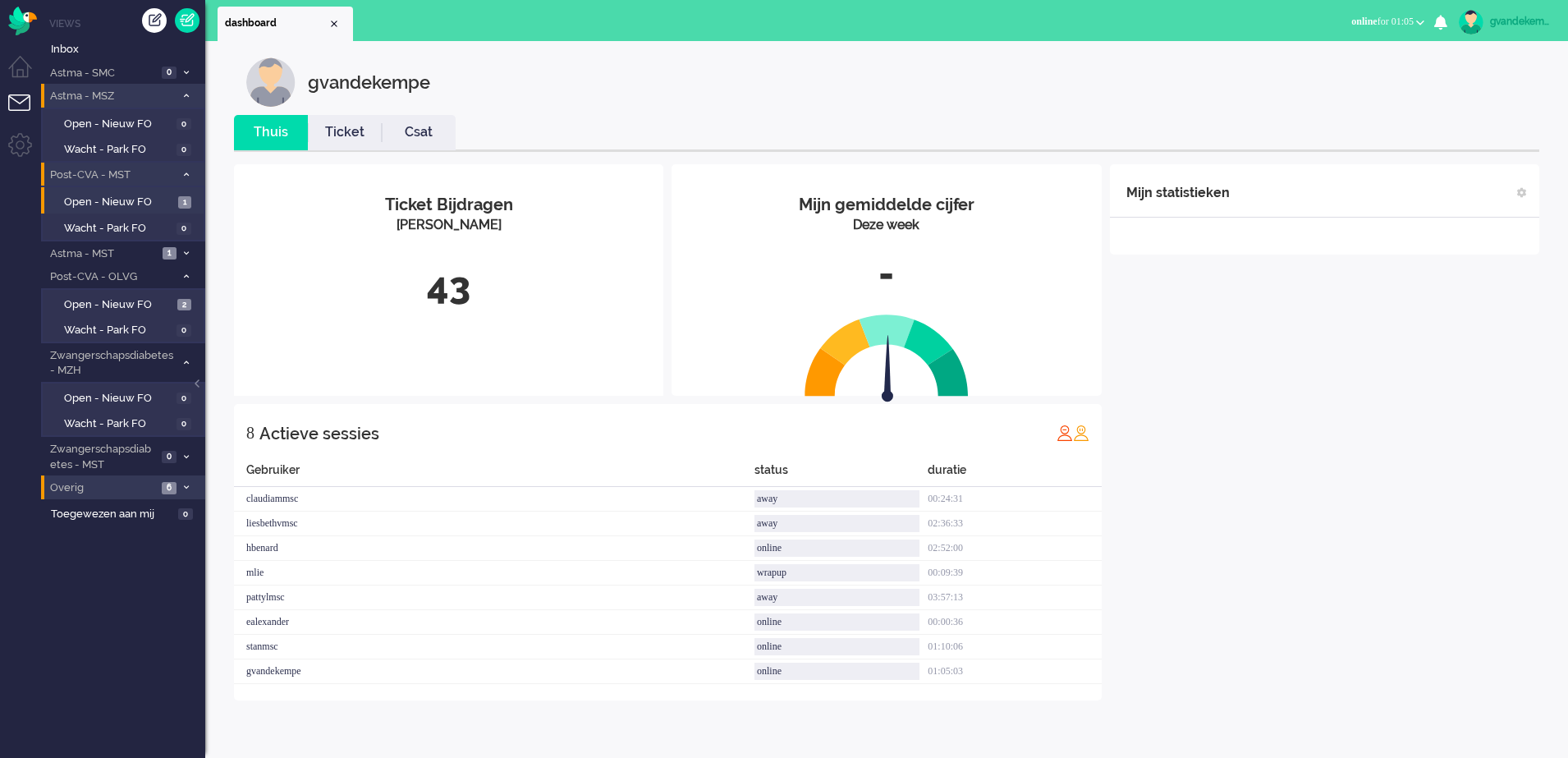
click at [187, 486] on icon at bounding box center [186, 487] width 5 height 6
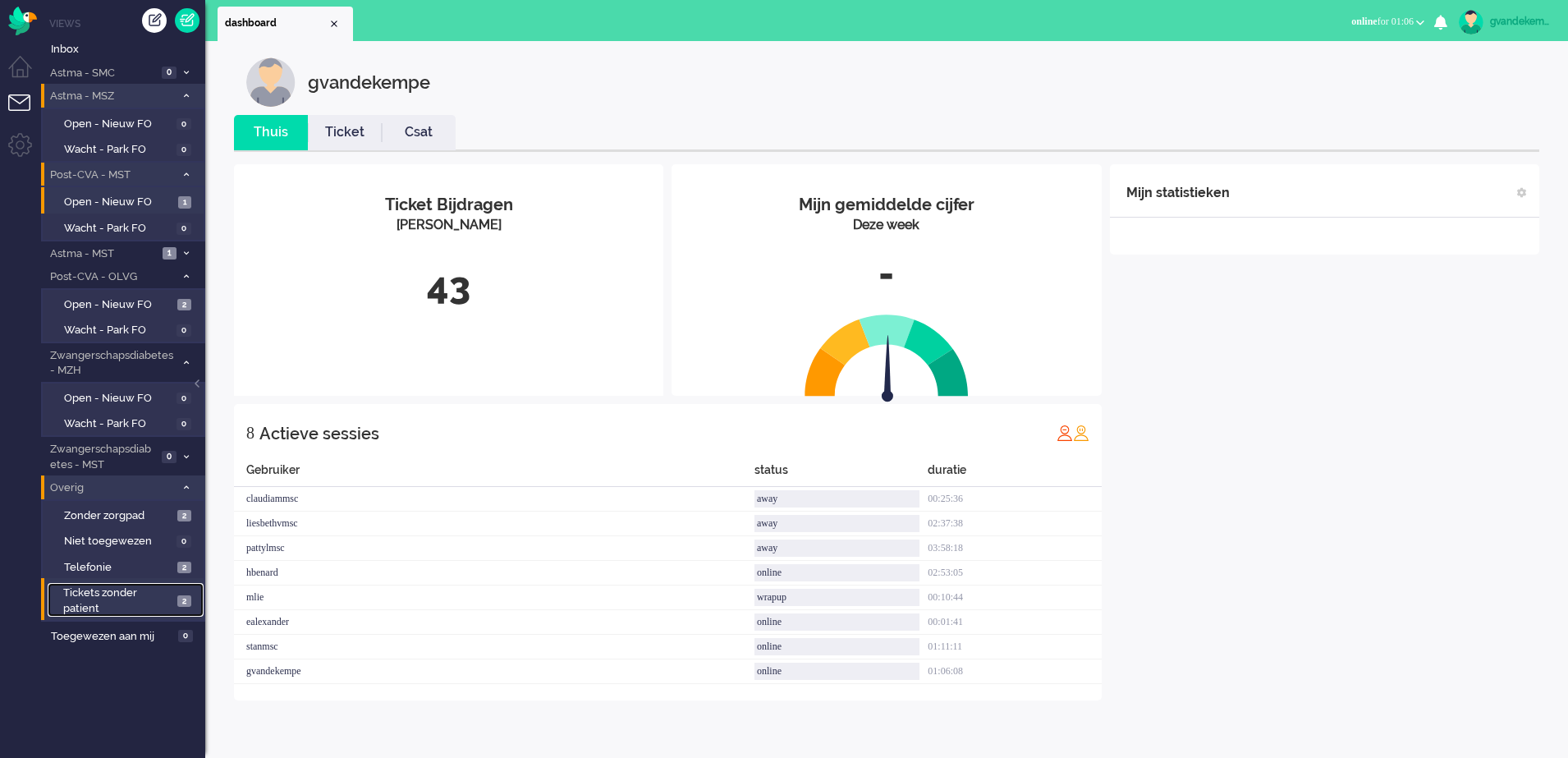
click at [185, 600] on span "2" at bounding box center [184, 601] width 14 height 13
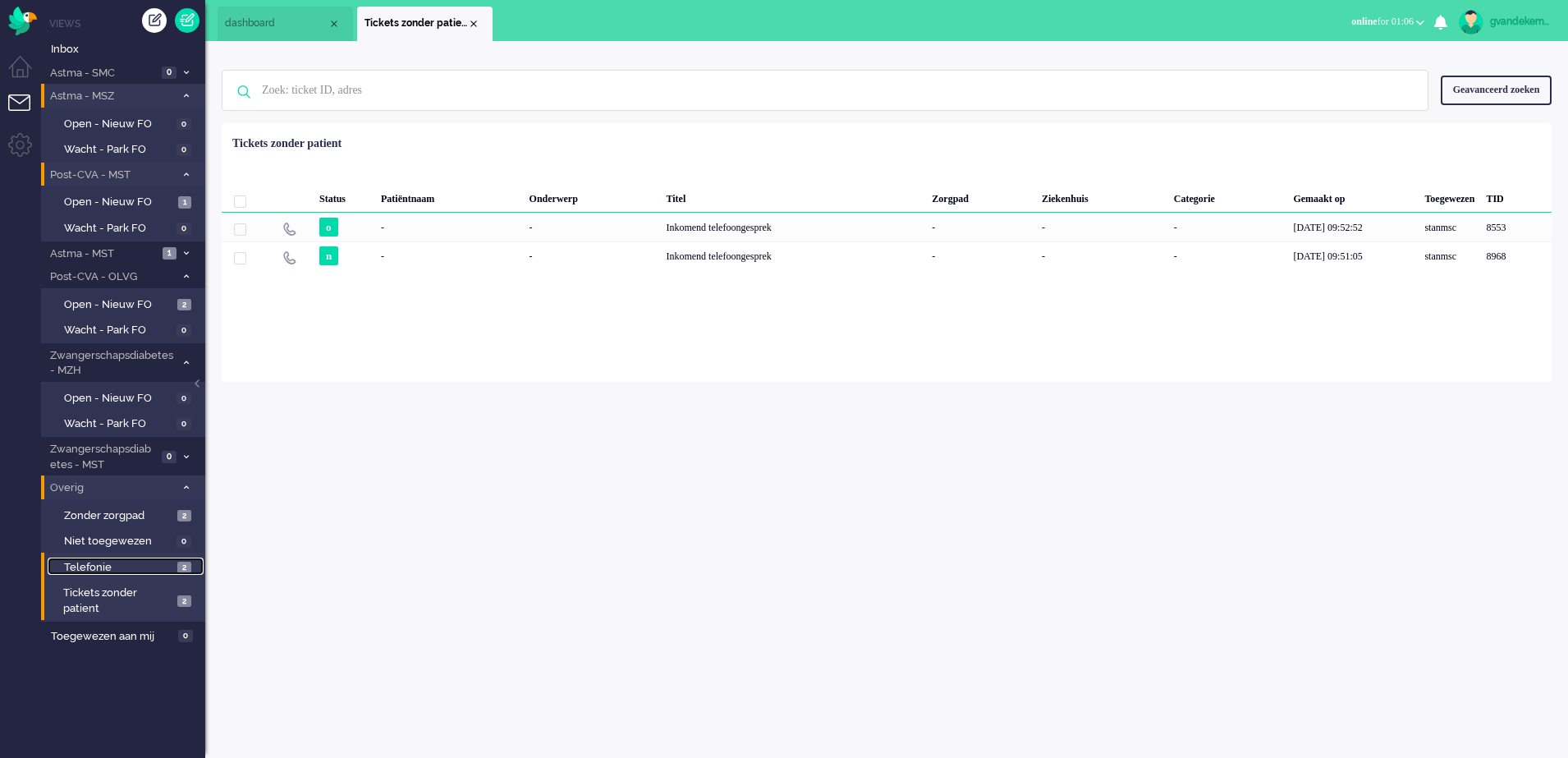
click at [178, 567] on span "2" at bounding box center [184, 568] width 14 height 13
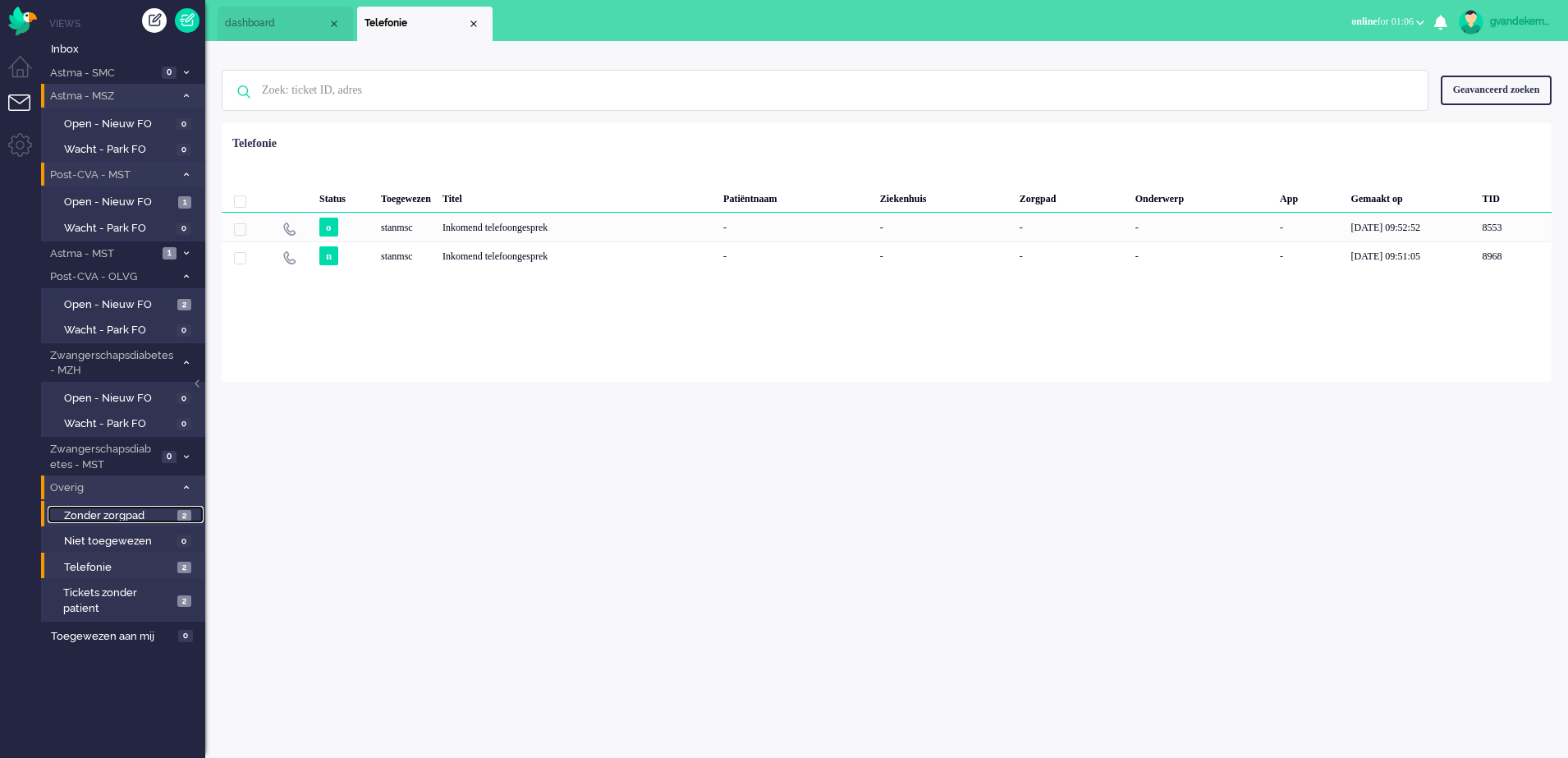
click at [169, 515] on span "Zonder zorgpad" at bounding box center [119, 516] width 109 height 16
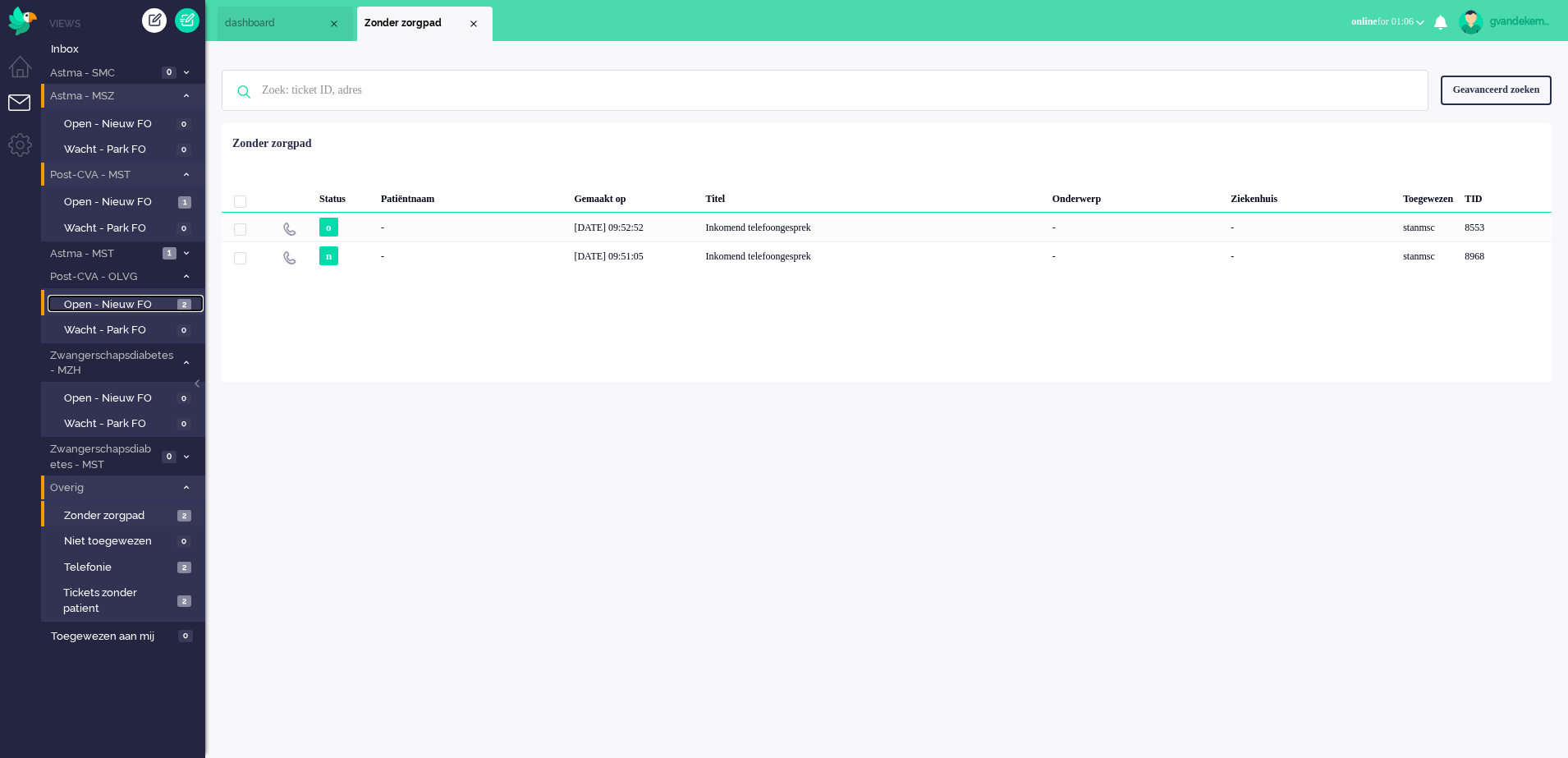
click at [144, 300] on span "Open - Nieuw FO" at bounding box center [119, 305] width 109 height 16
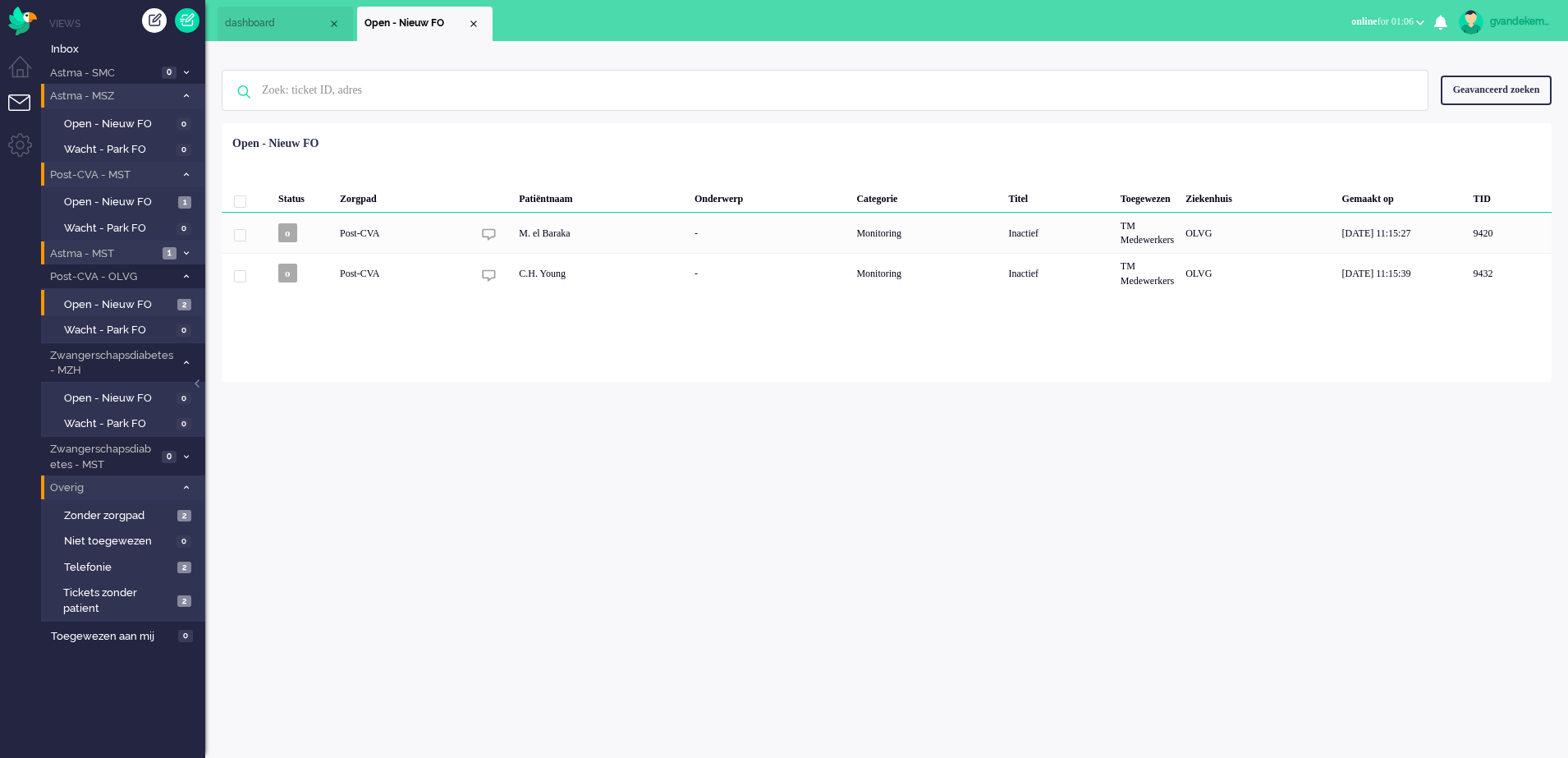
click at [157, 251] on span "Astma - MST" at bounding box center [103, 254] width 110 height 16
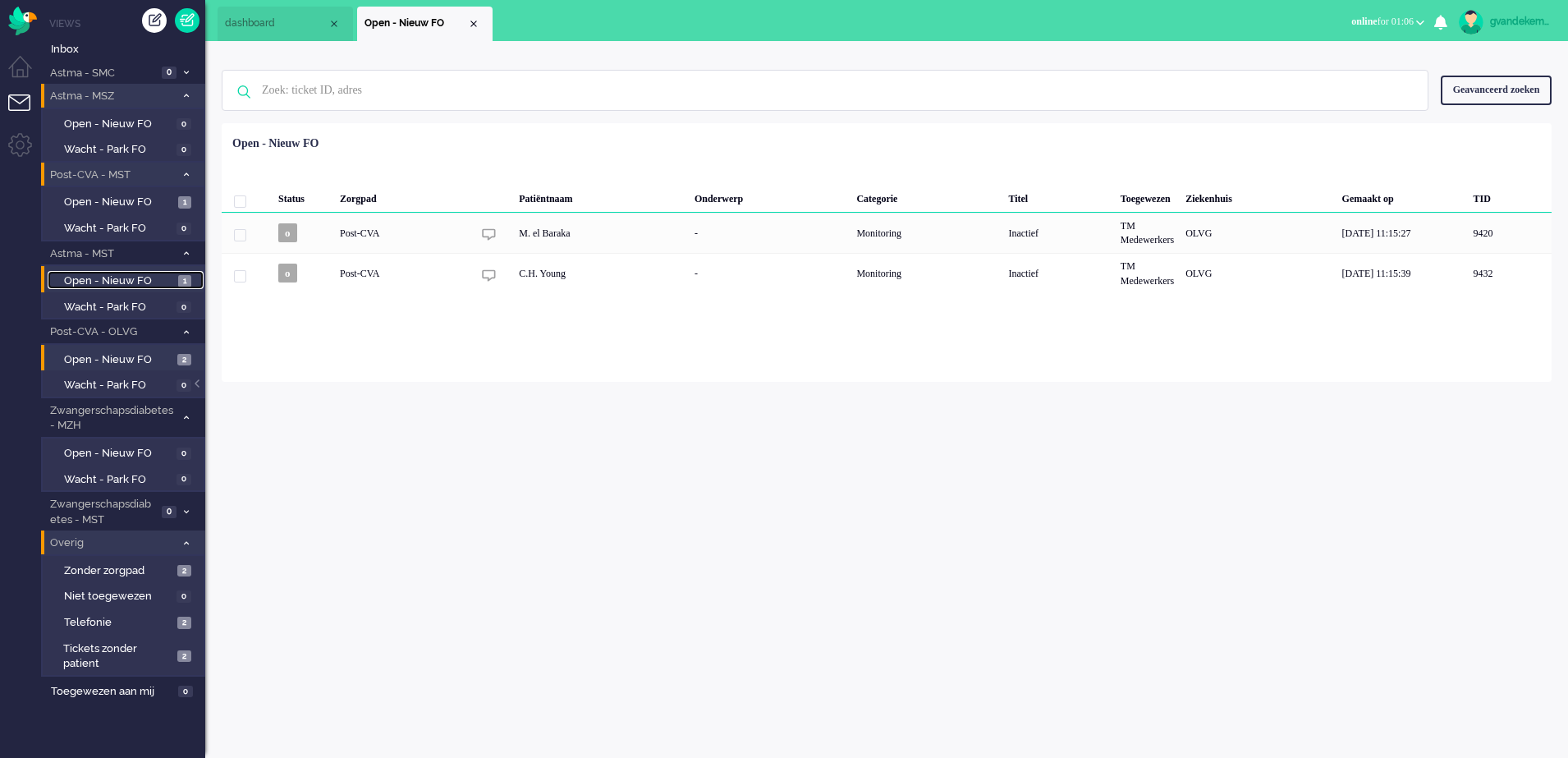
click at [153, 280] on span "Open - Nieuw FO" at bounding box center [119, 281] width 110 height 16
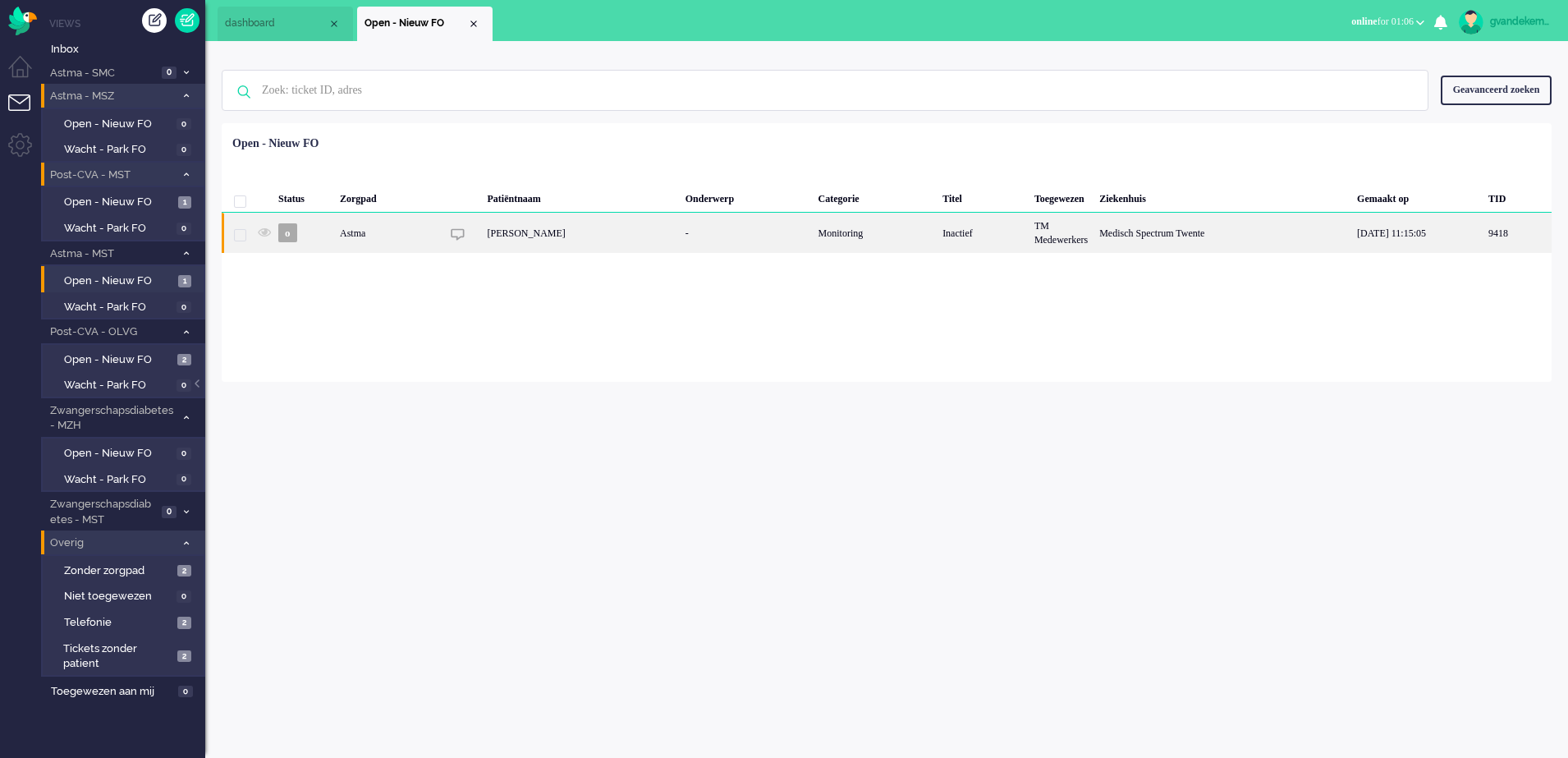
click at [1068, 235] on div "TM Medewerkers" at bounding box center [1061, 233] width 65 height 40
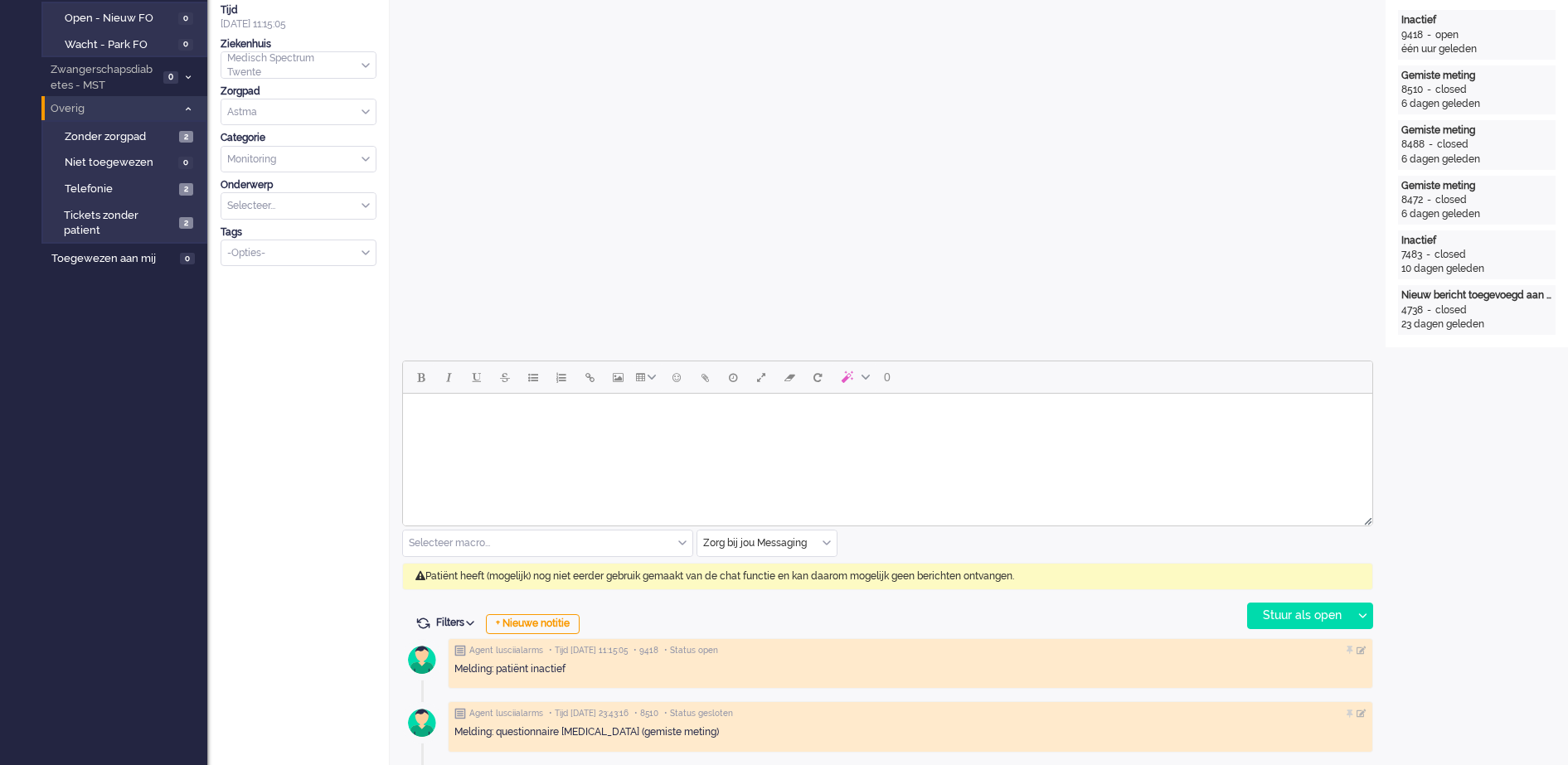
scroll to position [50, 0]
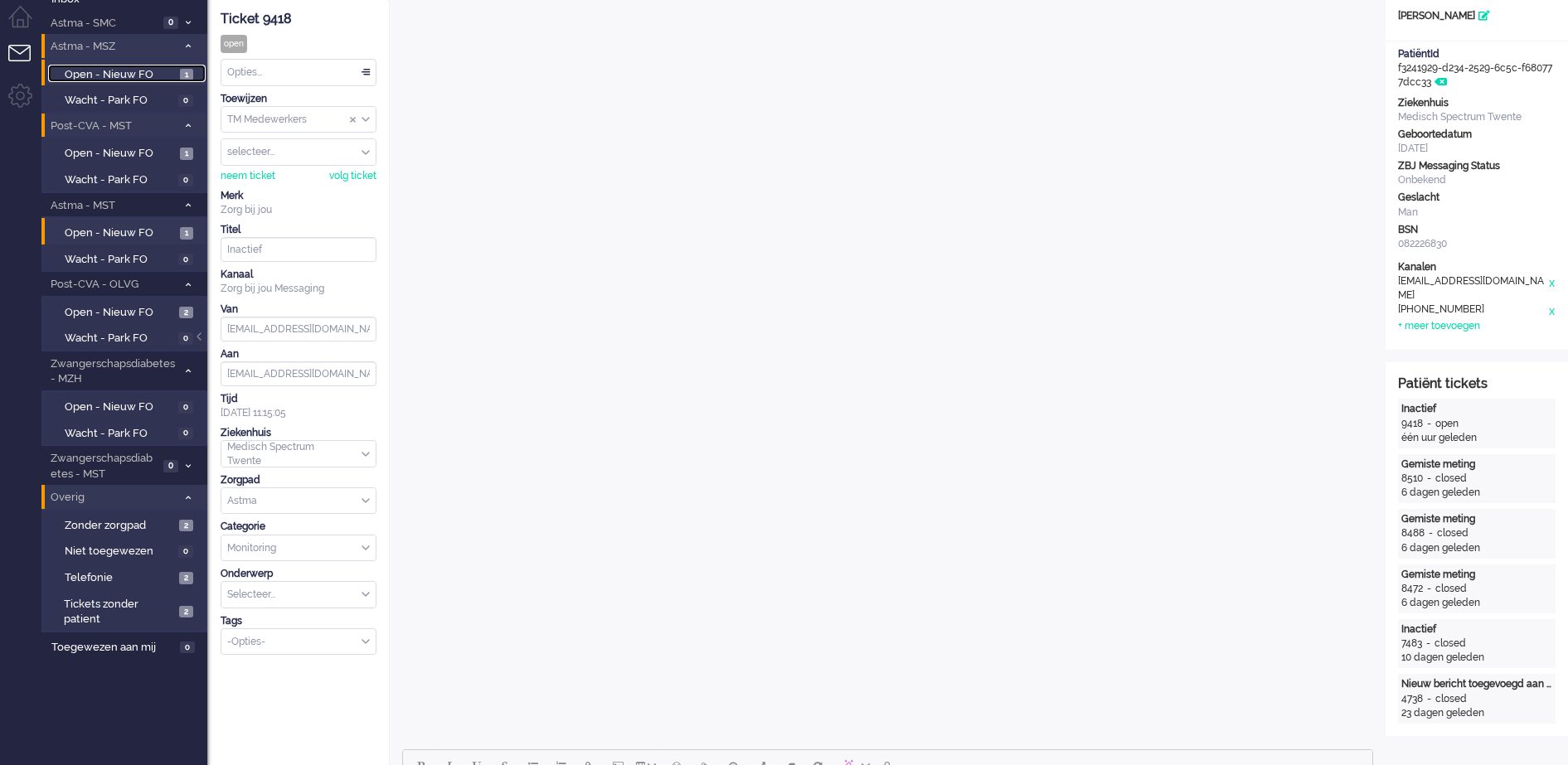
click at [145, 76] on span "Open - Nieuw FO" at bounding box center [120, 75] width 111 height 16
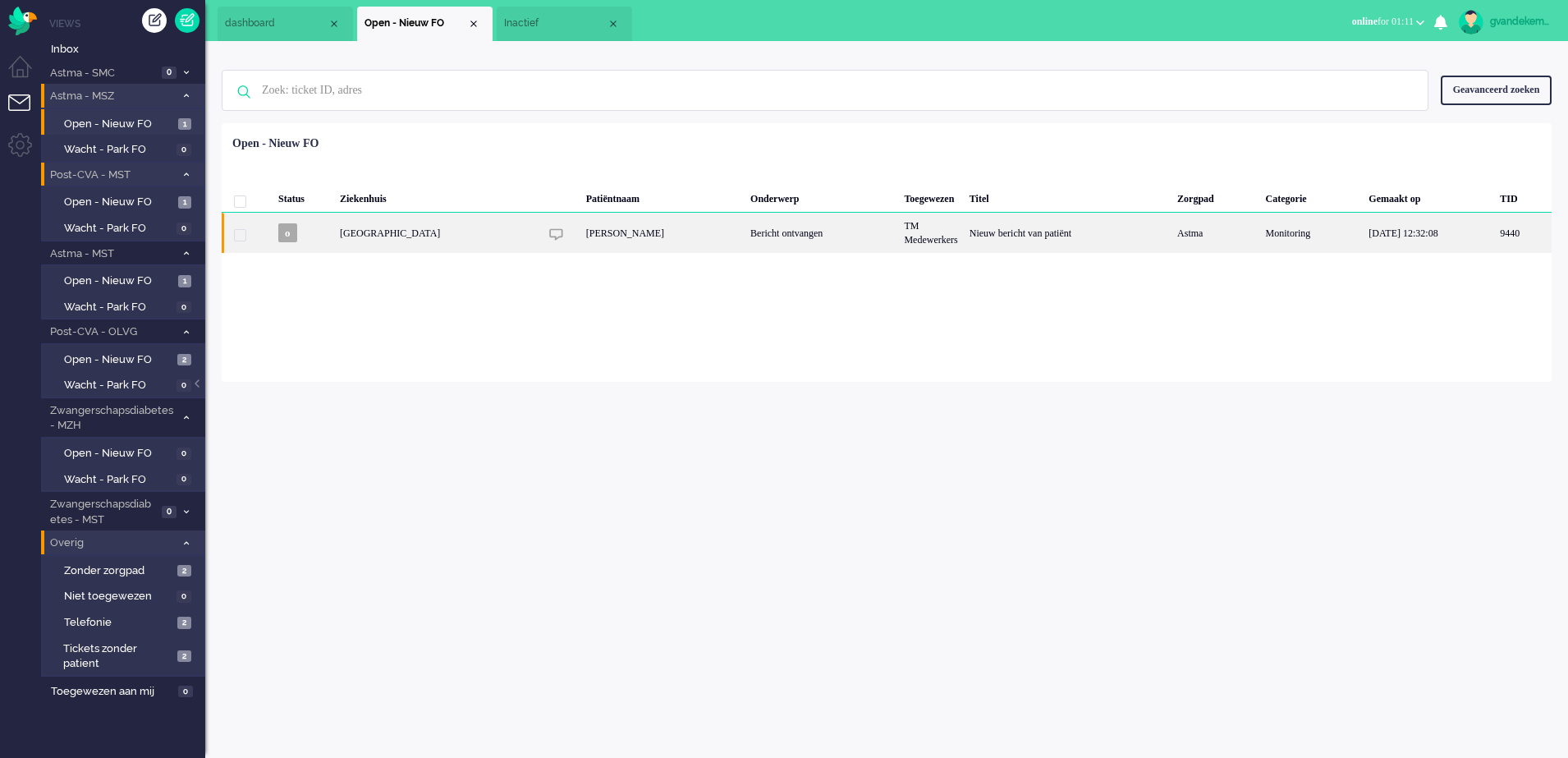
click at [899, 233] on div "[GEOGRAPHIC_DATA]" at bounding box center [931, 233] width 65 height 40
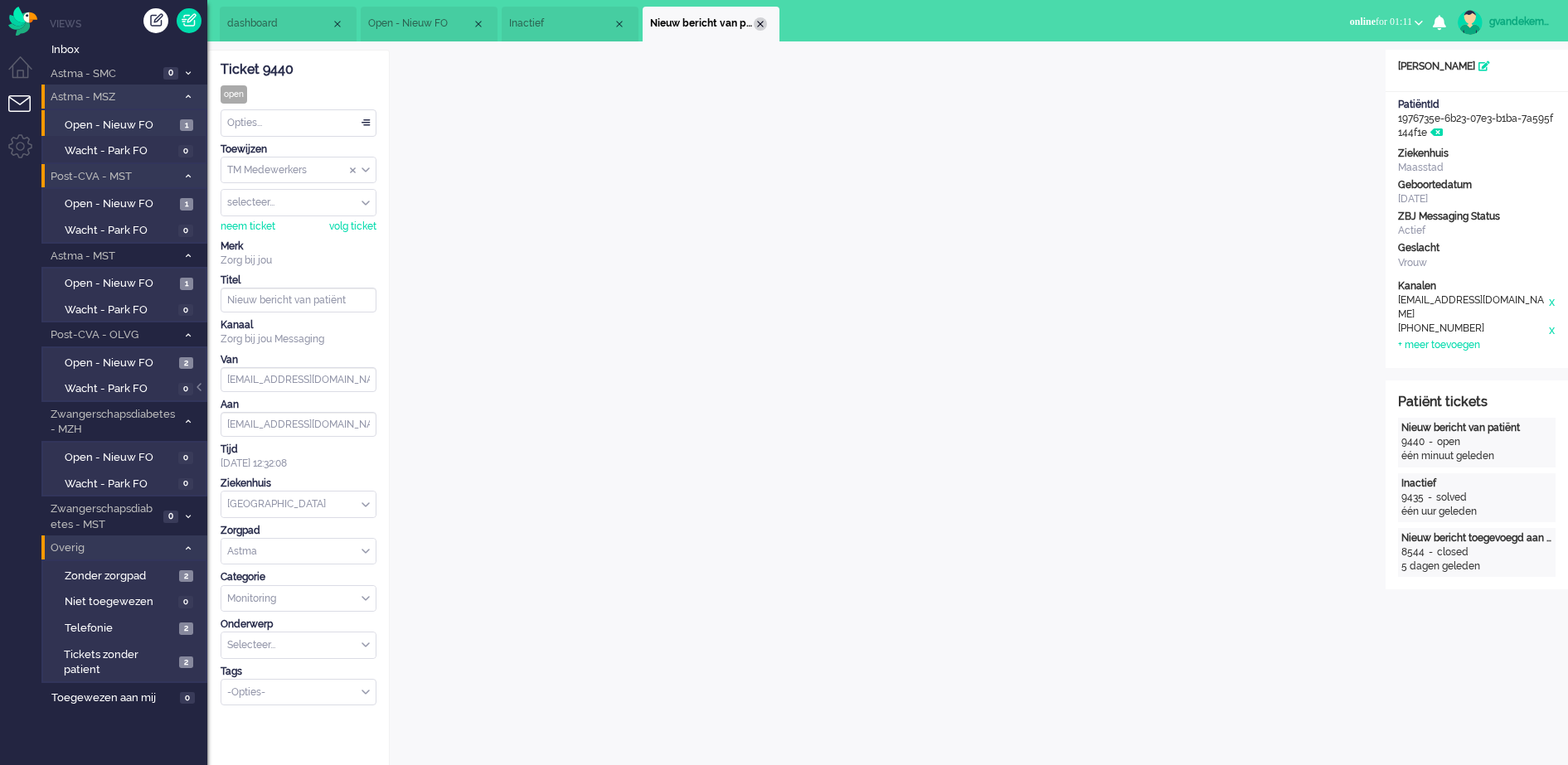
click at [760, 25] on div "Close tab" at bounding box center [760, 24] width 14 height 14
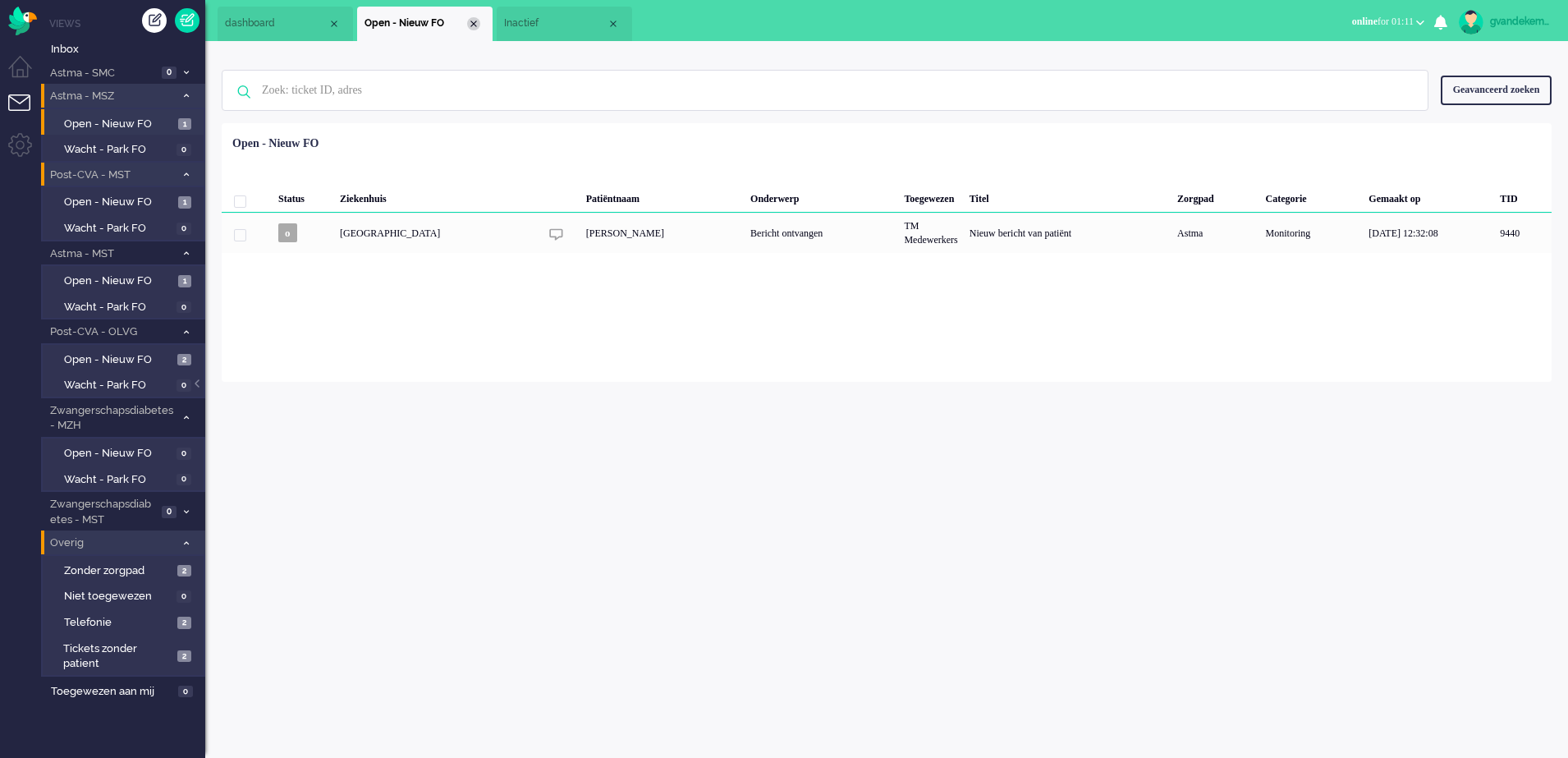
click at [477, 24] on div "Close tab" at bounding box center [474, 24] width 13 height 13
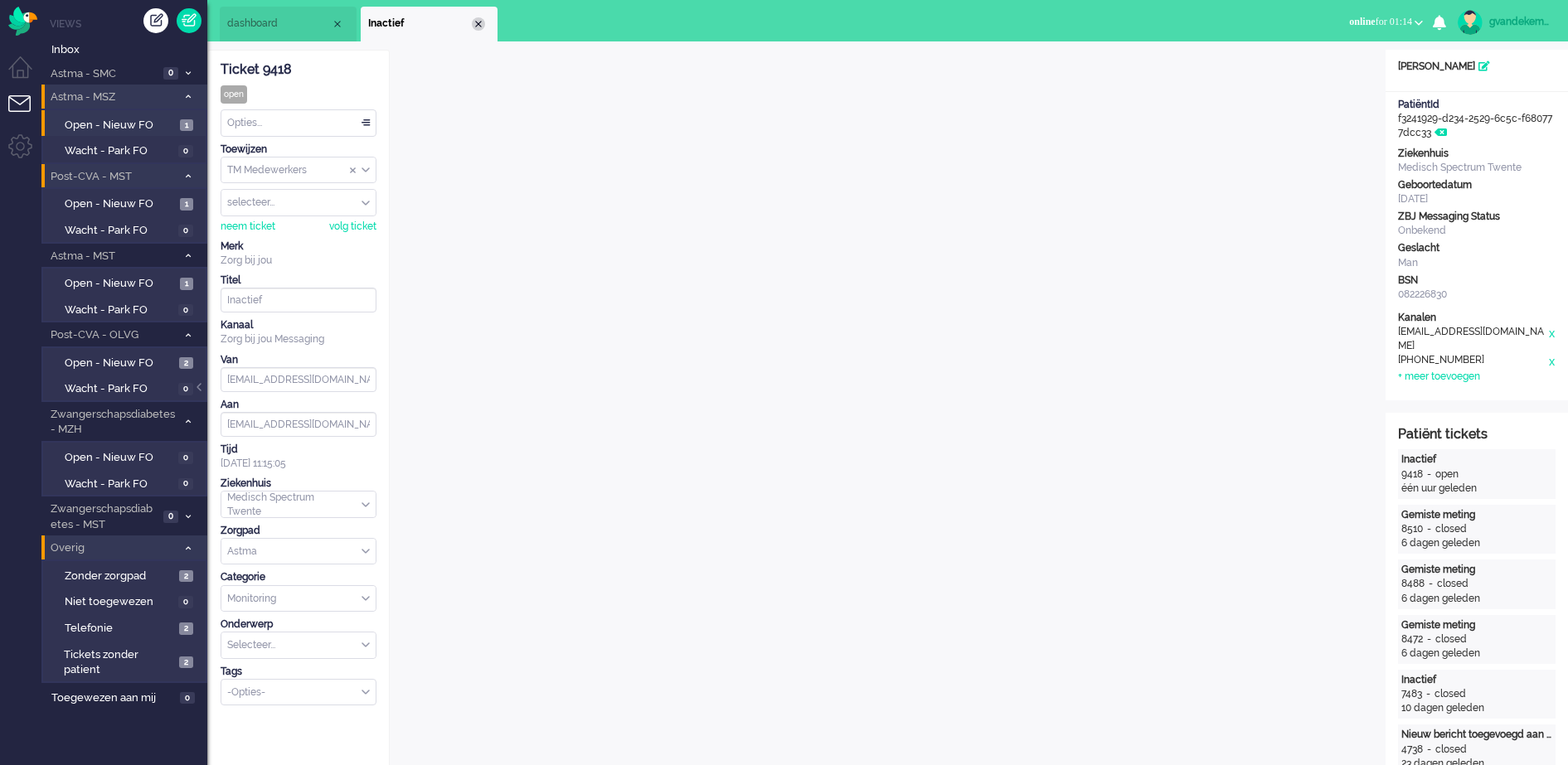
click at [480, 24] on div "Close tab" at bounding box center [479, 24] width 14 height 14
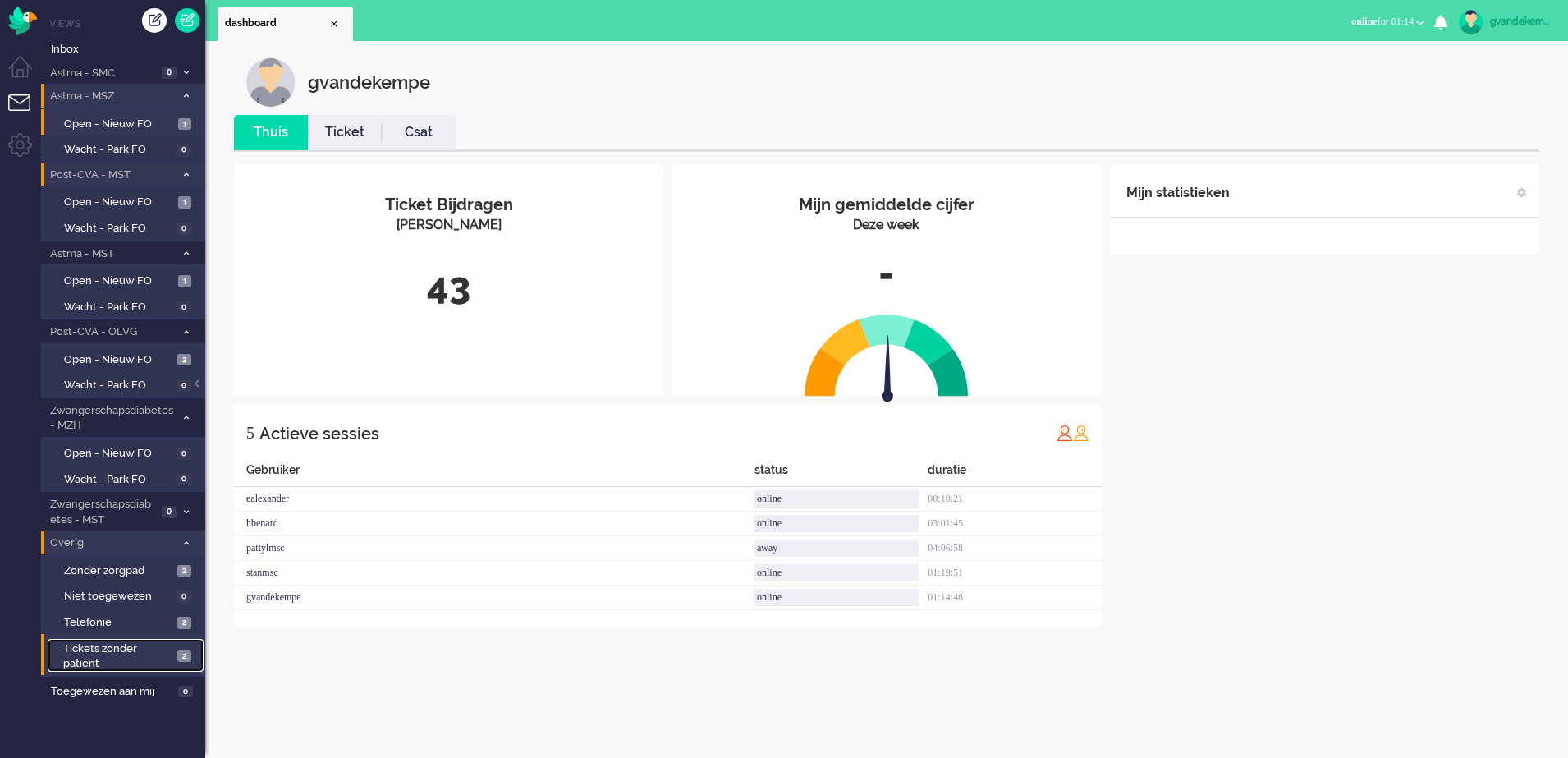
click at [185, 654] on span "2" at bounding box center [184, 656] width 14 height 13
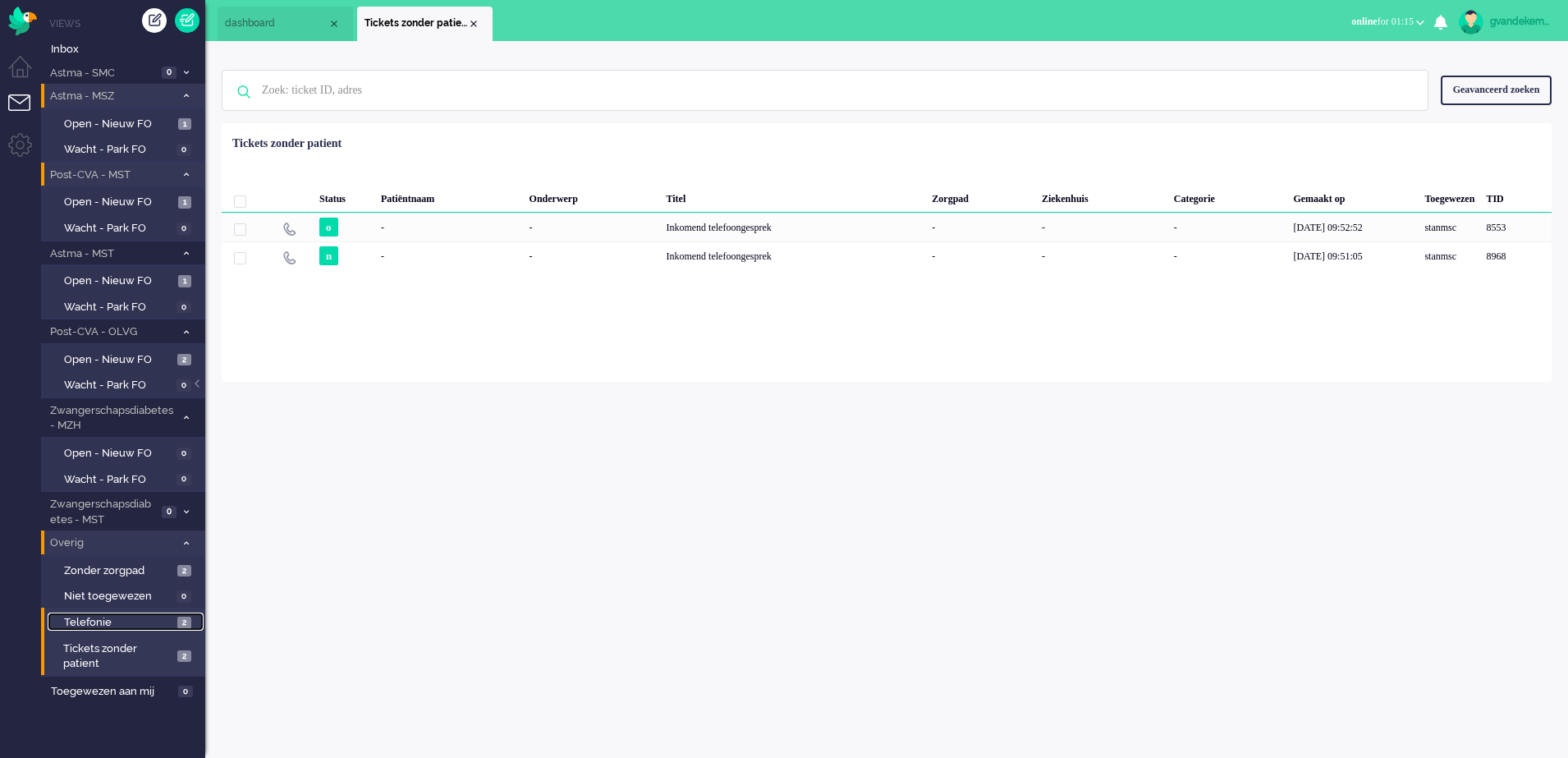
click at [185, 625] on span "2" at bounding box center [184, 622] width 14 height 13
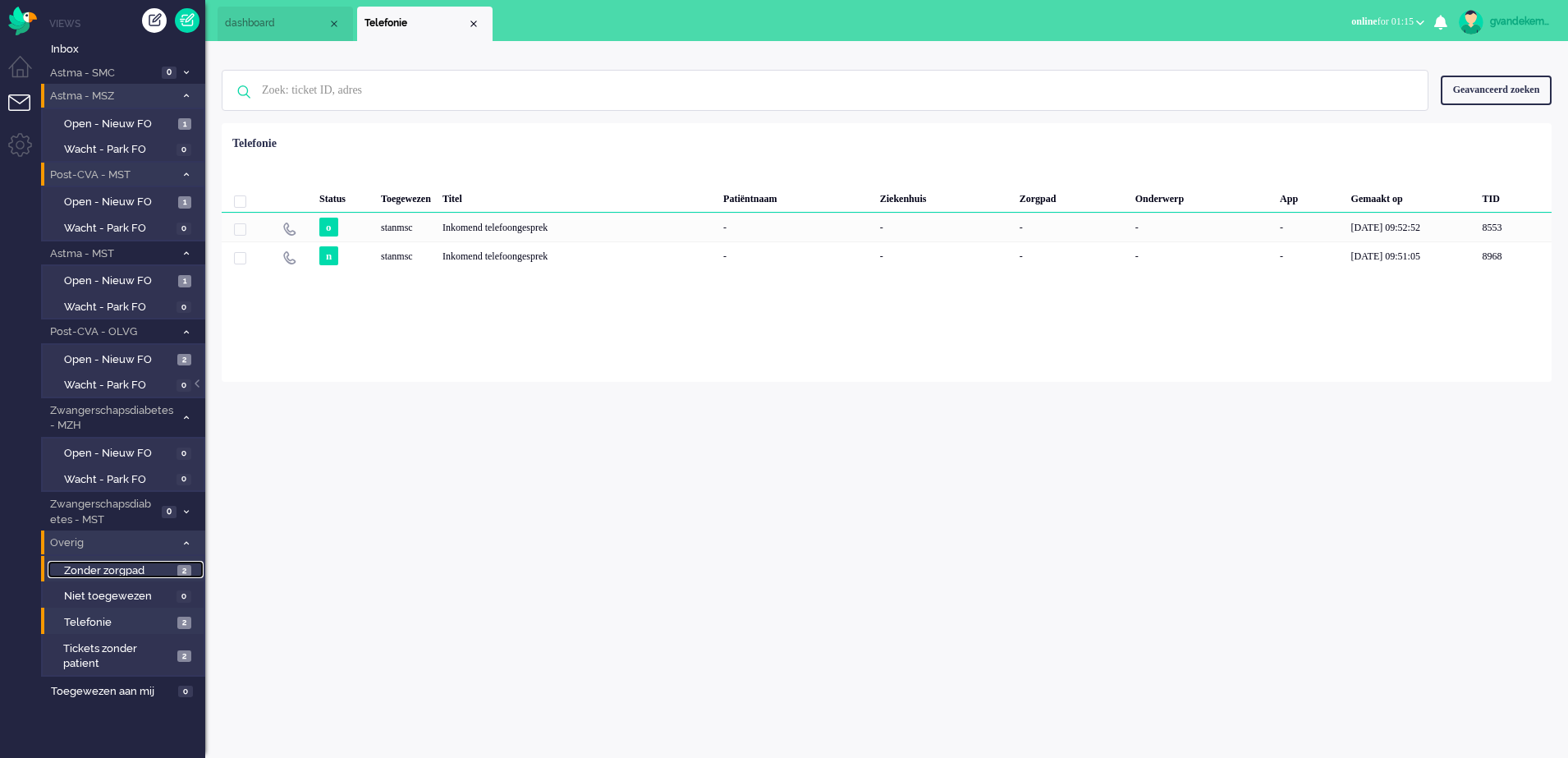
click at [180, 570] on span "2" at bounding box center [184, 571] width 14 height 13
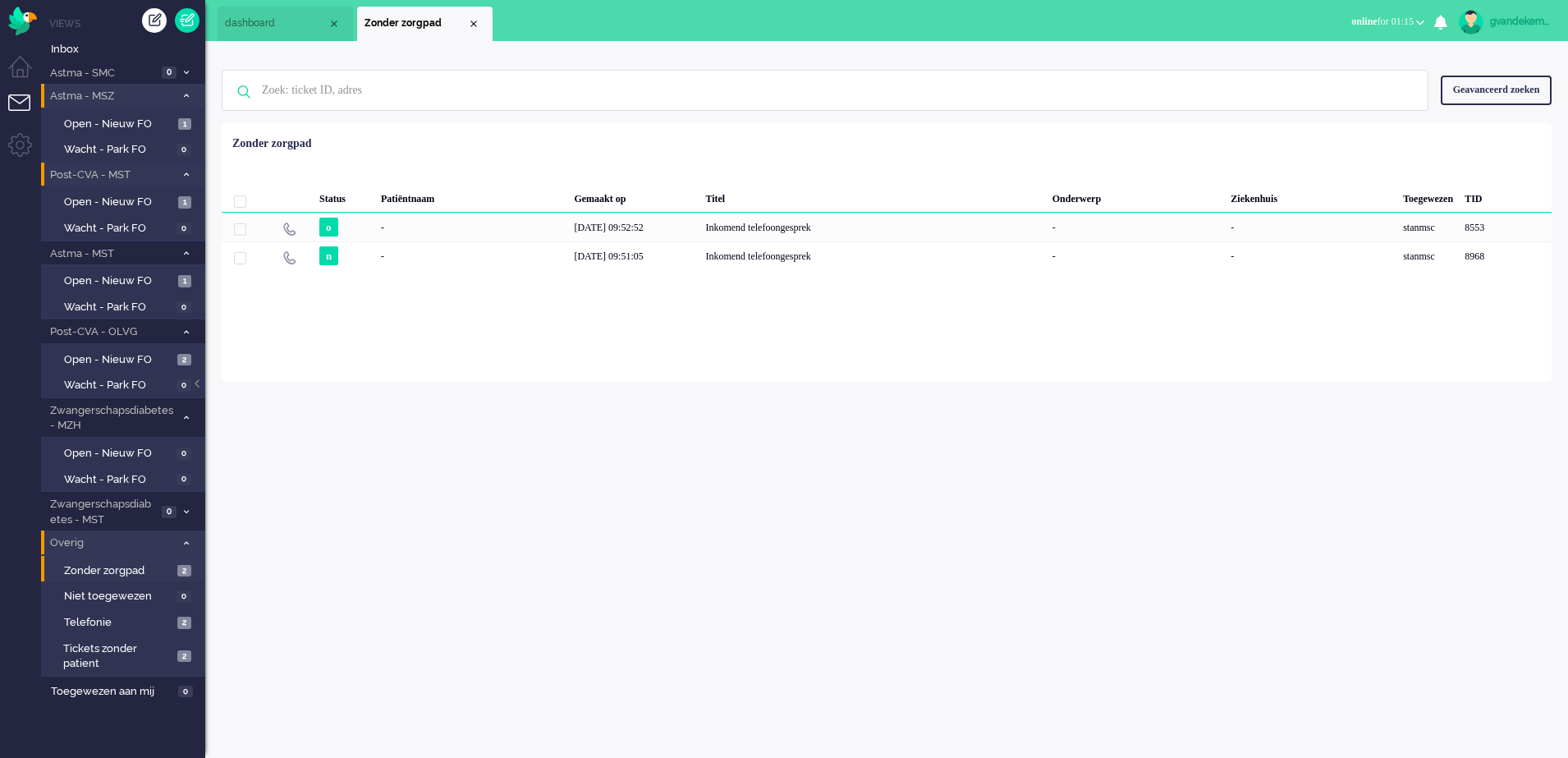
click at [185, 542] on icon at bounding box center [186, 543] width 5 height 6
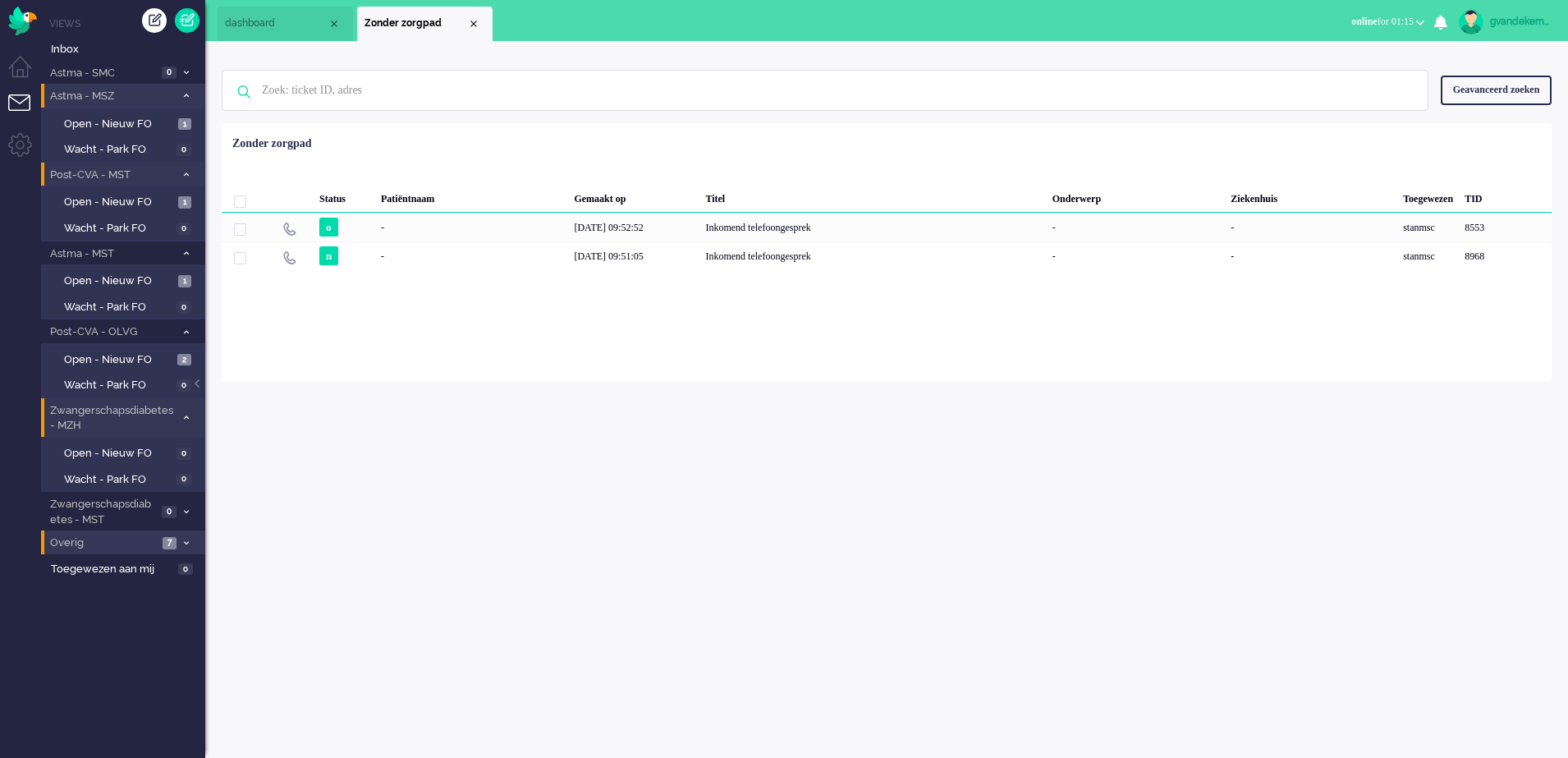
click at [186, 415] on icon at bounding box center [186, 417] width 5 height 6
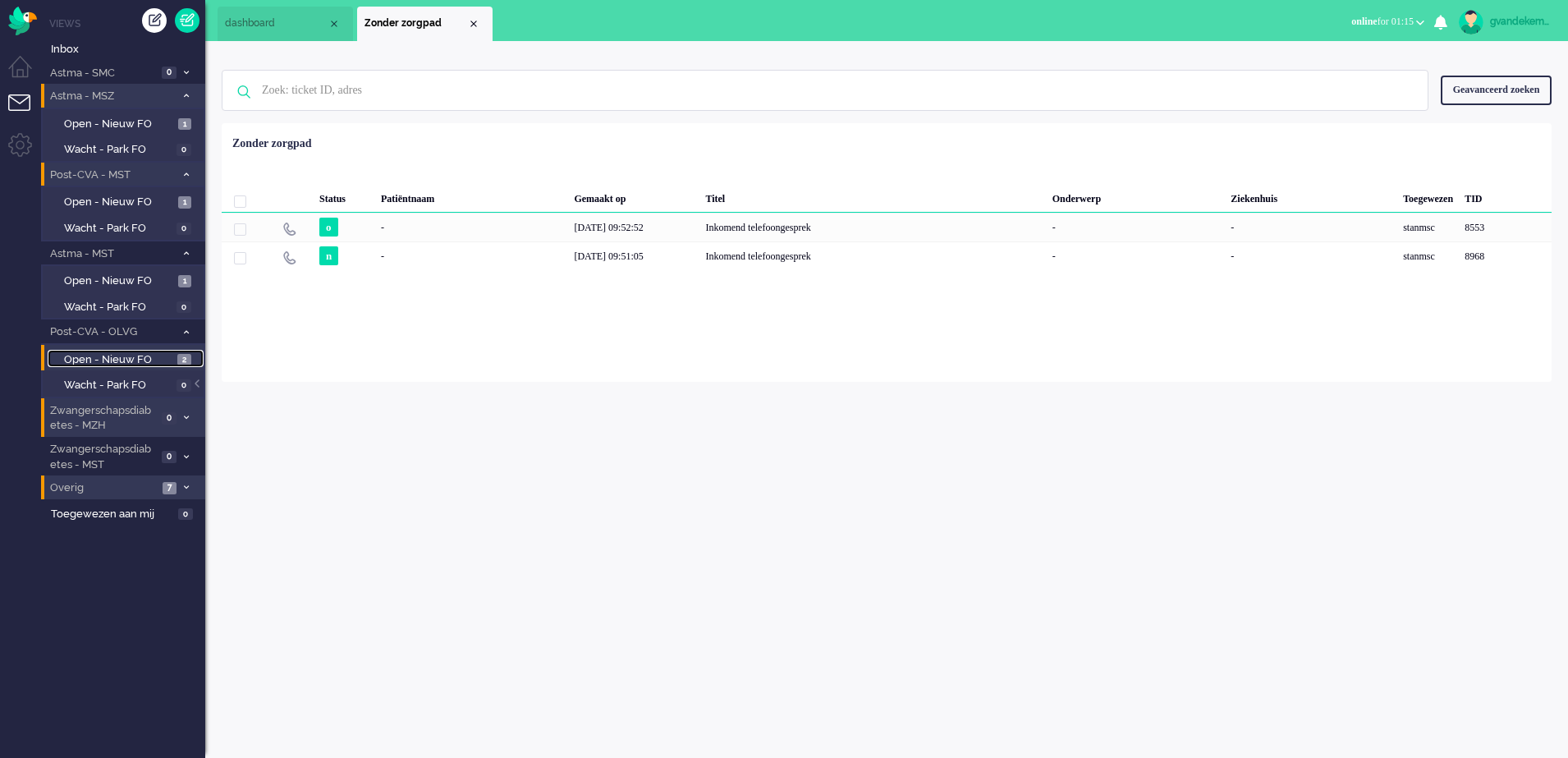
click at [157, 358] on span "Open - Nieuw FO" at bounding box center [119, 360] width 109 height 16
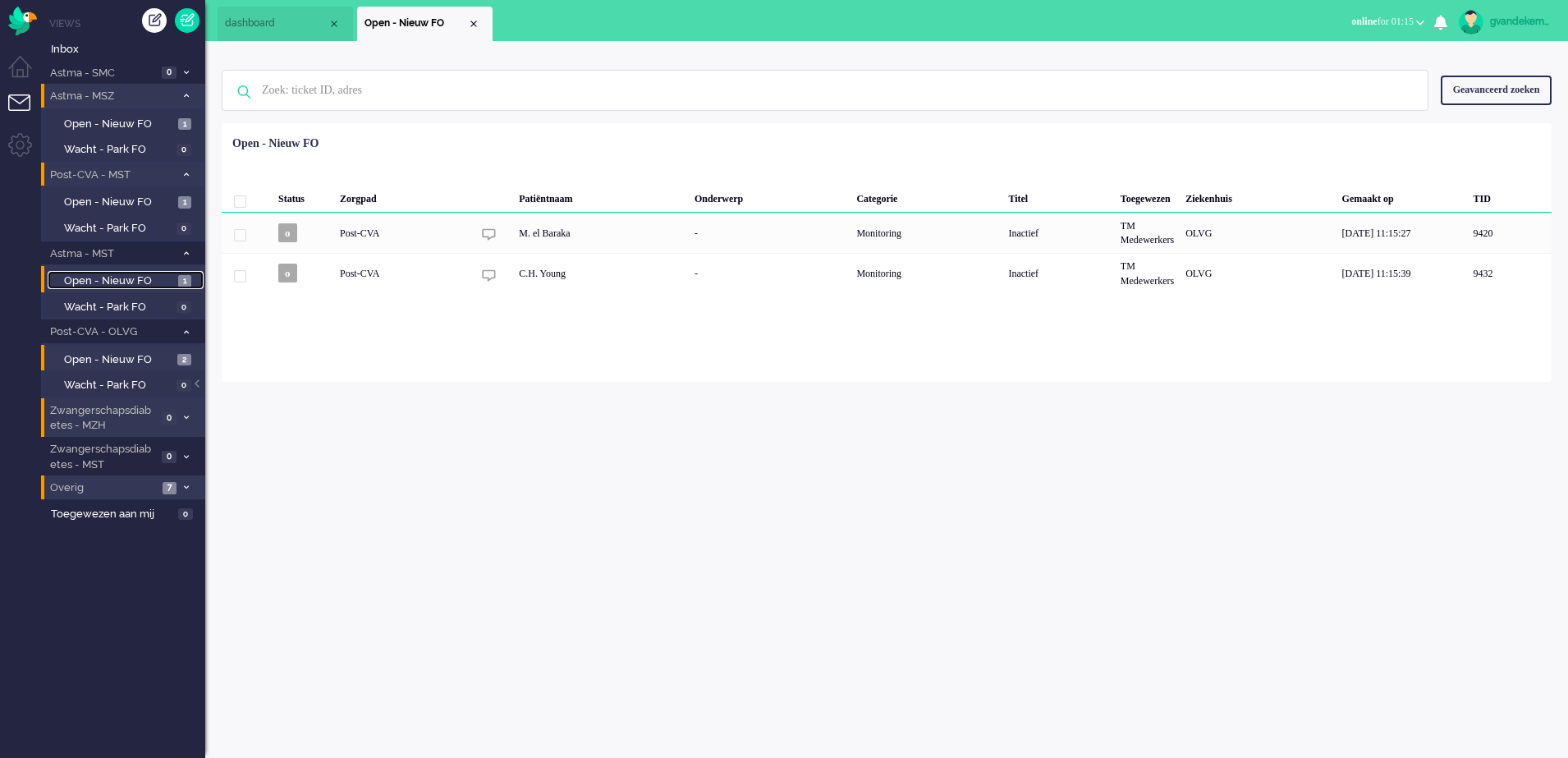
click at [159, 276] on span "Open - Nieuw FO" at bounding box center [119, 281] width 110 height 16
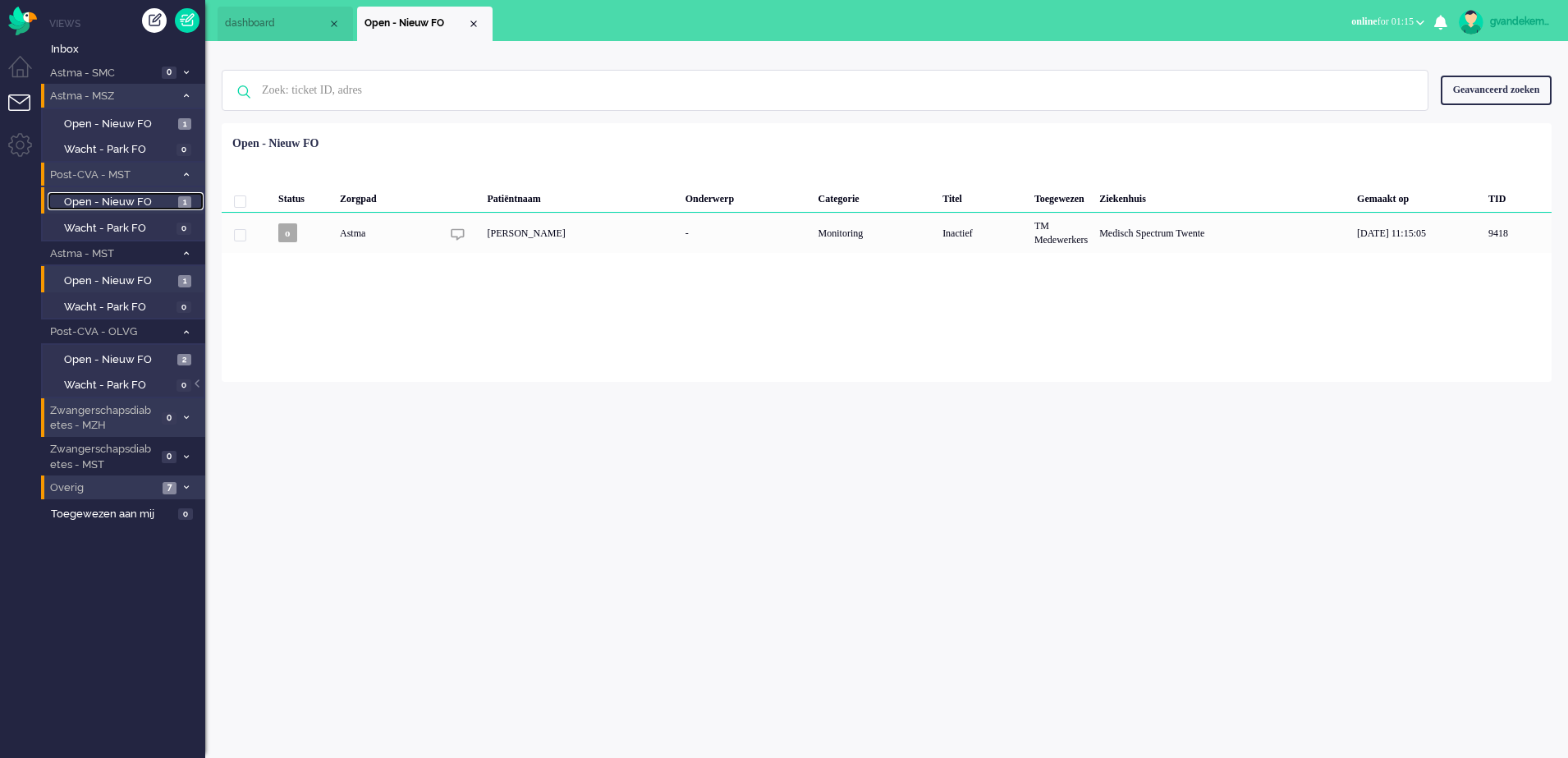
click at [161, 192] on link "Open - Nieuw FO 1" at bounding box center [125, 200] width 156 height 18
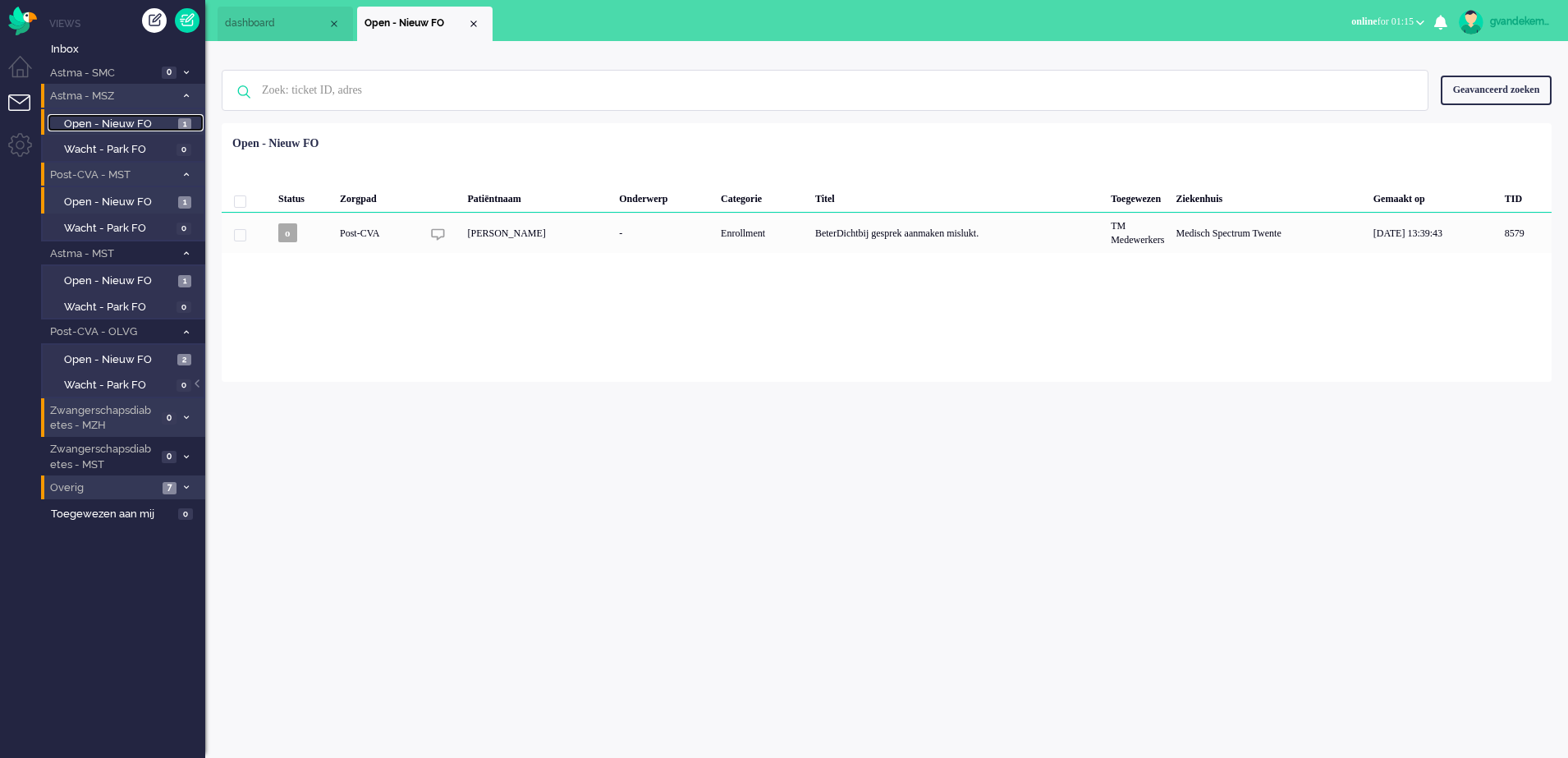
click at [169, 125] on span "Open - Nieuw FO" at bounding box center [119, 124] width 110 height 16
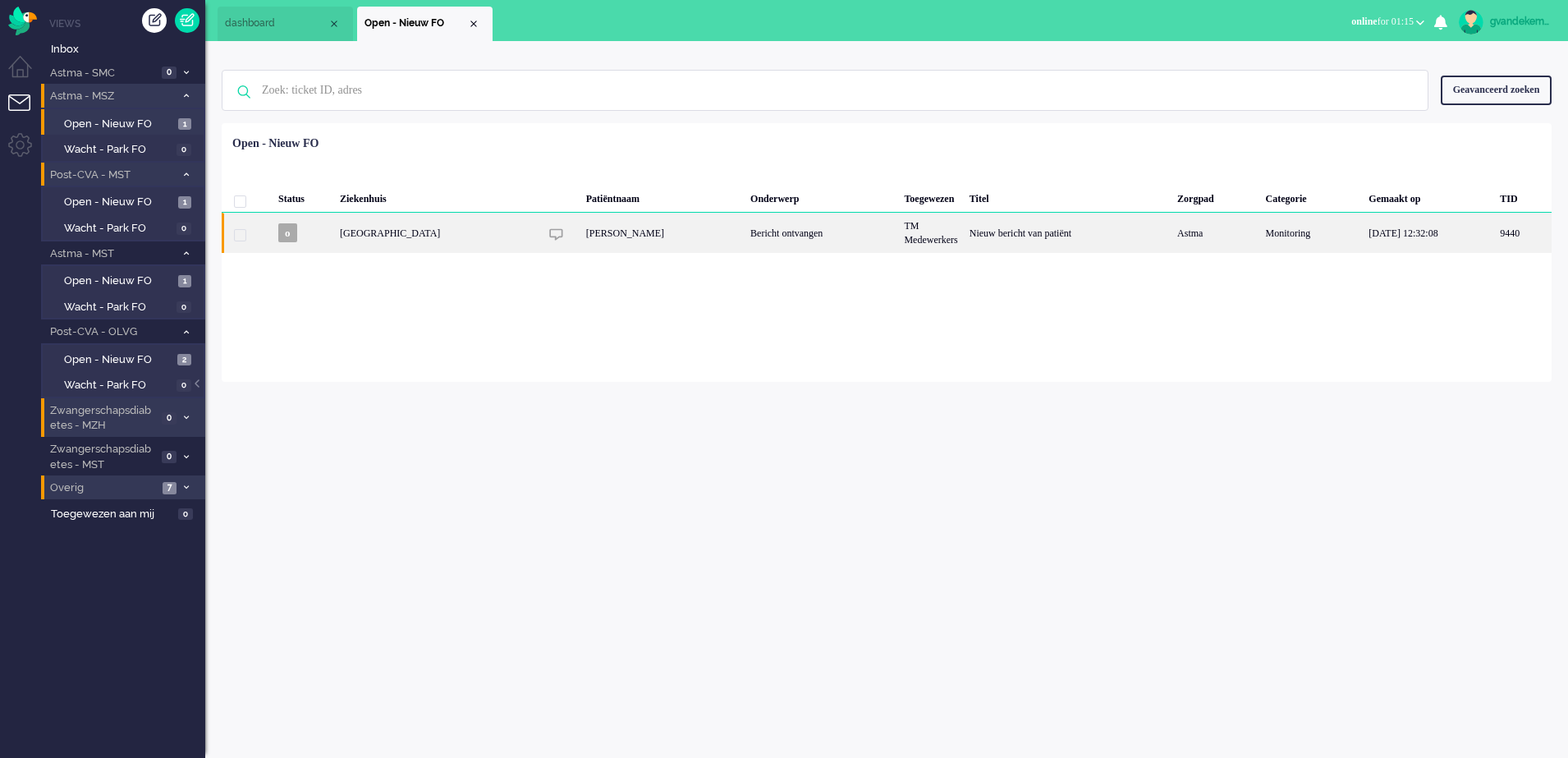
click at [766, 231] on div "Bericht ontvangen" at bounding box center [821, 233] width 153 height 40
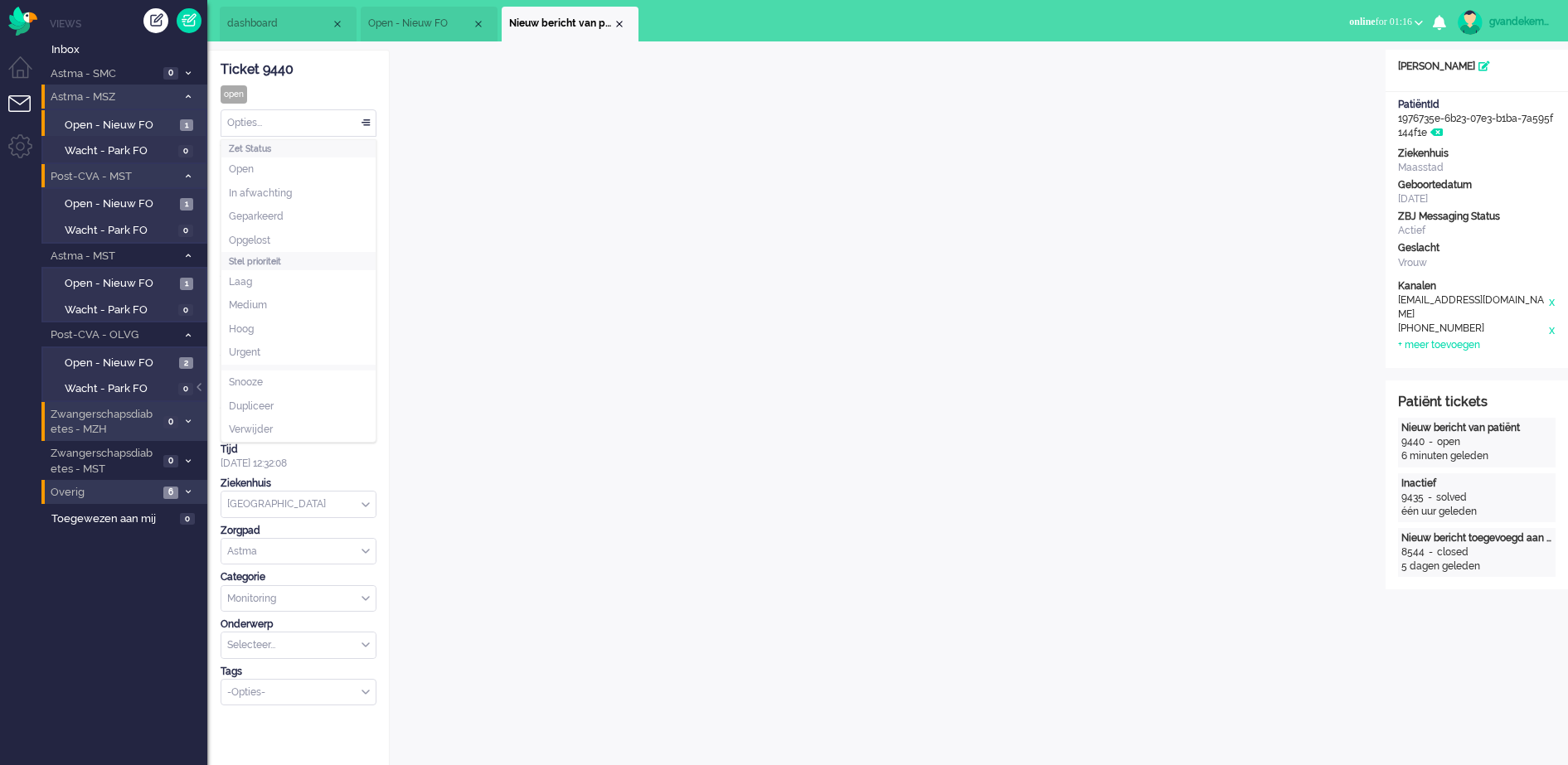
click at [365, 122] on div "Opties..." at bounding box center [298, 123] width 154 height 26
click at [268, 235] on span "Opgelost" at bounding box center [249, 241] width 42 height 14
click at [617, 23] on div "Close tab" at bounding box center [620, 24] width 14 height 14
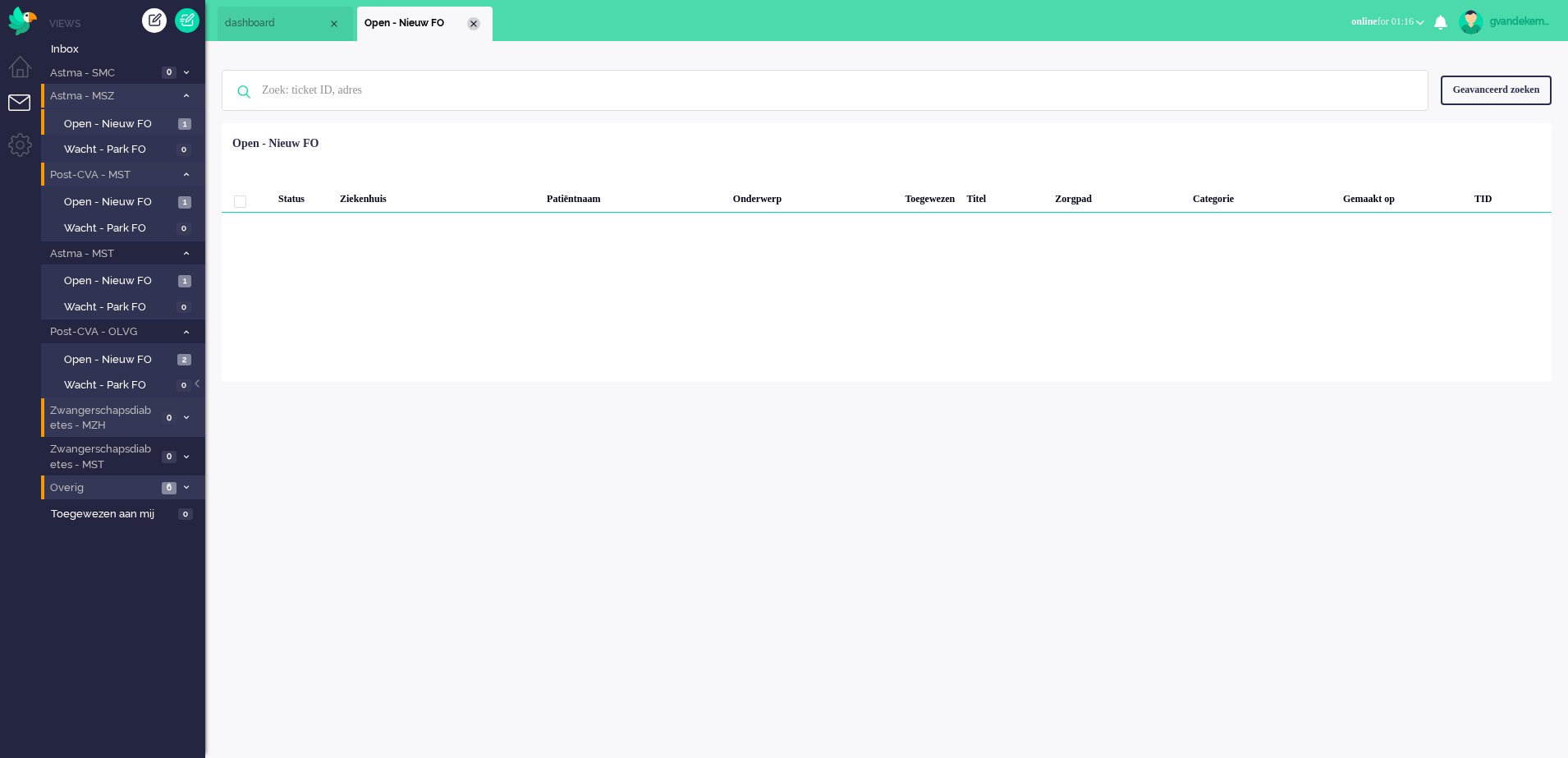
click at [474, 24] on div "Close tab" at bounding box center [474, 24] width 13 height 13
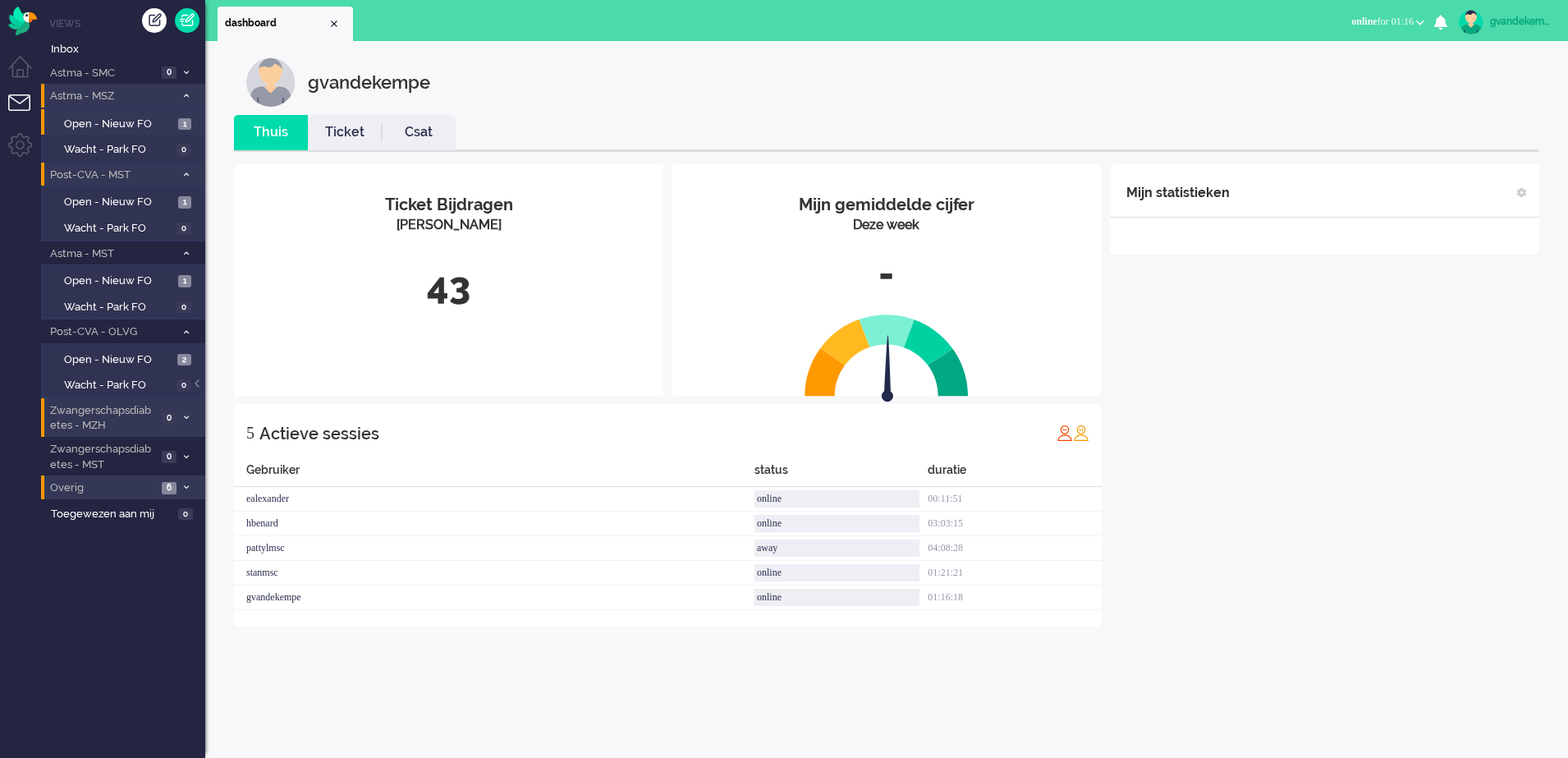
click at [185, 95] on icon at bounding box center [186, 95] width 5 height 6
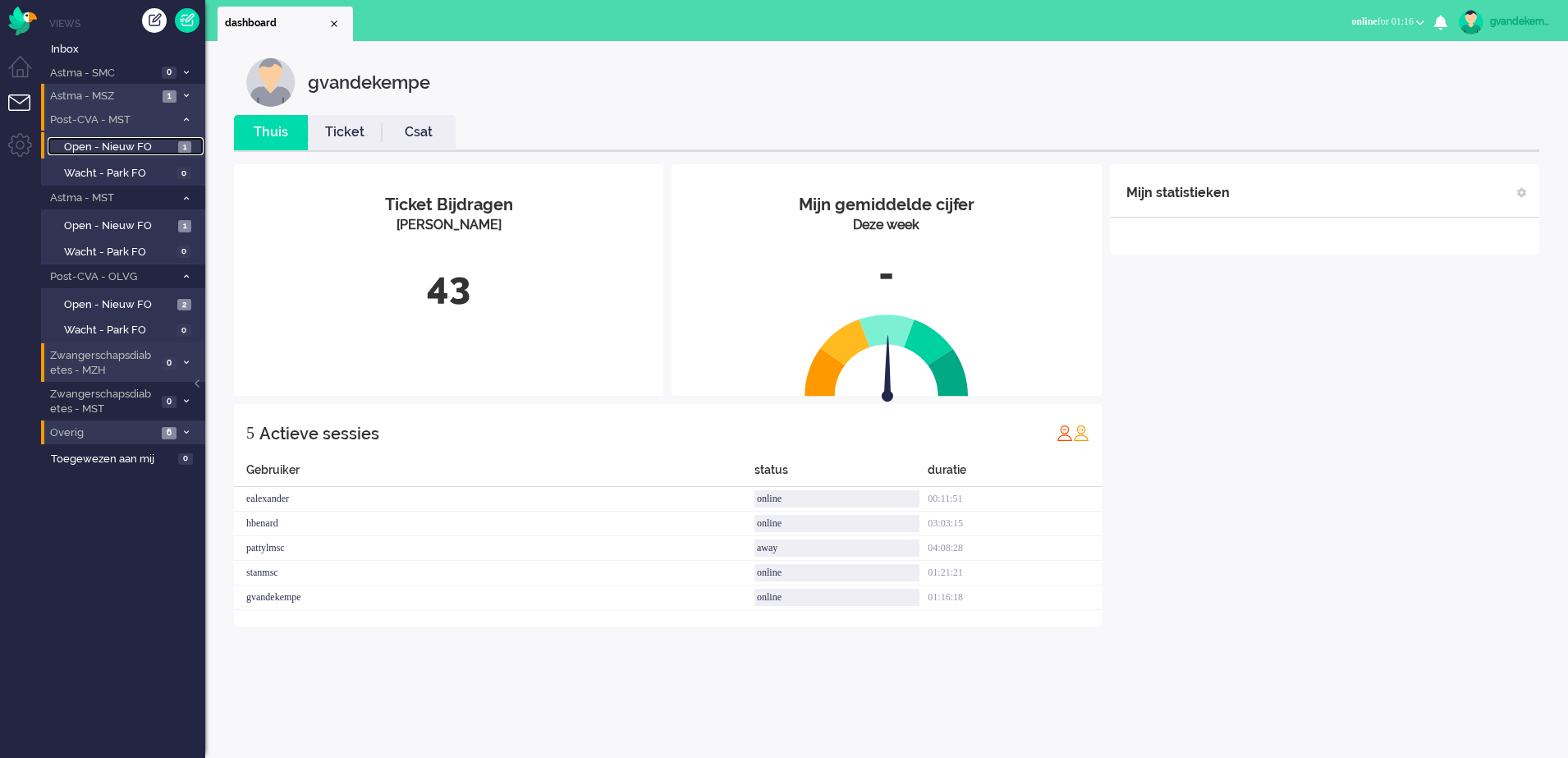
click at [147, 145] on span "Open - Nieuw FO" at bounding box center [119, 147] width 110 height 16
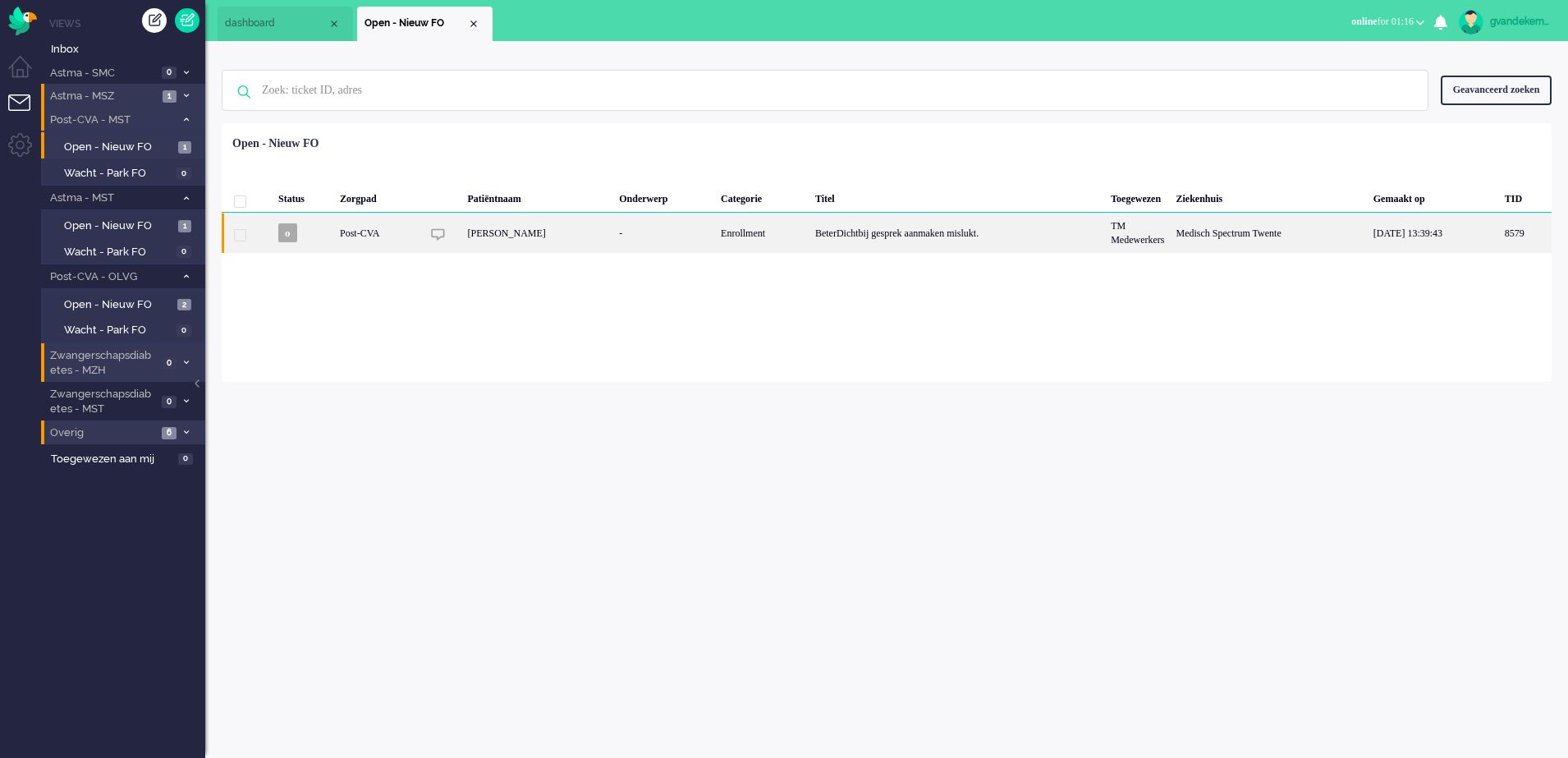
click at [592, 233] on div "[PERSON_NAME]" at bounding box center [538, 233] width 152 height 40
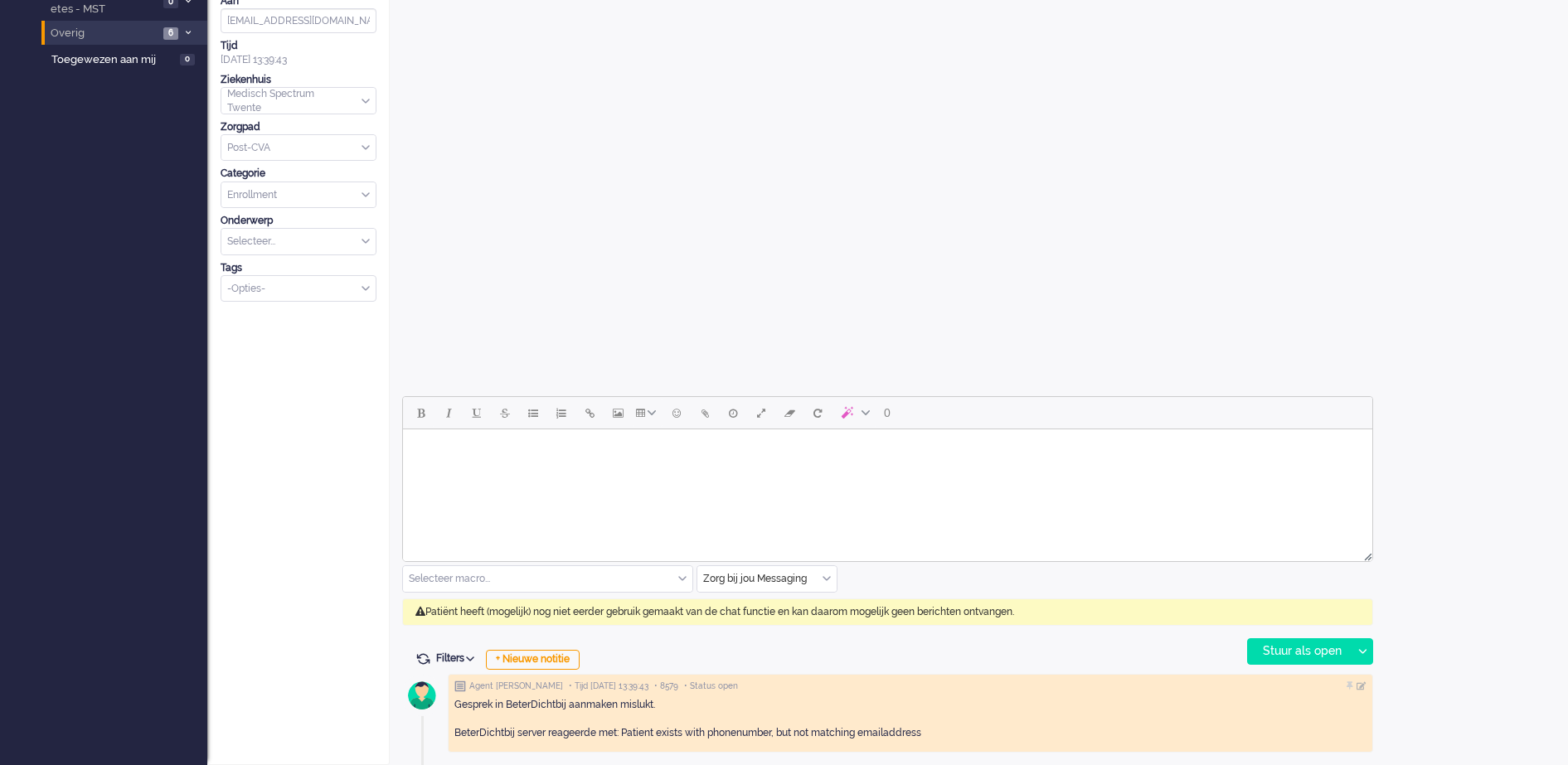
scroll to position [50, 0]
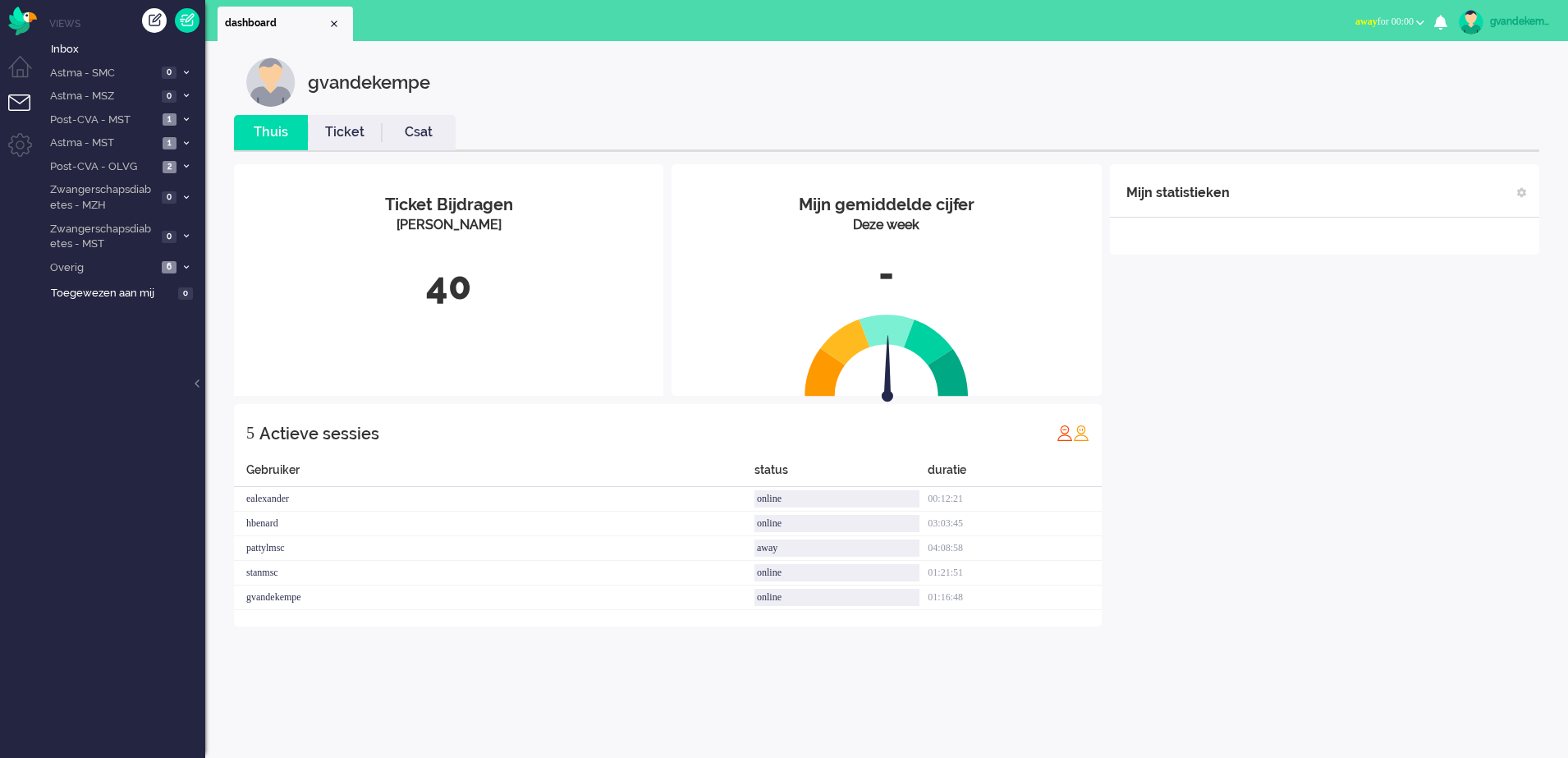
click at [1420, 18] on button "away for 00:00" at bounding box center [1389, 22] width 88 height 24
click at [1309, 71] on label "Online" at bounding box center [1357, 73] width 130 height 14
click at [184, 264] on span at bounding box center [186, 268] width 13 height 9
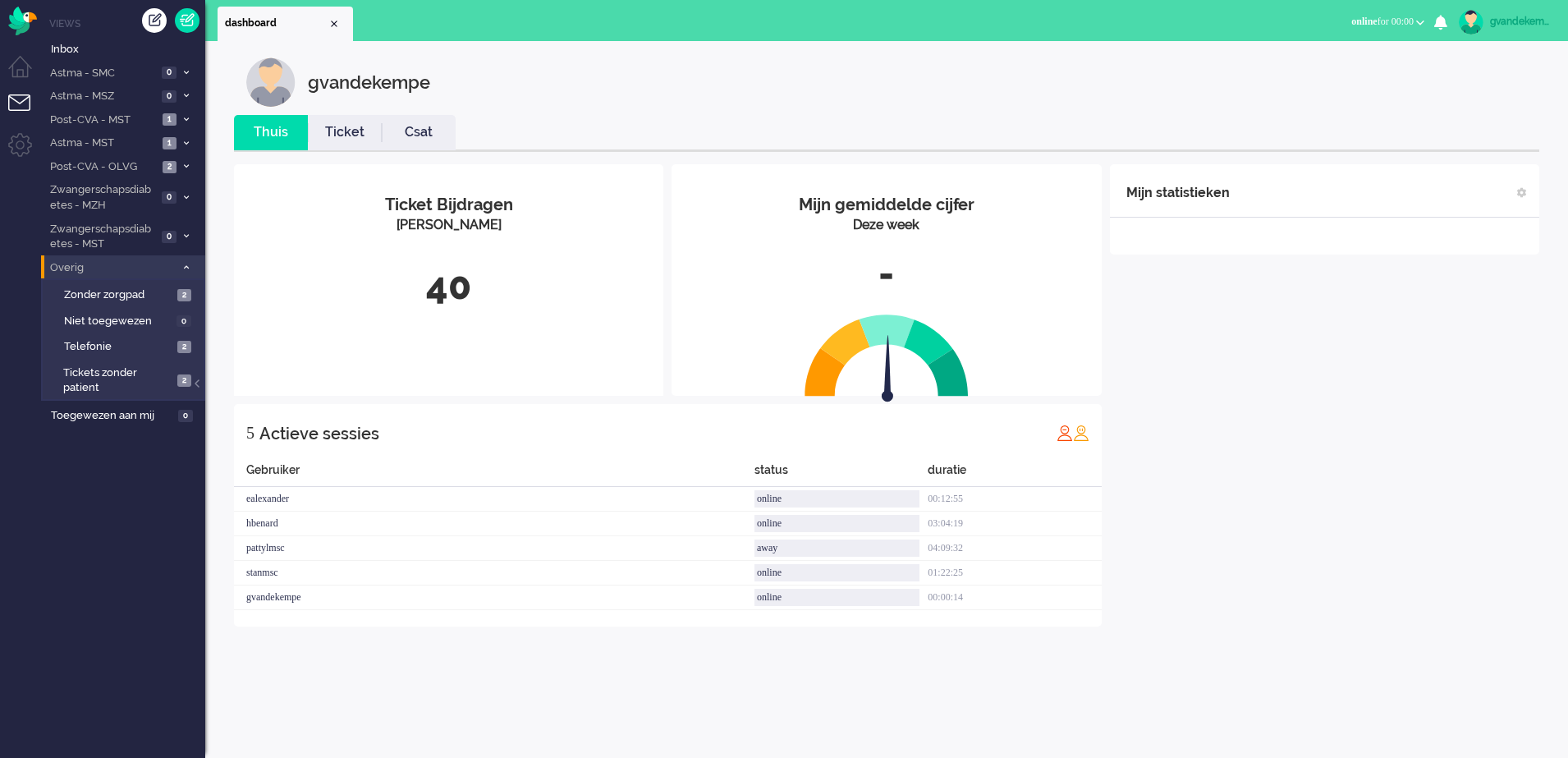
click at [184, 264] on icon at bounding box center [186, 267] width 5 height 6
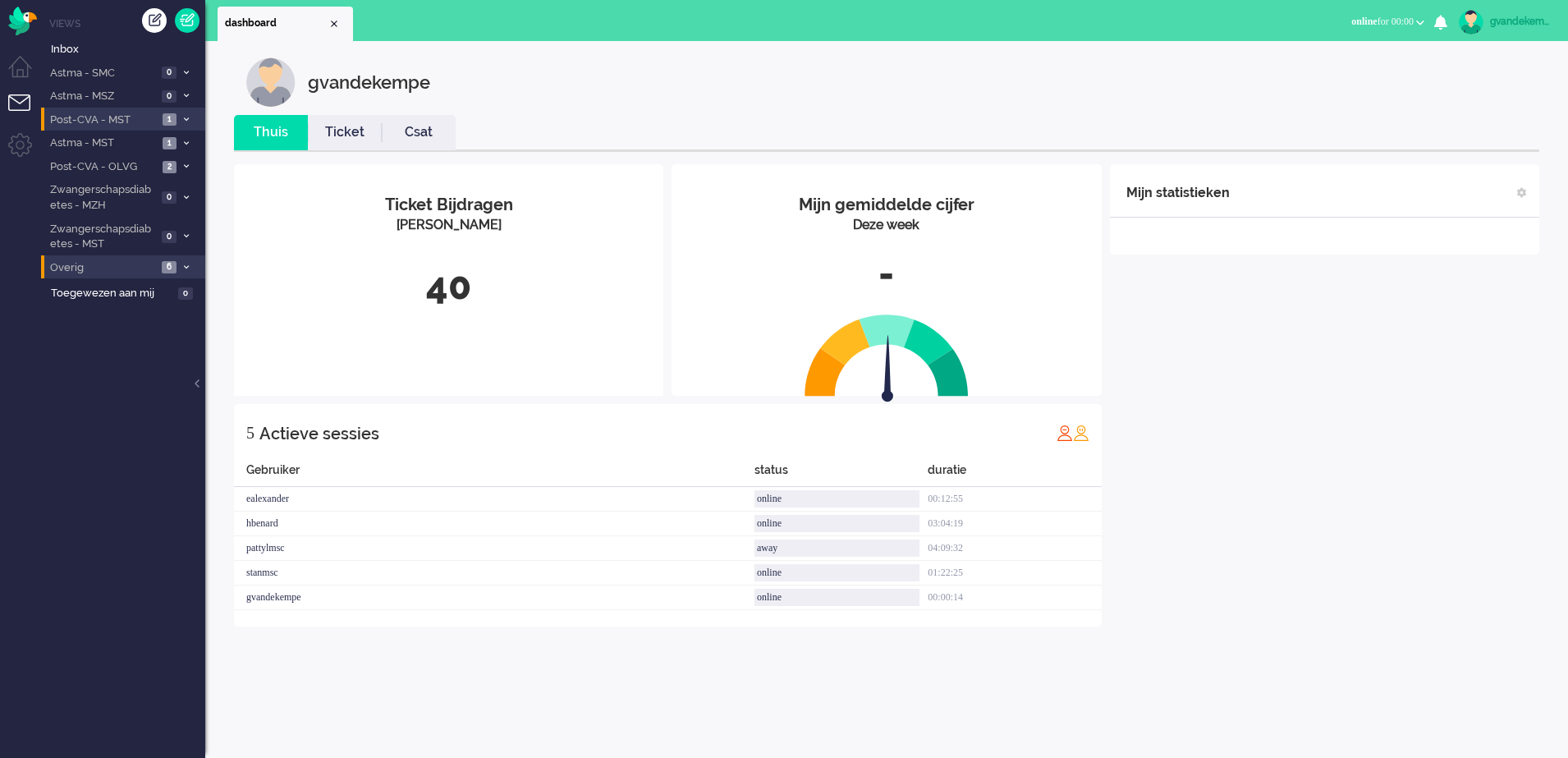
click at [188, 118] on icon at bounding box center [186, 119] width 5 height 6
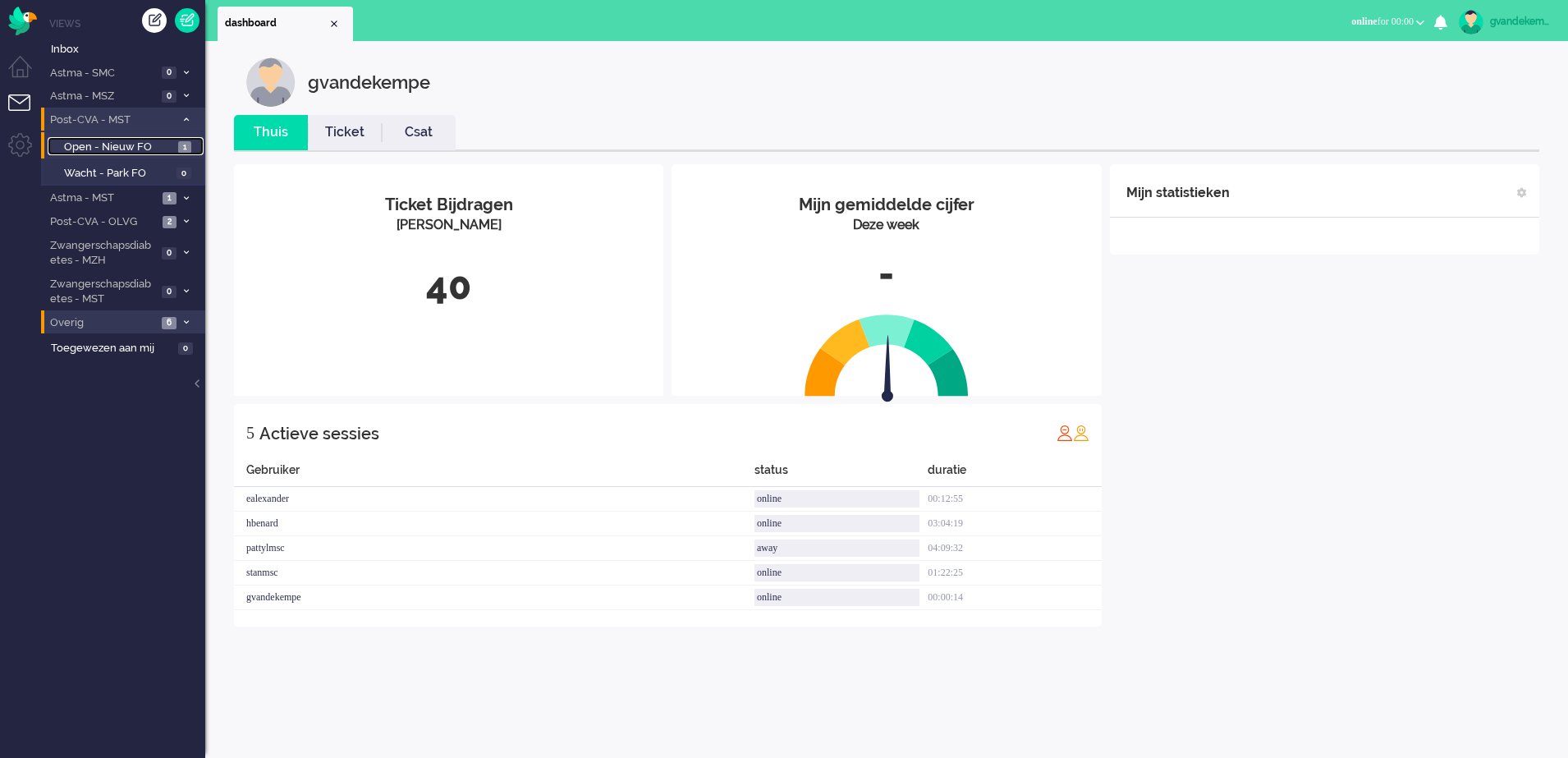
click at [135, 141] on span "Open - Nieuw FO" at bounding box center [119, 147] width 110 height 16
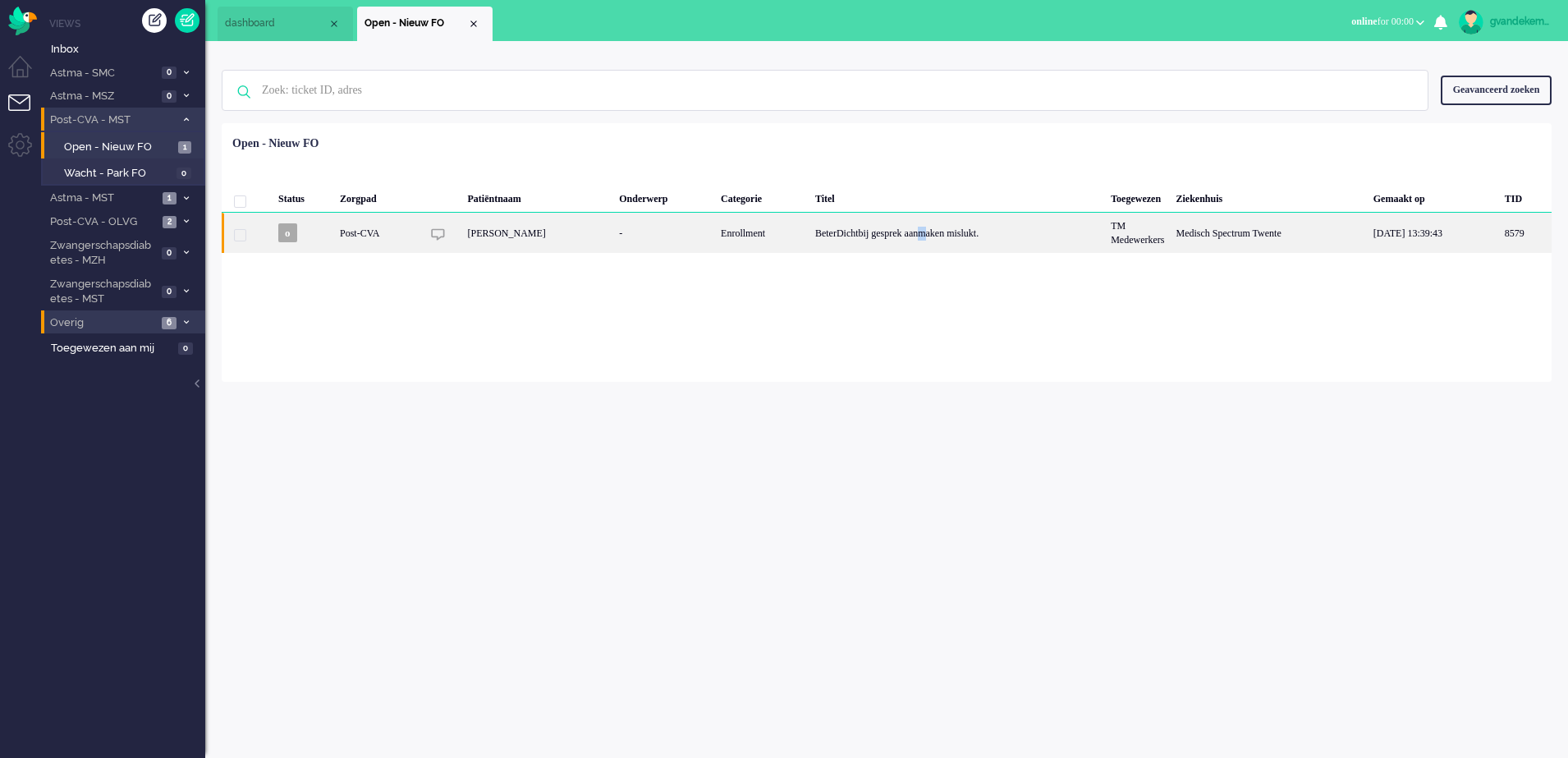
click at [937, 230] on div "BeterDichtbij gesprek aanmaken mislukt." at bounding box center [957, 233] width 296 height 40
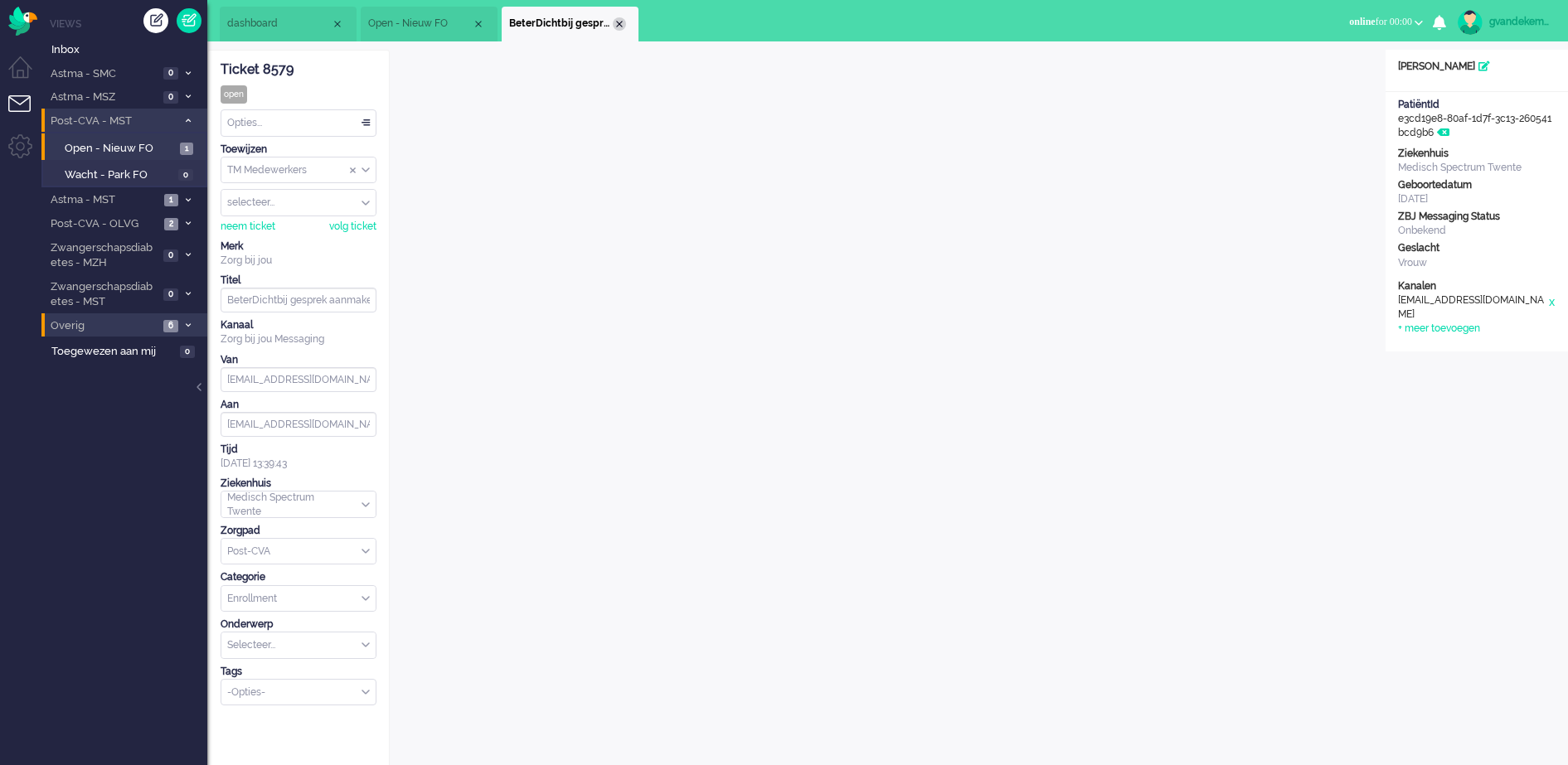
click at [620, 22] on div "Close tab" at bounding box center [620, 24] width 14 height 14
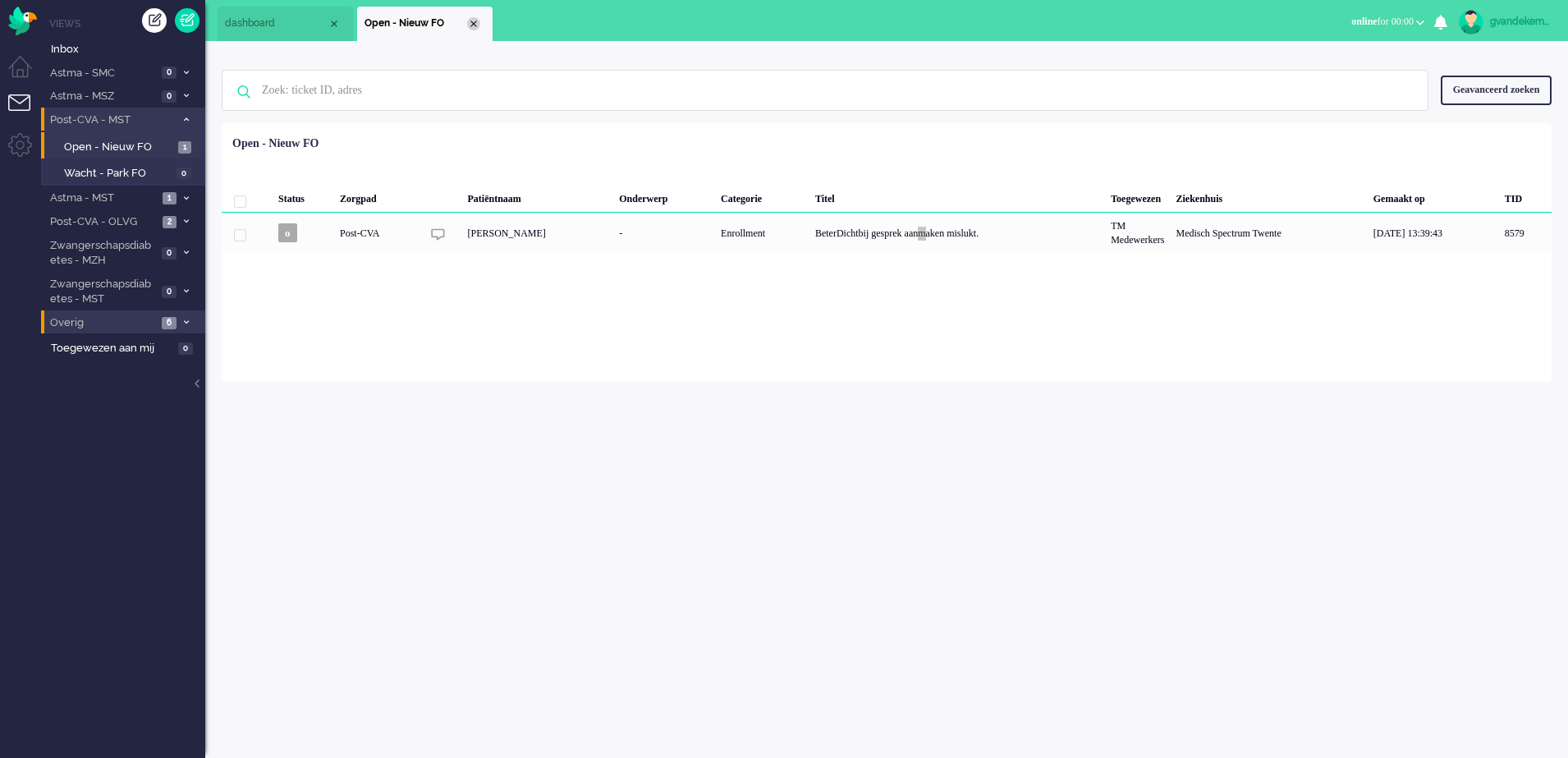
click at [473, 22] on div "Close tab" at bounding box center [474, 24] width 13 height 13
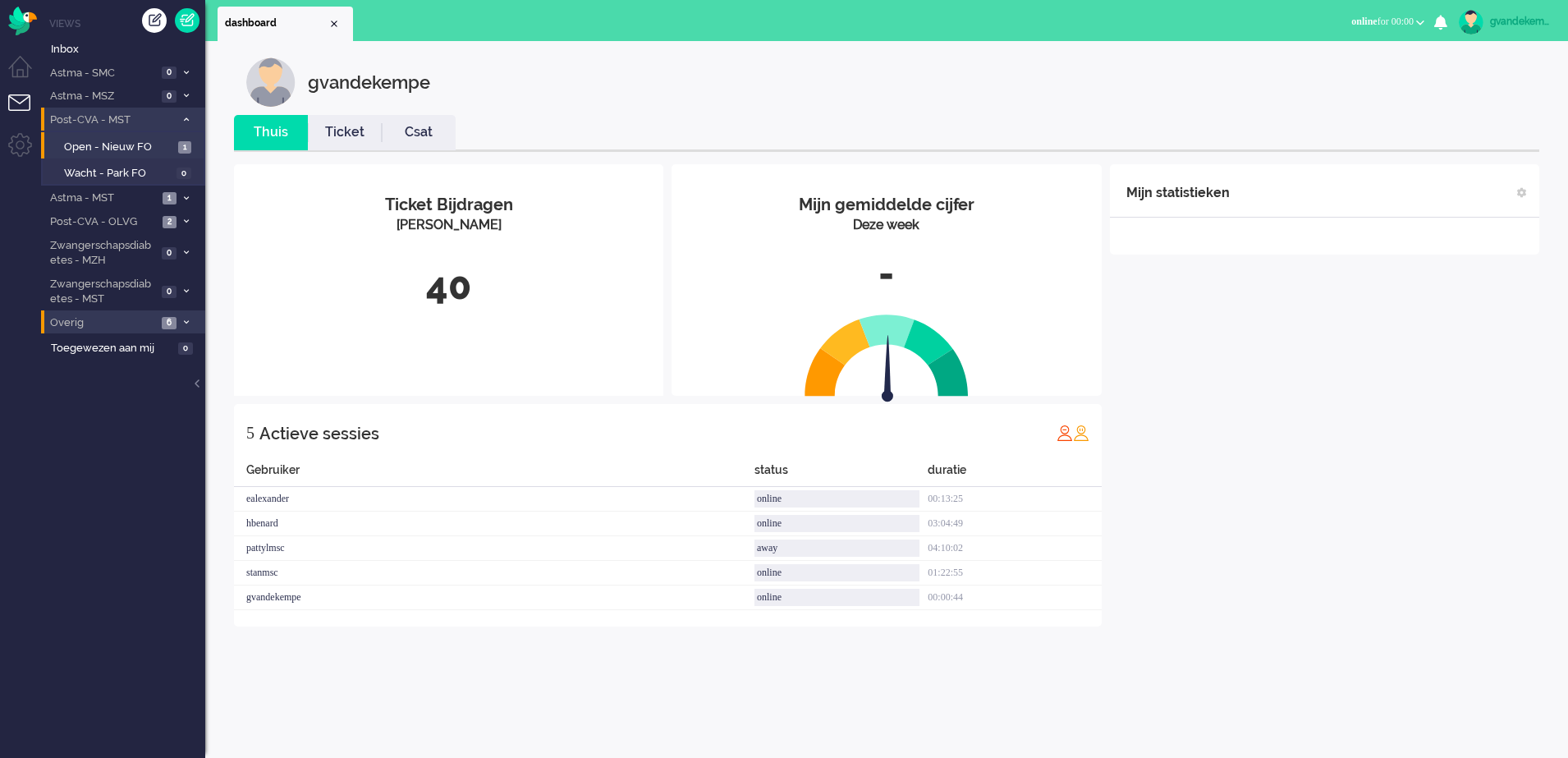
click at [186, 120] on icon at bounding box center [186, 119] width 5 height 6
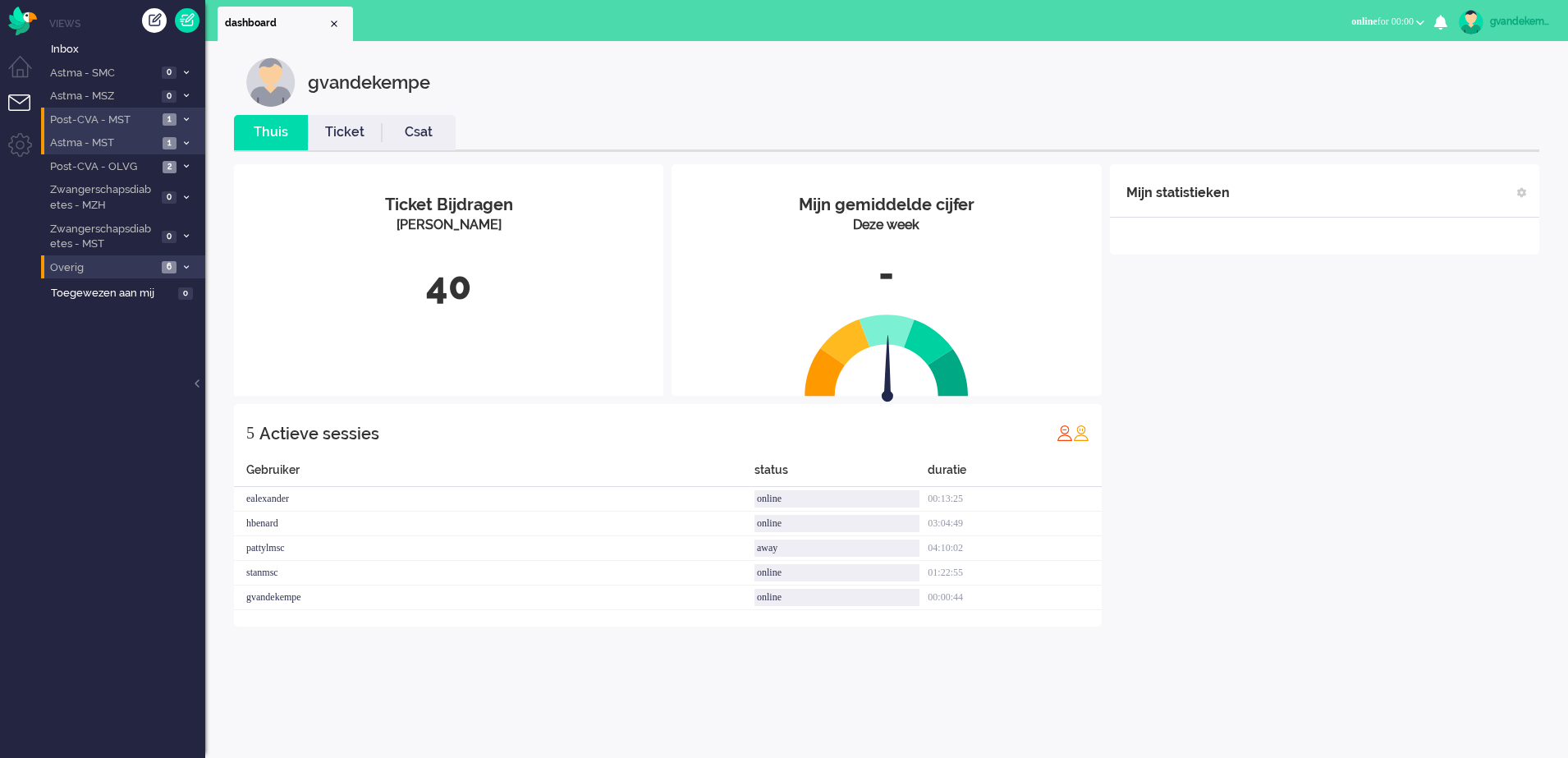
click at [186, 139] on span at bounding box center [186, 143] width 13 height 9
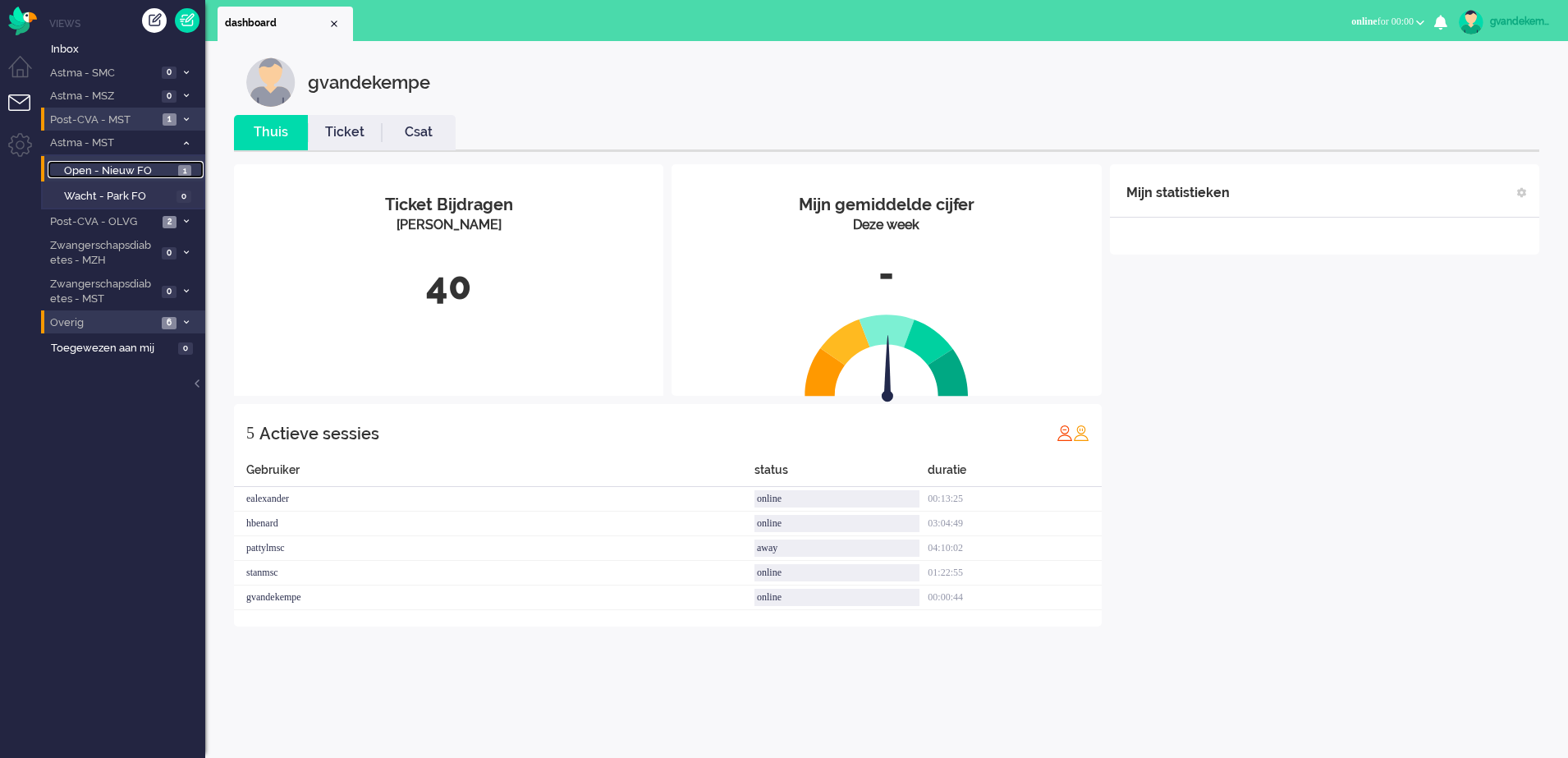
click at [136, 165] on span "Open - Nieuw FO" at bounding box center [119, 171] width 110 height 16
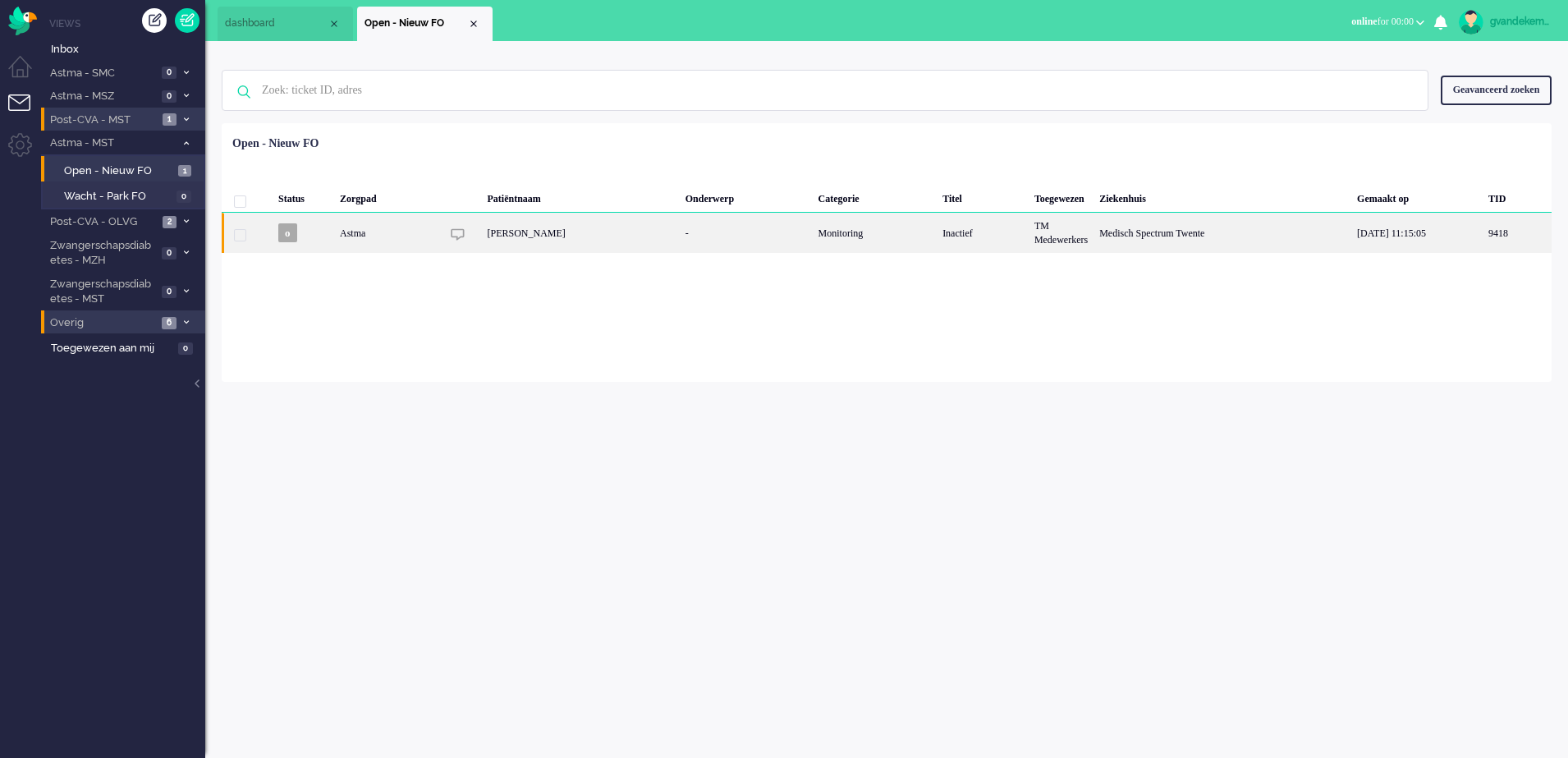
click at [564, 225] on div "[PERSON_NAME]" at bounding box center [580, 233] width 198 height 40
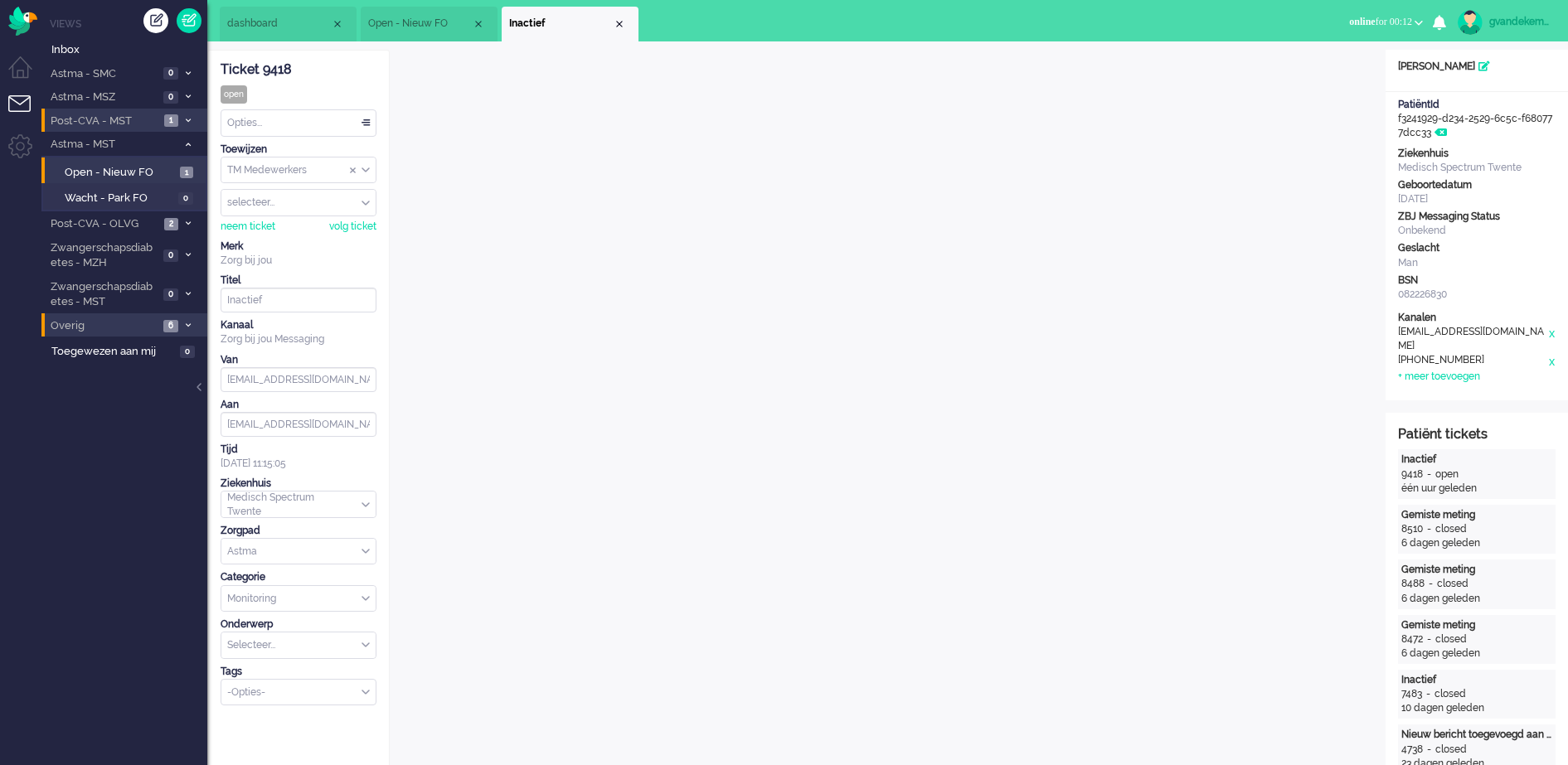
click at [366, 122] on div "Opties..." at bounding box center [298, 123] width 154 height 26
click at [266, 235] on span "Opgelost" at bounding box center [249, 241] width 42 height 14
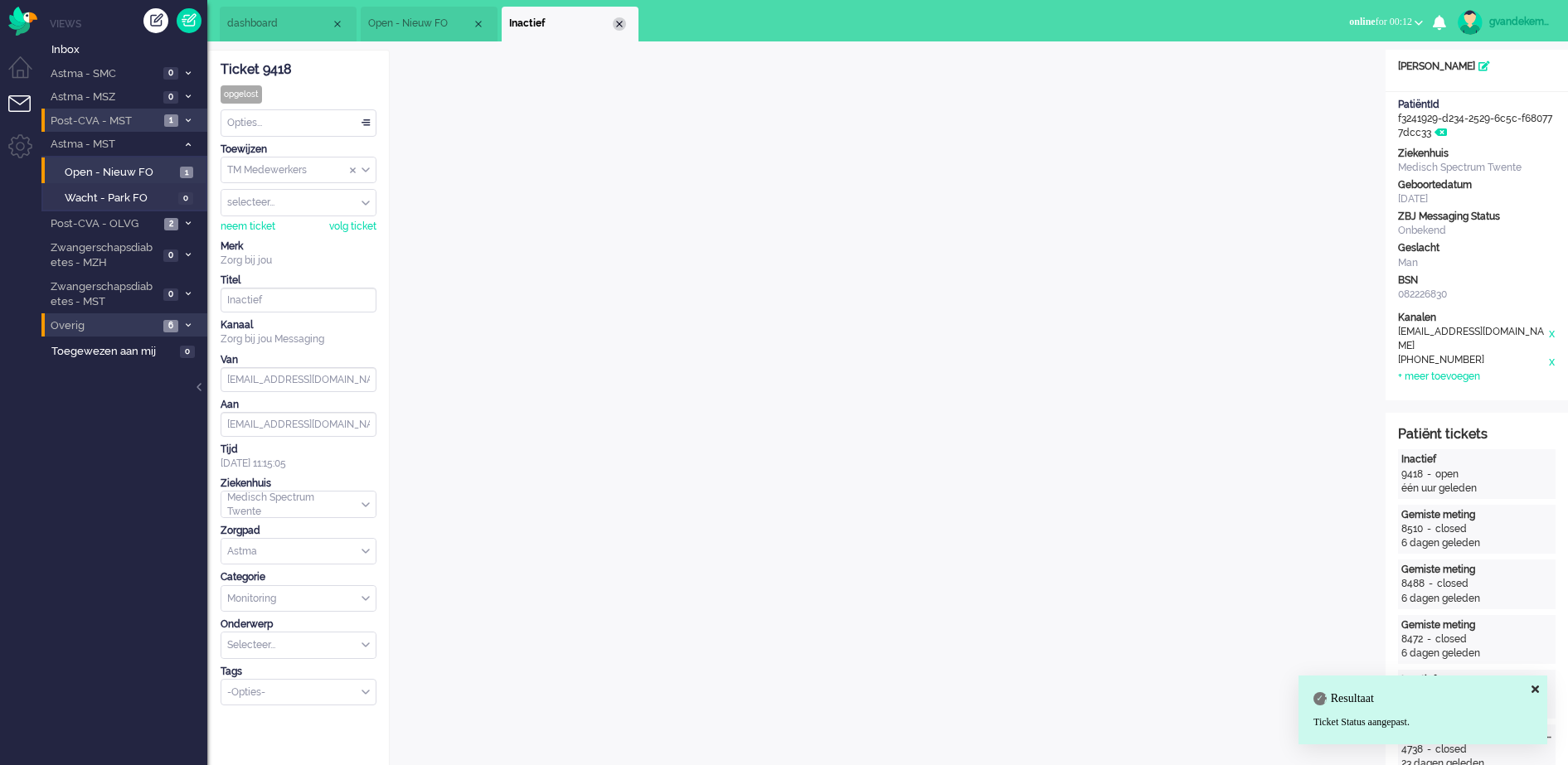
click at [616, 19] on div "Close tab" at bounding box center [620, 24] width 14 height 14
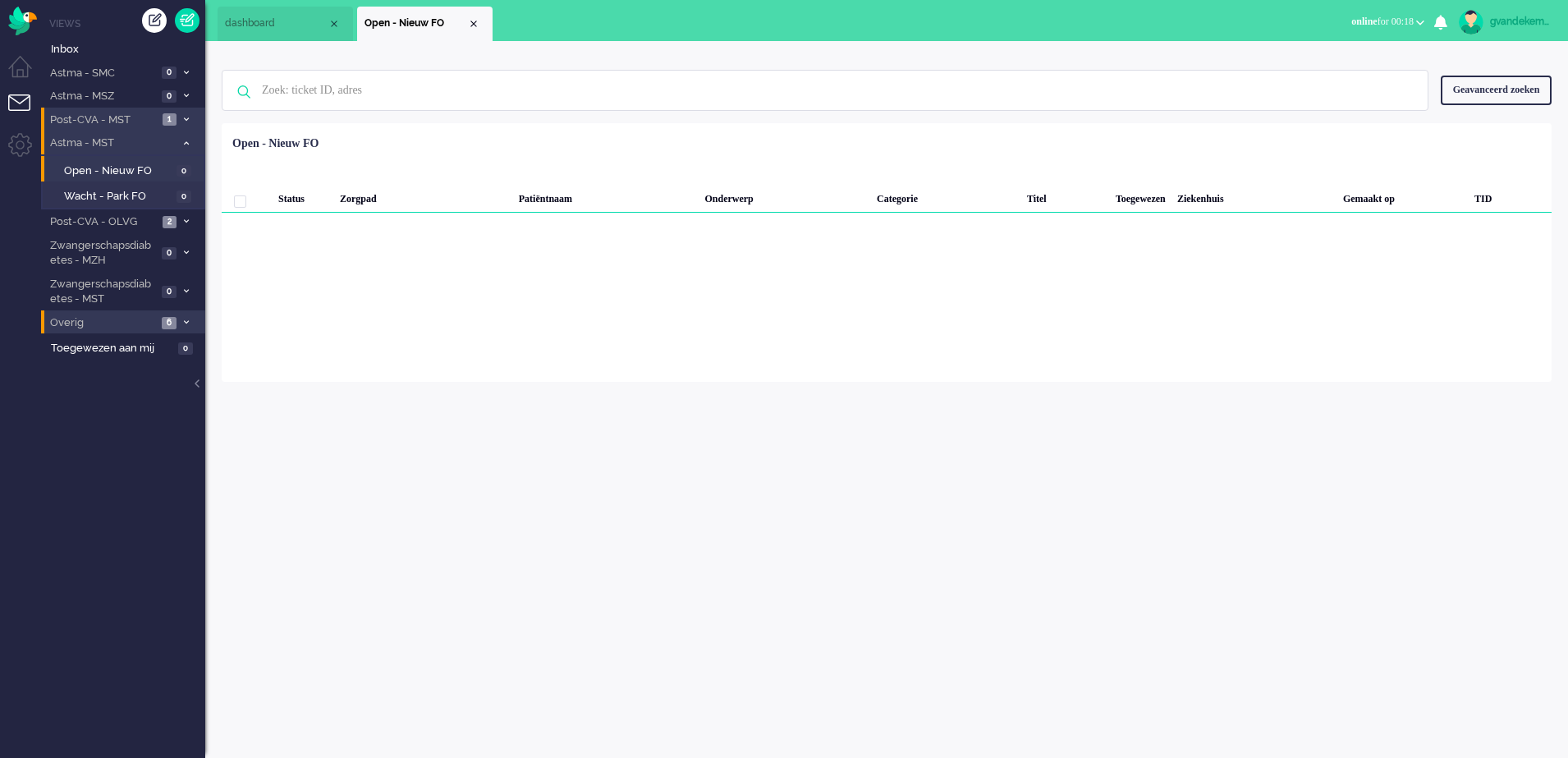
click at [186, 141] on icon at bounding box center [186, 143] width 5 height 6
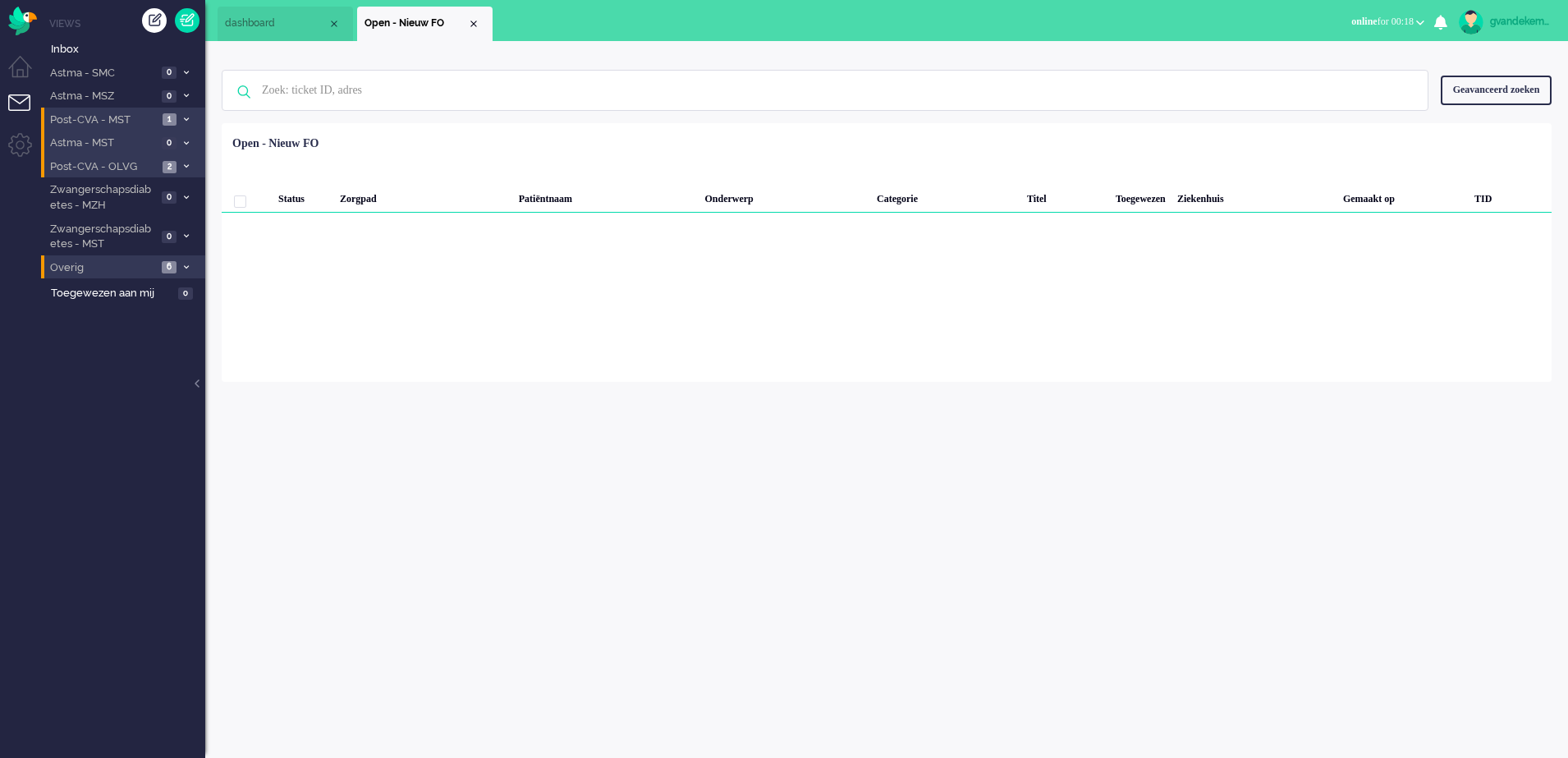
click at [148, 167] on span "Post-CVA - OLVG" at bounding box center [103, 167] width 110 height 16
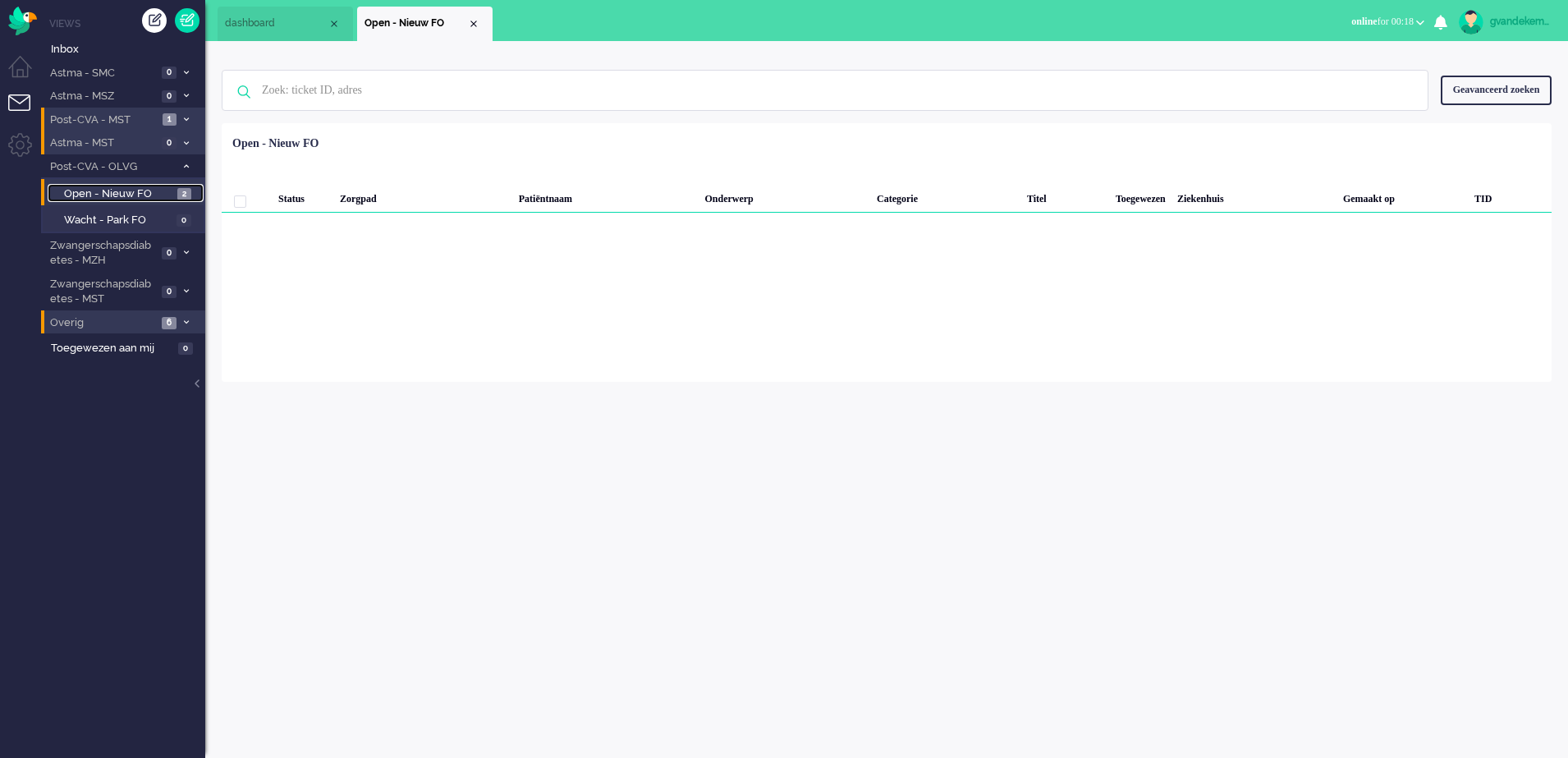
click at [141, 195] on span "Open - Nieuw FO" at bounding box center [119, 194] width 109 height 16
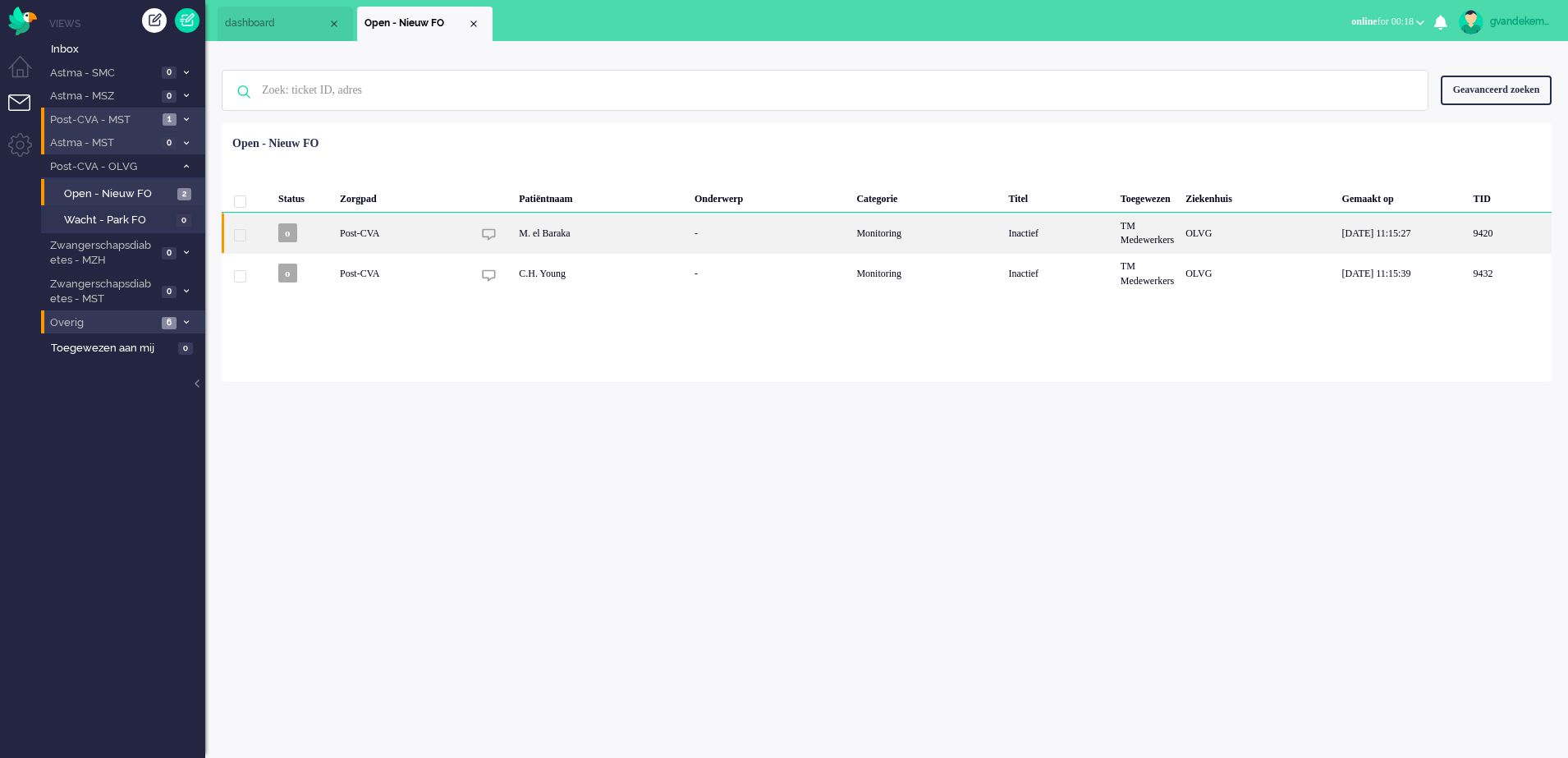
click at [1003, 227] on div "Inactief" at bounding box center [1059, 233] width 112 height 40
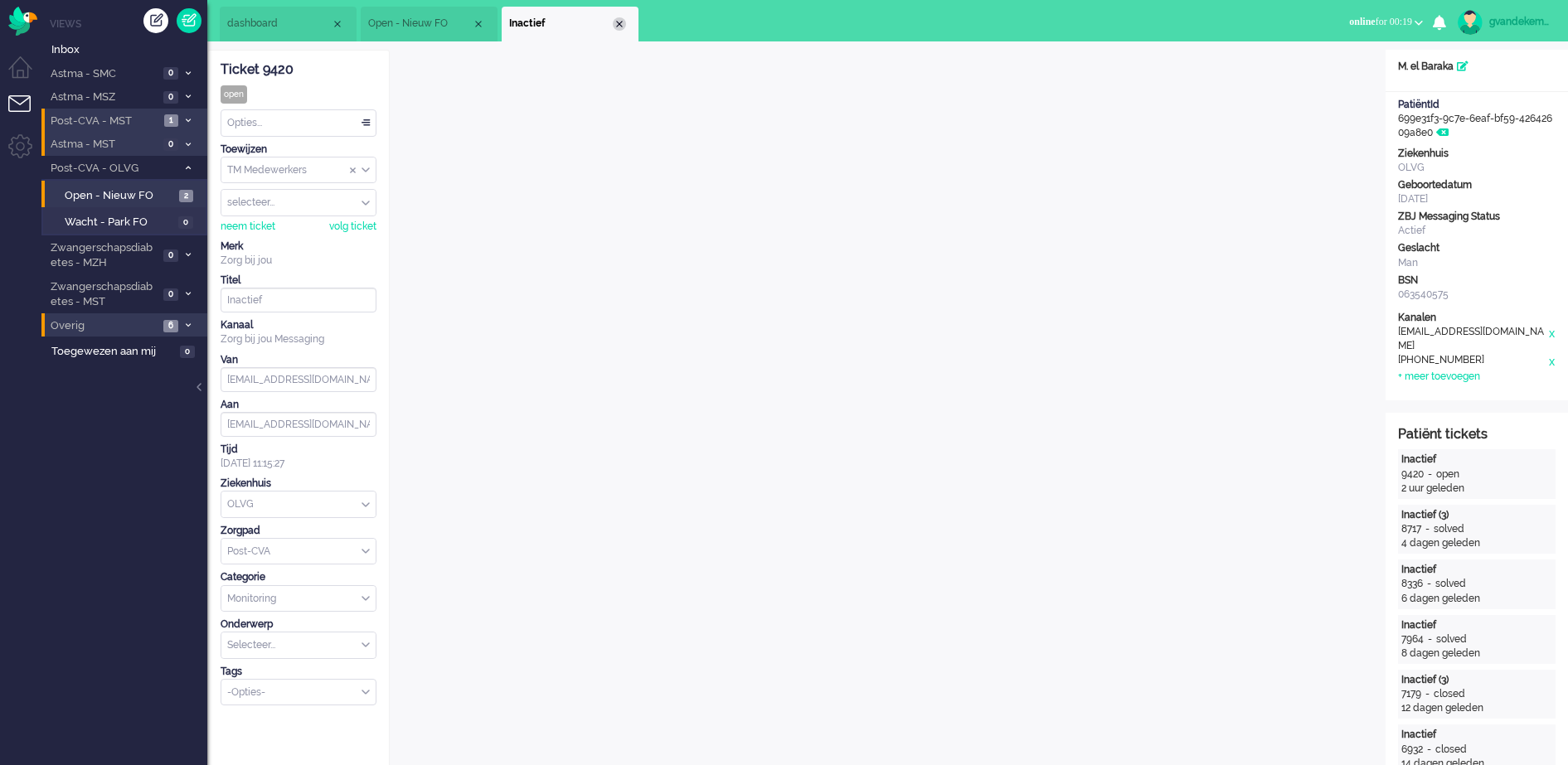
click at [616, 24] on div "Close tab" at bounding box center [620, 24] width 14 height 14
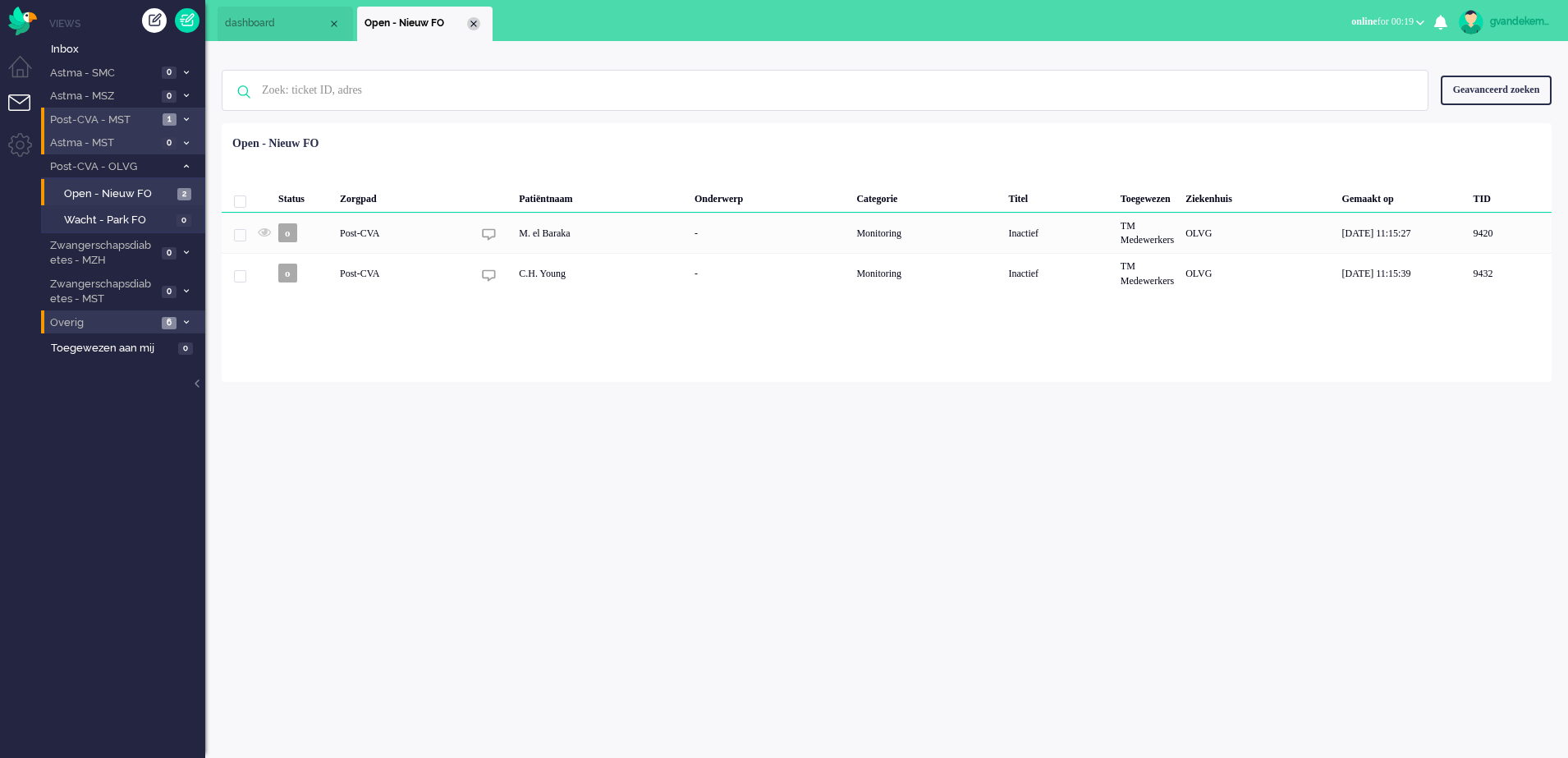
click at [471, 23] on div "Close tab" at bounding box center [474, 24] width 13 height 13
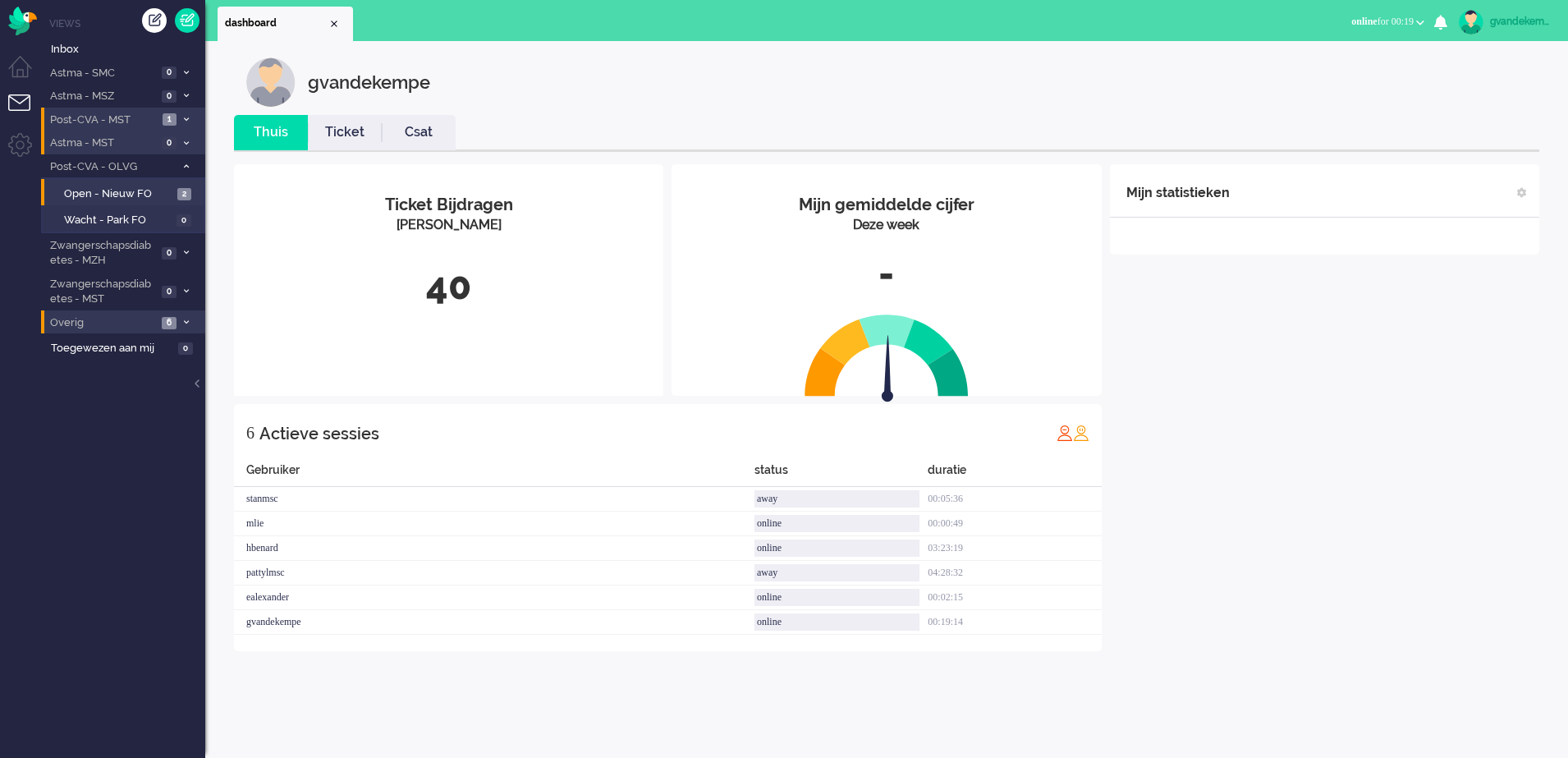
click at [186, 116] on icon at bounding box center [186, 119] width 5 height 6
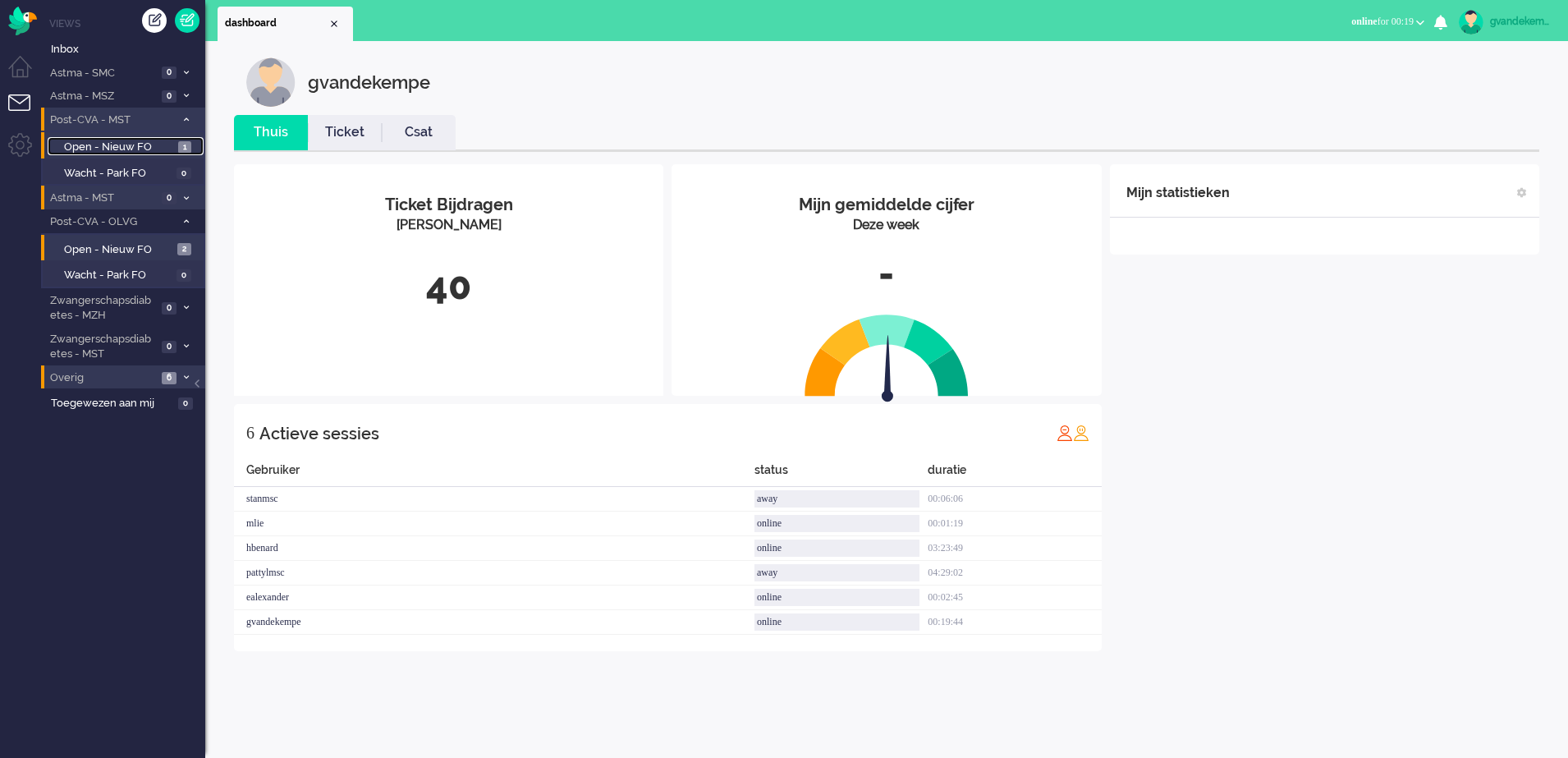
click at [147, 148] on span "Open - Nieuw FO" at bounding box center [119, 147] width 110 height 16
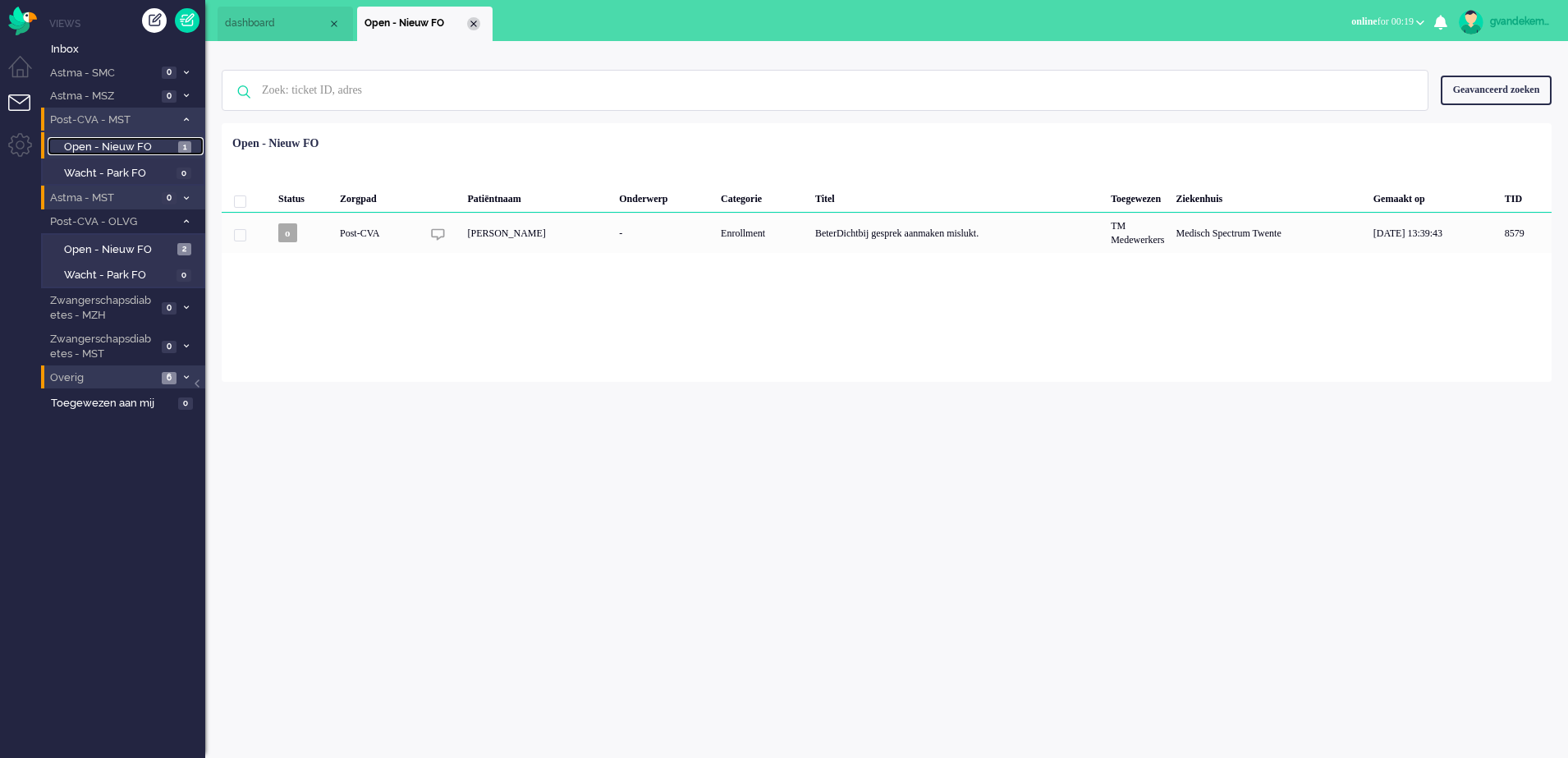
click at [475, 24] on div "Close tab" at bounding box center [474, 24] width 13 height 13
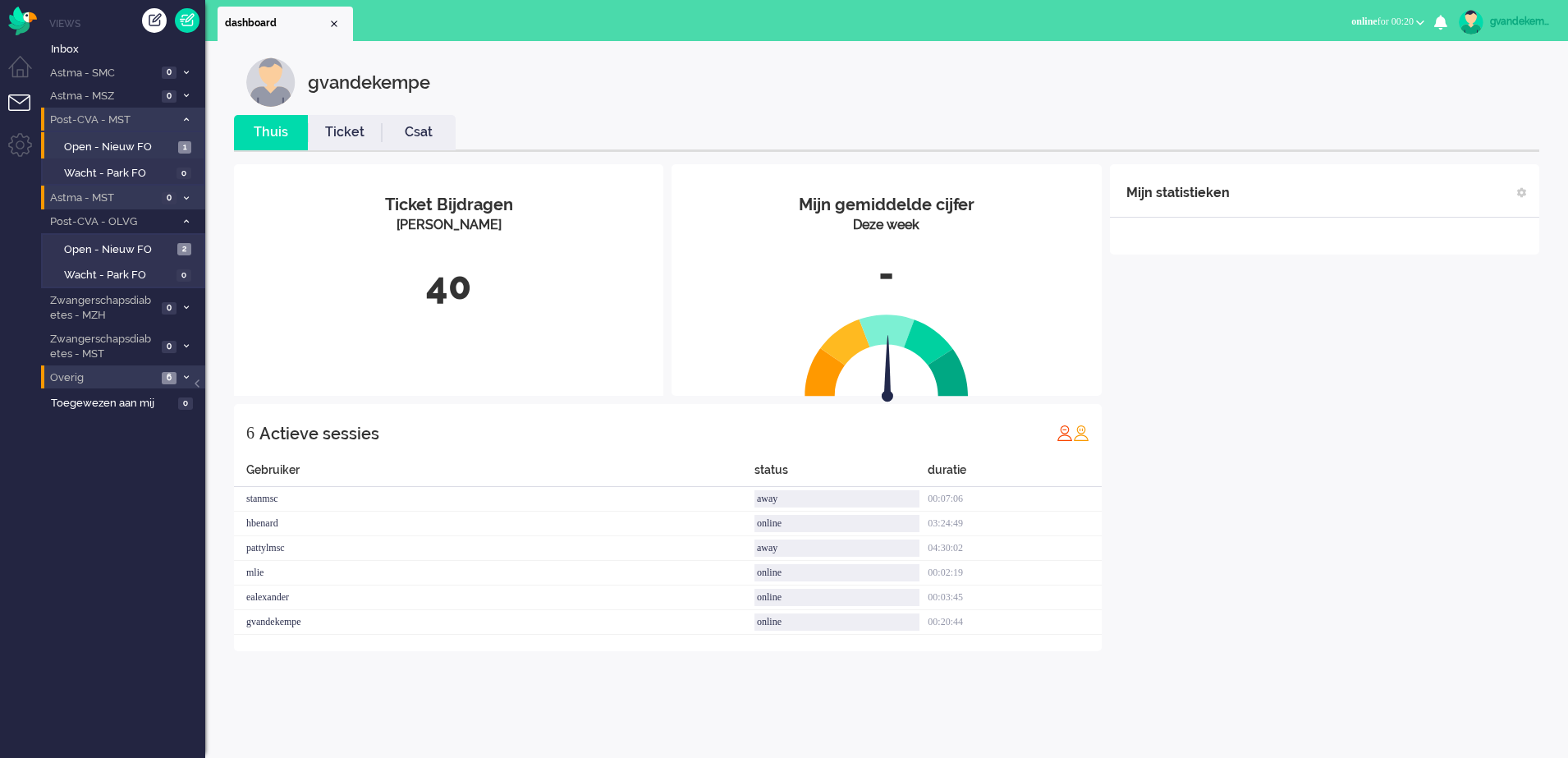
click at [1417, 22] on b "button" at bounding box center [1421, 22] width 8 height 6
click at [1317, 57] on label "Away" at bounding box center [1357, 56] width 130 height 14
